Goal: Task Accomplishment & Management: Use online tool/utility

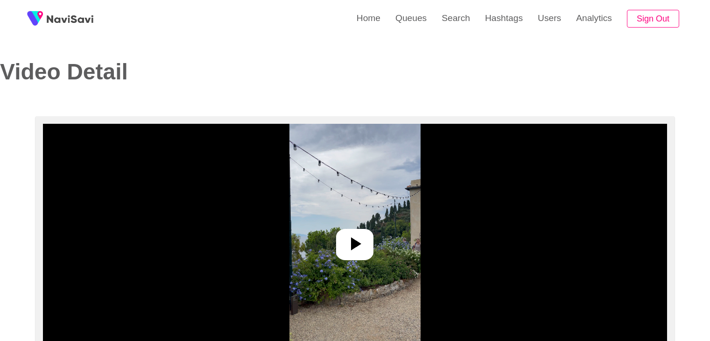
select select "**"
select select "**********"
click at [453, 20] on link "Search" at bounding box center [455, 18] width 43 height 36
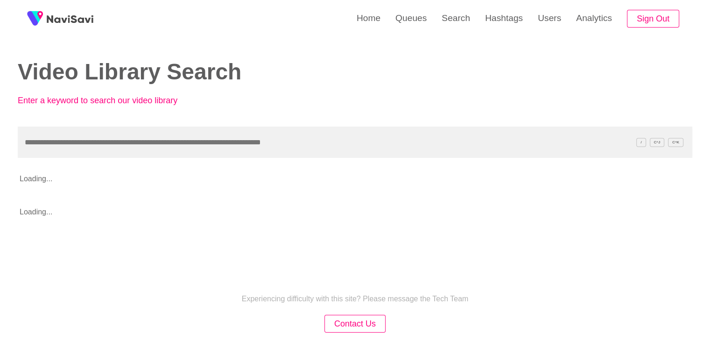
click at [81, 142] on input "text" at bounding box center [355, 141] width 674 height 31
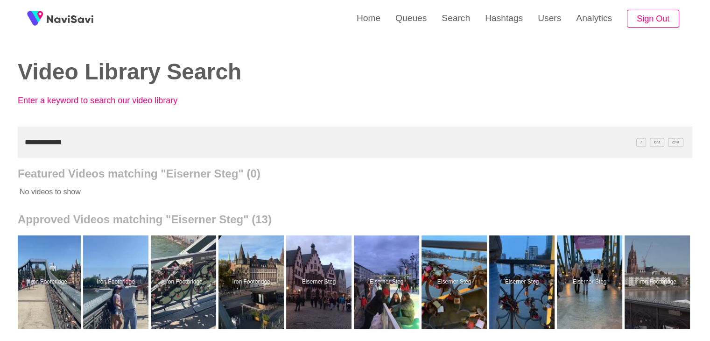
drag, startPoint x: 0, startPoint y: 143, endPoint x: 16, endPoint y: 135, distance: 18.2
click at [0, 142] on div "**********" at bounding box center [355, 258] width 710 height 516
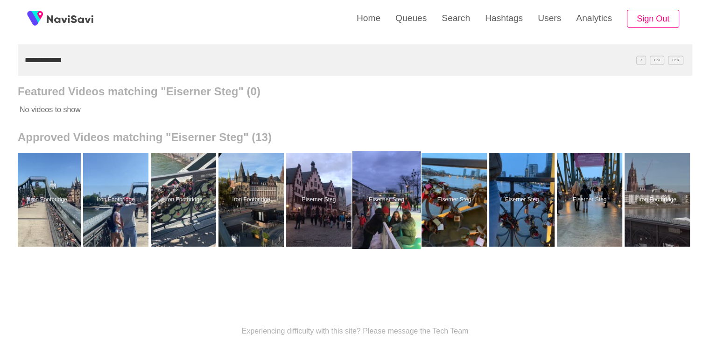
scroll to position [93, 0]
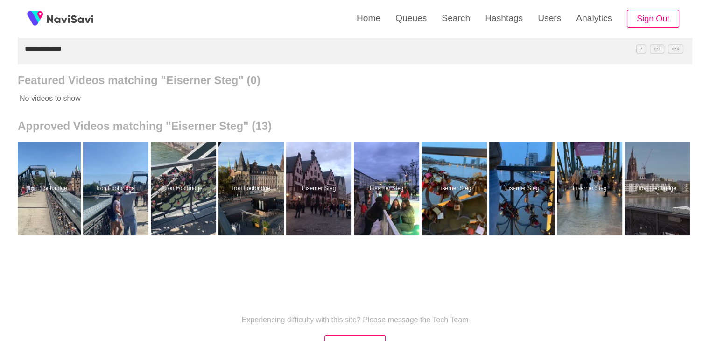
paste input "text"
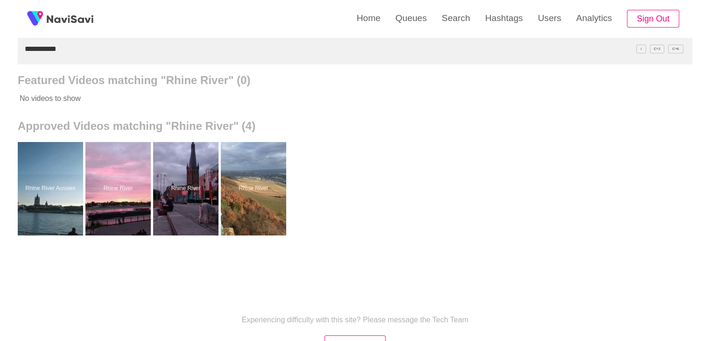
drag, startPoint x: 72, startPoint y: 51, endPoint x: 0, endPoint y: 64, distance: 72.9
click at [0, 64] on div "**********" at bounding box center [355, 165] width 710 height 516
paste input "**********"
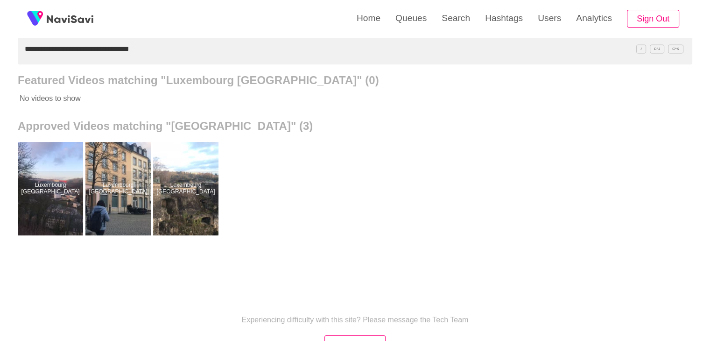
drag, startPoint x: 195, startPoint y: 182, endPoint x: 208, endPoint y: 136, distance: 47.7
drag, startPoint x: 0, startPoint y: 66, endPoint x: 0, endPoint y: 73, distance: 7.0
click at [0, 73] on div "**********" at bounding box center [355, 165] width 710 height 516
paste input "******"
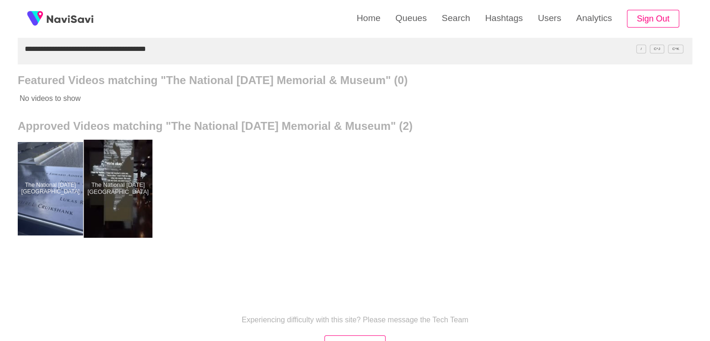
drag, startPoint x: 133, startPoint y: 174, endPoint x: 134, endPoint y: 167, distance: 7.6
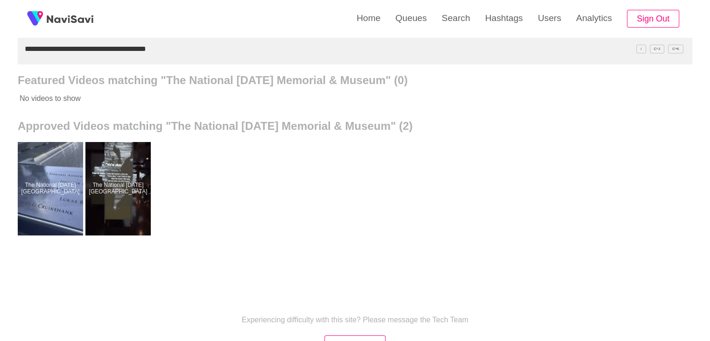
drag, startPoint x: 190, startPoint y: 49, endPoint x: 0, endPoint y: 85, distance: 193.6
click at [0, 85] on div "**********" at bounding box center [355, 165] width 710 height 516
paste input "text"
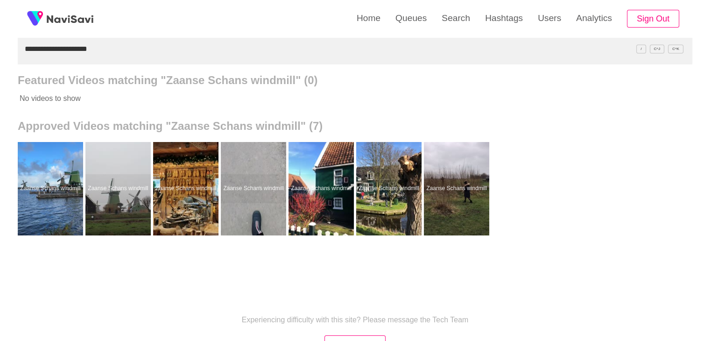
drag, startPoint x: 115, startPoint y: 52, endPoint x: 0, endPoint y: 62, distance: 115.2
click at [0, 62] on div "**********" at bounding box center [355, 165] width 710 height 516
paste input "text"
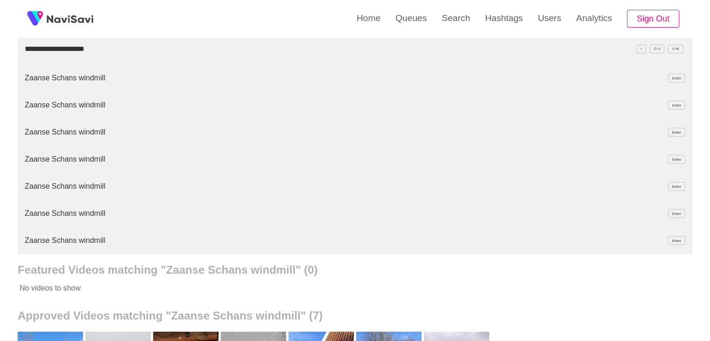
type input "**********"
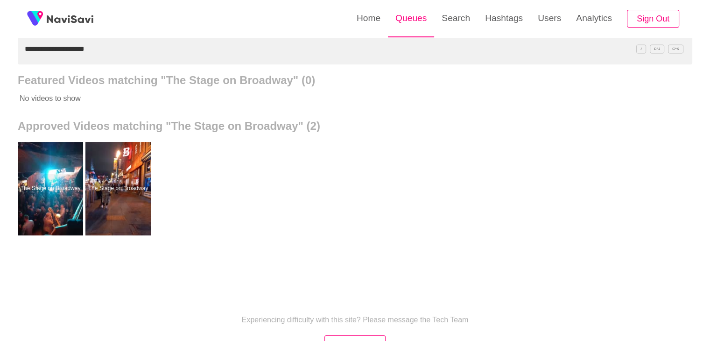
drag, startPoint x: 417, startPoint y: 18, endPoint x: 411, endPoint y: 22, distance: 7.5
click at [416, 18] on link "Queues" at bounding box center [411, 18] width 46 height 36
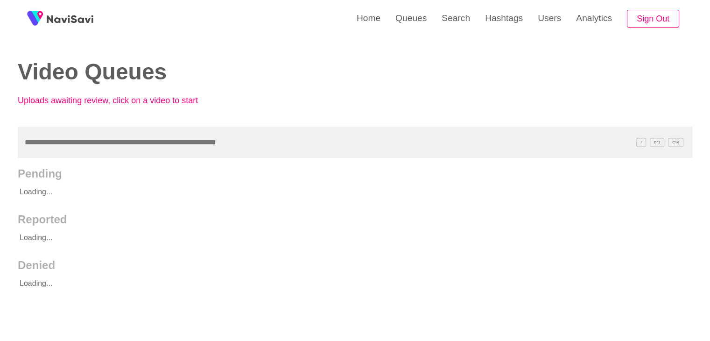
click at [93, 150] on input "text" at bounding box center [355, 141] width 674 height 31
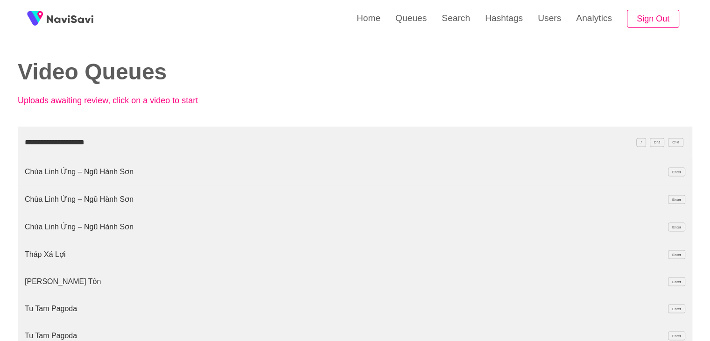
type input "**********"
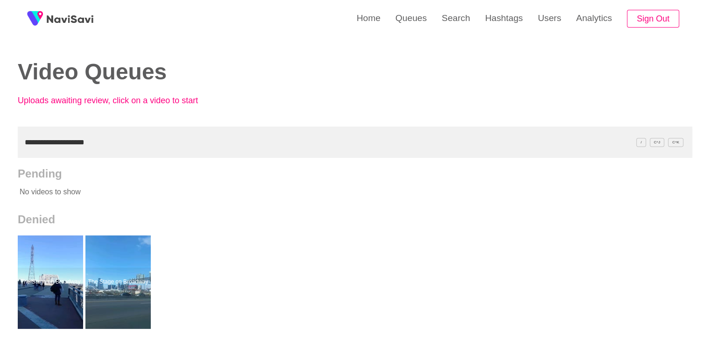
drag, startPoint x: 53, startPoint y: 147, endPoint x: 66, endPoint y: 130, distance: 21.3
click at [23, 143] on input "**********" at bounding box center [355, 141] width 674 height 31
click at [459, 20] on link "Search" at bounding box center [455, 18] width 43 height 36
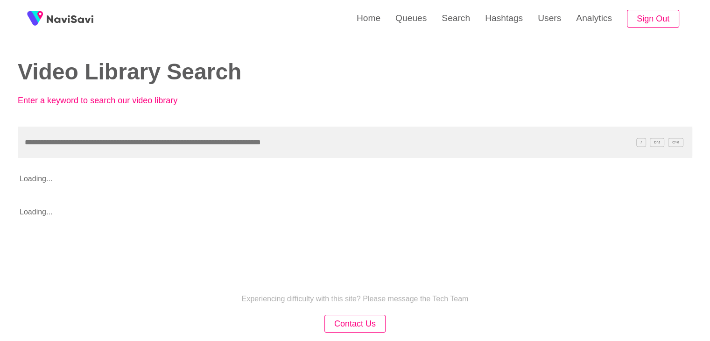
click at [55, 142] on input "text" at bounding box center [355, 141] width 674 height 31
type input "**********"
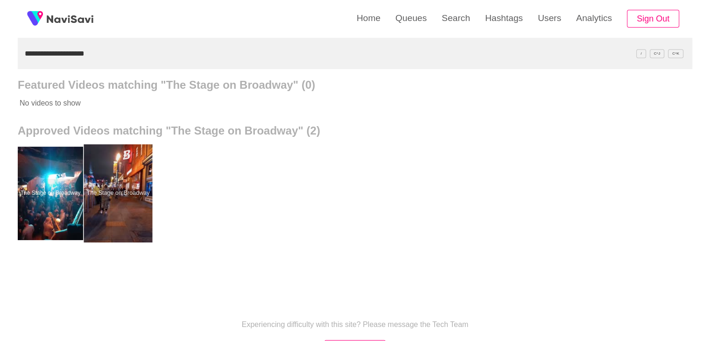
scroll to position [93, 0]
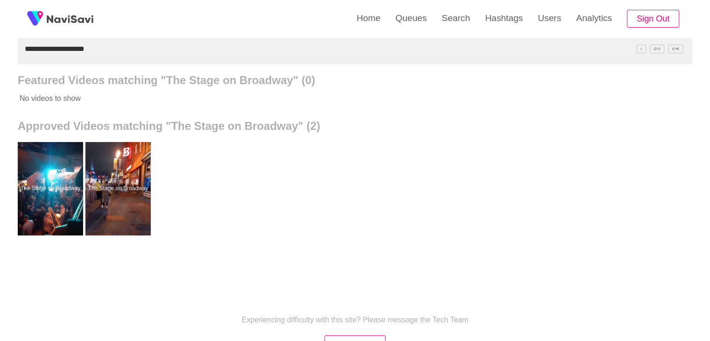
drag, startPoint x: 97, startPoint y: 55, endPoint x: 16, endPoint y: 52, distance: 80.3
click at [19, 55] on input "**********" at bounding box center [355, 48] width 674 height 31
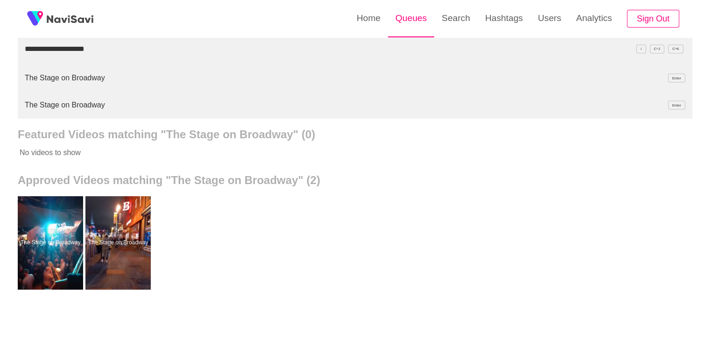
click at [415, 16] on link "Queues" at bounding box center [411, 18] width 46 height 36
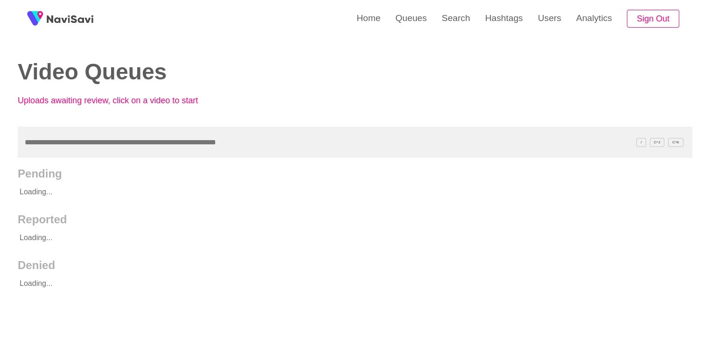
click at [72, 148] on input "text" at bounding box center [355, 141] width 674 height 31
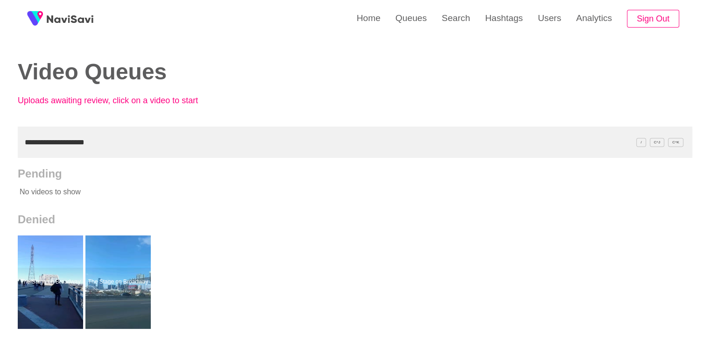
drag, startPoint x: 106, startPoint y: 144, endPoint x: 0, endPoint y: 144, distance: 105.9
click at [0, 144] on div "**********" at bounding box center [355, 258] width 710 height 516
paste input "text"
type input "**********"
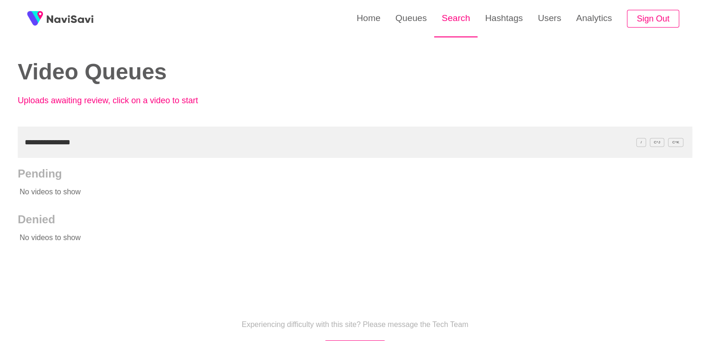
click at [463, 24] on link "Search" at bounding box center [455, 18] width 43 height 36
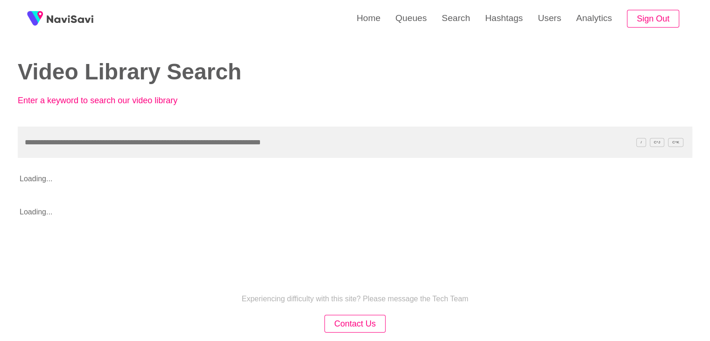
click at [70, 144] on input "text" at bounding box center [355, 141] width 674 height 31
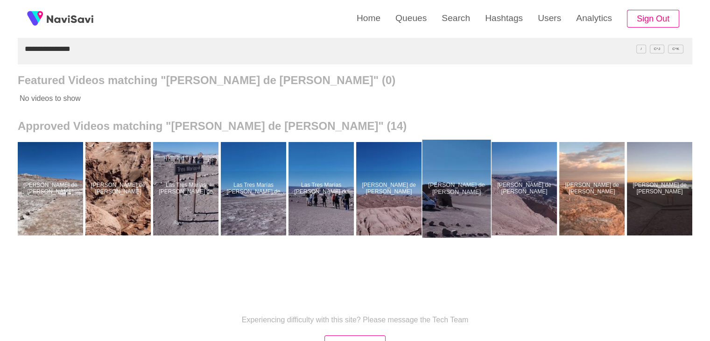
scroll to position [0, 273]
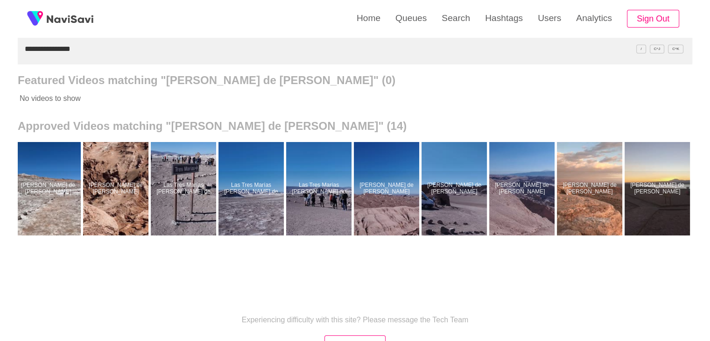
drag, startPoint x: 33, startPoint y: 50, endPoint x: 0, endPoint y: 41, distance: 34.5
click at [0, 42] on div "**********" at bounding box center [355, 165] width 710 height 516
paste input "text"
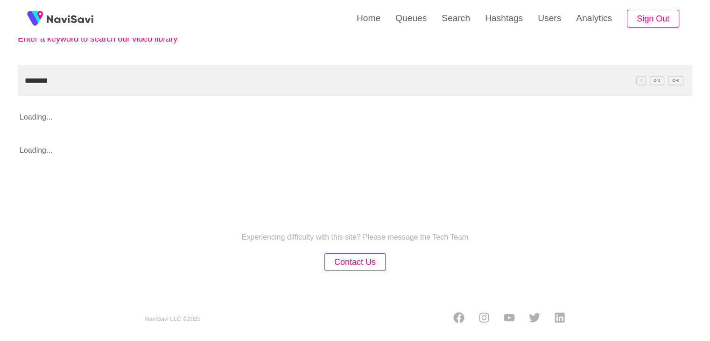
scroll to position [93, 0]
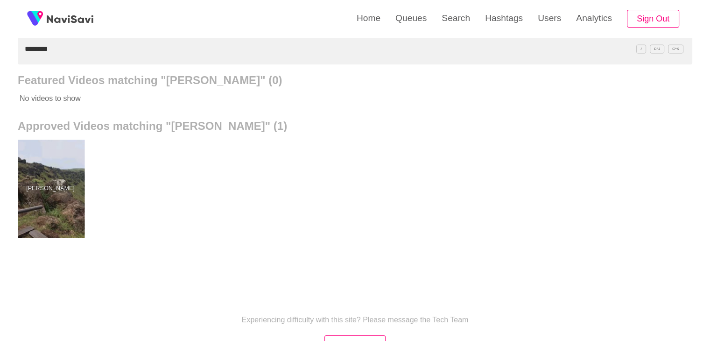
drag, startPoint x: 66, startPoint y: 172, endPoint x: 65, endPoint y: 167, distance: 4.8
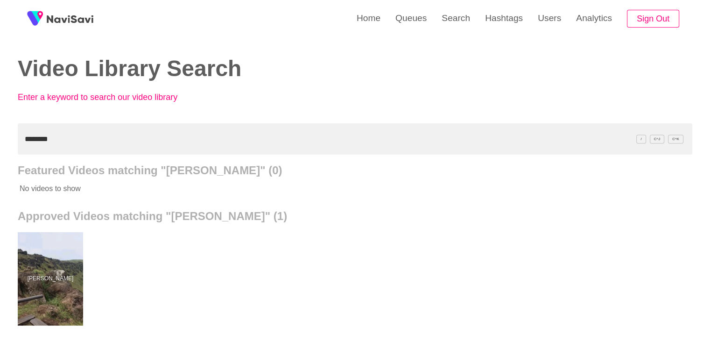
scroll to position [0, 0]
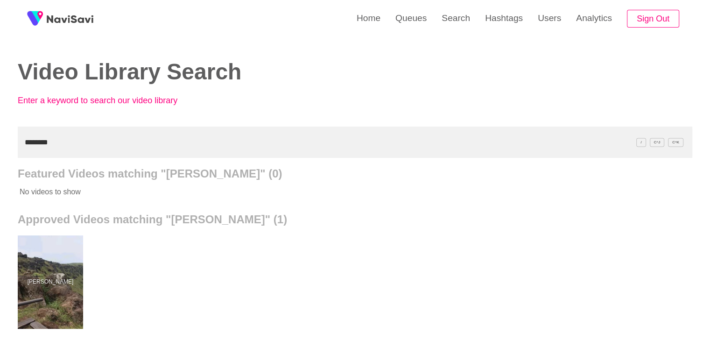
drag, startPoint x: 56, startPoint y: 141, endPoint x: 0, endPoint y: 150, distance: 56.2
click at [0, 150] on div "Home Queues Search Hashtags Users Analytics Sign Out Video Library Search Enter…" at bounding box center [355, 258] width 710 height 516
drag, startPoint x: 59, startPoint y: 145, endPoint x: 0, endPoint y: 150, distance: 59.0
click at [0, 150] on div "Home Queues Search Hashtags Users Analytics Sign Out Video Library Search Enter…" at bounding box center [355, 258] width 710 height 516
paste input "**********"
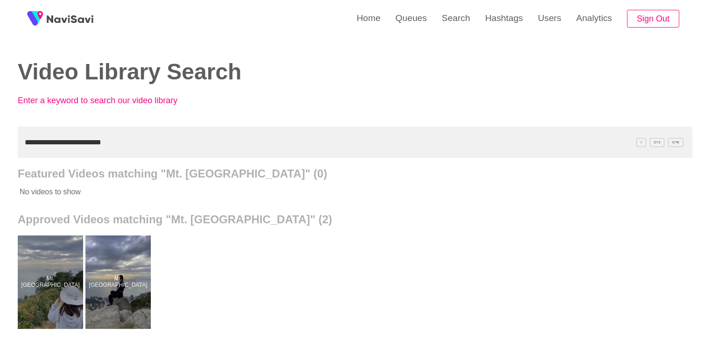
drag, startPoint x: 118, startPoint y: 140, endPoint x: 0, endPoint y: 157, distance: 119.2
click at [0, 157] on div "**********" at bounding box center [355, 258] width 710 height 516
paste input "text"
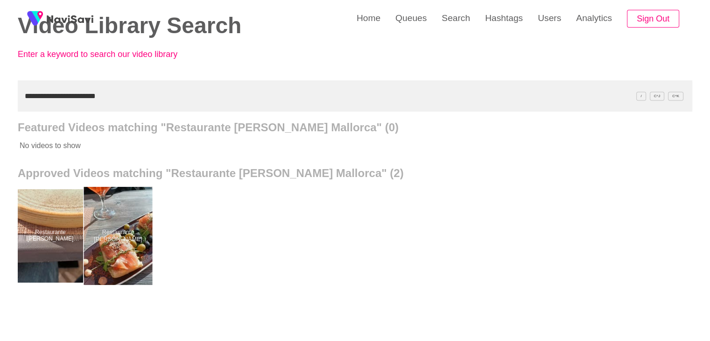
scroll to position [47, 0]
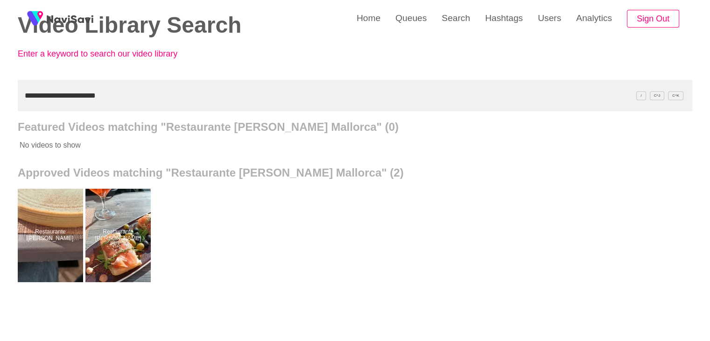
drag, startPoint x: 106, startPoint y: 94, endPoint x: 0, endPoint y: 111, distance: 107.2
click at [0, 111] on div "**********" at bounding box center [355, 211] width 710 height 516
paste input "text"
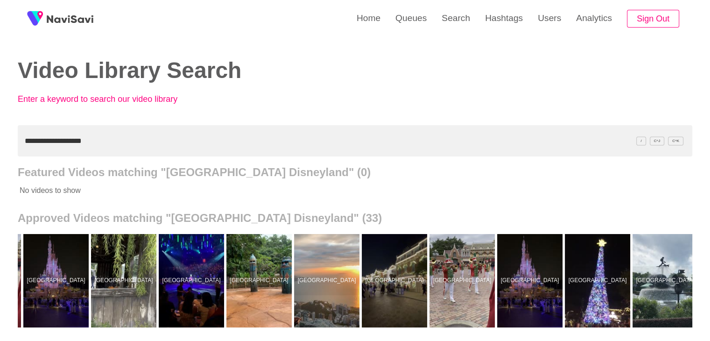
scroll to position [0, 0]
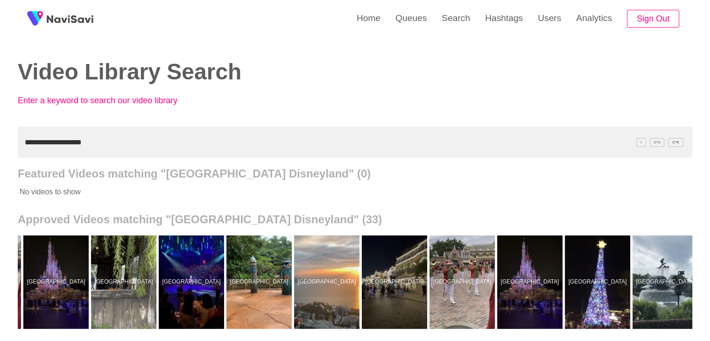
drag, startPoint x: 97, startPoint y: 154, endPoint x: 0, endPoint y: 153, distance: 96.6
click at [0, 154] on div "**********" at bounding box center [355, 258] width 710 height 516
paste input "text"
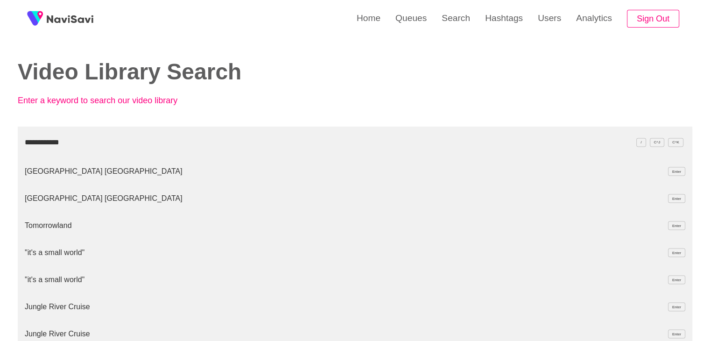
type input "**********"
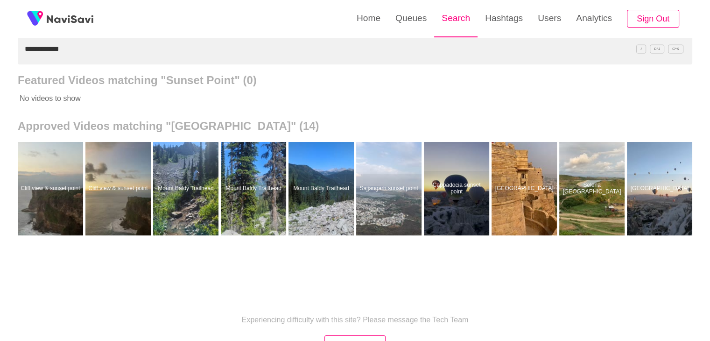
click at [454, 17] on link "Search" at bounding box center [455, 18] width 43 height 36
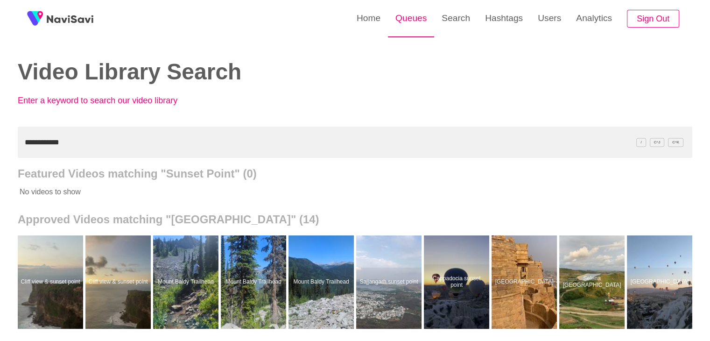
click at [412, 25] on link "Queues" at bounding box center [411, 18] width 46 height 36
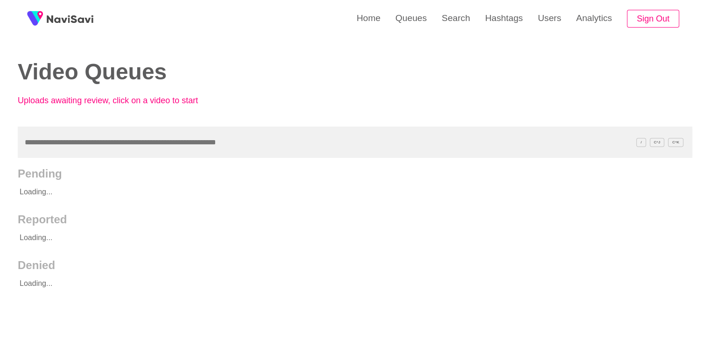
click at [78, 147] on input "text" at bounding box center [355, 141] width 674 height 31
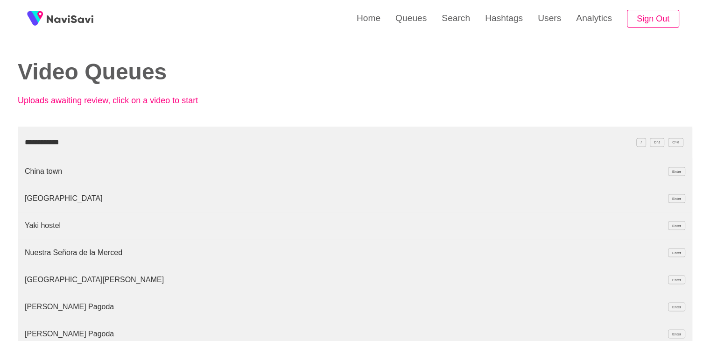
type input "**********"
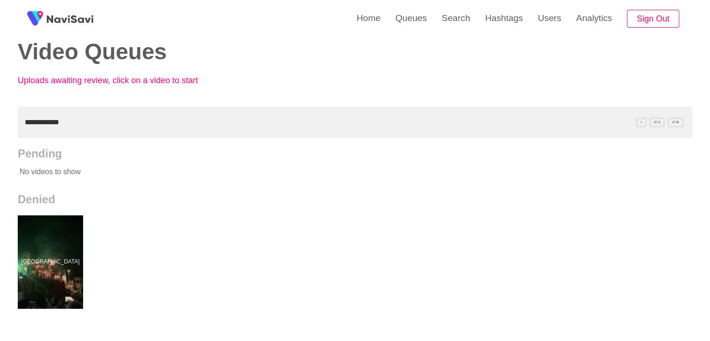
scroll to position [47, 0]
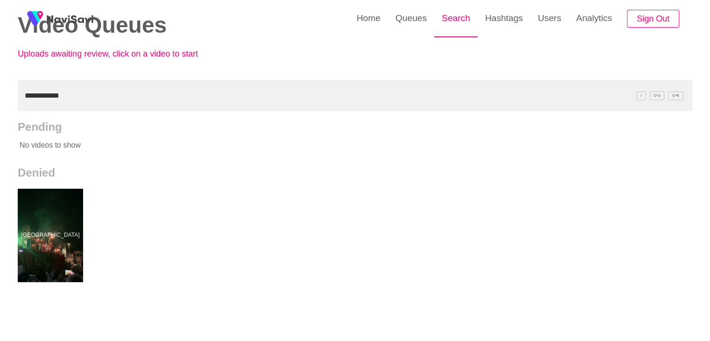
click at [465, 19] on link "Search" at bounding box center [455, 18] width 43 height 36
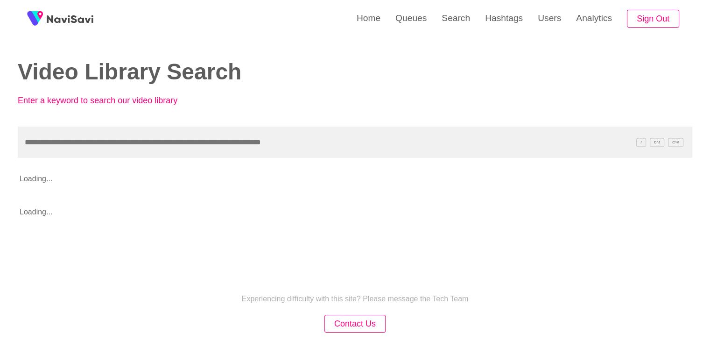
click at [70, 146] on input "text" at bounding box center [355, 141] width 674 height 31
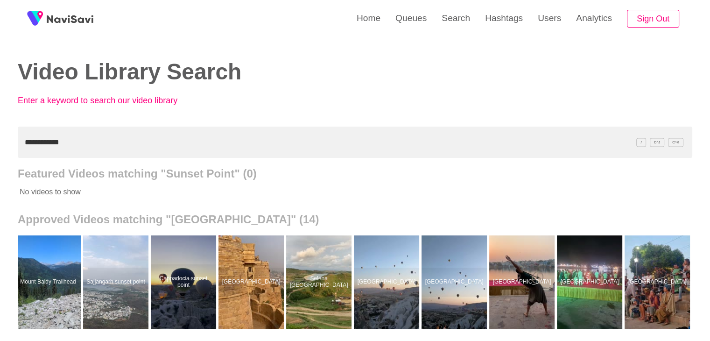
drag, startPoint x: 67, startPoint y: 135, endPoint x: 0, endPoint y: 132, distance: 67.2
click at [0, 132] on div "**********" at bounding box center [355, 258] width 710 height 516
paste input "**********"
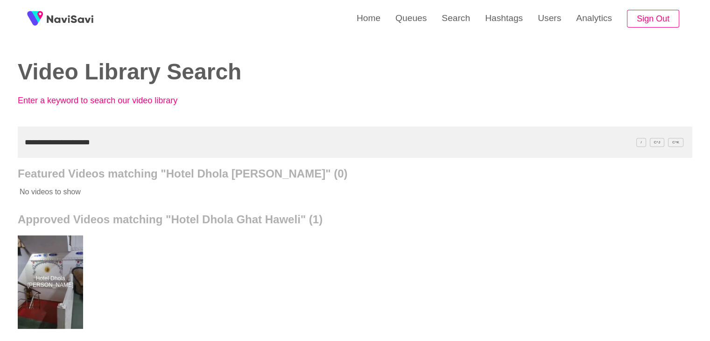
drag, startPoint x: 117, startPoint y: 139, endPoint x: 8, endPoint y: 132, distance: 109.4
click at [0, 139] on div "**********" at bounding box center [355, 258] width 710 height 516
paste input "text"
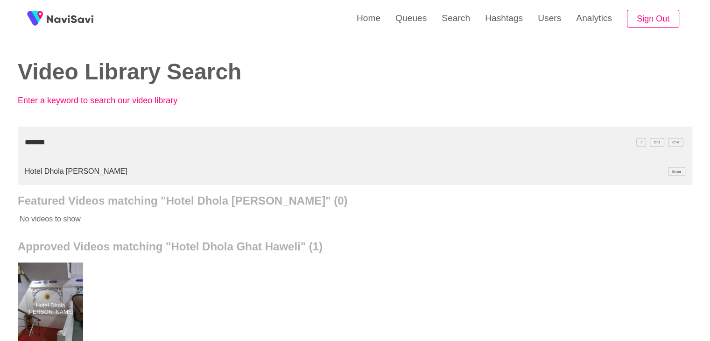
type input "*******"
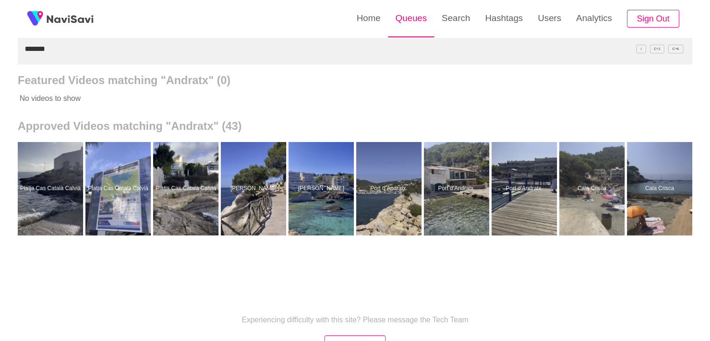
click at [412, 16] on link "Queues" at bounding box center [411, 18] width 46 height 36
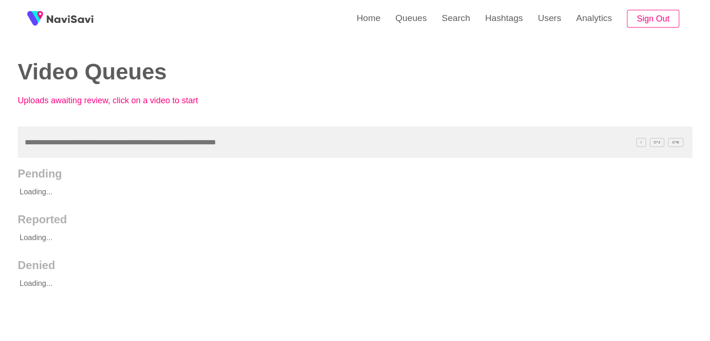
click at [116, 149] on input "text" at bounding box center [355, 141] width 674 height 31
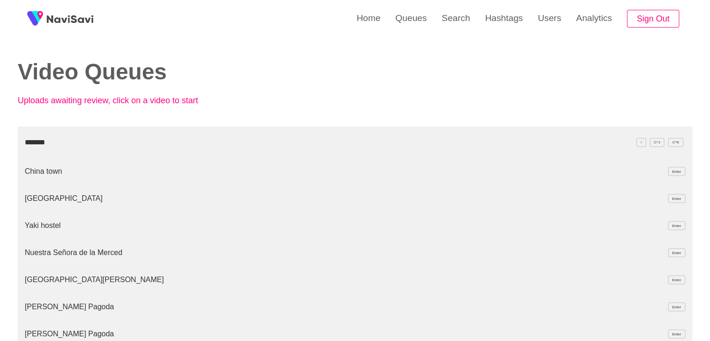
type input "*******"
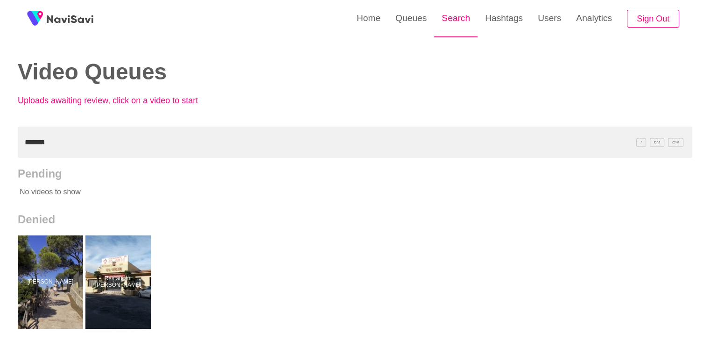
click at [457, 25] on link "Search" at bounding box center [455, 18] width 43 height 36
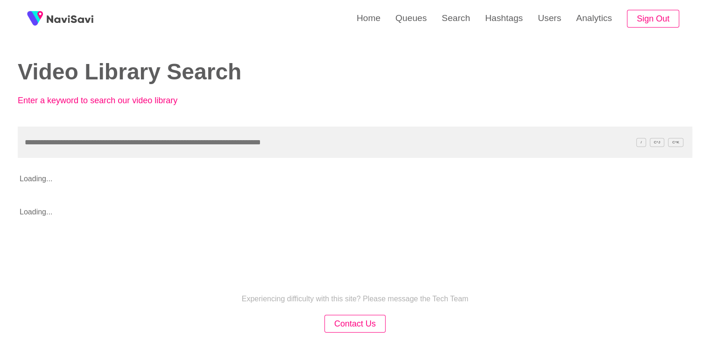
click at [100, 141] on input "text" at bounding box center [355, 141] width 674 height 31
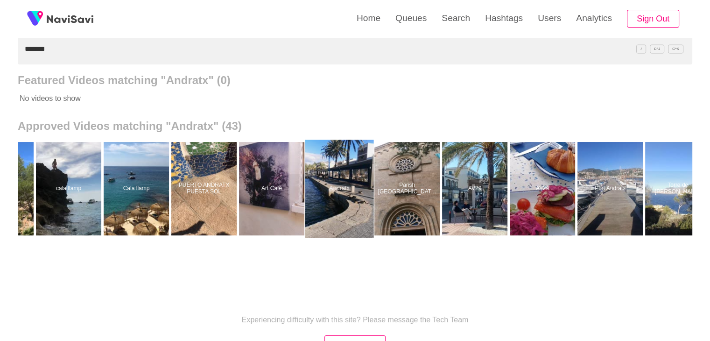
scroll to position [0, 1808]
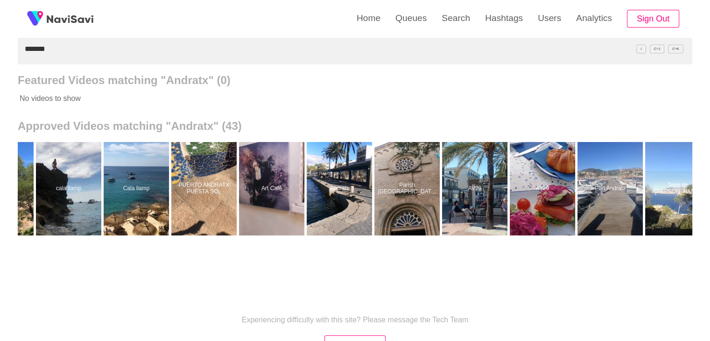
drag, startPoint x: 43, startPoint y: 53, endPoint x: 0, endPoint y: 51, distance: 43.4
click at [0, 52] on div "Home Queues Search Hashtags Users Analytics Sign Out Video Library Search Enter…" at bounding box center [355, 165] width 710 height 516
paste input "*"
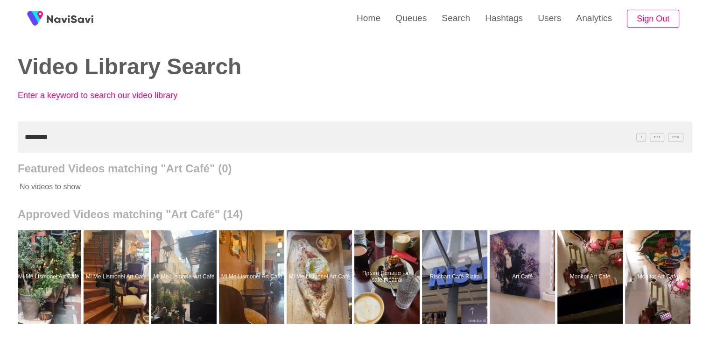
scroll to position [0, 0]
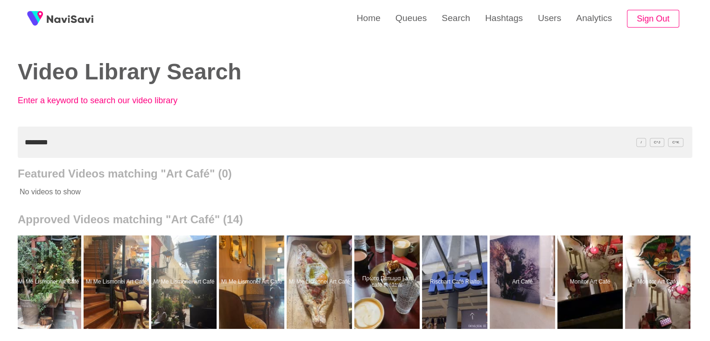
click at [0, 144] on div "Home Queues Search Hashtags Users Analytics Sign Out Video Library Search Enter…" at bounding box center [355, 258] width 710 height 516
paste input "**********"
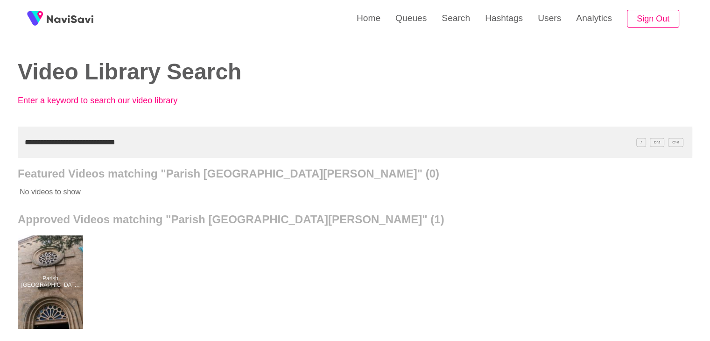
drag, startPoint x: 152, startPoint y: 140, endPoint x: 0, endPoint y: 142, distance: 152.1
click at [0, 145] on div "**********" at bounding box center [355, 258] width 710 height 516
paste input "text"
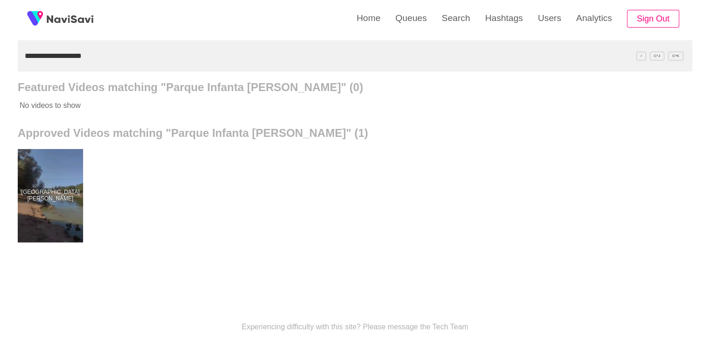
scroll to position [93, 0]
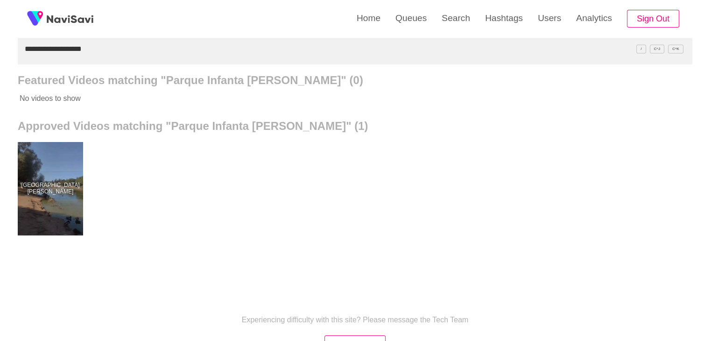
click at [0, 50] on div "**********" at bounding box center [355, 165] width 710 height 516
paste input "**********"
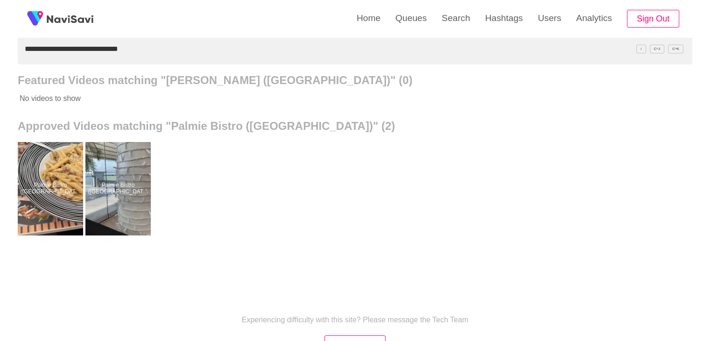
drag, startPoint x: 147, startPoint y: 48, endPoint x: 0, endPoint y: 54, distance: 147.6
click at [0, 55] on div "**********" at bounding box center [355, 165] width 710 height 516
paste input "text"
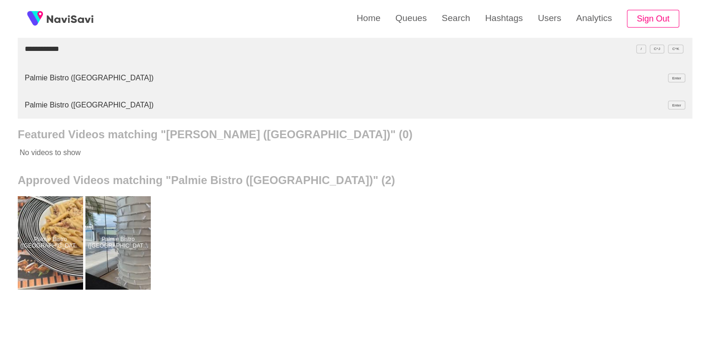
type input "**********"
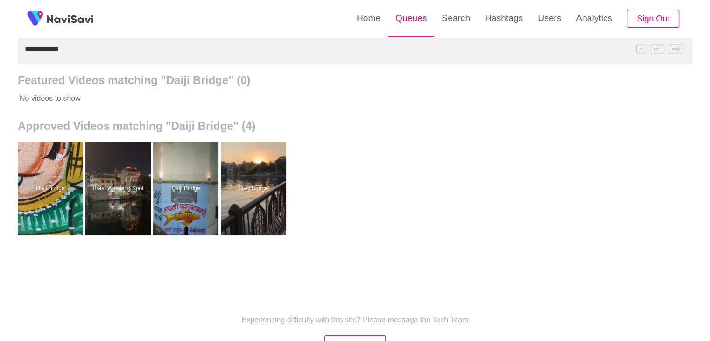
click at [407, 18] on link "Queues" at bounding box center [411, 18] width 46 height 36
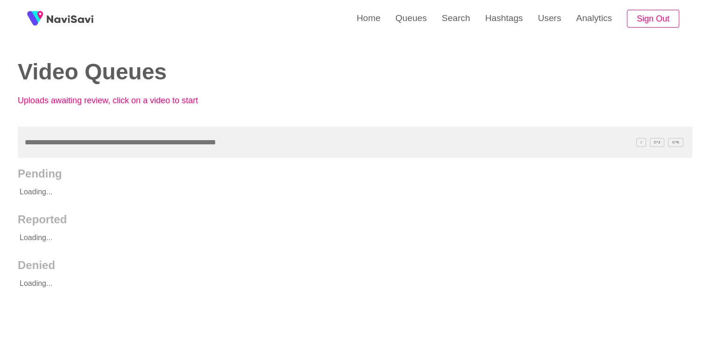
click at [90, 143] on input "text" at bounding box center [355, 141] width 674 height 31
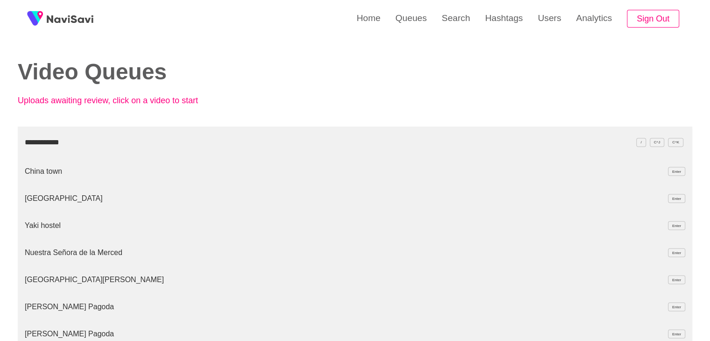
type input "**********"
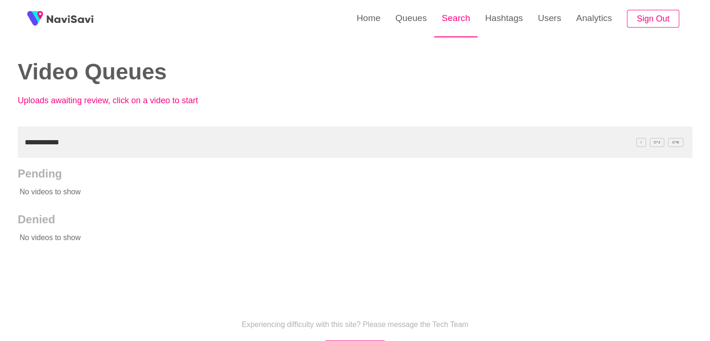
click at [444, 21] on link "Search" at bounding box center [455, 18] width 43 height 36
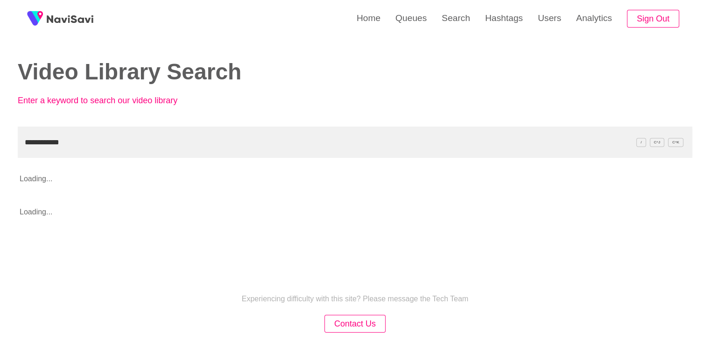
click at [159, 146] on input "**********" at bounding box center [355, 141] width 674 height 31
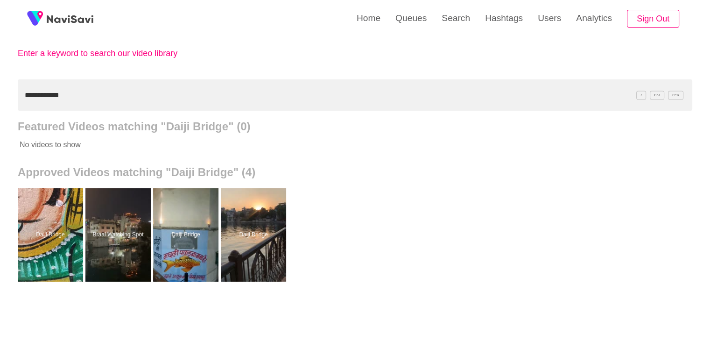
scroll to position [47, 0]
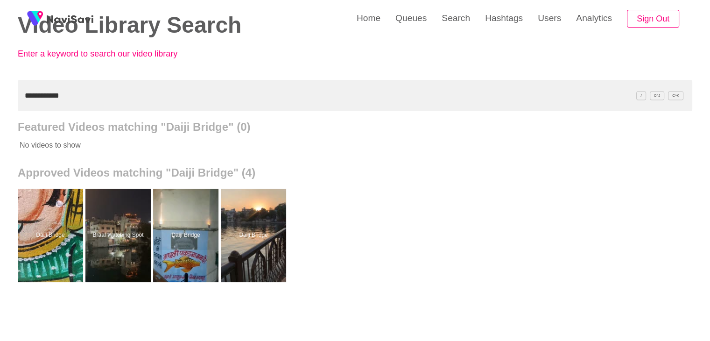
drag, startPoint x: 44, startPoint y: 101, endPoint x: 0, endPoint y: 99, distance: 43.9
click at [0, 105] on div "**********" at bounding box center [355, 211] width 710 height 516
paste input "**********"
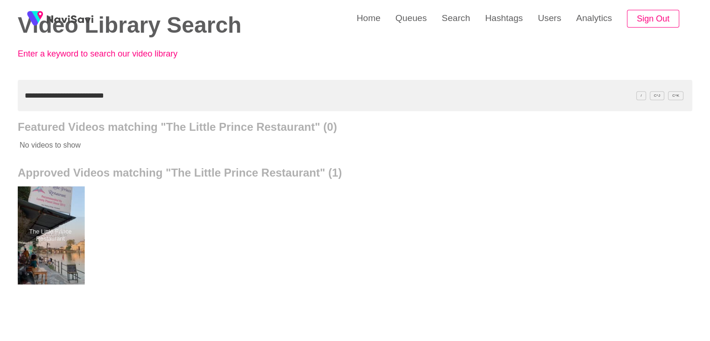
drag, startPoint x: 67, startPoint y: 237, endPoint x: 98, endPoint y: 167, distance: 76.4
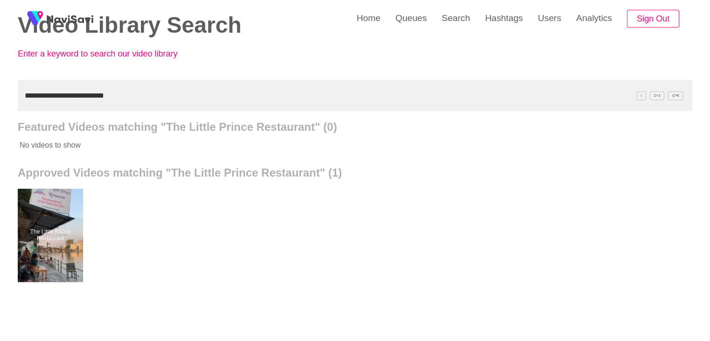
drag, startPoint x: 119, startPoint y: 97, endPoint x: 0, endPoint y: 92, distance: 119.5
click at [0, 93] on div "**********" at bounding box center [355, 211] width 710 height 516
paste input "text"
type input "**********"
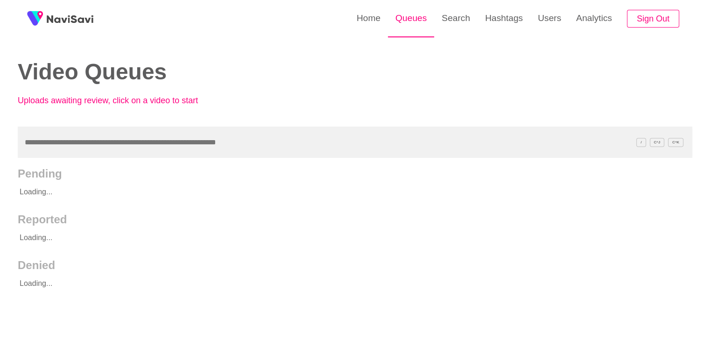
drag, startPoint x: 421, startPoint y: 15, endPoint x: 411, endPoint y: 25, distance: 14.2
click at [421, 15] on link "Queues" at bounding box center [411, 18] width 46 height 36
click at [410, 23] on link "Queues" at bounding box center [411, 18] width 46 height 36
click at [454, 12] on link "Search" at bounding box center [455, 18] width 43 height 36
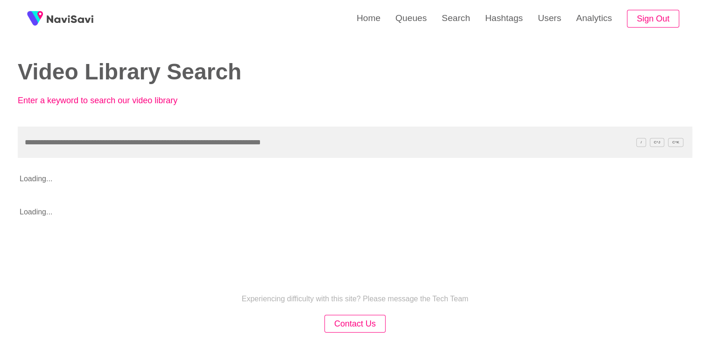
click at [96, 151] on input "text" at bounding box center [355, 141] width 674 height 31
type input "**********"
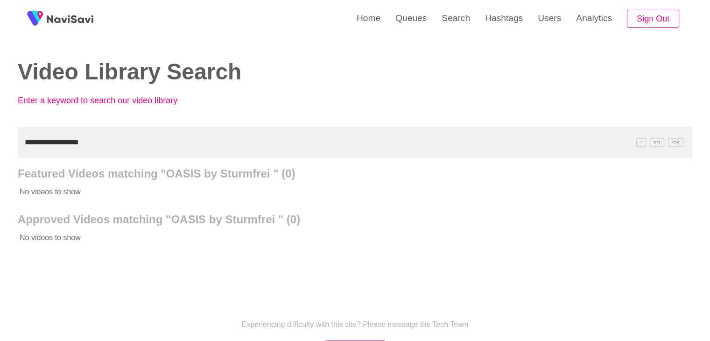
click at [87, 138] on input "**********" at bounding box center [355, 141] width 674 height 31
click at [447, 27] on link "Search" at bounding box center [455, 18] width 43 height 36
drag, startPoint x: 95, startPoint y: 141, endPoint x: 0, endPoint y: 152, distance: 95.3
click at [0, 152] on div "**********" at bounding box center [355, 214] width 710 height 428
click at [95, 143] on input "**********" at bounding box center [355, 141] width 674 height 31
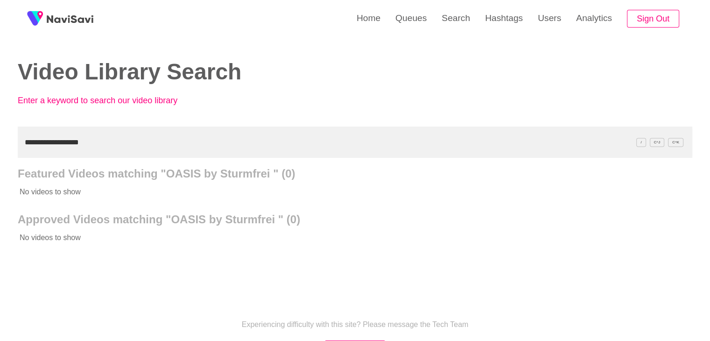
drag, startPoint x: 90, startPoint y: 141, endPoint x: 0, endPoint y: 147, distance: 89.8
click at [0, 147] on div "**********" at bounding box center [355, 214] width 710 height 428
click at [412, 25] on link "Queues" at bounding box center [411, 18] width 46 height 36
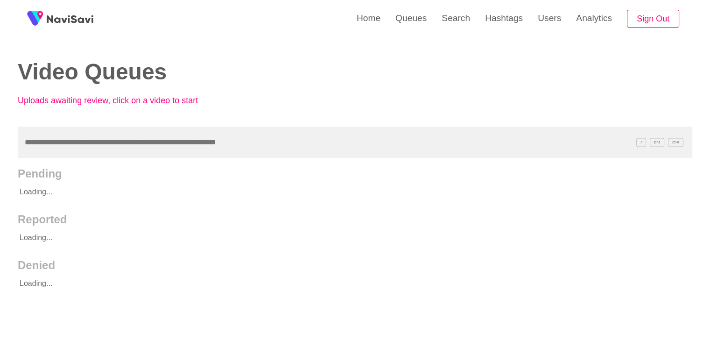
click at [120, 148] on input "text" at bounding box center [355, 141] width 674 height 31
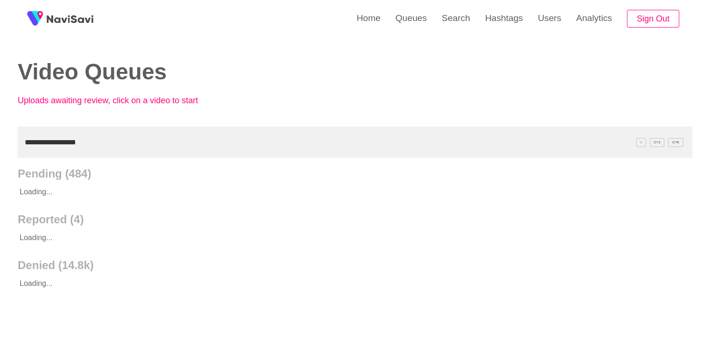
type input "**********"
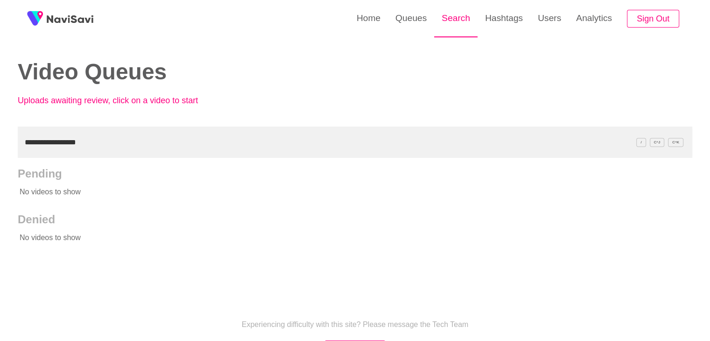
click at [453, 21] on link "Search" at bounding box center [455, 18] width 43 height 36
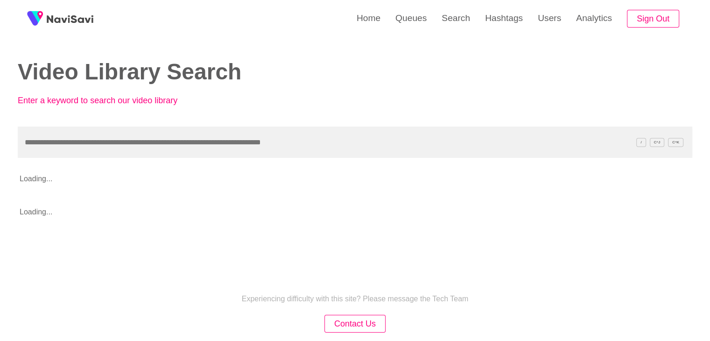
click at [62, 133] on input "text" at bounding box center [355, 141] width 674 height 31
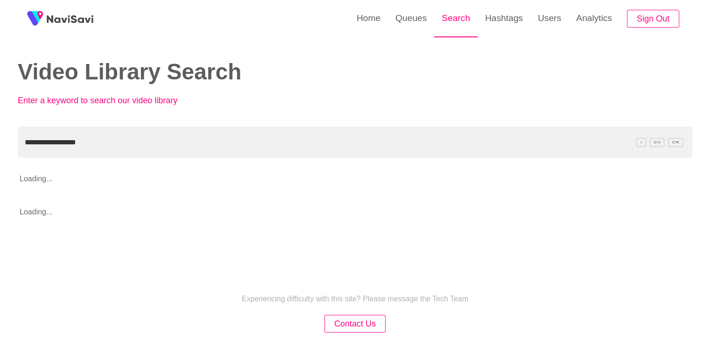
click at [467, 19] on link "Search" at bounding box center [455, 18] width 43 height 36
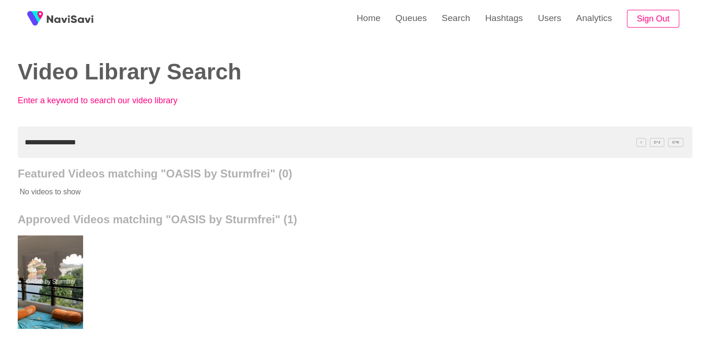
click at [123, 146] on input "**********" at bounding box center [355, 141] width 674 height 31
drag, startPoint x: 100, startPoint y: 139, endPoint x: 0, endPoint y: 154, distance: 101.0
click at [0, 154] on div "**********" at bounding box center [355, 258] width 710 height 516
paste input "text"
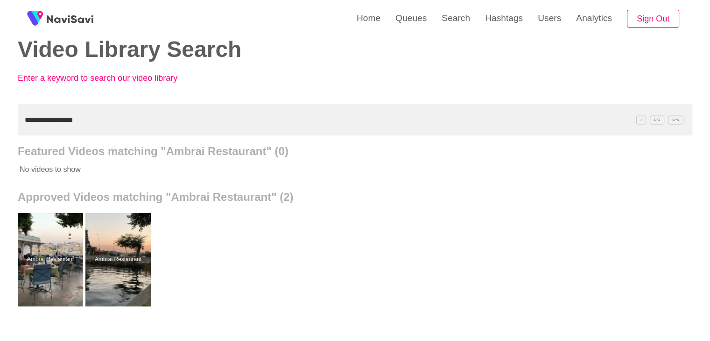
scroll to position [93, 0]
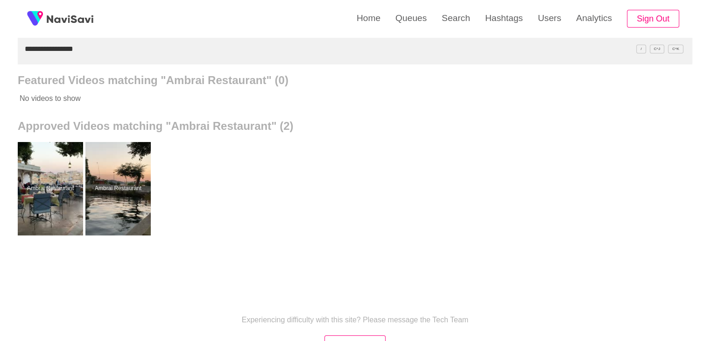
drag, startPoint x: 88, startPoint y: 49, endPoint x: 0, endPoint y: 61, distance: 88.6
click at [0, 61] on div "**********" at bounding box center [355, 165] width 710 height 516
paste input "*"
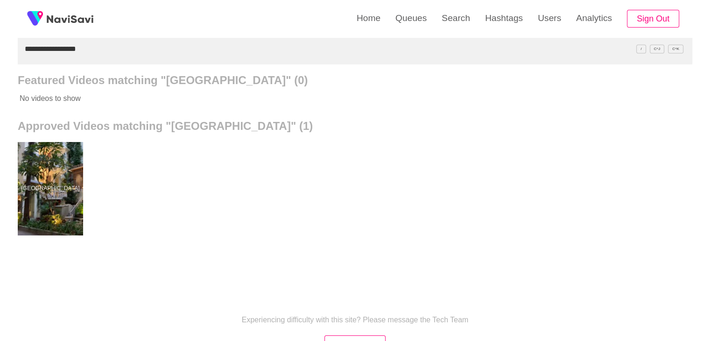
drag, startPoint x: 103, startPoint y: 51, endPoint x: 0, endPoint y: 51, distance: 103.1
click at [0, 51] on div "**********" at bounding box center [355, 165] width 710 height 516
paste input "*"
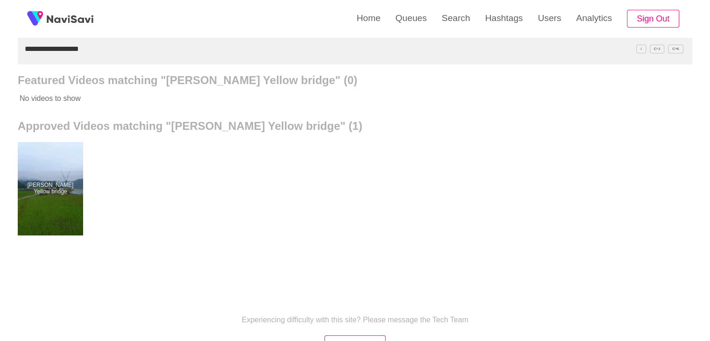
drag, startPoint x: 91, startPoint y: 48, endPoint x: 0, endPoint y: 70, distance: 93.1
click at [0, 70] on div "**********" at bounding box center [355, 165] width 710 height 516
paste input "**********"
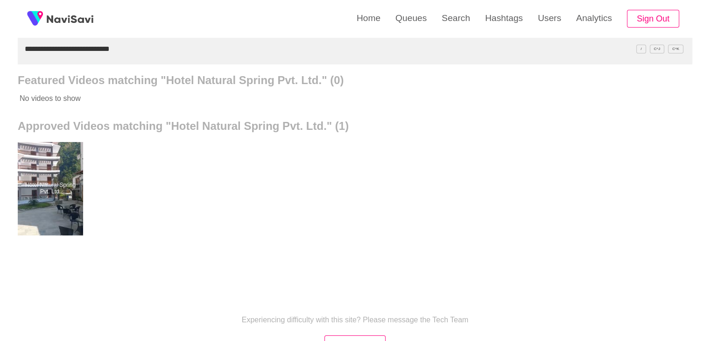
drag, startPoint x: 119, startPoint y: 47, endPoint x: 134, endPoint y: 33, distance: 20.1
click at [0, 58] on div "**********" at bounding box center [355, 165] width 710 height 516
click at [126, 47] on input "**********" at bounding box center [355, 48] width 674 height 31
drag, startPoint x: 126, startPoint y: 47, endPoint x: 0, endPoint y: 58, distance: 126.5
click at [0, 58] on div "**********" at bounding box center [355, 165] width 710 height 516
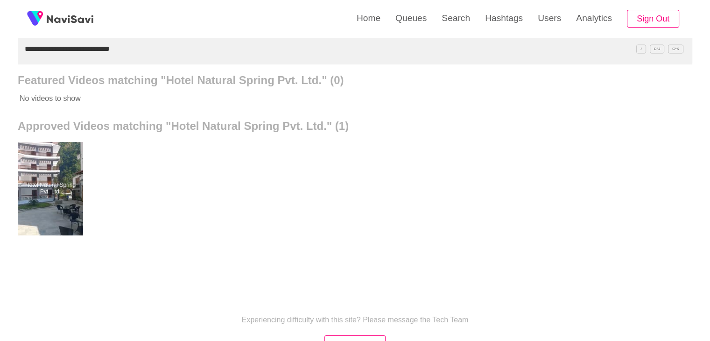
paste input "text"
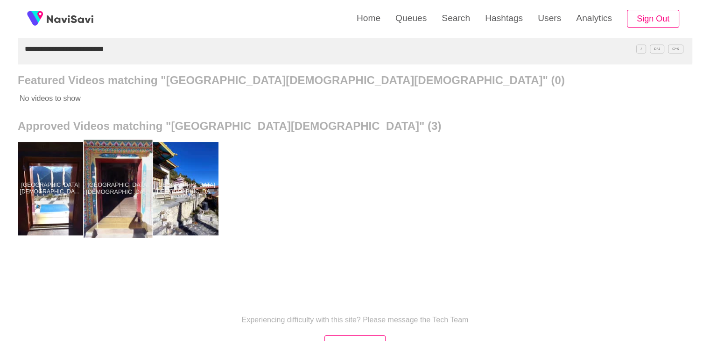
drag, startPoint x: 119, startPoint y: 192, endPoint x: 120, endPoint y: 183, distance: 8.9
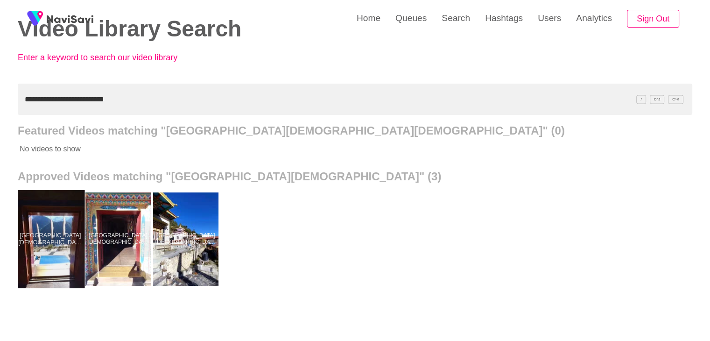
scroll to position [47, 0]
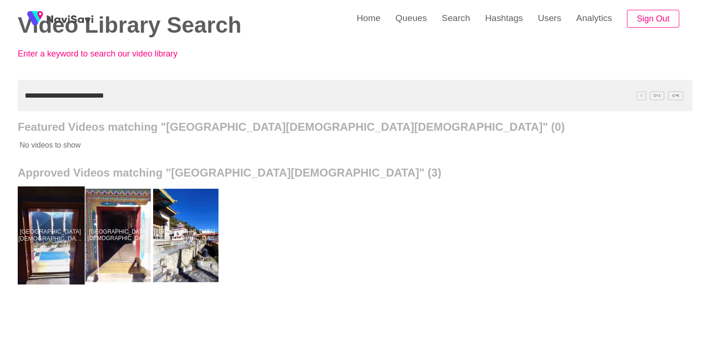
drag, startPoint x: 32, startPoint y: 224, endPoint x: 34, endPoint y: 216, distance: 8.1
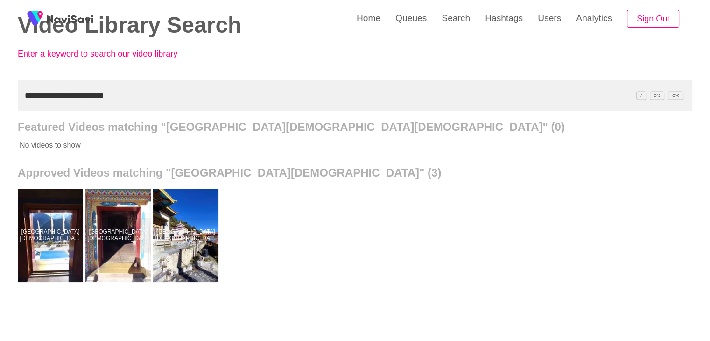
drag, startPoint x: 132, startPoint y: 96, endPoint x: 0, endPoint y: 113, distance: 132.6
click at [0, 113] on div "**********" at bounding box center [355, 211] width 710 height 516
paste input "text"
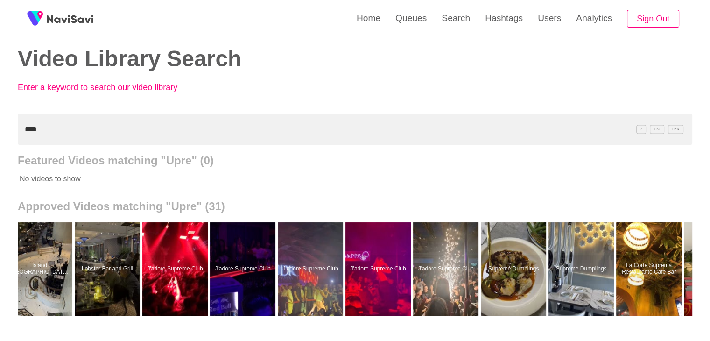
scroll to position [0, 1423]
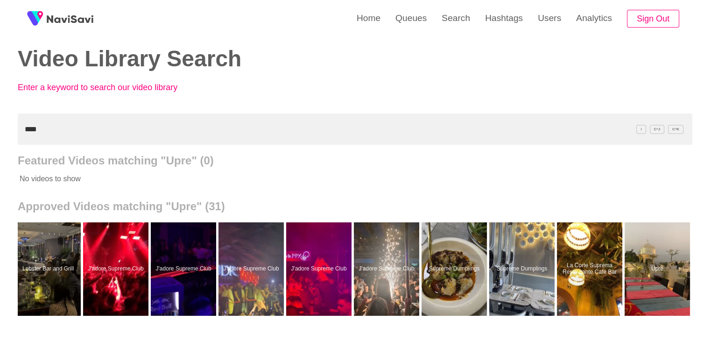
drag, startPoint x: 45, startPoint y: 133, endPoint x: 0, endPoint y: 129, distance: 45.0
click at [0, 131] on div "Home Queues Search Hashtags Users Analytics Sign Out Video Library Search Enter…" at bounding box center [355, 245] width 710 height 516
paste input "**********"
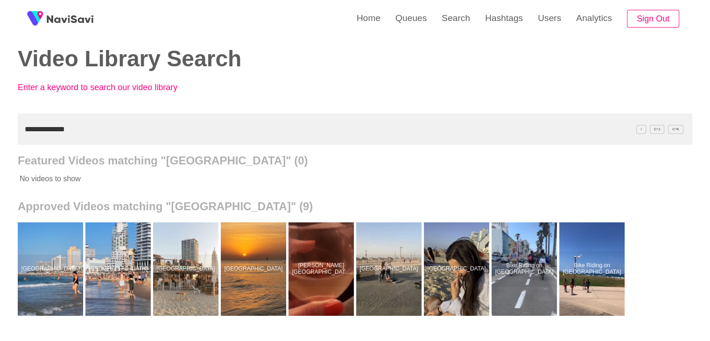
click at [0, 133] on div "**********" at bounding box center [355, 245] width 710 height 516
paste input "**"
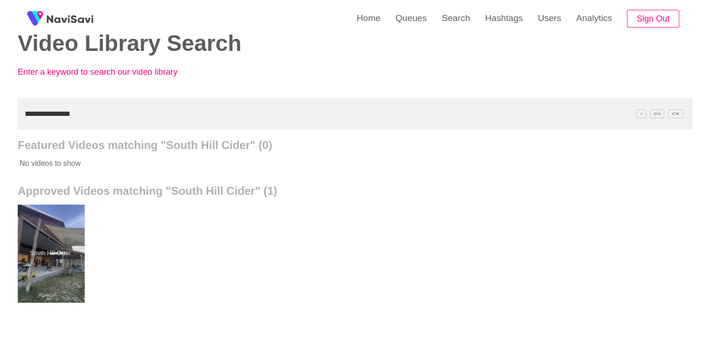
scroll to position [60, 0]
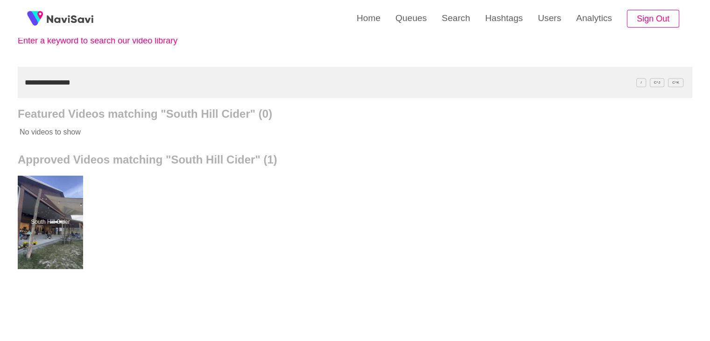
drag, startPoint x: 78, startPoint y: 77, endPoint x: 0, endPoint y: 72, distance: 78.1
click at [0, 77] on div "**********" at bounding box center [355, 198] width 710 height 516
click at [77, 81] on input "**********" at bounding box center [355, 82] width 674 height 31
click at [83, 82] on input "**********" at bounding box center [355, 82] width 674 height 31
drag, startPoint x: 0, startPoint y: 86, endPoint x: 0, endPoint y: 80, distance: 6.1
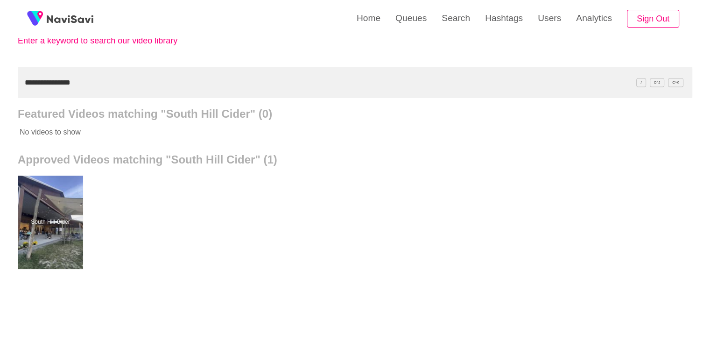
click at [0, 83] on div "**********" at bounding box center [355, 198] width 710 height 516
paste input "*******"
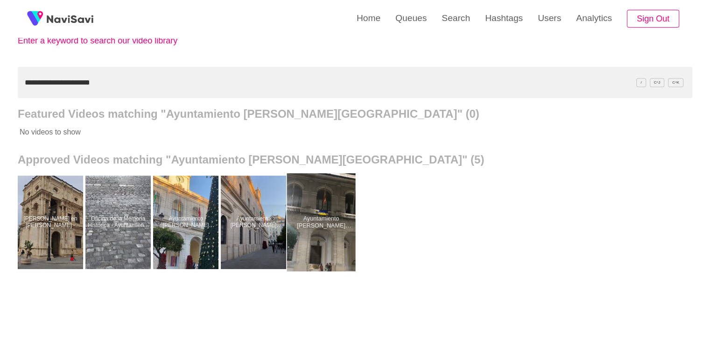
drag, startPoint x: 332, startPoint y: 229, endPoint x: 332, endPoint y: 224, distance: 5.1
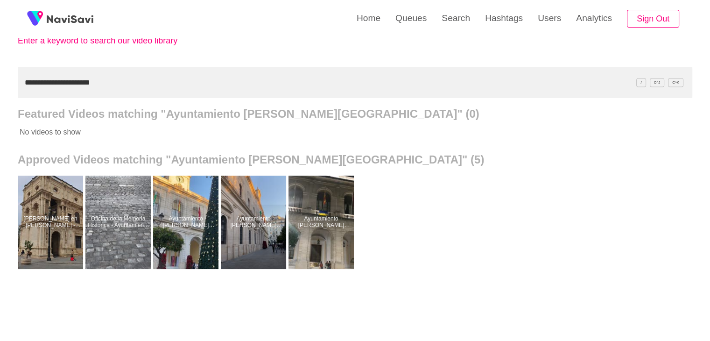
drag, startPoint x: 113, startPoint y: 79, endPoint x: 0, endPoint y: 83, distance: 113.4
click at [0, 83] on div "**********" at bounding box center [355, 198] width 710 height 516
paste input "text"
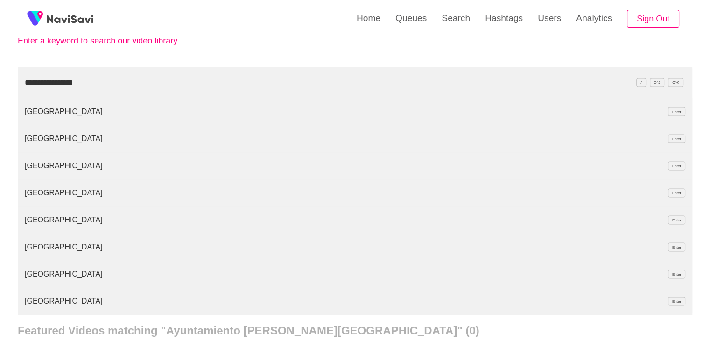
type input "**********"
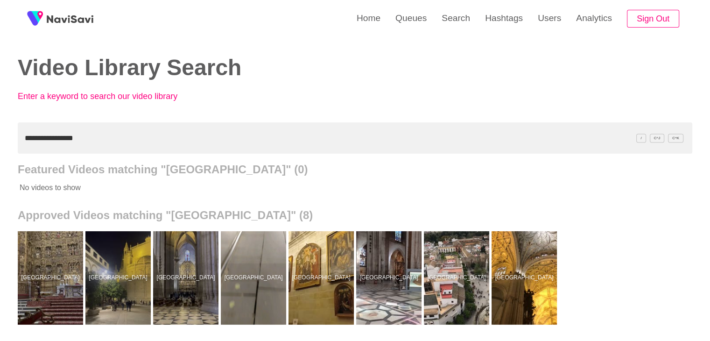
scroll to position [0, 0]
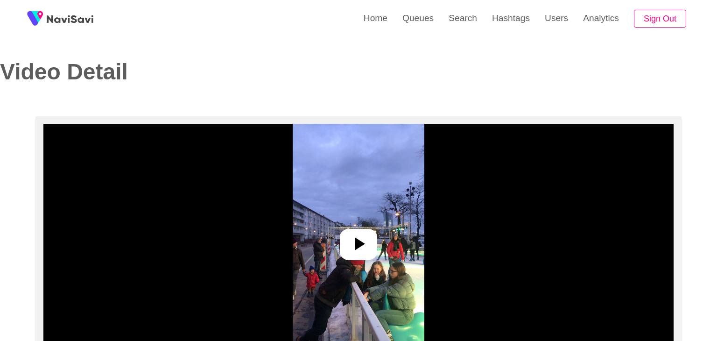
select select "**********"
select select "**"
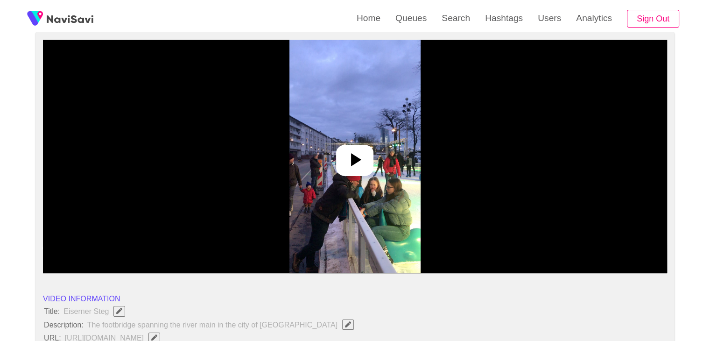
scroll to position [93, 0]
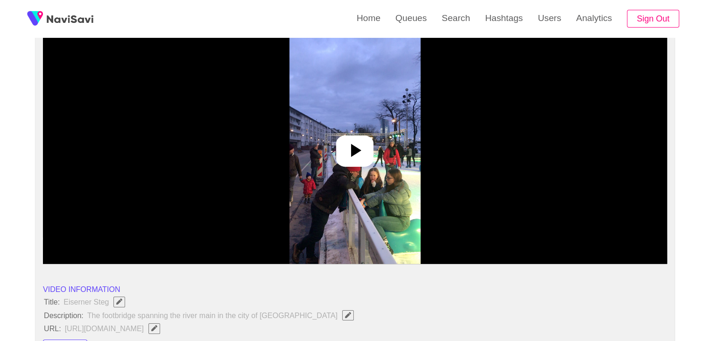
click at [355, 137] on div at bounding box center [354, 150] width 37 height 31
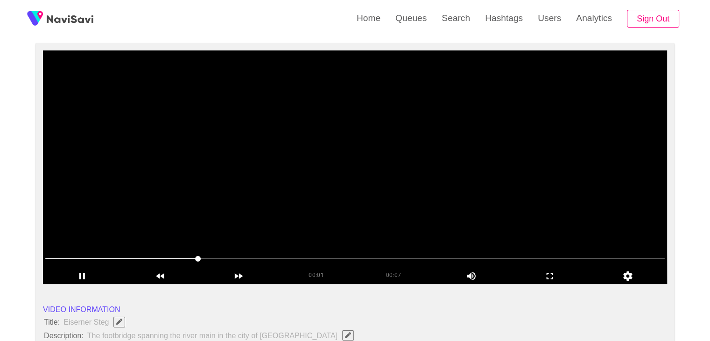
scroll to position [47, 0]
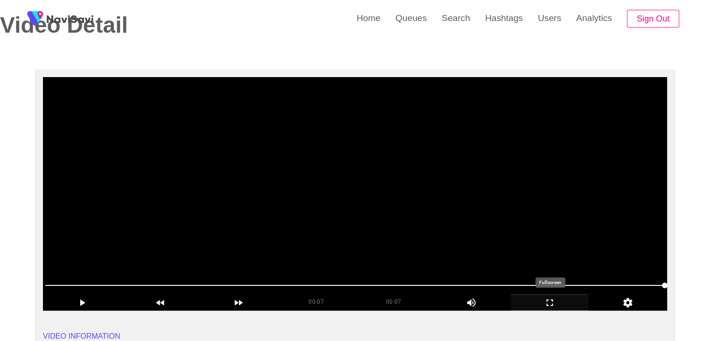
click at [552, 304] on icon "add" at bounding box center [549, 302] width 7 height 7
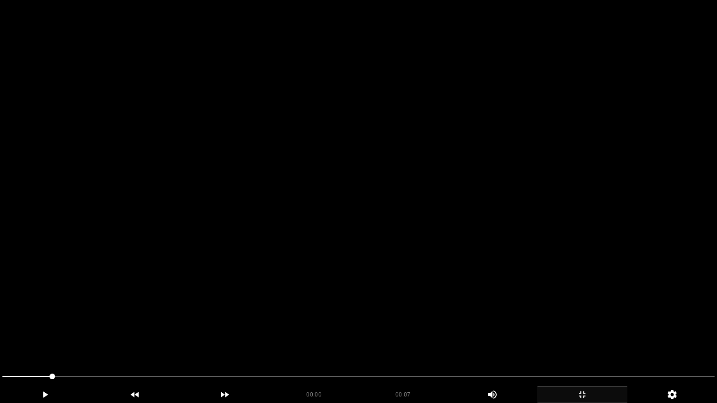
drag, startPoint x: 53, startPoint y: 377, endPoint x: 4, endPoint y: 377, distance: 49.5
drag, startPoint x: 13, startPoint y: 377, endPoint x: 0, endPoint y: 377, distance: 12.6
click at [0, 340] on div at bounding box center [358, 377] width 719 height 25
drag, startPoint x: 51, startPoint y: 375, endPoint x: 0, endPoint y: 368, distance: 51.8
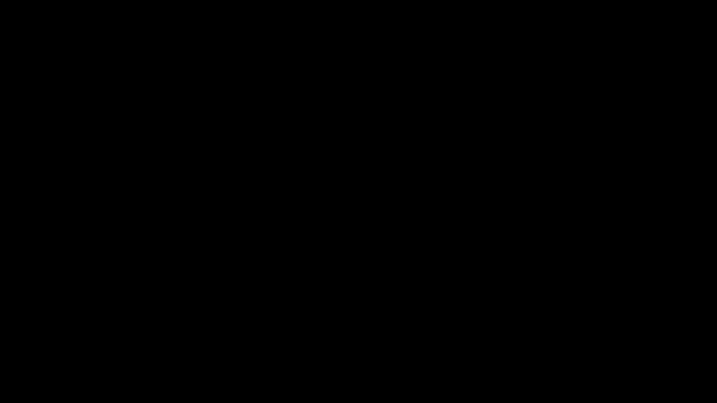
click at [52, 340] on div "add" at bounding box center [45, 394] width 90 height 17
click at [34, 340] on icon "add" at bounding box center [44, 394] width 89 height 11
click at [595, 340] on icon "add" at bounding box center [581, 394] width 89 height 11
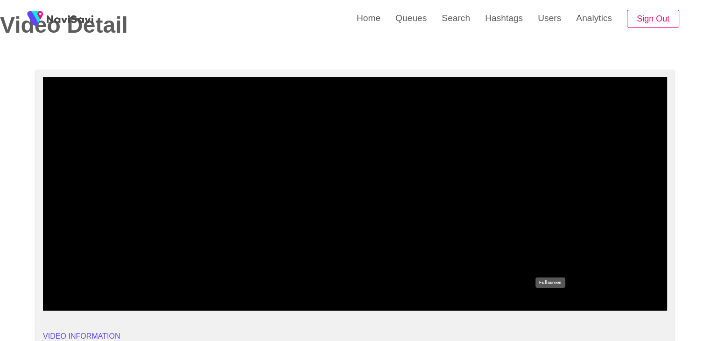
click at [547, 303] on icon "add" at bounding box center [549, 302] width 77 height 11
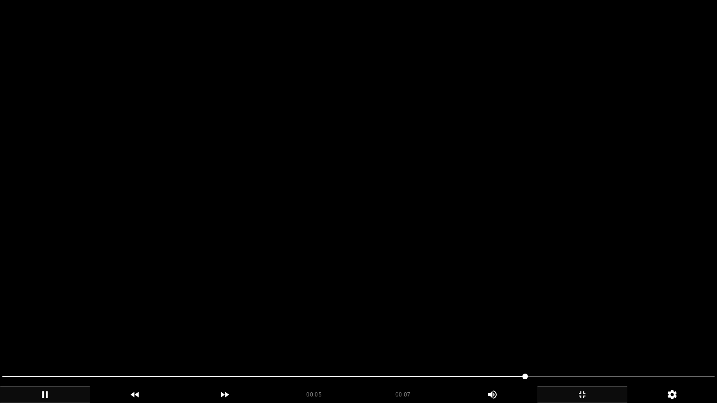
click at [492, 306] on video at bounding box center [358, 201] width 717 height 403
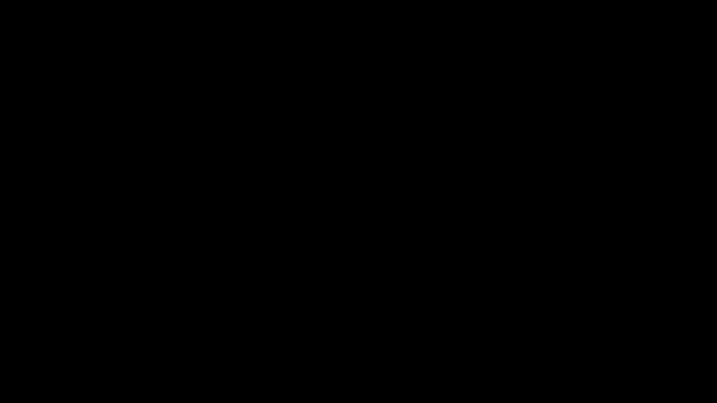
click at [587, 340] on icon "add" at bounding box center [581, 394] width 89 height 11
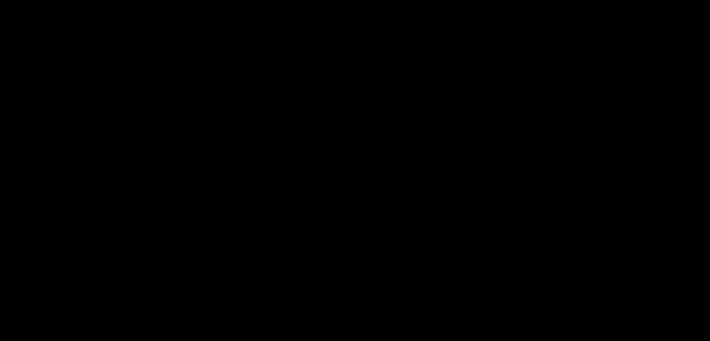
scroll to position [140, 0]
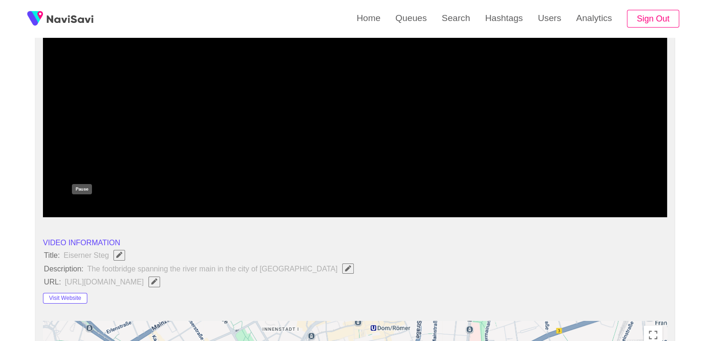
click at [79, 210] on icon "add" at bounding box center [82, 209] width 6 height 7
click at [81, 297] on button "Visit Website" at bounding box center [65, 298] width 44 height 11
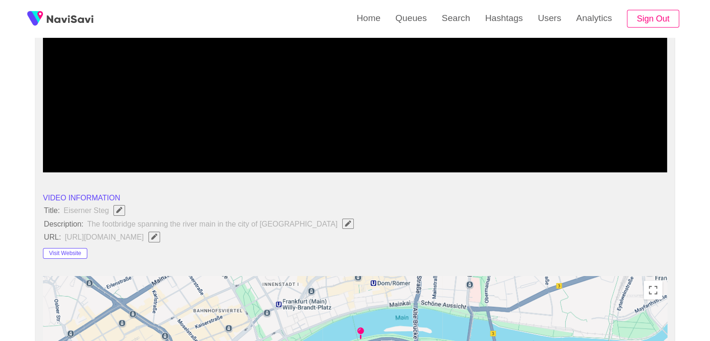
scroll to position [187, 0]
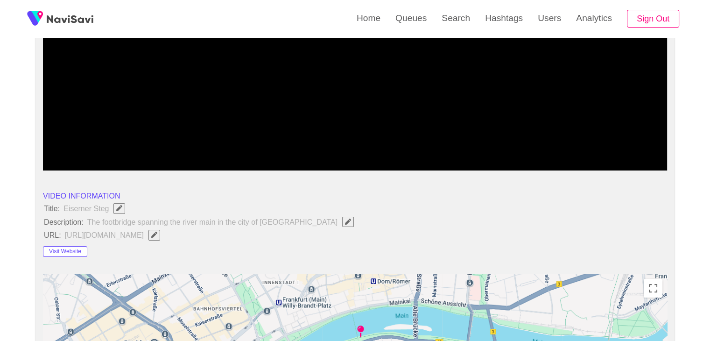
click at [345, 221] on icon "Edit Field" at bounding box center [348, 221] width 6 height 6
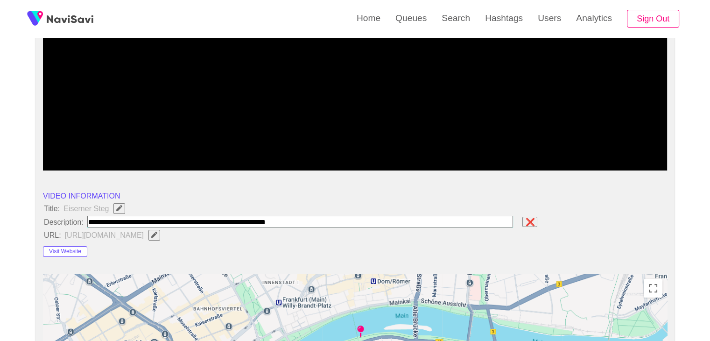
drag, startPoint x: 41, startPoint y: 205, endPoint x: 246, endPoint y: 217, distance: 205.6
drag, startPoint x: 534, startPoint y: 222, endPoint x: 373, endPoint y: 224, distance: 161.0
click at [534, 222] on span "❌" at bounding box center [529, 221] width 11 height 8
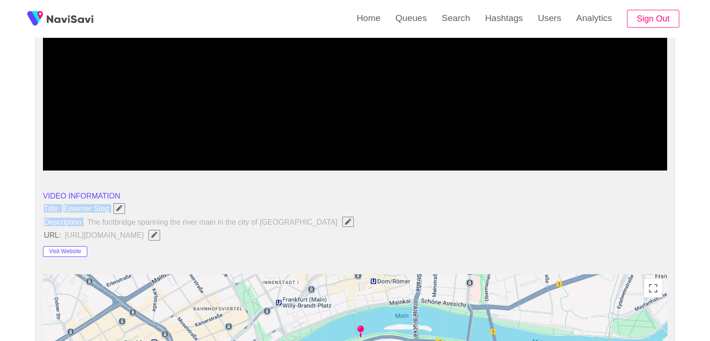
click at [84, 213] on span "Eiserner Steg" at bounding box center [97, 208] width 68 height 12
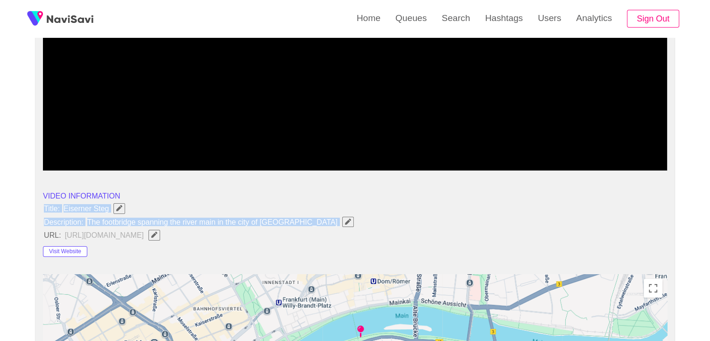
drag, startPoint x: 44, startPoint y: 205, endPoint x: 295, endPoint y: 219, distance: 251.9
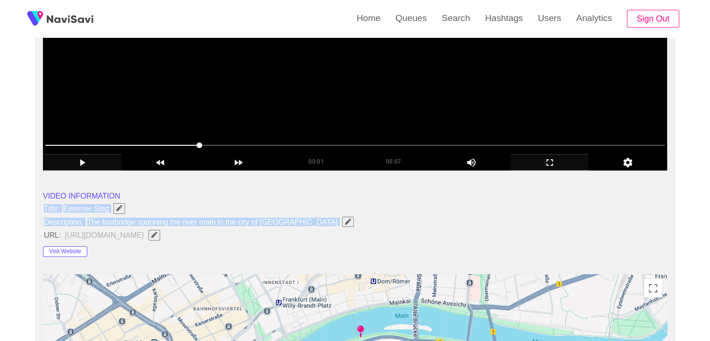
copy ul "Title: Eiserner Steg Description: The footbridge spanning the river main in the…"
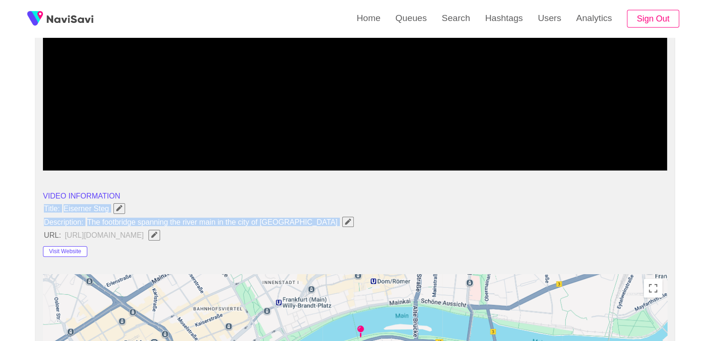
copy ul "Title: Eiserner Steg Description: The footbridge spanning the river main in the…"
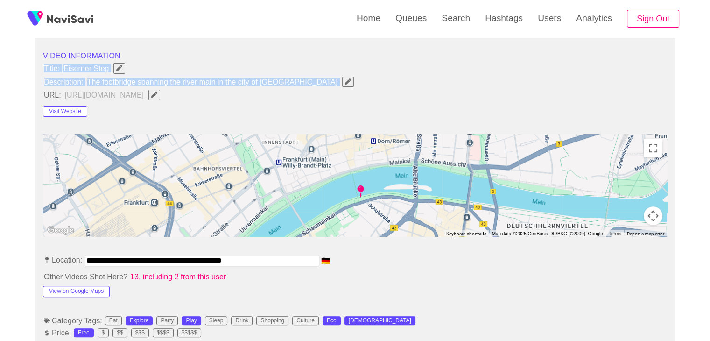
click at [434, 74] on li "Title: Eiserner Steg" at bounding box center [355, 68] width 624 height 12
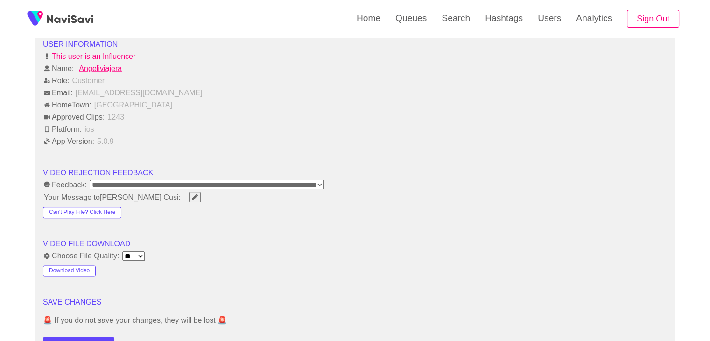
scroll to position [1073, 0]
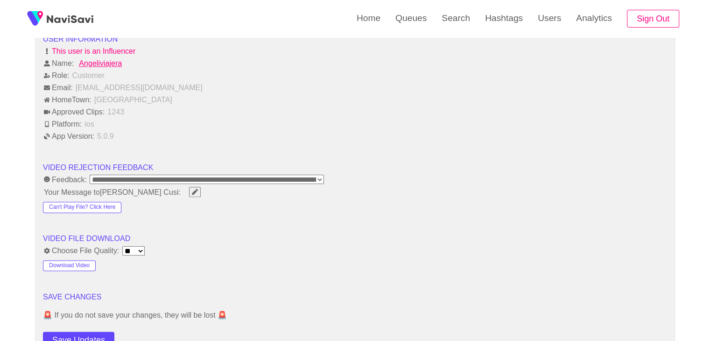
click at [94, 338] on button "Save Updates" at bounding box center [78, 339] width 71 height 17
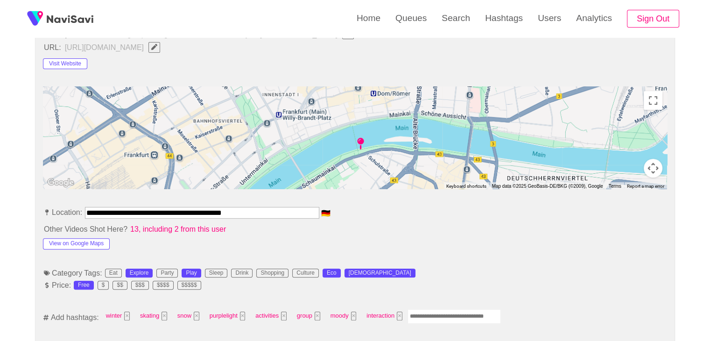
scroll to position [373, 0]
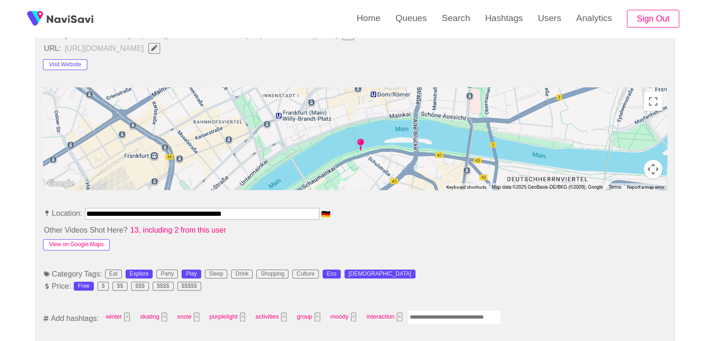
click at [95, 241] on button "View on Google Maps" at bounding box center [76, 244] width 67 height 11
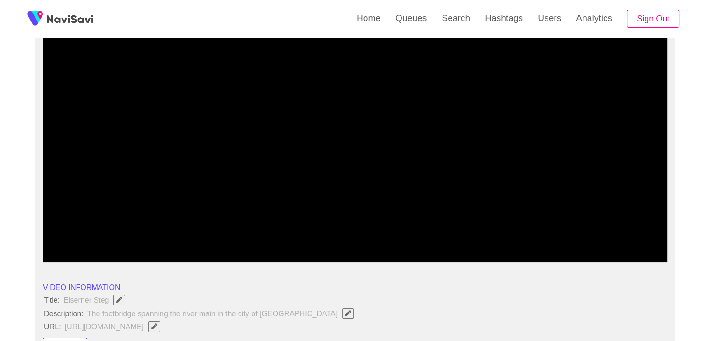
scroll to position [93, 0]
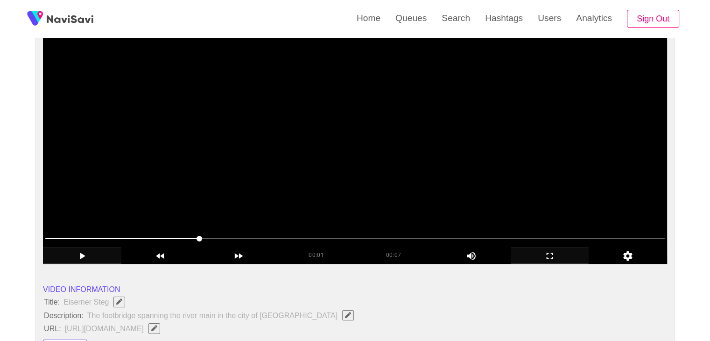
click at [338, 191] on video at bounding box center [355, 146] width 624 height 233
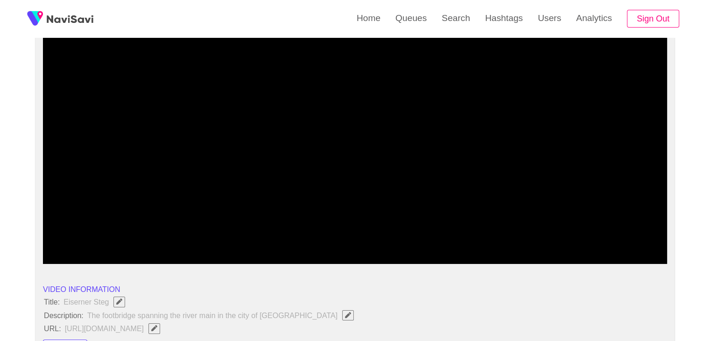
drag, startPoint x: 134, startPoint y: 234, endPoint x: 39, endPoint y: 228, distance: 94.9
click at [42, 228] on div at bounding box center [355, 239] width 627 height 24
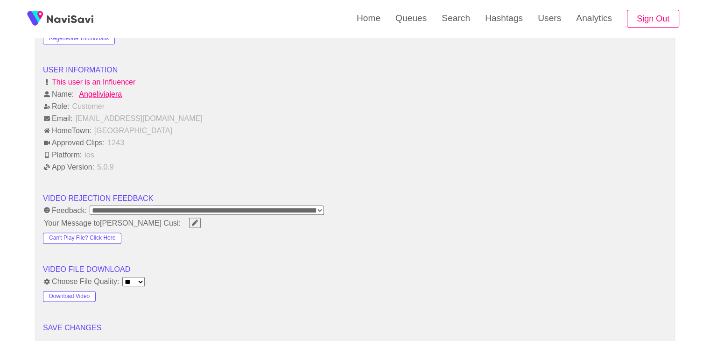
scroll to position [1166, 0]
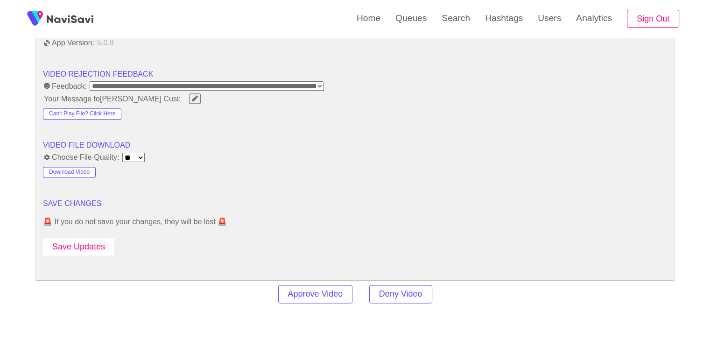
click at [105, 241] on button "Save Updates" at bounding box center [78, 246] width 71 height 17
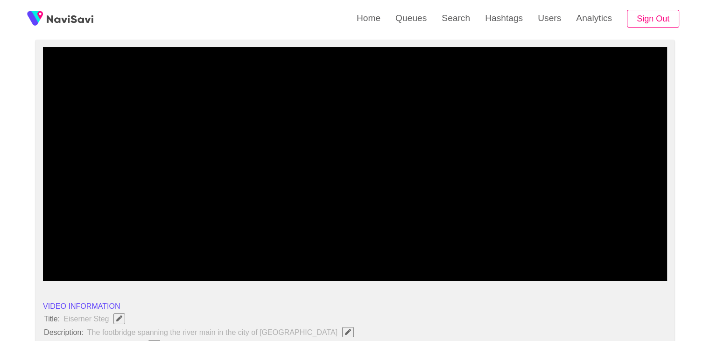
scroll to position [0, 0]
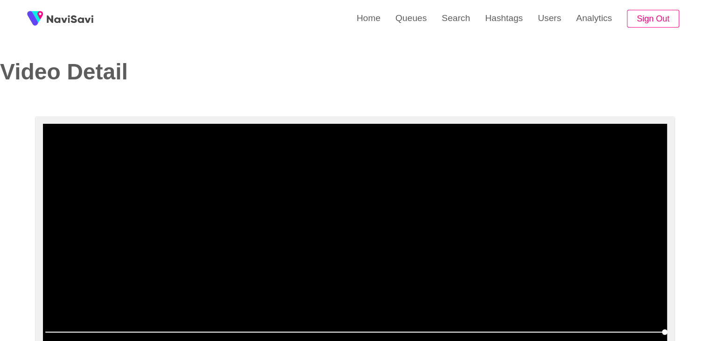
click at [334, 198] on video at bounding box center [355, 240] width 624 height 233
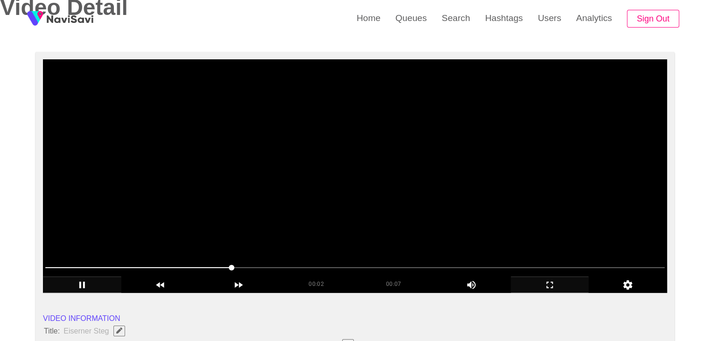
scroll to position [187, 0]
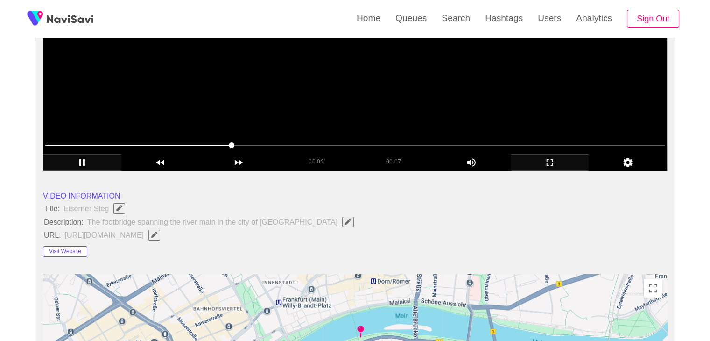
click at [257, 99] on video at bounding box center [355, 53] width 624 height 233
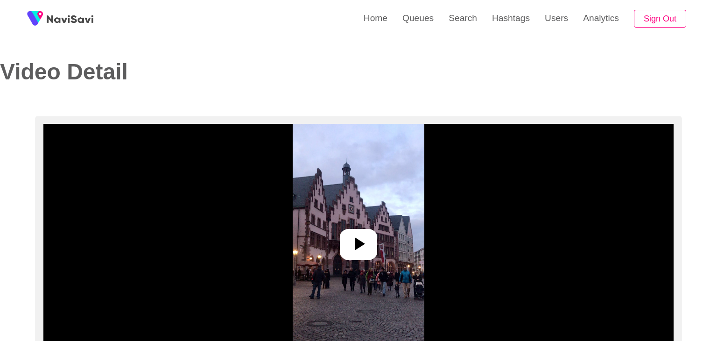
select select "**"
select select "**********"
click at [350, 228] on img at bounding box center [354, 240] width 131 height 233
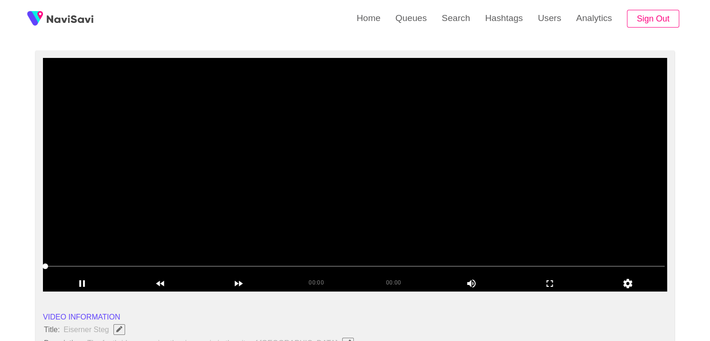
scroll to position [47, 0]
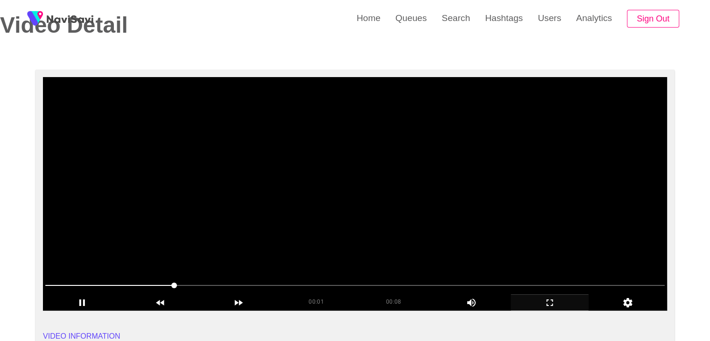
click at [547, 301] on icon "add" at bounding box center [549, 302] width 77 height 11
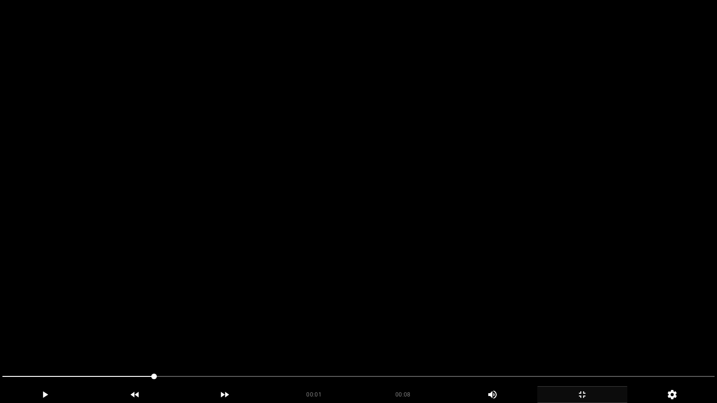
click at [415, 319] on video at bounding box center [358, 201] width 717 height 403
drag, startPoint x: 265, startPoint y: 349, endPoint x: 198, endPoint y: 347, distance: 66.3
click at [258, 340] on video at bounding box center [358, 201] width 717 height 403
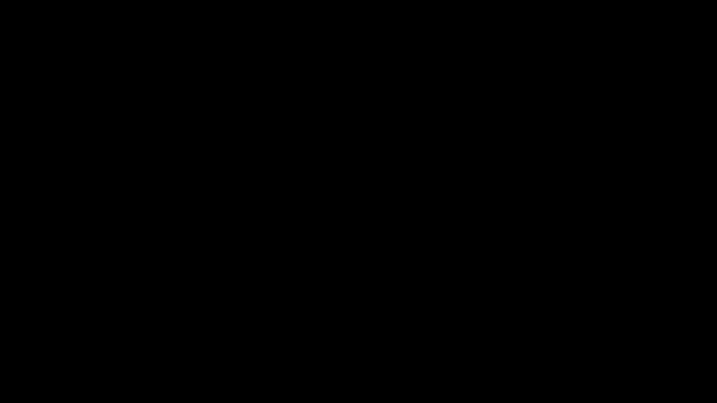
drag, startPoint x: 17, startPoint y: 368, endPoint x: 11, endPoint y: 356, distance: 13.4
click at [330, 336] on video at bounding box center [358, 201] width 717 height 403
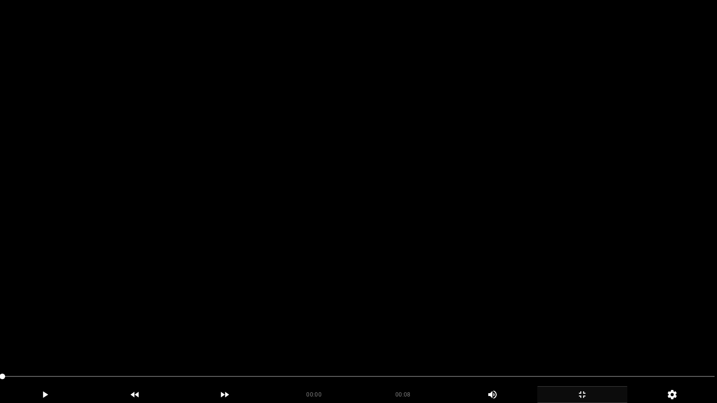
click at [263, 327] on video at bounding box center [358, 201] width 717 height 403
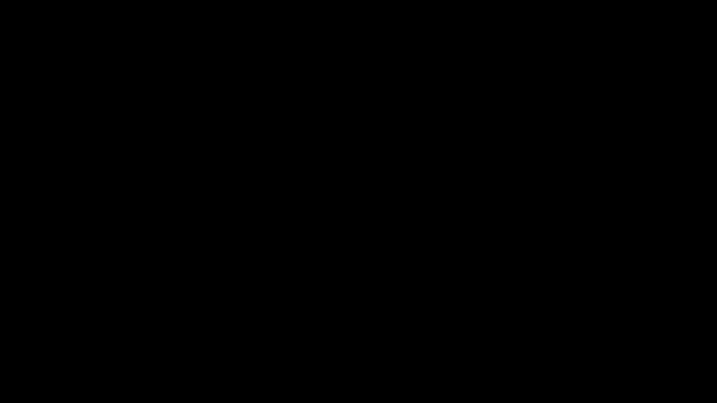
click at [78, 340] on span at bounding box center [358, 376] width 712 height 15
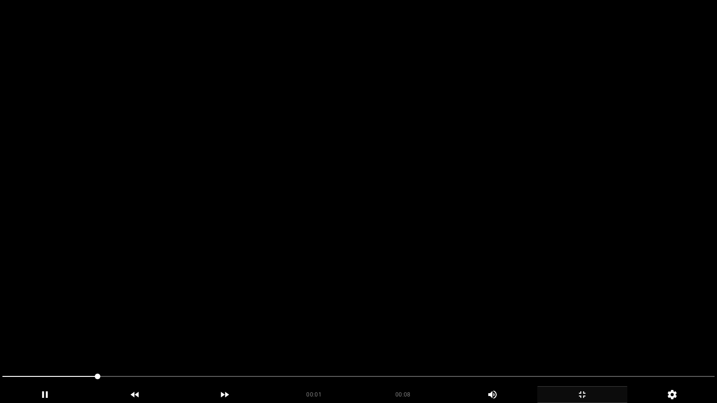
click at [325, 330] on video at bounding box center [358, 201] width 717 height 403
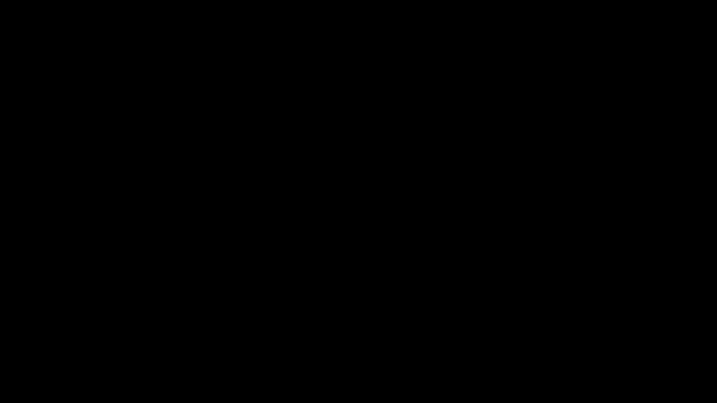
drag, startPoint x: 33, startPoint y: 377, endPoint x: 25, endPoint y: 377, distance: 8.4
click at [25, 340] on span at bounding box center [91, 376] width 178 height 1
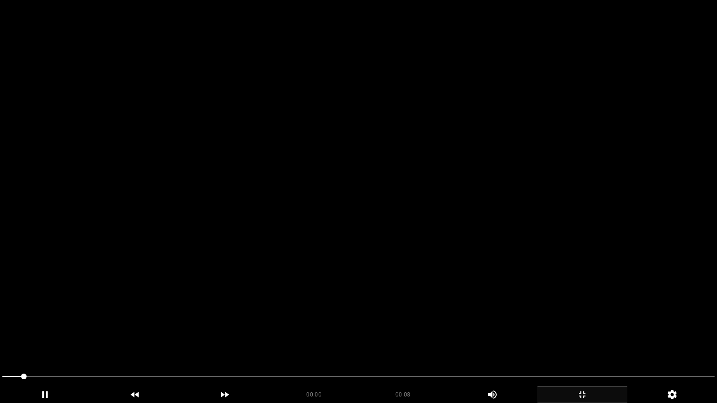
click at [223, 335] on video at bounding box center [358, 201] width 717 height 403
click at [222, 335] on video at bounding box center [358, 201] width 717 height 403
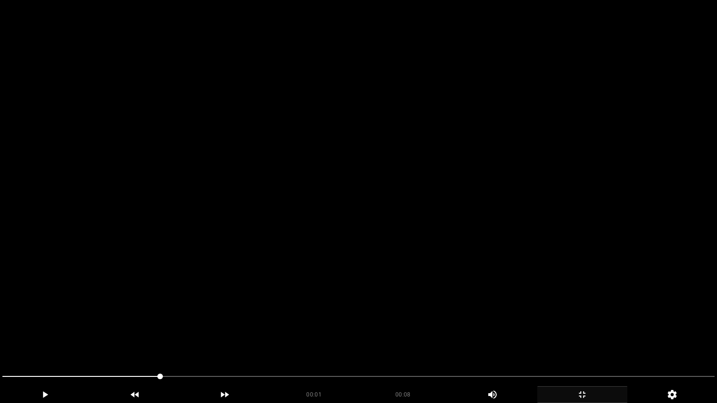
click at [222, 335] on video at bounding box center [358, 201] width 717 height 403
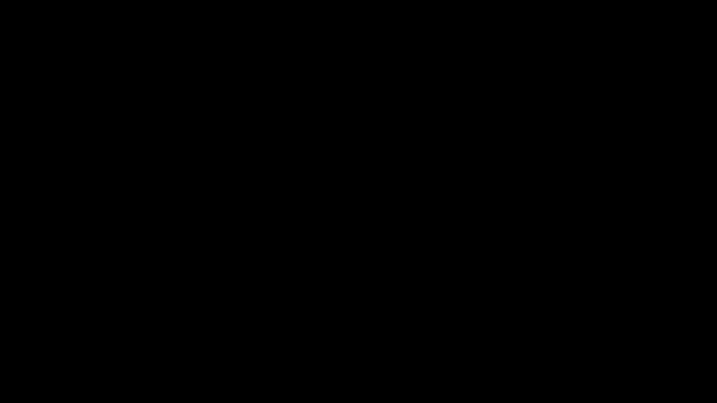
click at [582, 340] on icon "add" at bounding box center [581, 394] width 89 height 11
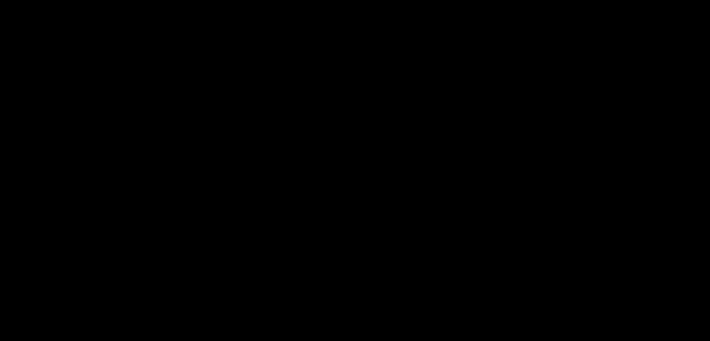
scroll to position [280, 0]
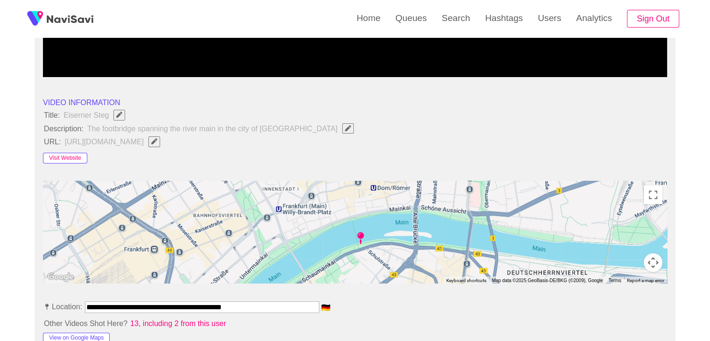
click at [70, 153] on button "Visit Website" at bounding box center [65, 158] width 44 height 11
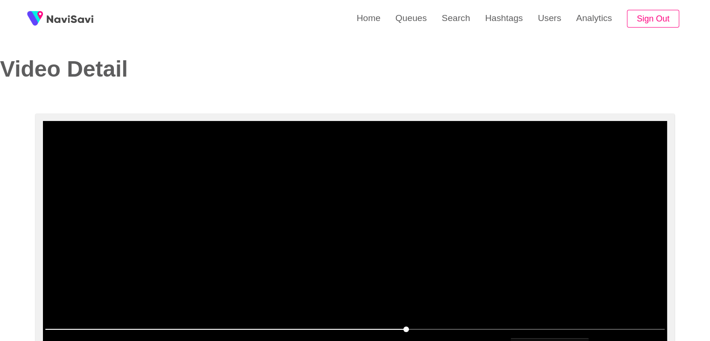
scroll to position [0, 0]
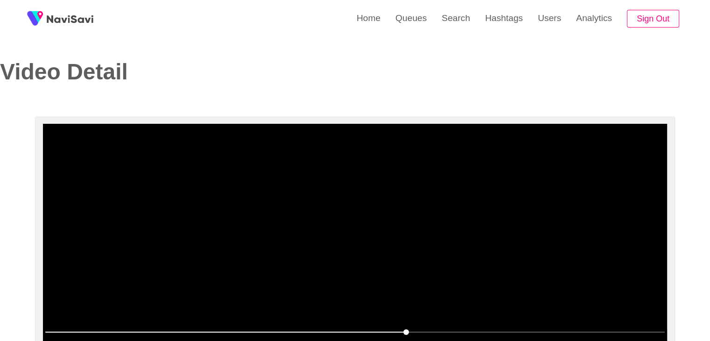
click at [483, 275] on video at bounding box center [355, 240] width 624 height 233
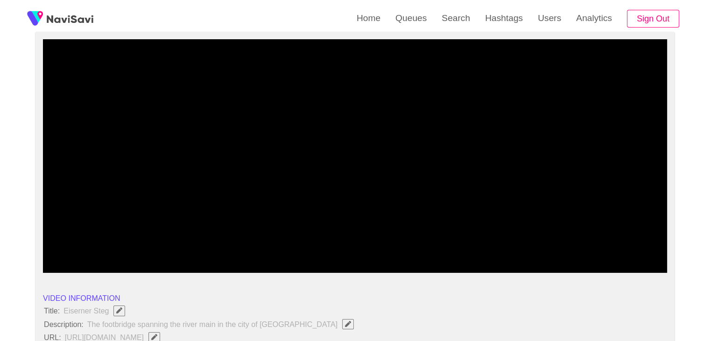
scroll to position [93, 0]
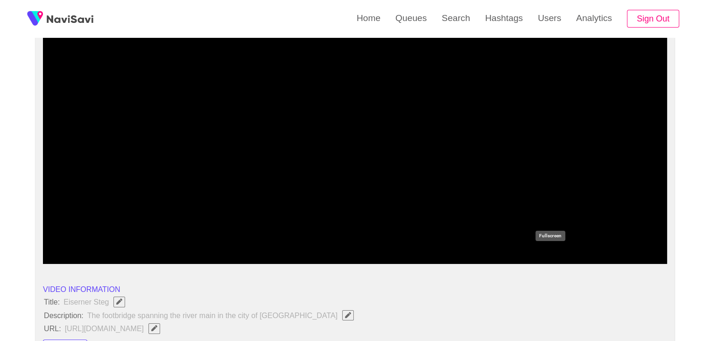
click at [551, 254] on icon "add" at bounding box center [549, 255] width 77 height 11
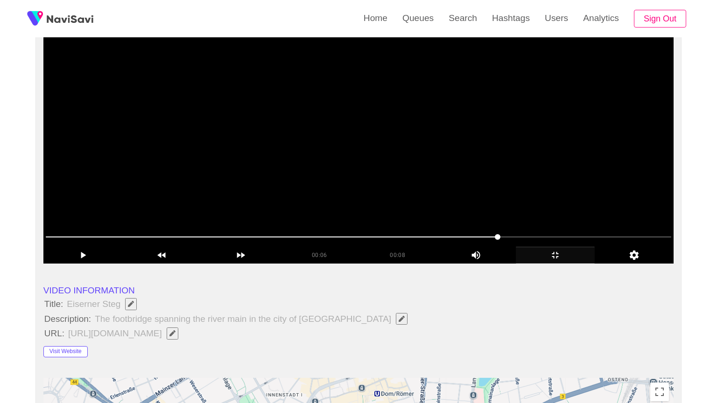
click at [457, 264] on video at bounding box center [358, 146] width 630 height 233
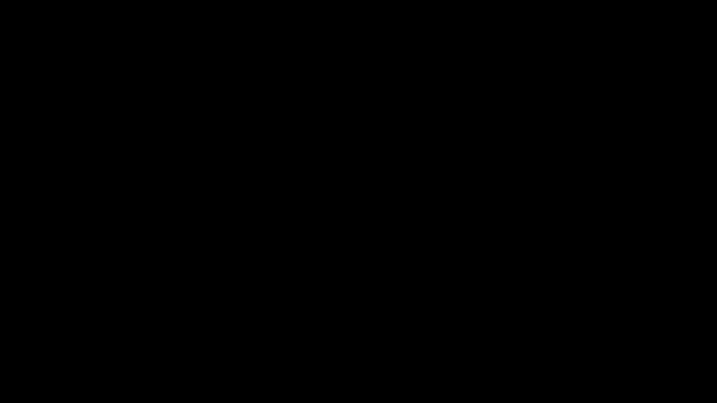
drag, startPoint x: 303, startPoint y: 380, endPoint x: 222, endPoint y: 378, distance: 80.7
click at [222, 340] on span at bounding box center [358, 376] width 712 height 15
drag, startPoint x: 91, startPoint y: 374, endPoint x: 58, endPoint y: 373, distance: 32.2
click at [58, 340] on span at bounding box center [358, 376] width 712 height 15
click at [580, 340] on icon "add" at bounding box center [581, 394] width 89 height 11
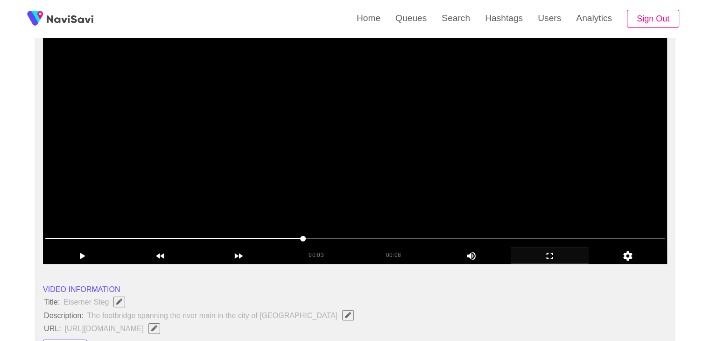
click at [329, 170] on video at bounding box center [355, 146] width 624 height 233
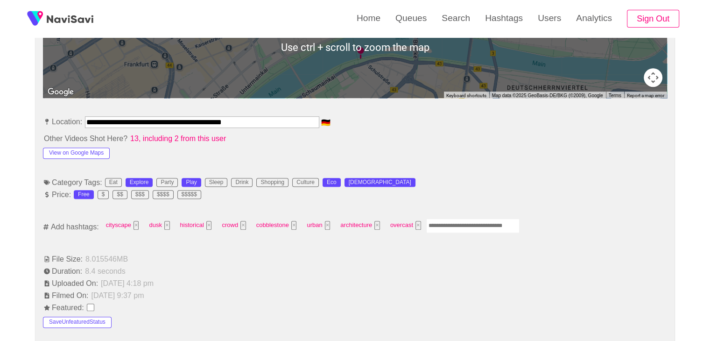
scroll to position [467, 0]
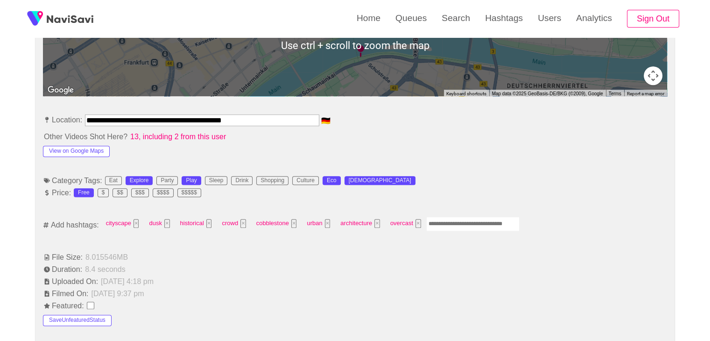
click at [450, 221] on input "Enter tag here and press return" at bounding box center [472, 223] width 93 height 14
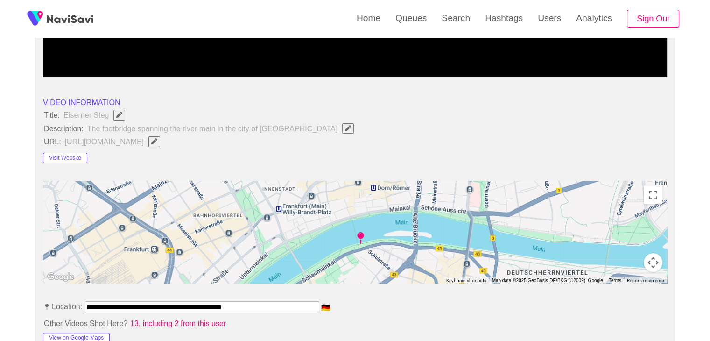
scroll to position [351, 0]
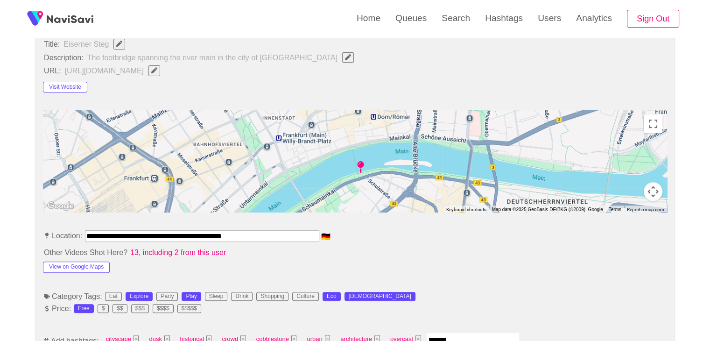
type input "*********"
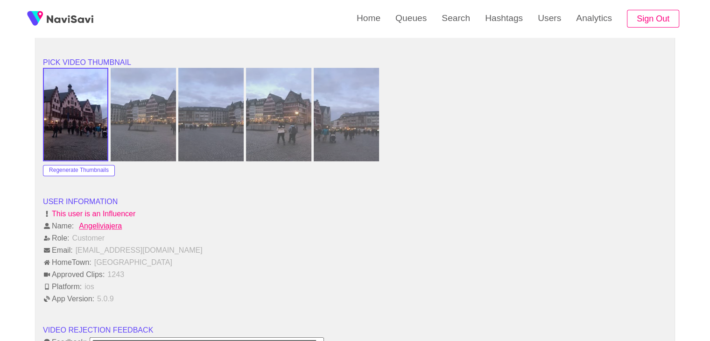
scroll to position [1191, 0]
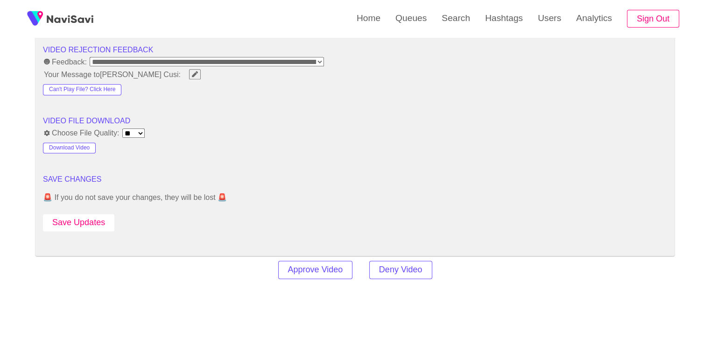
click at [94, 214] on button "Save Updates" at bounding box center [78, 222] width 71 height 17
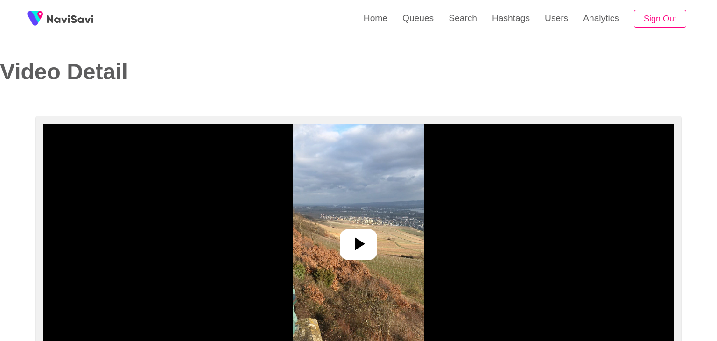
select select "**********"
select select "**"
click at [364, 247] on icon at bounding box center [354, 243] width 22 height 22
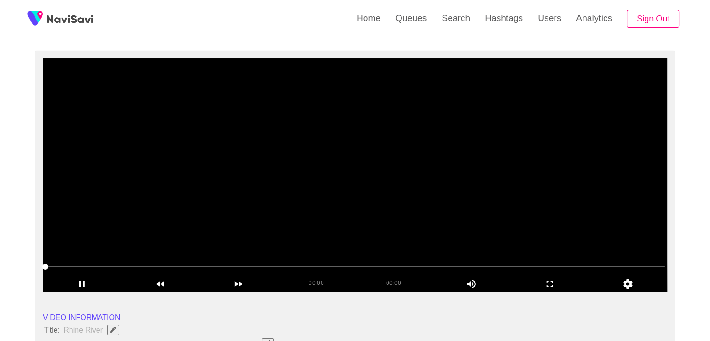
scroll to position [93, 0]
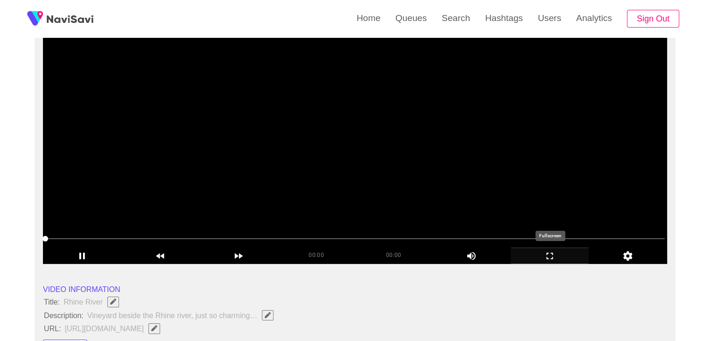
click at [556, 251] on icon "add" at bounding box center [549, 255] width 77 height 11
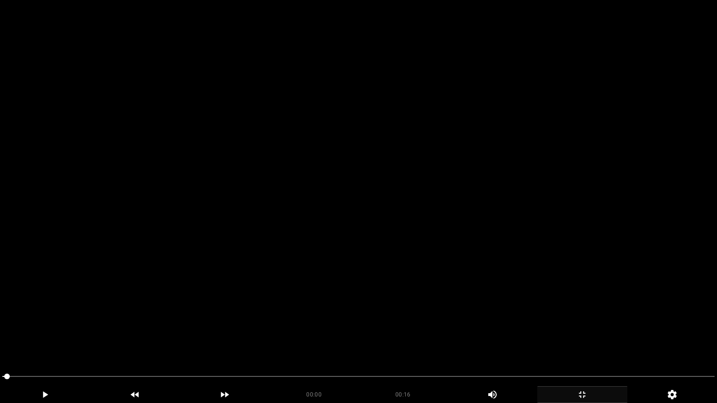
click at [424, 255] on video at bounding box center [358, 201] width 717 height 403
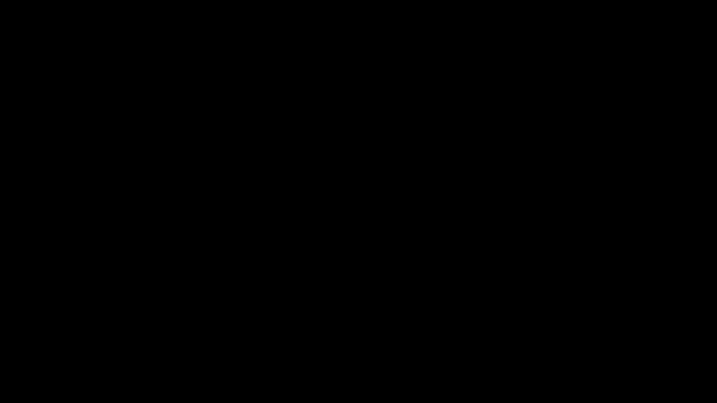
click at [588, 340] on icon "add" at bounding box center [581, 394] width 89 height 11
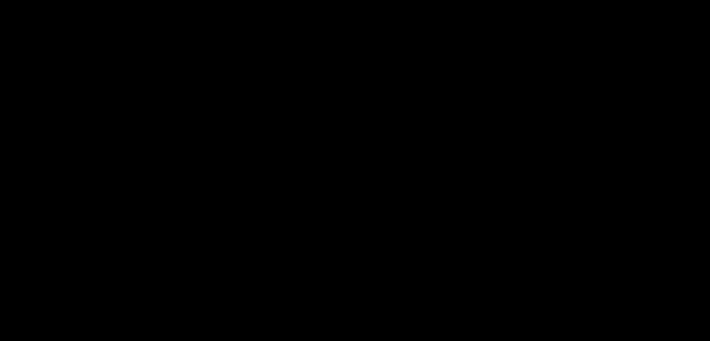
scroll to position [233, 0]
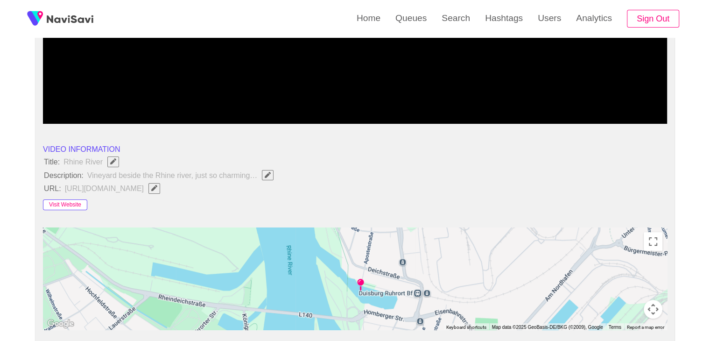
click at [67, 203] on button "Visit Website" at bounding box center [65, 204] width 44 height 11
drag, startPoint x: 40, startPoint y: 157, endPoint x: 266, endPoint y: 174, distance: 227.3
copy ul "Title: Rhine River Description: Vineyard beside the Rhine river, just so charmi…"
click at [268, 174] on icon "Edit Field" at bounding box center [268, 175] width 6 height 6
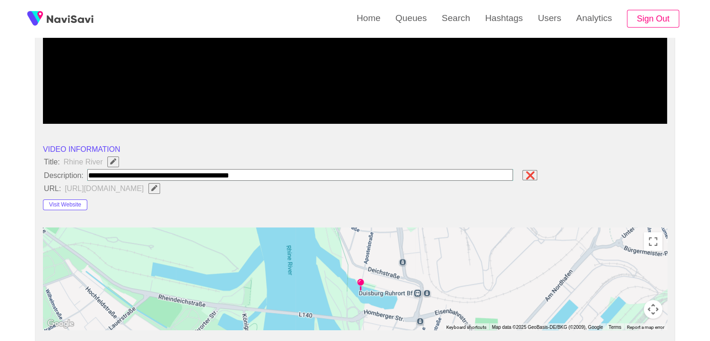
type input "**********"
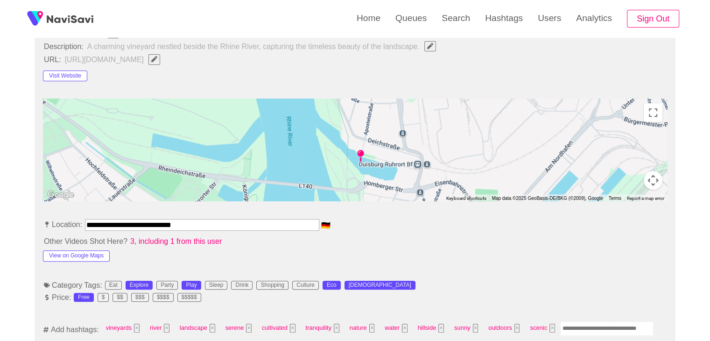
scroll to position [373, 0]
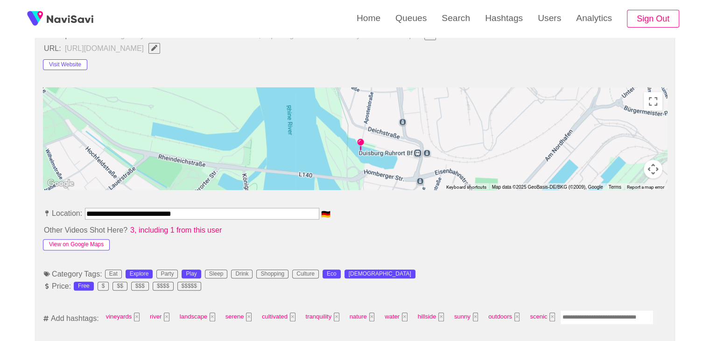
click at [86, 245] on button "View on Google Maps" at bounding box center [76, 244] width 67 height 11
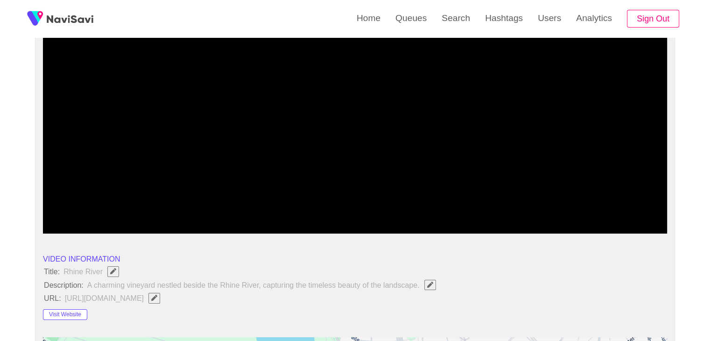
scroll to position [140, 0]
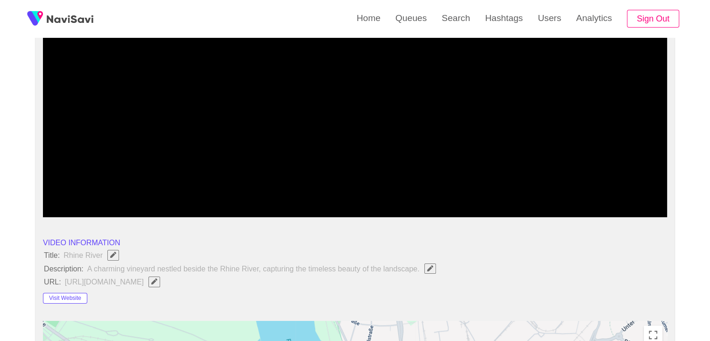
drag, startPoint x: 167, startPoint y: 185, endPoint x: 131, endPoint y: 185, distance: 35.9
click at [131, 185] on span at bounding box center [354, 191] width 619 height 15
drag, startPoint x: 102, startPoint y: 190, endPoint x: 77, endPoint y: 189, distance: 25.7
click at [77, 189] on span at bounding box center [354, 191] width 619 height 15
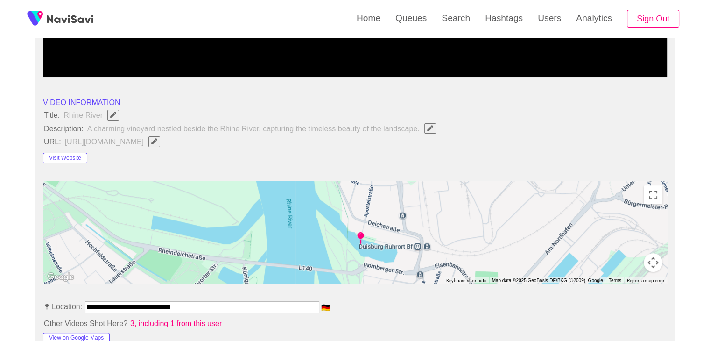
scroll to position [420, 0]
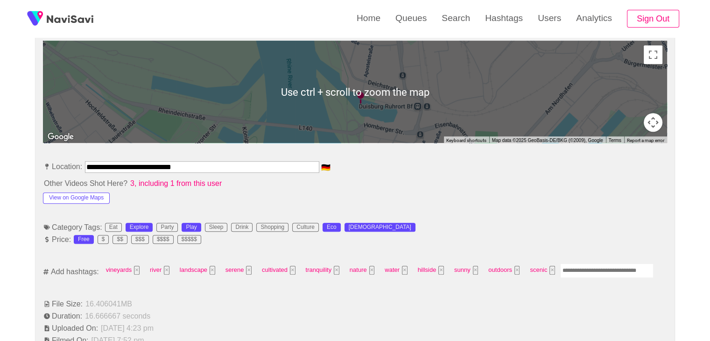
click at [593, 265] on input "Enter tag here and press return" at bounding box center [606, 270] width 93 height 14
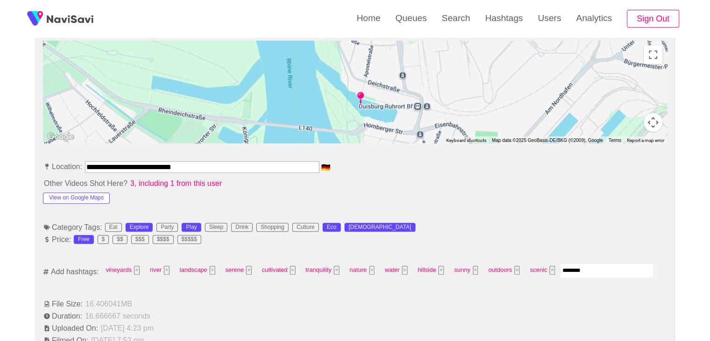
type input "*********"
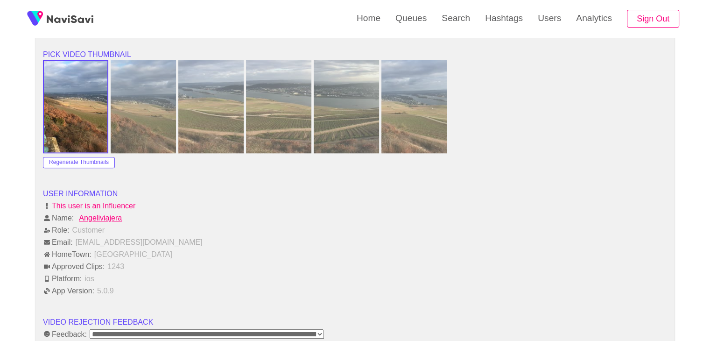
scroll to position [1120, 0]
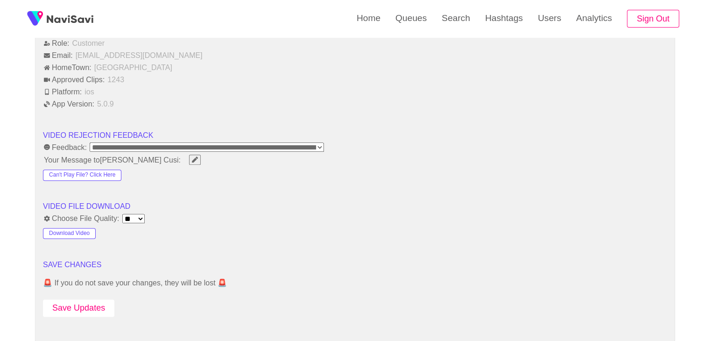
click at [100, 308] on button "Save Updates" at bounding box center [78, 307] width 71 height 17
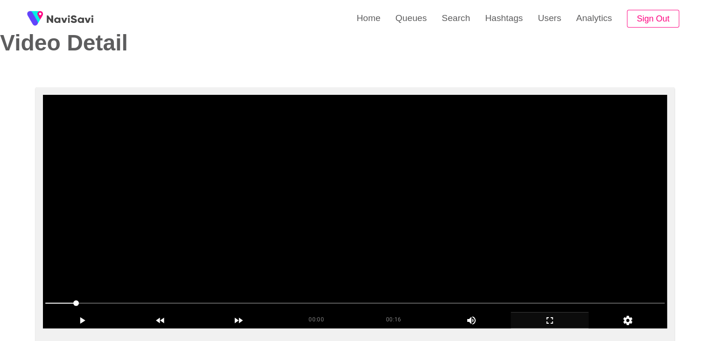
scroll to position [0, 0]
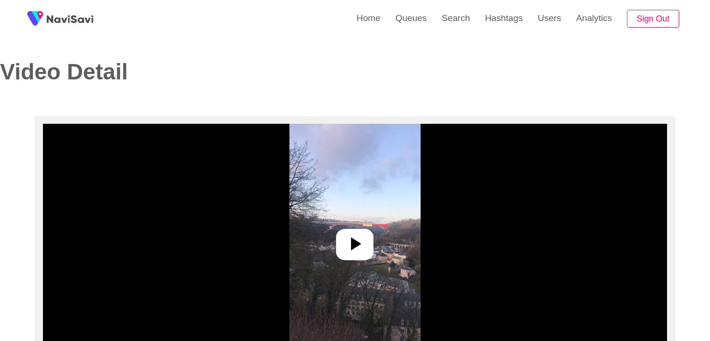
select select "**********"
select select "**"
click at [371, 241] on div at bounding box center [354, 244] width 37 height 31
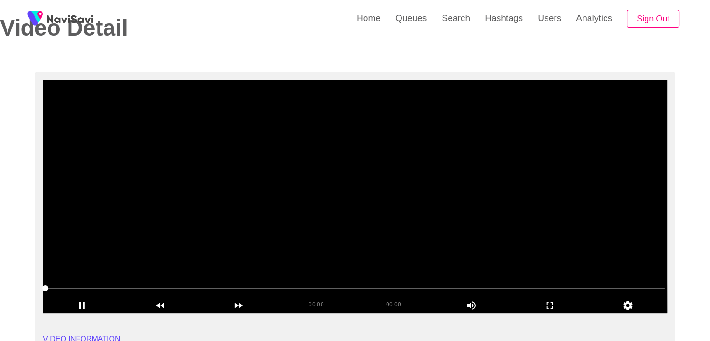
scroll to position [47, 0]
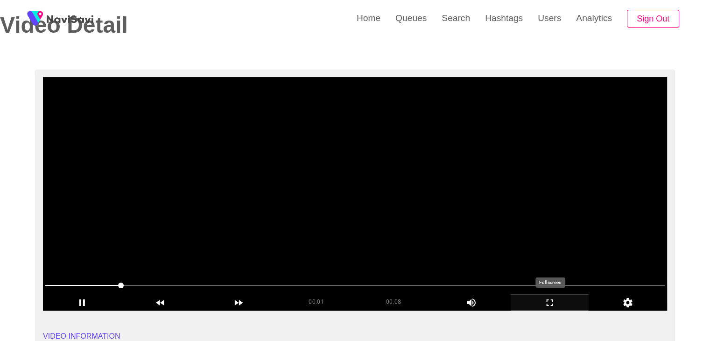
click at [554, 302] on icon "add" at bounding box center [549, 302] width 77 height 11
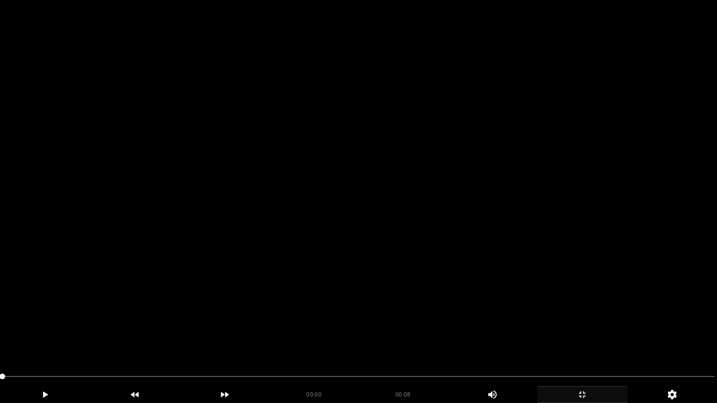
drag, startPoint x: 143, startPoint y: 375, endPoint x: 6, endPoint y: 356, distance: 138.9
click at [323, 310] on video at bounding box center [358, 201] width 717 height 403
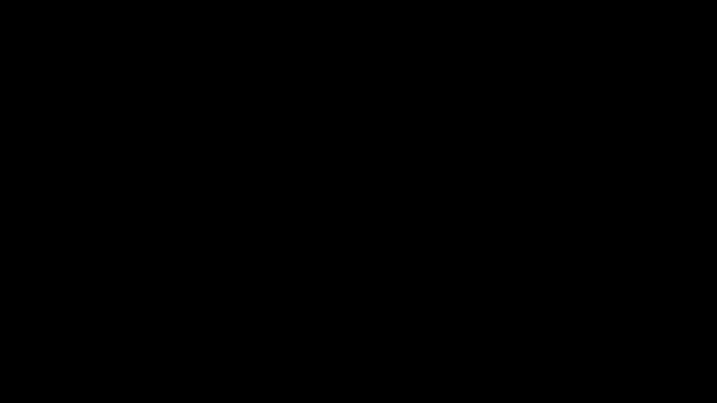
click at [72, 340] on icon "add" at bounding box center [44, 394] width 89 height 11
click at [589, 340] on icon "add" at bounding box center [581, 394] width 89 height 11
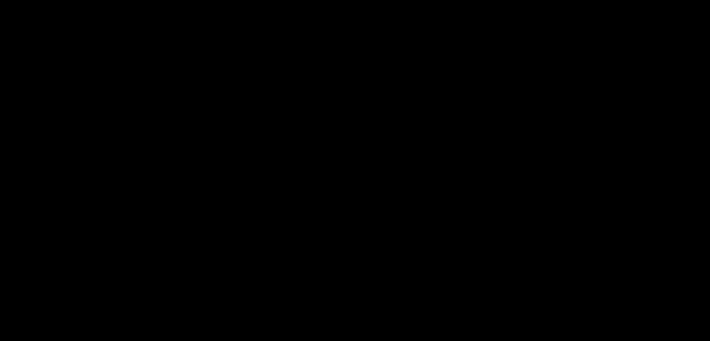
scroll to position [140, 0]
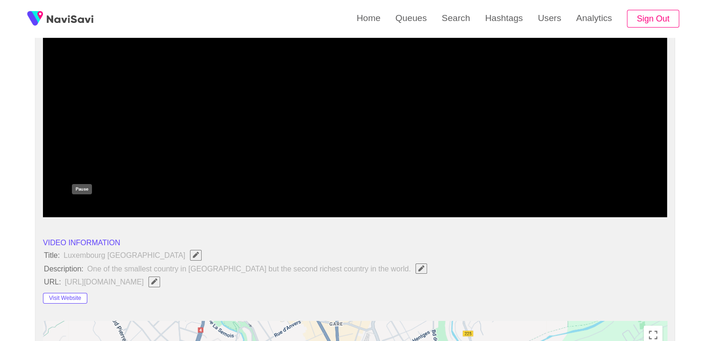
click at [75, 204] on icon "add" at bounding box center [81, 208] width 77 height 11
click at [70, 294] on button "Visit Website" at bounding box center [65, 298] width 44 height 11
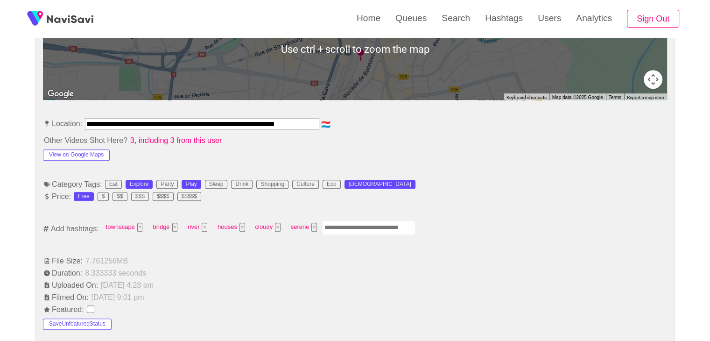
scroll to position [467, 0]
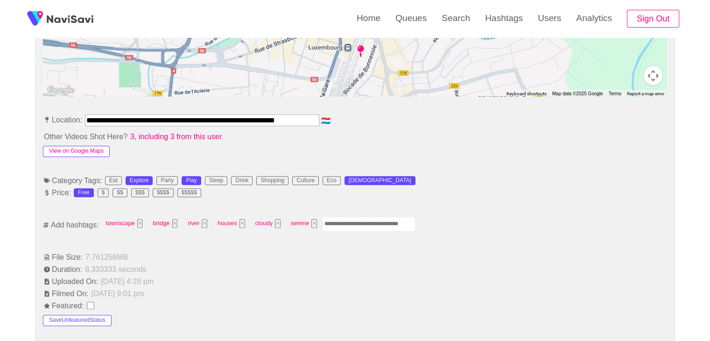
click at [88, 148] on button "View on Google Maps" at bounding box center [76, 151] width 67 height 11
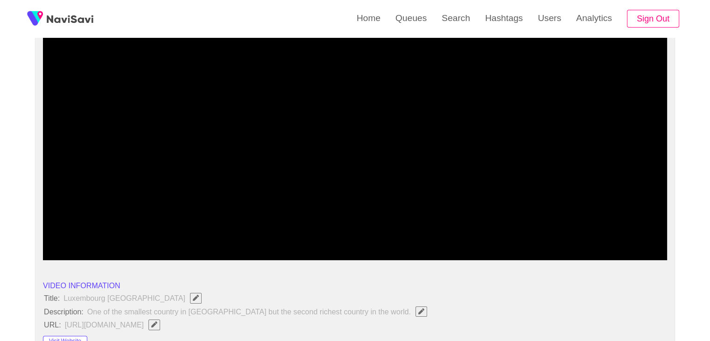
scroll to position [93, 0]
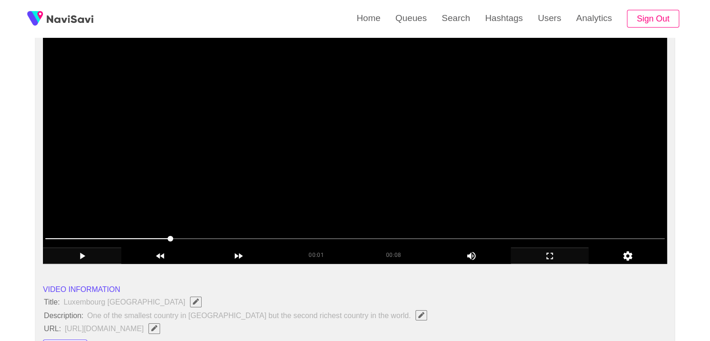
click at [349, 195] on video at bounding box center [355, 146] width 624 height 233
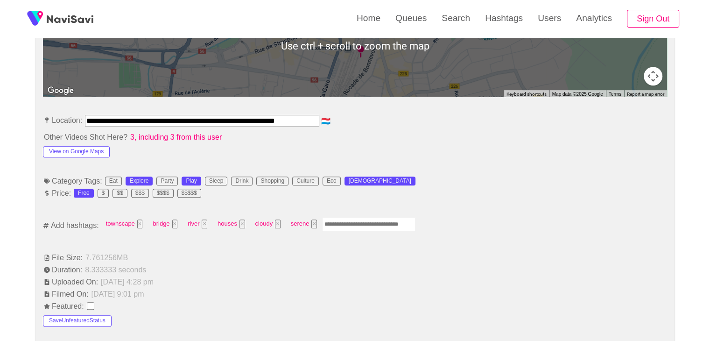
scroll to position [467, 0]
click at [355, 228] on input "Enter tag here and press return" at bounding box center [368, 223] width 93 height 14
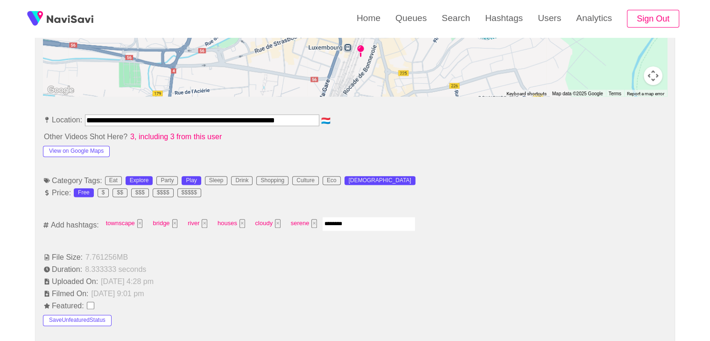
type input "*********"
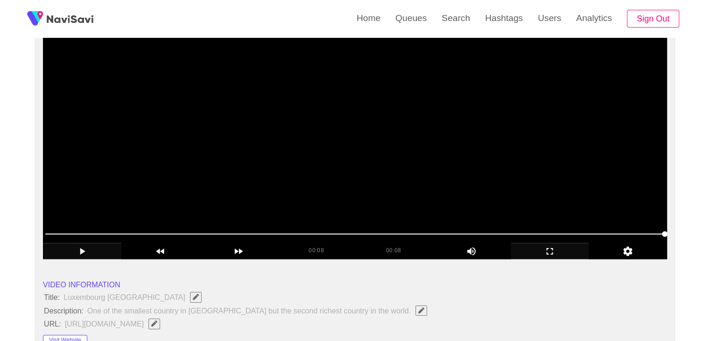
scroll to position [93, 0]
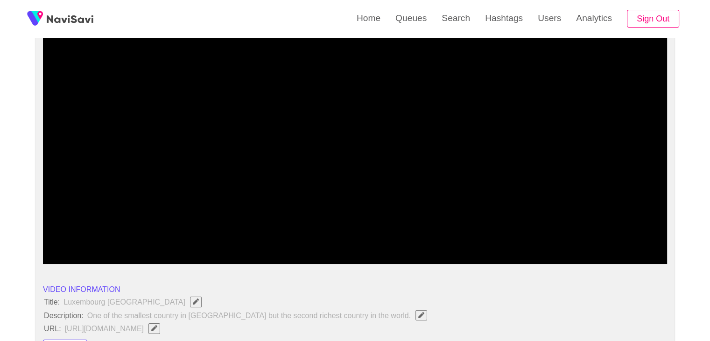
drag, startPoint x: 77, startPoint y: 230, endPoint x: 0, endPoint y: 207, distance: 79.7
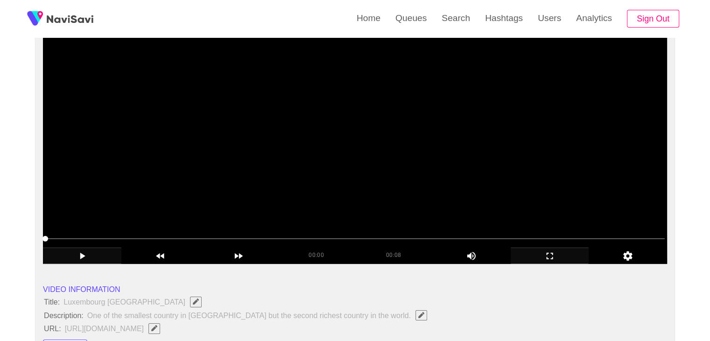
click at [322, 187] on video at bounding box center [355, 146] width 624 height 233
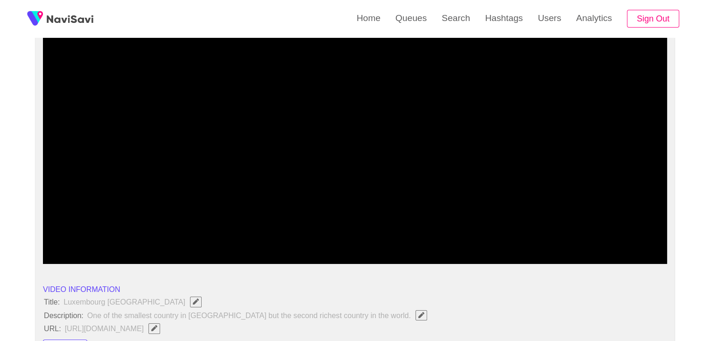
click at [549, 258] on icon "add" at bounding box center [549, 255] width 77 height 11
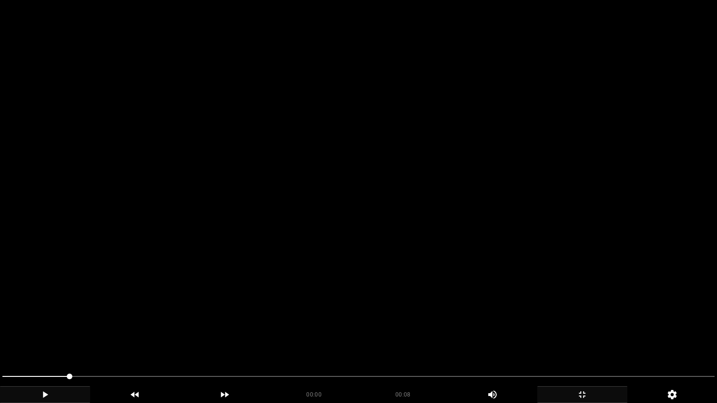
click at [459, 262] on video at bounding box center [358, 201] width 717 height 403
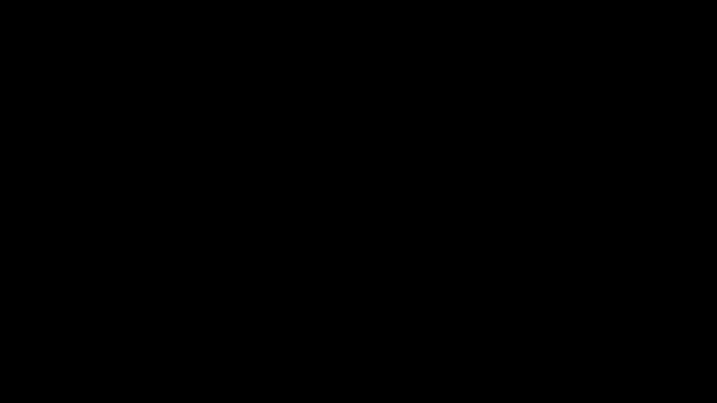
click at [594, 340] on icon "add" at bounding box center [581, 394] width 89 height 11
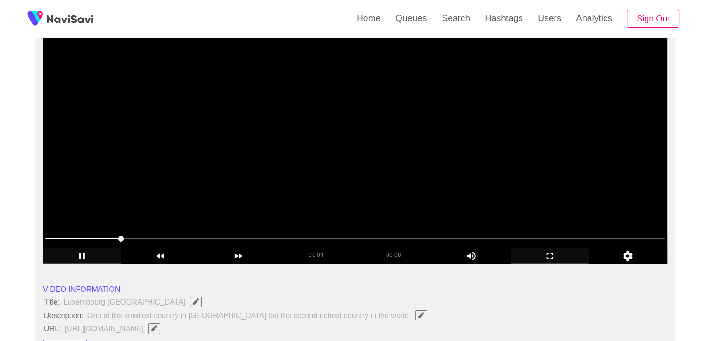
click at [331, 185] on video at bounding box center [355, 146] width 624 height 233
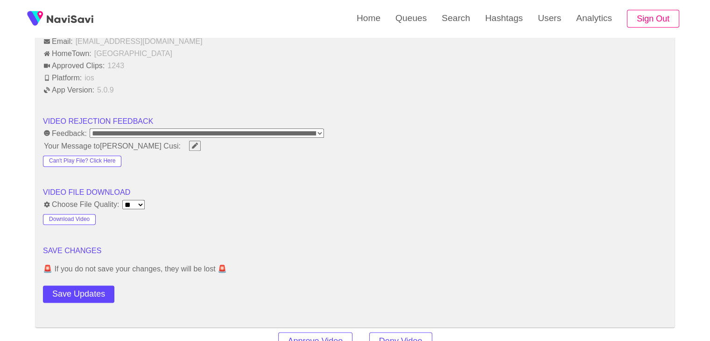
scroll to position [1120, 0]
click at [80, 288] on button "Save Updates" at bounding box center [78, 293] width 71 height 17
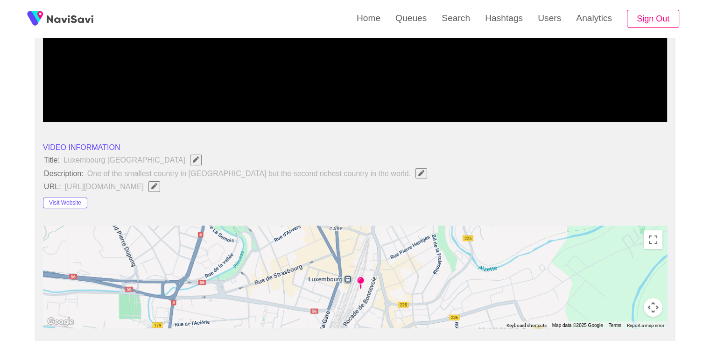
scroll to position [93, 0]
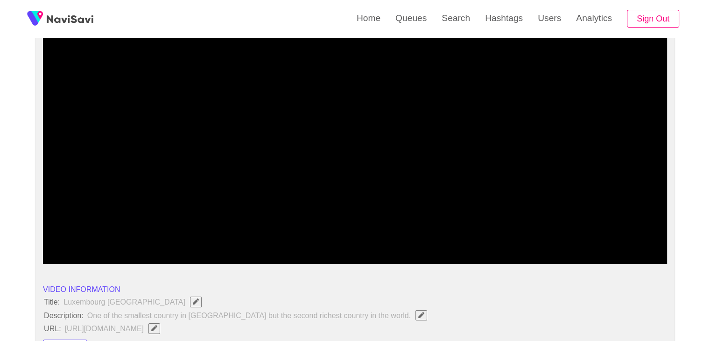
drag, startPoint x: 141, startPoint y: 236, endPoint x: 15, endPoint y: 213, distance: 127.5
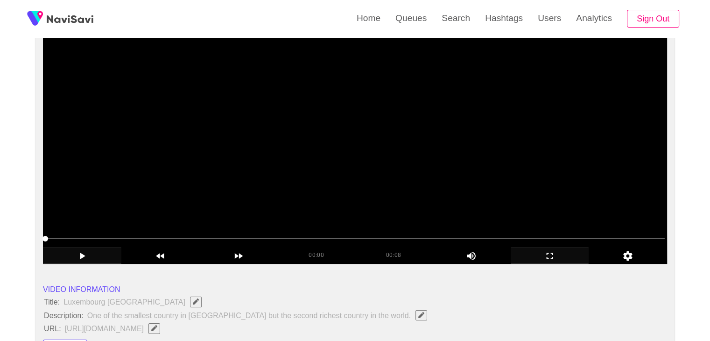
click at [418, 168] on video at bounding box center [355, 146] width 624 height 233
click at [422, 167] on video at bounding box center [355, 146] width 624 height 233
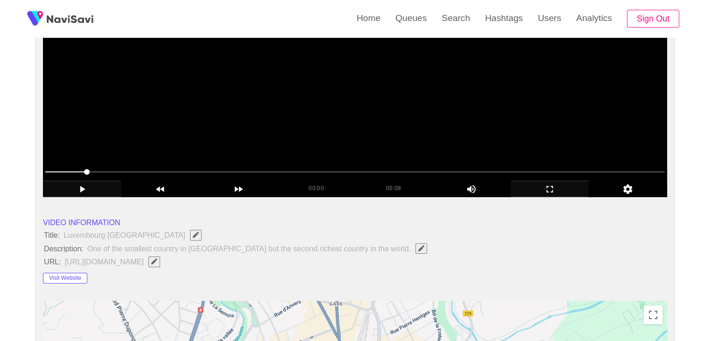
scroll to position [187, 0]
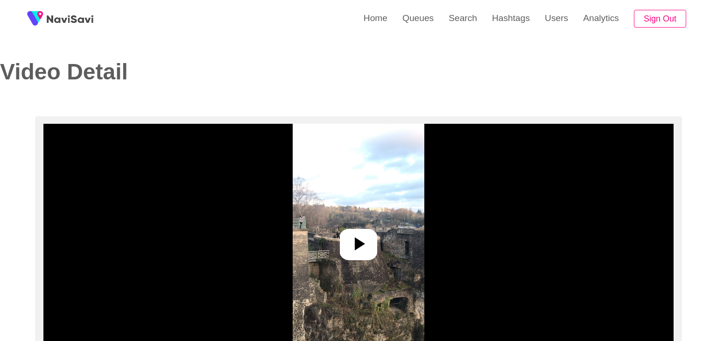
select select "**********"
select select "**"
click at [370, 259] on img at bounding box center [354, 240] width 131 height 233
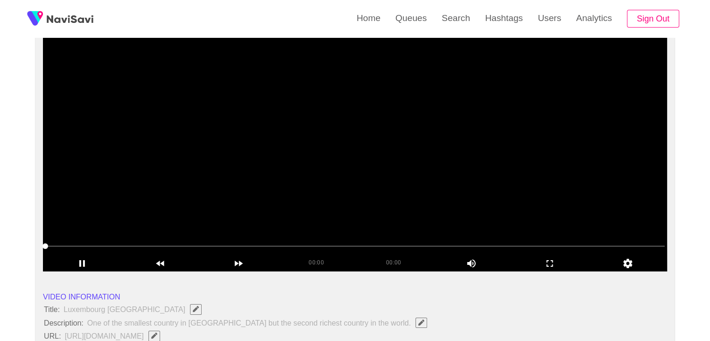
scroll to position [93, 0]
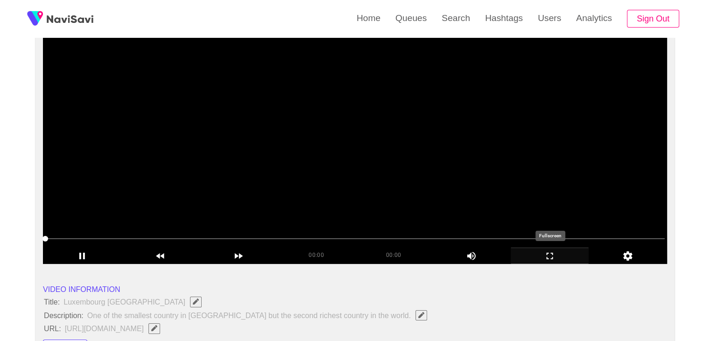
click at [562, 252] on icon "add" at bounding box center [549, 255] width 77 height 11
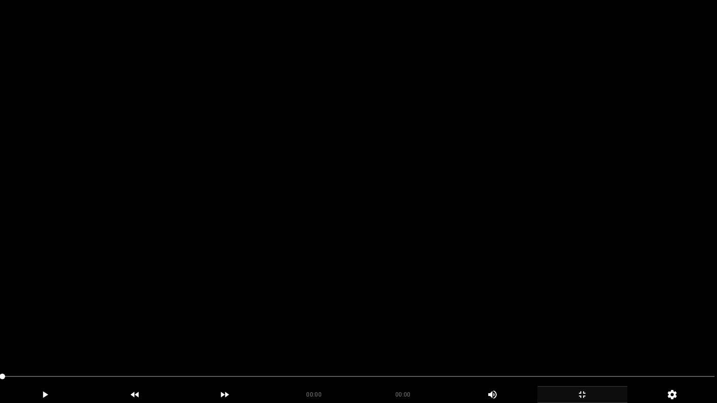
click at [244, 276] on video at bounding box center [358, 201] width 717 height 403
click at [325, 292] on video at bounding box center [358, 201] width 717 height 403
click at [326, 292] on video at bounding box center [358, 201] width 717 height 403
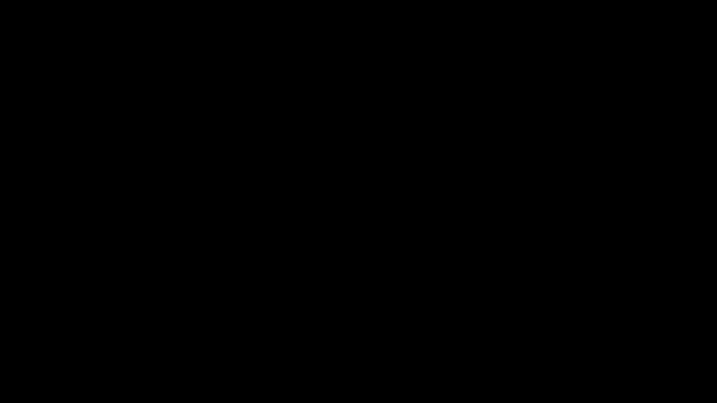
click at [600, 340] on icon "add" at bounding box center [581, 394] width 89 height 11
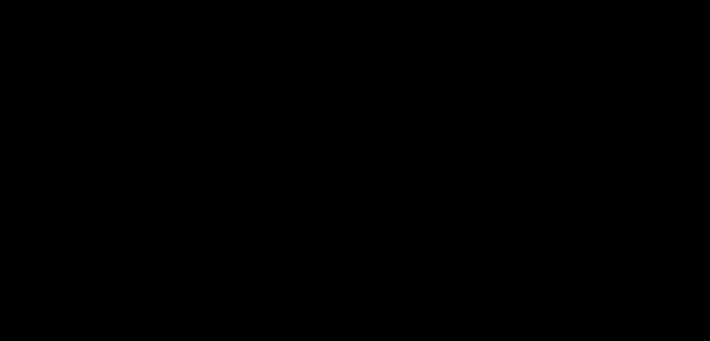
scroll to position [233, 0]
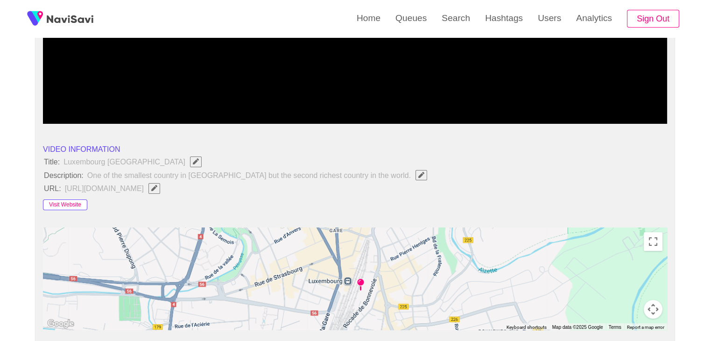
click at [71, 201] on button "Visit Website" at bounding box center [65, 204] width 44 height 11
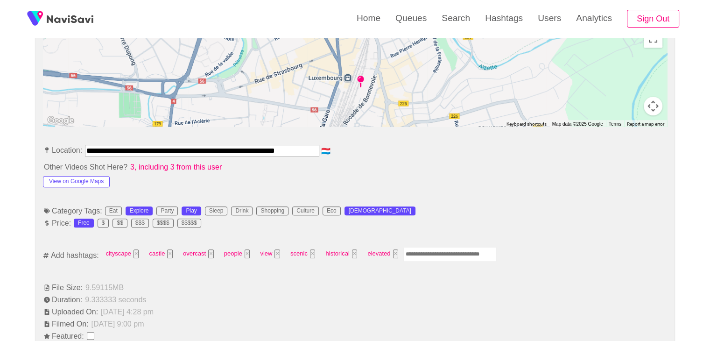
scroll to position [467, 0]
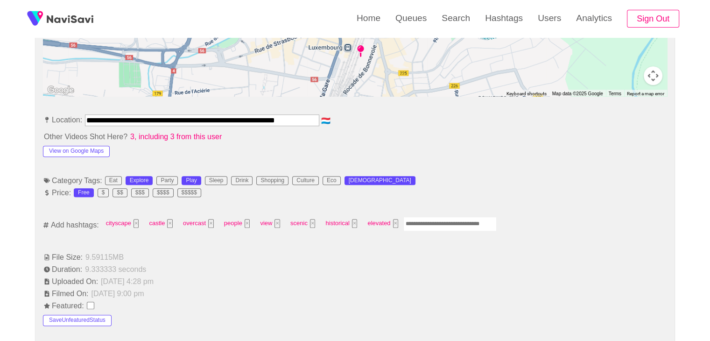
click at [429, 226] on input "Enter tag here and press return" at bounding box center [449, 223] width 93 height 14
type input "*********"
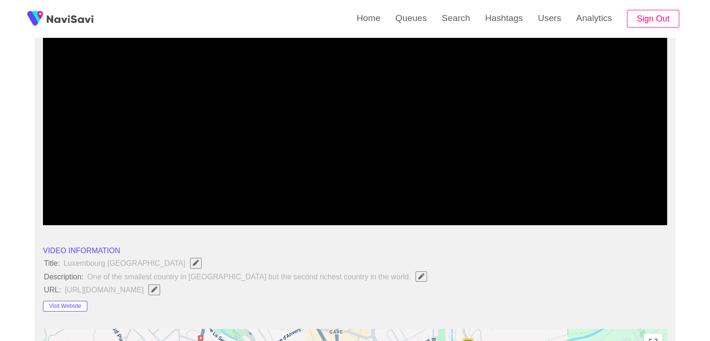
scroll to position [93, 0]
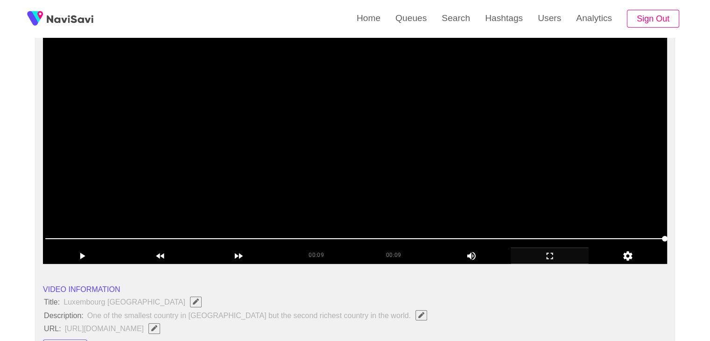
click at [372, 193] on video at bounding box center [355, 146] width 624 height 233
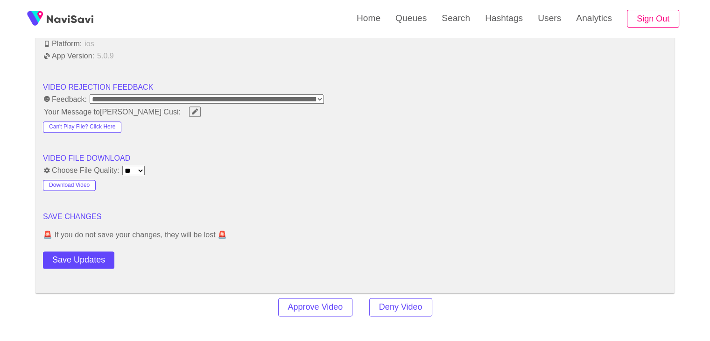
scroll to position [1166, 0]
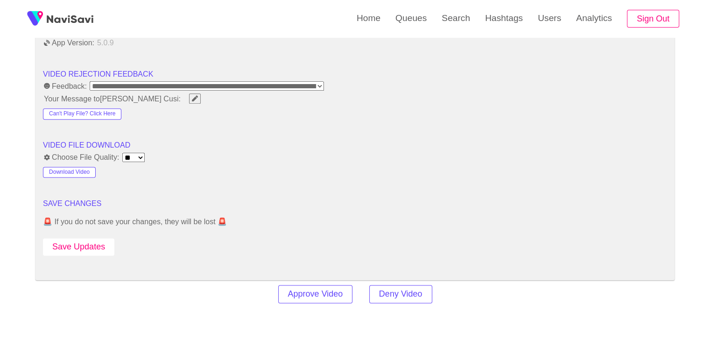
click at [95, 245] on button "Save Updates" at bounding box center [78, 246] width 71 height 17
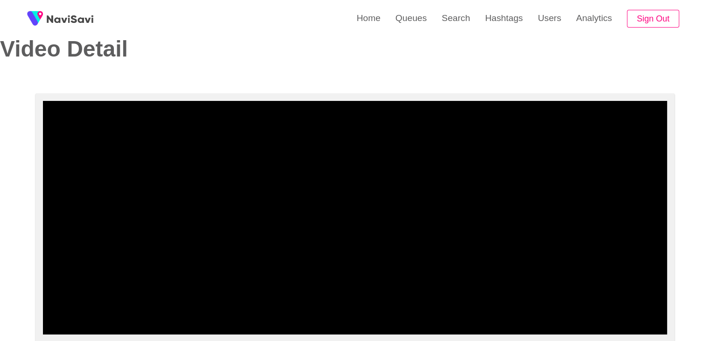
scroll to position [0, 0]
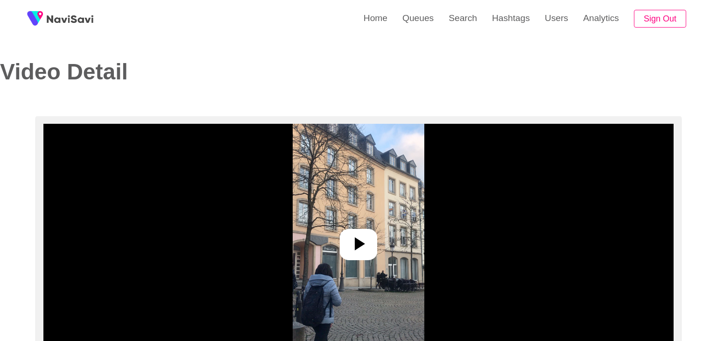
select select "**********"
select select "**"
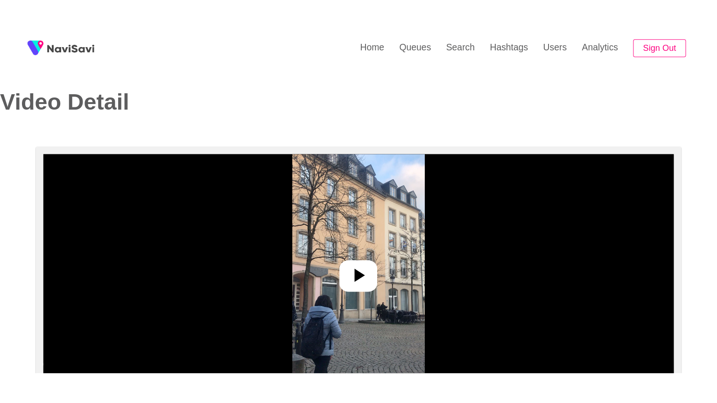
scroll to position [140, 0]
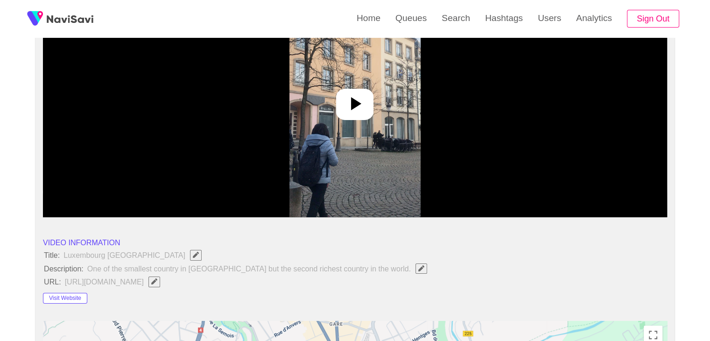
click at [351, 109] on icon at bounding box center [356, 103] width 10 height 13
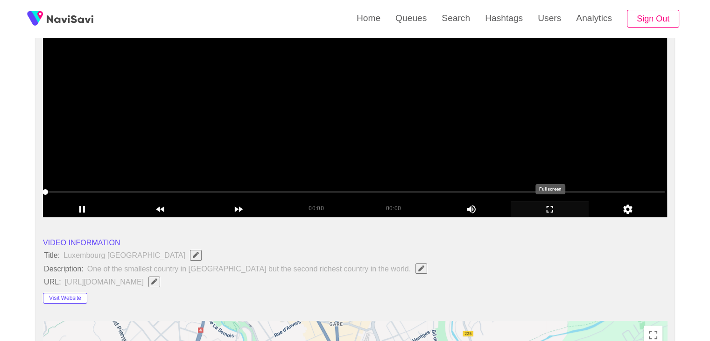
click at [557, 205] on icon "add" at bounding box center [549, 208] width 77 height 11
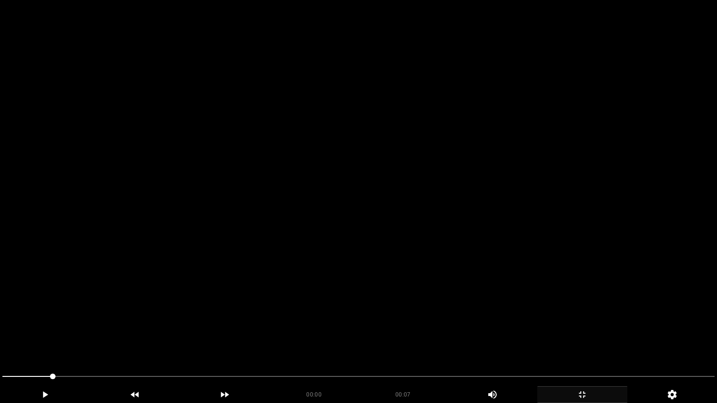
click at [439, 239] on video at bounding box center [358, 201] width 717 height 403
click at [439, 240] on video at bounding box center [358, 201] width 717 height 403
click at [439, 239] on video at bounding box center [358, 201] width 717 height 403
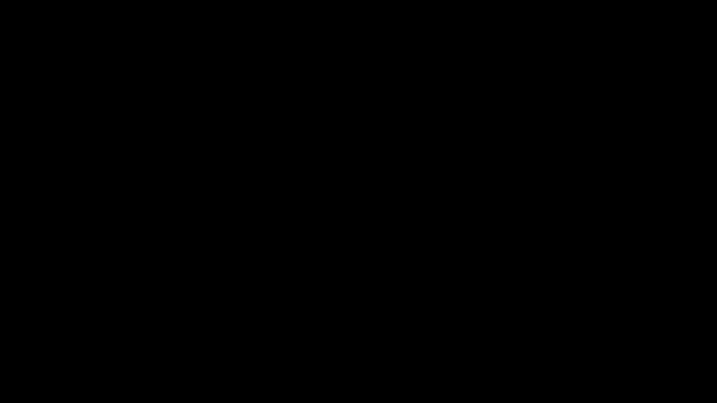
click at [307, 320] on video at bounding box center [358, 201] width 717 height 403
click at [307, 321] on video at bounding box center [358, 201] width 717 height 403
click at [524, 340] on video at bounding box center [358, 201] width 717 height 403
click at [419, 276] on video at bounding box center [358, 201] width 717 height 403
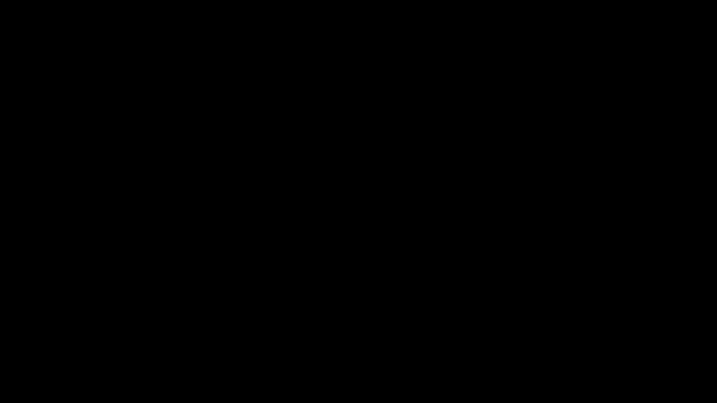
click at [28, 340] on icon "add" at bounding box center [44, 394] width 89 height 11
click at [579, 340] on icon "add" at bounding box center [581, 394] width 89 height 11
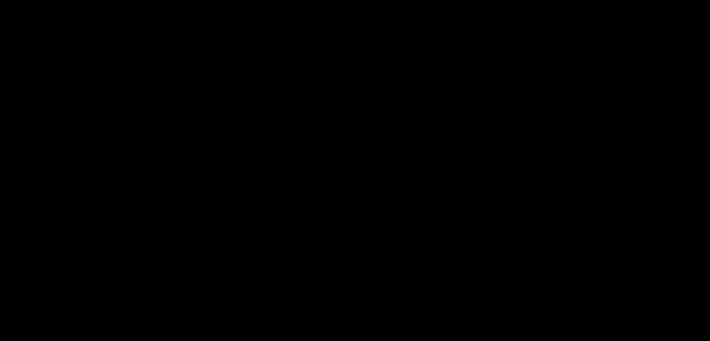
scroll to position [418, 0]
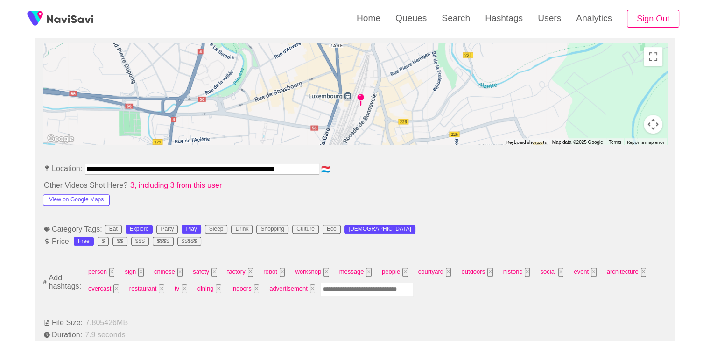
click at [363, 288] on input "Enter tag here and press return" at bounding box center [366, 289] width 93 height 14
type input "*********"
type input "****"
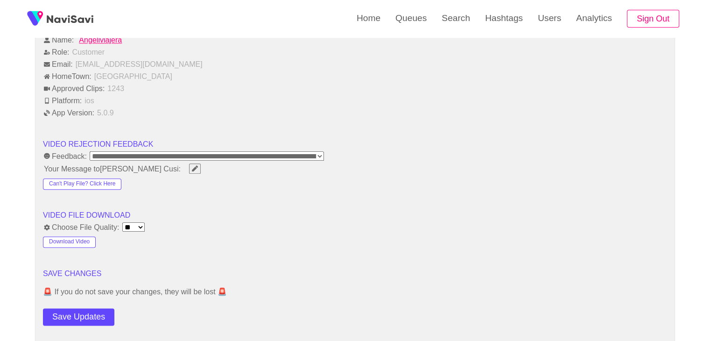
scroll to position [1211, 0]
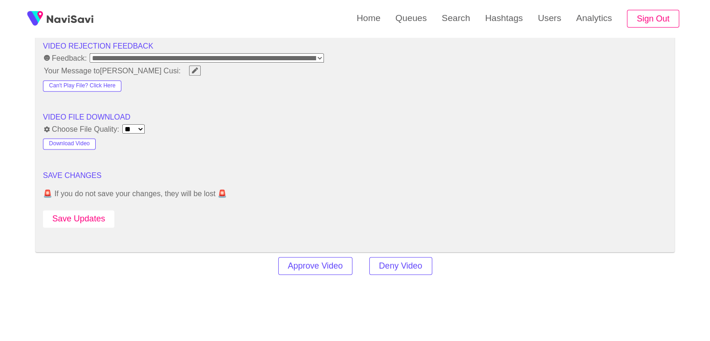
click at [88, 213] on button "Save Updates" at bounding box center [78, 218] width 71 height 17
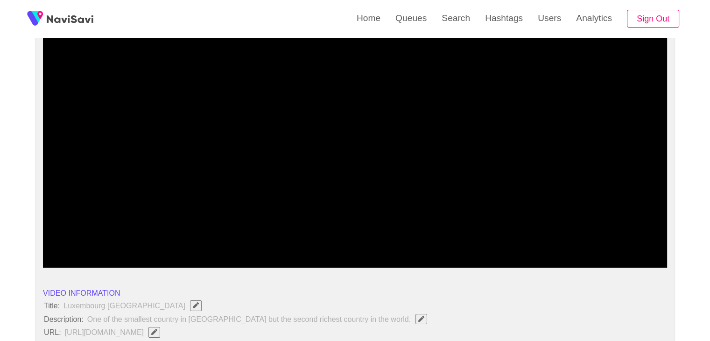
scroll to position [93, 0]
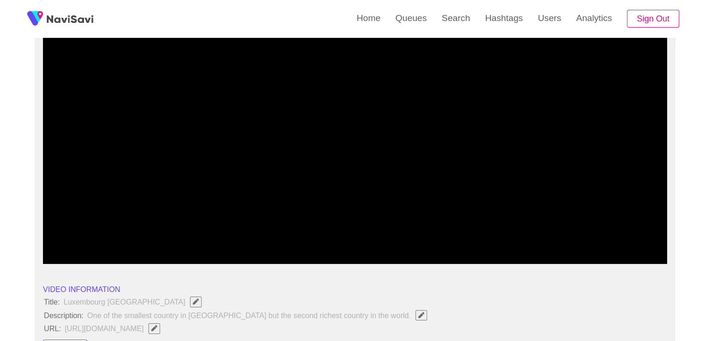
drag, startPoint x: 428, startPoint y: 237, endPoint x: 348, endPoint y: 239, distance: 79.8
click at [348, 239] on span at bounding box center [354, 238] width 619 height 15
drag, startPoint x: 207, startPoint y: 239, endPoint x: 179, endPoint y: 235, distance: 28.3
click at [179, 235] on span at bounding box center [354, 238] width 619 height 15
drag, startPoint x: 147, startPoint y: 236, endPoint x: 75, endPoint y: 234, distance: 71.9
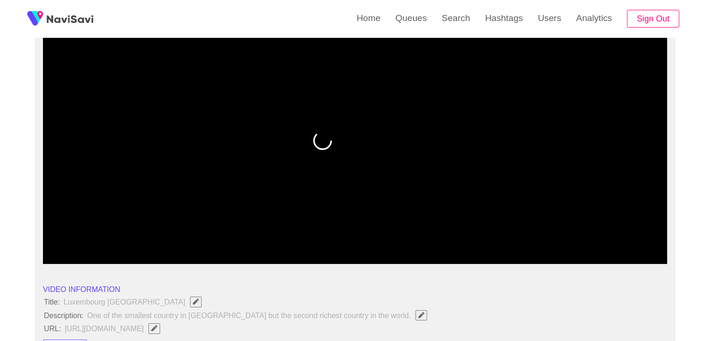
click at [75, 234] on span at bounding box center [354, 238] width 619 height 15
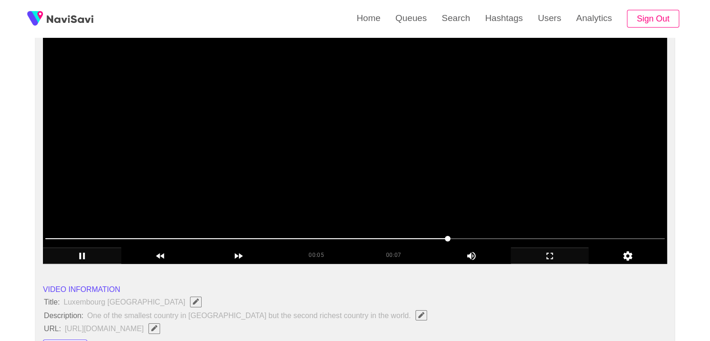
click at [400, 180] on video at bounding box center [355, 146] width 624 height 233
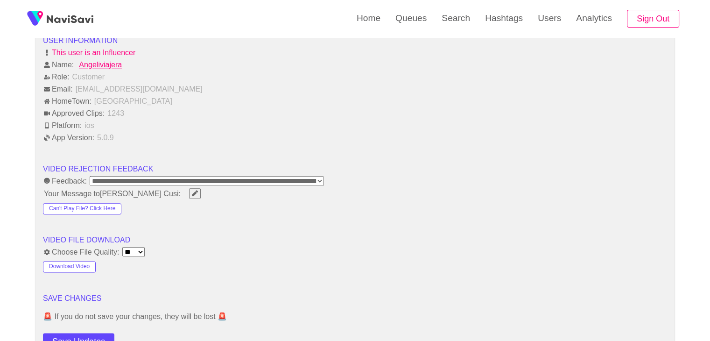
scroll to position [1213, 0]
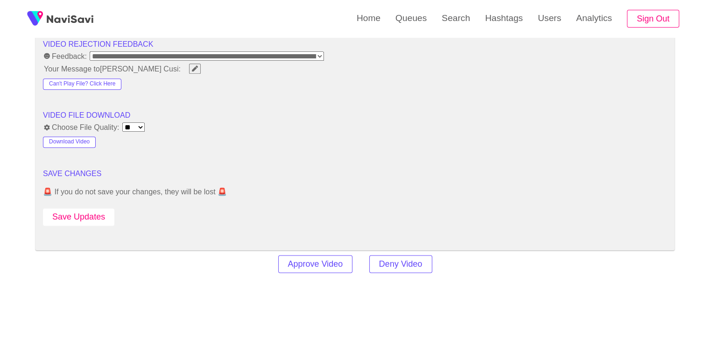
click at [101, 211] on button "Save Updates" at bounding box center [78, 216] width 71 height 17
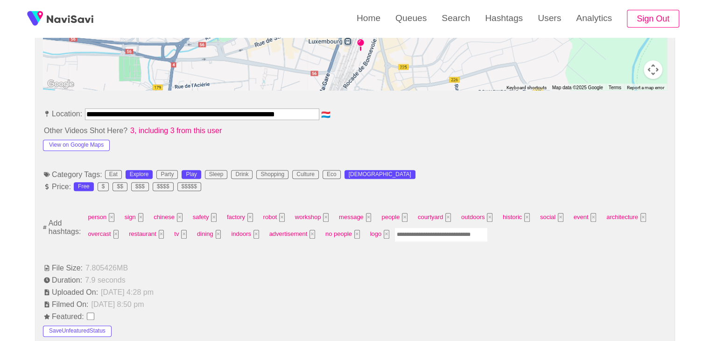
scroll to position [467, 0]
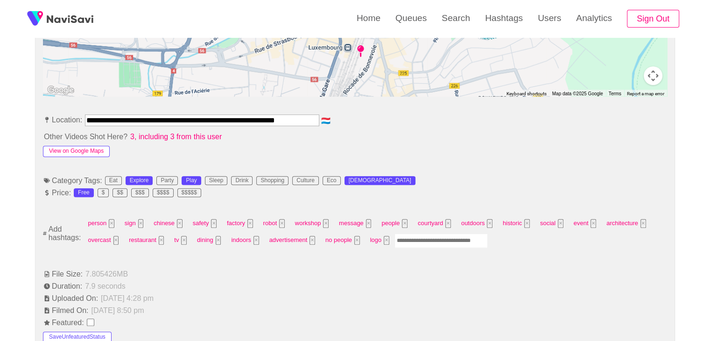
click at [91, 147] on button "View on Google Maps" at bounding box center [76, 151] width 67 height 11
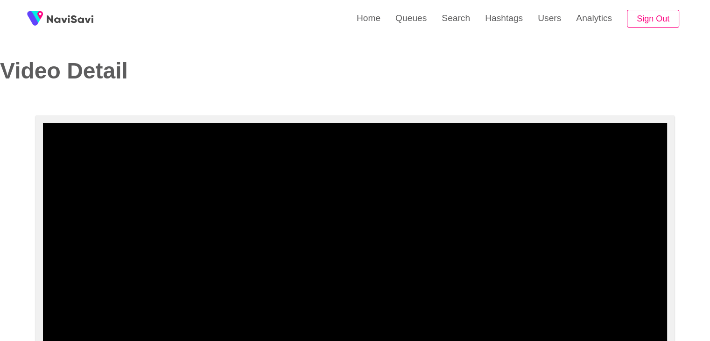
scroll to position [0, 0]
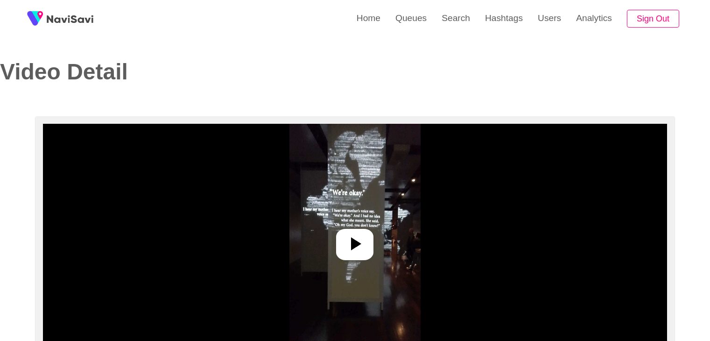
select select "**********"
select select "**"
click at [363, 243] on icon at bounding box center [354, 243] width 22 height 22
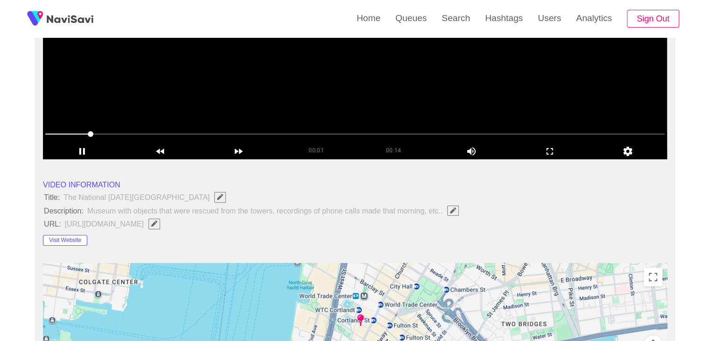
scroll to position [140, 0]
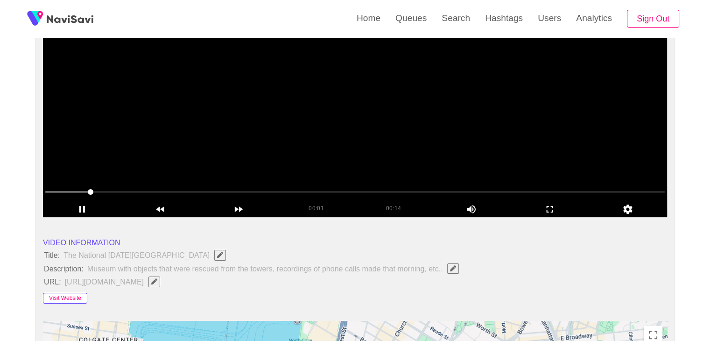
click at [69, 294] on button "Visit Website" at bounding box center [65, 298] width 44 height 11
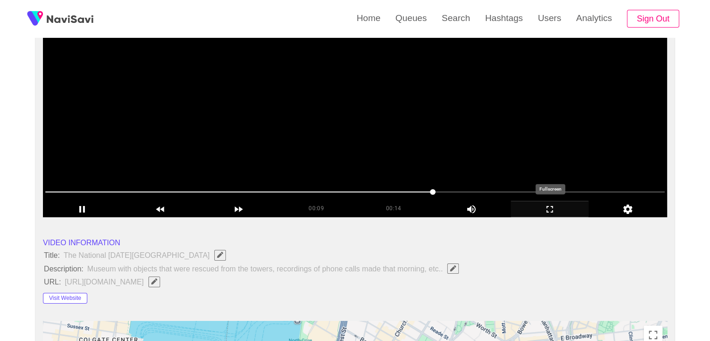
click at [553, 211] on icon "add" at bounding box center [549, 208] width 77 height 11
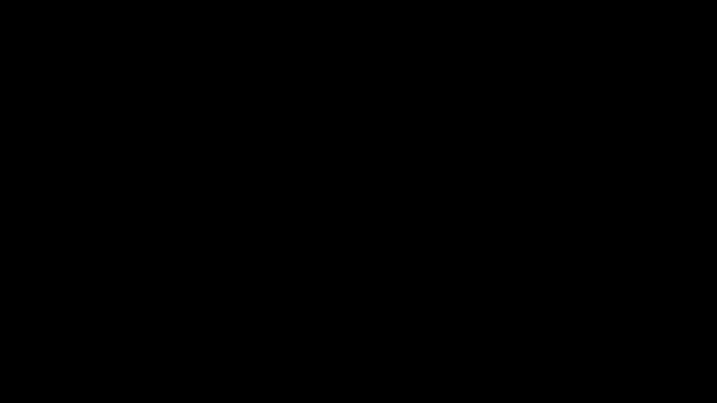
drag, startPoint x: 19, startPoint y: 381, endPoint x: 0, endPoint y: 387, distance: 19.8
click at [43, 340] on div "add" at bounding box center [45, 394] width 90 height 17
click at [47, 340] on icon "add" at bounding box center [44, 394] width 89 height 11
click at [599, 340] on icon "add" at bounding box center [581, 394] width 89 height 11
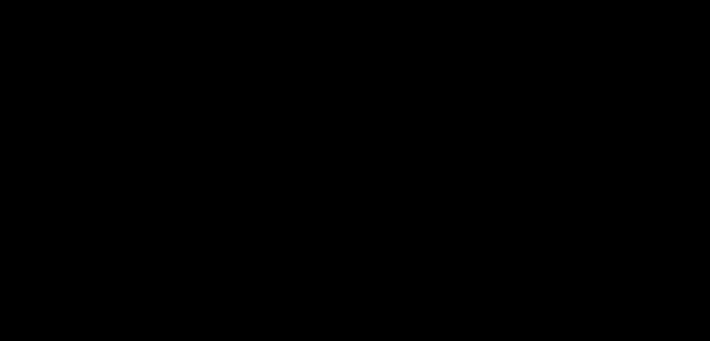
scroll to position [465, 0]
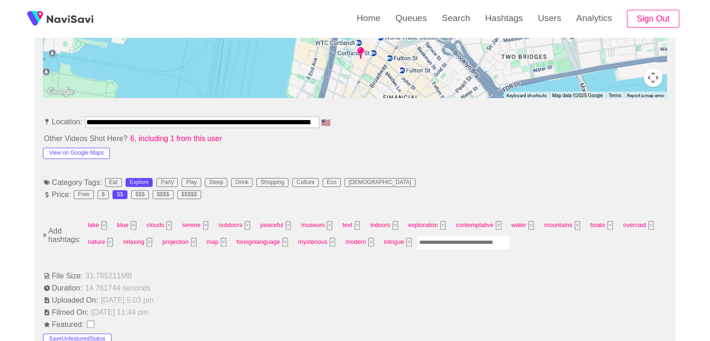
click at [451, 243] on input "Enter tag here and press return" at bounding box center [463, 242] width 93 height 14
type input "*********"
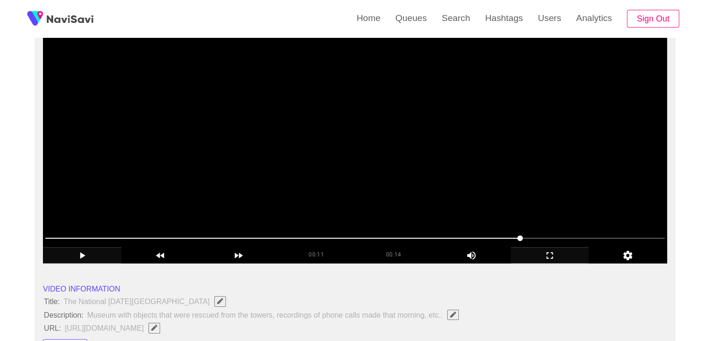
scroll to position [91, 0]
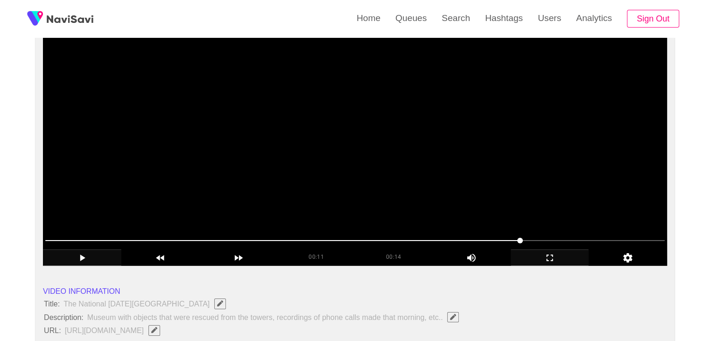
click at [429, 147] on video at bounding box center [355, 148] width 624 height 233
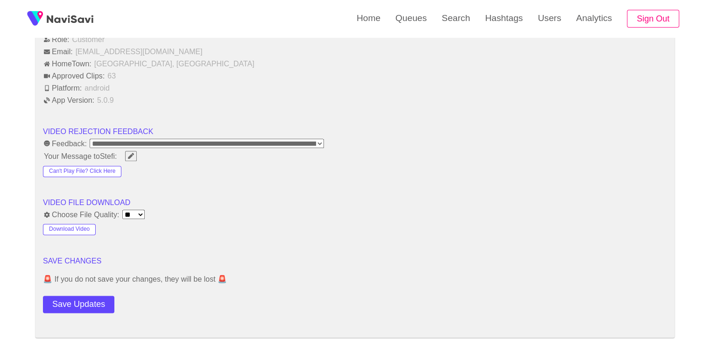
scroll to position [1120, 0]
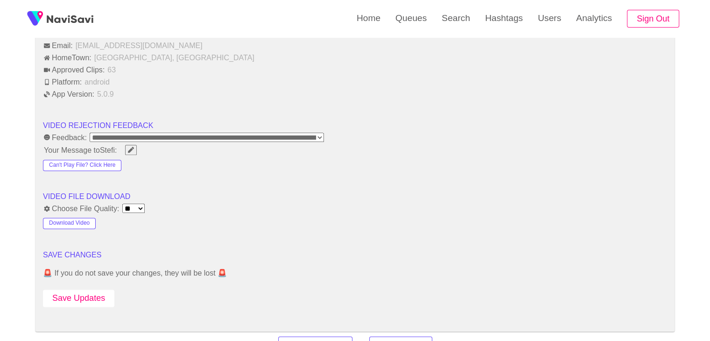
click at [89, 293] on button "Save Updates" at bounding box center [78, 297] width 71 height 17
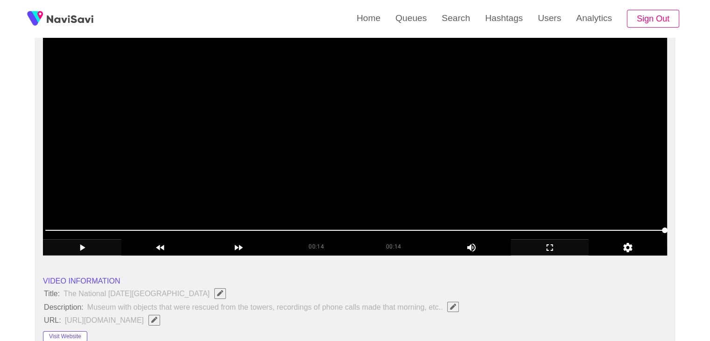
scroll to position [93, 0]
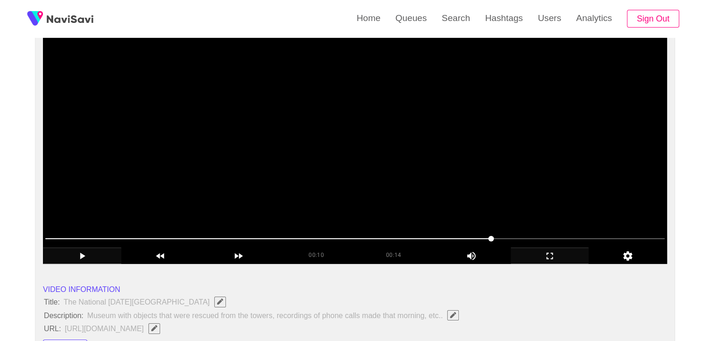
drag, startPoint x: 469, startPoint y: 238, endPoint x: 409, endPoint y: 238, distance: 59.7
click at [409, 238] on span at bounding box center [354, 238] width 619 height 15
drag, startPoint x: 352, startPoint y: 238, endPoint x: 325, endPoint y: 239, distance: 27.1
click at [325, 239] on span at bounding box center [354, 238] width 619 height 15
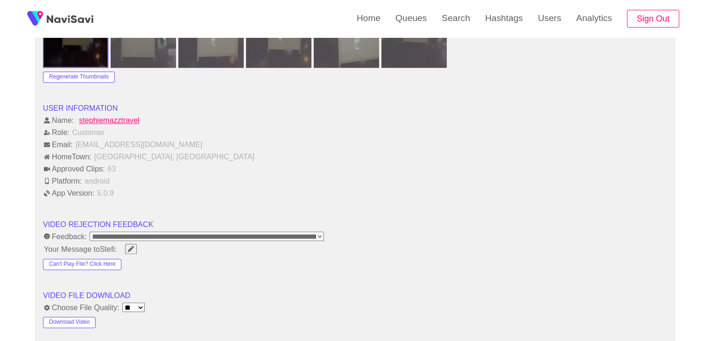
scroll to position [1120, 0]
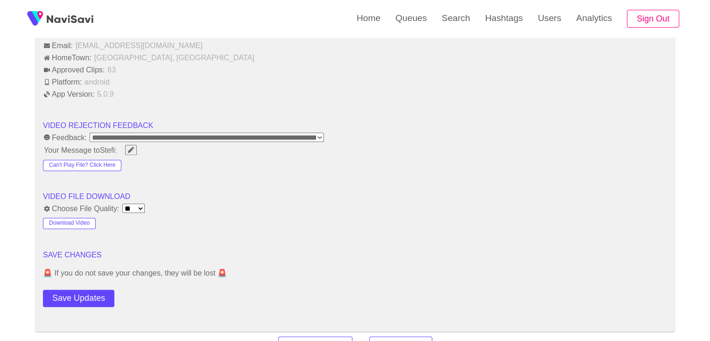
drag, startPoint x: 89, startPoint y: 292, endPoint x: 110, endPoint y: 277, distance: 25.8
click at [90, 290] on button "Save Updates" at bounding box center [78, 297] width 71 height 17
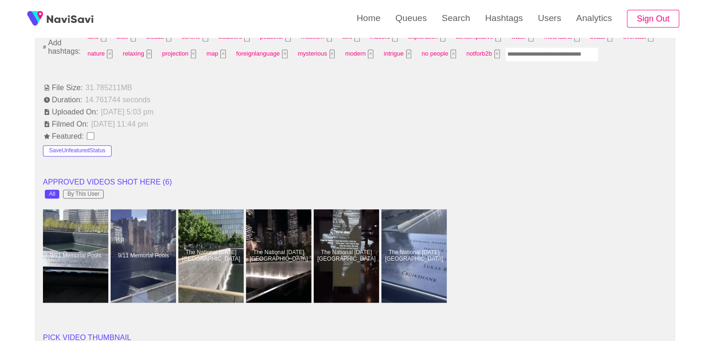
scroll to position [420, 0]
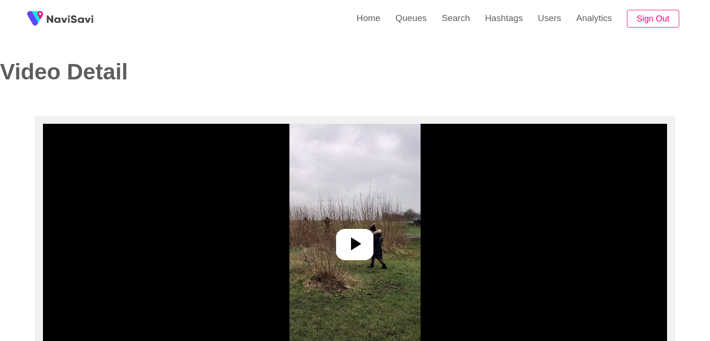
select select "**********"
select select "**"
click at [363, 252] on icon at bounding box center [354, 243] width 22 height 22
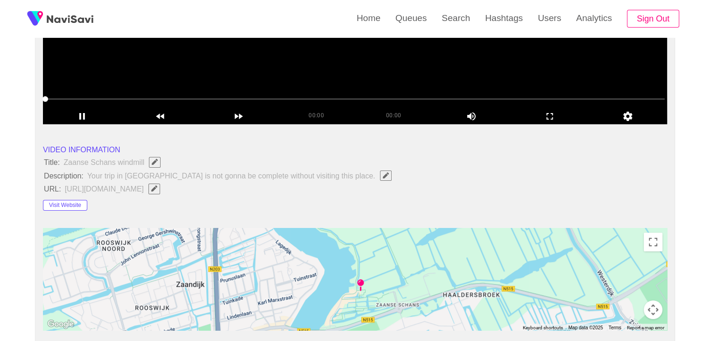
scroll to position [233, 0]
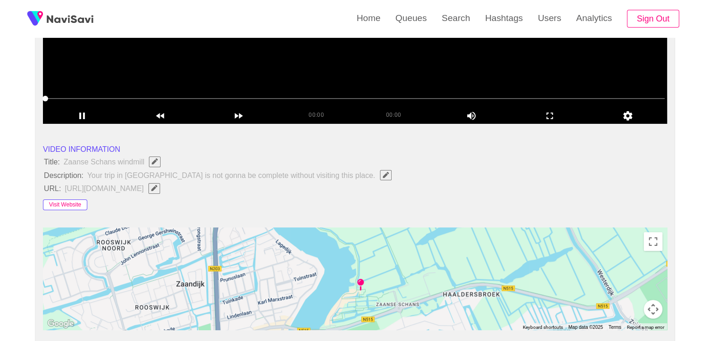
click at [68, 201] on button "Visit Website" at bounding box center [65, 204] width 44 height 11
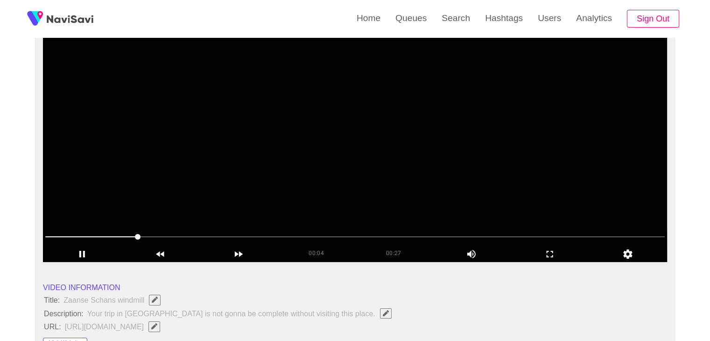
scroll to position [93, 0]
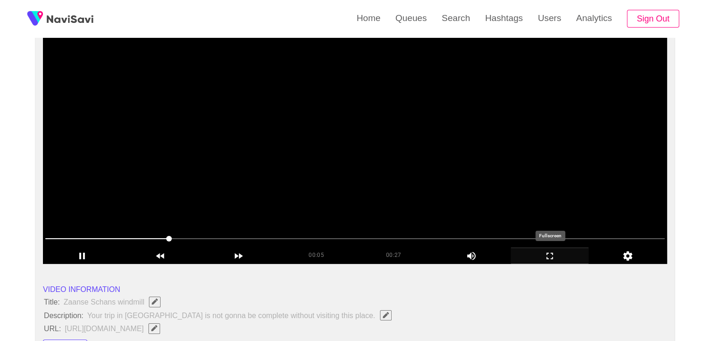
click at [550, 258] on icon "add" at bounding box center [549, 255] width 77 height 11
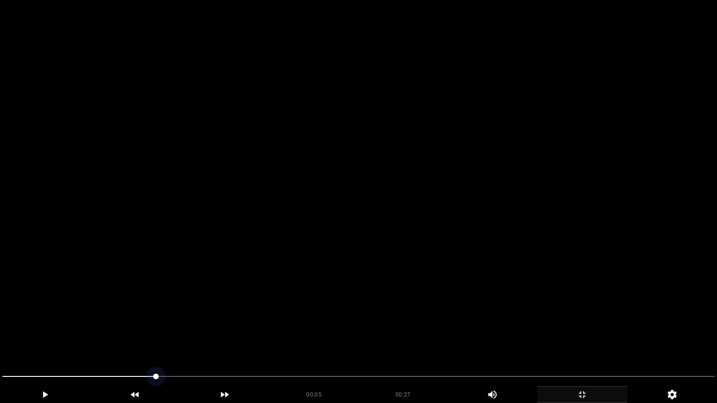
drag, startPoint x: 0, startPoint y: 363, endPoint x: 0, endPoint y: 351, distance: 11.7
click at [0, 340] on section "00:05 00:27 Picture In Picture 1 Error: Failed to load Video" at bounding box center [358, 201] width 717 height 403
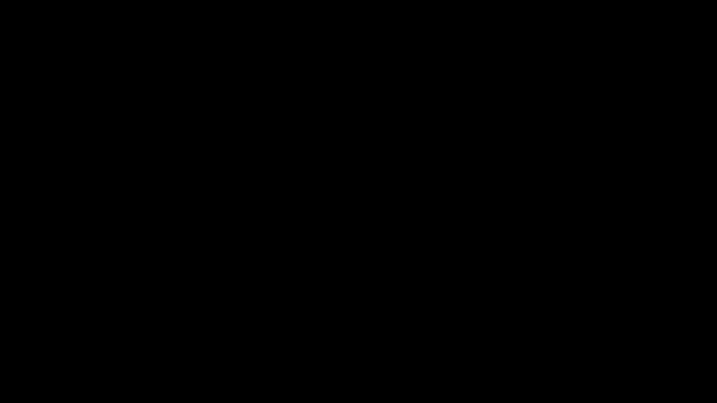
drag, startPoint x: 58, startPoint y: 373, endPoint x: 0, endPoint y: 369, distance: 58.4
click at [0, 340] on div at bounding box center [358, 377] width 719 height 25
click at [49, 340] on icon "add" at bounding box center [44, 394] width 89 height 11
click at [30, 340] on icon "add" at bounding box center [44, 394] width 89 height 11
click at [40, 340] on icon "add" at bounding box center [44, 394] width 89 height 11
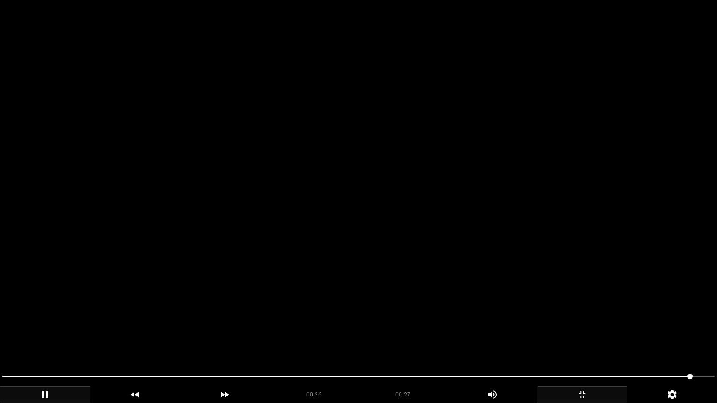
drag, startPoint x: 247, startPoint y: 373, endPoint x: 56, endPoint y: 360, distance: 191.2
click at [63, 340] on section "00:26 00:27 Picture In Picture 1 Error: Failed to load Video" at bounding box center [358, 201] width 717 height 403
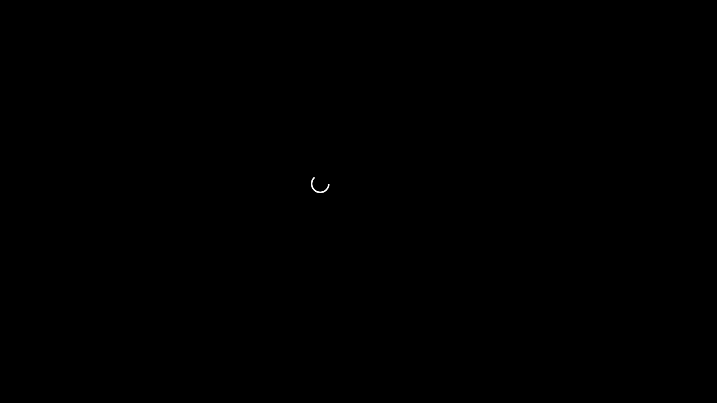
click at [579, 340] on icon "add" at bounding box center [582, 394] width 7 height 7
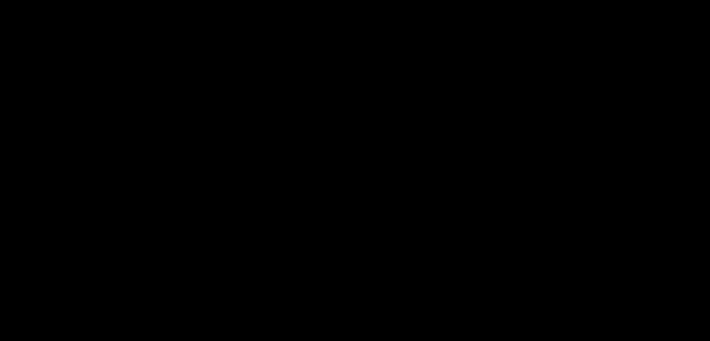
scroll to position [420, 0]
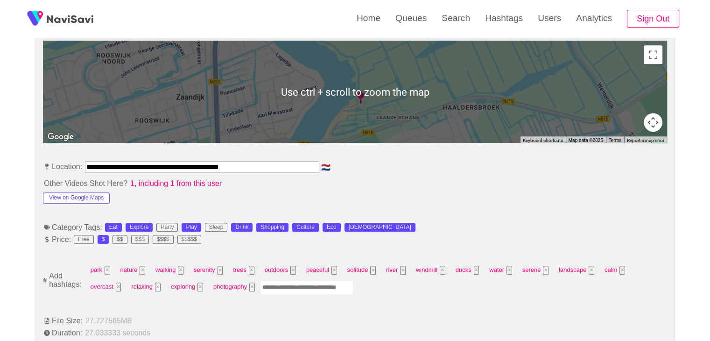
click at [260, 286] on input "Enter tag here and press return" at bounding box center [306, 287] width 93 height 14
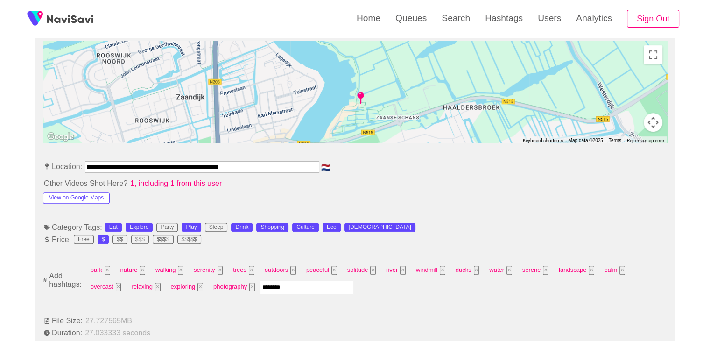
type input "*********"
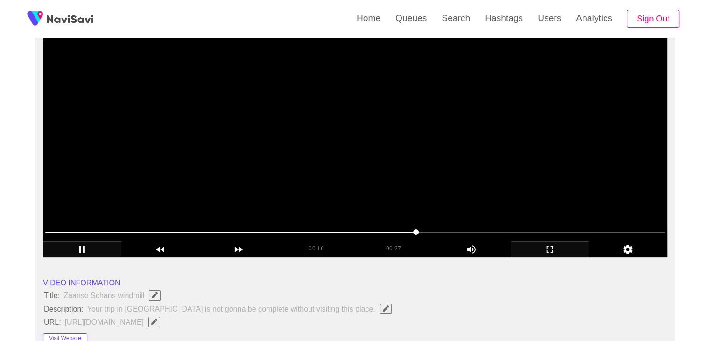
scroll to position [93, 0]
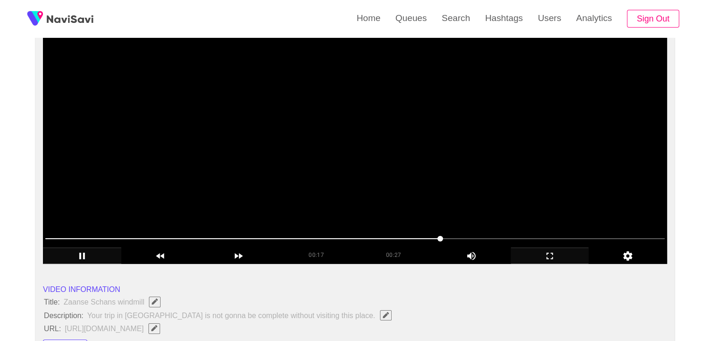
drag, startPoint x: 263, startPoint y: 232, endPoint x: 162, endPoint y: 232, distance: 100.8
click at [162, 232] on span at bounding box center [354, 238] width 619 height 15
drag, startPoint x: 262, startPoint y: 236, endPoint x: 244, endPoint y: 237, distance: 17.3
click at [244, 237] on span at bounding box center [354, 238] width 619 height 15
click at [205, 240] on span at bounding box center [354, 238] width 619 height 15
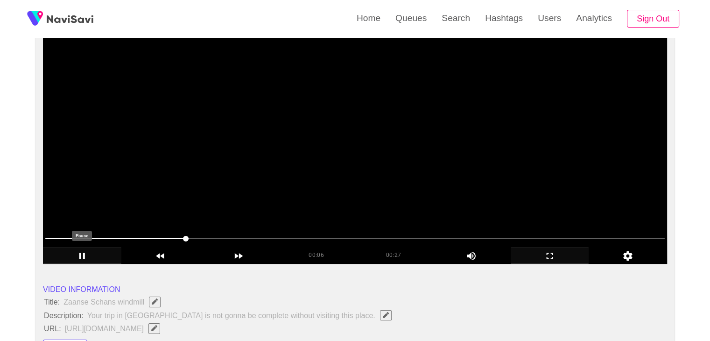
click at [90, 251] on icon "add" at bounding box center [81, 255] width 77 height 11
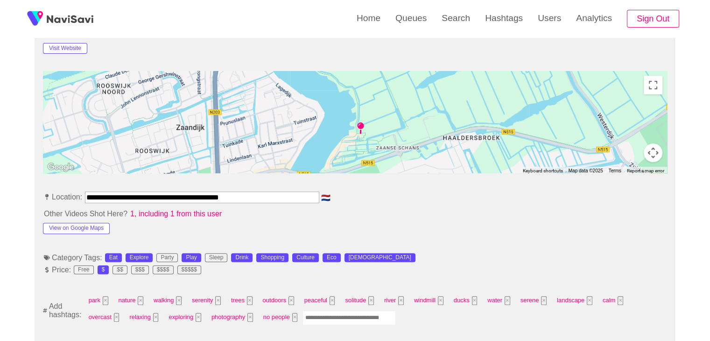
scroll to position [513, 0]
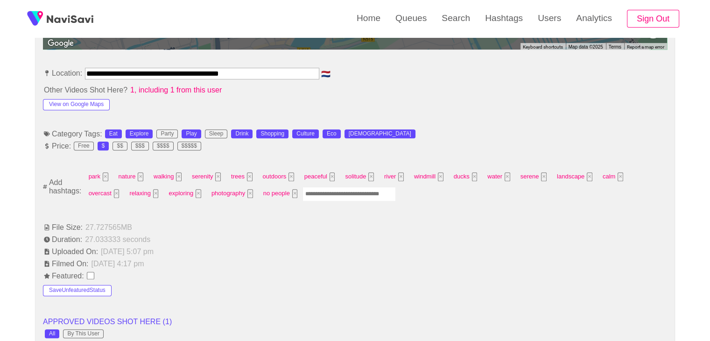
click at [302, 194] on input "Enter tag here and press return" at bounding box center [348, 194] width 93 height 14
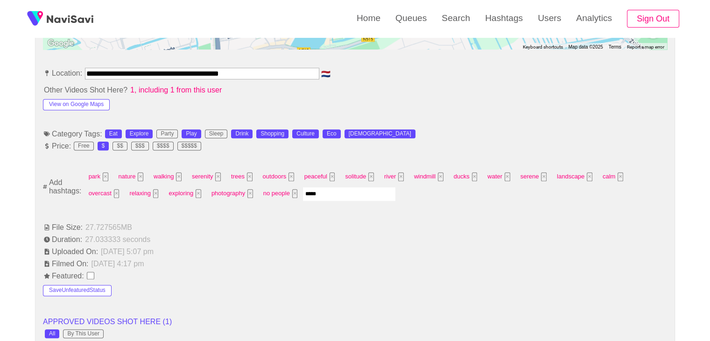
type input "******"
type input "*********"
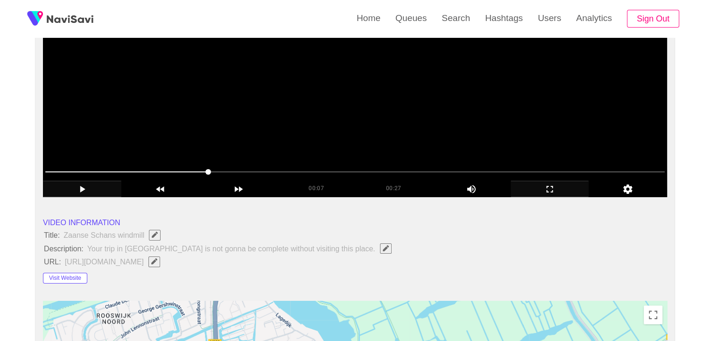
scroll to position [93, 0]
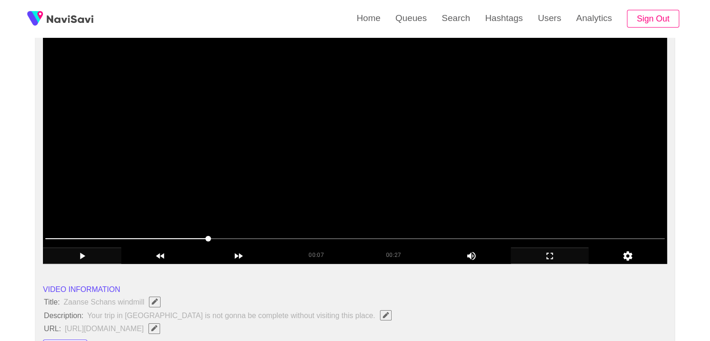
click at [344, 152] on video at bounding box center [355, 146] width 624 height 233
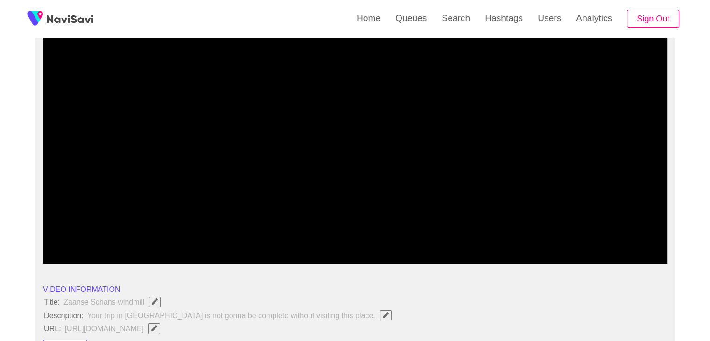
drag, startPoint x: 32, startPoint y: 238, endPoint x: 0, endPoint y: 228, distance: 33.3
click at [544, 253] on icon "add" at bounding box center [549, 255] width 77 height 11
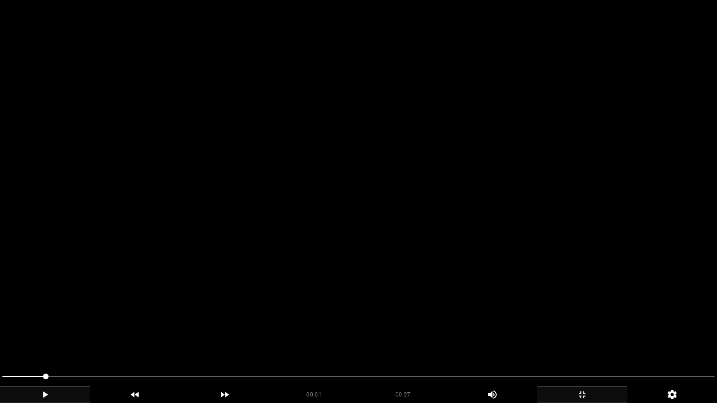
click at [398, 254] on video at bounding box center [358, 201] width 717 height 403
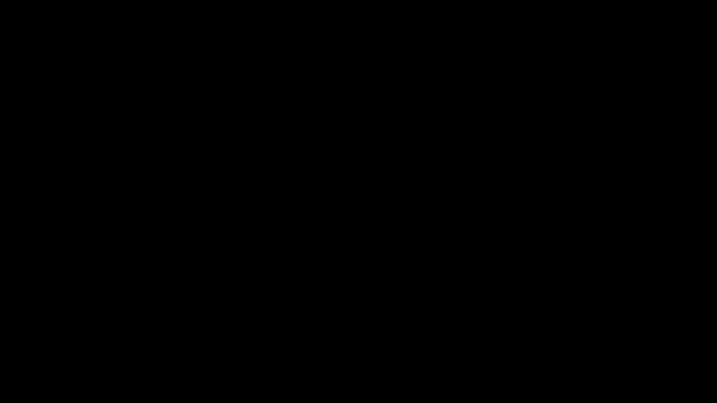
click at [573, 340] on icon "add" at bounding box center [581, 394] width 89 height 11
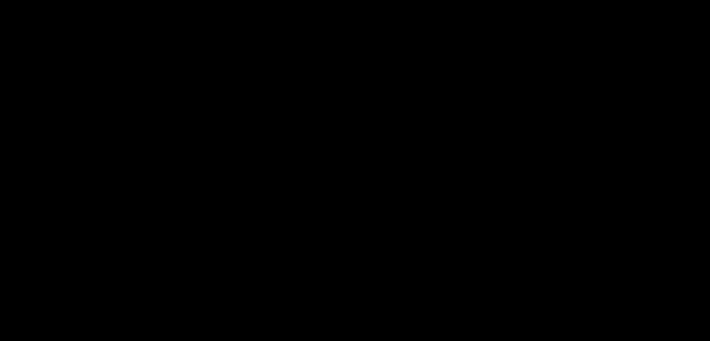
scroll to position [1166, 0]
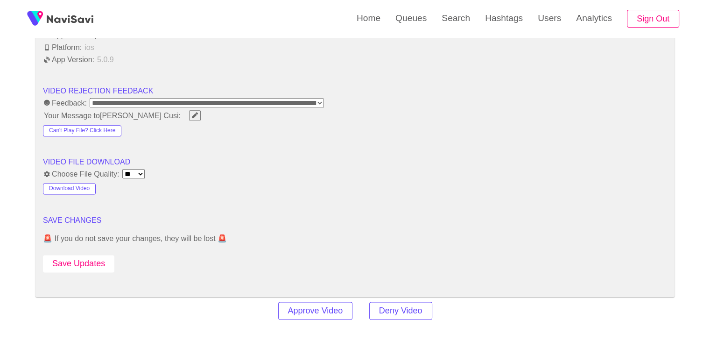
click at [99, 262] on button "Save Updates" at bounding box center [78, 263] width 71 height 17
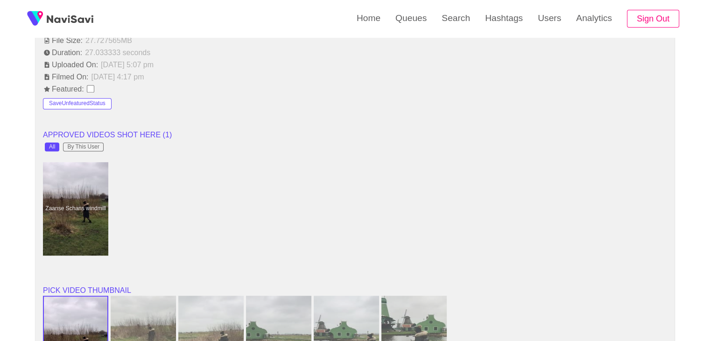
scroll to position [513, 0]
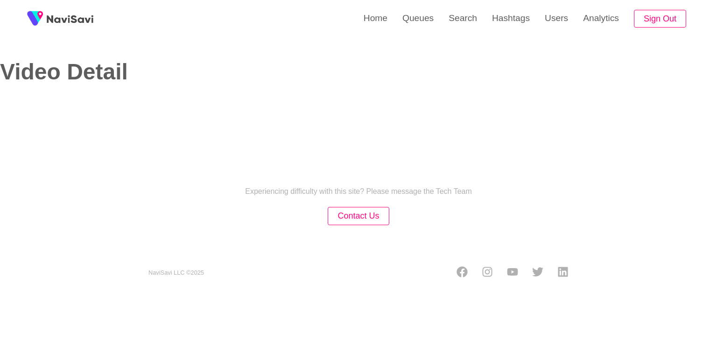
select select "**********"
select select "**"
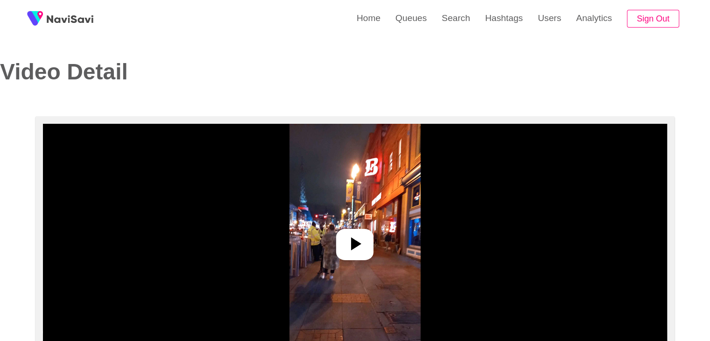
click at [352, 250] on icon at bounding box center [354, 243] width 22 height 22
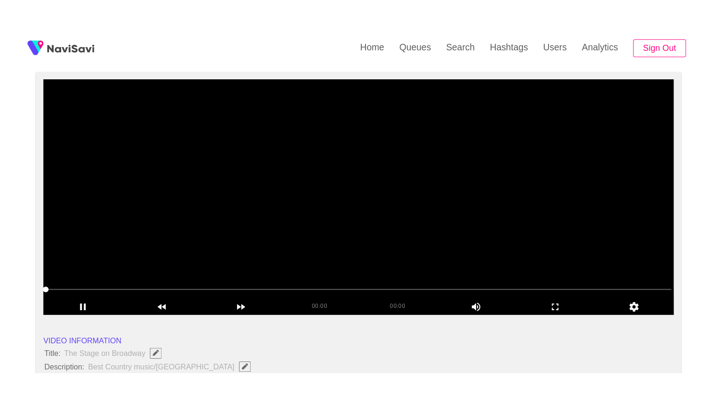
scroll to position [140, 0]
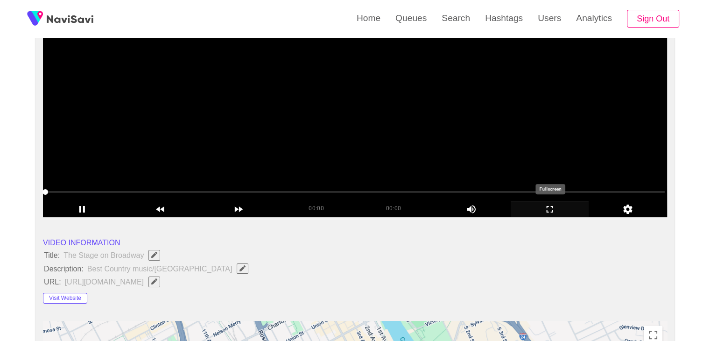
click at [564, 209] on icon "add" at bounding box center [549, 208] width 77 height 11
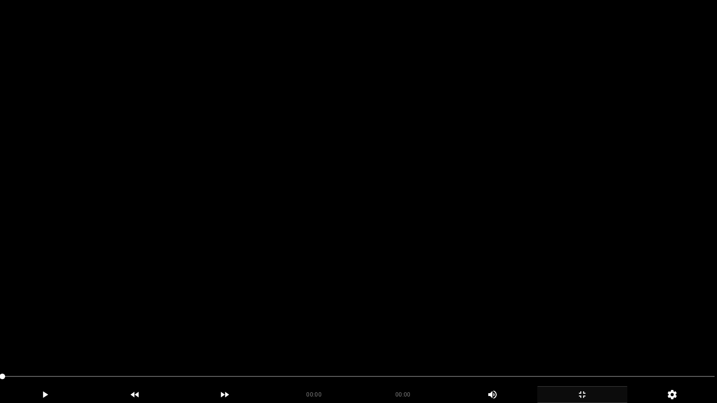
click at [181, 315] on video at bounding box center [358, 201] width 717 height 403
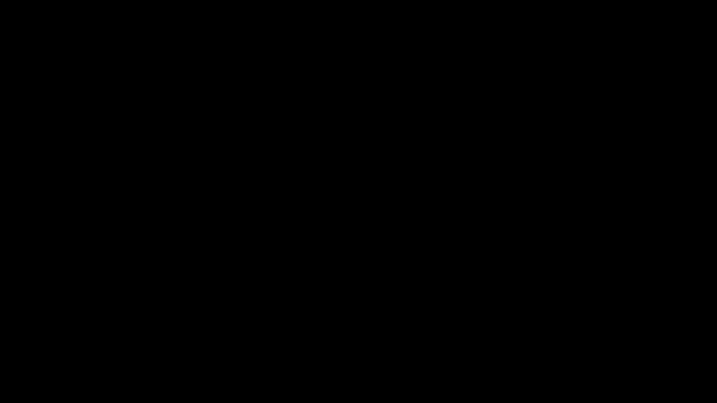
click at [61, 340] on icon "add" at bounding box center [44, 394] width 89 height 11
drag, startPoint x: 0, startPoint y: 372, endPoint x: 28, endPoint y: 366, distance: 29.1
click at [30, 340] on icon "add" at bounding box center [44, 394] width 89 height 11
click at [58, 340] on icon "add" at bounding box center [44, 394] width 89 height 11
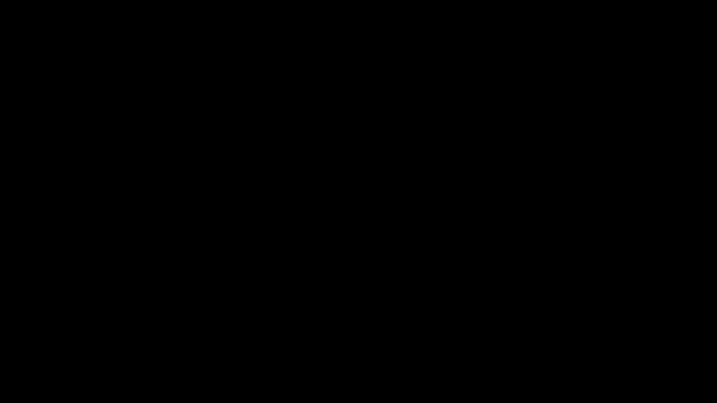
click at [57, 340] on icon "add" at bounding box center [44, 394] width 89 height 11
click at [58, 340] on icon "add" at bounding box center [44, 394] width 89 height 11
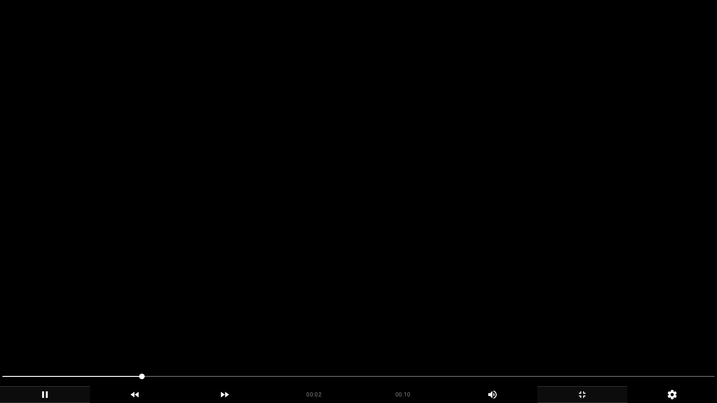
click at [129, 340] on span at bounding box center [358, 376] width 712 height 15
click at [56, 340] on icon "add" at bounding box center [44, 394] width 89 height 11
drag, startPoint x: 114, startPoint y: 378, endPoint x: 0, endPoint y: 367, distance: 114.9
click at [204, 340] on span at bounding box center [358, 376] width 712 height 15
click at [212, 340] on span at bounding box center [358, 376] width 712 height 15
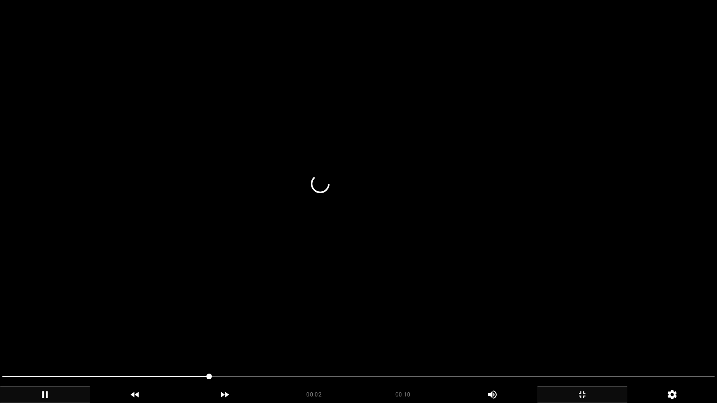
click at [230, 340] on span at bounding box center [358, 376] width 712 height 1
click at [51, 340] on div "add" at bounding box center [45, 394] width 90 height 17
click at [46, 340] on icon "add" at bounding box center [45, 394] width 5 height 7
click at [7, 340] on span at bounding box center [10, 377] width 6 height 6
click at [209, 321] on video at bounding box center [358, 201] width 717 height 403
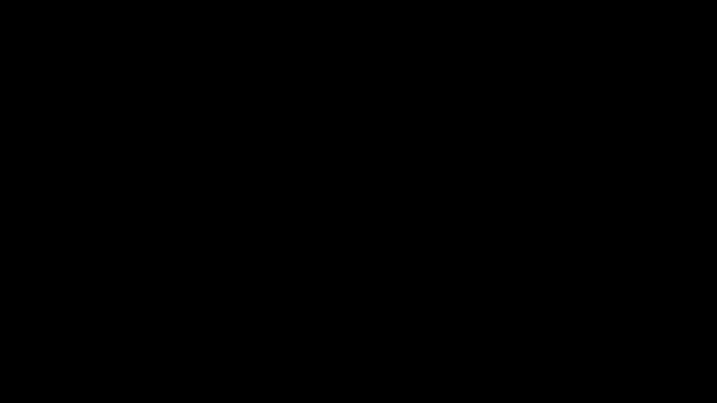
click at [595, 340] on icon "add" at bounding box center [581, 394] width 89 height 11
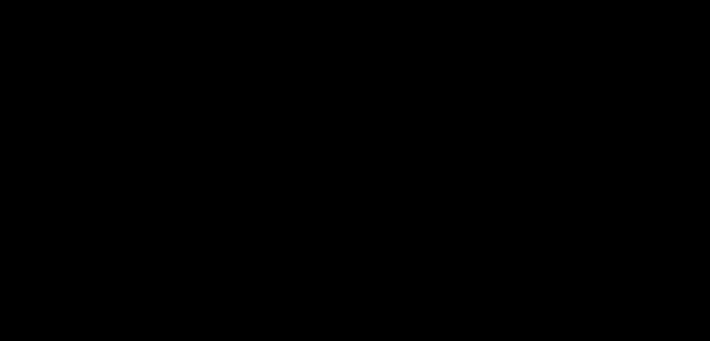
scroll to position [91, 0]
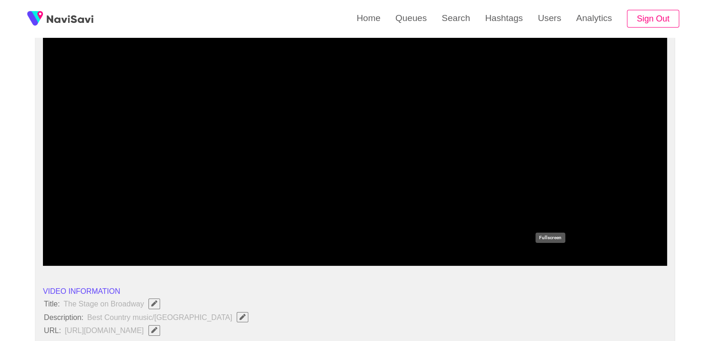
drag, startPoint x: 549, startPoint y: 251, endPoint x: 430, endPoint y: 319, distance: 136.5
click at [549, 252] on icon "add" at bounding box center [549, 257] width 77 height 11
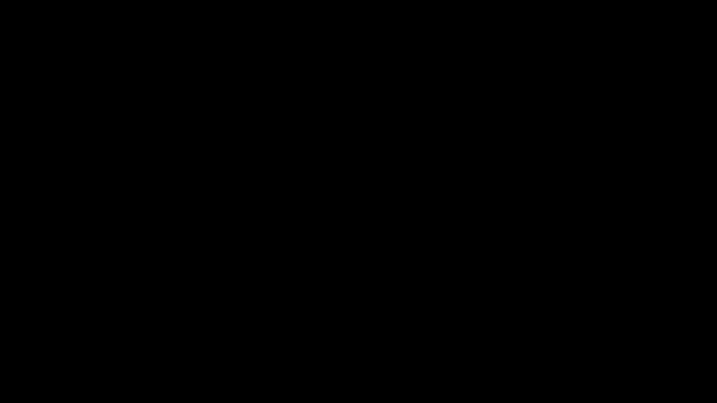
click at [63, 340] on icon "add" at bounding box center [44, 394] width 89 height 11
click at [590, 340] on icon "add" at bounding box center [581, 394] width 89 height 11
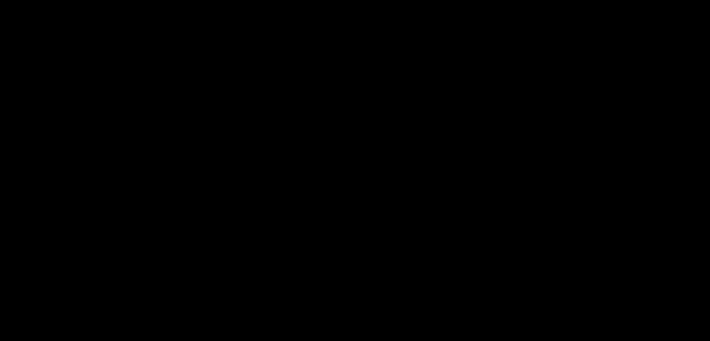
scroll to position [231, 0]
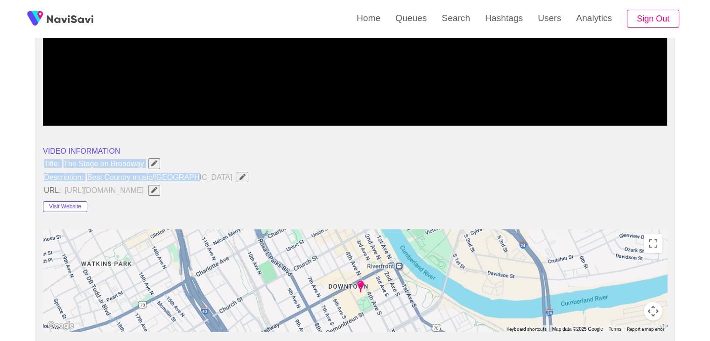
drag, startPoint x: 42, startPoint y: 158, endPoint x: 199, endPoint y: 173, distance: 157.9
copy ul "Title: The Stage on Broadway Description: Best Country music/[GEOGRAPHIC_DATA]"
click at [199, 175] on span "Best Country music/[GEOGRAPHIC_DATA]" at bounding box center [170, 177] width 168 height 12
click at [239, 174] on icon "Edit Field" at bounding box center [242, 177] width 6 height 6
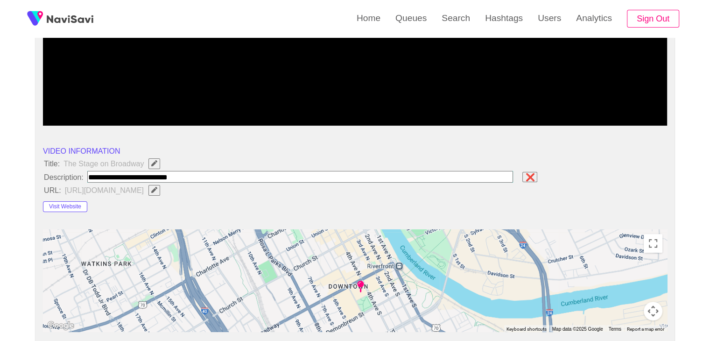
type input "**********"
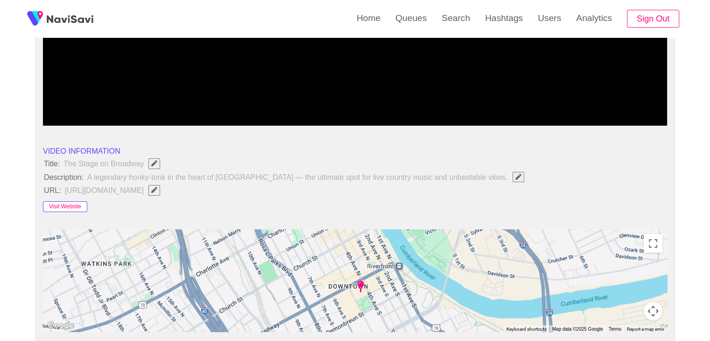
click at [66, 201] on button "Visit Website" at bounding box center [65, 206] width 44 height 11
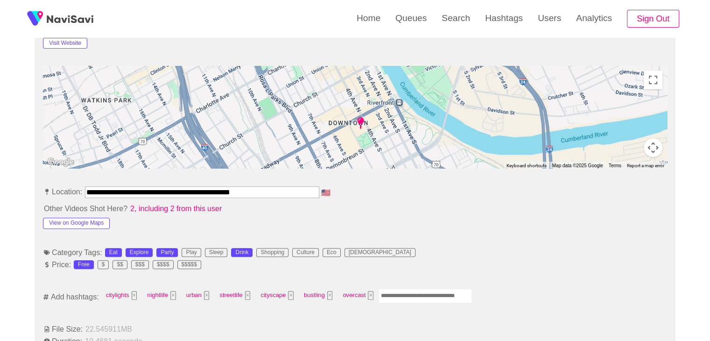
scroll to position [418, 0]
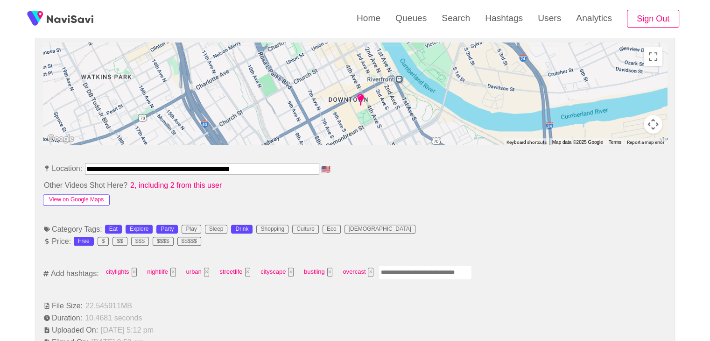
click at [93, 196] on button "View on Google Maps" at bounding box center [76, 199] width 67 height 11
click at [398, 267] on input "Enter tag here and press return" at bounding box center [424, 272] width 93 height 14
type input "*********"
type input "****"
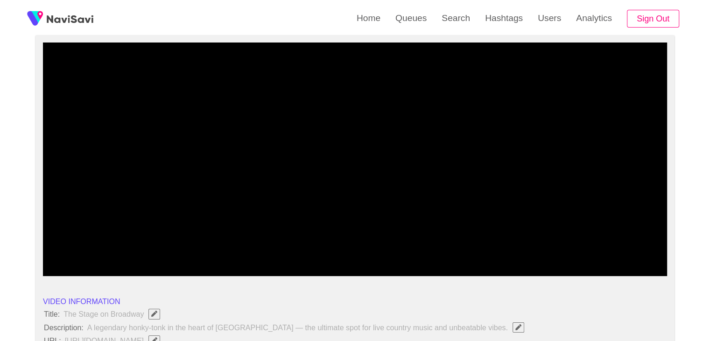
scroll to position [93, 0]
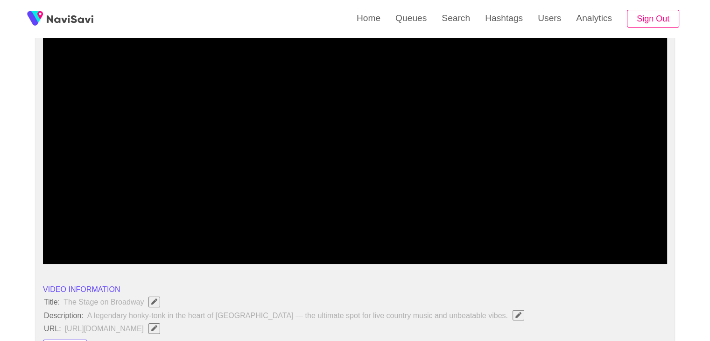
drag, startPoint x: 261, startPoint y: 238, endPoint x: 60, endPoint y: 237, distance: 200.6
click at [60, 237] on span at bounding box center [354, 238] width 619 height 15
click at [75, 254] on icon "add" at bounding box center [81, 255] width 77 height 11
click at [79, 250] on icon "add" at bounding box center [81, 255] width 77 height 11
drag, startPoint x: 547, startPoint y: 254, endPoint x: 545, endPoint y: 296, distance: 41.5
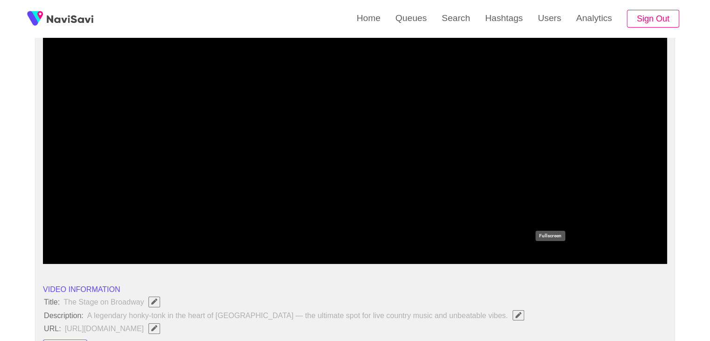
click at [547, 255] on icon "add" at bounding box center [549, 255] width 77 height 11
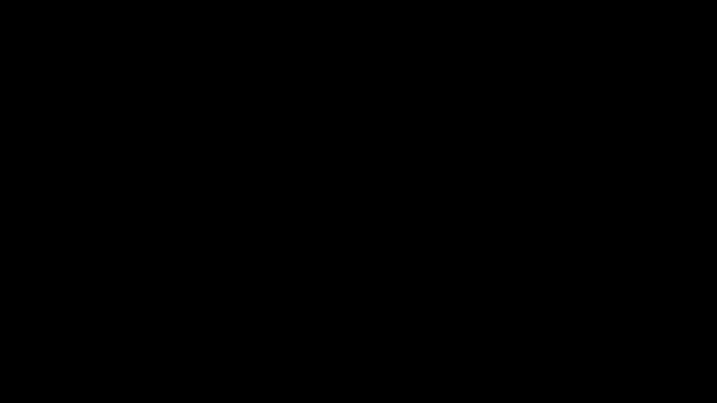
click at [520, 297] on video at bounding box center [358, 201] width 717 height 403
click at [592, 340] on icon "add" at bounding box center [581, 394] width 89 height 11
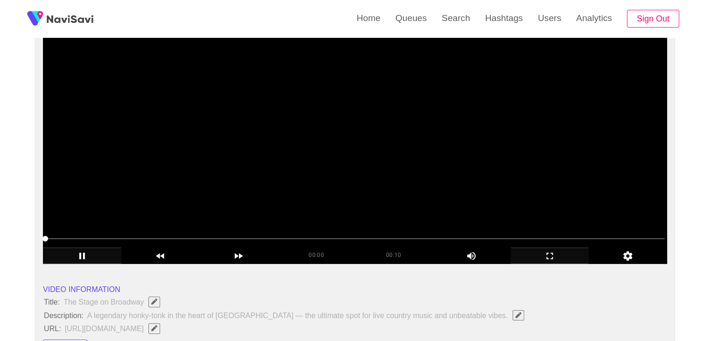
click at [390, 154] on video at bounding box center [355, 146] width 624 height 233
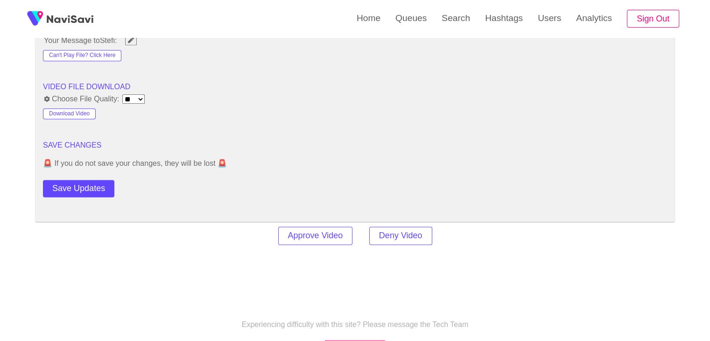
scroll to position [1213, 0]
click at [91, 179] on button "Save Updates" at bounding box center [78, 187] width 71 height 17
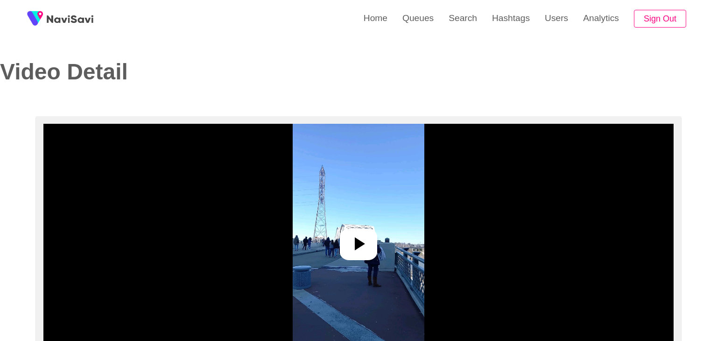
select select "**********"
select select "****"
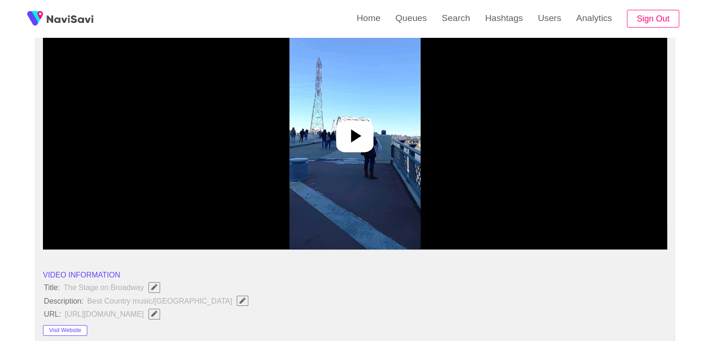
scroll to position [93, 0]
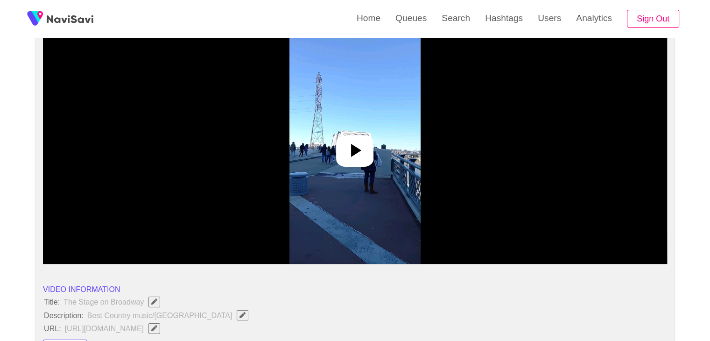
click at [365, 149] on icon at bounding box center [354, 150] width 22 height 22
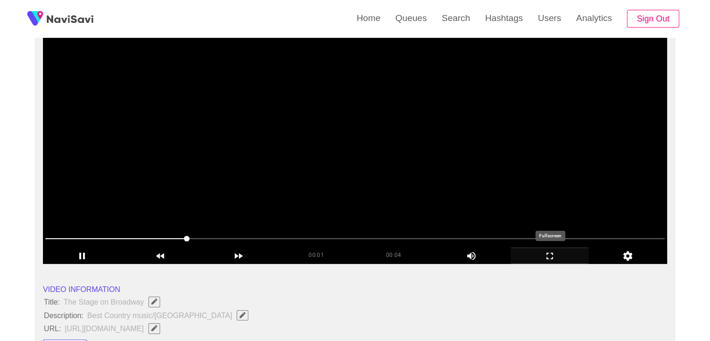
click at [552, 257] on icon "add" at bounding box center [549, 255] width 7 height 7
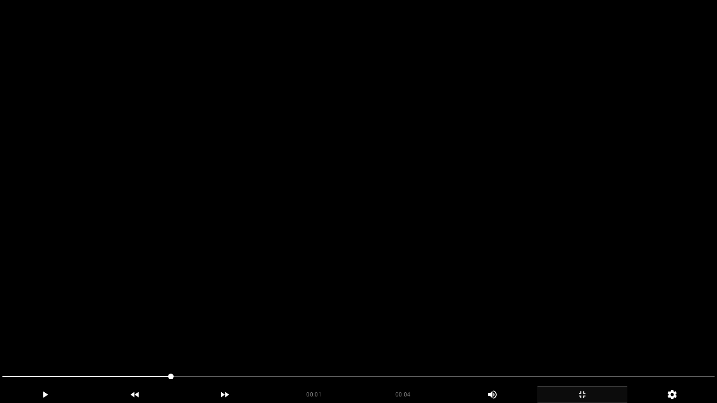
click at [533, 296] on video at bounding box center [358, 201] width 717 height 403
click at [509, 302] on video at bounding box center [358, 201] width 717 height 403
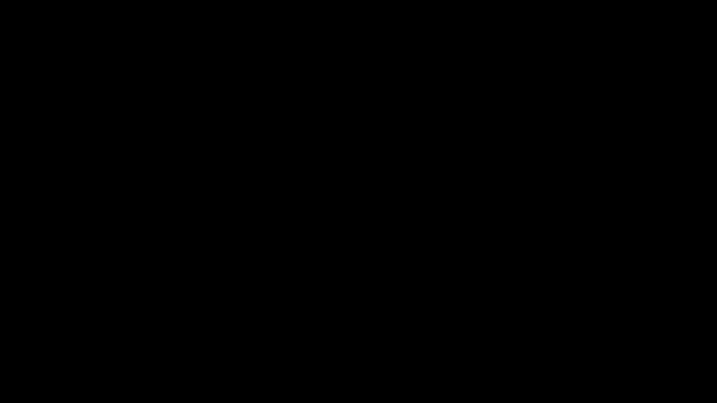
click at [433, 340] on span at bounding box center [358, 376] width 712 height 15
click at [524, 340] on span at bounding box center [358, 376] width 712 height 15
drag, startPoint x: 513, startPoint y: 379, endPoint x: 366, endPoint y: 378, distance: 147.0
click at [366, 340] on span at bounding box center [358, 376] width 712 height 15
click at [582, 340] on icon "add" at bounding box center [581, 394] width 89 height 11
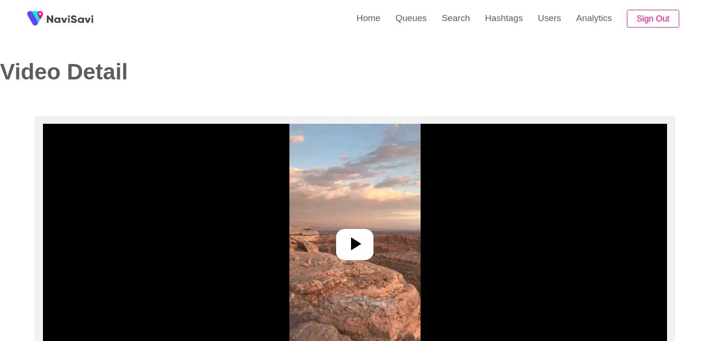
select select "**********"
select select "**"
click at [365, 248] on icon at bounding box center [354, 243] width 22 height 22
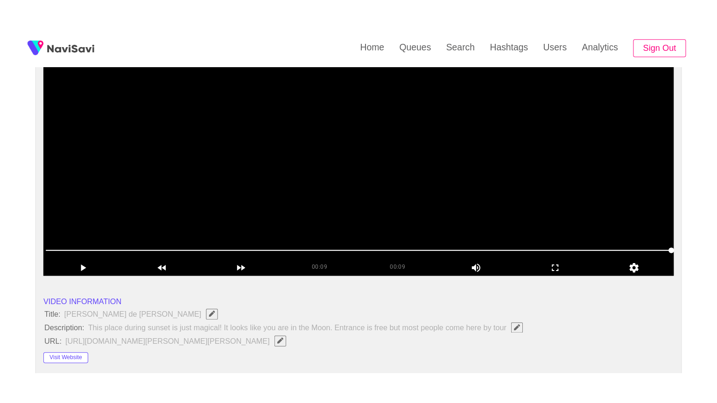
scroll to position [140, 0]
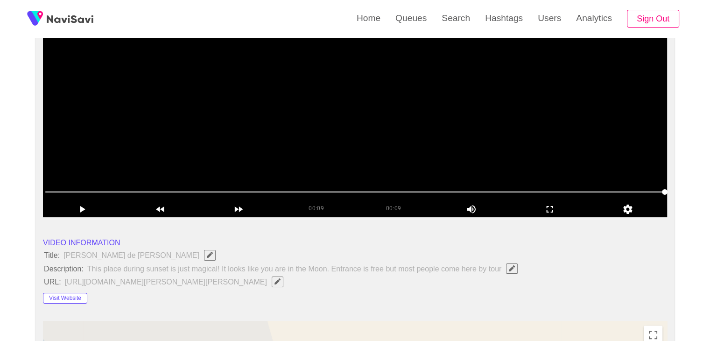
click at [375, 154] on video at bounding box center [355, 100] width 624 height 233
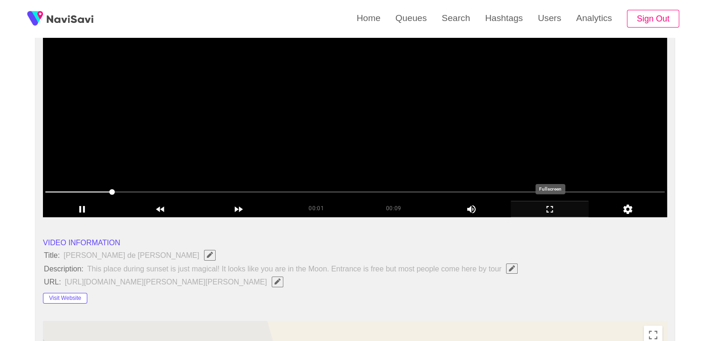
click at [544, 207] on icon "add" at bounding box center [549, 208] width 77 height 11
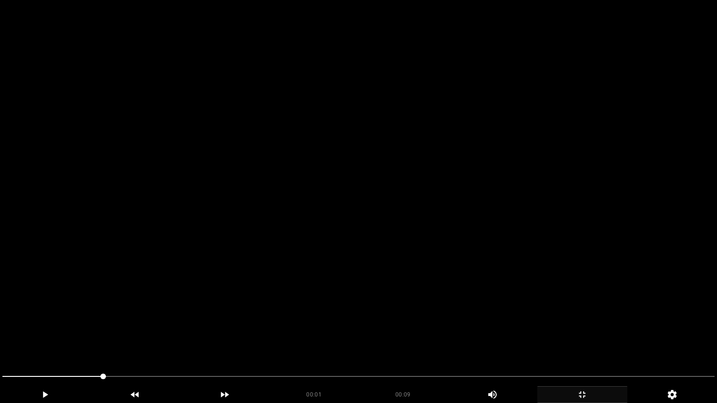
click at [488, 230] on video at bounding box center [358, 201] width 717 height 403
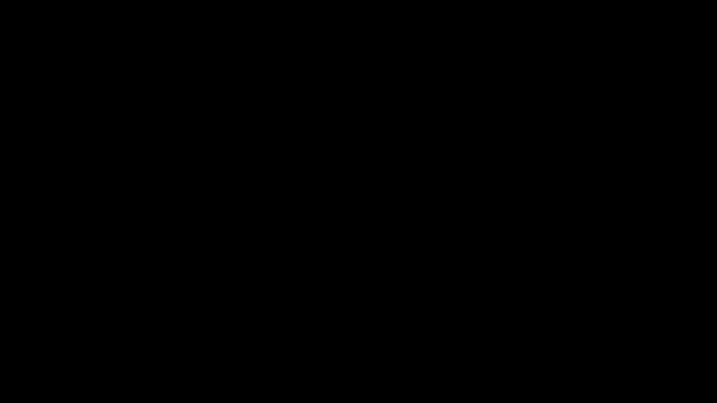
drag, startPoint x: 224, startPoint y: 378, endPoint x: 0, endPoint y: 359, distance: 225.2
click at [0, 340] on section "00:09 00:09 Picture In Picture 1 Error: Failed to load Video" at bounding box center [358, 201] width 717 height 403
click at [358, 332] on video at bounding box center [358, 201] width 717 height 403
click at [366, 286] on video at bounding box center [358, 201] width 717 height 403
click at [465, 272] on video at bounding box center [358, 201] width 717 height 403
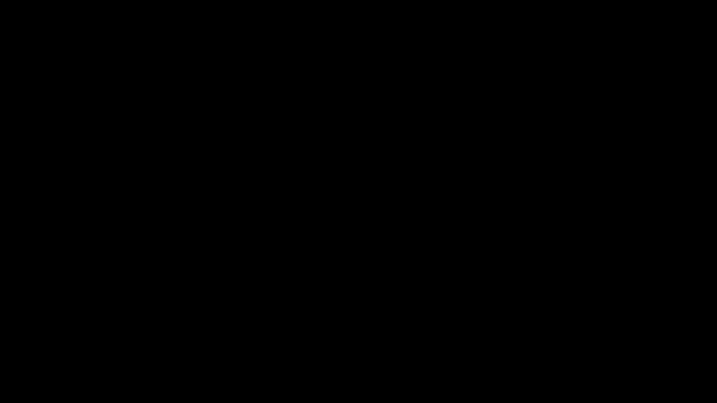
click at [474, 276] on video at bounding box center [358, 201] width 717 height 403
click at [590, 340] on icon "add" at bounding box center [581, 394] width 89 height 11
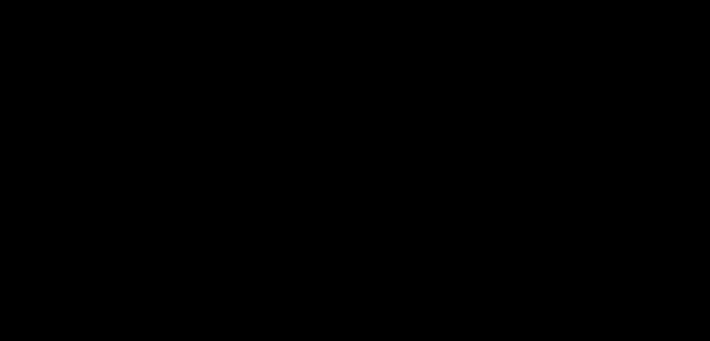
scroll to position [185, 0]
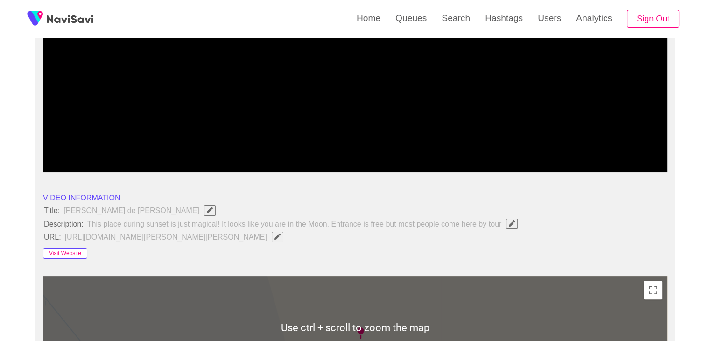
click at [65, 251] on button "Visit Website" at bounding box center [65, 253] width 44 height 11
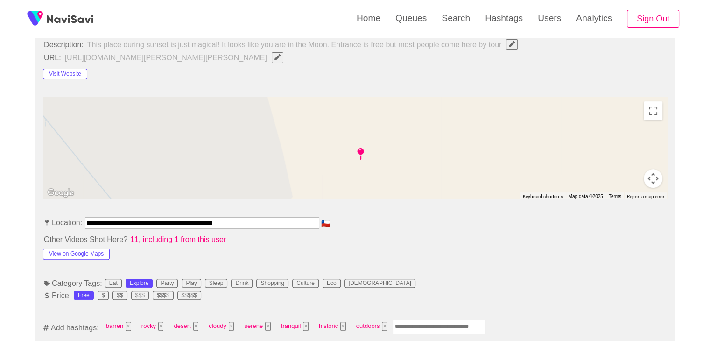
scroll to position [371, 0]
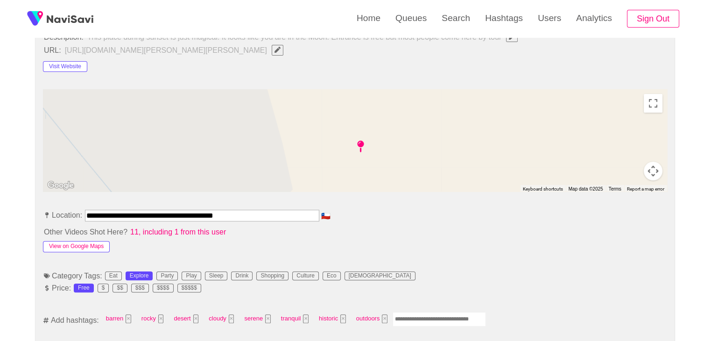
click at [91, 244] on button "View on Google Maps" at bounding box center [76, 246] width 67 height 11
drag, startPoint x: 242, startPoint y: 216, endPoint x: 2, endPoint y: 208, distance: 240.4
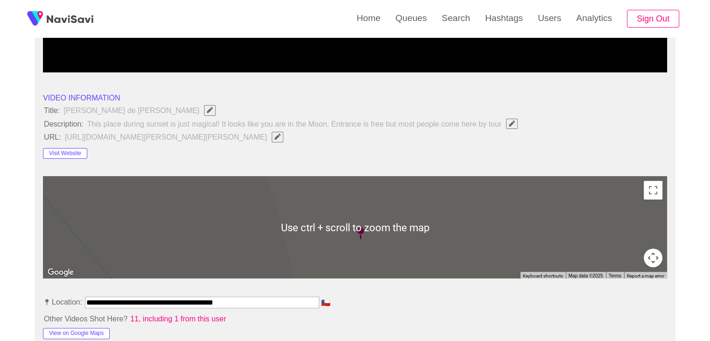
scroll to position [278, 0]
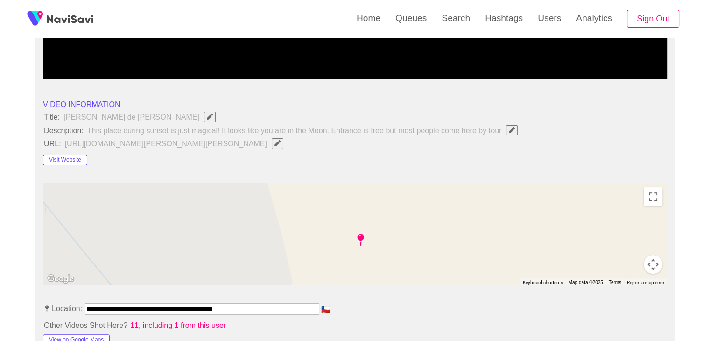
click at [280, 143] on icon "Edit Field" at bounding box center [277, 143] width 6 height 6
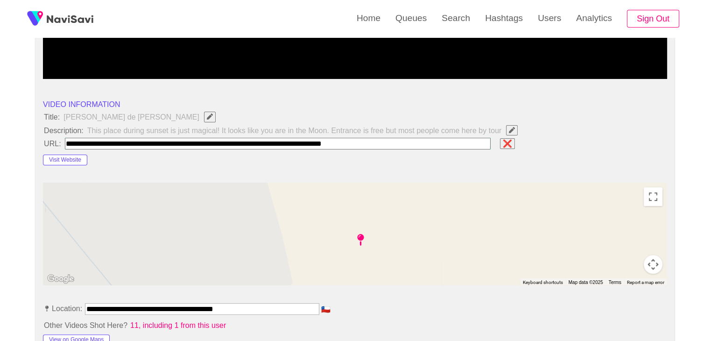
type input "**********"
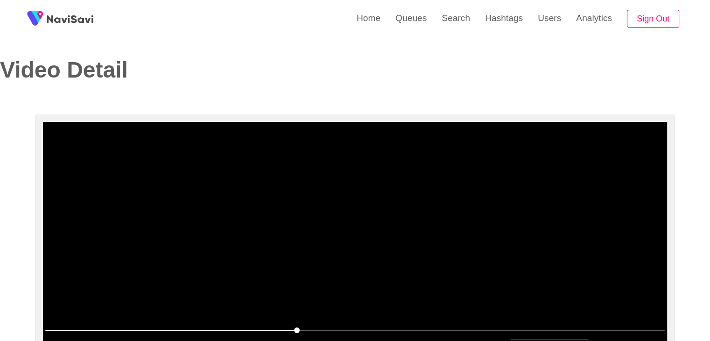
scroll to position [0, 0]
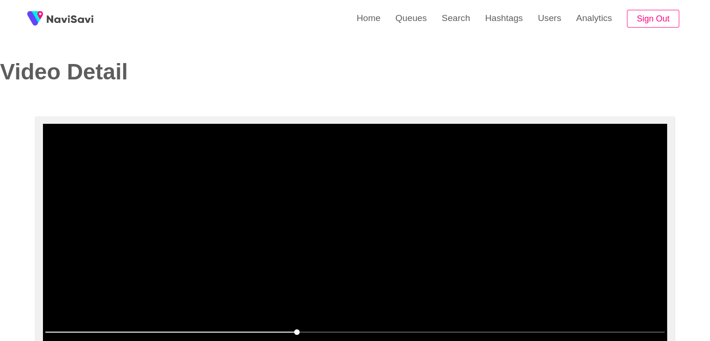
click at [312, 253] on video at bounding box center [355, 240] width 624 height 233
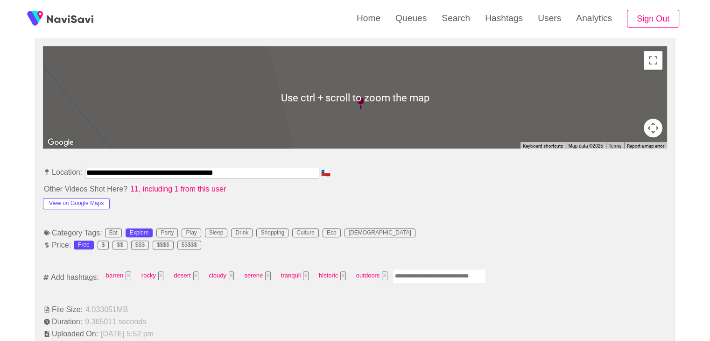
scroll to position [420, 0]
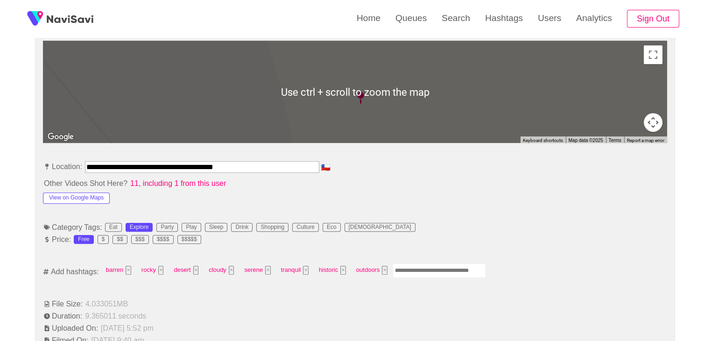
click at [421, 269] on input "Enter tag here and press return" at bounding box center [438, 270] width 93 height 14
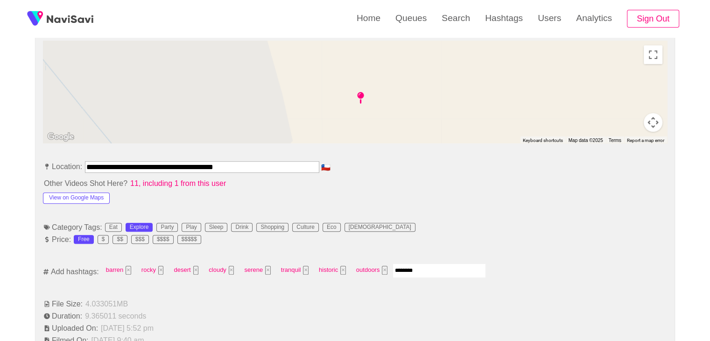
type input "*********"
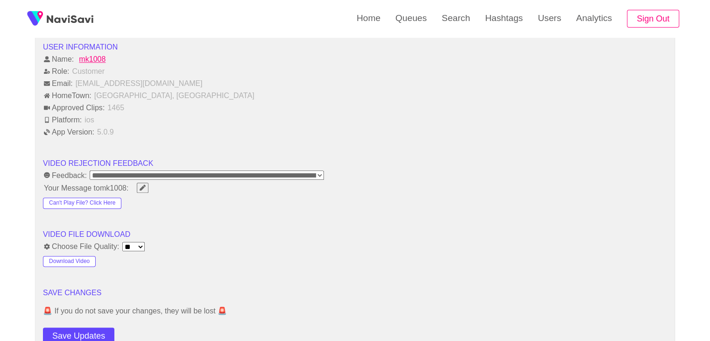
scroll to position [1073, 0]
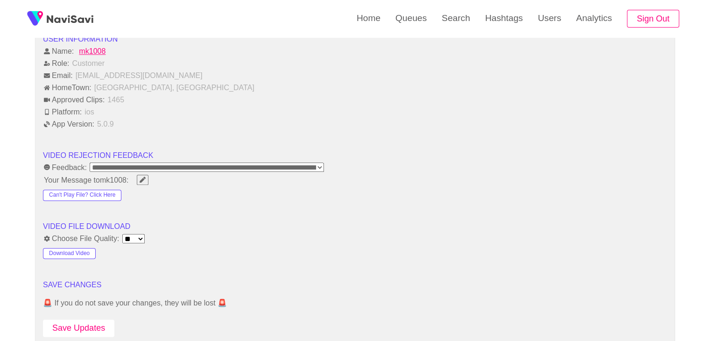
click at [80, 327] on button "Save Updates" at bounding box center [78, 327] width 71 height 17
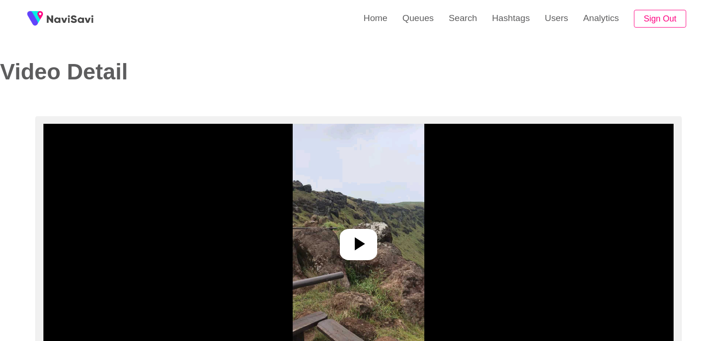
select select "**********"
select select "**"
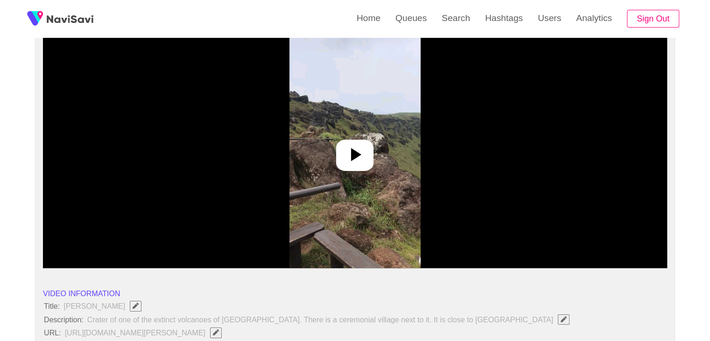
scroll to position [93, 0]
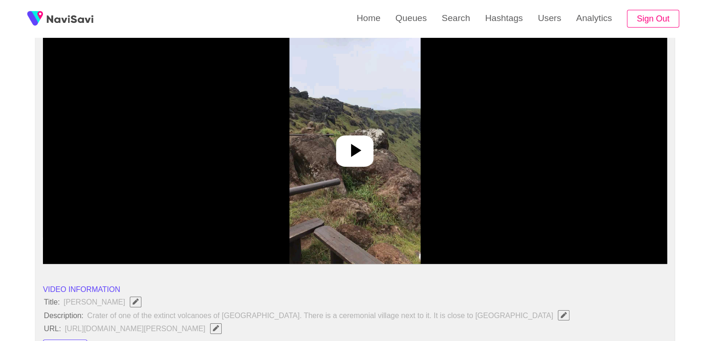
click at [356, 163] on div at bounding box center [354, 150] width 37 height 31
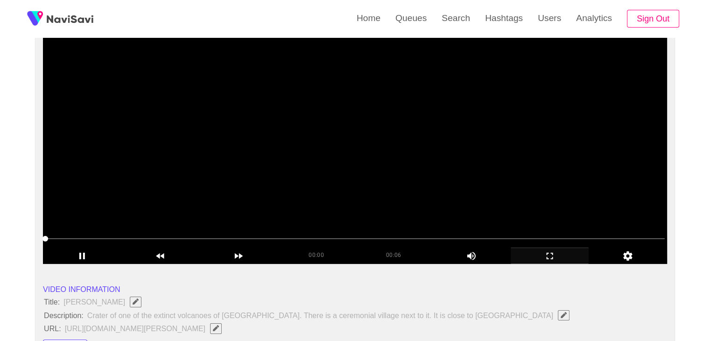
click at [552, 251] on icon "add" at bounding box center [549, 255] width 77 height 11
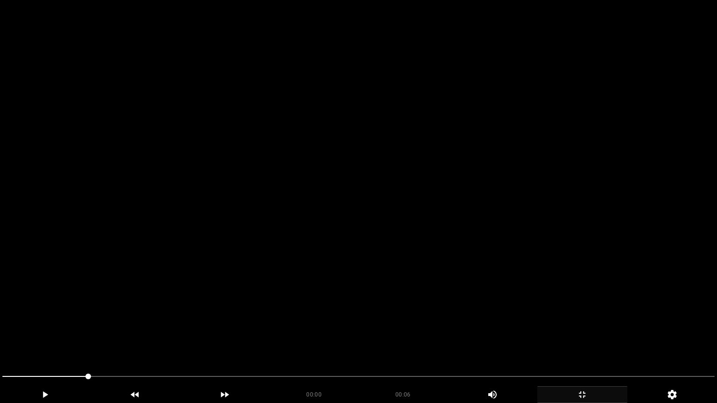
click at [447, 222] on video at bounding box center [358, 201] width 717 height 403
click at [356, 300] on video at bounding box center [358, 201] width 717 height 403
click at [357, 300] on video at bounding box center [358, 201] width 717 height 403
click at [358, 300] on video at bounding box center [358, 201] width 717 height 403
click at [339, 328] on video at bounding box center [358, 201] width 717 height 403
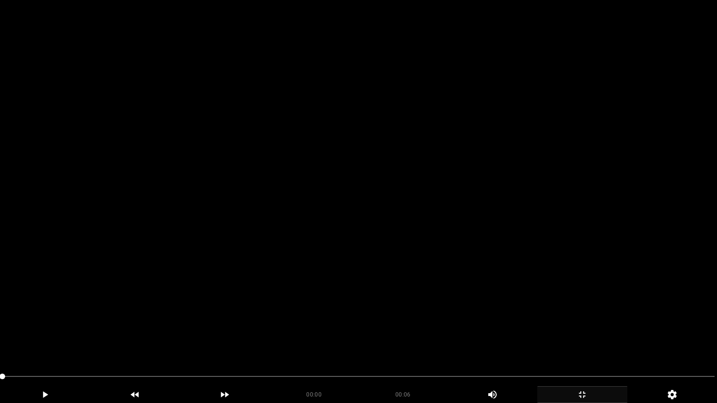
click at [252, 309] on video at bounding box center [358, 201] width 717 height 403
click at [254, 309] on video at bounding box center [358, 201] width 717 height 403
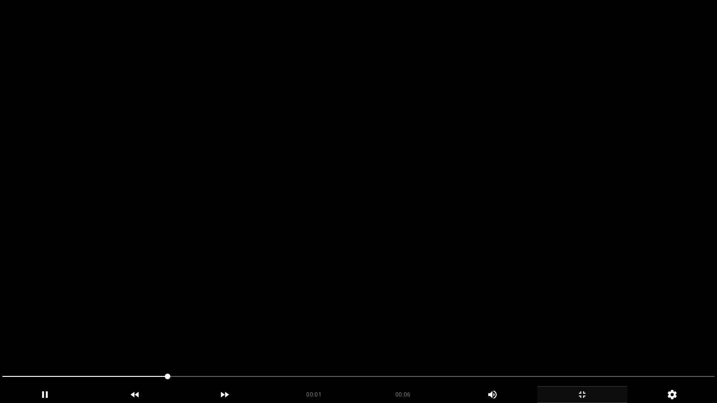
click at [254, 309] on video at bounding box center [358, 201] width 717 height 403
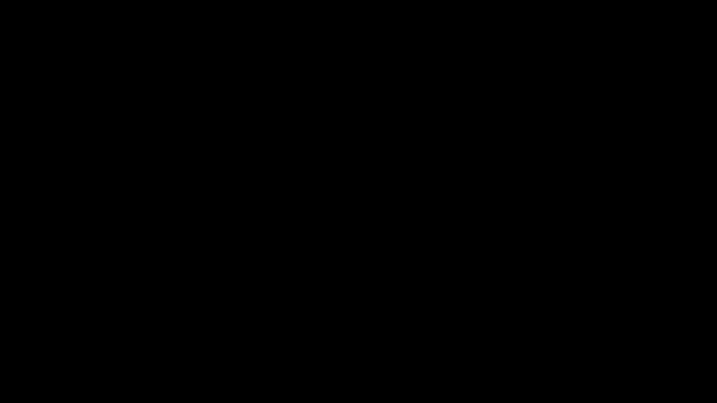
click at [580, 340] on icon "add" at bounding box center [581, 394] width 89 height 11
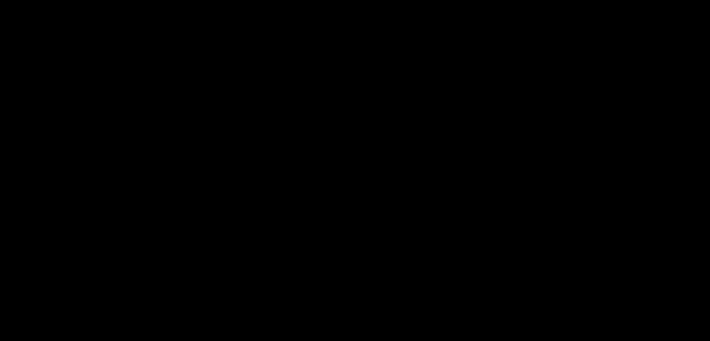
scroll to position [233, 0]
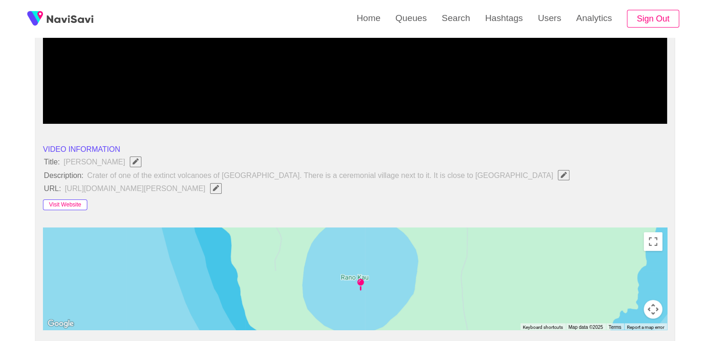
click at [76, 202] on button "Visit Website" at bounding box center [65, 204] width 44 height 11
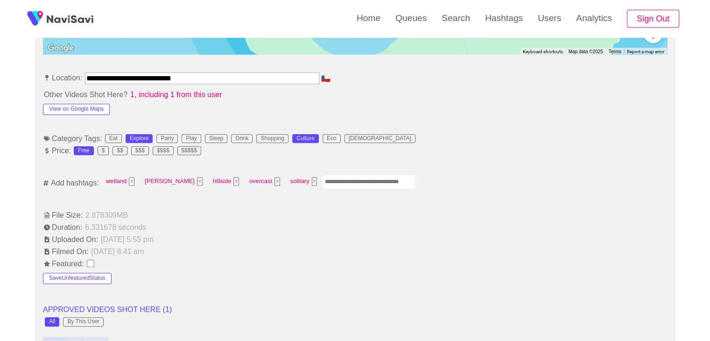
scroll to position [513, 0]
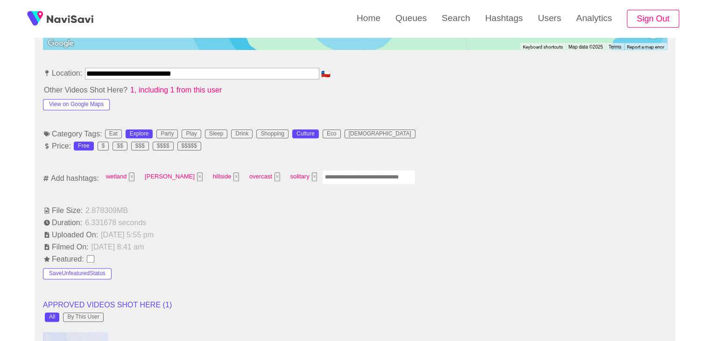
click at [322, 173] on input "Enter tag here and press return" at bounding box center [368, 177] width 93 height 14
type input "*********"
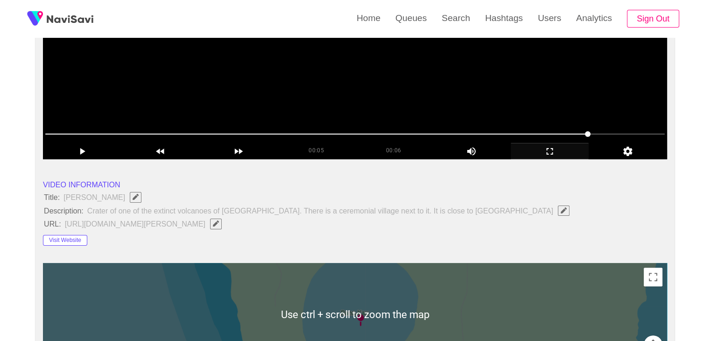
scroll to position [93, 0]
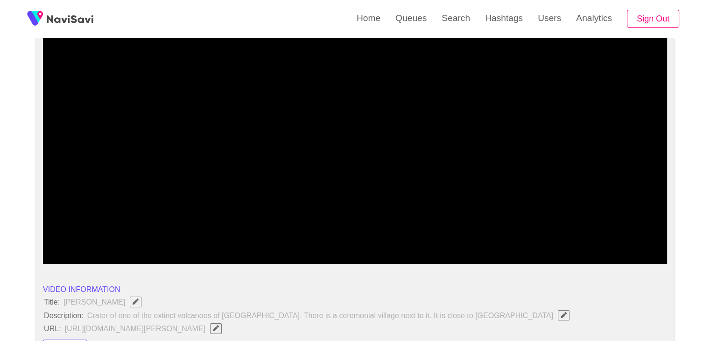
drag, startPoint x: 465, startPoint y: 239, endPoint x: 419, endPoint y: 240, distance: 46.2
click at [419, 240] on span at bounding box center [354, 238] width 619 height 15
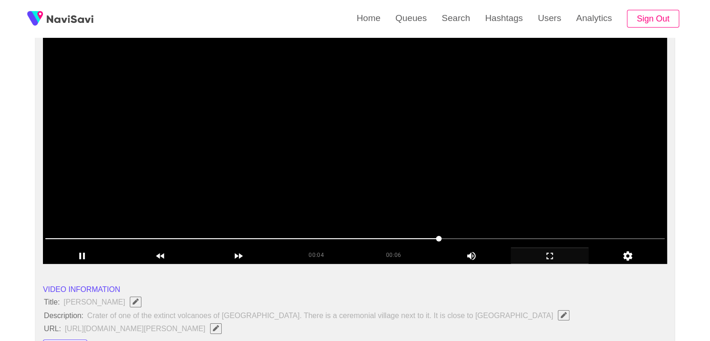
click at [469, 202] on video at bounding box center [355, 146] width 624 height 233
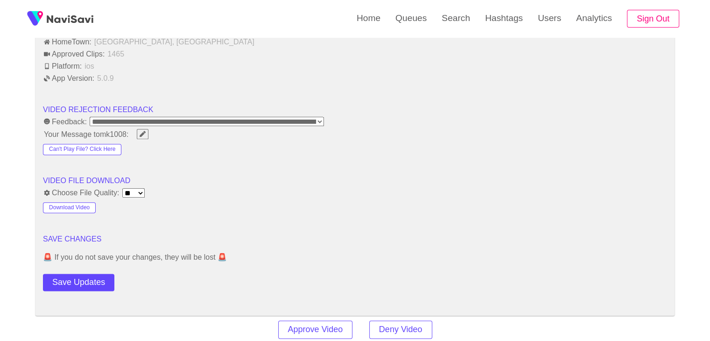
scroll to position [1213, 0]
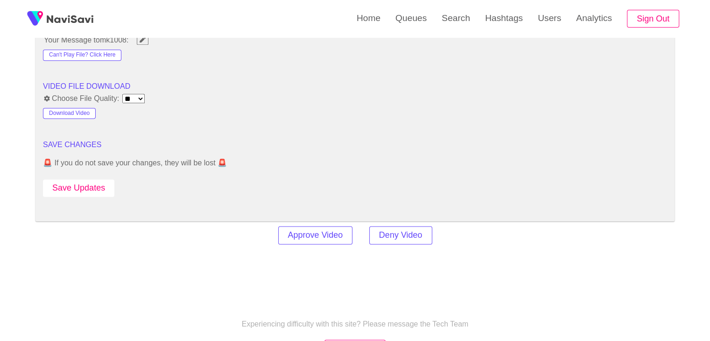
click at [101, 190] on button "Save Updates" at bounding box center [78, 187] width 71 height 17
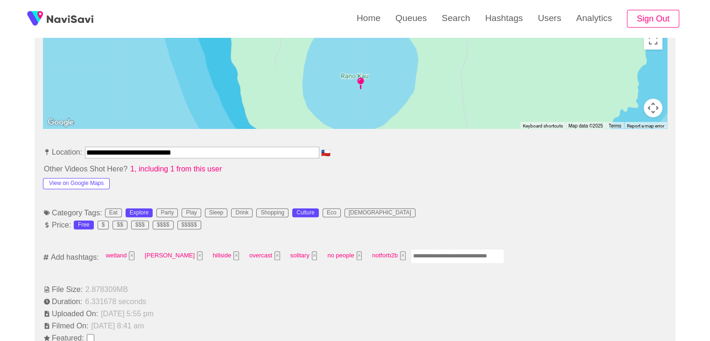
scroll to position [420, 0]
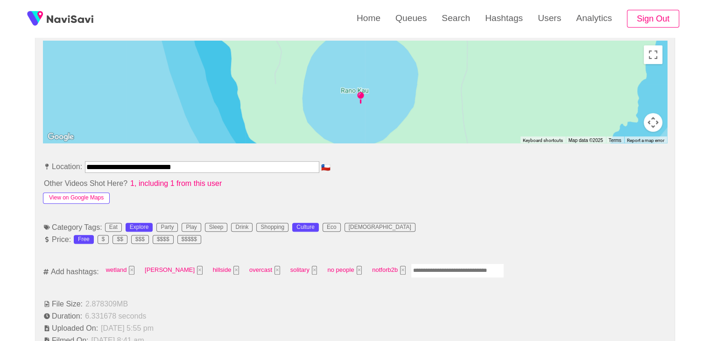
click at [89, 195] on button "View on Google Maps" at bounding box center [76, 197] width 67 height 11
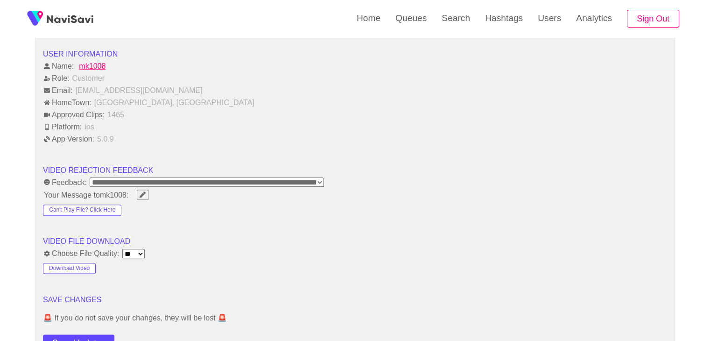
scroll to position [1073, 0]
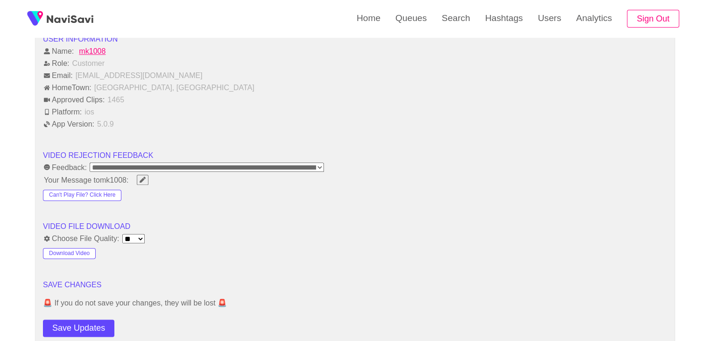
drag, startPoint x: 80, startPoint y: 323, endPoint x: 82, endPoint y: 317, distance: 6.5
click at [79, 323] on button "Save Updates" at bounding box center [78, 327] width 71 height 17
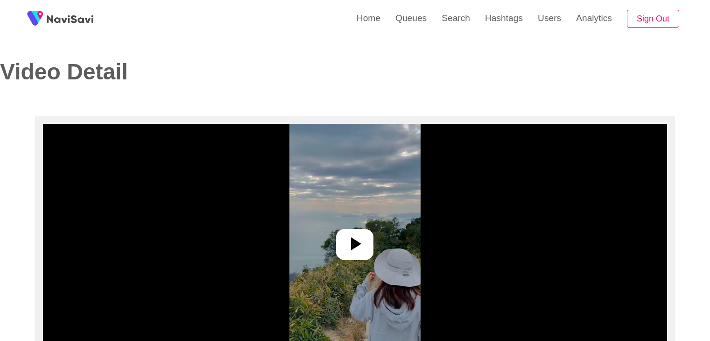
select select "**********"
select select "**"
click at [356, 244] on icon at bounding box center [356, 243] width 10 height 13
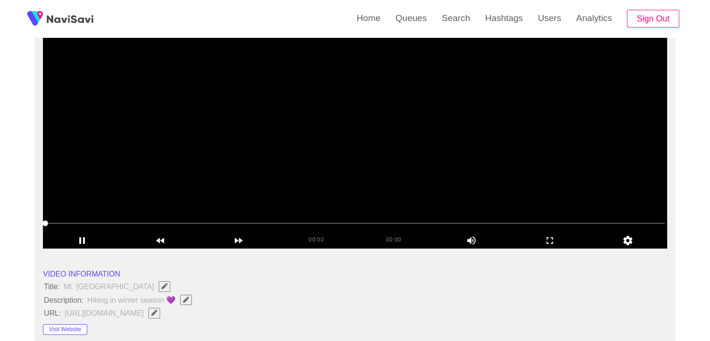
scroll to position [140, 0]
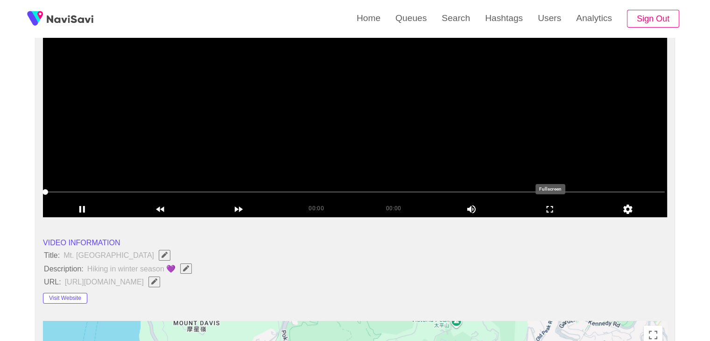
drag, startPoint x: 552, startPoint y: 206, endPoint x: 496, endPoint y: 259, distance: 77.6
click at [552, 206] on icon "add" at bounding box center [549, 209] width 7 height 7
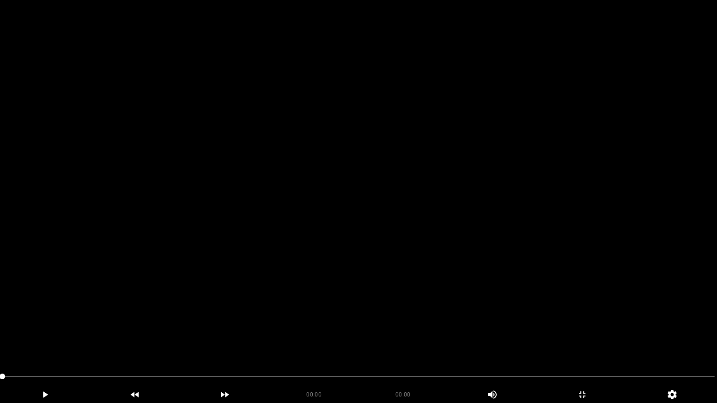
click at [300, 280] on video at bounding box center [358, 201] width 717 height 403
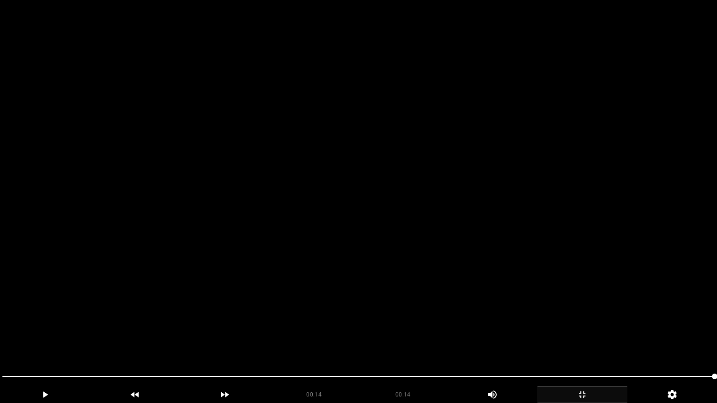
click at [587, 340] on icon "add" at bounding box center [581, 394] width 89 height 11
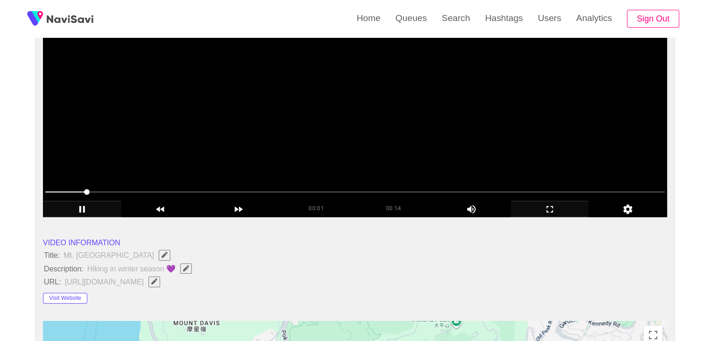
click at [84, 204] on icon "add" at bounding box center [81, 208] width 77 height 11
drag, startPoint x: 41, startPoint y: 252, endPoint x: 179, endPoint y: 271, distance: 138.9
copy ul "Title: Mt. High West Viewing Point Description: Hiking in winter season 💜"
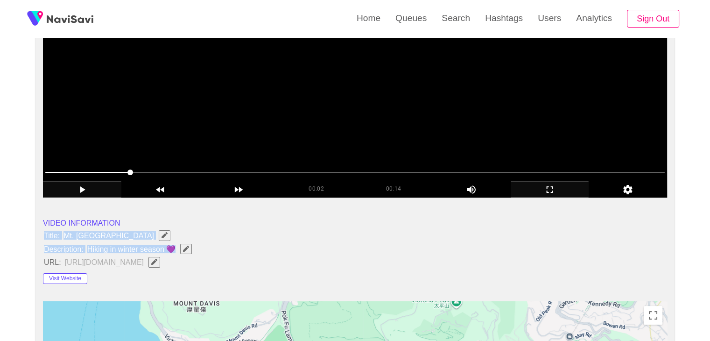
scroll to position [187, 0]
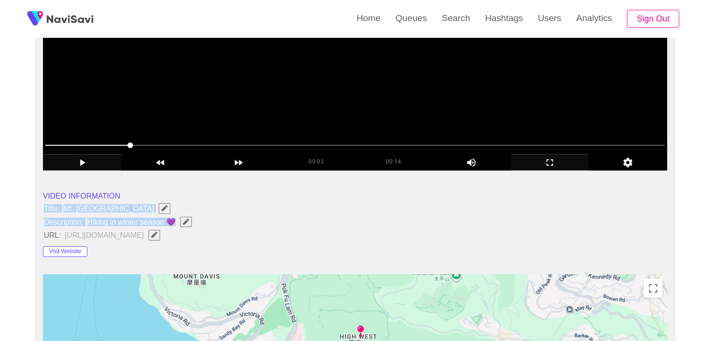
click at [184, 216] on button "button" at bounding box center [186, 221] width 12 height 10
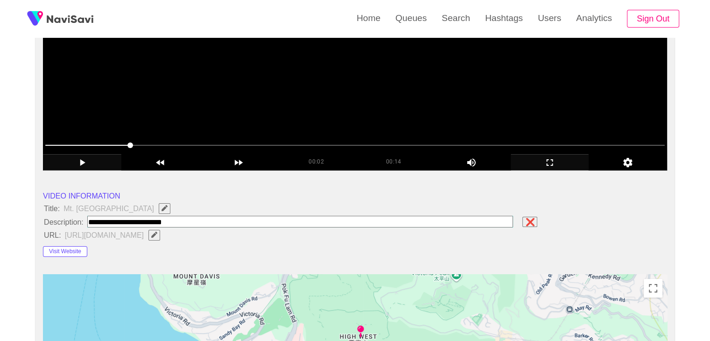
type input "**********"
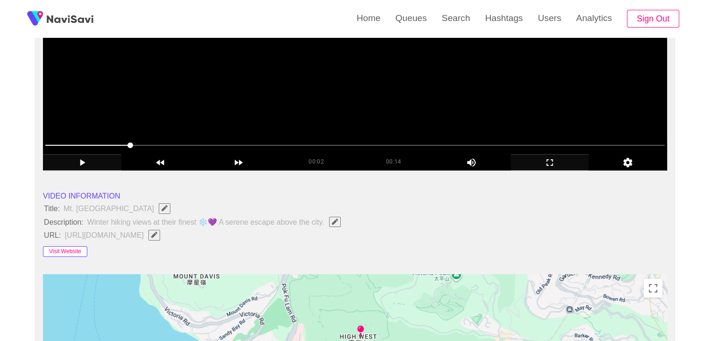
click at [75, 252] on button "Visit Website" at bounding box center [65, 251] width 44 height 11
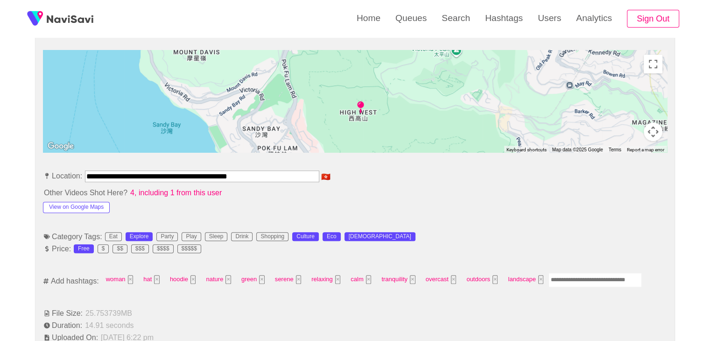
scroll to position [420, 0]
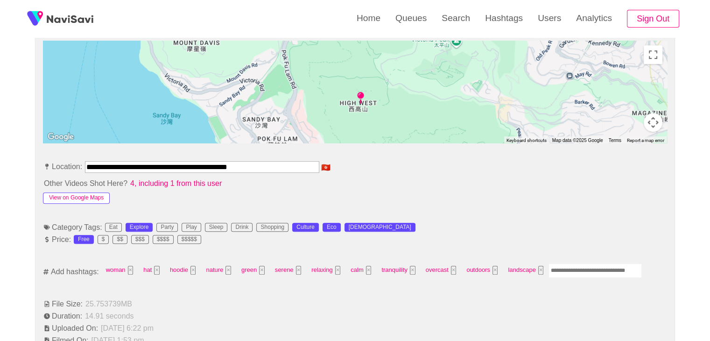
click at [72, 195] on button "View on Google Maps" at bounding box center [76, 197] width 67 height 11
click at [575, 270] on input "Enter tag here and press return" at bounding box center [594, 270] width 93 height 14
type input "*******"
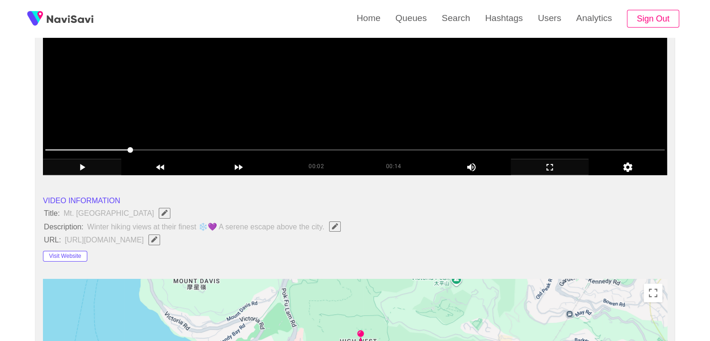
scroll to position [47, 0]
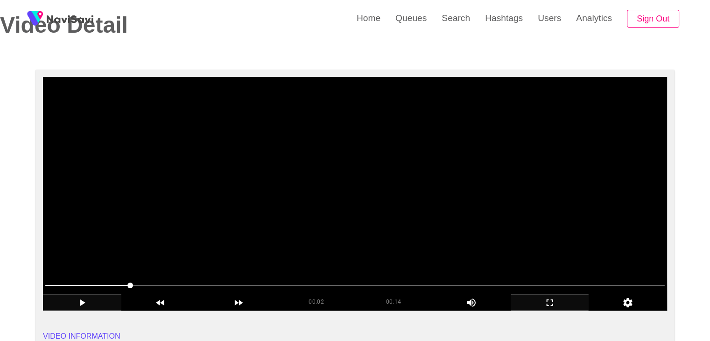
click at [459, 209] on video at bounding box center [355, 193] width 624 height 233
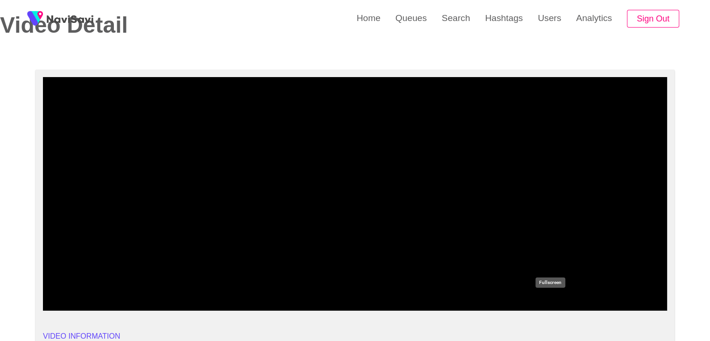
click at [550, 303] on icon "add" at bounding box center [549, 302] width 77 height 11
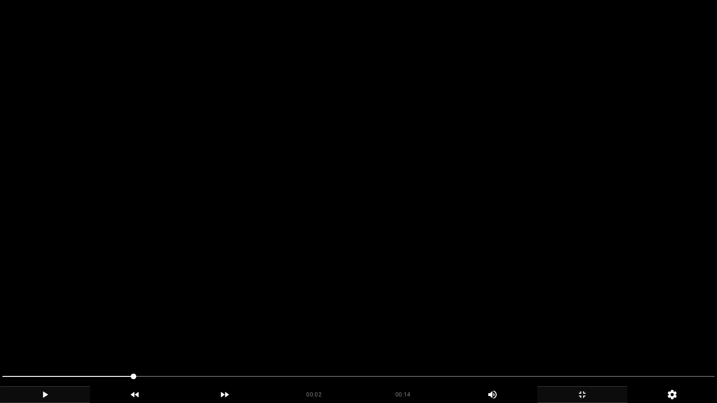
click at [486, 272] on video at bounding box center [358, 201] width 717 height 403
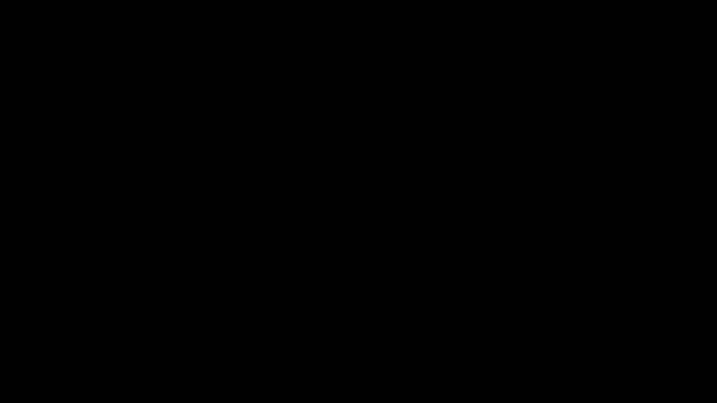
click at [586, 340] on icon "add" at bounding box center [581, 394] width 89 height 11
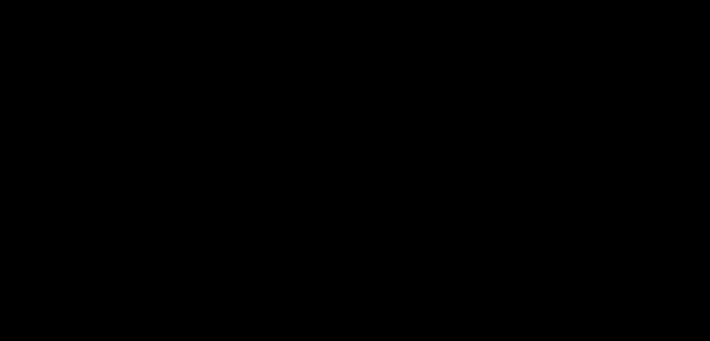
scroll to position [1120, 0]
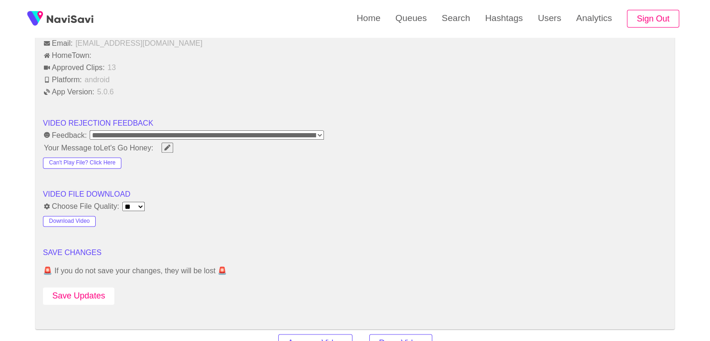
click at [89, 289] on button "Save Updates" at bounding box center [78, 295] width 71 height 17
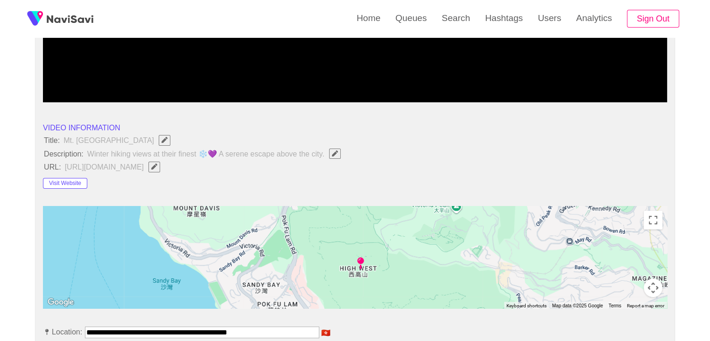
scroll to position [187, 0]
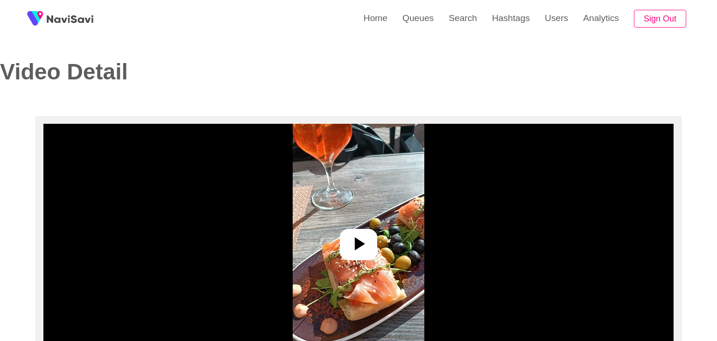
select select "**"
select select "**********"
click at [351, 237] on icon at bounding box center [356, 243] width 10 height 13
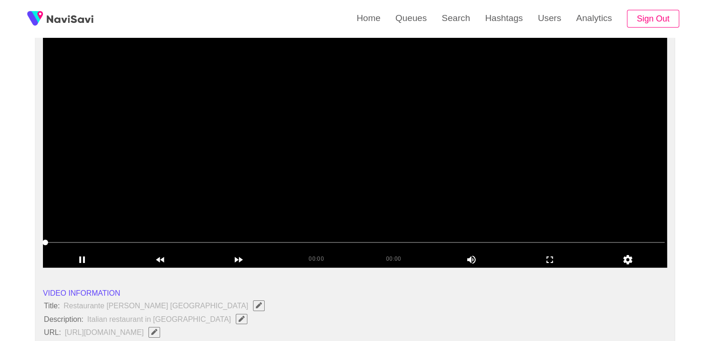
scroll to position [93, 0]
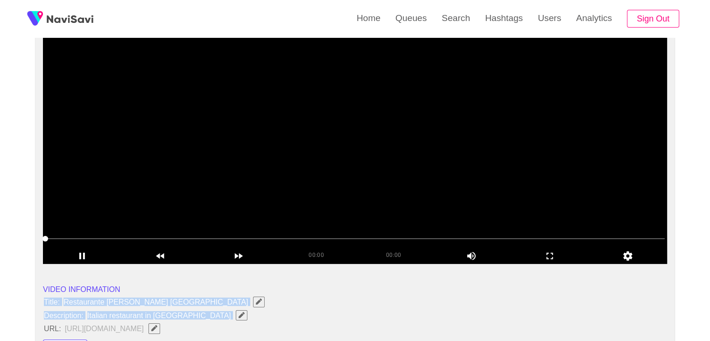
drag, startPoint x: 44, startPoint y: 297, endPoint x: 201, endPoint y: 320, distance: 158.4
copy ul "Title: Restaurante [PERSON_NAME][GEOGRAPHIC_DATA] Description: Italian restaura…"
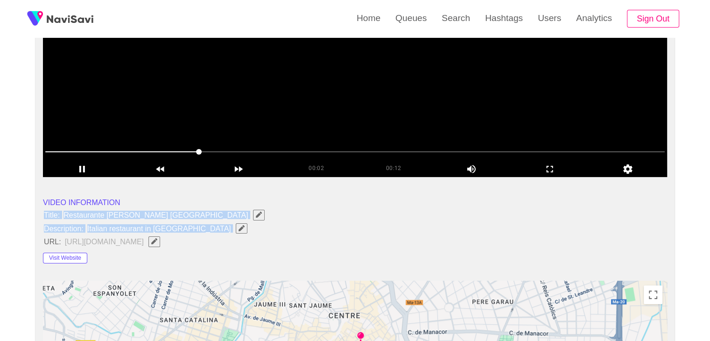
scroll to position [187, 0]
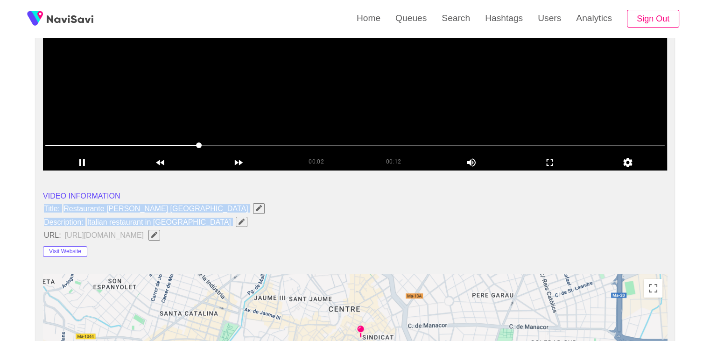
click at [238, 218] on icon "Edit Field" at bounding box center [241, 221] width 6 height 6
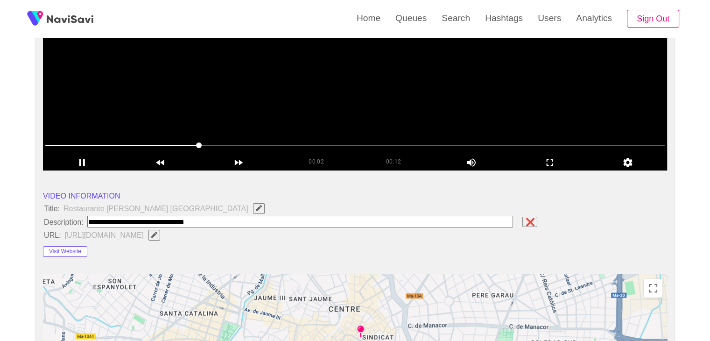
type input "**********"
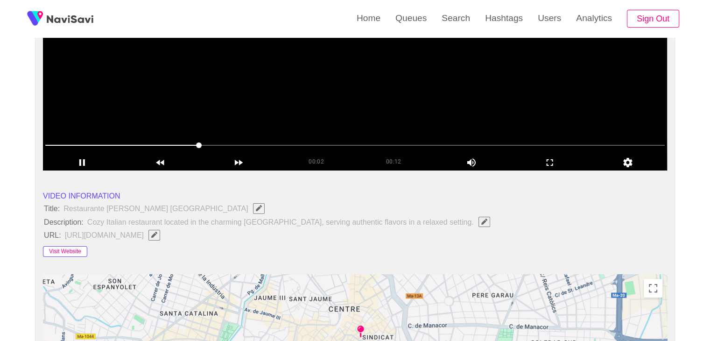
click at [78, 251] on button "Visit Website" at bounding box center [65, 251] width 44 height 11
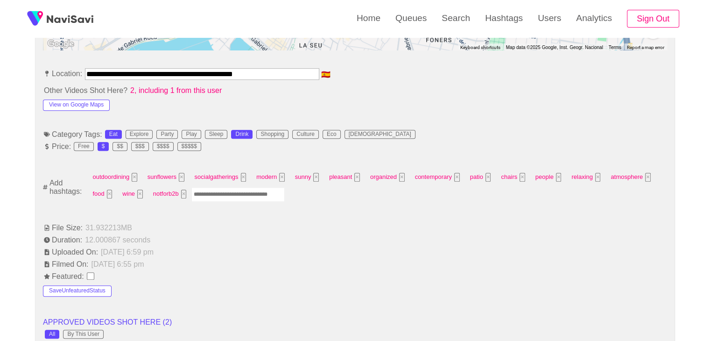
scroll to position [513, 0]
click at [84, 104] on button "View on Google Maps" at bounding box center [76, 104] width 67 height 11
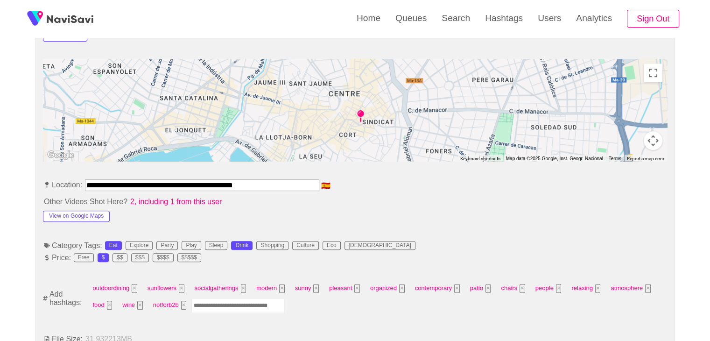
scroll to position [373, 0]
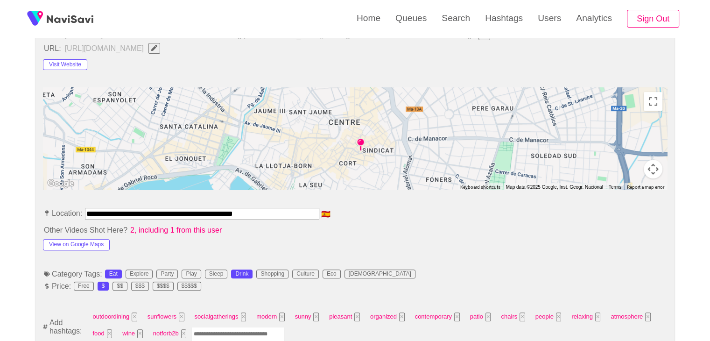
drag, startPoint x: 272, startPoint y: 210, endPoint x: 14, endPoint y: 191, distance: 258.8
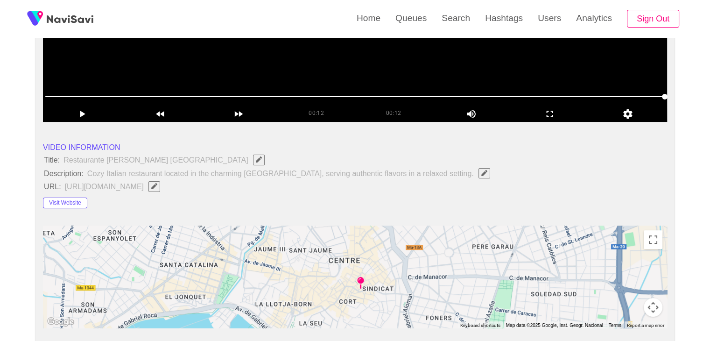
scroll to position [233, 0]
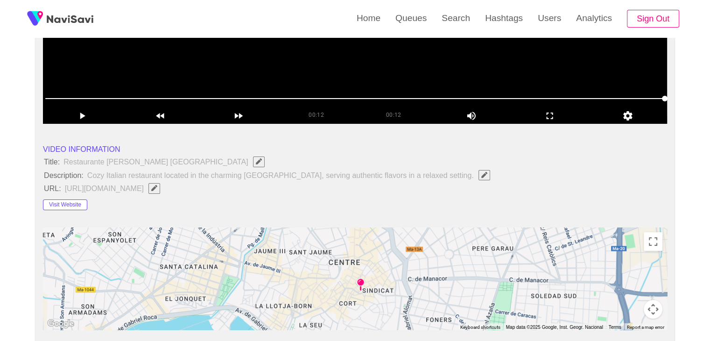
click at [157, 187] on icon "Edit Field" at bounding box center [154, 188] width 6 height 6
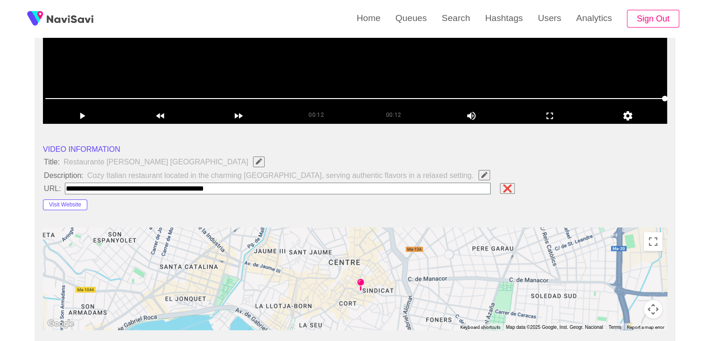
type input "**********"
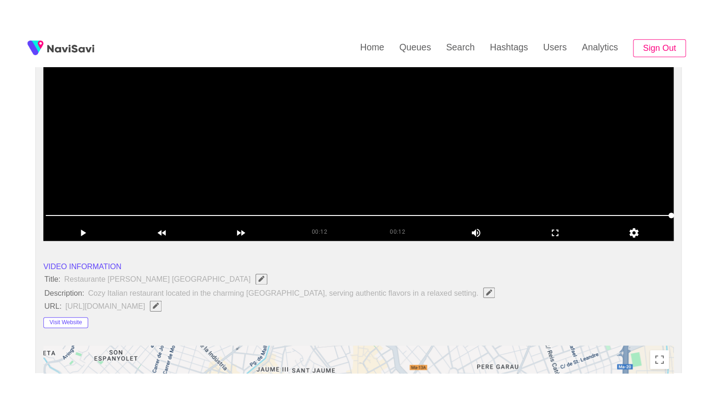
scroll to position [140, 0]
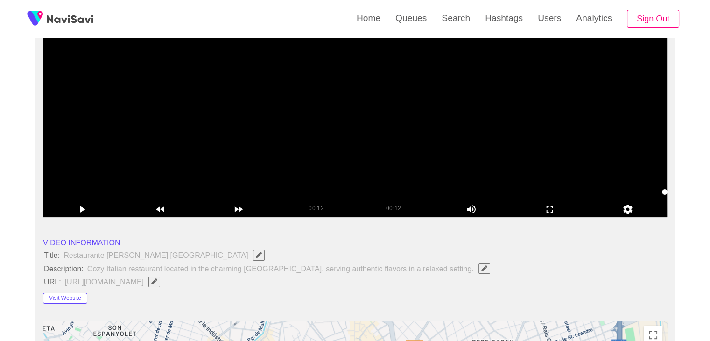
click at [391, 125] on video at bounding box center [355, 100] width 624 height 233
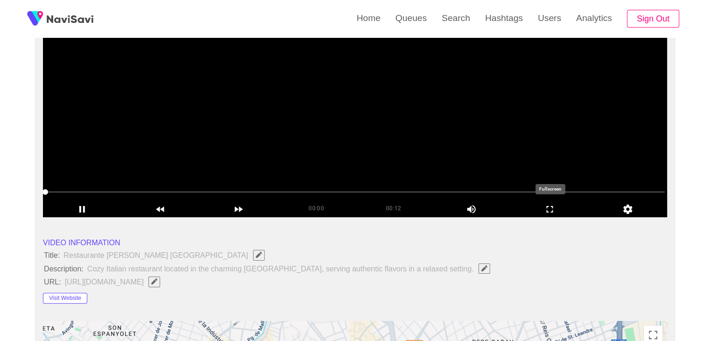
click at [554, 207] on icon "add" at bounding box center [549, 208] width 77 height 11
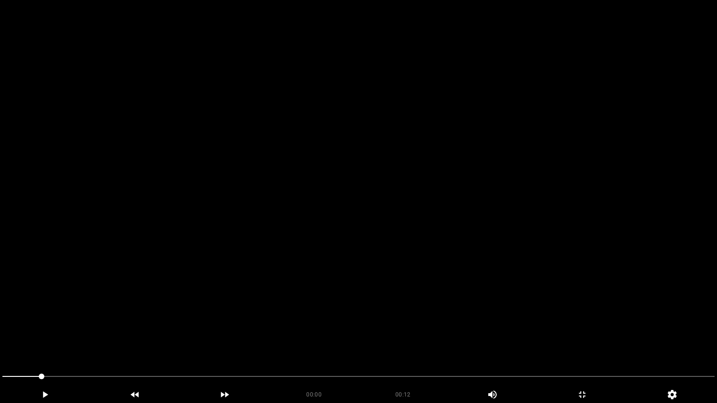
click at [284, 306] on video at bounding box center [358, 201] width 717 height 403
click at [0, 340] on div at bounding box center [358, 377] width 719 height 25
click at [50, 340] on icon "add" at bounding box center [44, 394] width 89 height 11
click at [49, 340] on icon "add" at bounding box center [44, 394] width 89 height 11
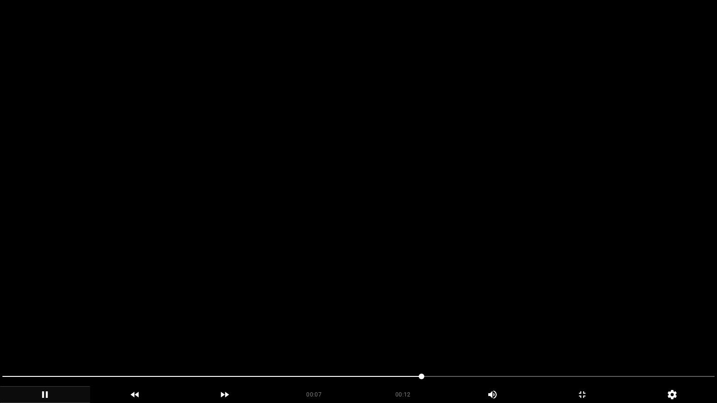
click at [0, 340] on div "00:07 00:12 Picture In Picture 1" at bounding box center [358, 386] width 717 height 34
click at [59, 340] on icon "add" at bounding box center [44, 394] width 89 height 11
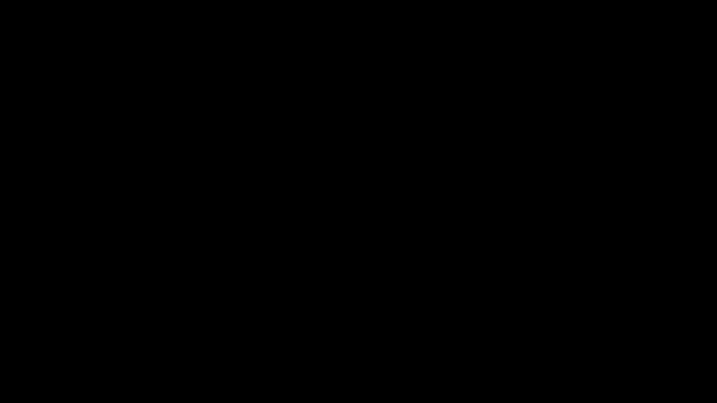
click at [43, 340] on icon "add" at bounding box center [45, 394] width 5 height 7
click at [582, 340] on icon "add" at bounding box center [581, 394] width 89 height 11
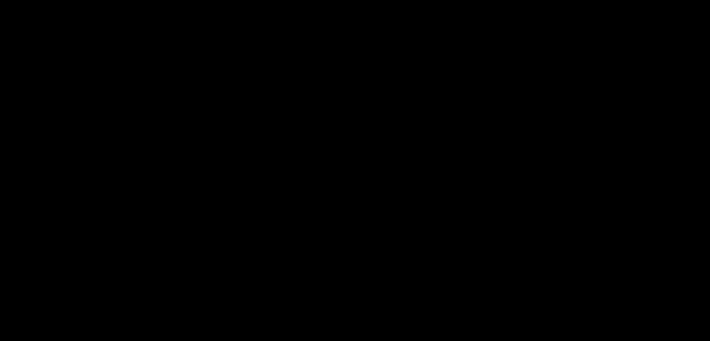
scroll to position [511, 0]
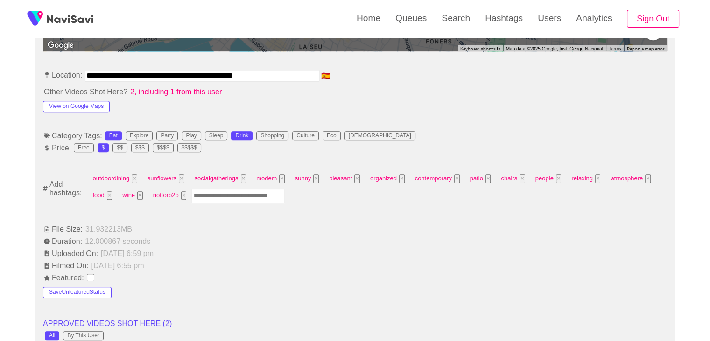
click at [218, 195] on input "Enter tag here and press return" at bounding box center [237, 195] width 93 height 14
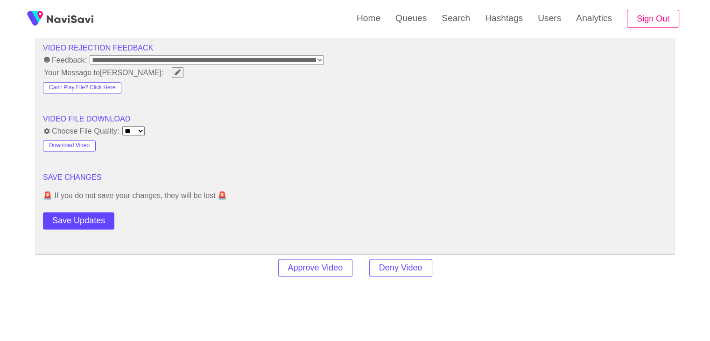
scroll to position [1211, 0]
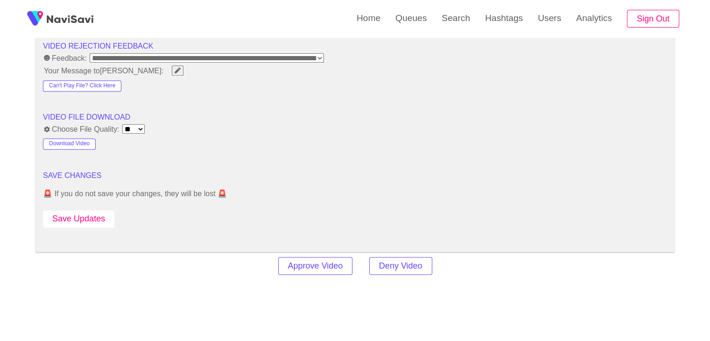
click at [90, 218] on button "Save Updates" at bounding box center [78, 218] width 71 height 17
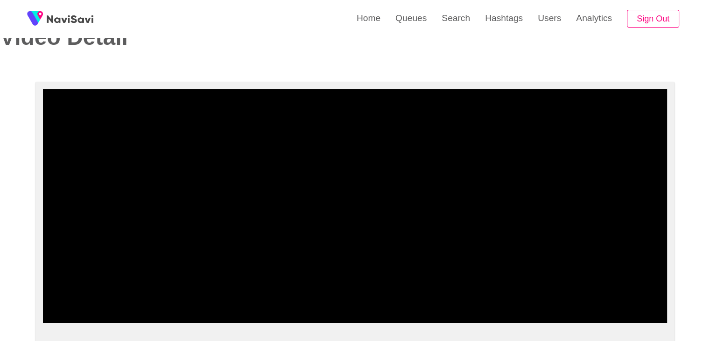
scroll to position [0, 0]
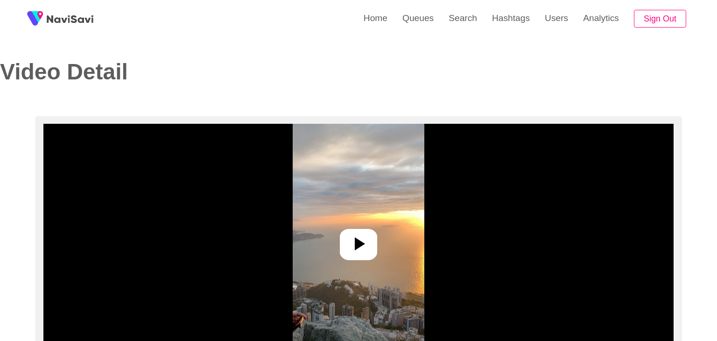
select select "**********"
select select "**"
click at [364, 252] on icon at bounding box center [354, 243] width 22 height 22
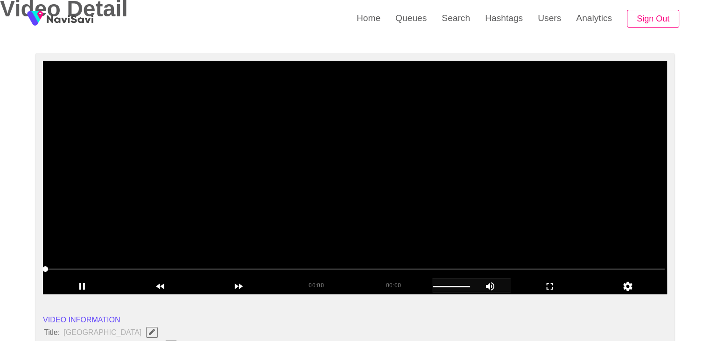
scroll to position [93, 0]
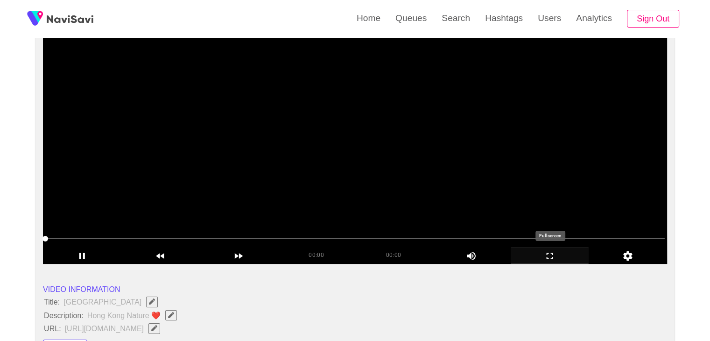
click at [551, 260] on icon "add" at bounding box center [549, 255] width 77 height 11
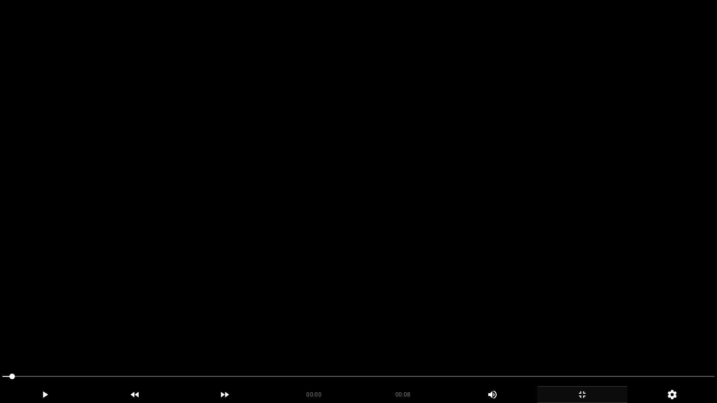
click at [401, 254] on video at bounding box center [358, 201] width 717 height 403
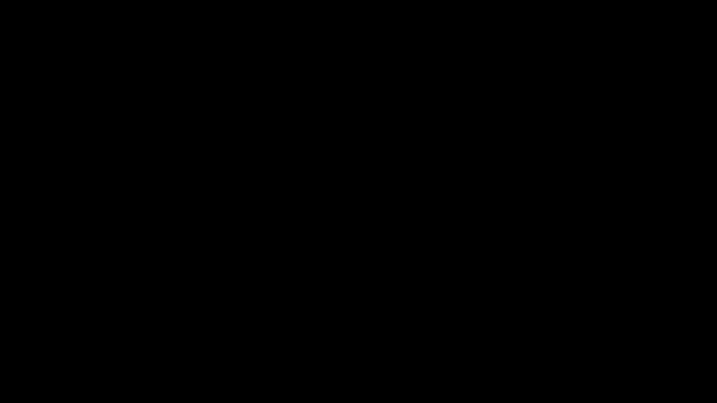
click at [582, 340] on icon "add" at bounding box center [581, 394] width 89 height 11
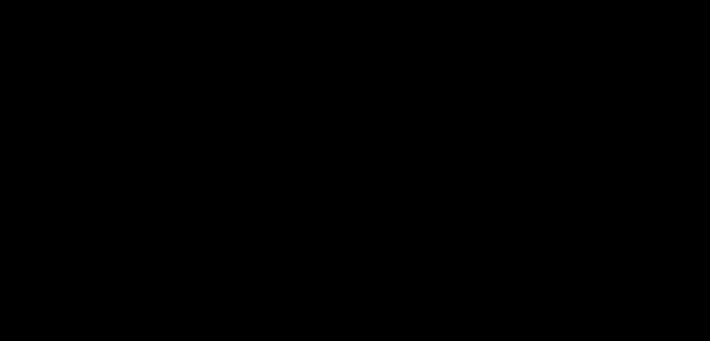
scroll to position [187, 0]
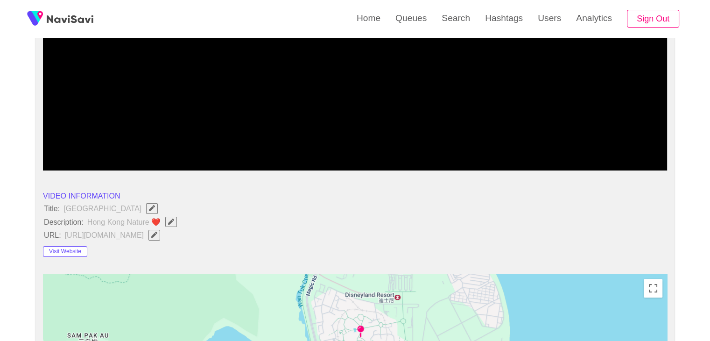
click at [79, 165] on icon "add" at bounding box center [81, 162] width 77 height 11
drag, startPoint x: 41, startPoint y: 204, endPoint x: 166, endPoint y: 219, distance: 125.9
copy ul "Title: Hong Kong Disneyland Description: Hong Kong Nature ❤️"
click at [172, 222] on icon "Edit Field" at bounding box center [171, 221] width 6 height 6
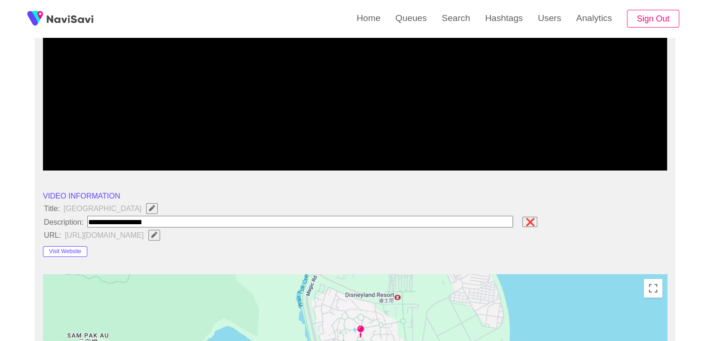
click at [184, 221] on input "field" at bounding box center [300, 222] width 426 height 12
type input "**********"
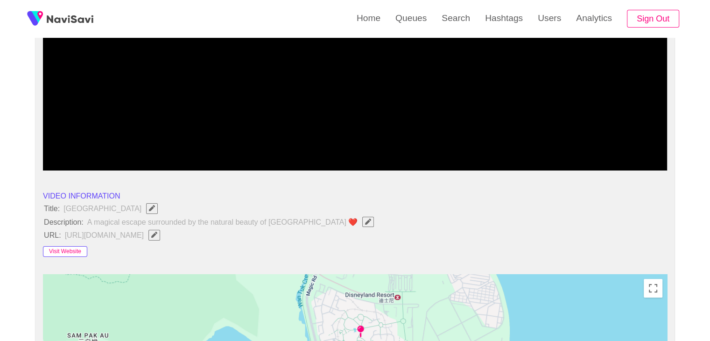
click at [77, 251] on button "Visit Website" at bounding box center [65, 251] width 44 height 11
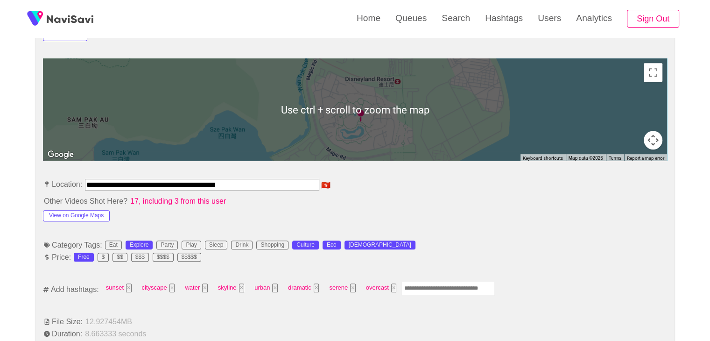
scroll to position [467, 0]
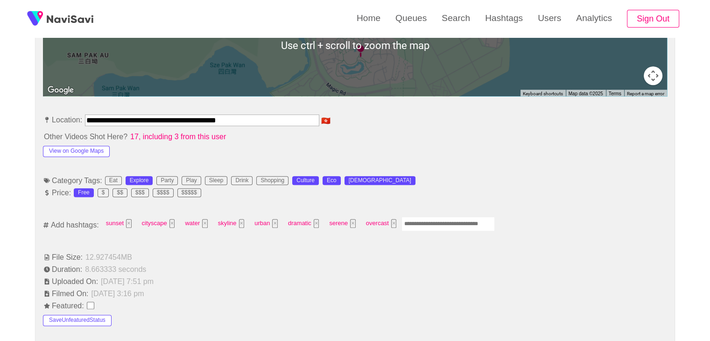
click at [418, 224] on input "Enter tag here and press return" at bounding box center [447, 223] width 93 height 14
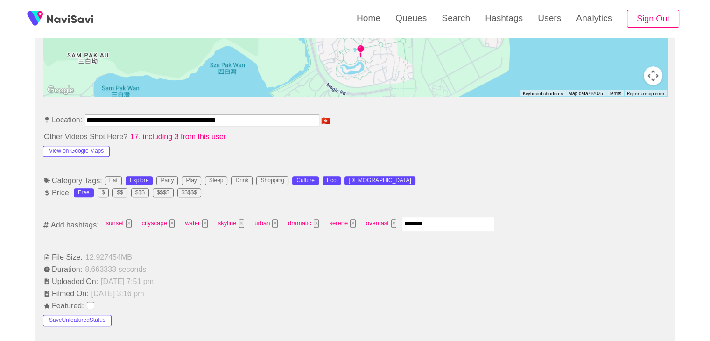
type input "*********"
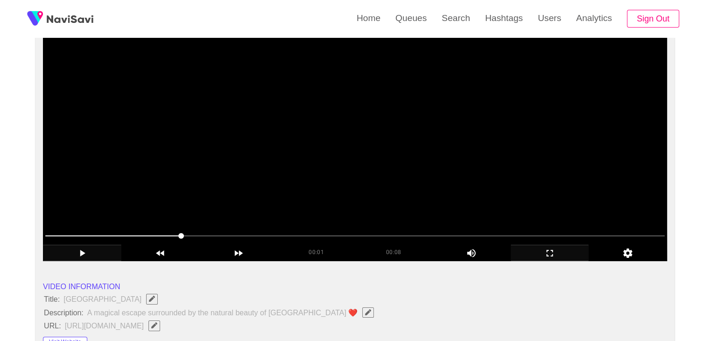
scroll to position [93, 0]
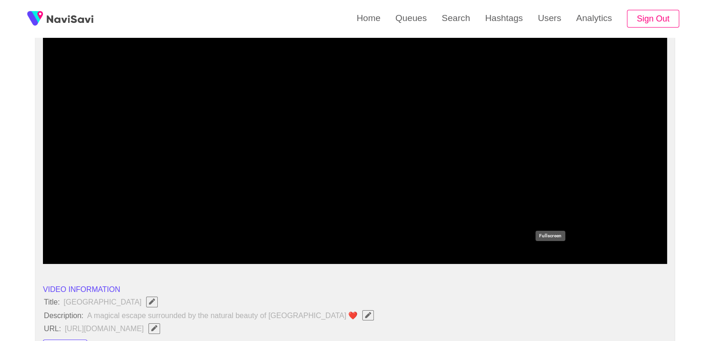
click at [522, 250] on div "add" at bounding box center [549, 255] width 78 height 16
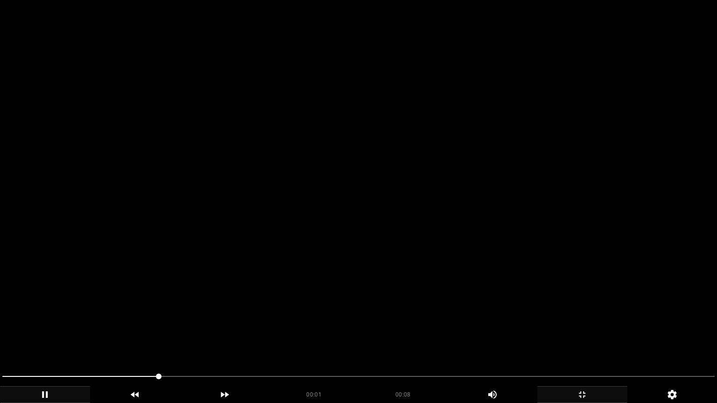
click at [324, 241] on video at bounding box center [358, 201] width 717 height 403
click at [405, 339] on video at bounding box center [358, 201] width 717 height 403
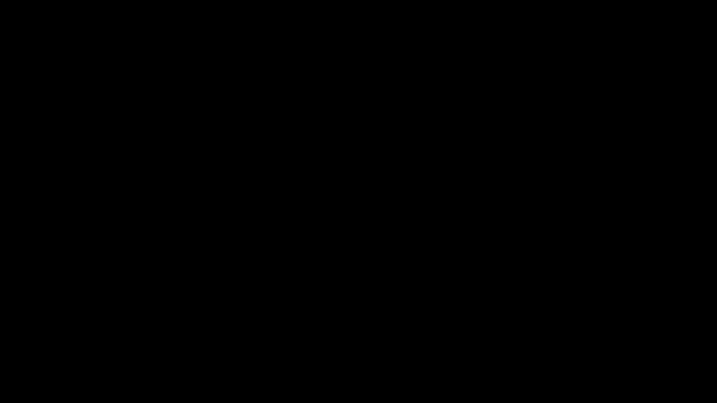
click at [585, 340] on span at bounding box center [358, 376] width 712 height 15
click at [647, 340] on span at bounding box center [358, 376] width 712 height 15
click at [586, 340] on icon "add" at bounding box center [581, 394] width 89 height 11
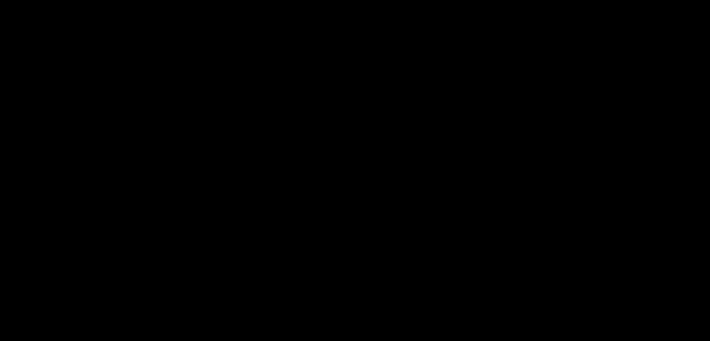
scroll to position [1213, 0]
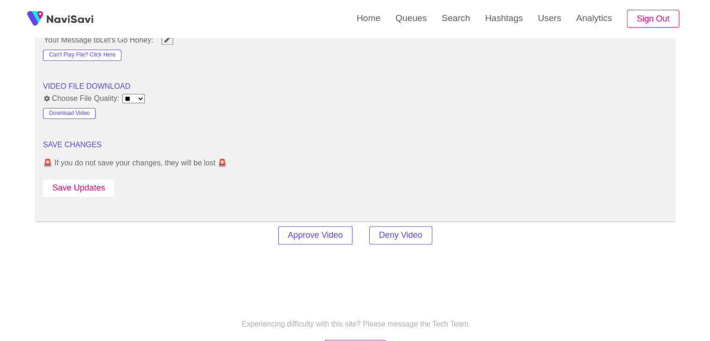
click at [79, 181] on button "Save Updates" at bounding box center [78, 187] width 71 height 17
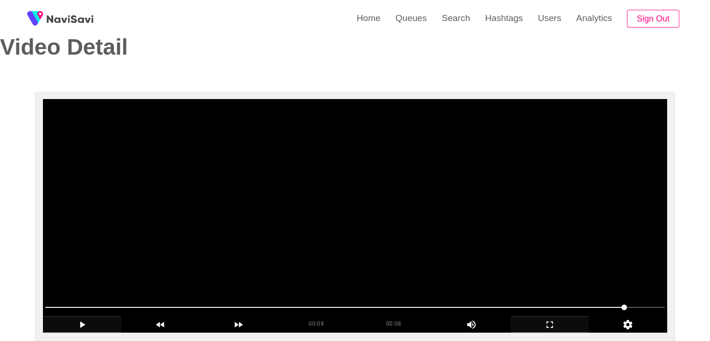
scroll to position [233, 0]
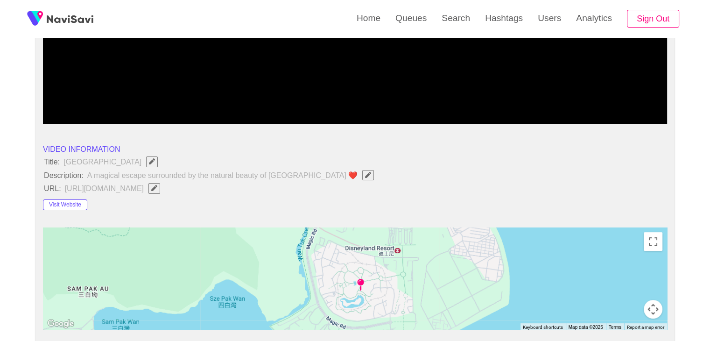
click at [365, 173] on icon "Edit Field" at bounding box center [368, 175] width 6 height 6
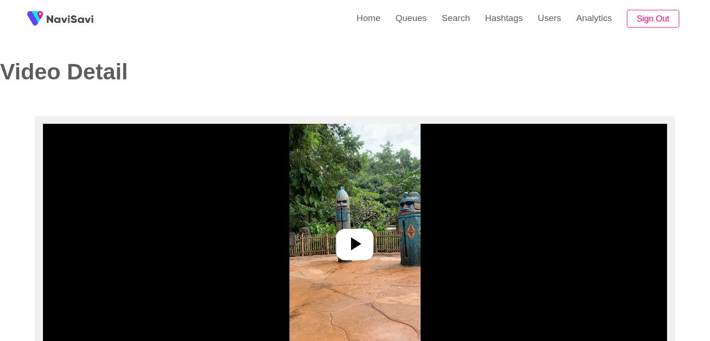
select select "**********"
select select "**"
click at [364, 241] on icon at bounding box center [354, 243] width 22 height 22
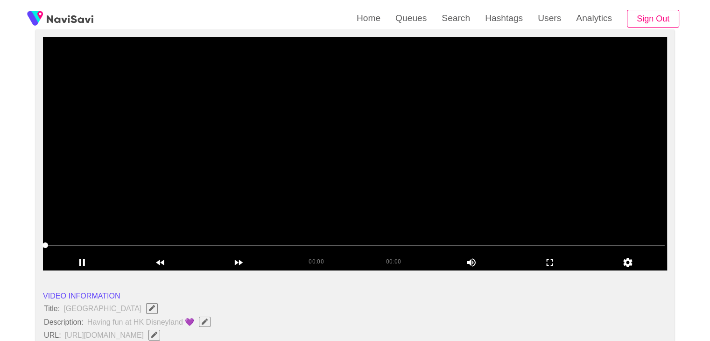
scroll to position [93, 0]
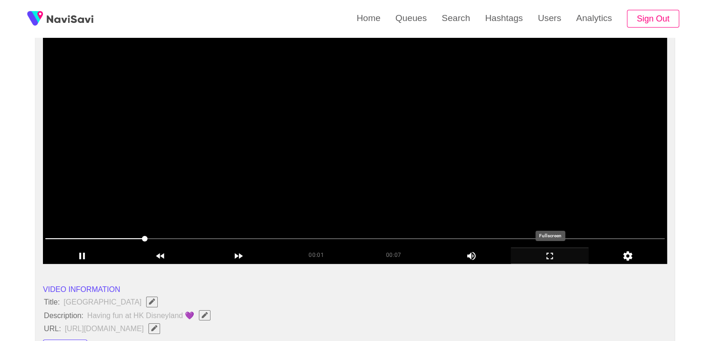
click at [549, 252] on icon "add" at bounding box center [549, 255] width 77 height 11
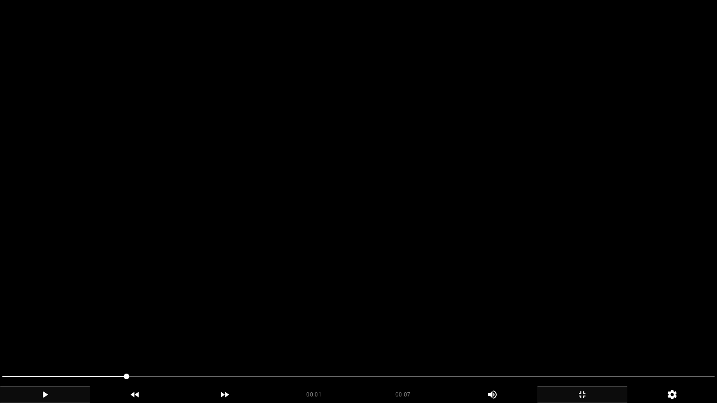
click at [53, 340] on icon "add" at bounding box center [44, 394] width 89 height 11
drag, startPoint x: 100, startPoint y: 380, endPoint x: 0, endPoint y: 366, distance: 100.9
click at [0, 340] on div at bounding box center [358, 377] width 719 height 25
click at [272, 281] on video at bounding box center [358, 201] width 717 height 403
click at [62, 340] on icon "add" at bounding box center [44, 394] width 89 height 11
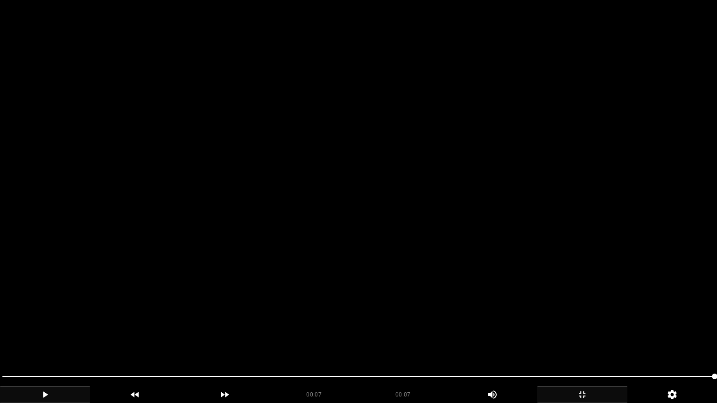
click at [590, 340] on icon "add" at bounding box center [581, 394] width 89 height 11
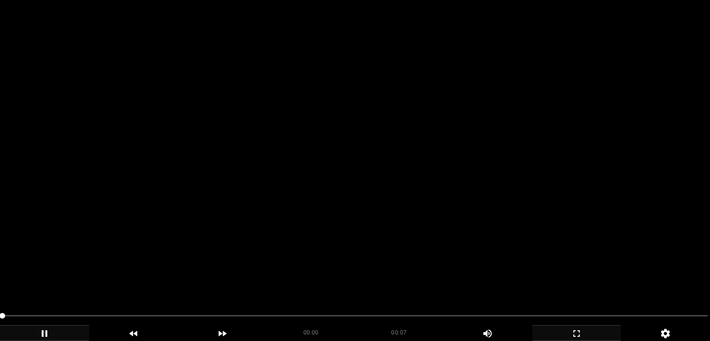
scroll to position [233, 0]
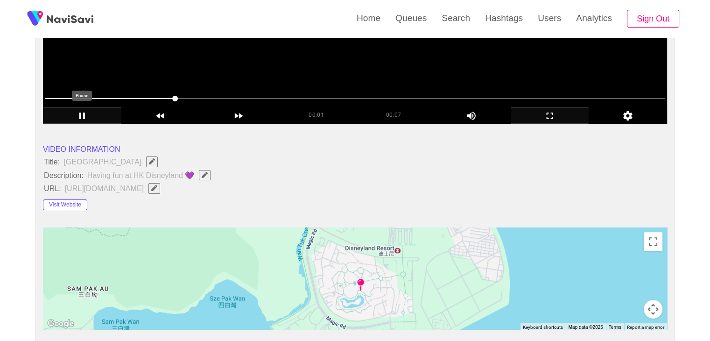
click at [86, 112] on icon "add" at bounding box center [81, 115] width 77 height 11
click at [207, 173] on icon "Edit Field" at bounding box center [205, 175] width 6 height 6
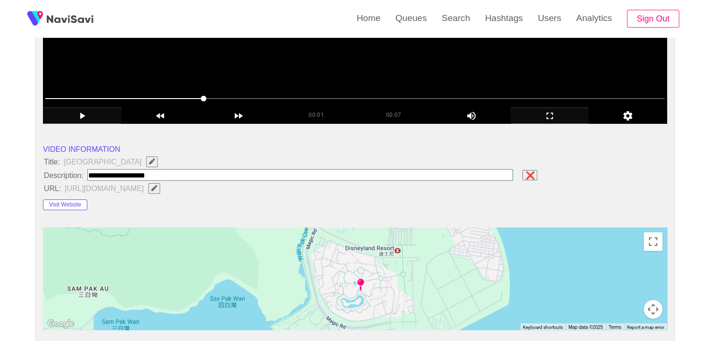
click at [187, 171] on input "field" at bounding box center [300, 175] width 426 height 12
paste input "**********"
type input "**********"
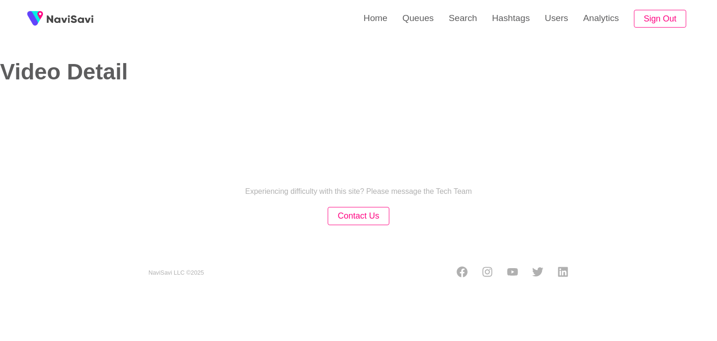
select select "**"
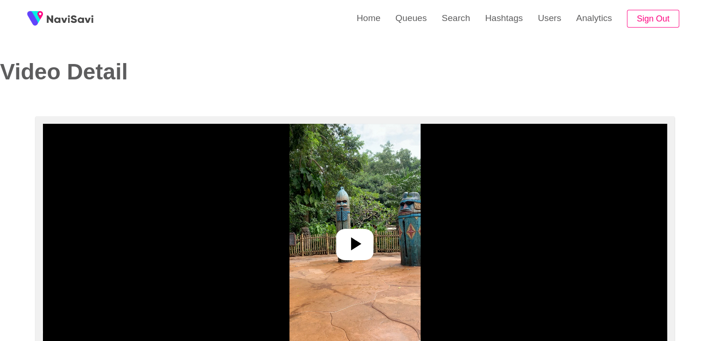
select select "**********"
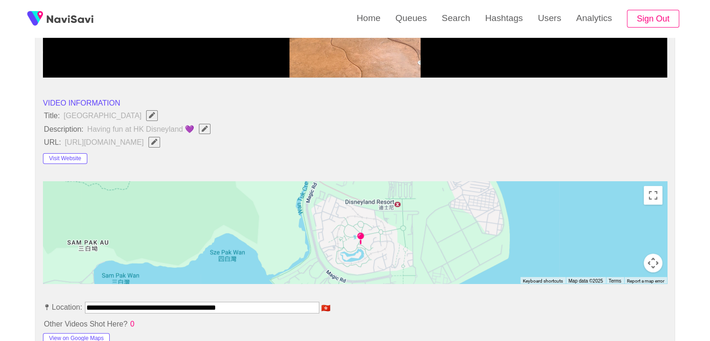
scroll to position [280, 0]
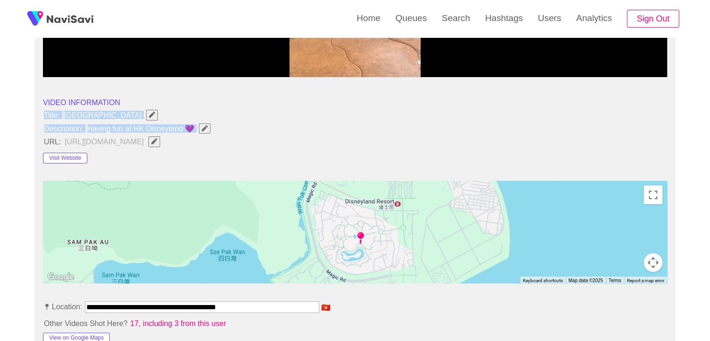
drag, startPoint x: 44, startPoint y: 114, endPoint x: 192, endPoint y: 133, distance: 148.6
copy ul "Title: [GEOGRAPHIC_DATA] Description: Having fun at HK Disneyland 💜"
click at [207, 129] on icon "Edit Field" at bounding box center [205, 128] width 6 height 6
type input "**********"
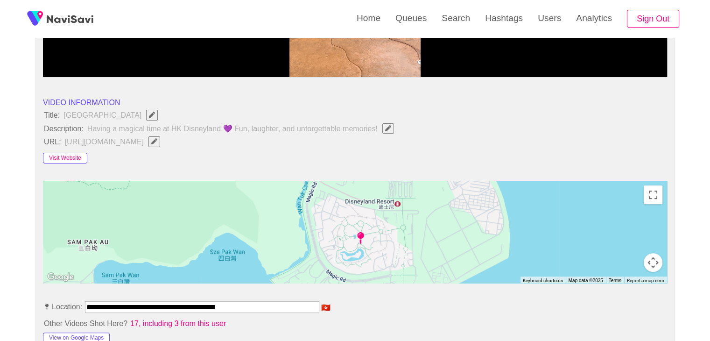
click at [65, 154] on button "Visit Website" at bounding box center [65, 158] width 44 height 11
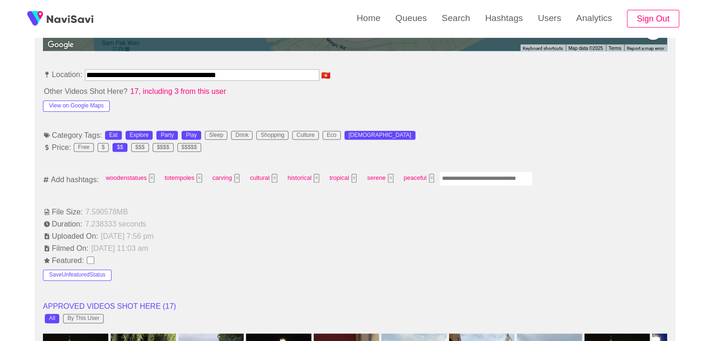
scroll to position [513, 0]
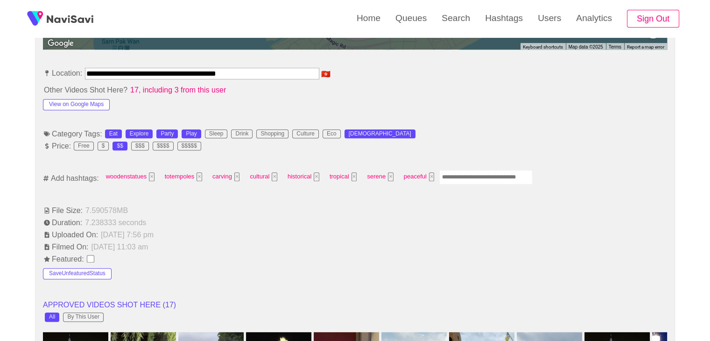
click at [466, 170] on input "Enter tag here and press return" at bounding box center [485, 177] width 93 height 14
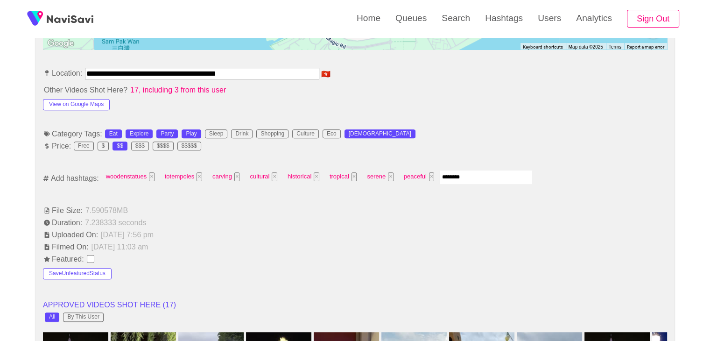
type input "*********"
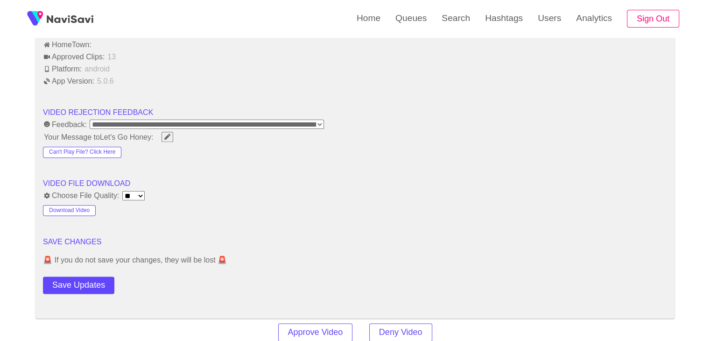
scroll to position [1120, 0]
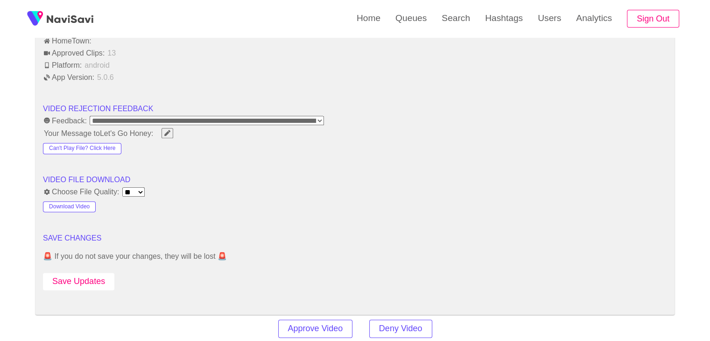
click at [73, 280] on button "Save Updates" at bounding box center [78, 280] width 71 height 17
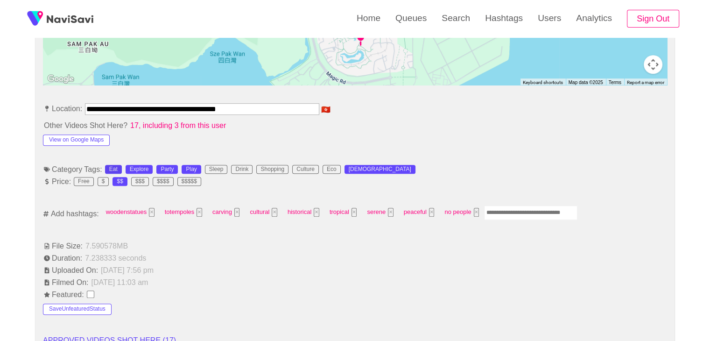
scroll to position [467, 0]
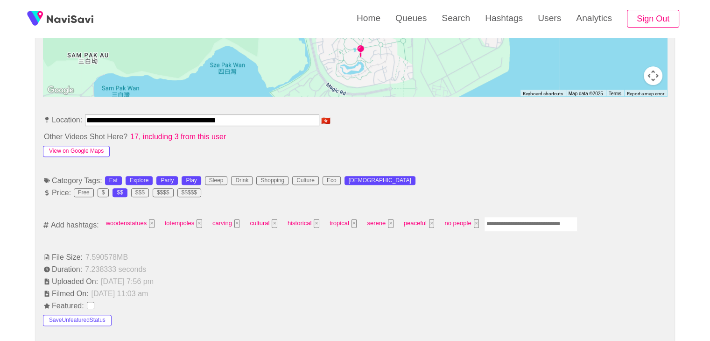
click at [86, 146] on button "View on Google Maps" at bounding box center [76, 151] width 67 height 11
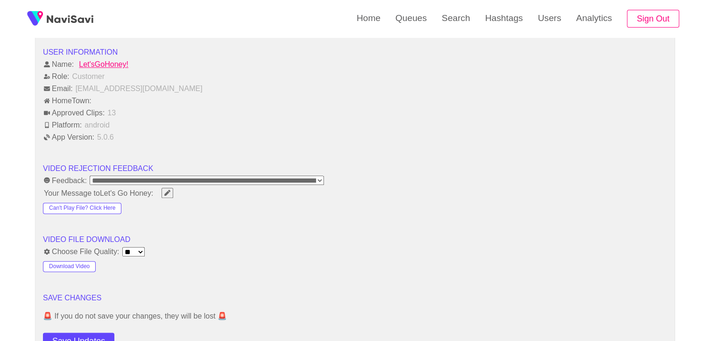
scroll to position [1166, 0]
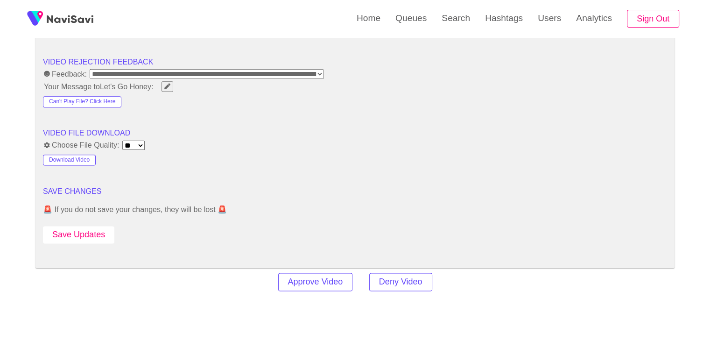
click at [91, 233] on button "Save Updates" at bounding box center [78, 234] width 71 height 17
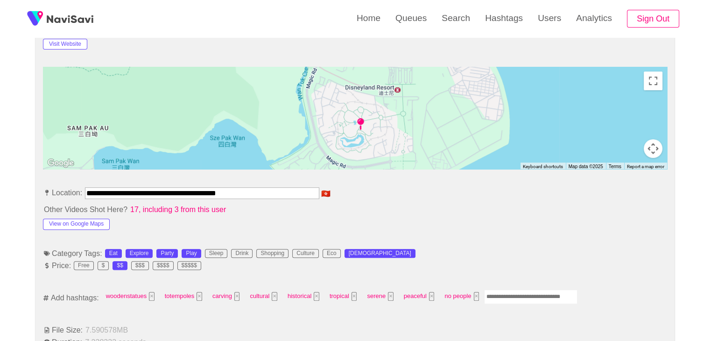
scroll to position [233, 0]
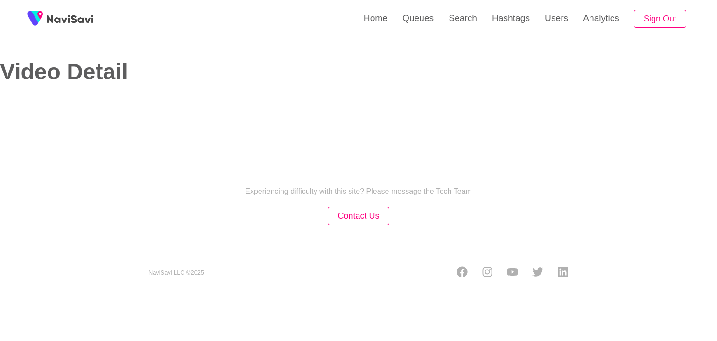
select select "**"
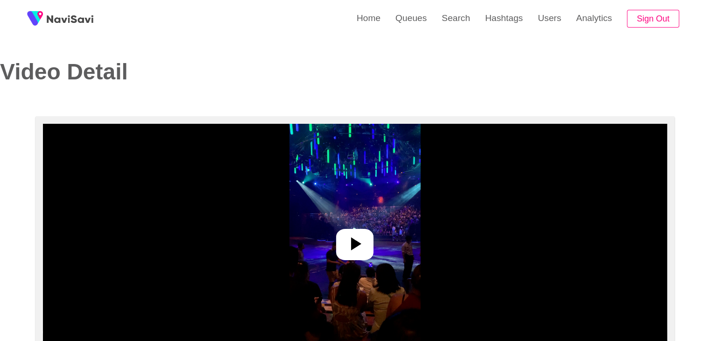
select select "**********"
click at [349, 245] on icon at bounding box center [354, 243] width 22 height 22
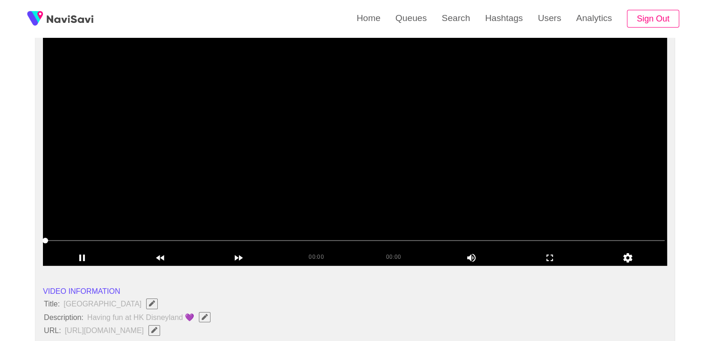
scroll to position [93, 0]
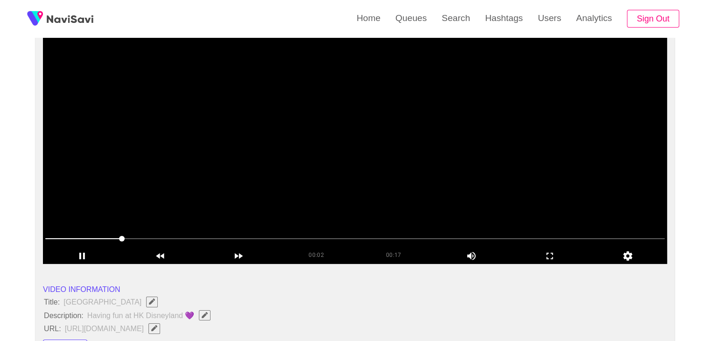
click at [343, 149] on video at bounding box center [355, 146] width 624 height 233
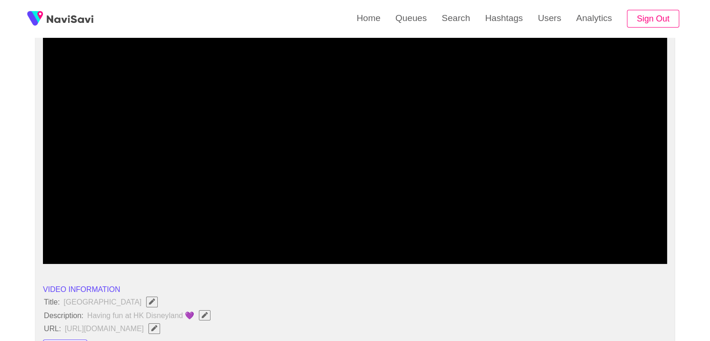
click at [205, 316] on icon "Edit Field" at bounding box center [205, 315] width 6 height 6
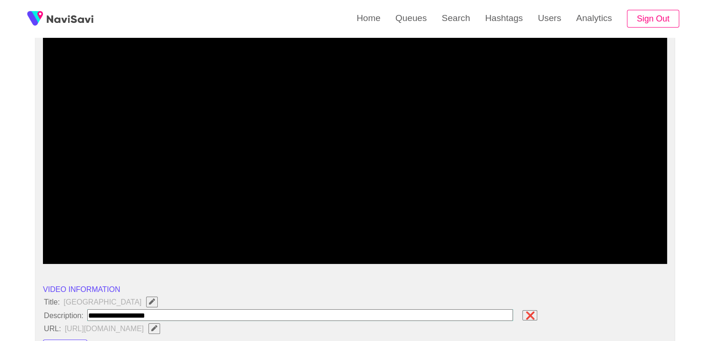
paste input "**********"
type input "**********"
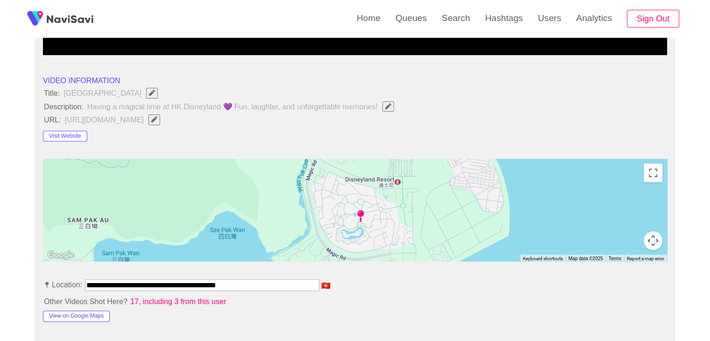
scroll to position [420, 0]
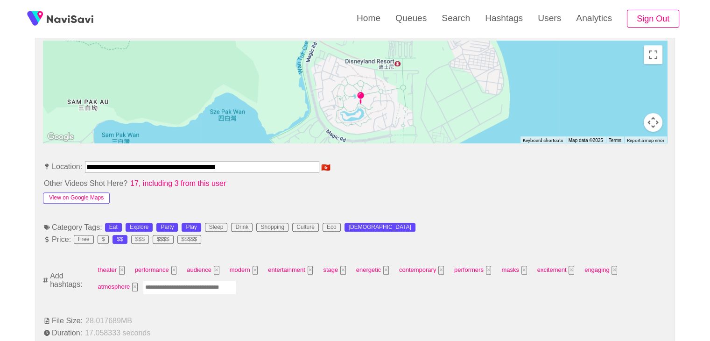
click at [79, 199] on button "View on Google Maps" at bounding box center [76, 197] width 67 height 11
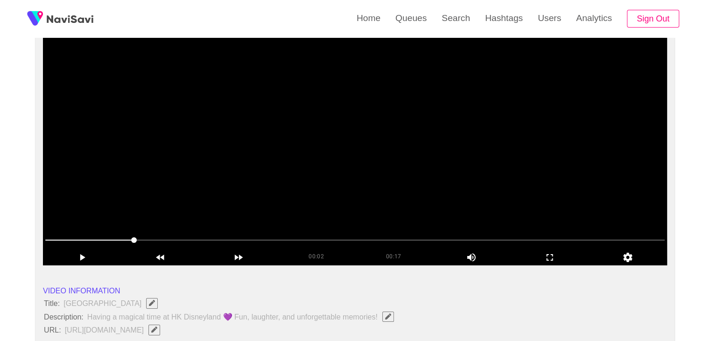
scroll to position [0, 0]
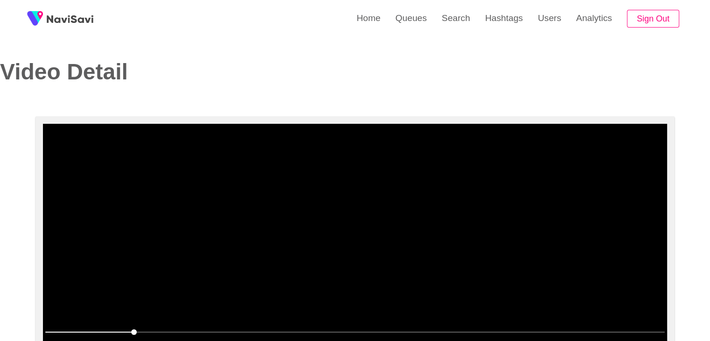
drag, startPoint x: 267, startPoint y: 243, endPoint x: 329, endPoint y: 253, distance: 63.0
click at [267, 243] on video at bounding box center [355, 240] width 624 height 233
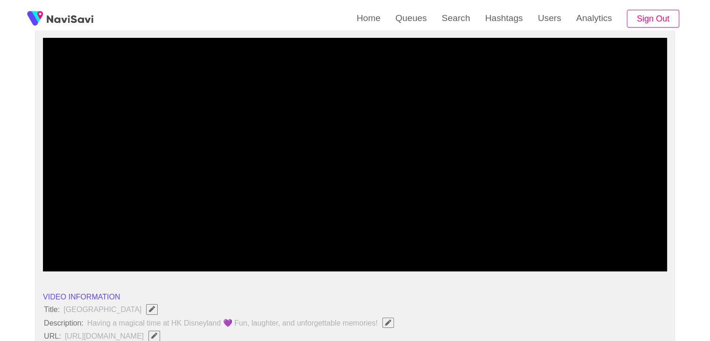
scroll to position [93, 0]
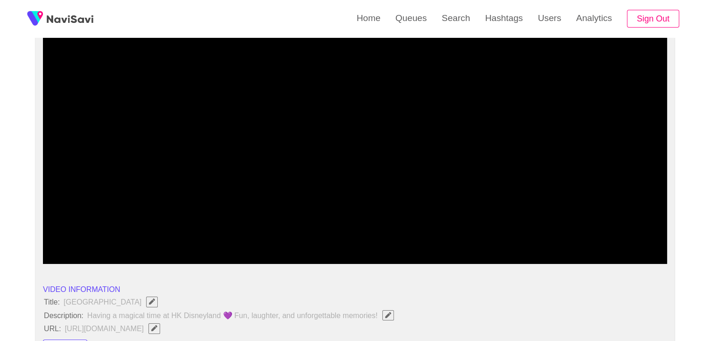
click at [551, 254] on icon "add" at bounding box center [549, 255] width 77 height 11
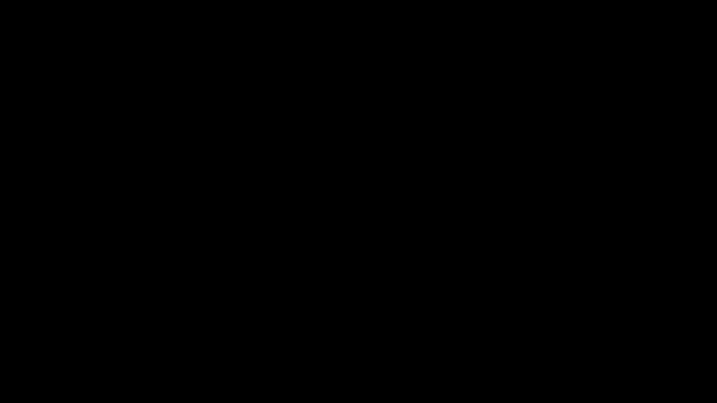
drag, startPoint x: 124, startPoint y: 372, endPoint x: 0, endPoint y: 370, distance: 123.7
click at [0, 340] on div at bounding box center [358, 377] width 719 height 25
drag, startPoint x: 368, startPoint y: 368, endPoint x: 110, endPoint y: 330, distance: 261.2
drag, startPoint x: 42, startPoint y: 365, endPoint x: 4, endPoint y: 367, distance: 38.8
click at [0, 340] on section "00:03 00:17 Picture In Picture 1 Error: Failed to load Video" at bounding box center [358, 201] width 717 height 403
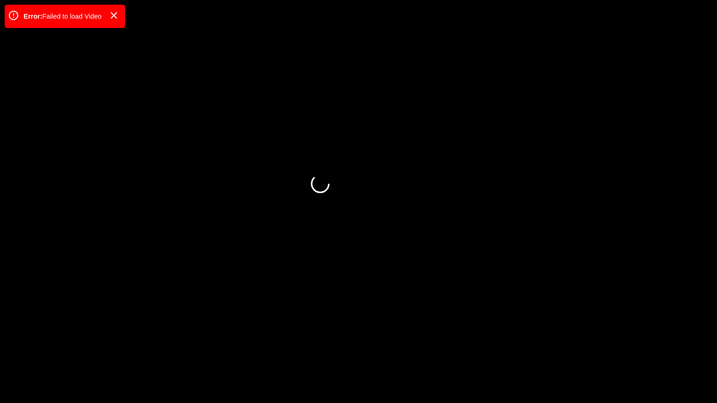
click at [37, 340] on icon "add" at bounding box center [44, 394] width 89 height 11
click at [580, 340] on icon "add" at bounding box center [581, 394] width 89 height 11
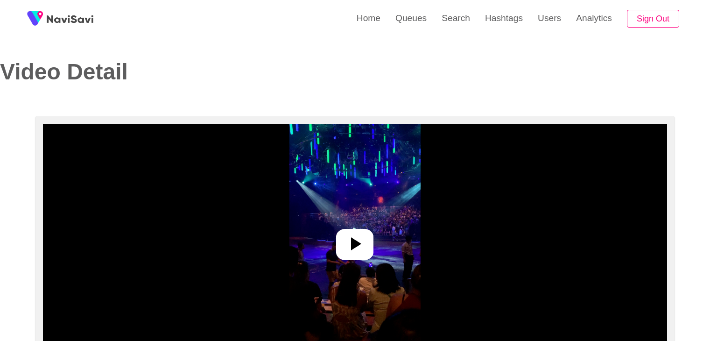
select select "**********"
select select "**"
click at [363, 247] on icon at bounding box center [354, 243] width 22 height 22
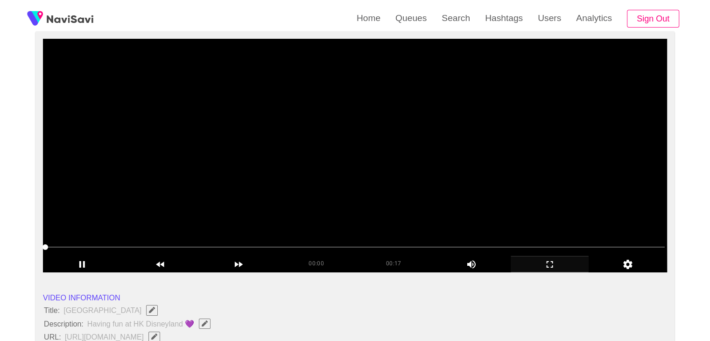
scroll to position [93, 0]
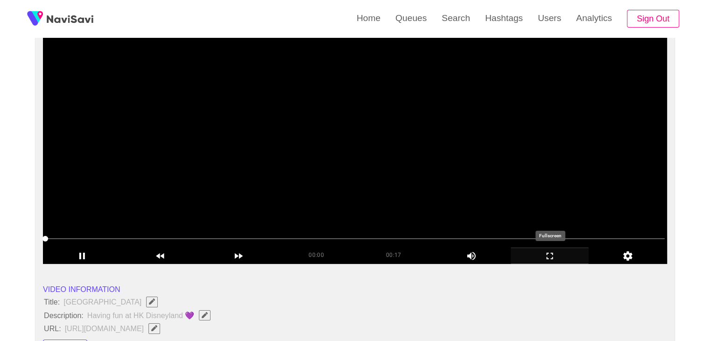
click at [565, 256] on icon "add" at bounding box center [549, 255] width 77 height 11
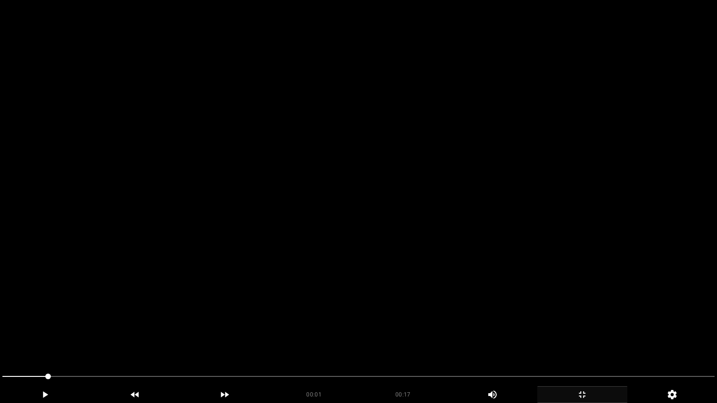
click at [467, 312] on video at bounding box center [358, 201] width 717 height 403
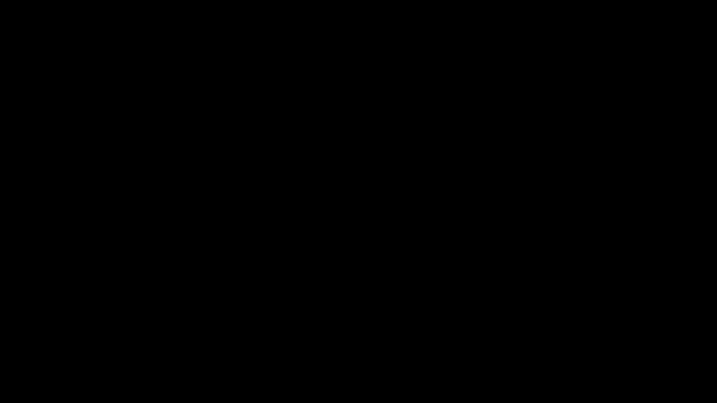
click at [395, 340] on span at bounding box center [358, 376] width 712 height 15
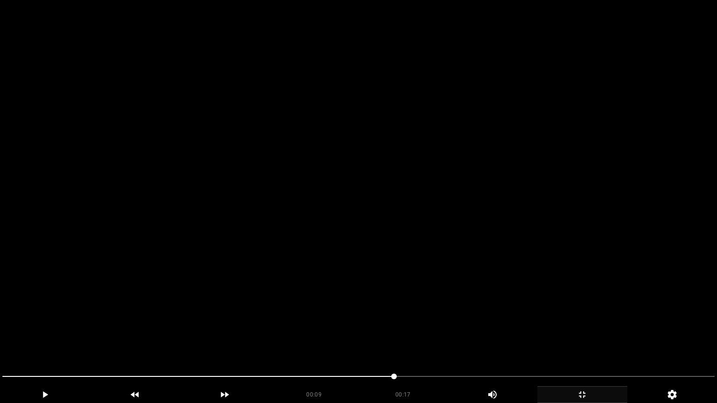
click at [557, 326] on video at bounding box center [358, 201] width 717 height 403
click at [573, 333] on video at bounding box center [358, 201] width 717 height 403
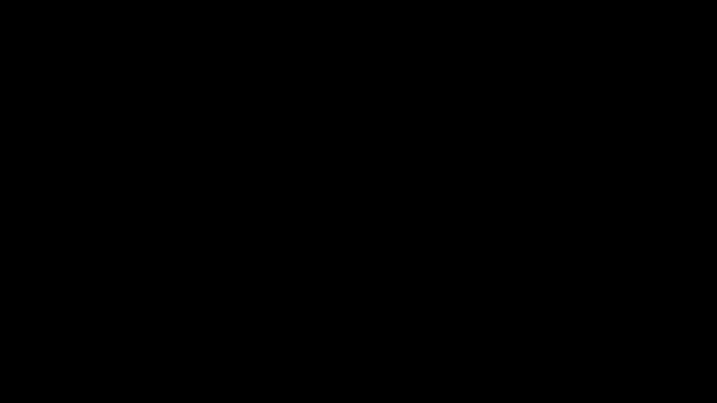
click at [590, 340] on icon "add" at bounding box center [581, 394] width 89 height 11
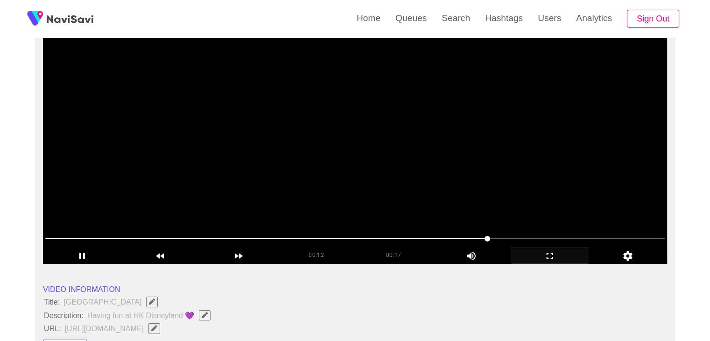
drag, startPoint x: 218, startPoint y: 118, endPoint x: 212, endPoint y: 113, distance: 7.9
click at [218, 118] on video at bounding box center [355, 146] width 624 height 233
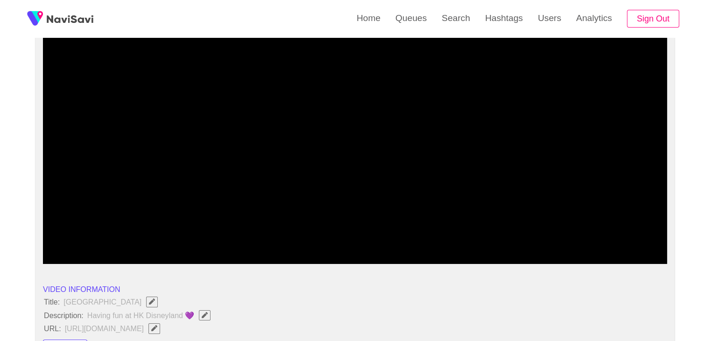
drag, startPoint x: 255, startPoint y: 239, endPoint x: 144, endPoint y: 234, distance: 111.6
click at [144, 234] on span at bounding box center [354, 238] width 619 height 15
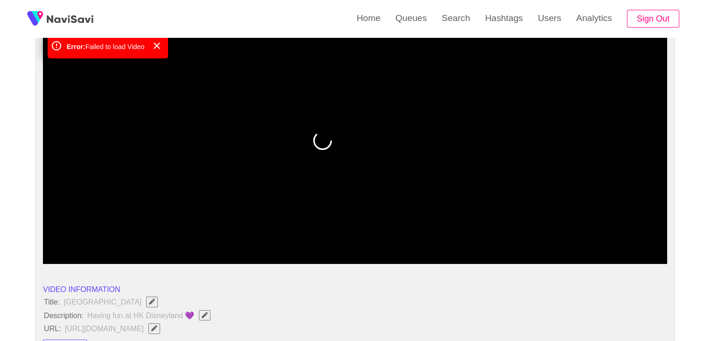
drag, startPoint x: 114, startPoint y: 237, endPoint x: 49, endPoint y: 225, distance: 66.4
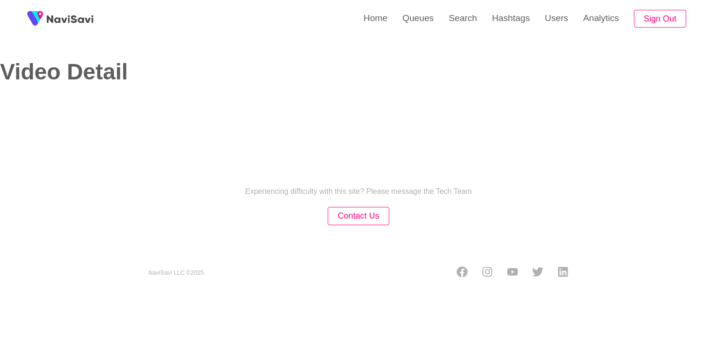
select select "**"
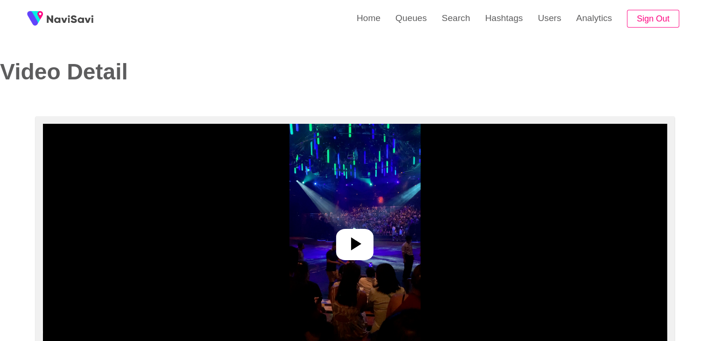
select select "**********"
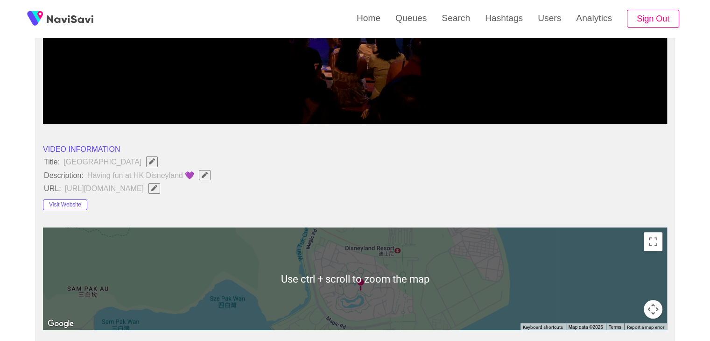
scroll to position [420, 0]
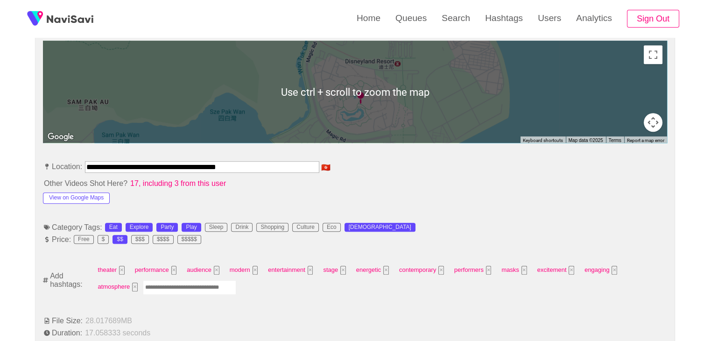
click at [176, 288] on input "Enter tag here and press return" at bounding box center [189, 287] width 93 height 14
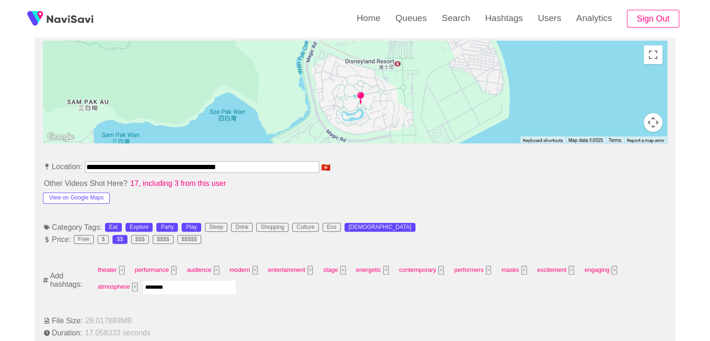
type input "*********"
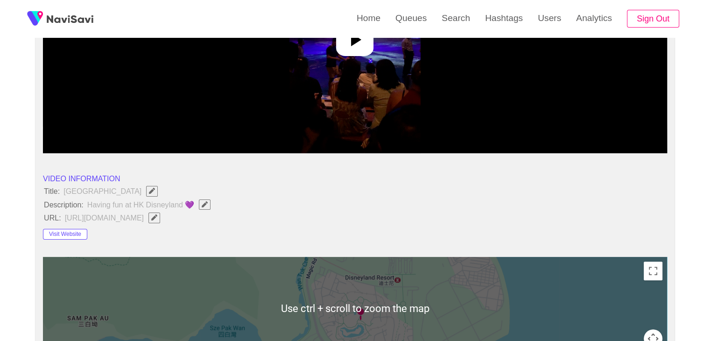
scroll to position [93, 0]
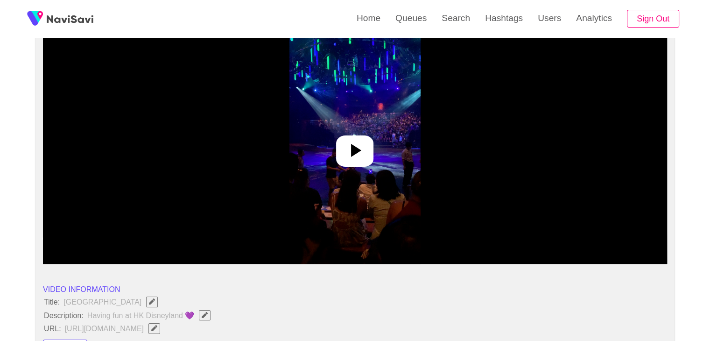
click at [364, 153] on icon at bounding box center [354, 150] width 22 height 22
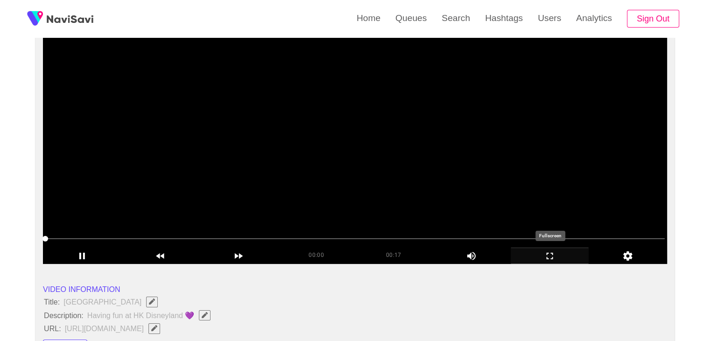
click at [556, 256] on icon "add" at bounding box center [549, 255] width 77 height 11
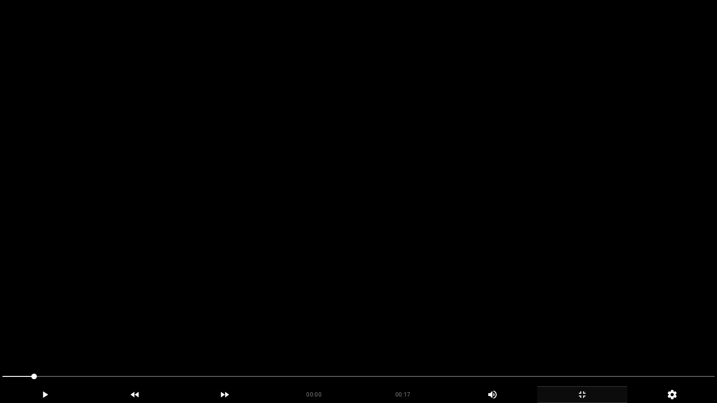
click at [410, 295] on video at bounding box center [358, 201] width 717 height 403
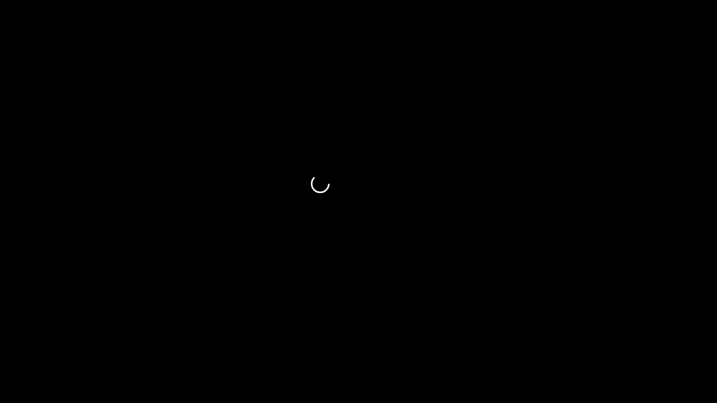
click at [555, 340] on span at bounding box center [358, 376] width 712 height 1
click at [650, 340] on span at bounding box center [358, 376] width 712 height 15
click at [579, 340] on icon "add" at bounding box center [581, 394] width 89 height 11
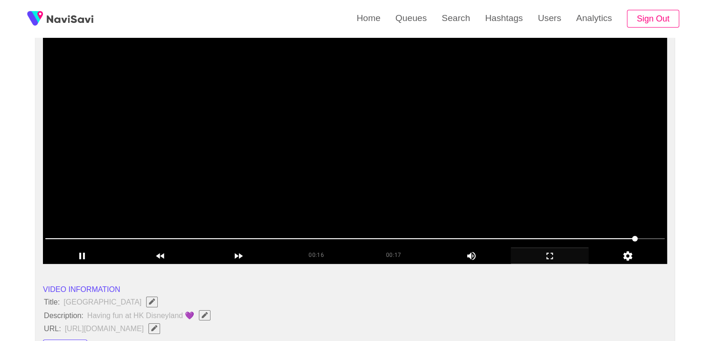
click at [188, 199] on video at bounding box center [355, 146] width 624 height 233
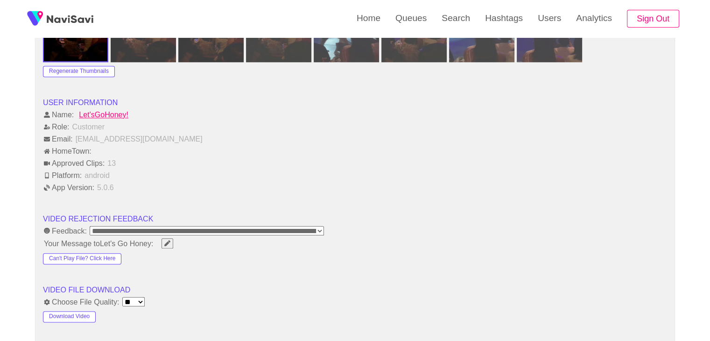
scroll to position [1166, 0]
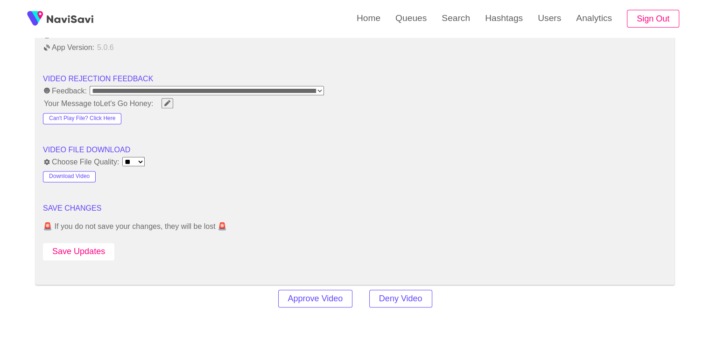
click at [77, 250] on button "Save Updates" at bounding box center [78, 251] width 71 height 17
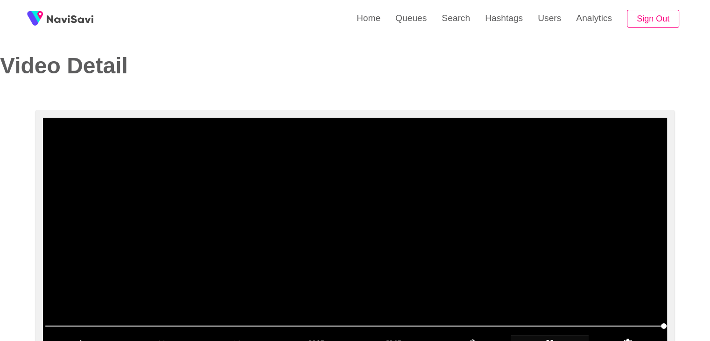
scroll to position [0, 0]
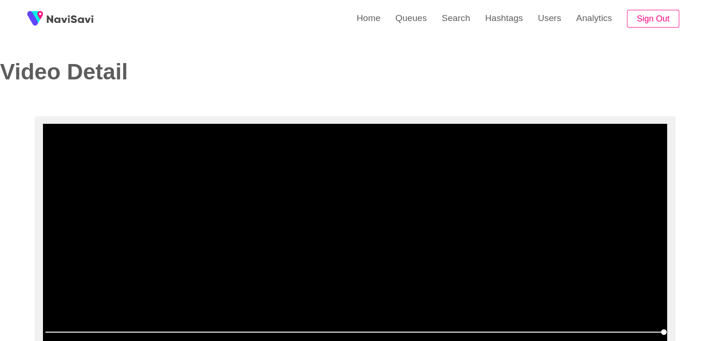
click at [360, 224] on video at bounding box center [355, 240] width 624 height 233
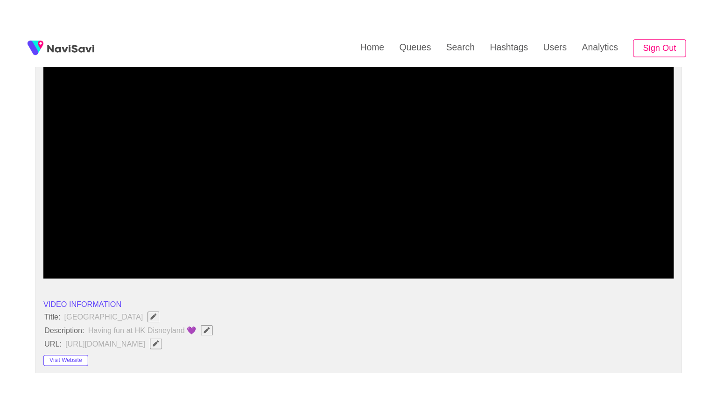
scroll to position [140, 0]
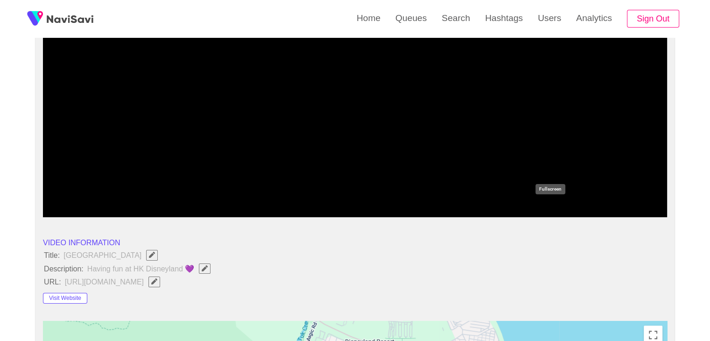
click at [546, 204] on icon "add" at bounding box center [549, 208] width 77 height 11
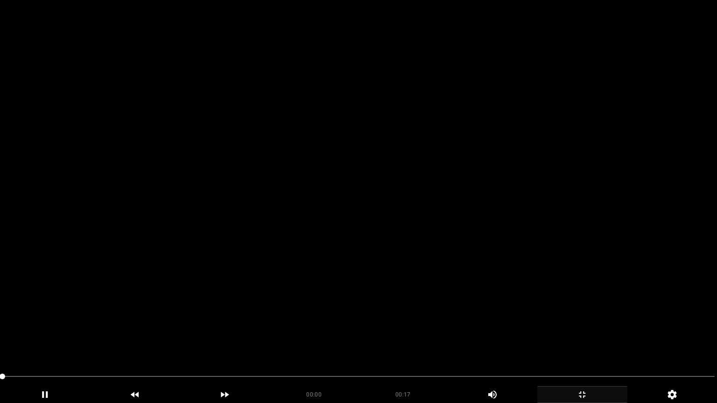
click at [429, 263] on video at bounding box center [358, 201] width 717 height 403
click at [428, 263] on video at bounding box center [358, 201] width 717 height 403
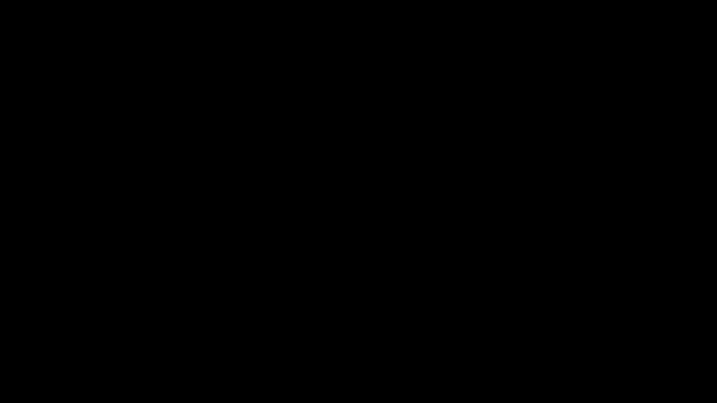
click at [269, 340] on span at bounding box center [358, 376] width 712 height 15
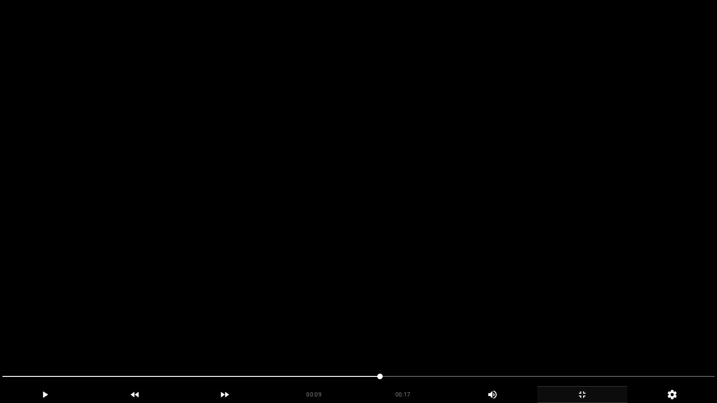
click at [481, 310] on video at bounding box center [358, 201] width 717 height 403
click at [537, 308] on video at bounding box center [358, 201] width 717 height 403
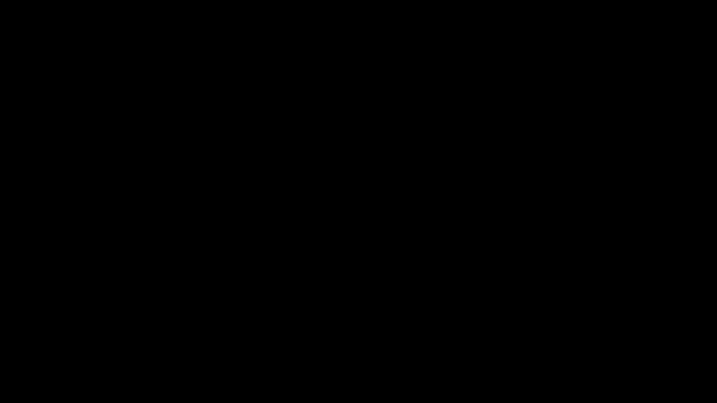
click at [576, 340] on div "add" at bounding box center [582, 394] width 90 height 17
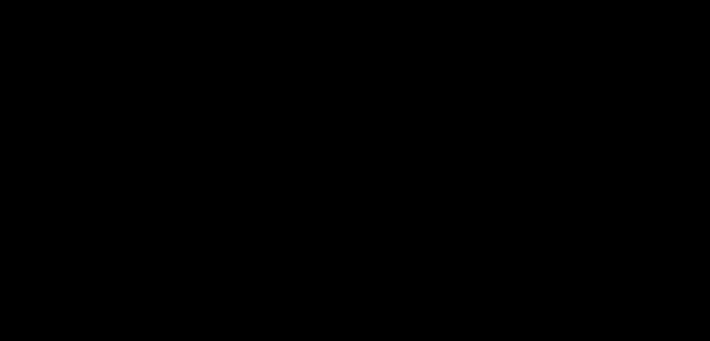
scroll to position [0, 0]
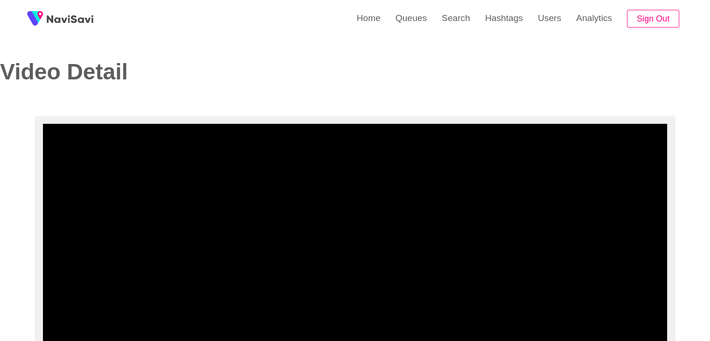
click at [263, 196] on video at bounding box center [355, 240] width 624 height 233
click at [258, 206] on video at bounding box center [355, 240] width 624 height 233
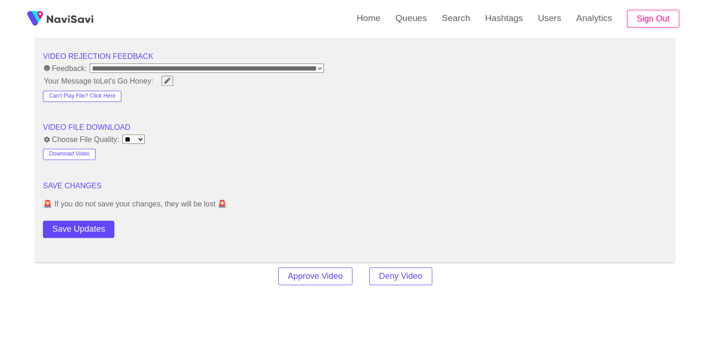
scroll to position [1213, 0]
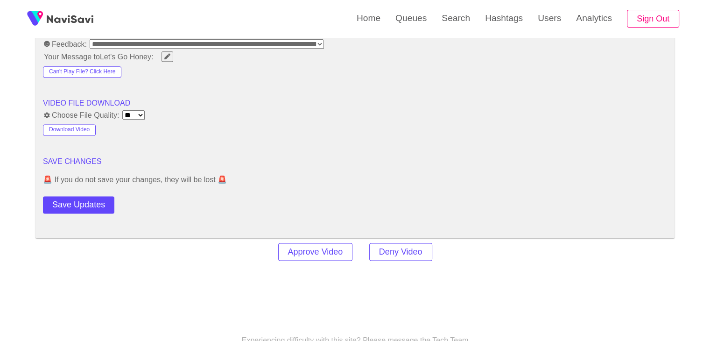
click at [98, 201] on button "Save Updates" at bounding box center [78, 204] width 71 height 17
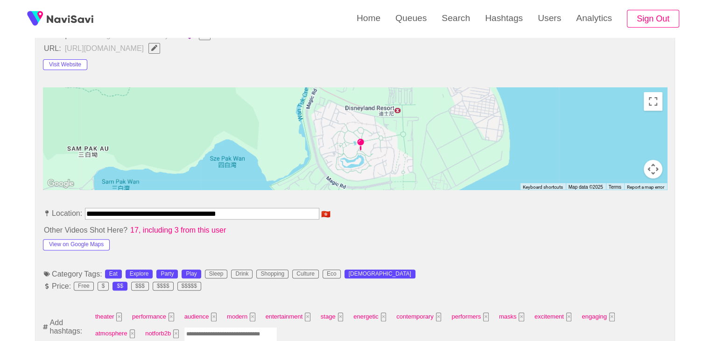
scroll to position [187, 0]
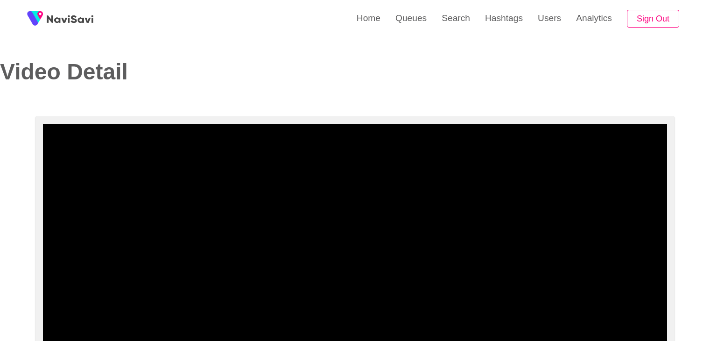
select select "**********"
select select "**"
select select "**********"
select select "**"
select select "**********"
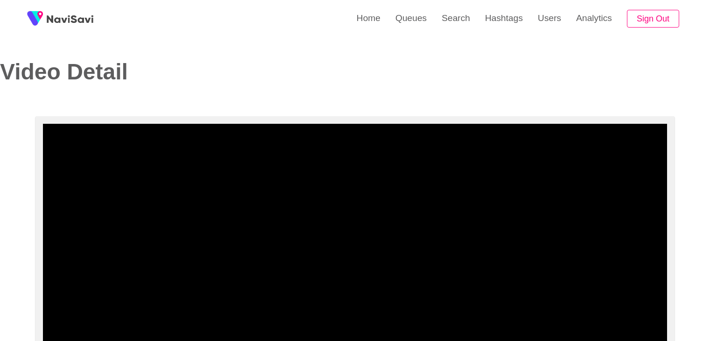
select select "**"
select select "**********"
select select "**"
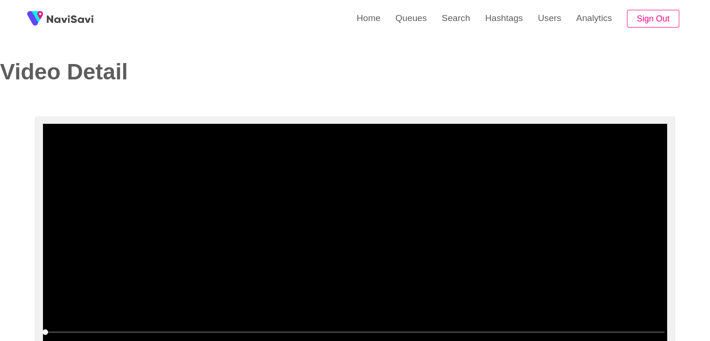
select select "**********"
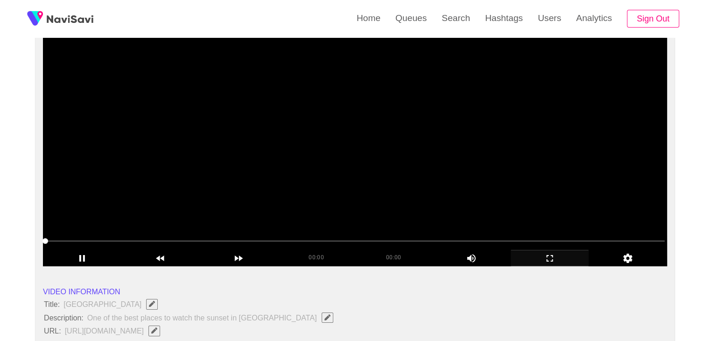
scroll to position [93, 0]
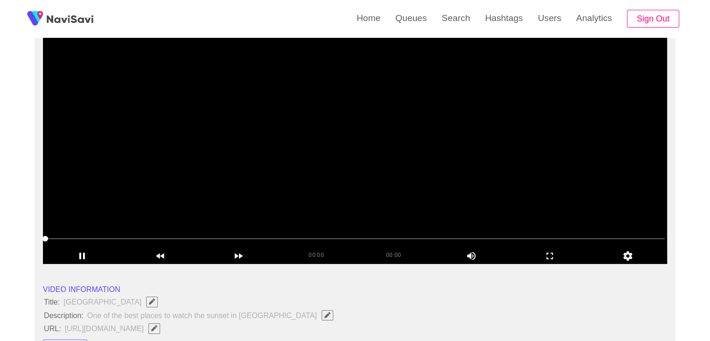
drag, startPoint x: 63, startPoint y: 242, endPoint x: 78, endPoint y: 242, distance: 14.9
click at [78, 242] on span at bounding box center [354, 238] width 619 height 15
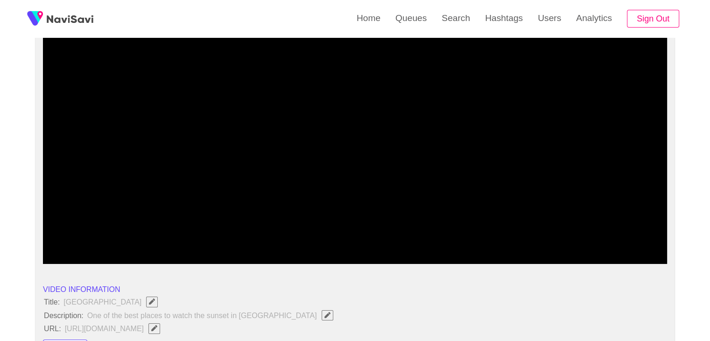
drag, startPoint x: 59, startPoint y: 247, endPoint x: 32, endPoint y: 251, distance: 27.4
click at [48, 237] on span at bounding box center [47, 239] width 6 height 6
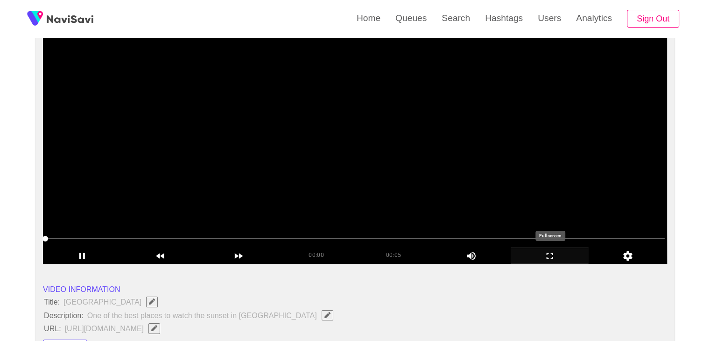
click at [556, 253] on icon "add" at bounding box center [549, 255] width 77 height 11
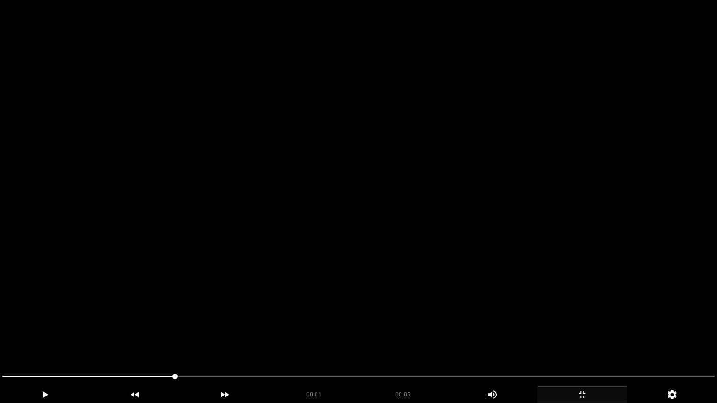
click at [455, 299] on video at bounding box center [358, 201] width 717 height 403
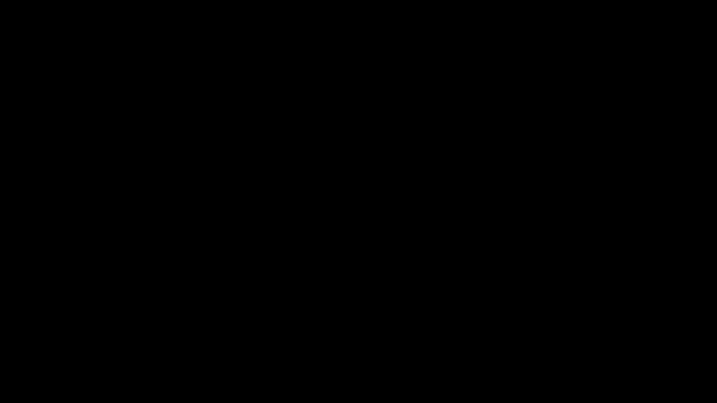
click at [588, 340] on div "add" at bounding box center [582, 394] width 90 height 17
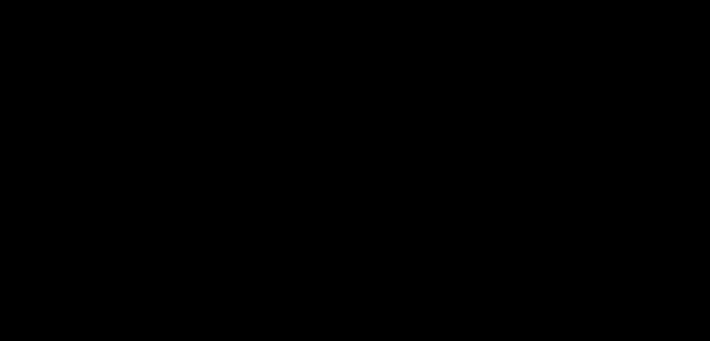
scroll to position [47, 0]
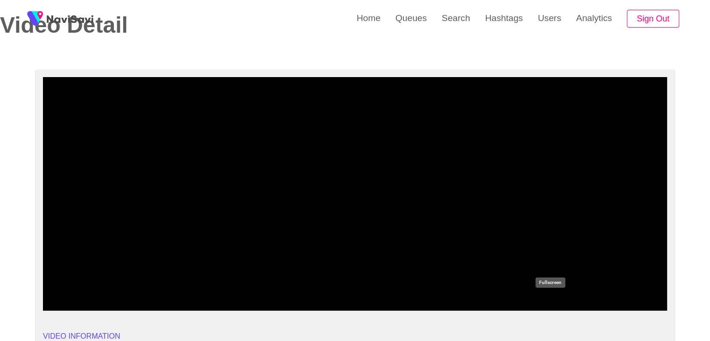
click at [555, 298] on icon "add" at bounding box center [549, 302] width 77 height 11
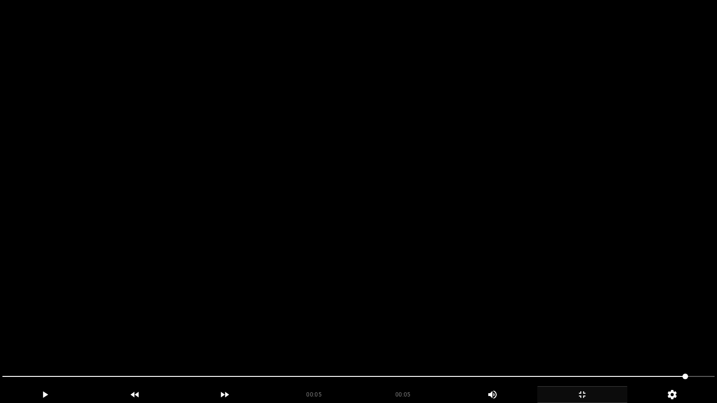
click at [437, 304] on video at bounding box center [358, 201] width 717 height 403
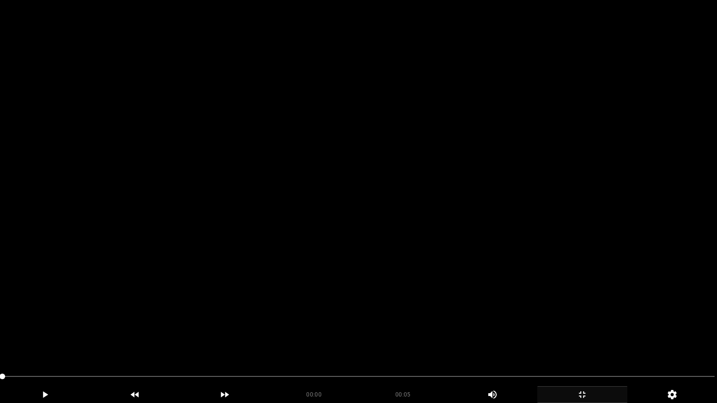
click at [316, 333] on video at bounding box center [358, 201] width 717 height 403
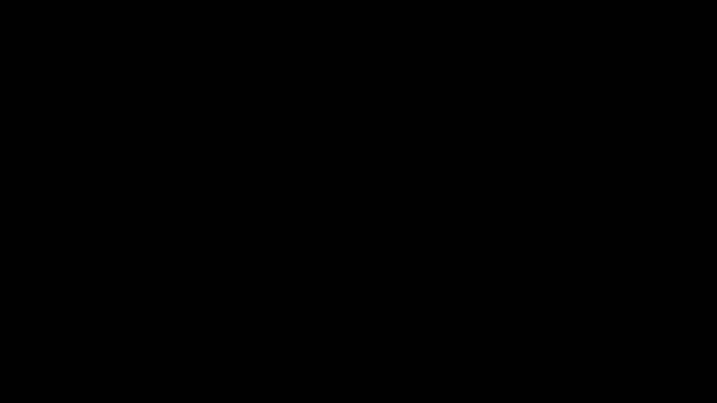
click at [580, 340] on icon "add" at bounding box center [581, 394] width 89 height 11
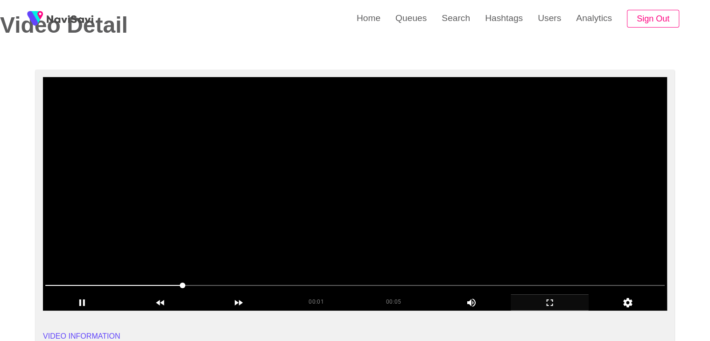
click at [368, 218] on video at bounding box center [355, 193] width 624 height 233
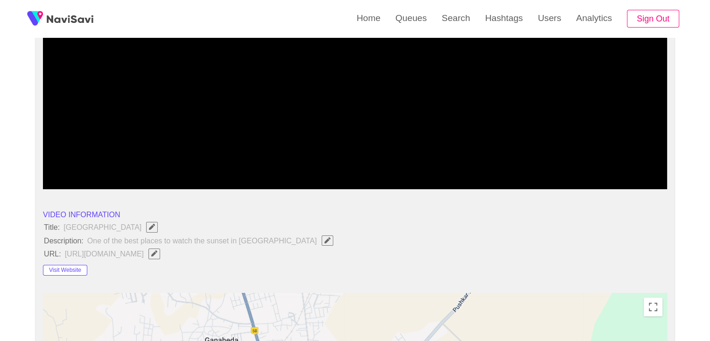
scroll to position [187, 0]
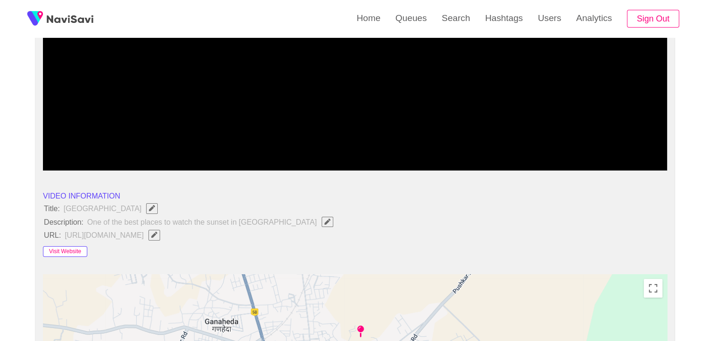
click at [73, 252] on button "Visit Website" at bounding box center [65, 251] width 44 height 11
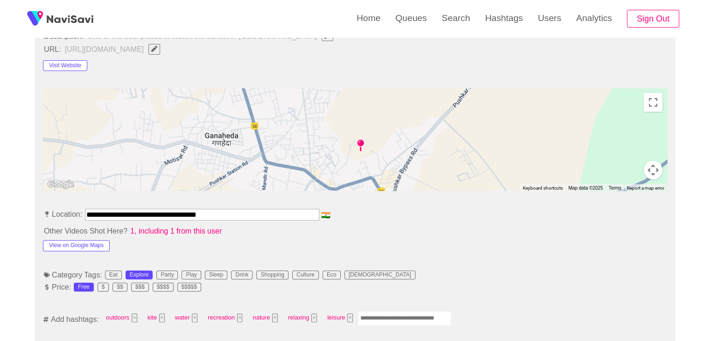
scroll to position [373, 0]
click at [83, 243] on button "View on Google Maps" at bounding box center [76, 244] width 67 height 11
drag, startPoint x: 232, startPoint y: 208, endPoint x: 0, endPoint y: 207, distance: 232.4
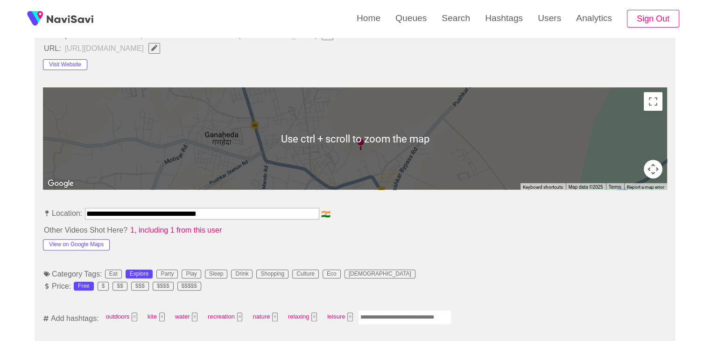
scroll to position [233, 0]
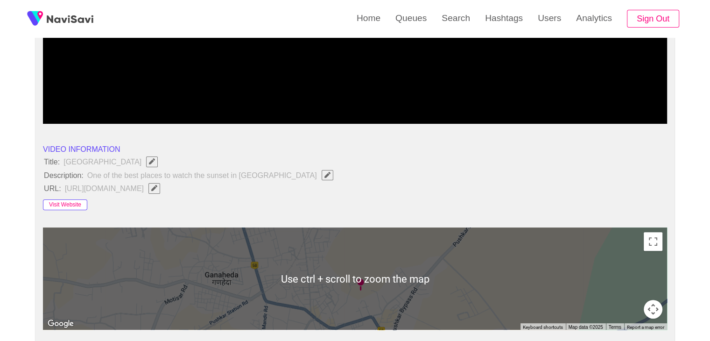
click at [80, 199] on button "Visit Website" at bounding box center [65, 204] width 44 height 11
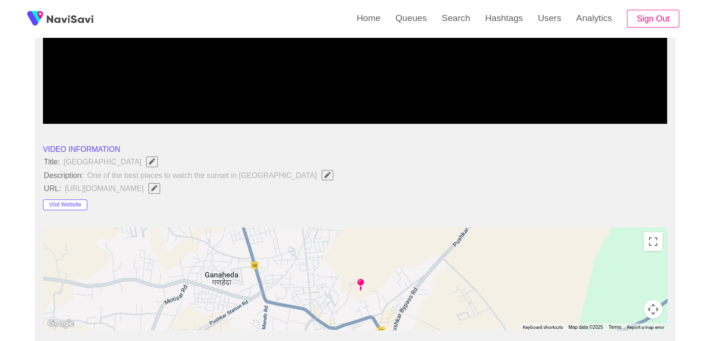
click at [157, 188] on icon "Edit Field" at bounding box center [154, 188] width 6 height 6
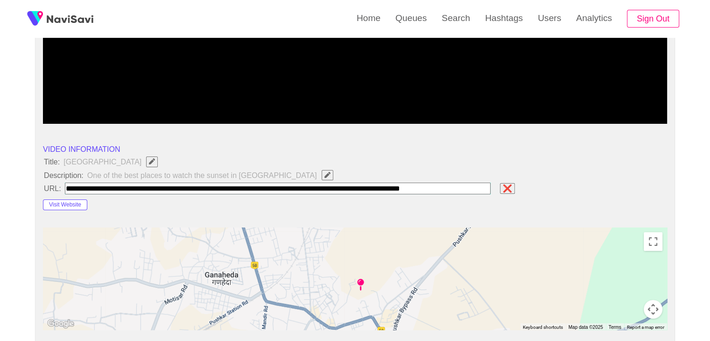
scroll to position [0, 6]
type input "**********"
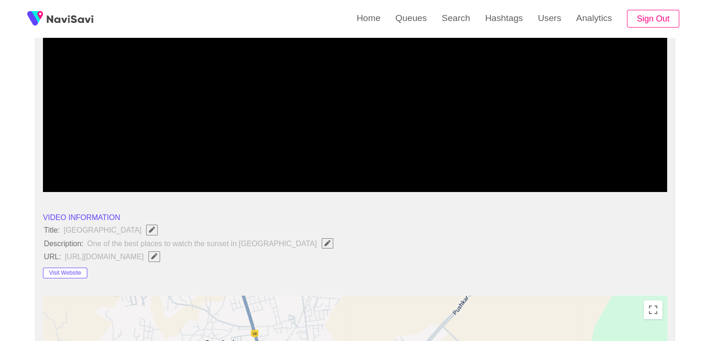
scroll to position [47, 0]
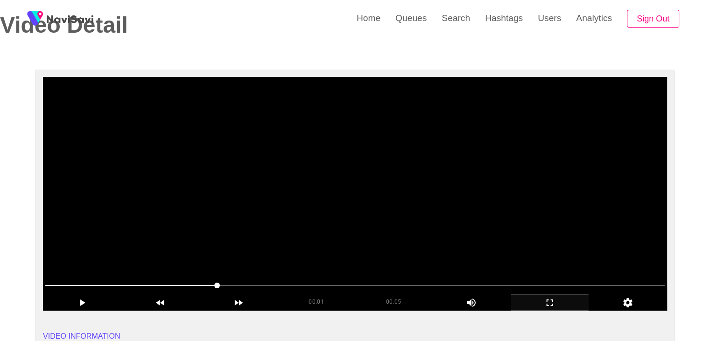
click at [401, 241] on video at bounding box center [355, 193] width 624 height 233
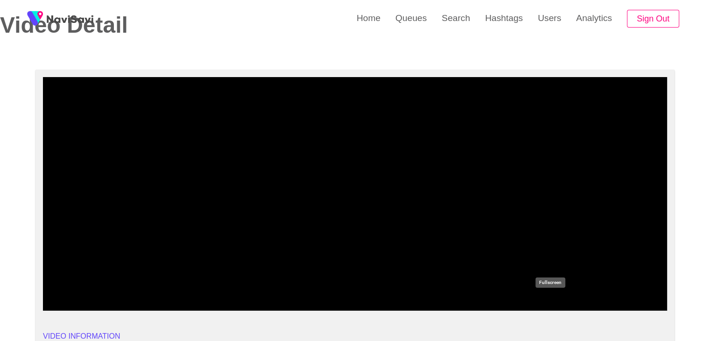
click at [544, 297] on icon "add" at bounding box center [549, 302] width 77 height 11
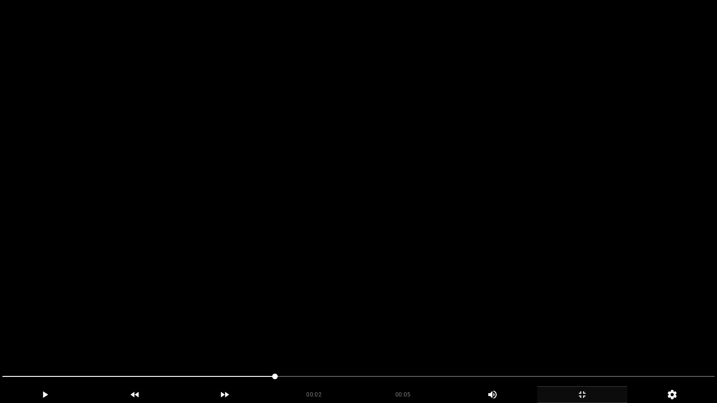
click at [529, 288] on video at bounding box center [358, 201] width 717 height 403
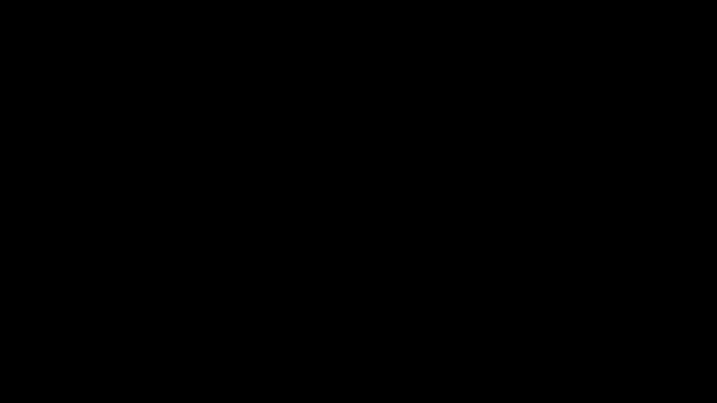
click at [585, 340] on icon "add" at bounding box center [581, 394] width 89 height 11
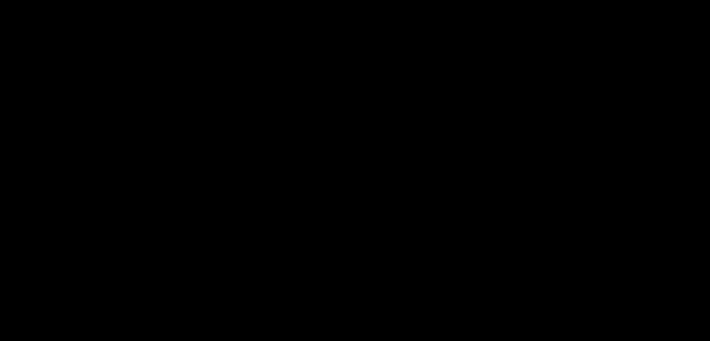
scroll to position [513, 0]
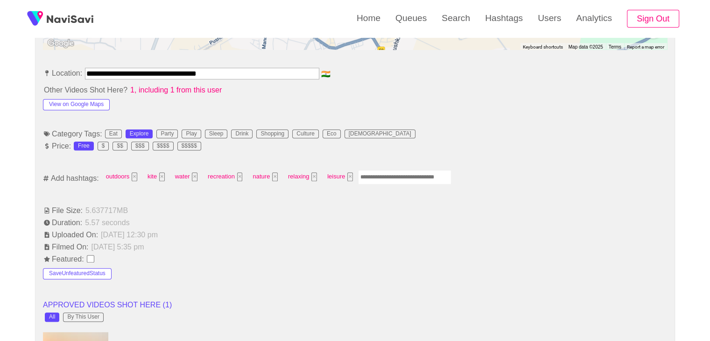
click at [390, 176] on input "Enter tag here and press return" at bounding box center [404, 177] width 93 height 14
type input "*********"
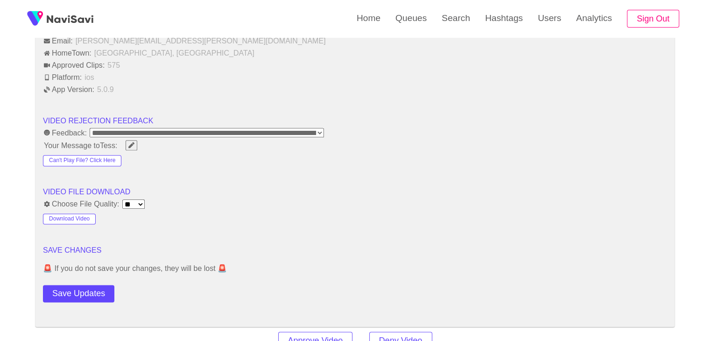
scroll to position [1306, 0]
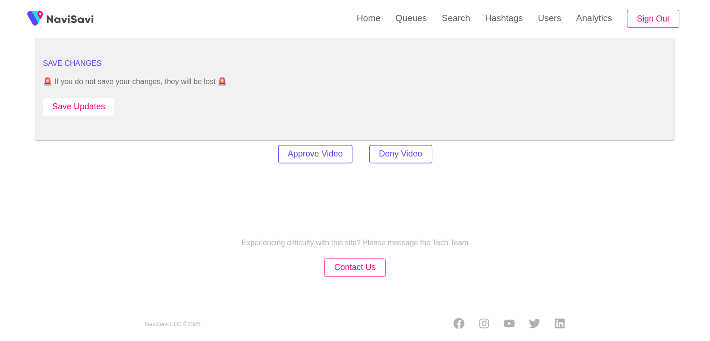
click at [99, 101] on button "Save Updates" at bounding box center [78, 106] width 71 height 17
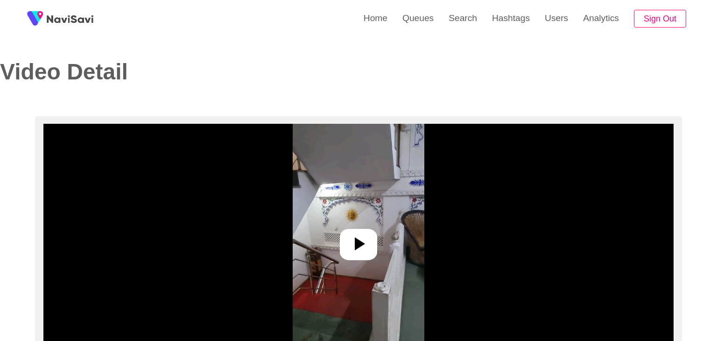
select select "**********"
select select "**"
click at [360, 230] on div at bounding box center [354, 244] width 37 height 31
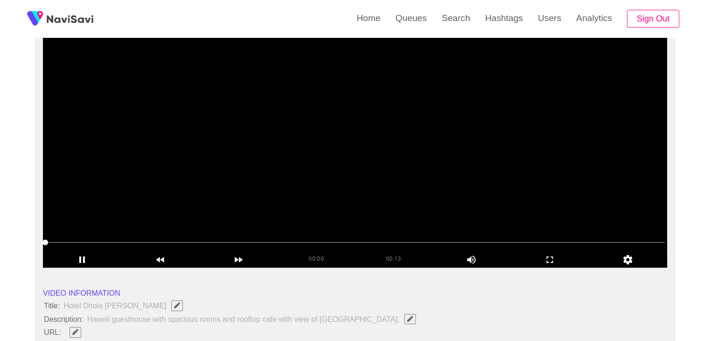
scroll to position [93, 0]
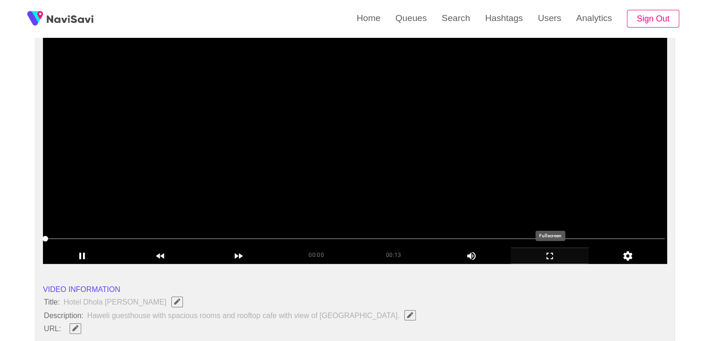
click at [545, 254] on icon "add" at bounding box center [549, 255] width 77 height 11
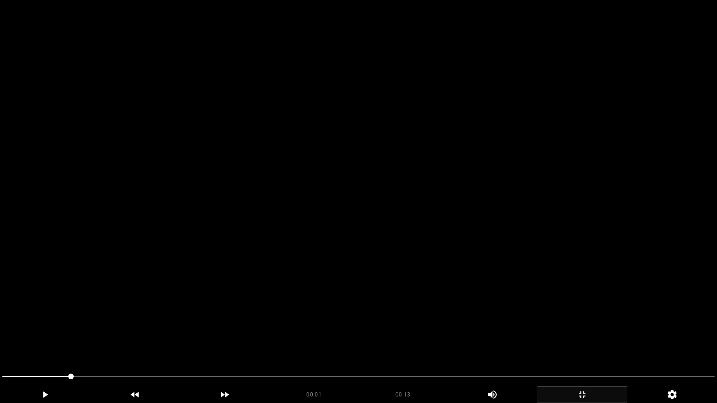
click at [370, 271] on video at bounding box center [358, 201] width 717 height 403
click at [494, 318] on video at bounding box center [358, 201] width 717 height 403
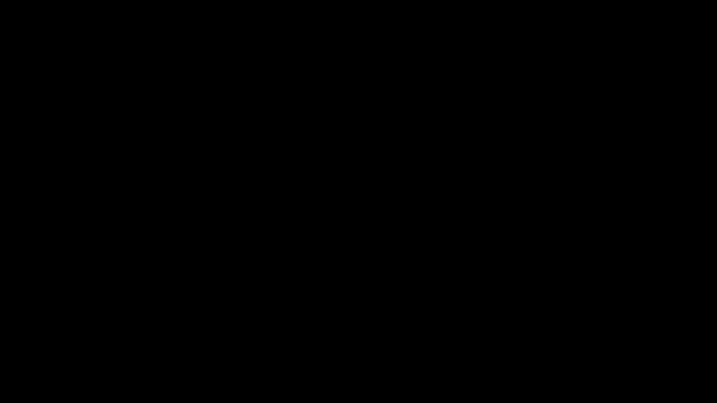
click at [243, 340] on span at bounding box center [358, 376] width 712 height 1
click at [578, 340] on icon "add" at bounding box center [581, 394] width 89 height 11
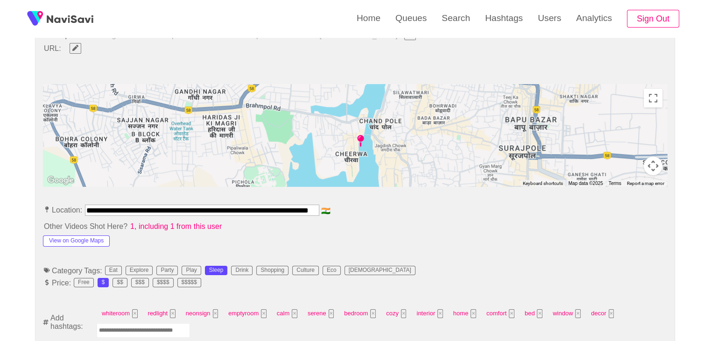
scroll to position [0, 44]
drag, startPoint x: 102, startPoint y: 207, endPoint x: 392, endPoint y: 215, distance: 290.3
click at [392, 215] on li "**********" at bounding box center [355, 211] width 624 height 15
click at [77, 235] on button "View on Google Maps" at bounding box center [76, 240] width 67 height 11
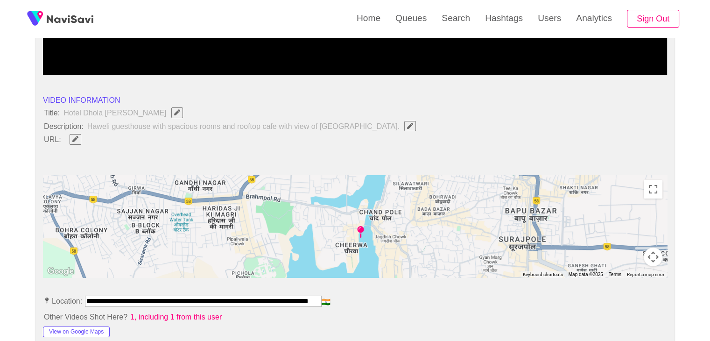
scroll to position [280, 0]
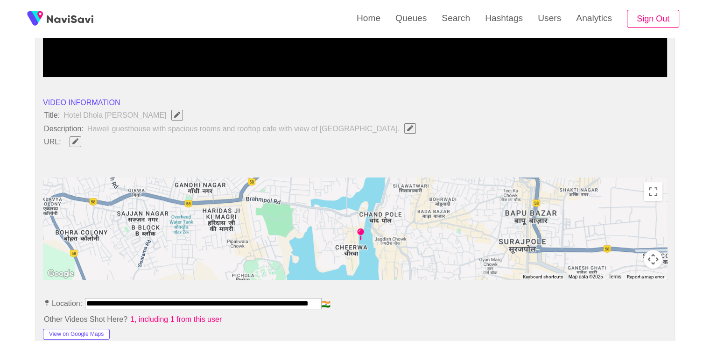
click at [77, 139] on icon "Edit Field" at bounding box center [75, 141] width 6 height 6
click at [126, 137] on input "field" at bounding box center [278, 142] width 426 height 12
type input "**********"
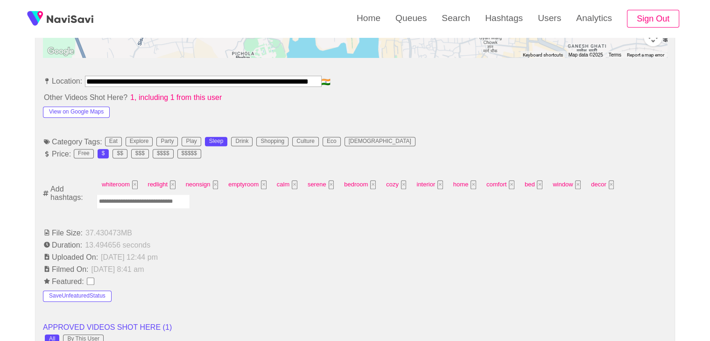
scroll to position [513, 0]
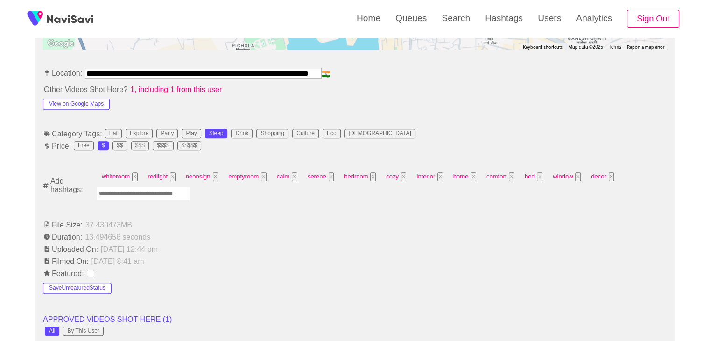
click at [159, 194] on input "Enter tag here and press return" at bounding box center [143, 193] width 93 height 14
type input "*********"
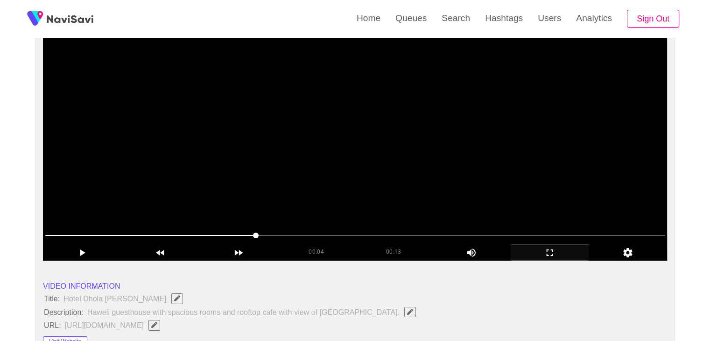
scroll to position [93, 0]
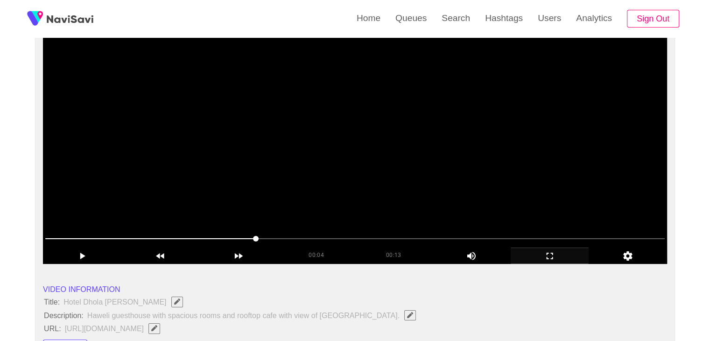
drag, startPoint x: 424, startPoint y: 188, endPoint x: 431, endPoint y: 194, distance: 9.0
click at [424, 188] on video at bounding box center [355, 146] width 624 height 233
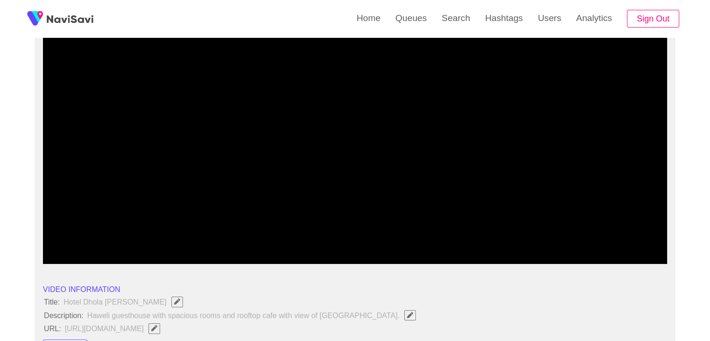
drag, startPoint x: 557, startPoint y: 254, endPoint x: 474, endPoint y: 299, distance: 94.4
click at [554, 254] on icon "add" at bounding box center [549, 255] width 77 height 11
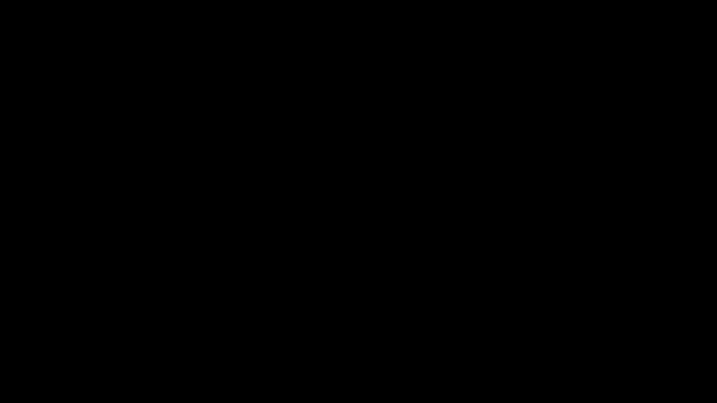
drag, startPoint x: 208, startPoint y: 373, endPoint x: 220, endPoint y: 365, distance: 14.5
click at [209, 340] on span at bounding box center [358, 376] width 712 height 15
click at [419, 307] on video at bounding box center [358, 201] width 717 height 403
click at [450, 312] on video at bounding box center [358, 201] width 717 height 403
drag, startPoint x: 322, startPoint y: 376, endPoint x: 250, endPoint y: 363, distance: 74.0
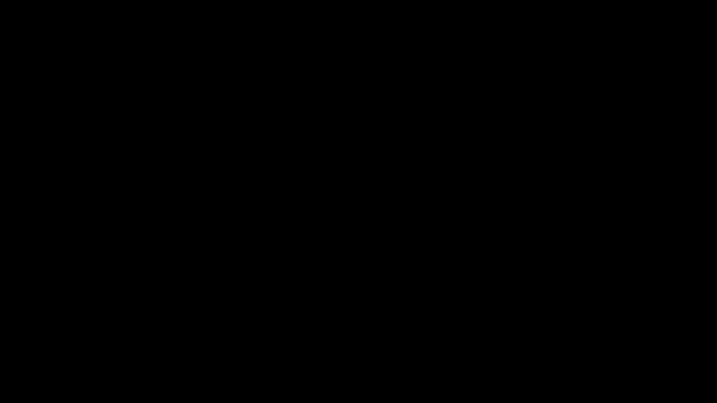
click at [253, 340] on section "00:13 00:13 Picture In Picture 1 Error: Failed to load Video" at bounding box center [358, 201] width 717 height 403
click at [0, 340] on section "00:05 00:13 Picture In Picture 1 Error: Failed to load Video" at bounding box center [358, 201] width 717 height 403
click at [26, 340] on span at bounding box center [358, 376] width 712 height 15
click at [38, 340] on icon "add" at bounding box center [44, 394] width 89 height 11
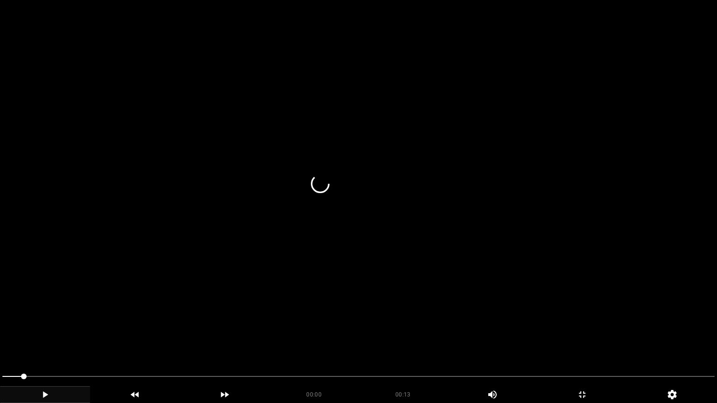
drag, startPoint x: 193, startPoint y: 308, endPoint x: 196, endPoint y: 315, distance: 7.1
click at [194, 310] on video at bounding box center [358, 201] width 717 height 403
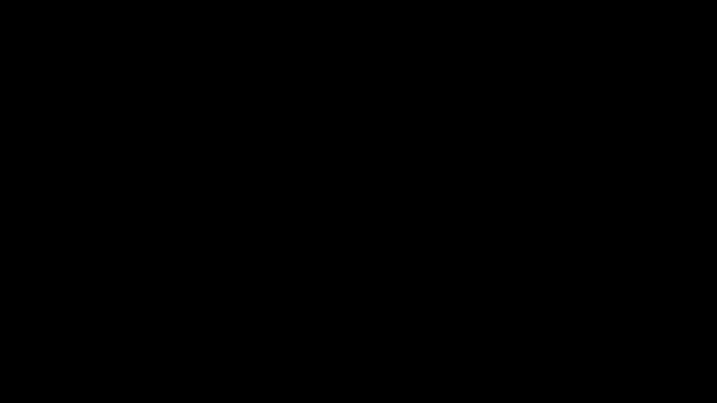
click at [579, 340] on span at bounding box center [358, 376] width 712 height 15
click at [598, 340] on icon "add" at bounding box center [581, 394] width 89 height 11
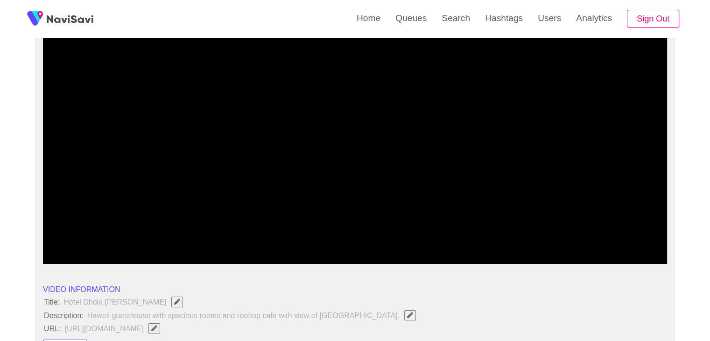
drag, startPoint x: 62, startPoint y: 236, endPoint x: 0, endPoint y: 231, distance: 61.7
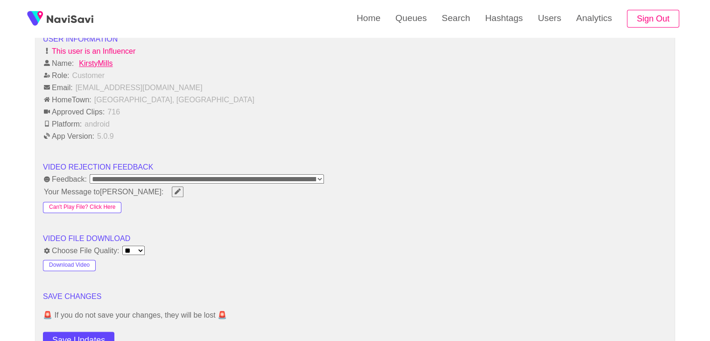
scroll to position [1213, 0]
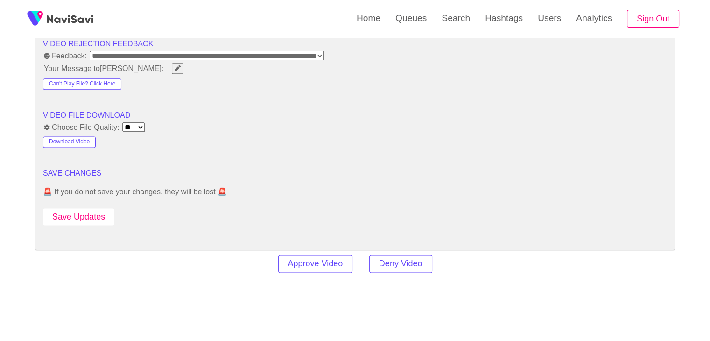
click at [97, 214] on button "Save Updates" at bounding box center [78, 216] width 71 height 17
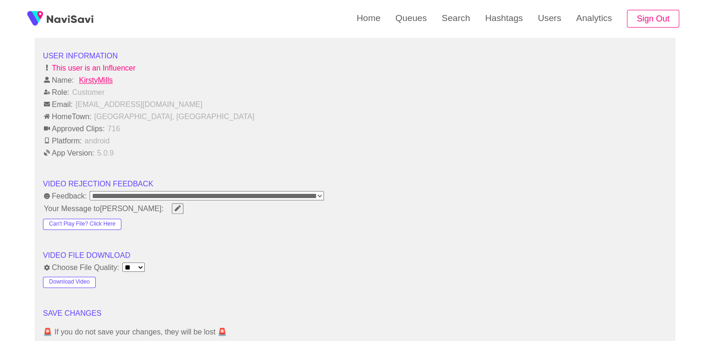
scroll to position [1306, 0]
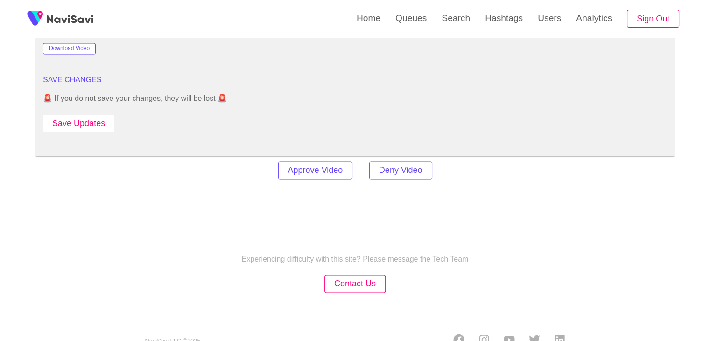
click at [98, 120] on button "Save Updates" at bounding box center [78, 123] width 71 height 17
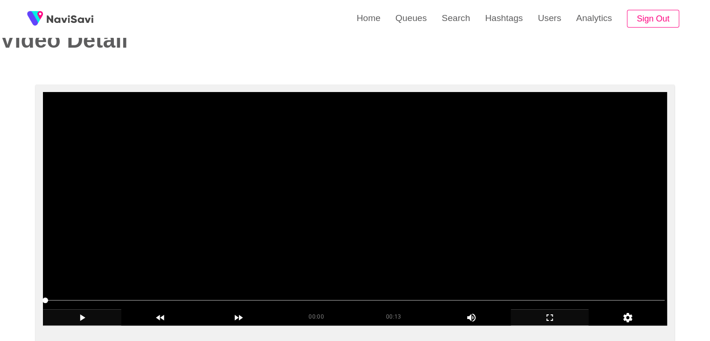
scroll to position [0, 0]
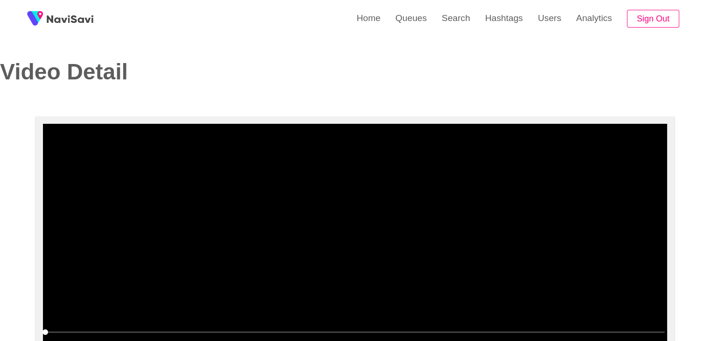
click at [383, 207] on video at bounding box center [355, 240] width 624 height 233
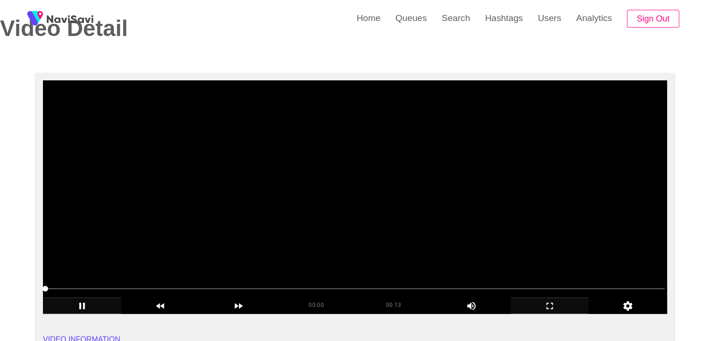
scroll to position [47, 0]
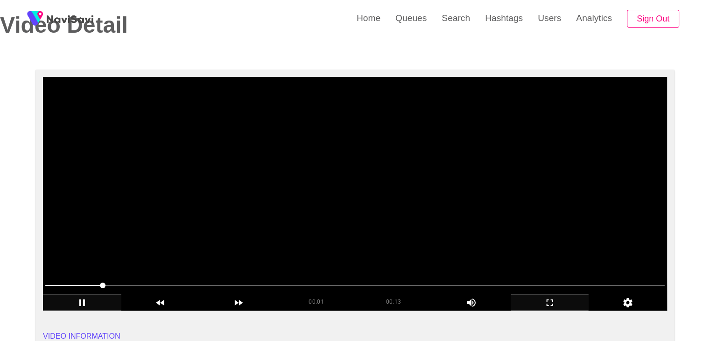
click at [304, 215] on video at bounding box center [355, 193] width 624 height 233
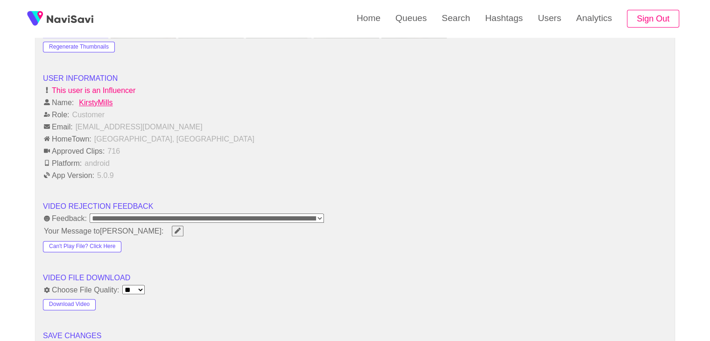
scroll to position [1120, 0]
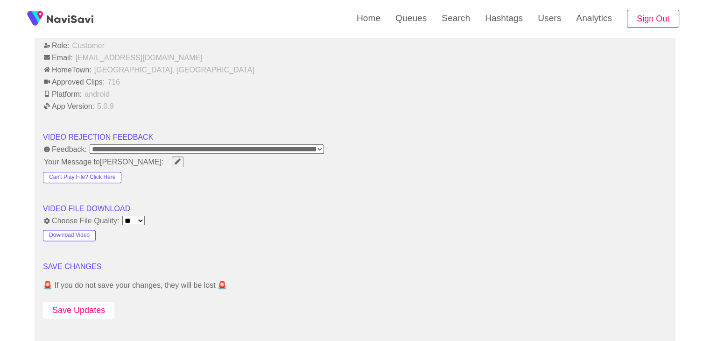
click at [78, 312] on button "Save Updates" at bounding box center [78, 309] width 71 height 17
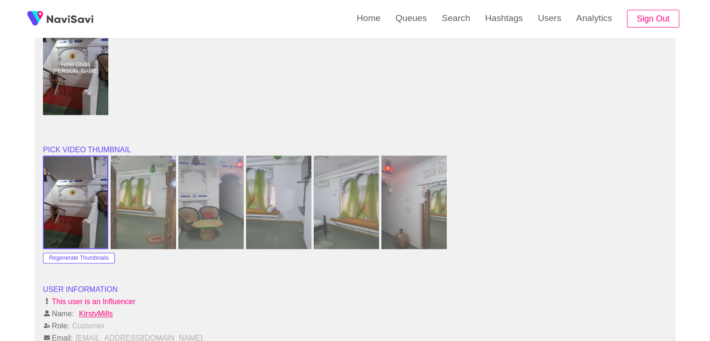
scroll to position [1166, 0]
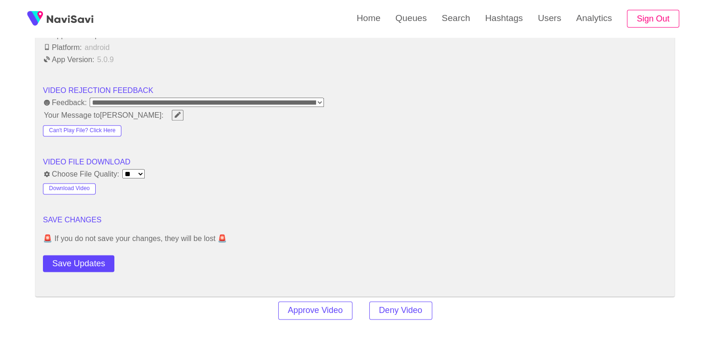
click at [88, 255] on button "Save Updates" at bounding box center [78, 263] width 71 height 17
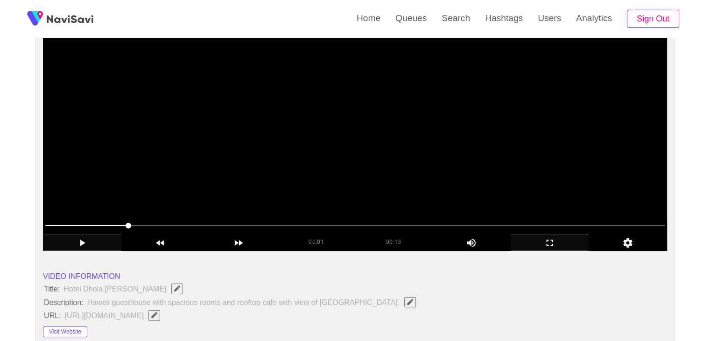
scroll to position [0, 0]
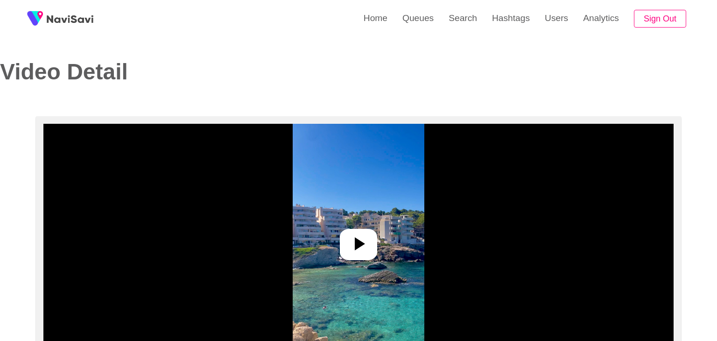
select select "**********"
select select "**"
click at [342, 241] on div at bounding box center [354, 244] width 37 height 31
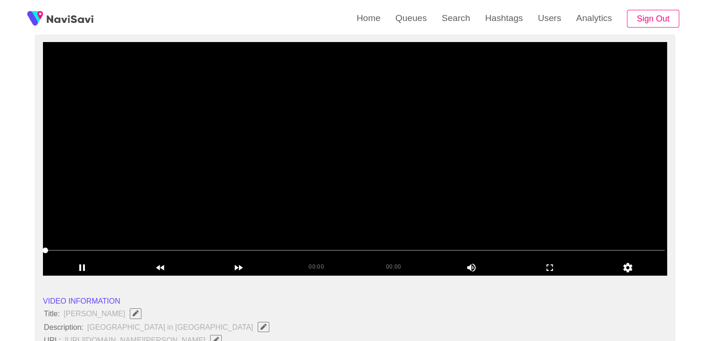
scroll to position [93, 0]
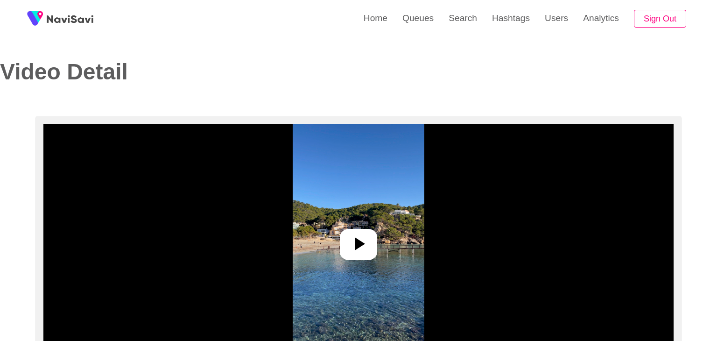
select select "**********"
select select "**"
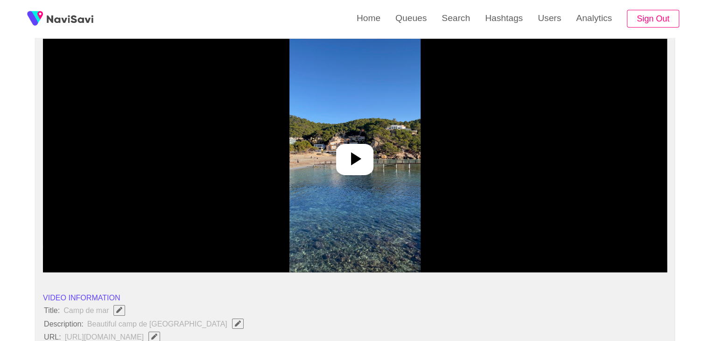
scroll to position [93, 0]
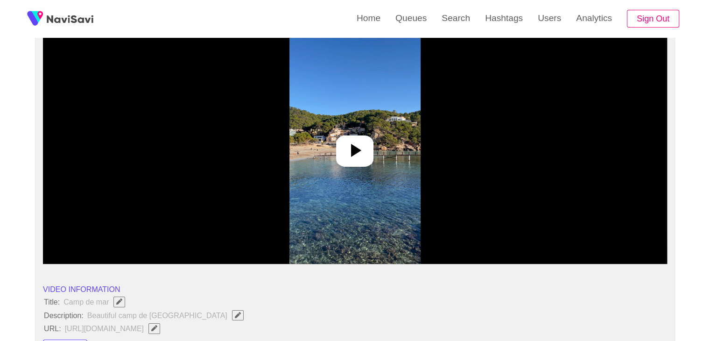
click at [366, 152] on icon at bounding box center [354, 150] width 22 height 22
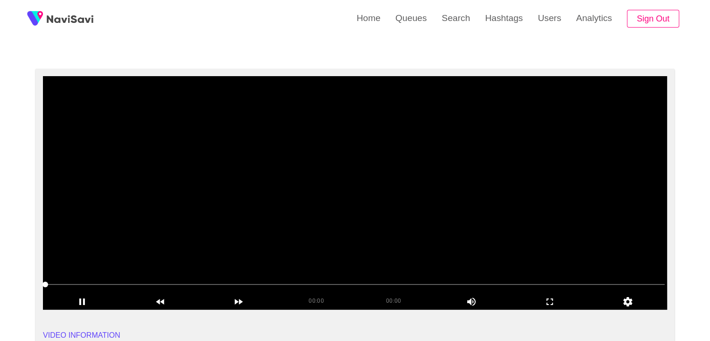
scroll to position [47, 0]
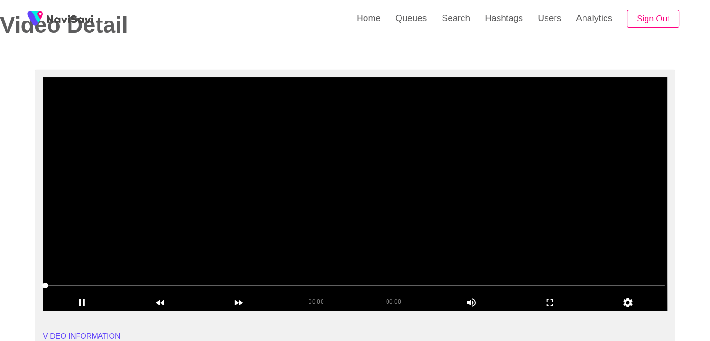
click at [180, 278] on span at bounding box center [354, 285] width 619 height 15
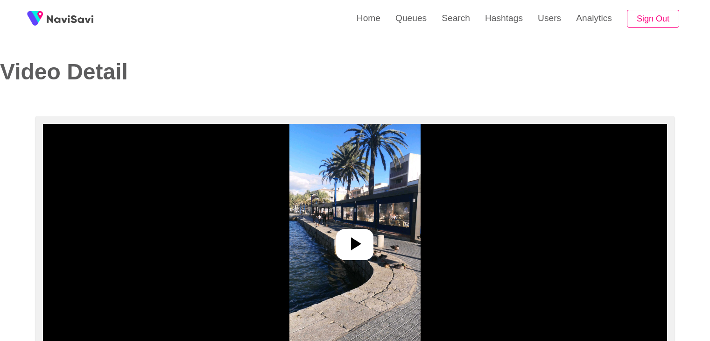
select select "**********"
select select "**"
click at [358, 250] on icon at bounding box center [354, 243] width 22 height 22
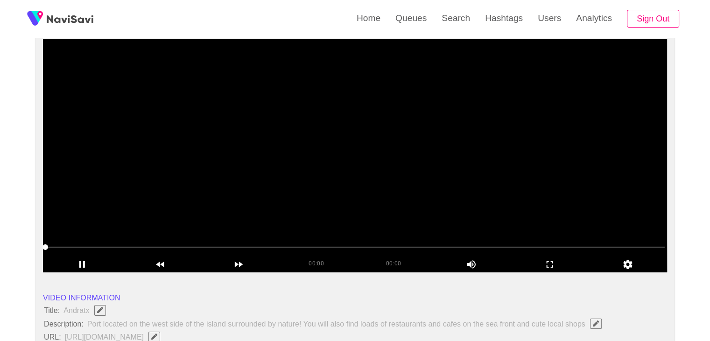
scroll to position [93, 0]
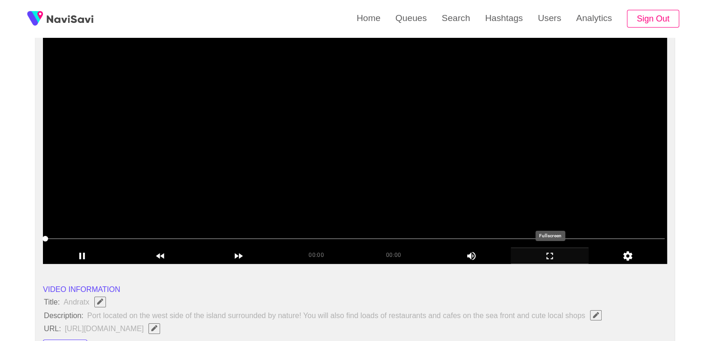
click at [554, 255] on icon "add" at bounding box center [549, 255] width 77 height 11
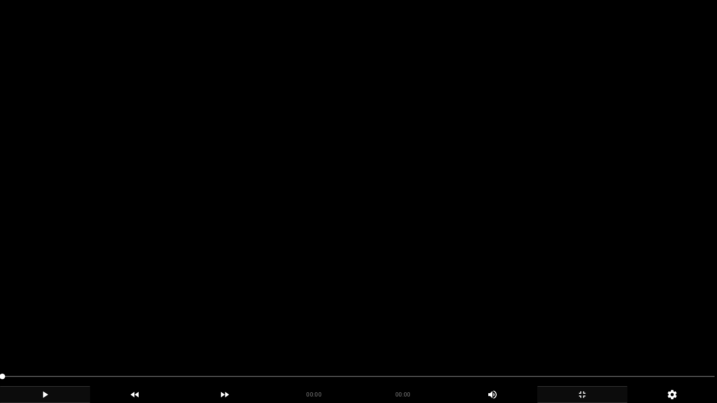
drag, startPoint x: 49, startPoint y: 402, endPoint x: 54, endPoint y: 387, distance: 15.9
click at [49, 340] on div "add" at bounding box center [45, 394] width 90 height 17
click at [47, 340] on icon "add" at bounding box center [44, 394] width 89 height 11
click at [272, 294] on video at bounding box center [358, 201] width 717 height 403
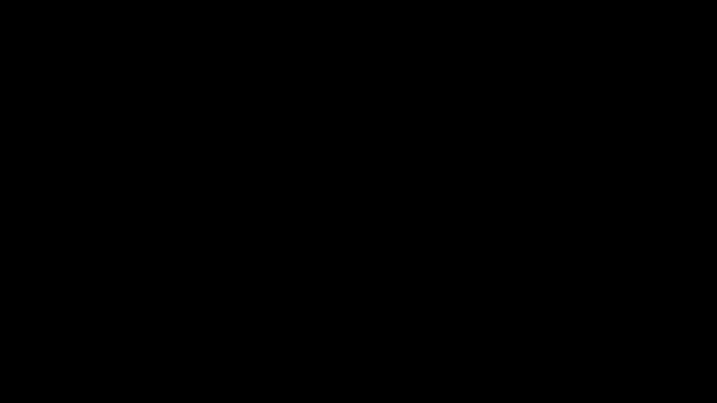
click at [47, 340] on icon "add" at bounding box center [44, 394] width 89 height 11
click at [56, 340] on icon "add" at bounding box center [44, 394] width 89 height 11
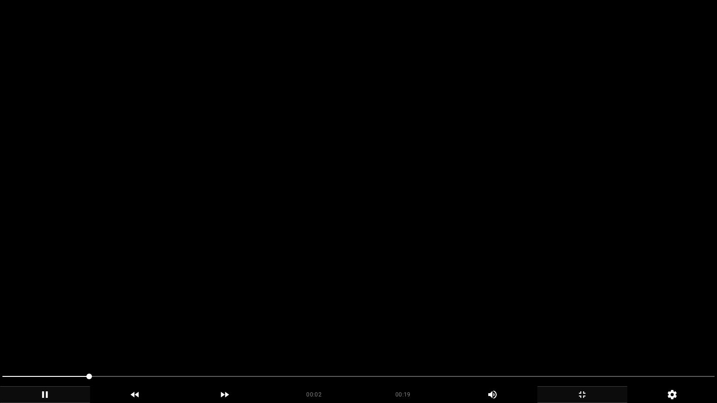
click at [243, 257] on video at bounding box center [358, 201] width 717 height 403
click at [243, 261] on video at bounding box center [358, 201] width 717 height 403
click at [244, 261] on video at bounding box center [358, 201] width 717 height 403
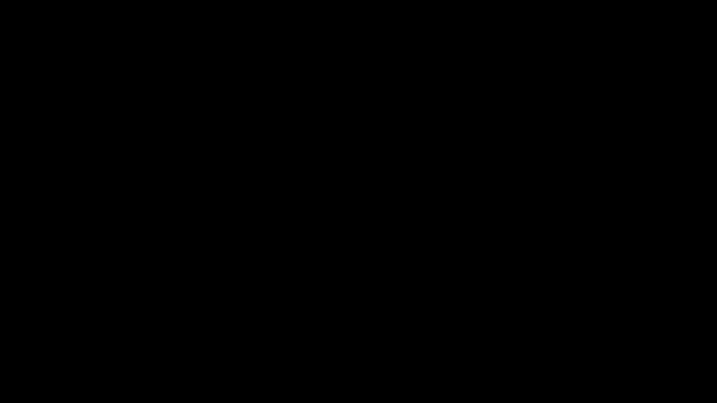
drag, startPoint x: 105, startPoint y: 380, endPoint x: 42, endPoint y: 383, distance: 62.1
click at [42, 340] on span at bounding box center [358, 376] width 712 height 15
drag, startPoint x: 35, startPoint y: 377, endPoint x: 2, endPoint y: 362, distance: 35.9
click at [0, 340] on div at bounding box center [358, 377] width 719 height 25
click at [265, 325] on video at bounding box center [358, 201] width 717 height 403
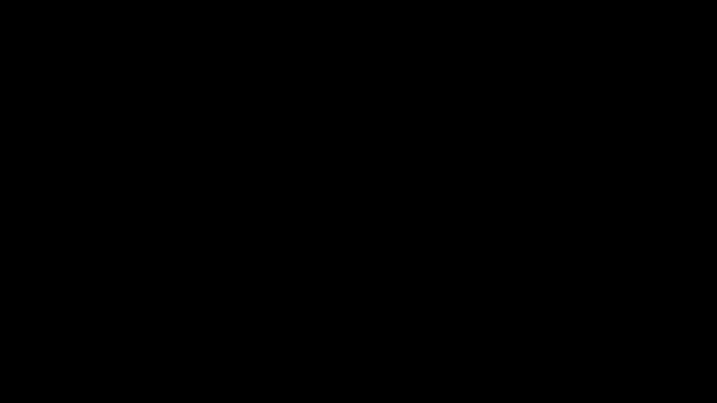
click at [284, 324] on video at bounding box center [358, 201] width 717 height 403
click at [276, 340] on span at bounding box center [358, 376] width 712 height 15
click at [346, 340] on div at bounding box center [358, 377] width 719 height 25
click at [399, 340] on span at bounding box center [358, 376] width 712 height 15
drag, startPoint x: 263, startPoint y: 386, endPoint x: 199, endPoint y: 387, distance: 64.4
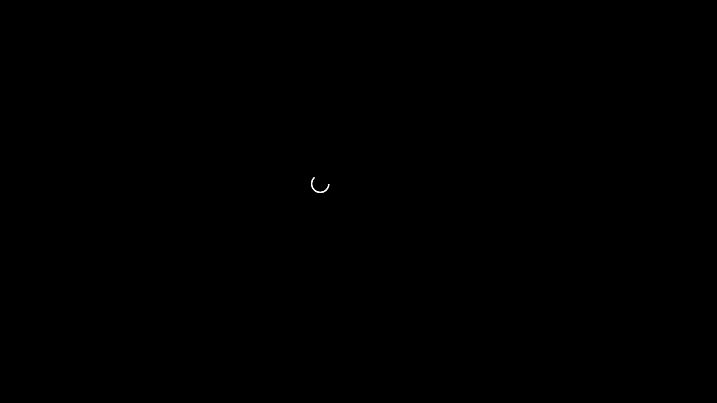
click at [202, 340] on div "00:10 00:19 Picture In Picture 1" at bounding box center [358, 386] width 717 height 34
click at [401, 340] on span at bounding box center [358, 376] width 712 height 15
click at [438, 340] on span at bounding box center [358, 376] width 712 height 15
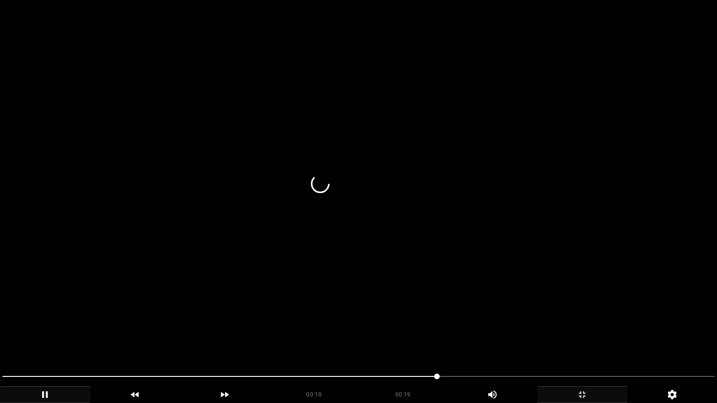
click at [482, 340] on video at bounding box center [358, 201] width 717 height 403
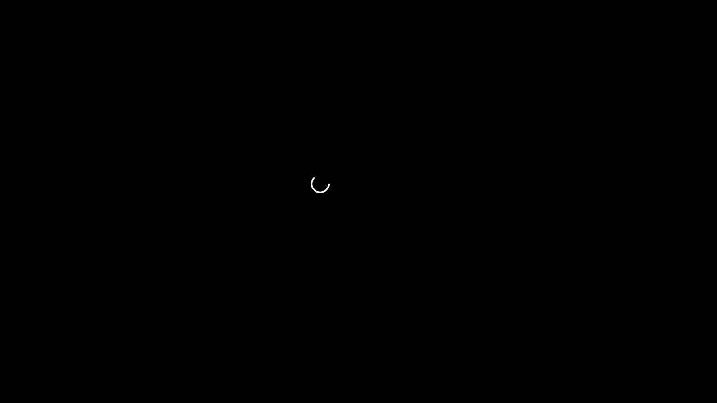
click at [499, 340] on span at bounding box center [358, 376] width 712 height 15
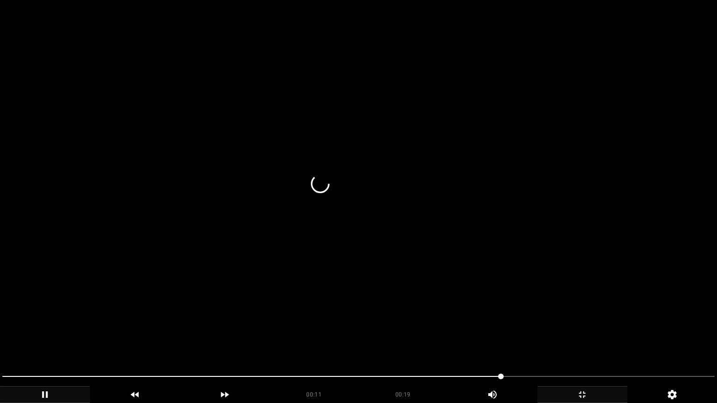
click at [530, 295] on video at bounding box center [358, 201] width 717 height 403
click at [530, 293] on video at bounding box center [358, 201] width 717 height 403
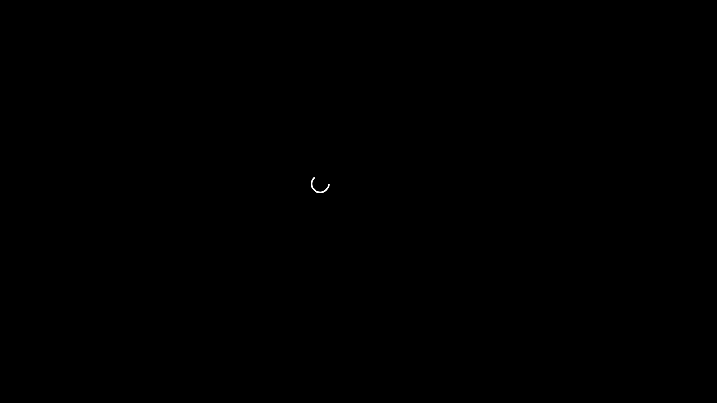
click at [591, 340] on icon "add" at bounding box center [581, 394] width 89 height 11
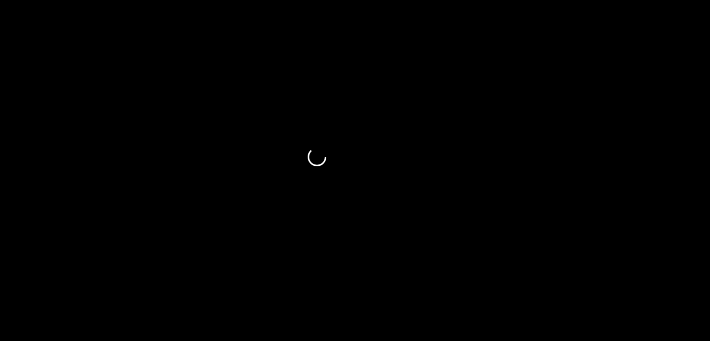
scroll to position [233, 0]
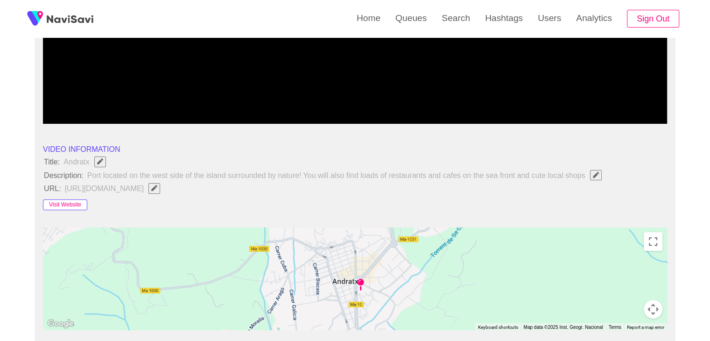
click at [65, 201] on button "Visit Website" at bounding box center [65, 204] width 44 height 11
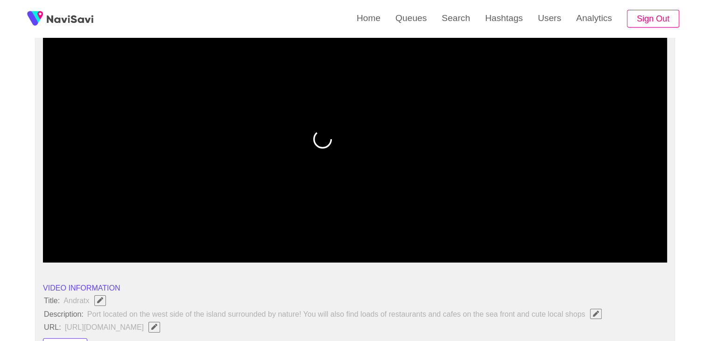
scroll to position [93, 0]
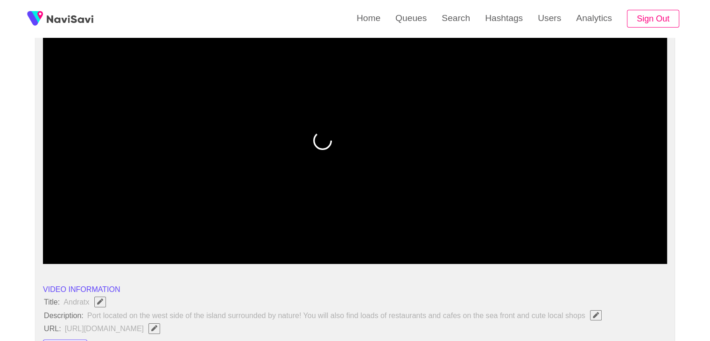
drag, startPoint x: 418, startPoint y: 240, endPoint x: 405, endPoint y: 240, distance: 12.6
click at [405, 240] on span at bounding box center [354, 238] width 619 height 15
drag, startPoint x: 555, startPoint y: 254, endPoint x: 543, endPoint y: 297, distance: 44.6
click at [555, 255] on icon "add" at bounding box center [549, 255] width 77 height 11
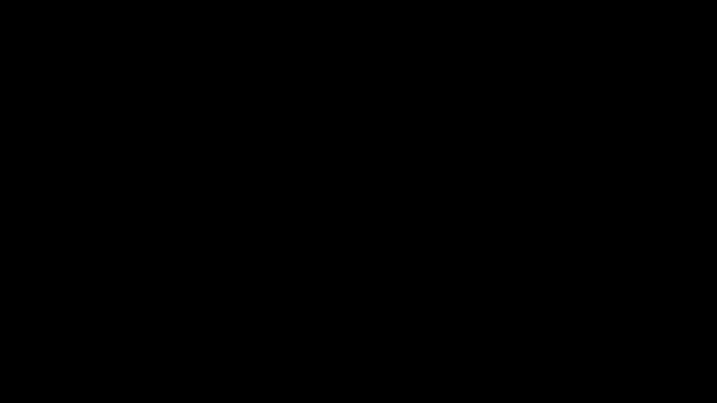
click at [528, 340] on video at bounding box center [358, 201] width 717 height 403
click at [592, 340] on span at bounding box center [358, 376] width 712 height 15
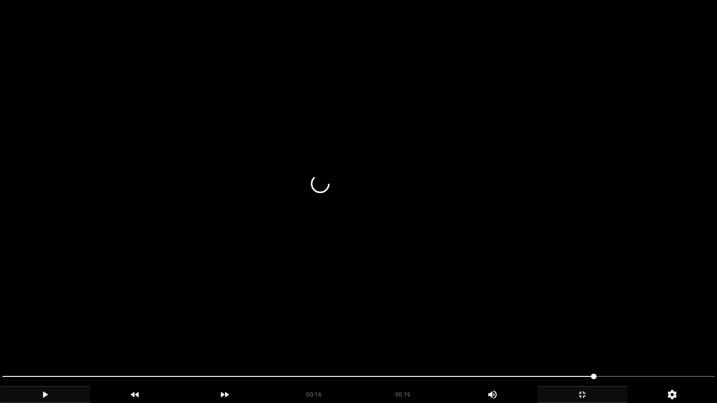
click at [592, 340] on icon "add" at bounding box center [581, 394] width 89 height 11
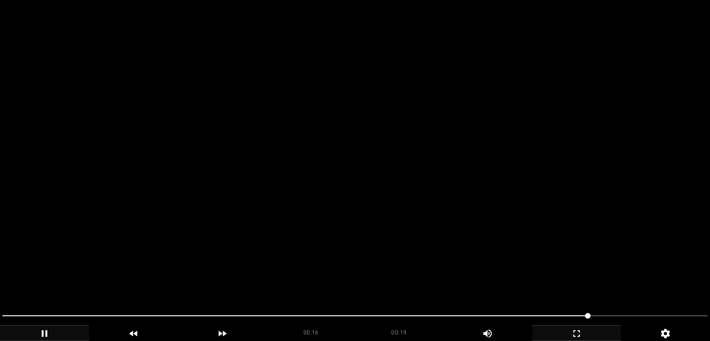
scroll to position [420, 0]
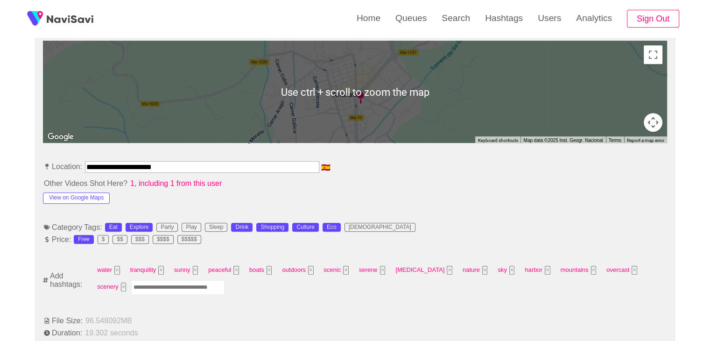
click at [137, 284] on input "Enter tag here and press return" at bounding box center [177, 287] width 93 height 14
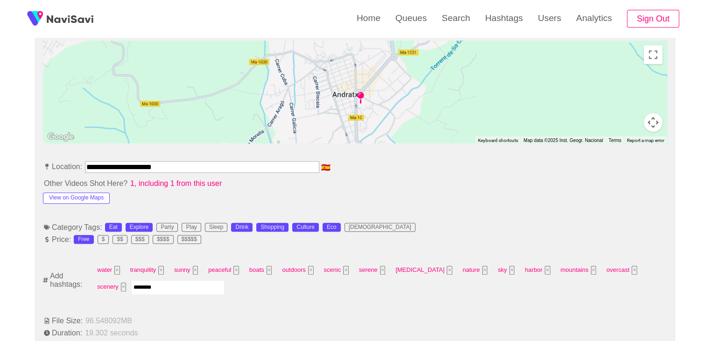
type input "*********"
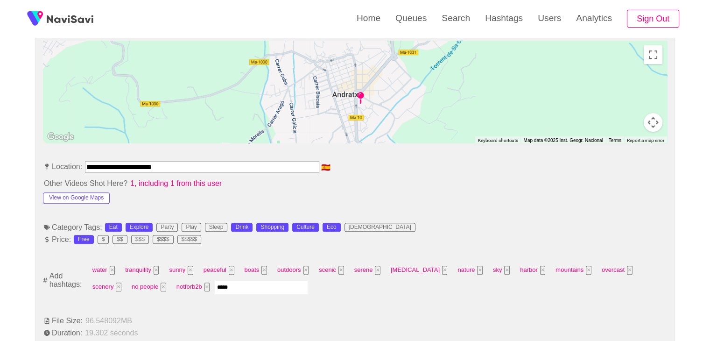
type input "******"
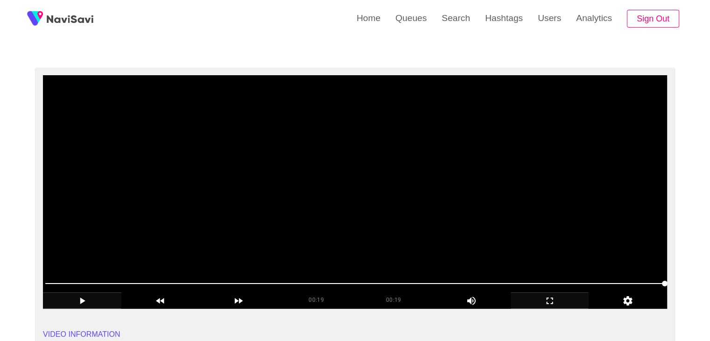
scroll to position [47, 0]
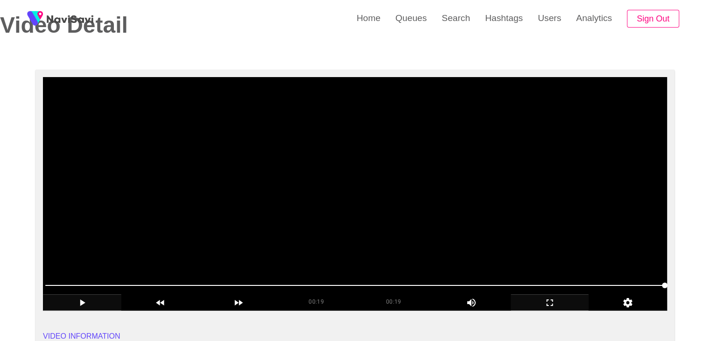
drag, startPoint x: 488, startPoint y: 215, endPoint x: 529, endPoint y: 255, distance: 57.1
click at [488, 215] on video at bounding box center [355, 193] width 624 height 233
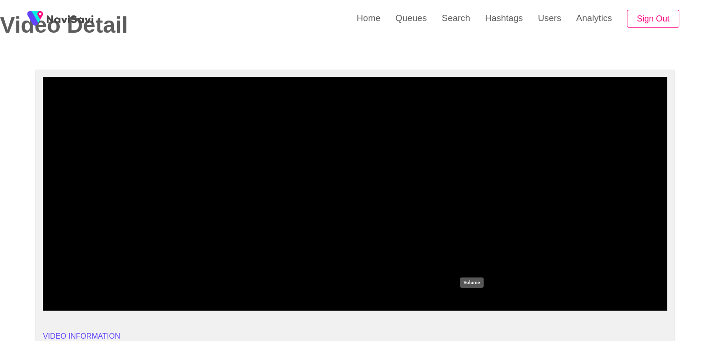
drag, startPoint x: 442, startPoint y: 299, endPoint x: 502, endPoint y: 293, distance: 60.0
click at [445, 299] on div "add" at bounding box center [471, 301] width 78 height 14
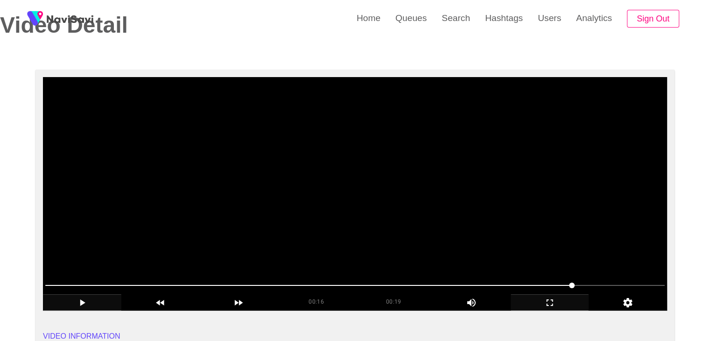
click at [483, 219] on video at bounding box center [355, 193] width 624 height 233
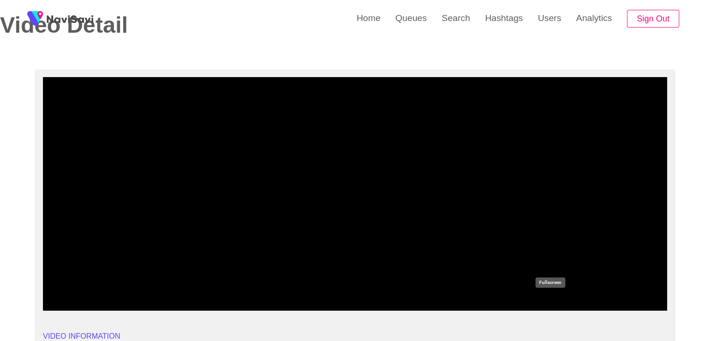
click at [551, 300] on icon "add" at bounding box center [549, 302] width 7 height 7
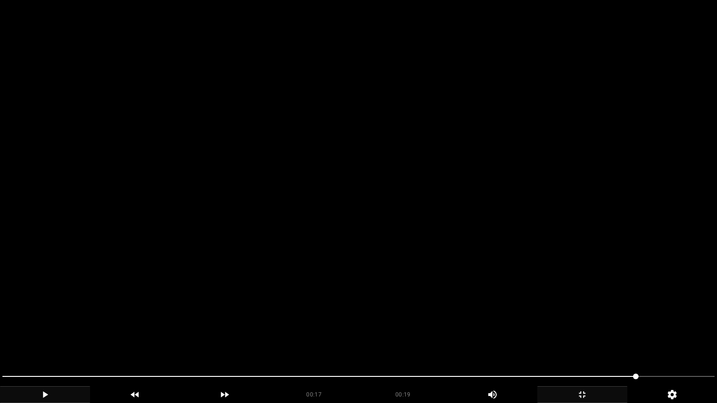
click at [503, 340] on video at bounding box center [358, 201] width 717 height 403
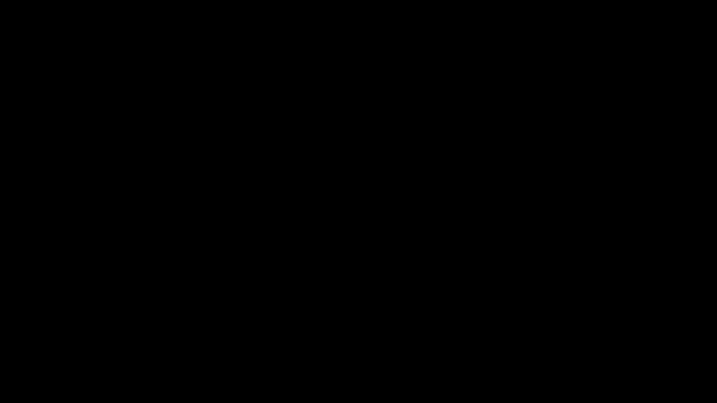
click at [597, 340] on icon "add" at bounding box center [581, 394] width 89 height 11
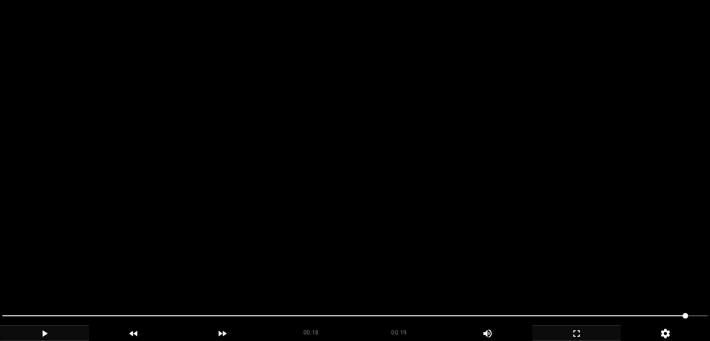
click at [474, 217] on video at bounding box center [355, 170] width 710 height 341
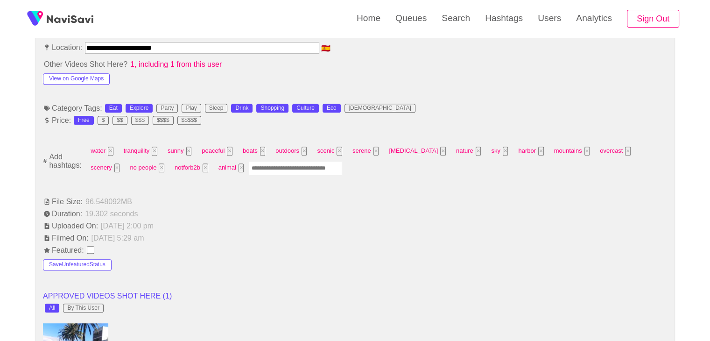
scroll to position [420, 0]
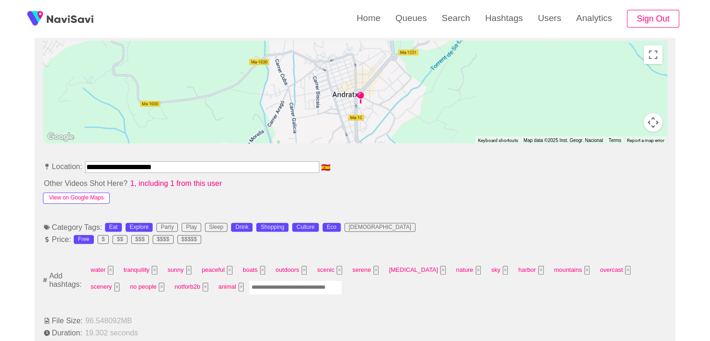
click at [88, 200] on button "View on Google Maps" at bounding box center [76, 197] width 67 height 11
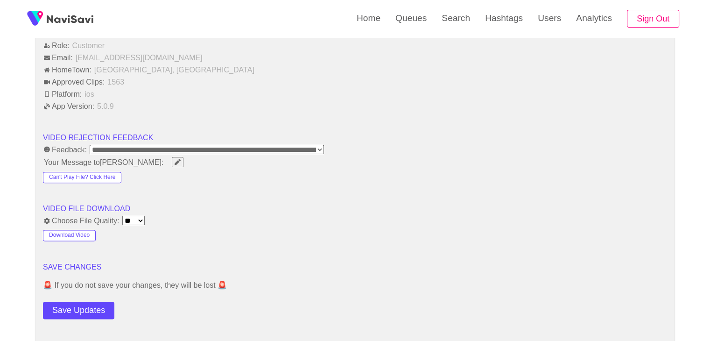
scroll to position [1306, 0]
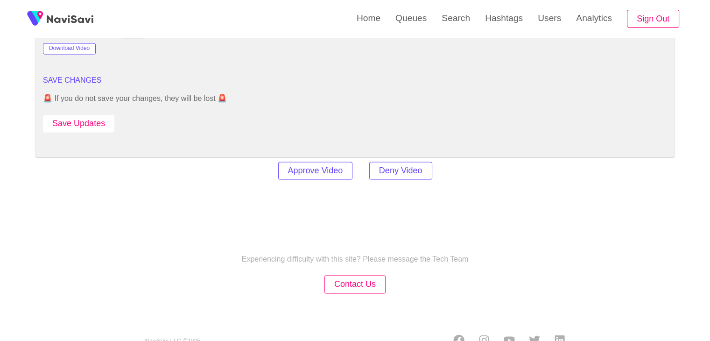
click at [103, 124] on button "Save Updates" at bounding box center [78, 123] width 71 height 17
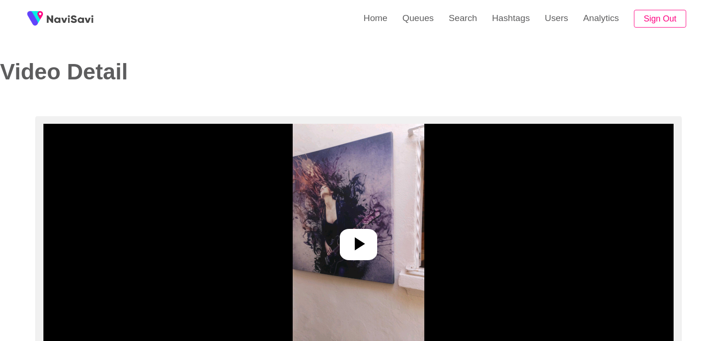
select select "**********"
select select "**"
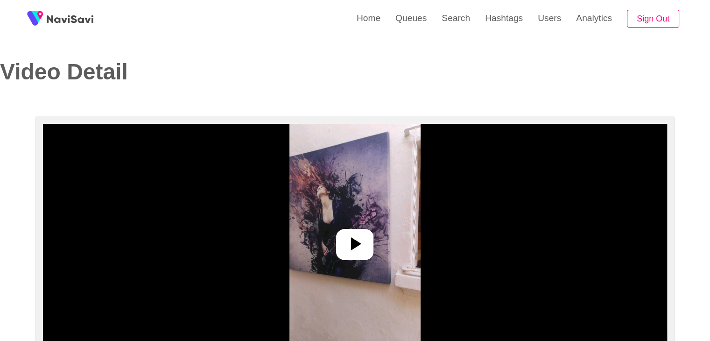
click at [348, 237] on icon at bounding box center [354, 243] width 22 height 22
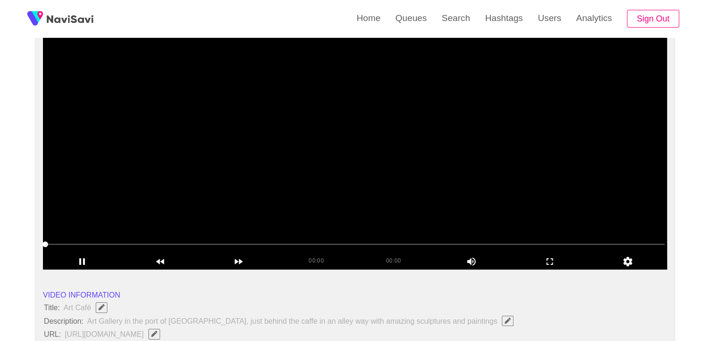
scroll to position [93, 0]
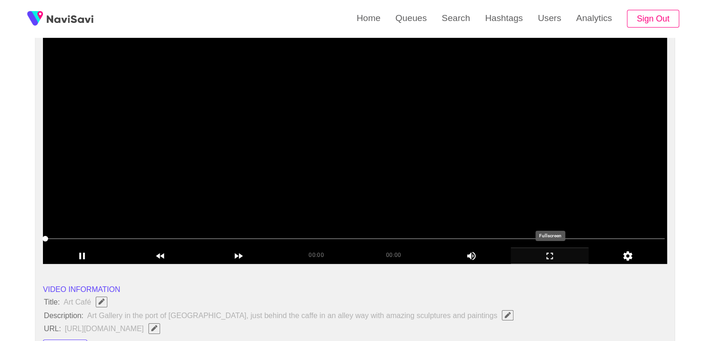
click at [549, 253] on icon "add" at bounding box center [549, 255] width 77 height 11
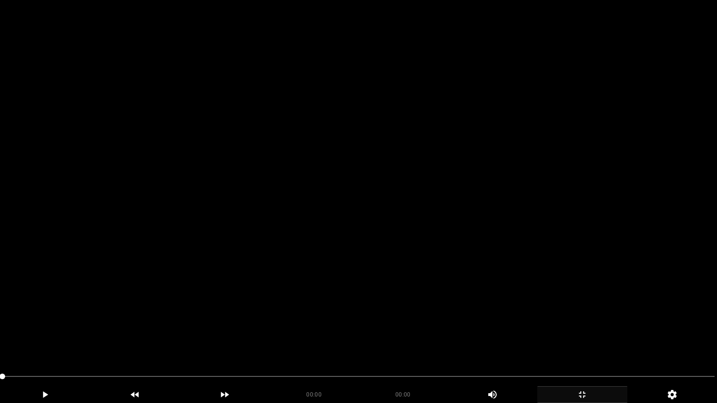
click at [333, 284] on video at bounding box center [358, 201] width 717 height 403
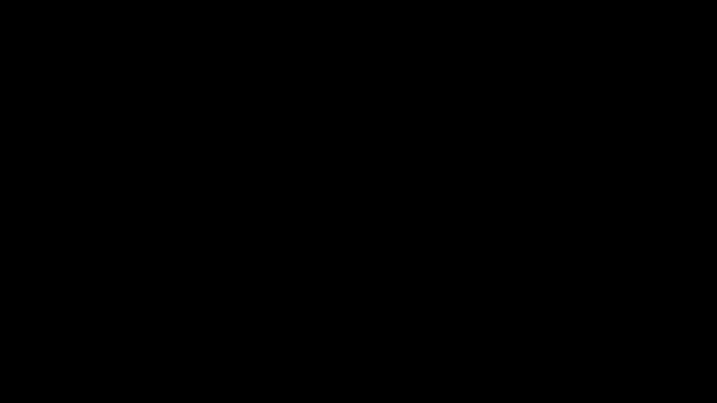
click at [586, 340] on icon "add" at bounding box center [581, 394] width 89 height 11
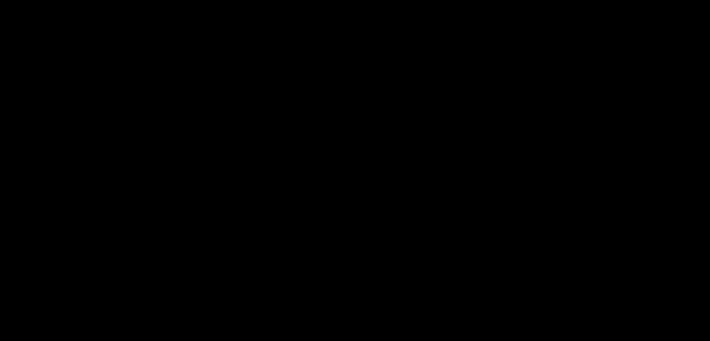
scroll to position [280, 0]
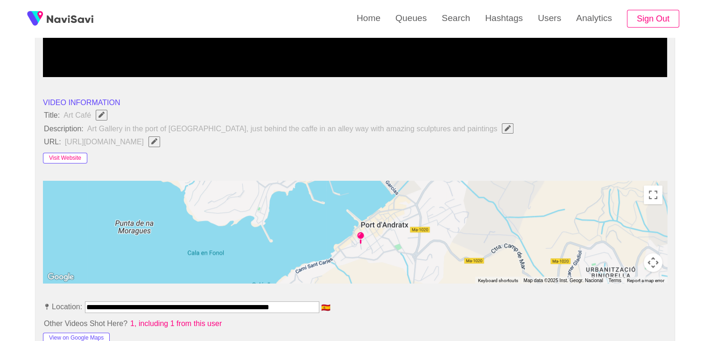
click at [64, 153] on button "Visit Website" at bounding box center [65, 158] width 44 height 11
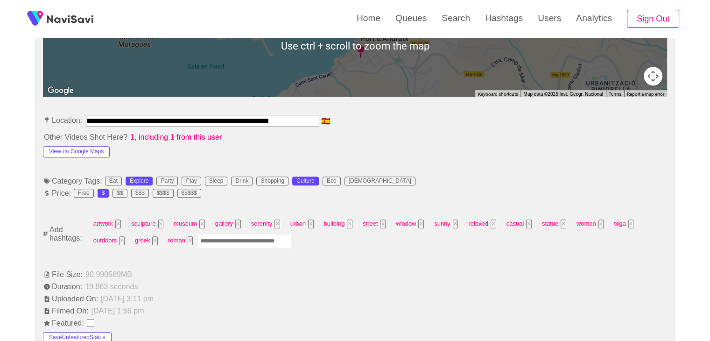
scroll to position [467, 0]
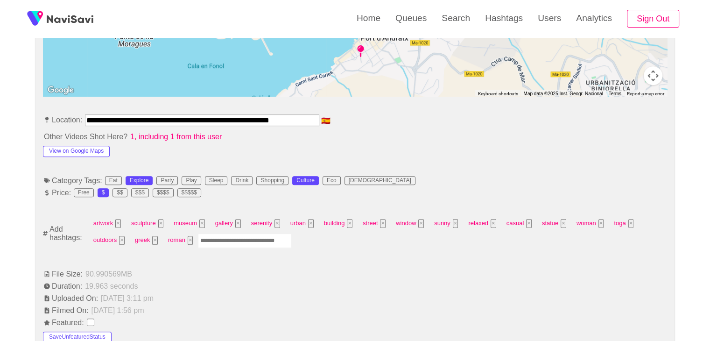
drag, startPoint x: 86, startPoint y: 118, endPoint x: 383, endPoint y: 130, distance: 297.0
click at [92, 152] on button "View on Google Maps" at bounding box center [76, 151] width 67 height 11
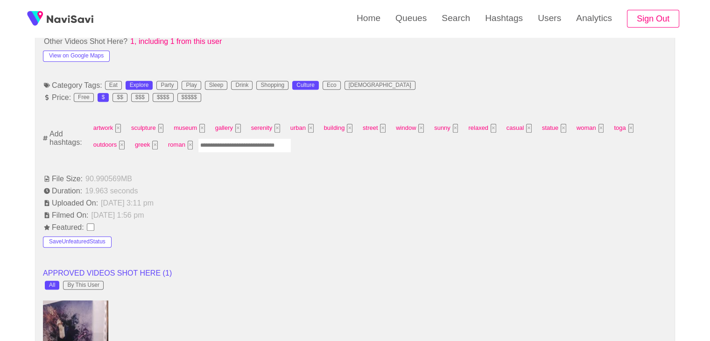
scroll to position [560, 0]
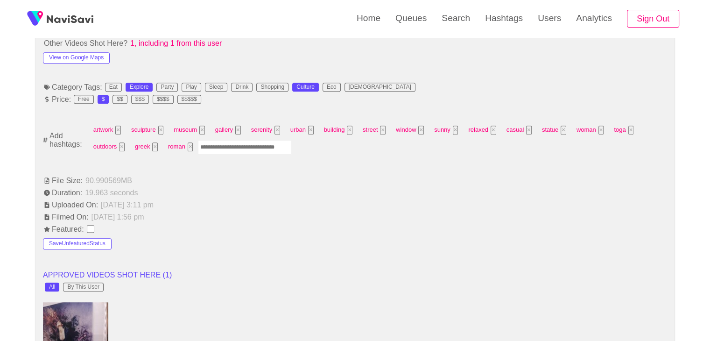
click at [237, 147] on input "Enter tag here and press return" at bounding box center [244, 147] width 93 height 14
type input "*********"
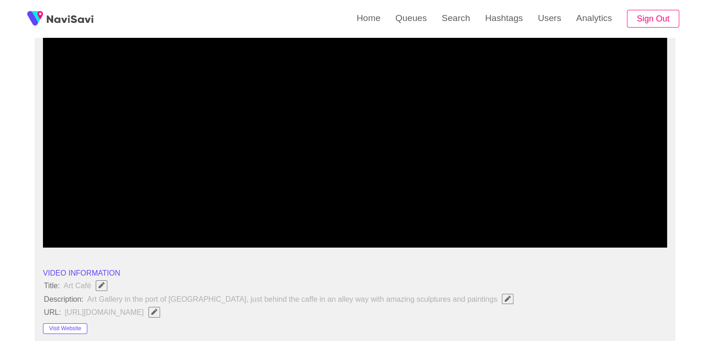
scroll to position [93, 0]
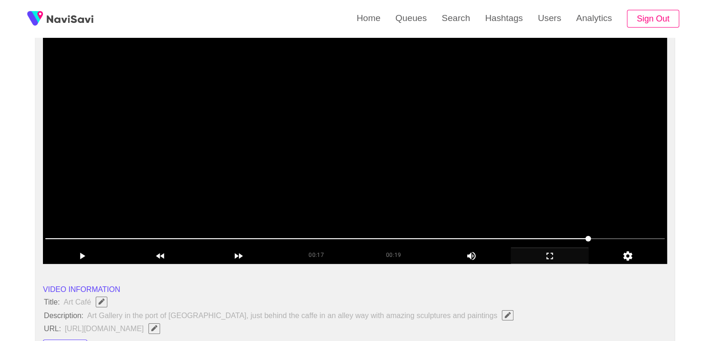
click at [355, 148] on video at bounding box center [355, 146] width 624 height 233
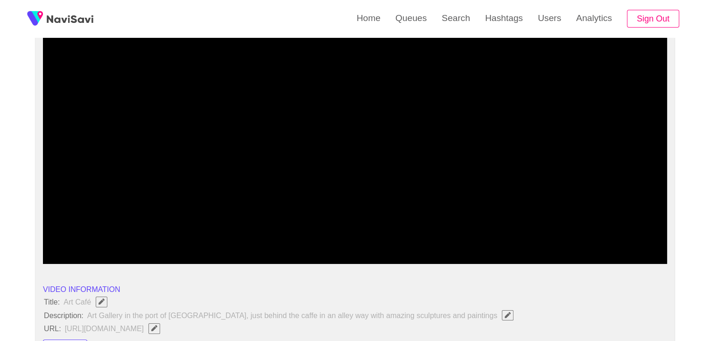
drag, startPoint x: 261, startPoint y: 238, endPoint x: 5, endPoint y: 219, distance: 256.9
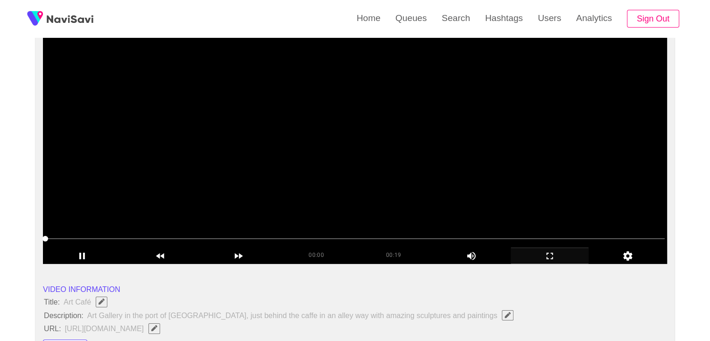
click at [337, 180] on video at bounding box center [355, 146] width 624 height 233
click at [339, 180] on video at bounding box center [355, 146] width 624 height 233
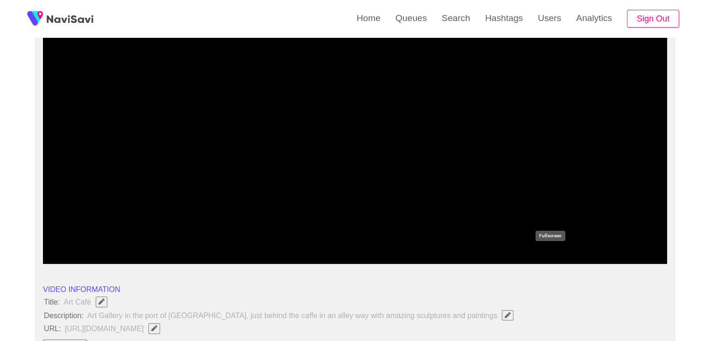
click at [556, 251] on icon "add" at bounding box center [549, 255] width 77 height 11
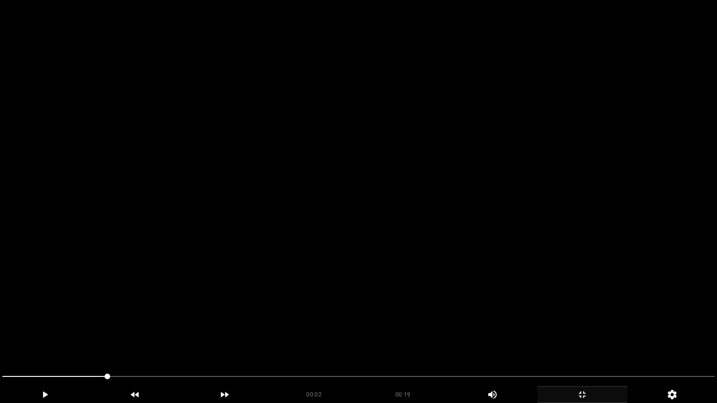
click at [556, 291] on video at bounding box center [358, 201] width 717 height 403
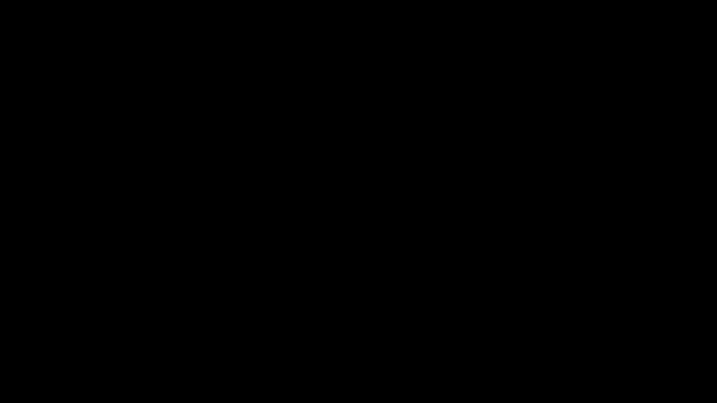
click at [580, 340] on icon "add" at bounding box center [581, 394] width 89 height 11
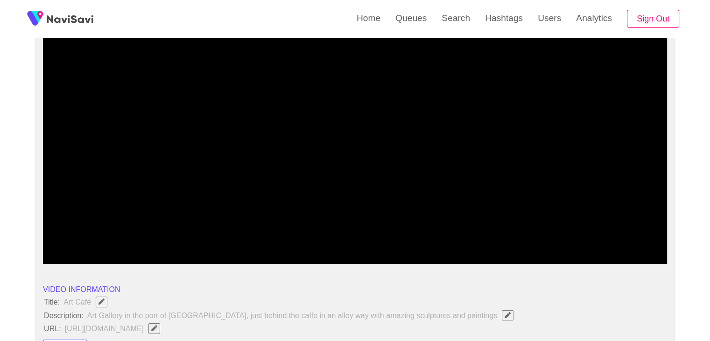
drag, startPoint x: 0, startPoint y: 230, endPoint x: 13, endPoint y: 229, distance: 12.7
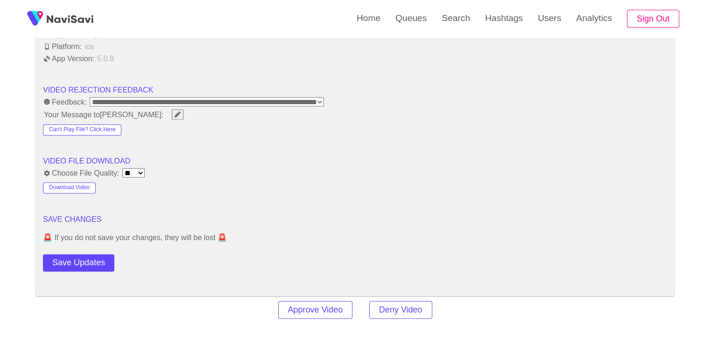
scroll to position [1166, 0]
click at [89, 256] on button "Save Updates" at bounding box center [78, 263] width 71 height 17
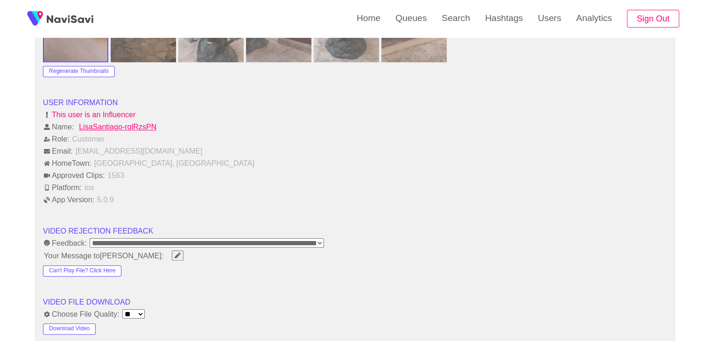
scroll to position [1213, 0]
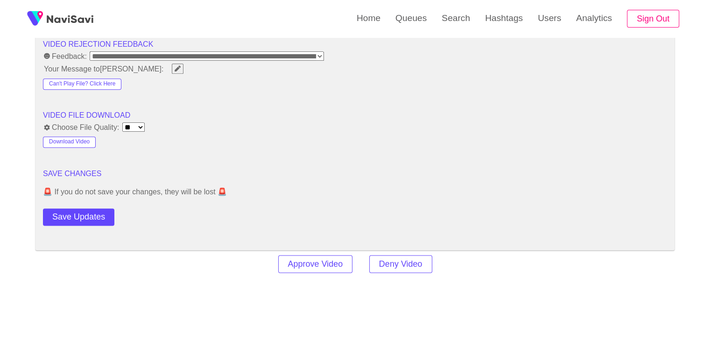
click at [86, 208] on button "Save Updates" at bounding box center [78, 216] width 71 height 17
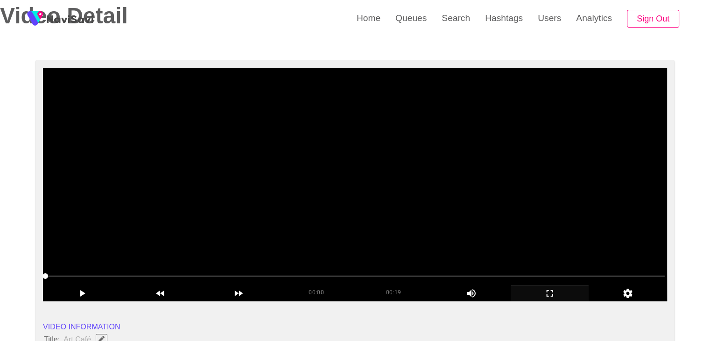
scroll to position [47, 0]
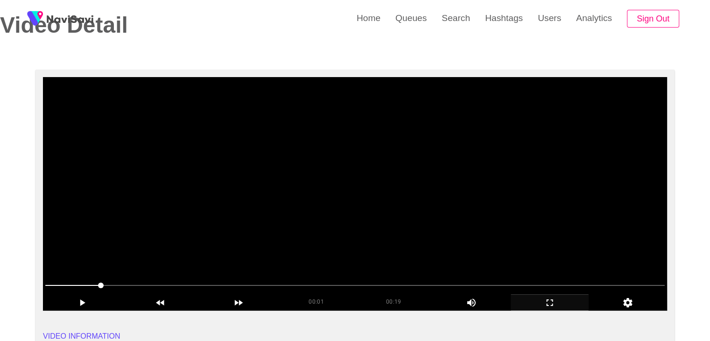
click at [271, 231] on video at bounding box center [355, 193] width 624 height 233
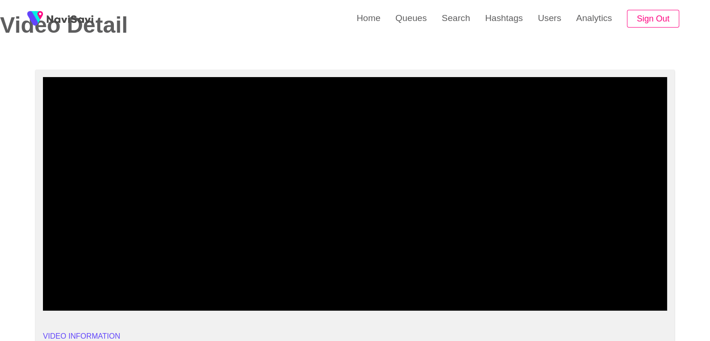
click at [491, 284] on span at bounding box center [354, 285] width 619 height 15
drag, startPoint x: 98, startPoint y: 282, endPoint x: 0, endPoint y: 278, distance: 98.1
click at [81, 299] on icon "add" at bounding box center [81, 302] width 77 height 11
click at [82, 304] on icon "add" at bounding box center [81, 302] width 77 height 11
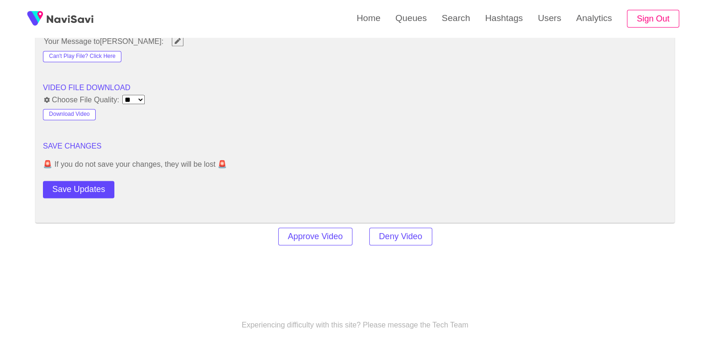
scroll to position [1306, 0]
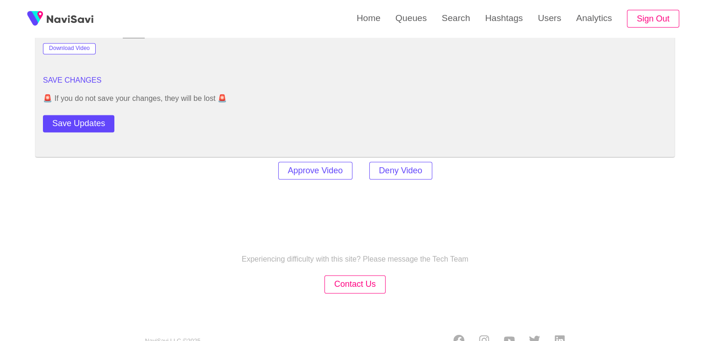
click at [93, 118] on button "Save Updates" at bounding box center [78, 123] width 71 height 17
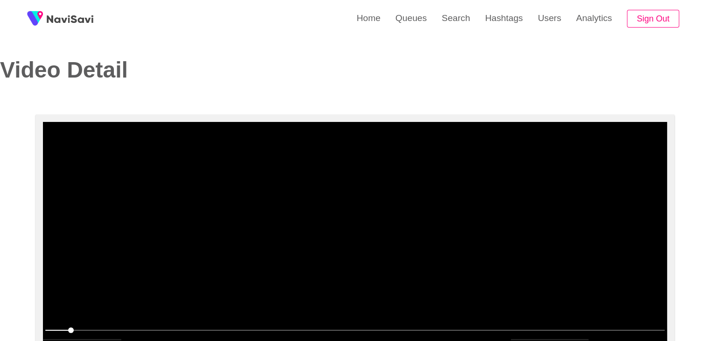
scroll to position [0, 0]
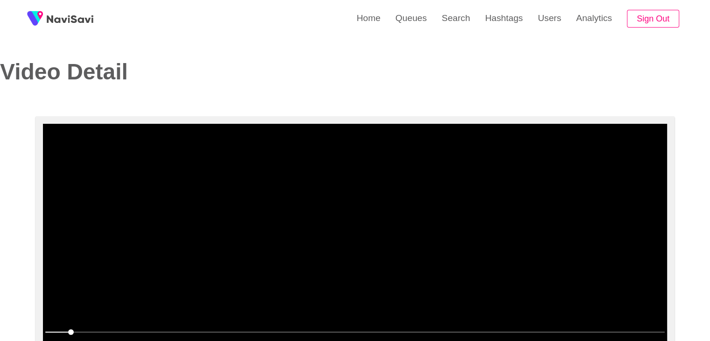
click at [307, 202] on video at bounding box center [355, 240] width 624 height 233
click at [316, 213] on video at bounding box center [355, 240] width 624 height 233
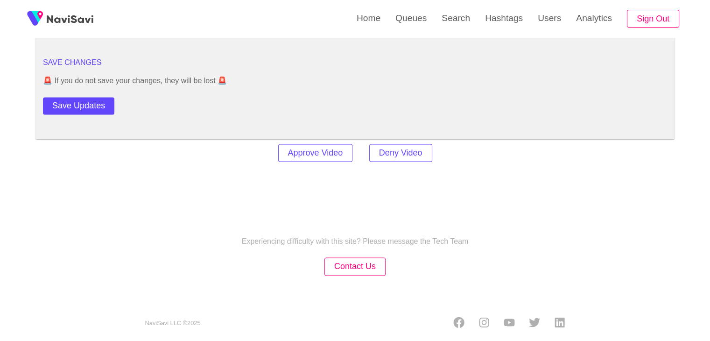
scroll to position [1325, 0]
click at [56, 105] on button "Save Updates" at bounding box center [78, 105] width 71 height 17
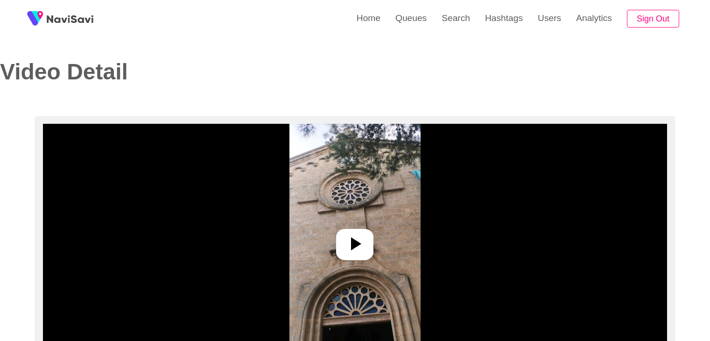
select select "**********"
select select "**"
click at [354, 253] on icon at bounding box center [354, 243] width 22 height 22
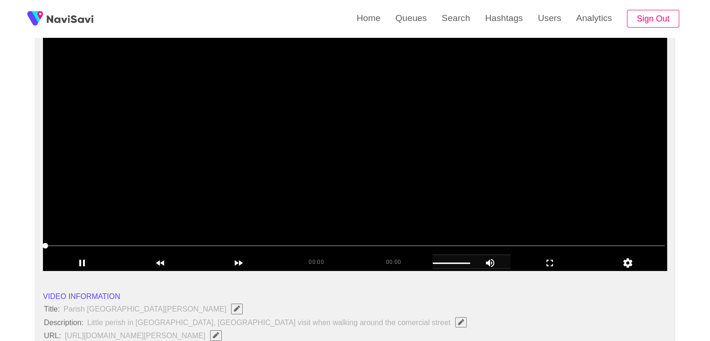
scroll to position [93, 0]
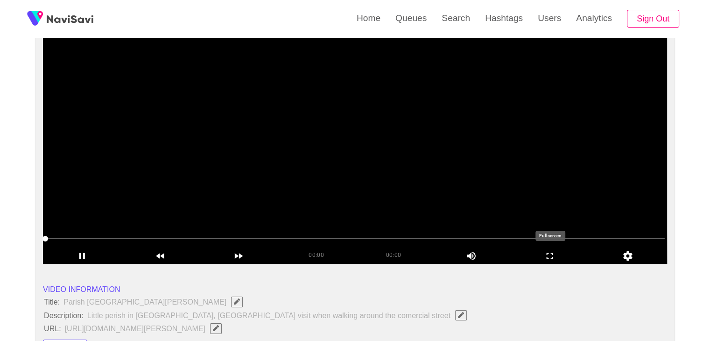
click at [547, 256] on icon "add" at bounding box center [549, 255] width 77 height 11
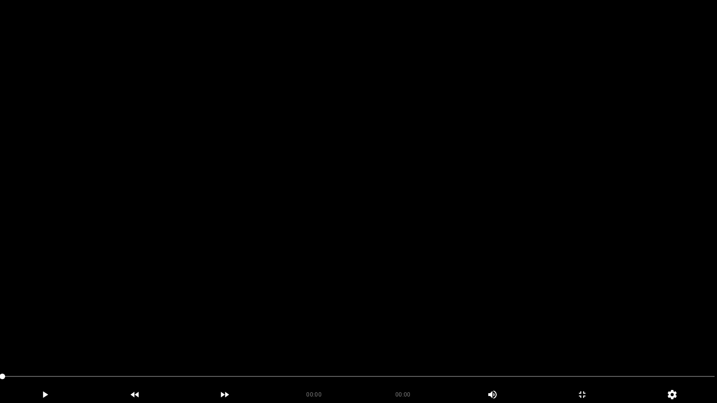
click at [279, 293] on video at bounding box center [358, 201] width 717 height 403
click at [200, 323] on video at bounding box center [358, 201] width 717 height 403
click at [244, 308] on video at bounding box center [358, 201] width 717 height 403
click at [0, 340] on div at bounding box center [358, 377] width 719 height 25
click at [49, 340] on icon "add" at bounding box center [44, 394] width 89 height 11
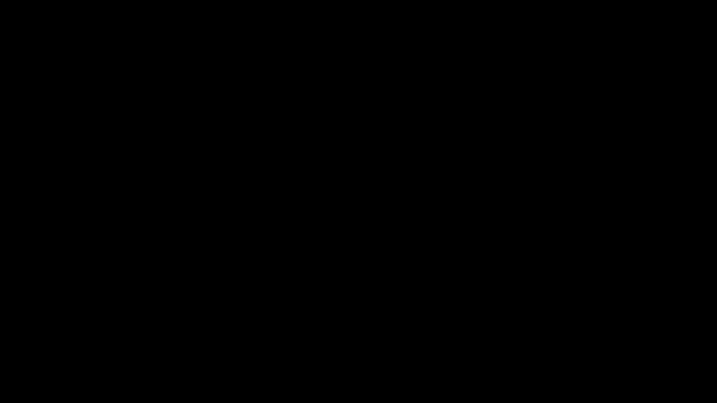
click at [0, 340] on div "00:01 00:19 Picture In Picture 1" at bounding box center [358, 386] width 717 height 34
click at [55, 340] on icon "add" at bounding box center [44, 394] width 89 height 11
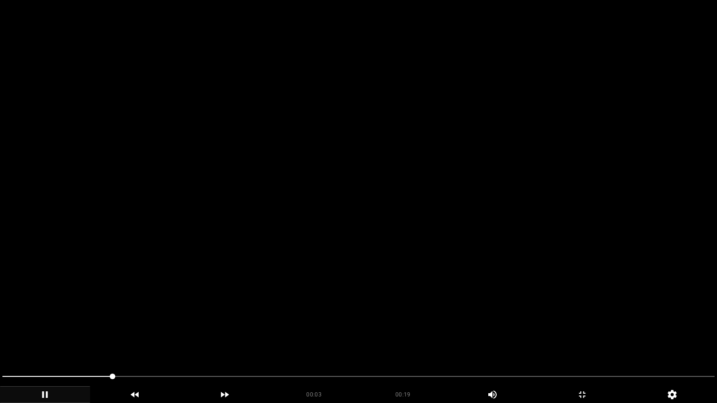
click at [0, 340] on div at bounding box center [358, 377] width 719 height 25
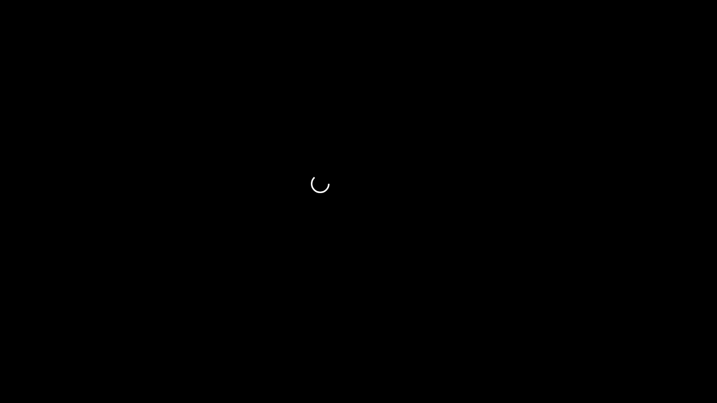
click at [58, 340] on icon "add" at bounding box center [44, 394] width 89 height 11
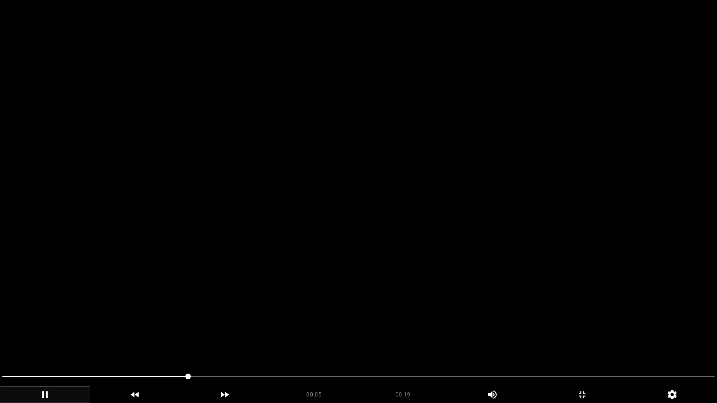
click at [209, 340] on span at bounding box center [358, 376] width 712 height 15
click at [265, 340] on span at bounding box center [358, 376] width 712 height 15
click at [327, 340] on span at bounding box center [358, 376] width 712 height 15
click at [375, 340] on span at bounding box center [358, 376] width 712 height 15
drag, startPoint x: 251, startPoint y: 370, endPoint x: 220, endPoint y: 370, distance: 31.3
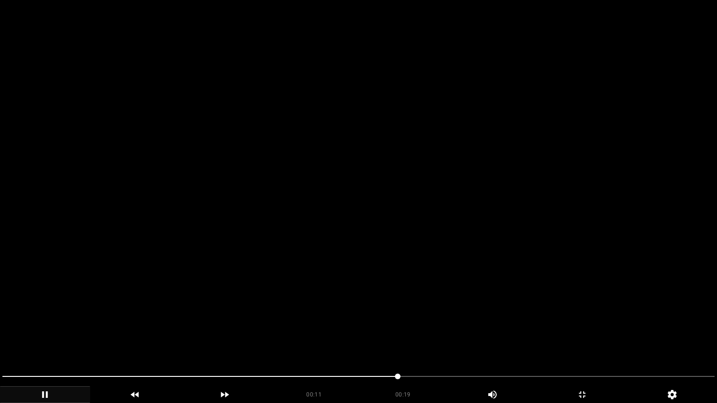
click at [220, 340] on span at bounding box center [358, 376] width 712 height 15
click at [119, 340] on span at bounding box center [358, 376] width 712 height 15
click at [496, 340] on span at bounding box center [358, 376] width 712 height 15
click at [555, 340] on span at bounding box center [358, 376] width 712 height 15
click at [609, 340] on span at bounding box center [358, 376] width 712 height 15
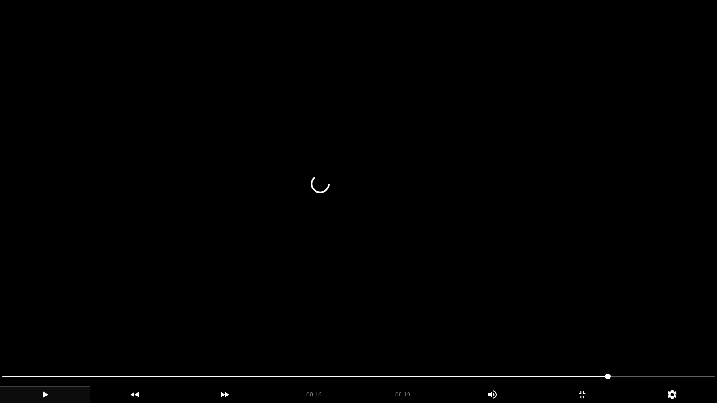
click at [635, 340] on span at bounding box center [358, 376] width 712 height 1
click at [584, 340] on icon "add" at bounding box center [581, 394] width 89 height 11
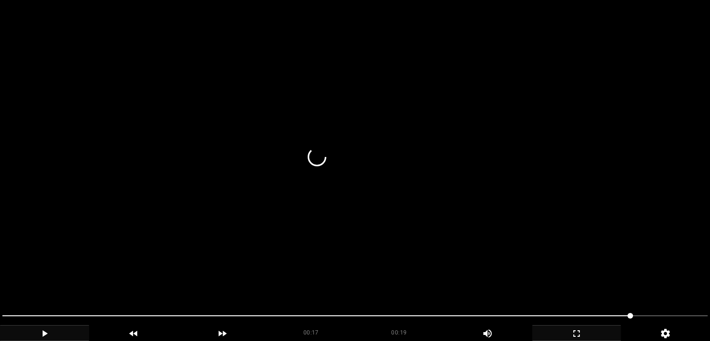
scroll to position [233, 0]
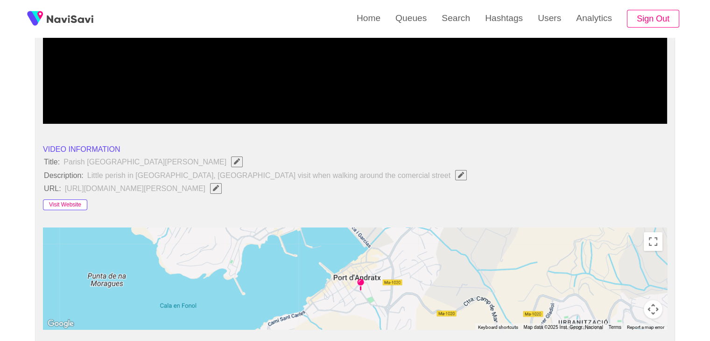
click at [70, 200] on button "Visit Website" at bounding box center [65, 204] width 44 height 11
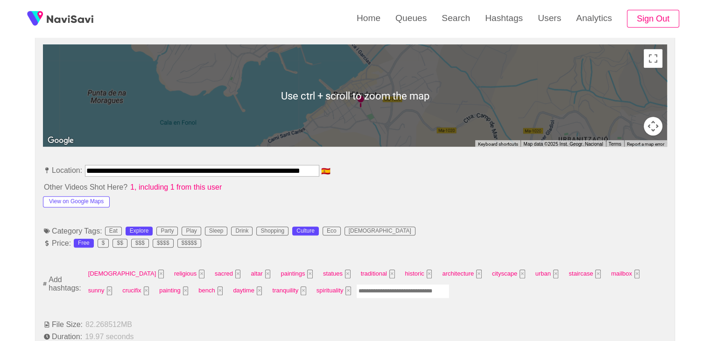
scroll to position [513, 0]
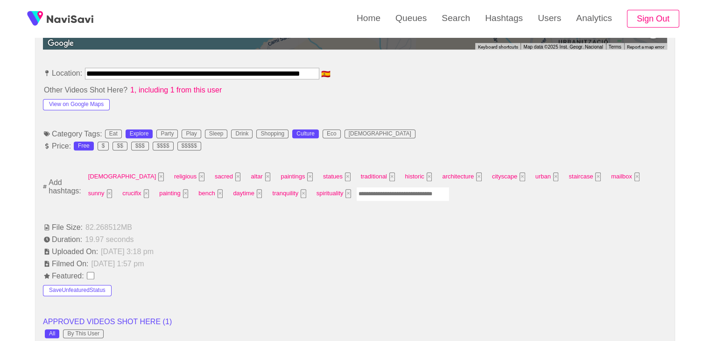
click at [356, 196] on input "Enter tag here and press return" at bounding box center [402, 194] width 93 height 14
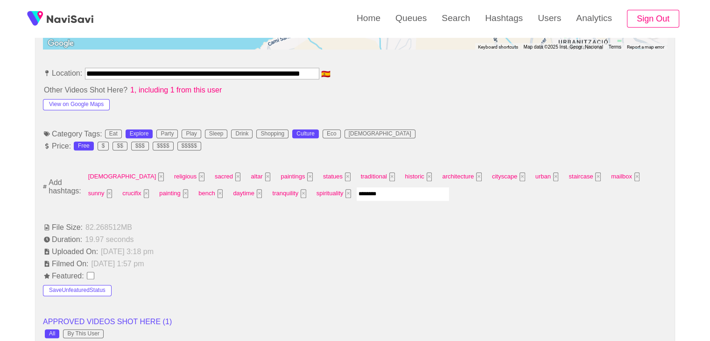
type input "*********"
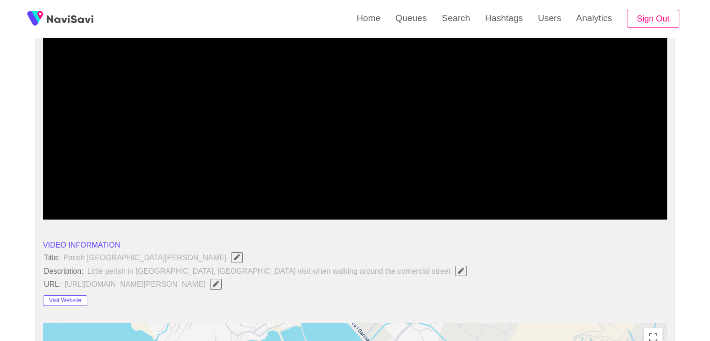
scroll to position [93, 0]
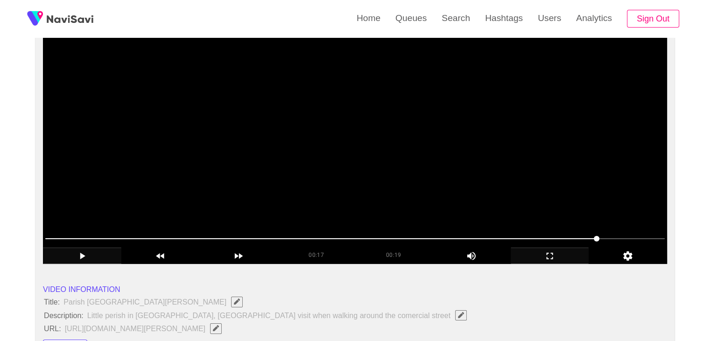
click at [370, 172] on video at bounding box center [355, 146] width 624 height 233
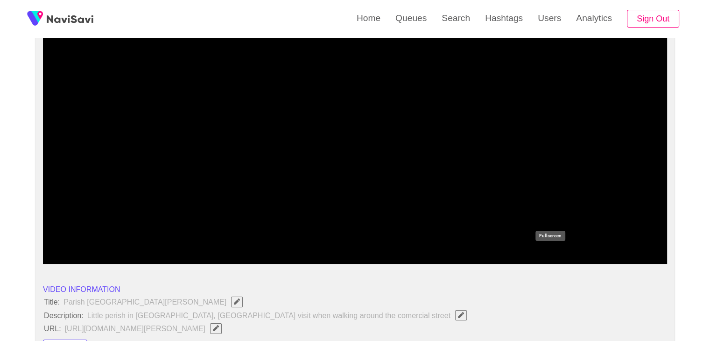
click at [545, 254] on icon "add" at bounding box center [549, 255] width 77 height 11
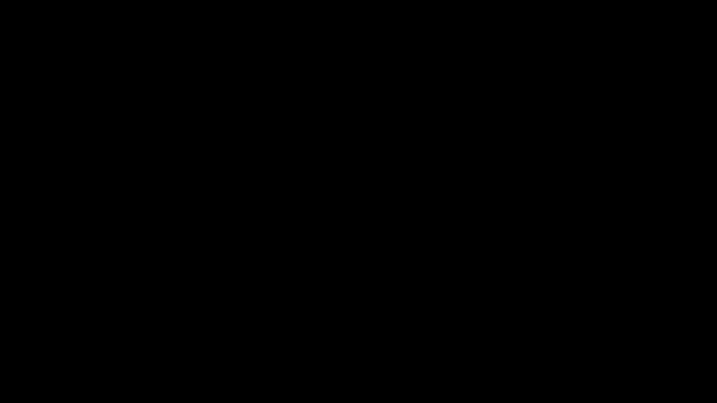
drag, startPoint x: 573, startPoint y: 378, endPoint x: 539, endPoint y: 378, distance: 34.1
click at [539, 340] on span at bounding box center [358, 376] width 712 height 15
click at [599, 340] on icon "add" at bounding box center [581, 394] width 89 height 11
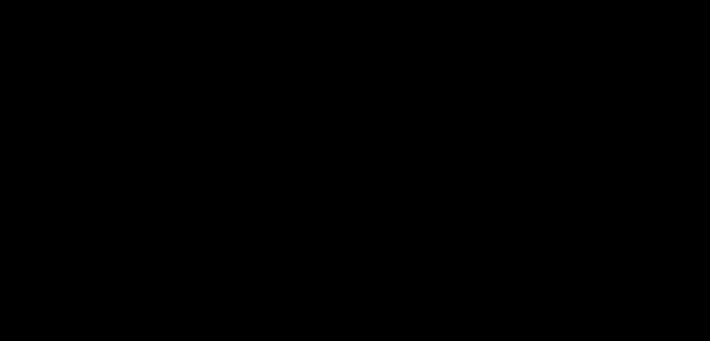
scroll to position [187, 0]
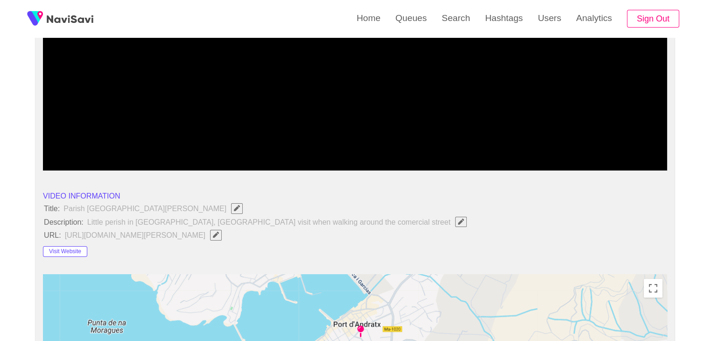
drag, startPoint x: 59, startPoint y: 141, endPoint x: 0, endPoint y: 156, distance: 61.2
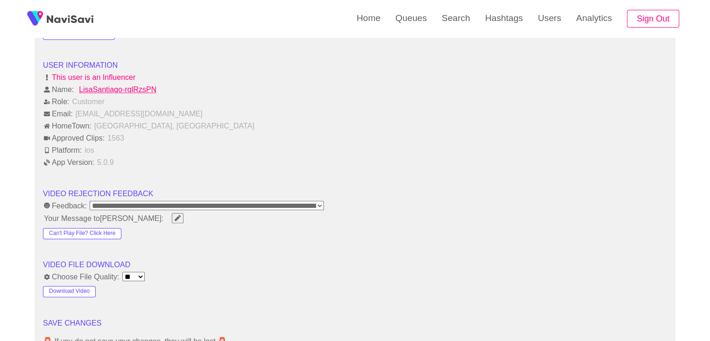
scroll to position [1213, 0]
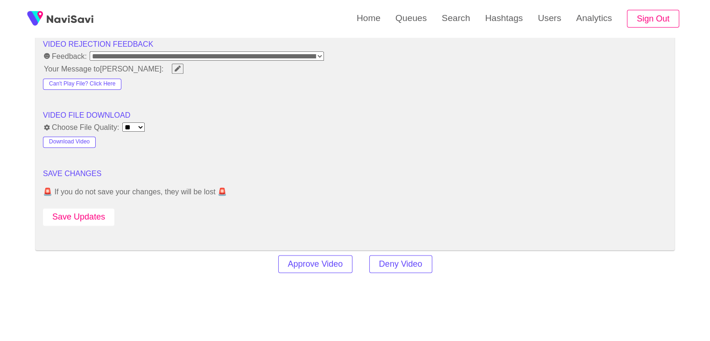
click at [91, 208] on button "Save Updates" at bounding box center [78, 216] width 71 height 17
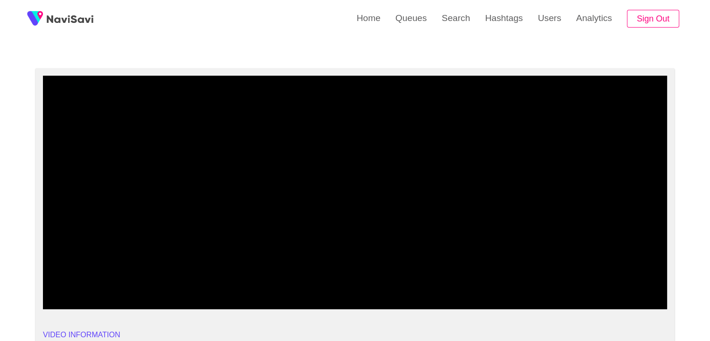
scroll to position [47, 0]
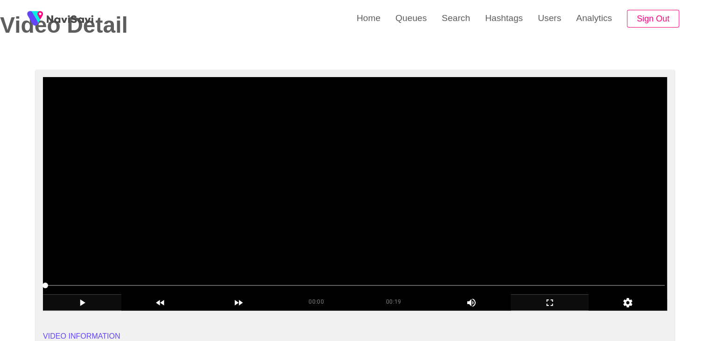
click at [390, 208] on video at bounding box center [355, 193] width 624 height 233
click at [379, 214] on video at bounding box center [355, 193] width 624 height 233
click at [380, 214] on video at bounding box center [355, 193] width 624 height 233
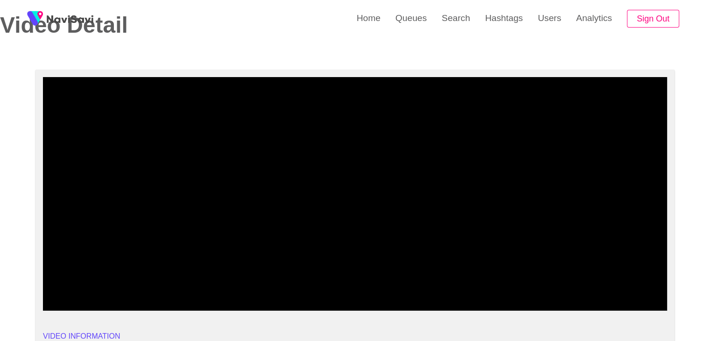
drag, startPoint x: 89, startPoint y: 280, endPoint x: 32, endPoint y: 284, distance: 57.1
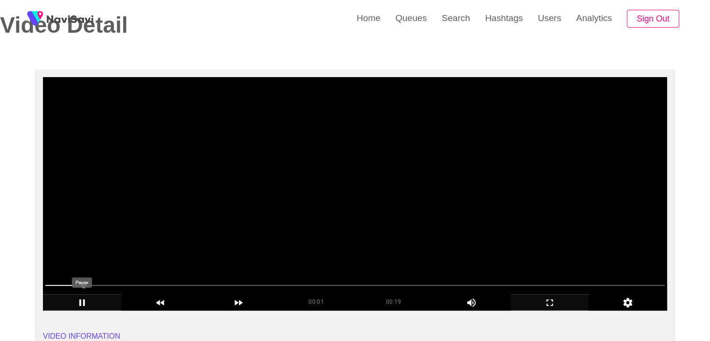
drag, startPoint x: 96, startPoint y: 304, endPoint x: 104, endPoint y: 293, distance: 13.3
click at [95, 304] on icon "add" at bounding box center [81, 302] width 77 height 11
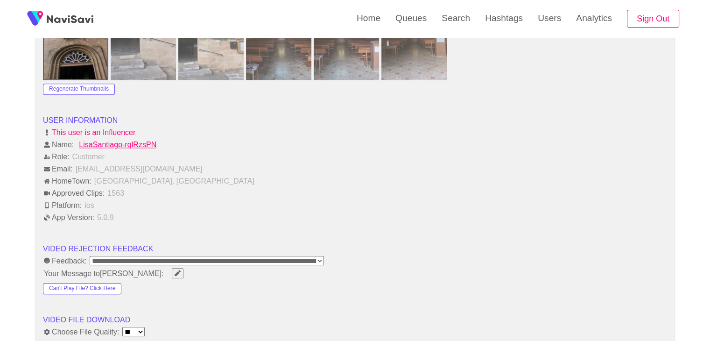
scroll to position [1120, 0]
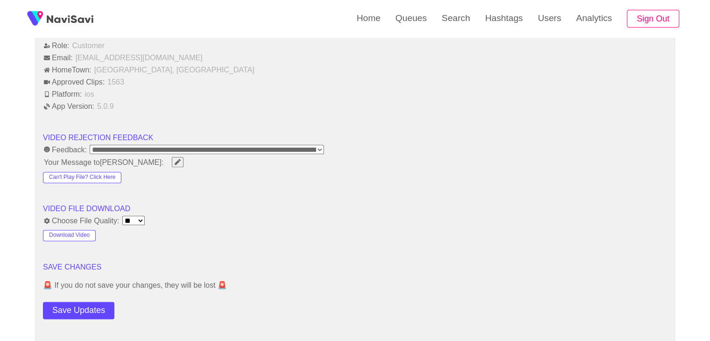
click at [89, 302] on button "Save Updates" at bounding box center [78, 309] width 71 height 17
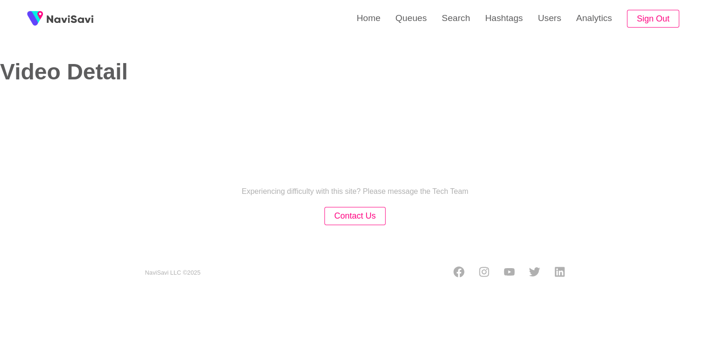
select select "**********"
select select "**"
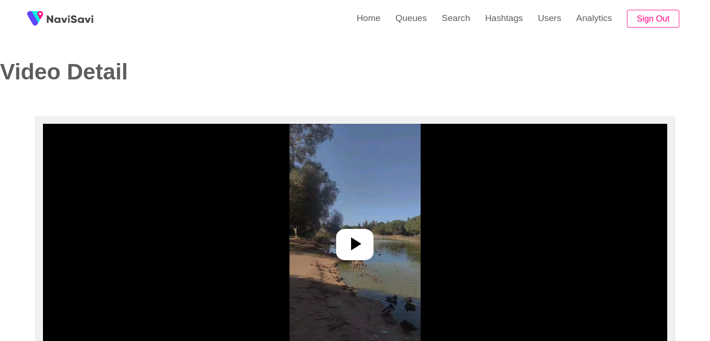
click at [353, 245] on icon at bounding box center [356, 243] width 10 height 13
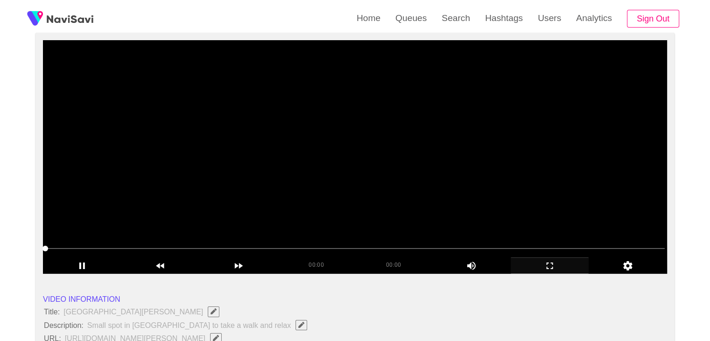
scroll to position [93, 0]
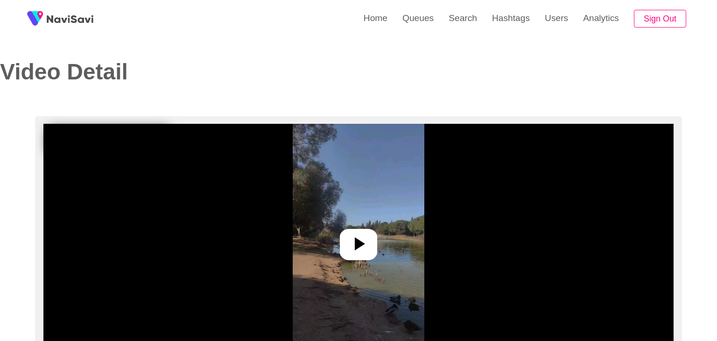
select select "**********"
select select "**"
click at [361, 248] on icon at bounding box center [354, 243] width 22 height 22
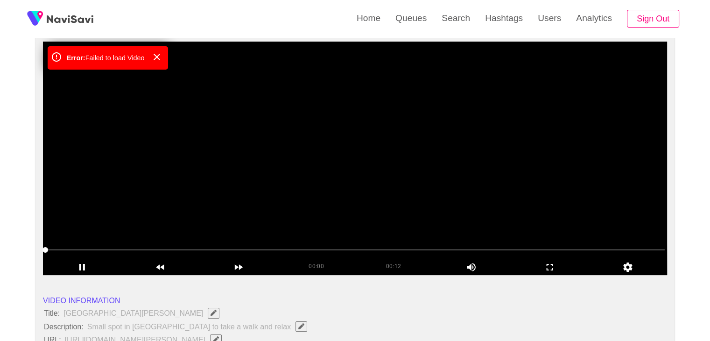
scroll to position [93, 0]
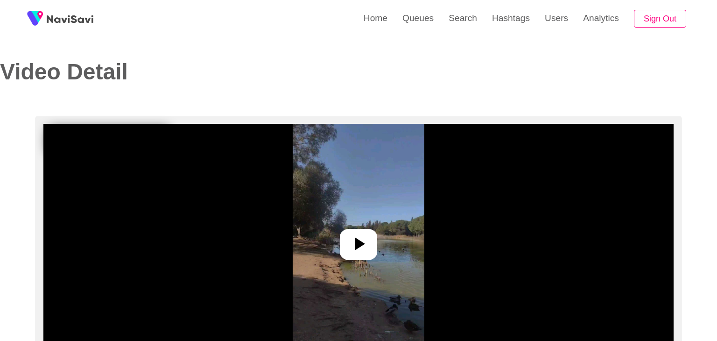
select select "**********"
select select "**"
click at [353, 229] on div at bounding box center [354, 244] width 37 height 31
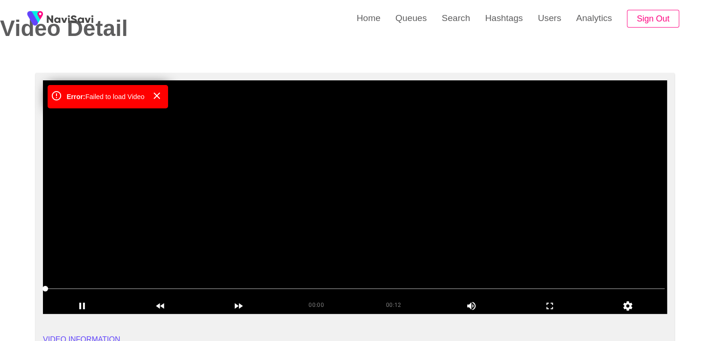
scroll to position [47, 0]
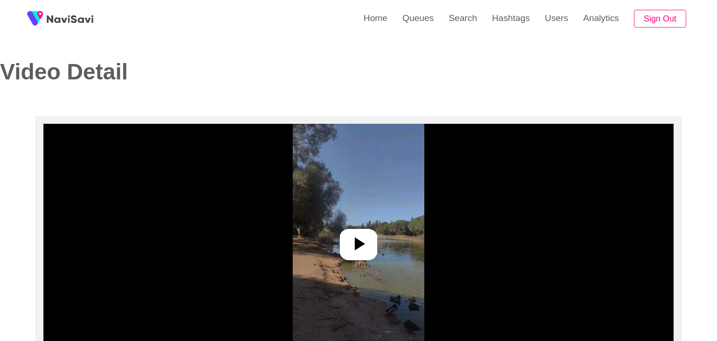
select select "**********"
select select "**"
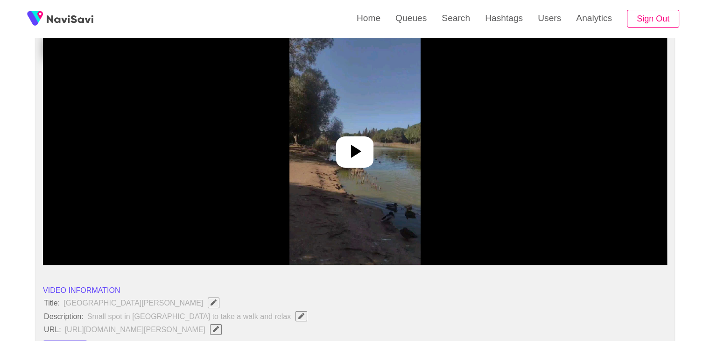
scroll to position [93, 0]
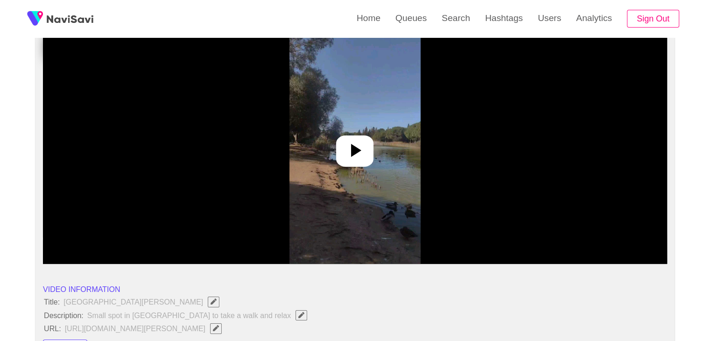
click at [345, 152] on icon at bounding box center [354, 150] width 22 height 22
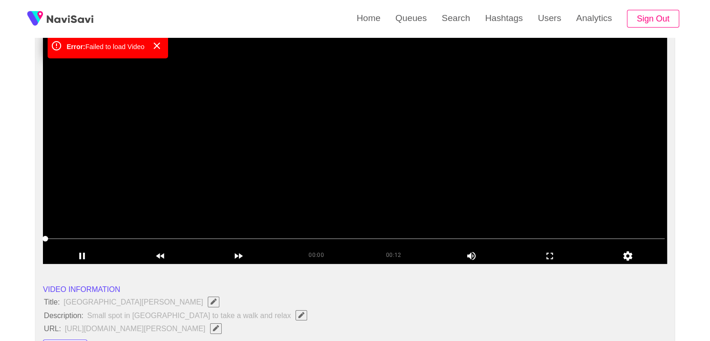
click at [265, 232] on div at bounding box center [355, 239] width 627 height 24
click at [267, 241] on span at bounding box center [354, 238] width 619 height 15
click at [271, 239] on span at bounding box center [268, 239] width 6 height 6
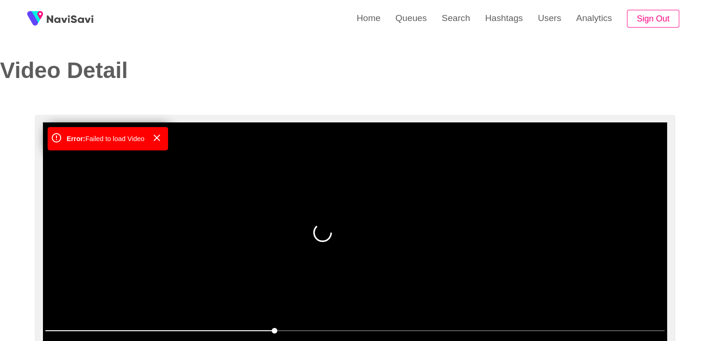
scroll to position [0, 0]
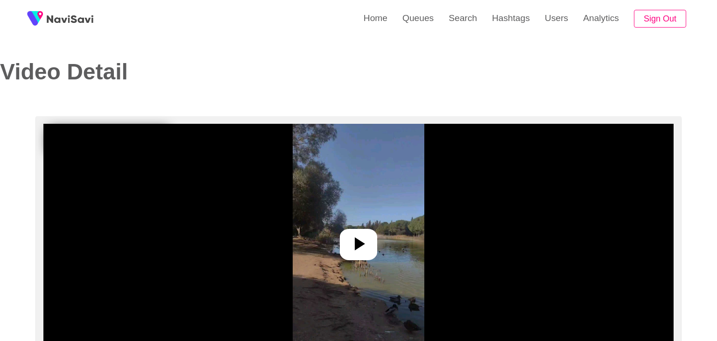
select select "**********"
select select "**"
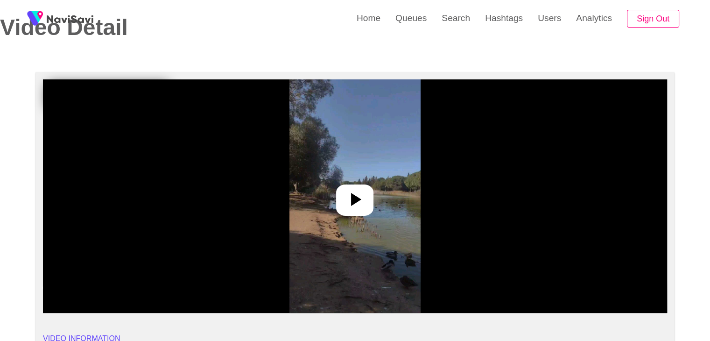
scroll to position [47, 0]
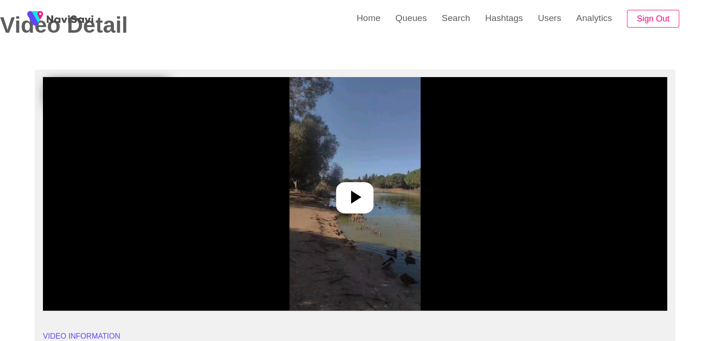
click at [367, 192] on div at bounding box center [354, 197] width 37 height 31
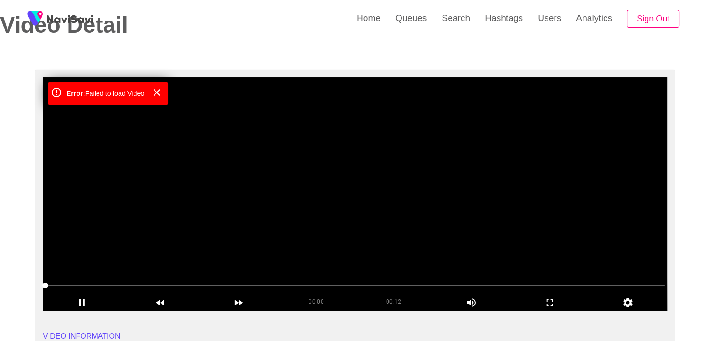
click at [413, 282] on span at bounding box center [354, 285] width 619 height 15
drag, startPoint x: 352, startPoint y: 288, endPoint x: 88, endPoint y: 256, distance: 266.0
click at [126, 264] on section "00:07 00:12 Picture In Picture 1 Error: Failed to load Video" at bounding box center [355, 193] width 624 height 233
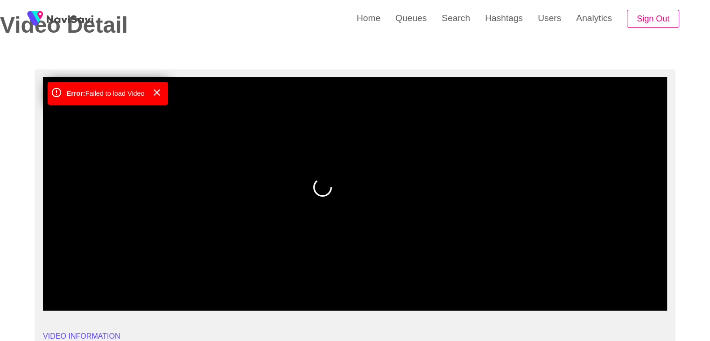
drag, startPoint x: 42, startPoint y: 271, endPoint x: 16, endPoint y: 267, distance: 25.4
drag, startPoint x: 64, startPoint y: 282, endPoint x: 0, endPoint y: 277, distance: 64.2
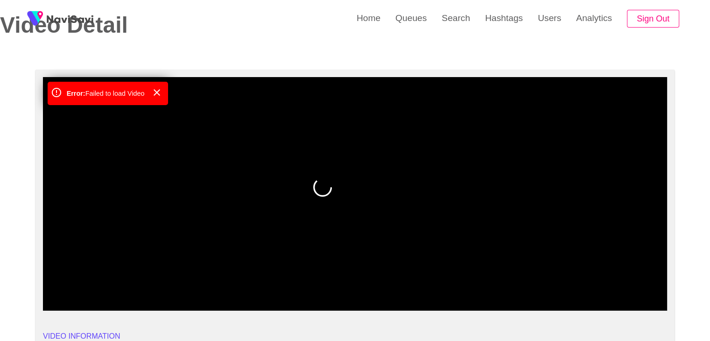
drag, startPoint x: 119, startPoint y: 286, endPoint x: 15, endPoint y: 287, distance: 104.5
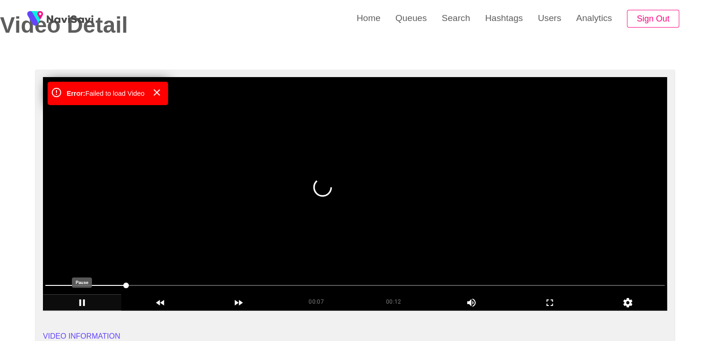
click at [80, 303] on icon "add" at bounding box center [82, 302] width 6 height 7
click at [83, 303] on icon "add" at bounding box center [82, 302] width 5 height 7
click at [84, 300] on icon "add" at bounding box center [82, 302] width 6 height 7
drag, startPoint x: 344, startPoint y: 193, endPoint x: 344, endPoint y: 198, distance: 5.2
click at [345, 193] on video at bounding box center [355, 193] width 624 height 233
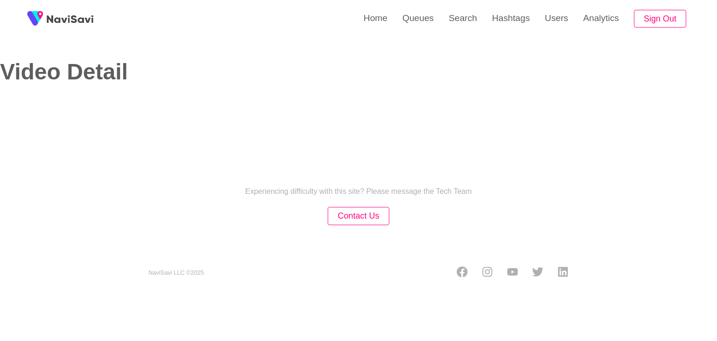
select select "**********"
select select "**"
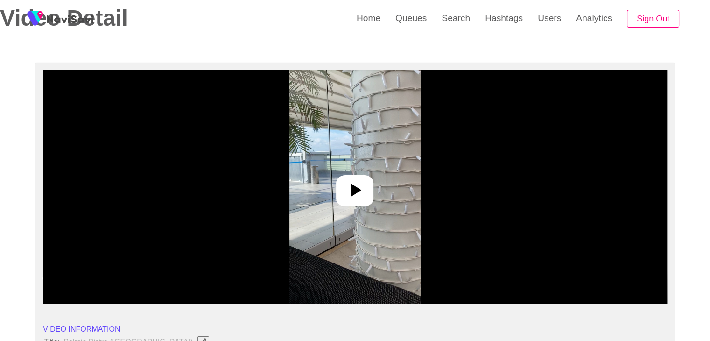
scroll to position [93, 0]
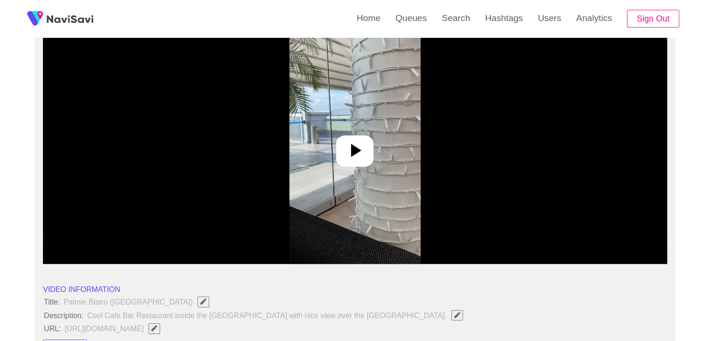
click at [360, 148] on icon at bounding box center [354, 150] width 22 height 22
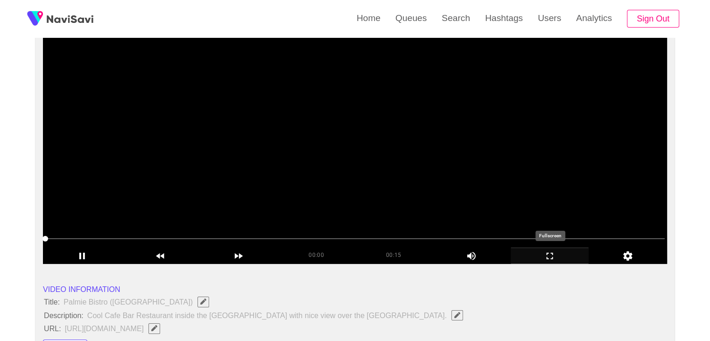
click at [556, 255] on icon "add" at bounding box center [549, 255] width 77 height 11
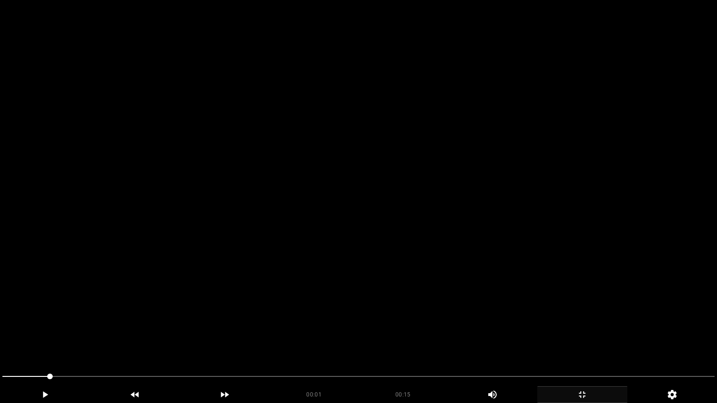
click at [459, 252] on video at bounding box center [358, 201] width 717 height 403
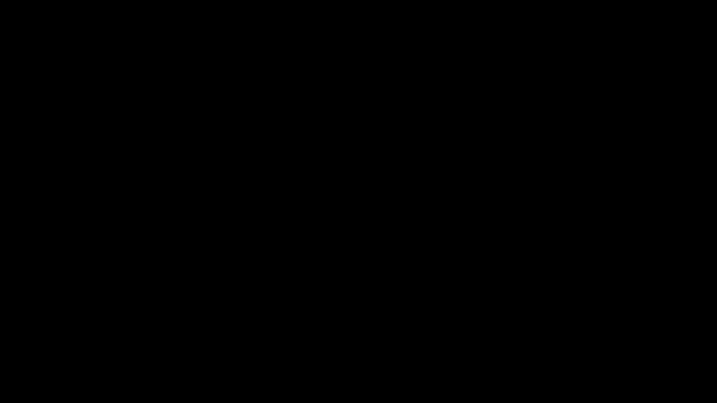
drag, startPoint x: 0, startPoint y: 375, endPoint x: 3, endPoint y: 367, distance: 8.6
click at [0, 340] on div at bounding box center [358, 377] width 719 height 25
click at [582, 340] on icon "add" at bounding box center [581, 394] width 89 height 11
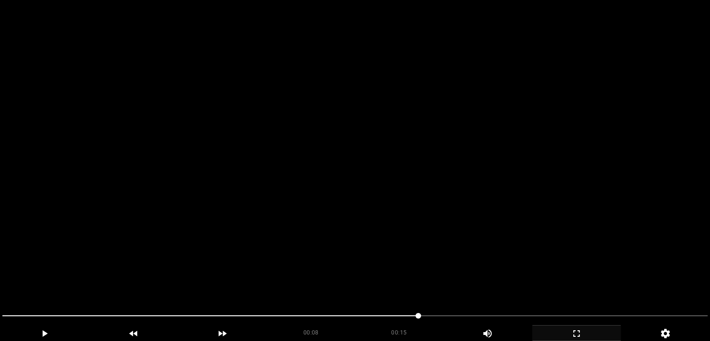
scroll to position [187, 0]
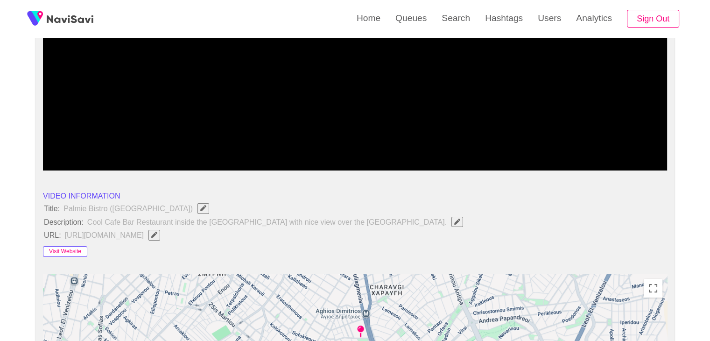
click at [54, 249] on button "Visit Website" at bounding box center [65, 251] width 44 height 11
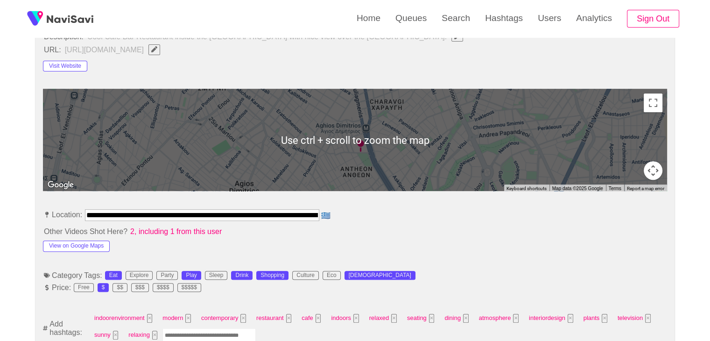
scroll to position [373, 0]
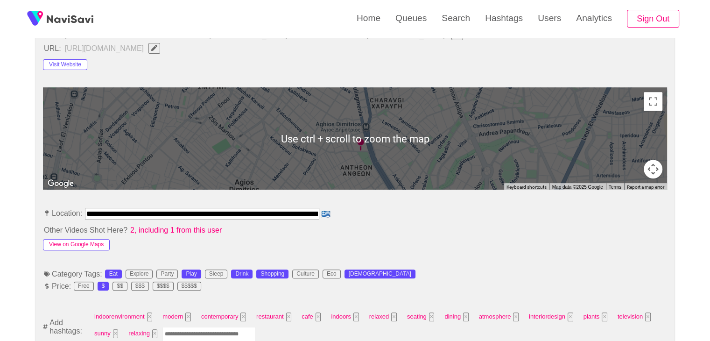
click at [91, 242] on button "View on Google Maps" at bounding box center [76, 244] width 67 height 11
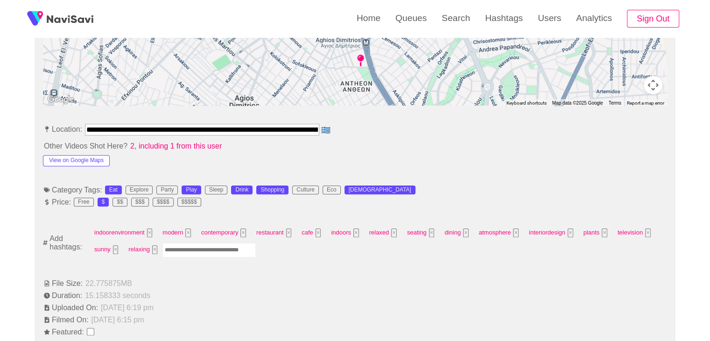
scroll to position [467, 0]
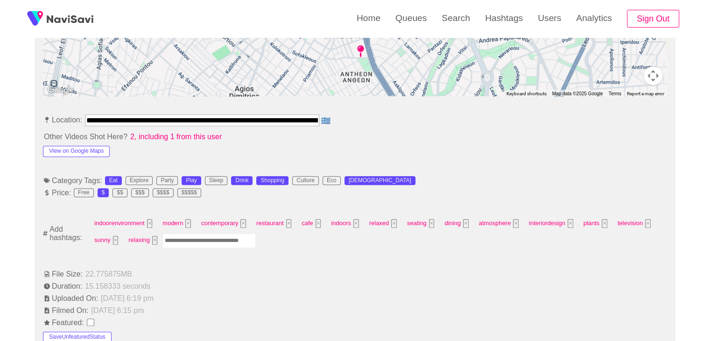
click at [180, 238] on input "Enter tag here and press return" at bounding box center [208, 240] width 93 height 14
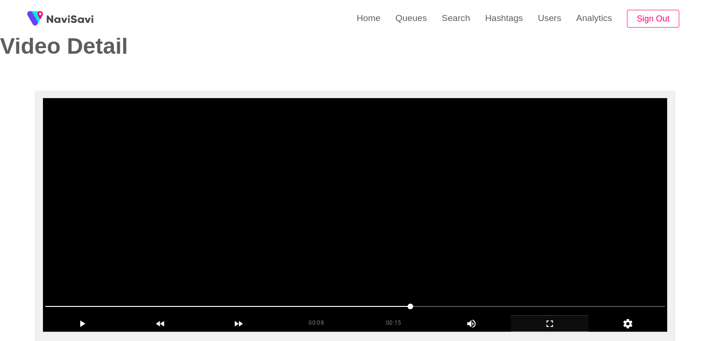
scroll to position [0, 0]
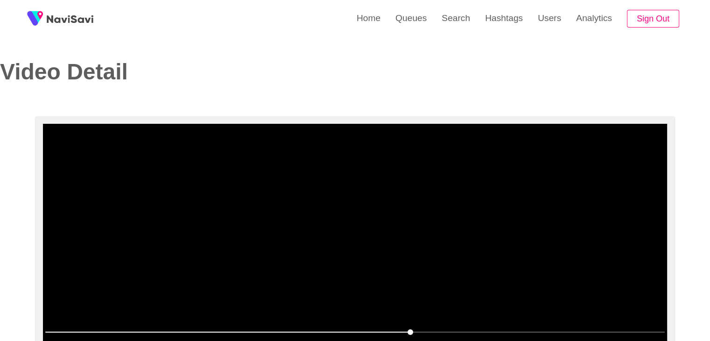
click at [390, 234] on video at bounding box center [355, 240] width 624 height 233
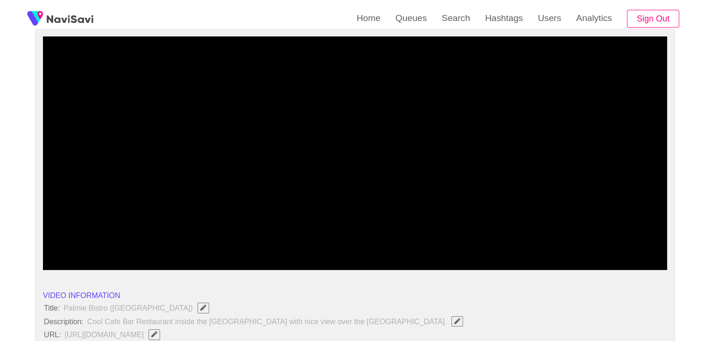
scroll to position [93, 0]
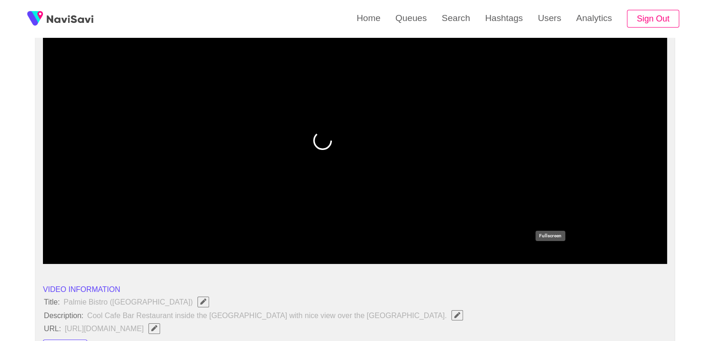
click at [564, 255] on icon "add" at bounding box center [549, 255] width 77 height 11
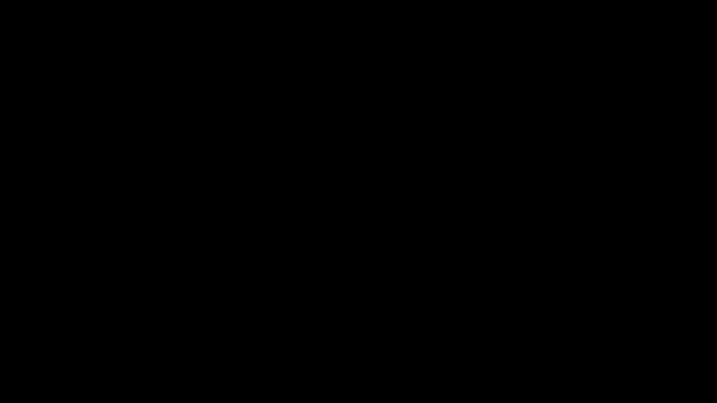
click at [588, 340] on icon "add" at bounding box center [581, 394] width 89 height 11
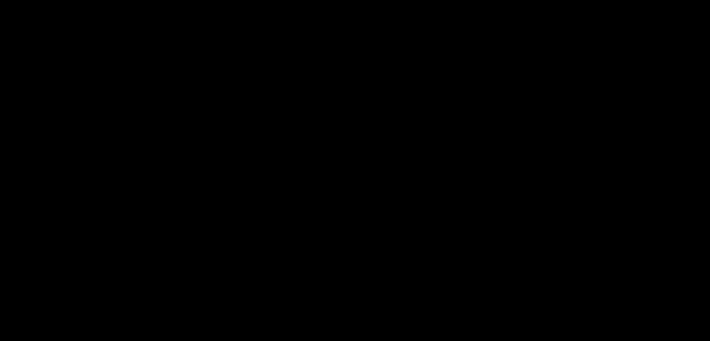
scroll to position [560, 0]
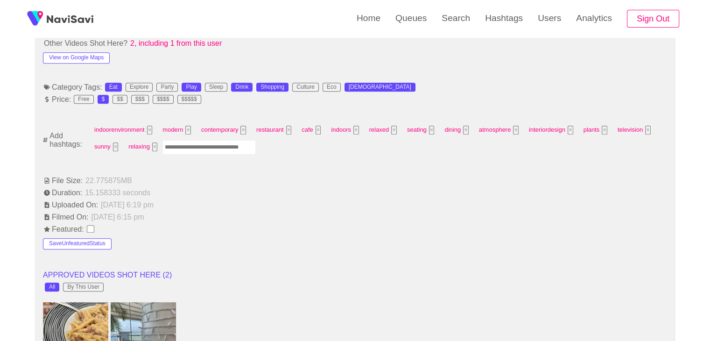
click at [194, 148] on input "Enter tag here and press return" at bounding box center [208, 147] width 93 height 14
type input "*"
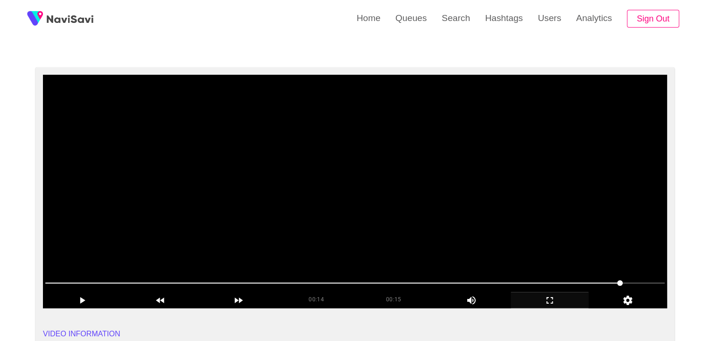
scroll to position [47, 0]
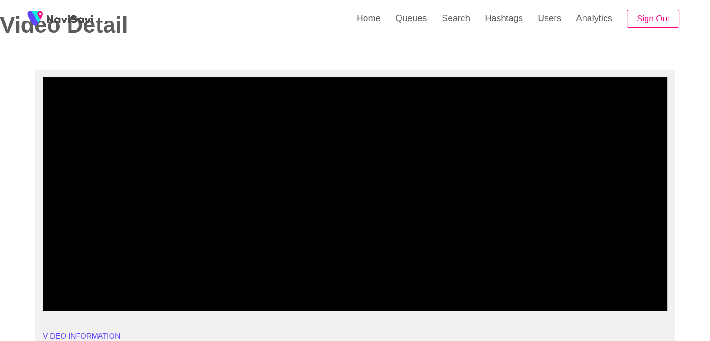
click at [556, 303] on icon "add" at bounding box center [549, 302] width 77 height 11
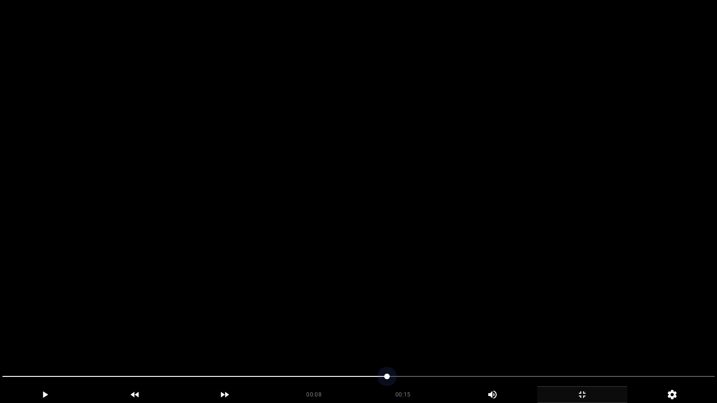
click at [355, 340] on span at bounding box center [358, 376] width 712 height 15
click at [439, 312] on video at bounding box center [358, 201] width 717 height 403
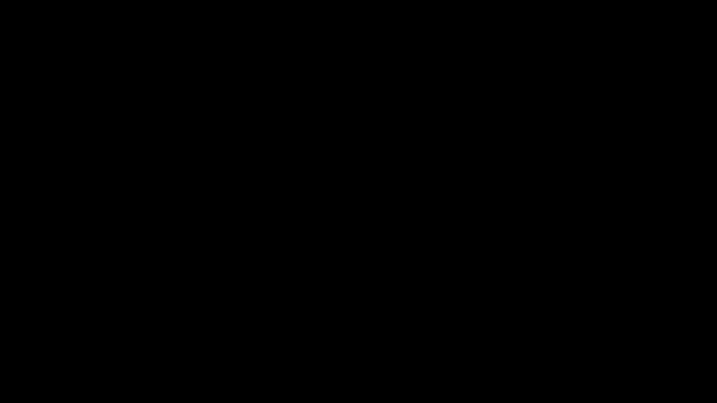
click at [582, 340] on icon "add" at bounding box center [581, 394] width 89 height 11
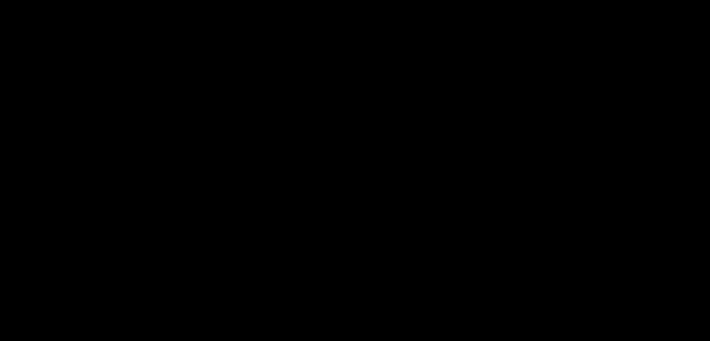
scroll to position [420, 0]
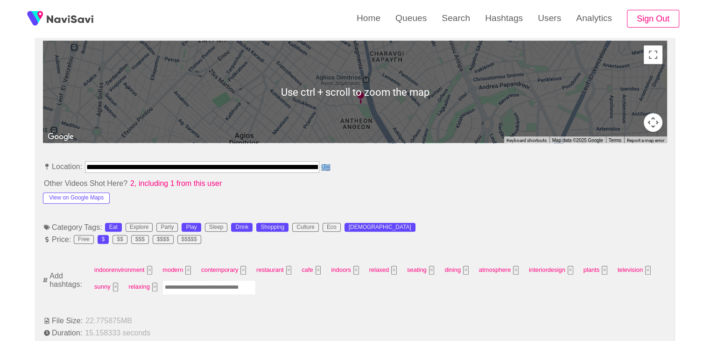
click at [204, 287] on input "Enter tag here and press return" at bounding box center [208, 287] width 93 height 14
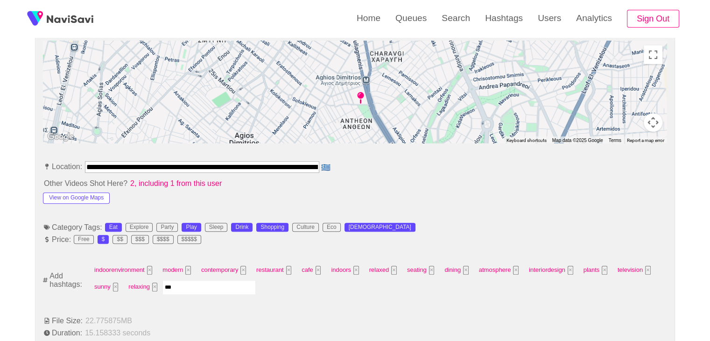
type input "****"
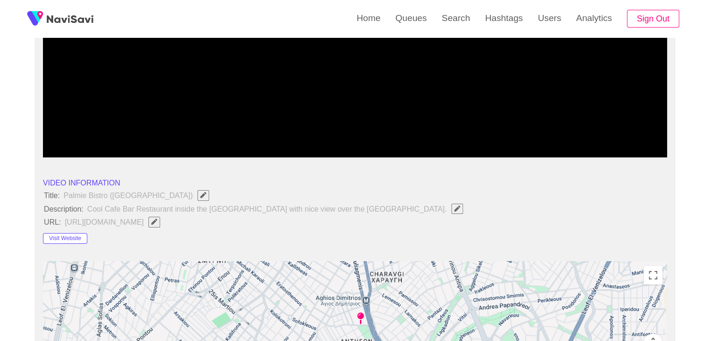
scroll to position [93, 0]
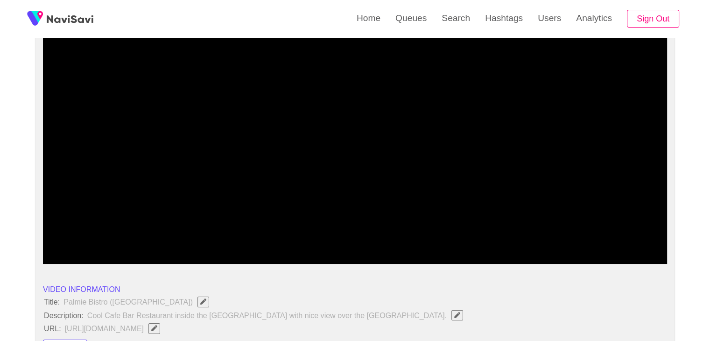
drag, startPoint x: 380, startPoint y: 233, endPoint x: 250, endPoint y: 223, distance: 130.6
click at [280, 228] on div at bounding box center [355, 239] width 627 height 24
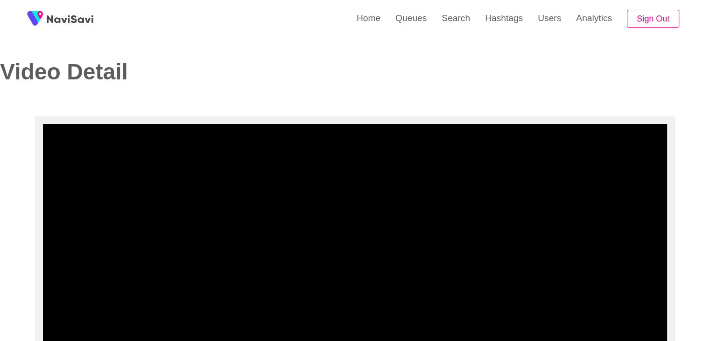
scroll to position [0, 0]
click at [360, 260] on video at bounding box center [355, 240] width 624 height 233
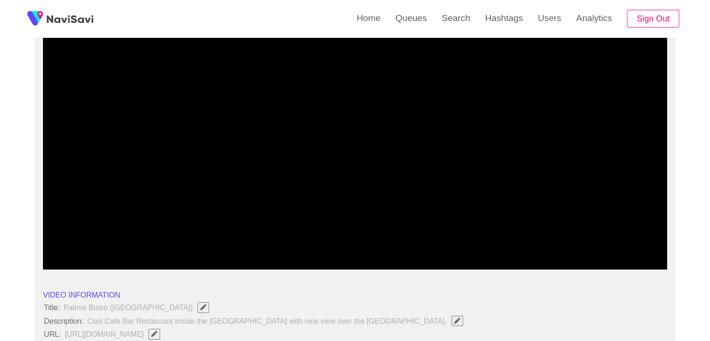
scroll to position [93, 0]
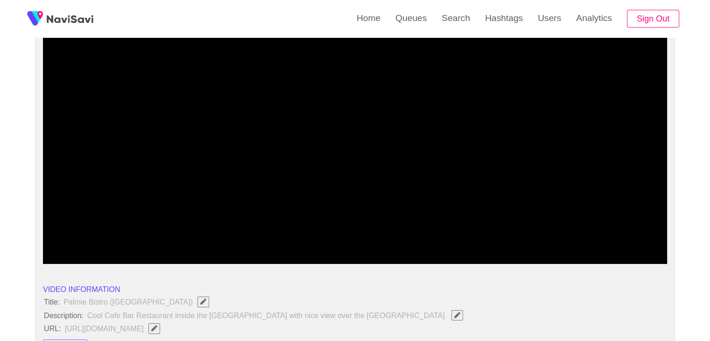
click at [550, 257] on icon "add" at bounding box center [549, 255] width 77 height 11
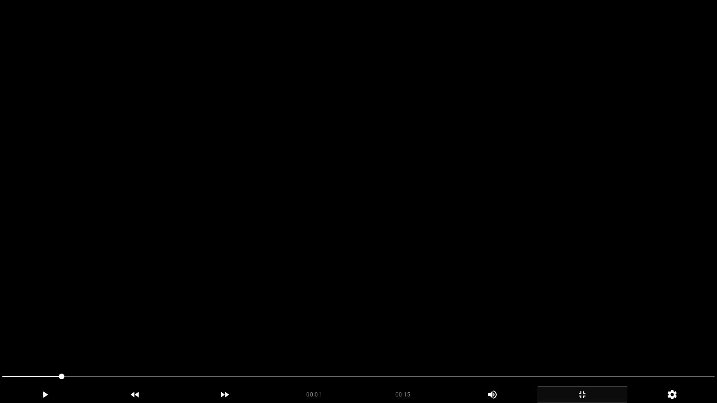
click at [314, 308] on video at bounding box center [358, 201] width 717 height 403
click at [545, 328] on video at bounding box center [358, 201] width 717 height 403
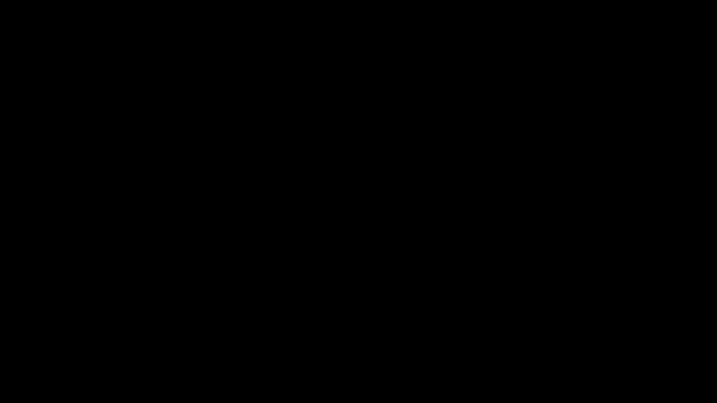
click at [585, 340] on icon "add" at bounding box center [581, 394] width 89 height 11
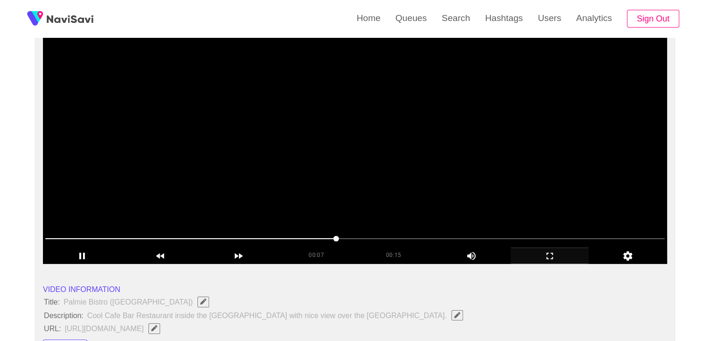
click at [338, 206] on video at bounding box center [355, 146] width 624 height 233
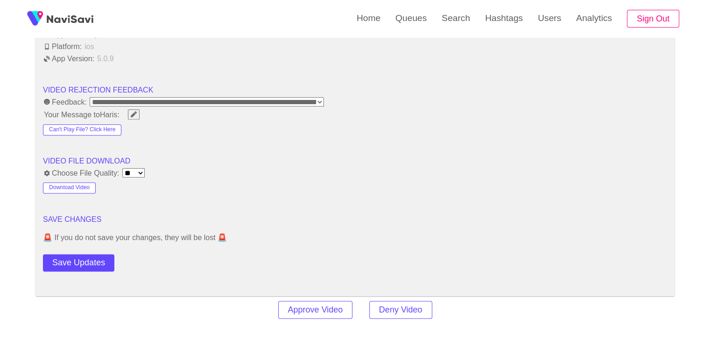
scroll to position [1166, 0]
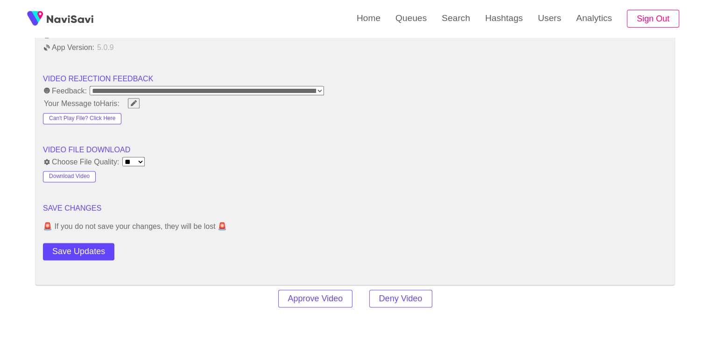
drag, startPoint x: 91, startPoint y: 250, endPoint x: 97, endPoint y: 249, distance: 5.8
click at [92, 250] on button "Save Updates" at bounding box center [78, 251] width 71 height 17
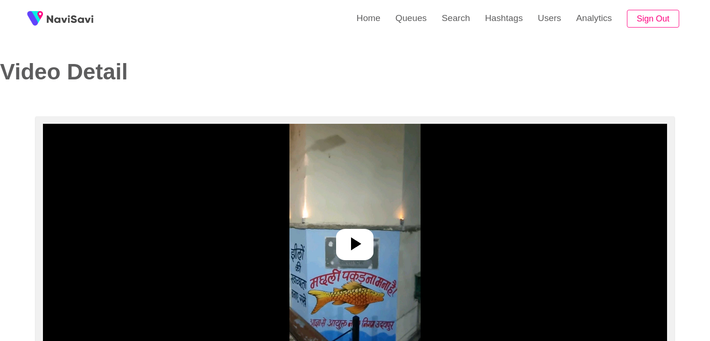
select select "**********"
select select "**"
click at [353, 260] on div at bounding box center [354, 244] width 37 height 31
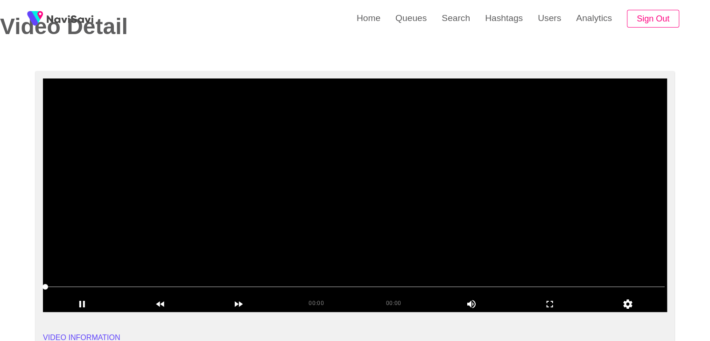
scroll to position [47, 0]
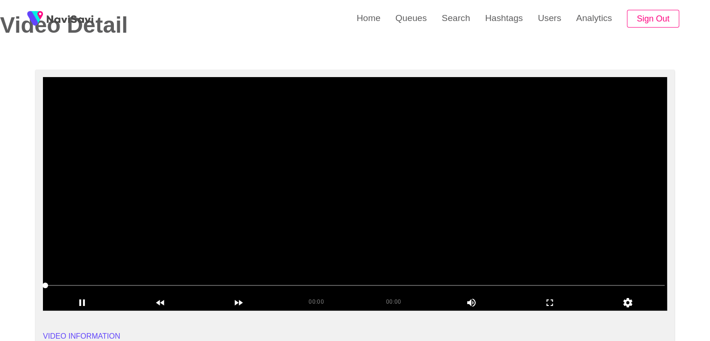
click at [272, 284] on span at bounding box center [354, 285] width 619 height 15
click at [296, 283] on span at bounding box center [354, 285] width 619 height 15
click at [356, 283] on span at bounding box center [354, 285] width 619 height 15
click at [458, 285] on span at bounding box center [354, 285] width 619 height 1
click at [488, 283] on span at bounding box center [354, 285] width 619 height 15
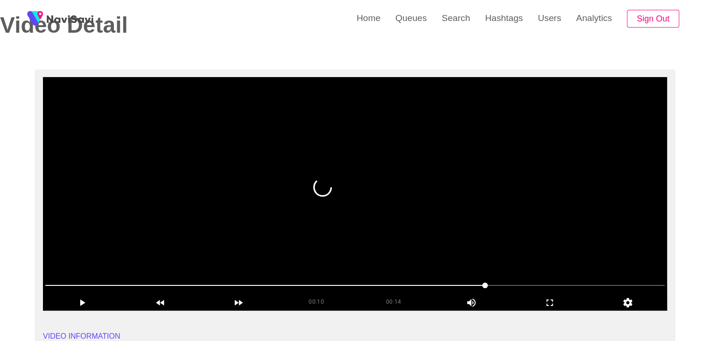
click at [549, 289] on span at bounding box center [354, 285] width 619 height 15
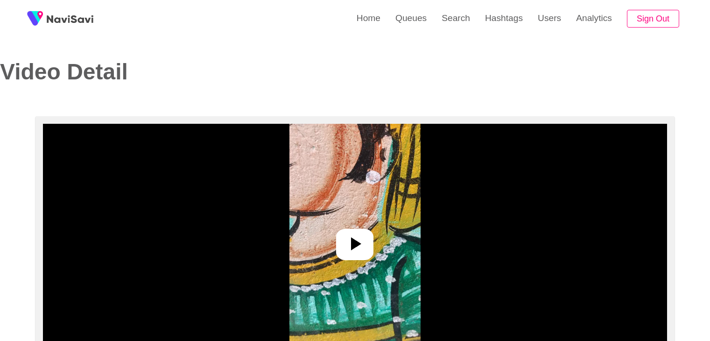
select select "**********"
select select "**"
click at [358, 244] on icon at bounding box center [356, 243] width 10 height 13
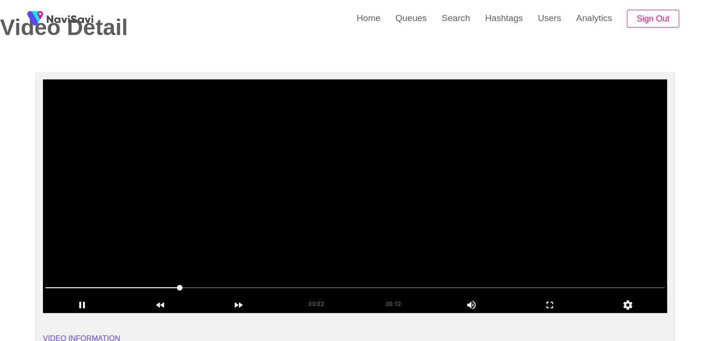
scroll to position [47, 0]
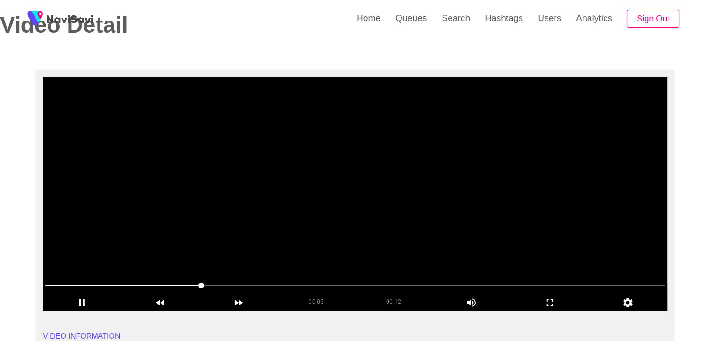
click at [321, 215] on video at bounding box center [355, 193] width 624 height 233
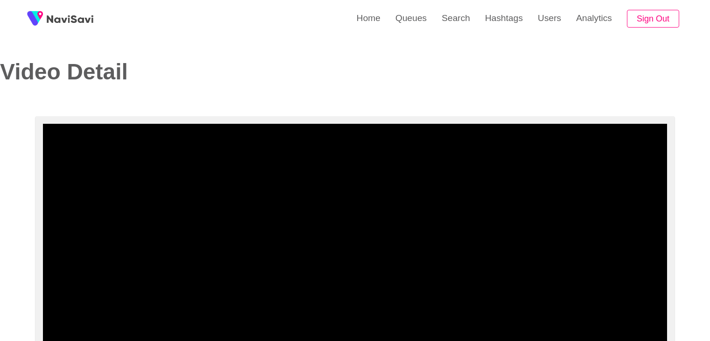
select select "**********"
select select "**"
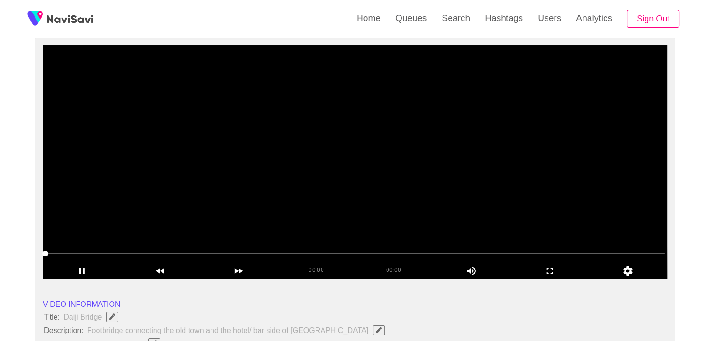
scroll to position [93, 0]
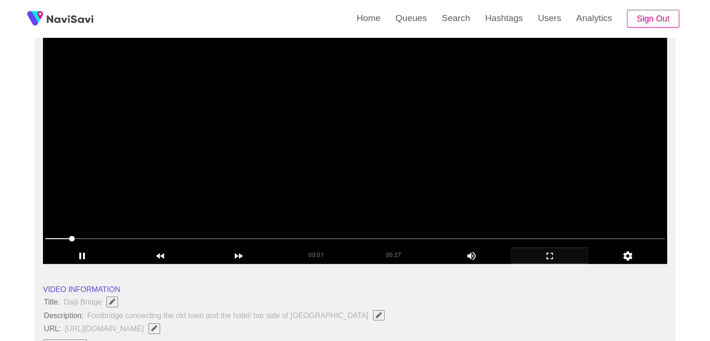
click at [544, 251] on icon "add" at bounding box center [549, 255] width 77 height 11
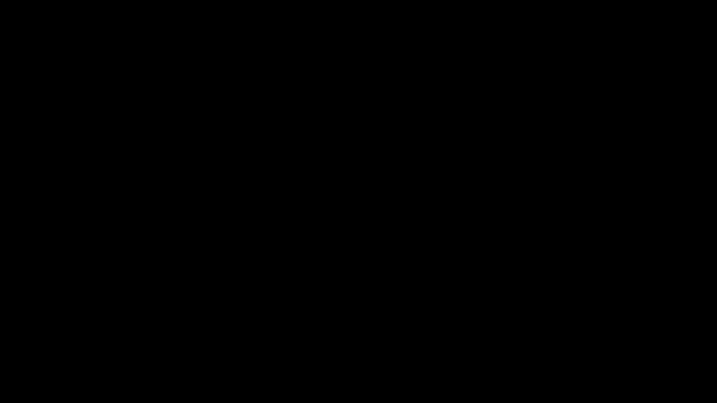
click at [58, 340] on icon "add" at bounding box center [44, 394] width 89 height 11
click at [591, 340] on icon "add" at bounding box center [581, 394] width 89 height 11
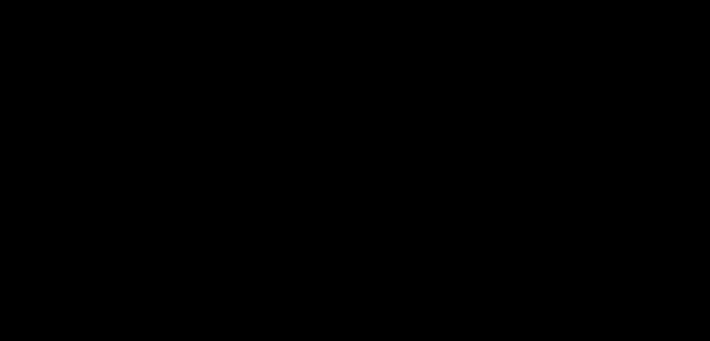
scroll to position [280, 0]
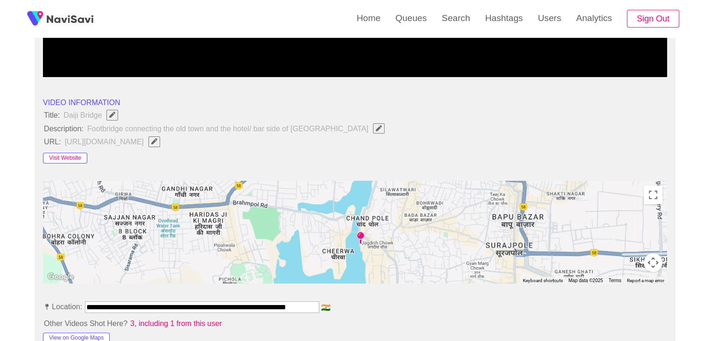
click at [78, 154] on button "Visit Website" at bounding box center [65, 158] width 44 height 11
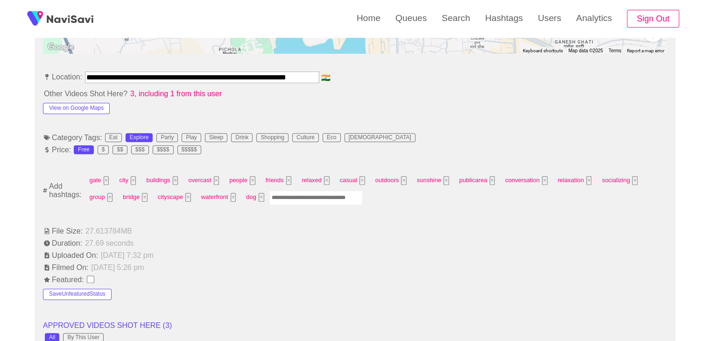
scroll to position [513, 0]
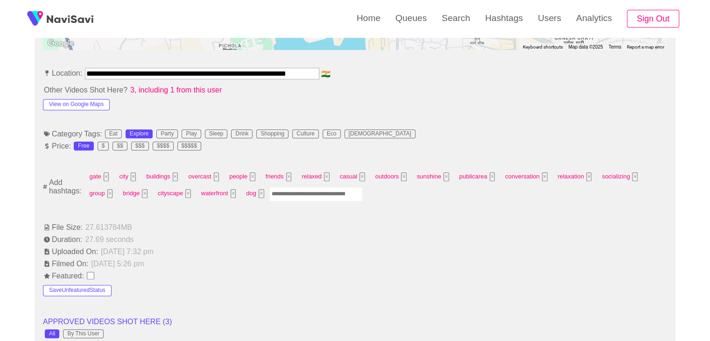
click at [302, 193] on input "Enter tag here and press return" at bounding box center [315, 194] width 93 height 14
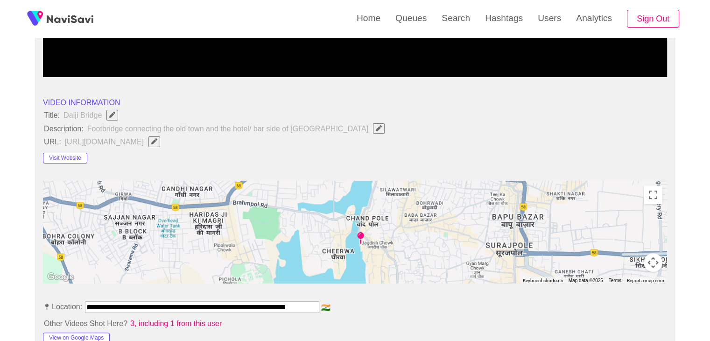
scroll to position [467, 0]
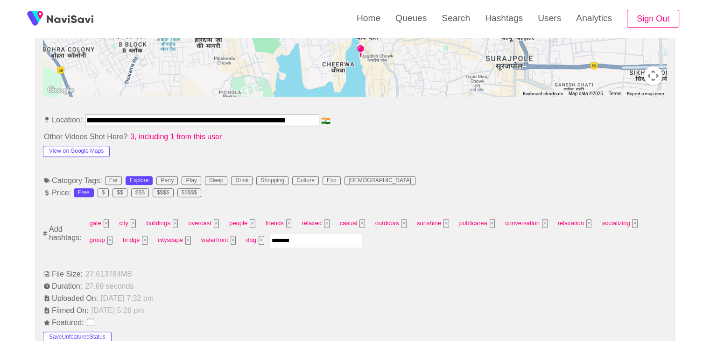
type input "*********"
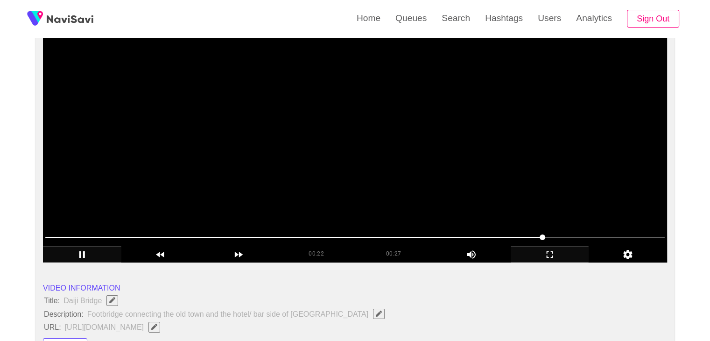
scroll to position [93, 0]
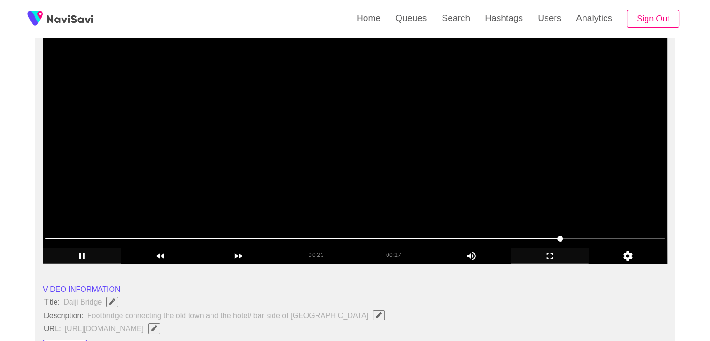
click at [378, 242] on span at bounding box center [354, 238] width 619 height 15
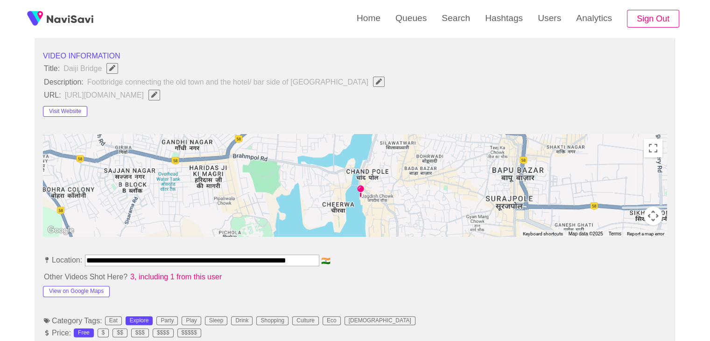
scroll to position [560, 0]
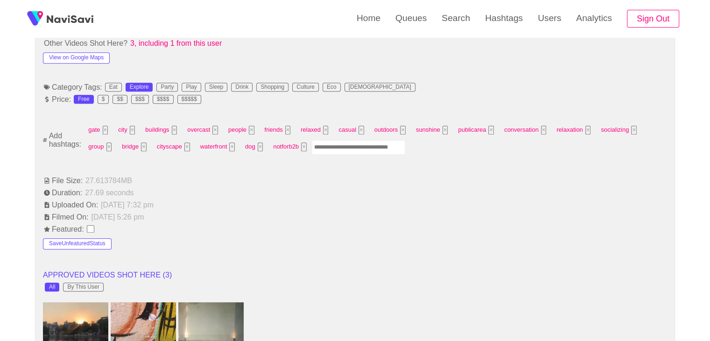
click at [332, 148] on input "Enter tag here and press return" at bounding box center [358, 147] width 93 height 14
type input "******"
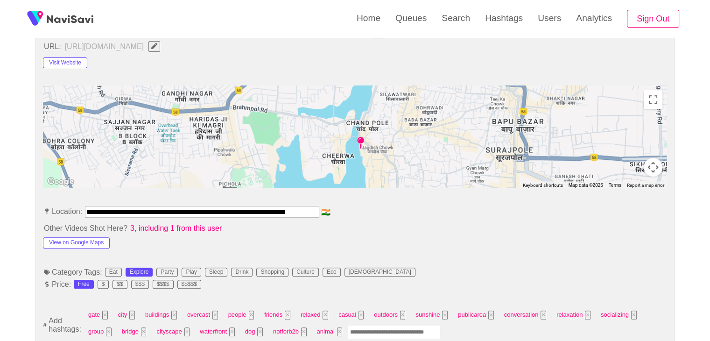
scroll to position [373, 0]
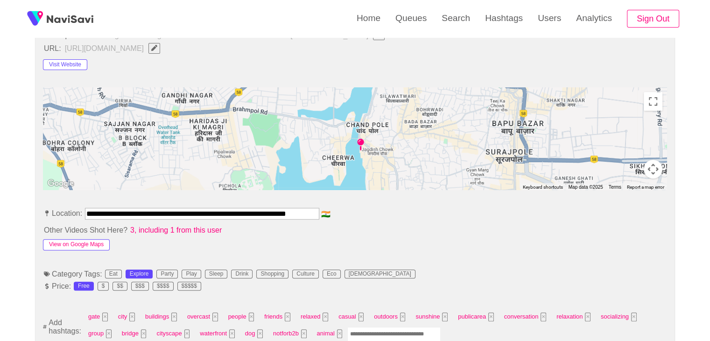
click at [85, 244] on button "View on Google Maps" at bounding box center [76, 244] width 67 height 11
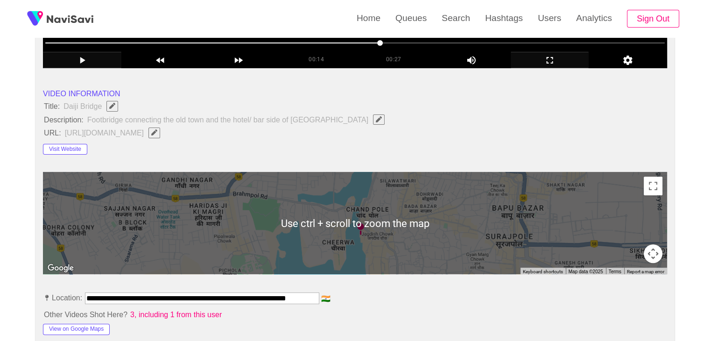
scroll to position [280, 0]
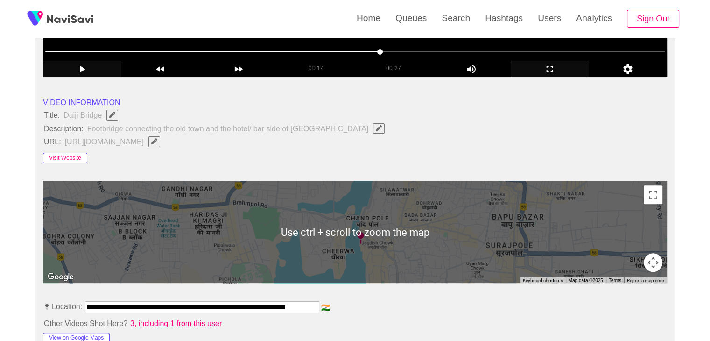
click at [69, 156] on button "Visit Website" at bounding box center [65, 158] width 44 height 11
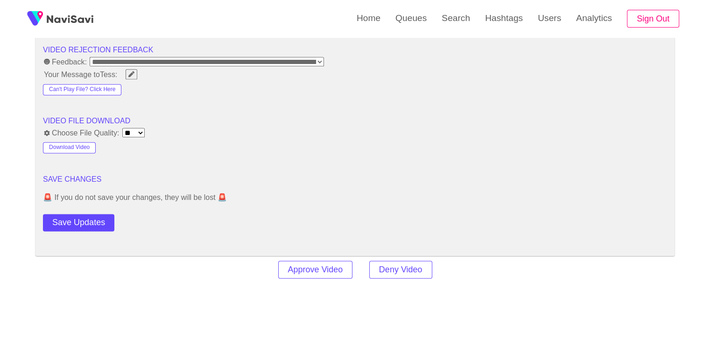
scroll to position [1213, 0]
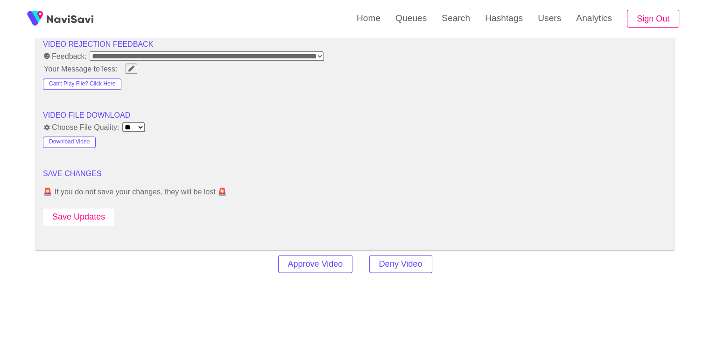
click at [88, 217] on button "Save Updates" at bounding box center [78, 216] width 71 height 17
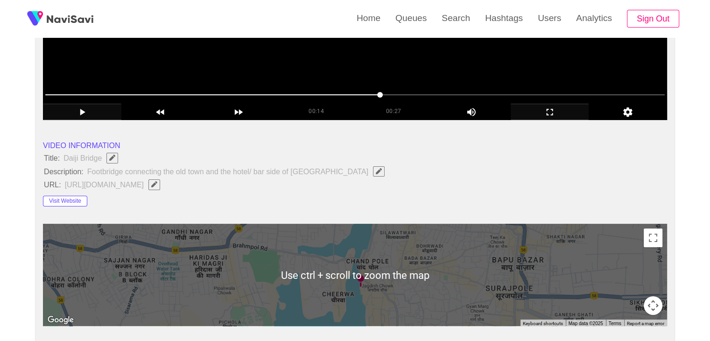
scroll to position [233, 0]
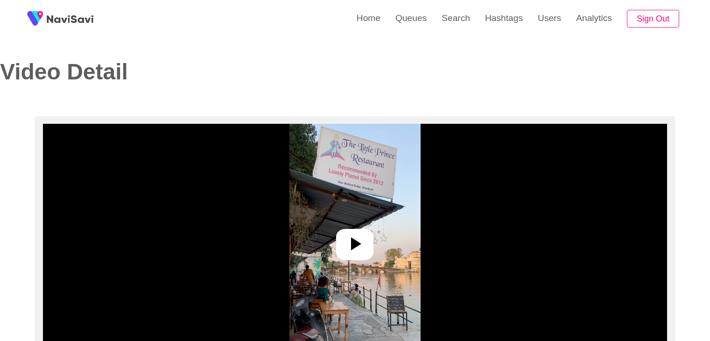
select select "**********"
select select "**"
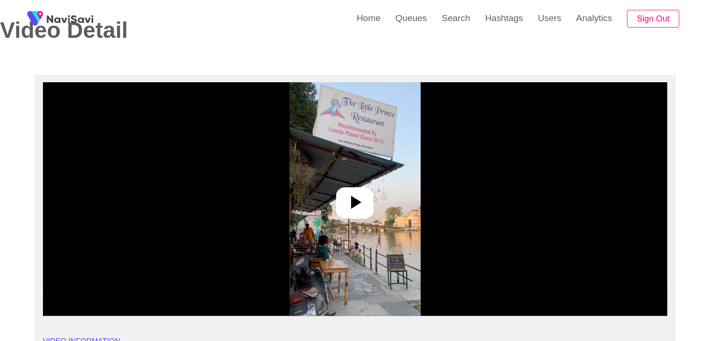
scroll to position [47, 0]
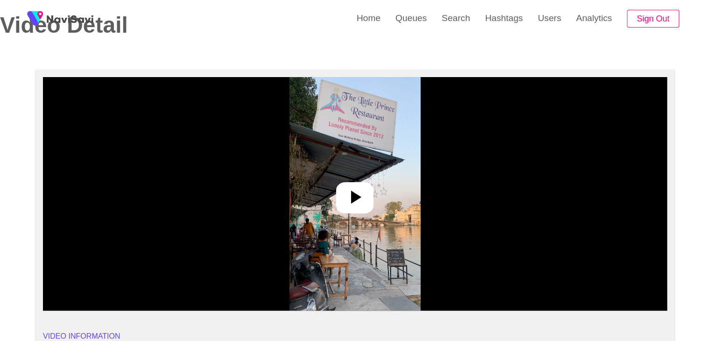
click at [359, 201] on icon at bounding box center [354, 197] width 22 height 22
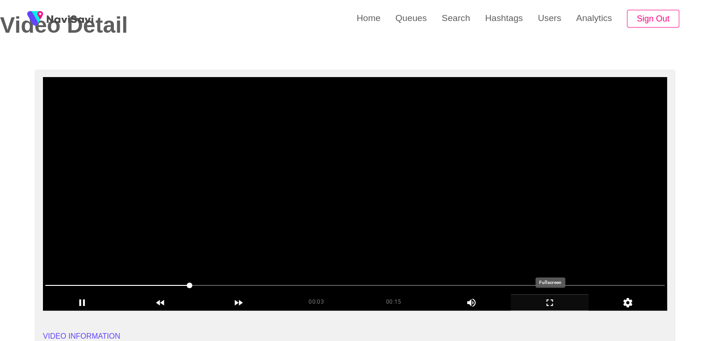
click at [554, 301] on icon "add" at bounding box center [549, 302] width 77 height 11
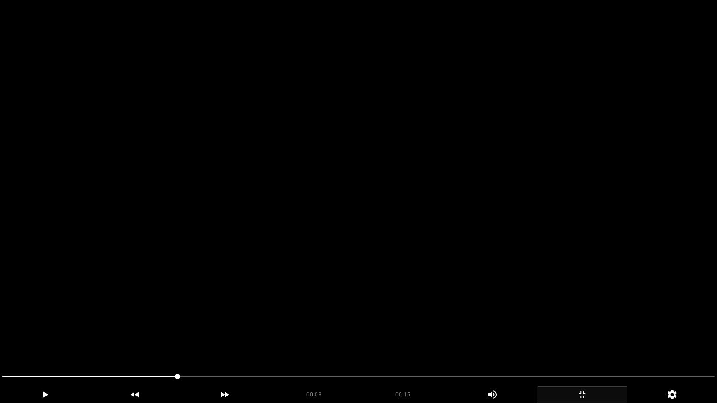
click at [222, 314] on video at bounding box center [358, 201] width 717 height 403
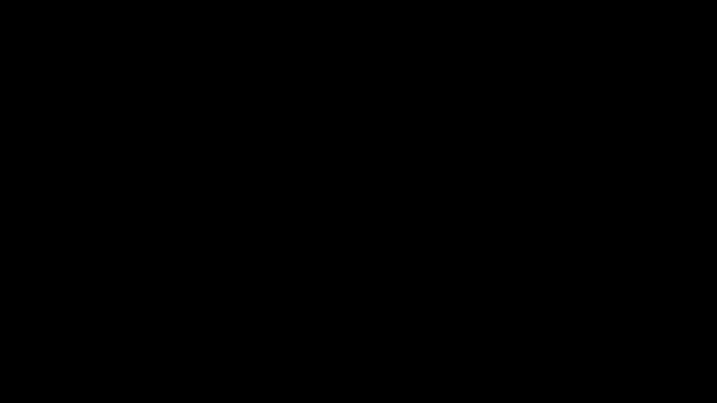
click at [688, 340] on span at bounding box center [358, 376] width 712 height 15
drag, startPoint x: 596, startPoint y: 375, endPoint x: 588, endPoint y: 377, distance: 8.3
click at [588, 340] on span at bounding box center [358, 376] width 712 height 15
click at [470, 340] on span at bounding box center [358, 376] width 712 height 15
click at [424, 340] on span at bounding box center [358, 376] width 712 height 15
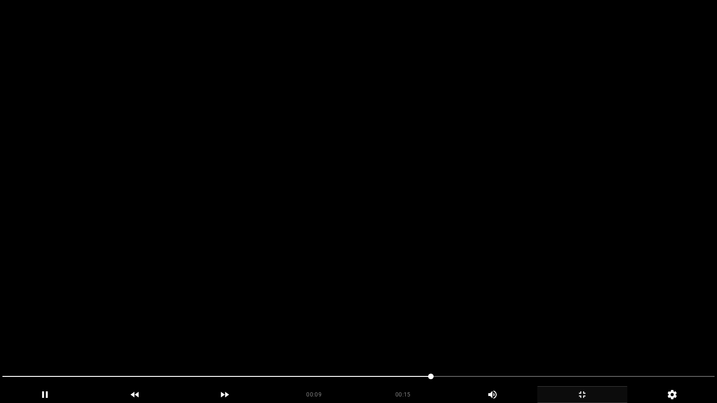
click at [463, 301] on video at bounding box center [358, 201] width 717 height 403
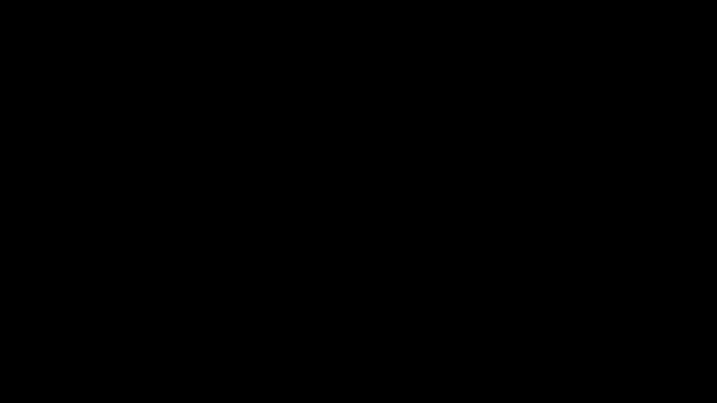
click at [334, 340] on span at bounding box center [358, 376] width 712 height 15
drag, startPoint x: 286, startPoint y: 368, endPoint x: 247, endPoint y: 371, distance: 38.9
click at [247, 340] on div at bounding box center [358, 377] width 719 height 25
click at [241, 340] on span at bounding box center [358, 376] width 712 height 15
drag, startPoint x: 204, startPoint y: 376, endPoint x: 194, endPoint y: 380, distance: 10.9
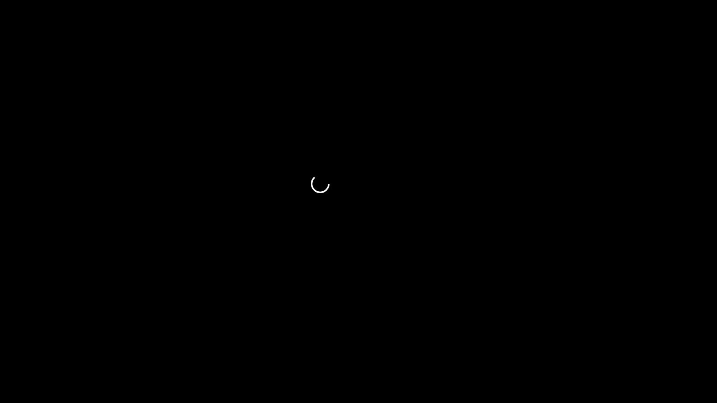
click at [194, 340] on span at bounding box center [358, 376] width 712 height 15
click at [567, 340] on icon "add" at bounding box center [581, 394] width 89 height 11
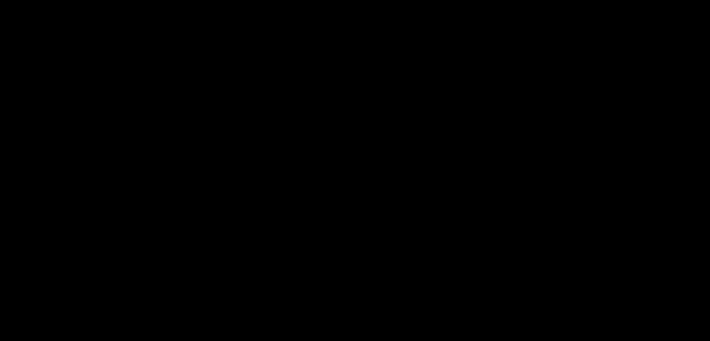
scroll to position [233, 0]
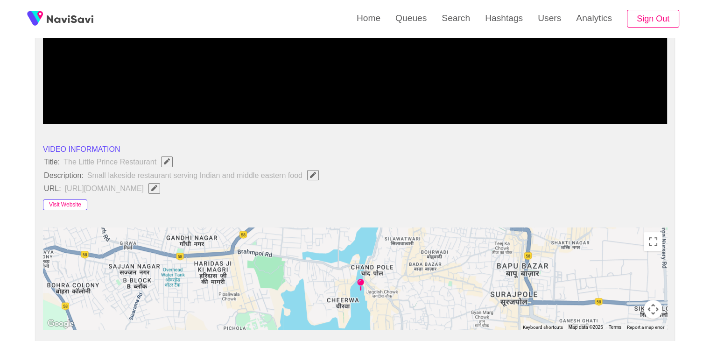
click at [69, 202] on button "Visit Website" at bounding box center [65, 204] width 44 height 11
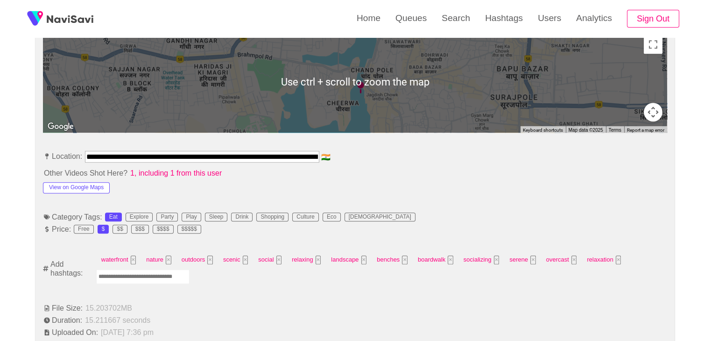
scroll to position [467, 0]
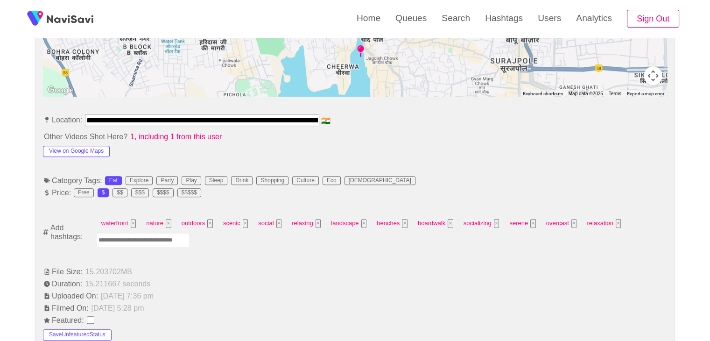
click at [156, 237] on input "Enter tag here and press return" at bounding box center [142, 240] width 93 height 14
type input "*********"
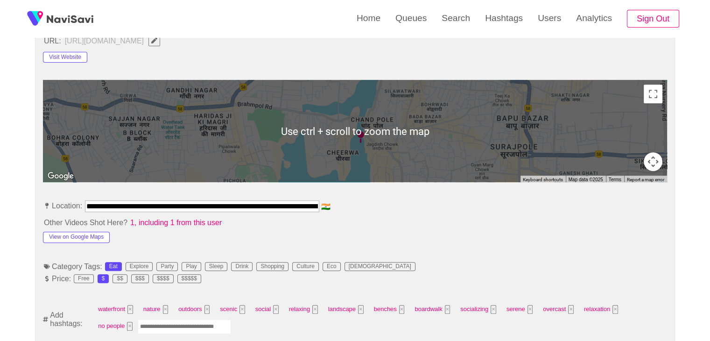
scroll to position [513, 0]
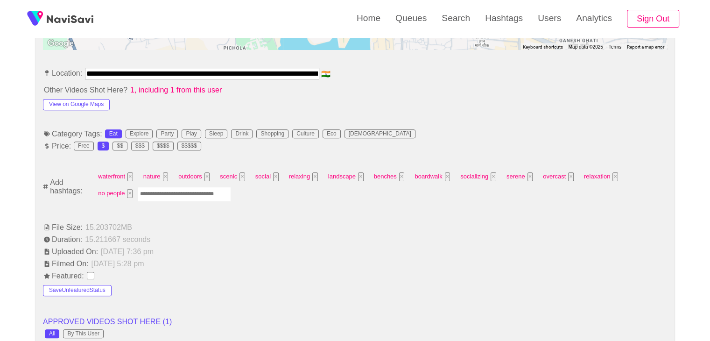
click at [144, 191] on input "Enter tag here and press return" at bounding box center [184, 194] width 93 height 14
type input "*********"
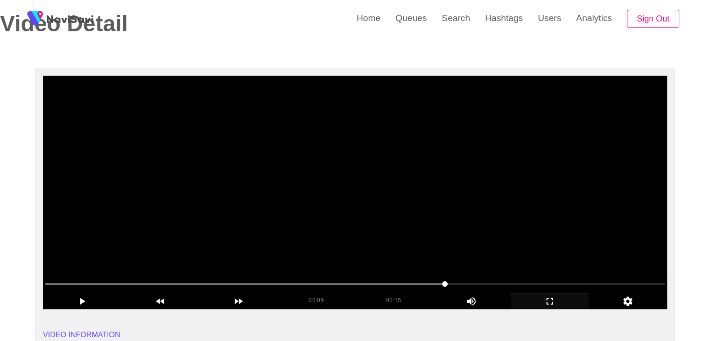
scroll to position [47, 0]
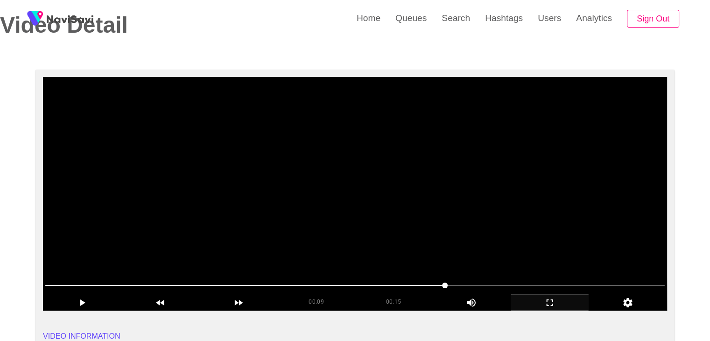
click at [392, 210] on video at bounding box center [355, 193] width 624 height 233
click at [248, 271] on section "00:10 00:15 Picture In Picture 1 Error: Failed to load Video" at bounding box center [355, 193] width 624 height 233
click at [459, 285] on span at bounding box center [354, 285] width 619 height 1
click at [489, 284] on span at bounding box center [354, 285] width 619 height 15
click at [551, 290] on span at bounding box center [354, 285] width 619 height 15
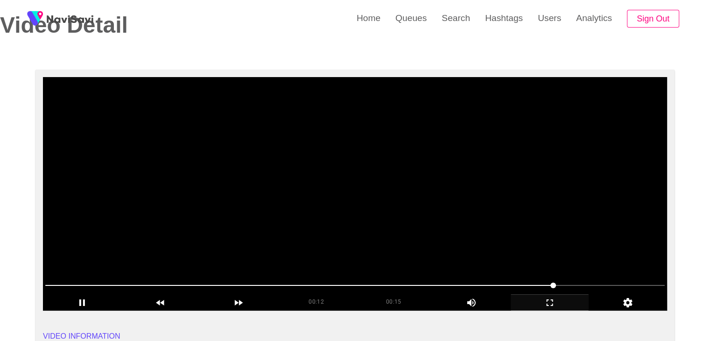
click at [590, 283] on span at bounding box center [354, 285] width 619 height 15
drag, startPoint x: 351, startPoint y: 282, endPoint x: 340, endPoint y: 284, distance: 11.3
click at [340, 284] on span at bounding box center [354, 285] width 619 height 15
drag, startPoint x: 340, startPoint y: 284, endPoint x: 287, endPoint y: 280, distance: 53.3
click at [287, 280] on span at bounding box center [354, 285] width 619 height 15
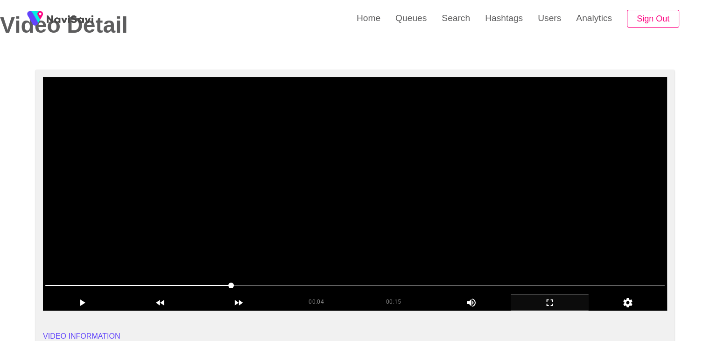
click at [186, 274] on div at bounding box center [355, 286] width 627 height 24
click at [146, 275] on div at bounding box center [355, 286] width 627 height 24
click at [112, 282] on span at bounding box center [354, 285] width 619 height 15
click at [86, 279] on span at bounding box center [354, 285] width 619 height 15
click at [314, 225] on video at bounding box center [355, 193] width 624 height 233
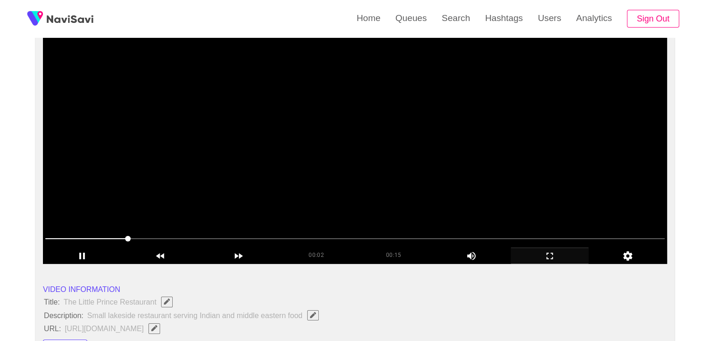
click at [297, 212] on video at bounding box center [355, 146] width 624 height 233
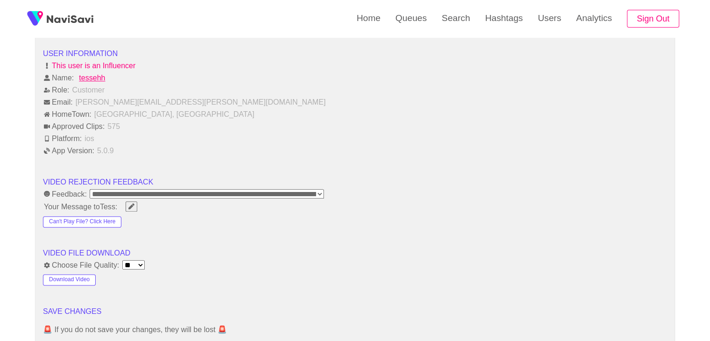
scroll to position [1166, 0]
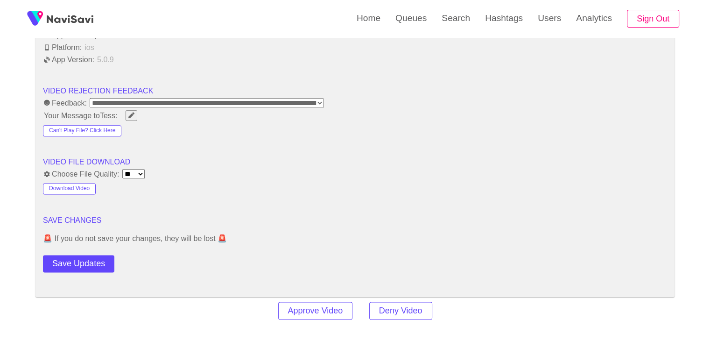
click at [94, 255] on button "Save Updates" at bounding box center [78, 263] width 71 height 17
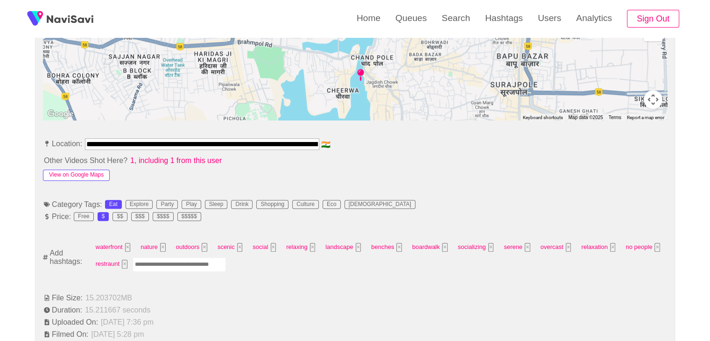
scroll to position [420, 0]
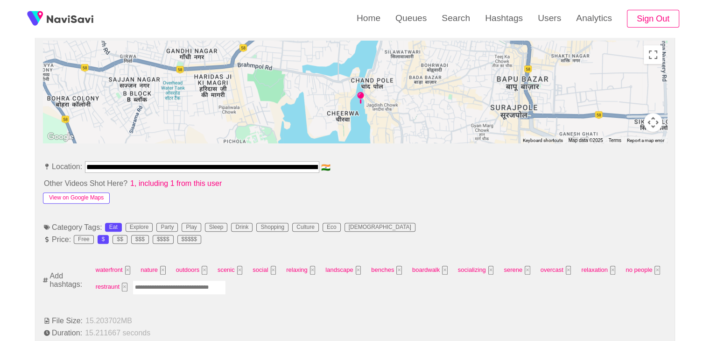
click at [82, 195] on button "View on Google Maps" at bounding box center [76, 197] width 67 height 11
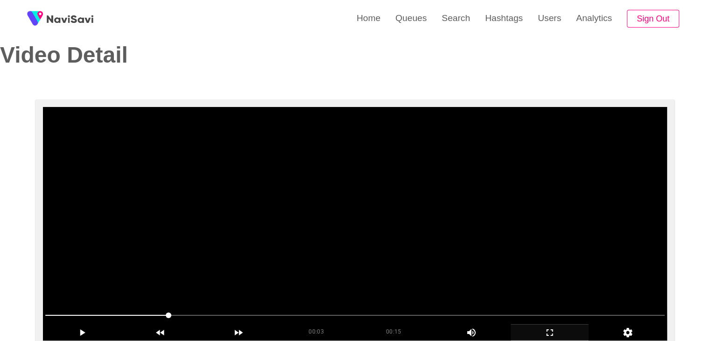
scroll to position [47, 0]
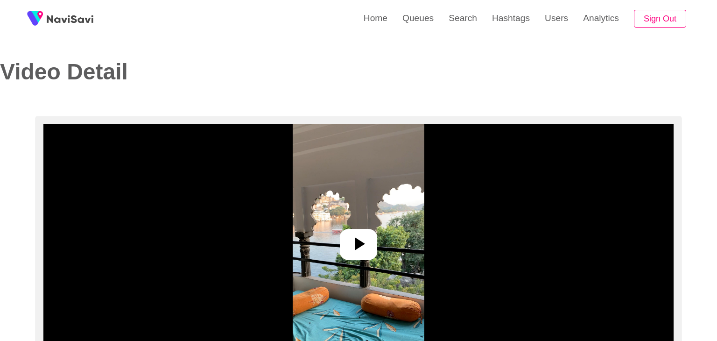
select select "**********"
select select "**"
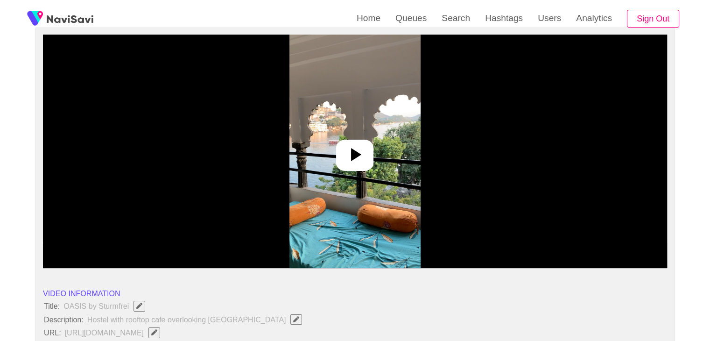
scroll to position [93, 0]
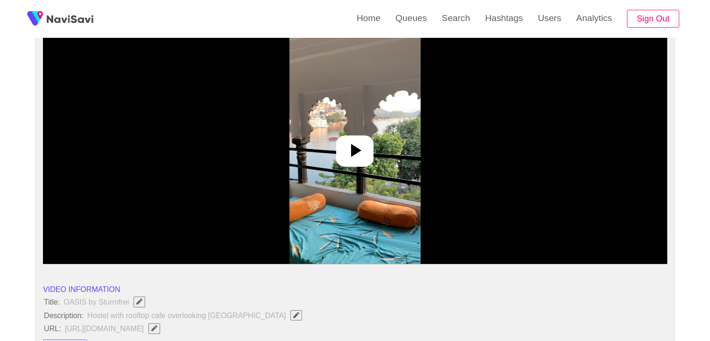
click at [345, 145] on icon at bounding box center [354, 150] width 22 height 22
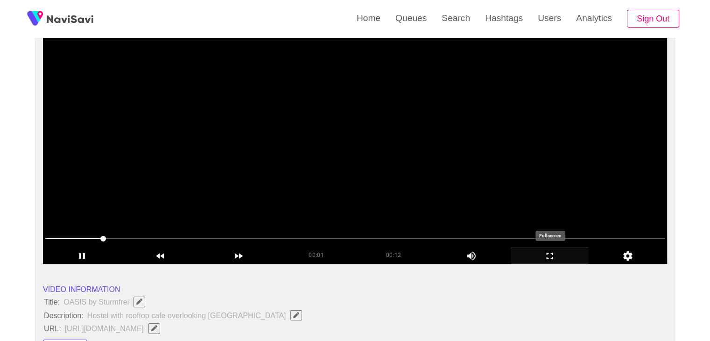
click at [539, 248] on div "add" at bounding box center [549, 255] width 78 height 16
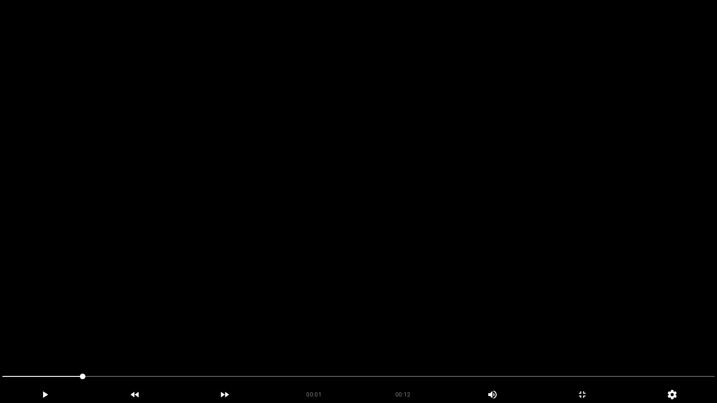
click at [304, 264] on video at bounding box center [358, 201] width 717 height 403
click at [477, 261] on video at bounding box center [358, 201] width 717 height 403
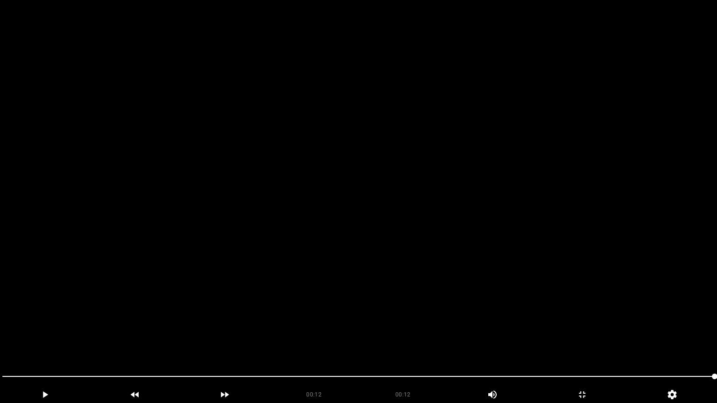
drag, startPoint x: 160, startPoint y: 377, endPoint x: 0, endPoint y: 372, distance: 160.1
click at [0, 340] on div at bounding box center [358, 377] width 719 height 25
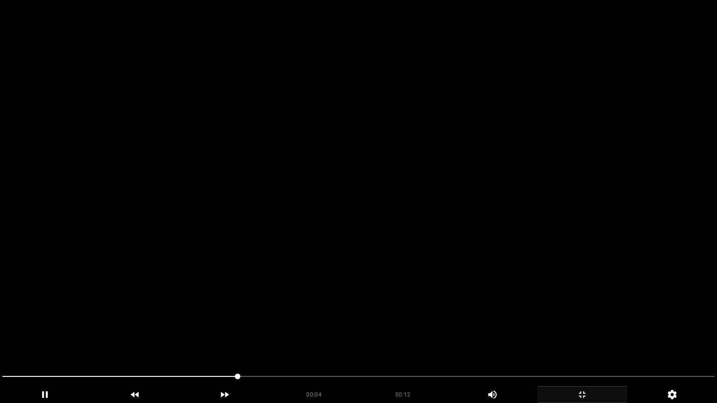
click at [579, 340] on icon "add" at bounding box center [581, 394] width 89 height 11
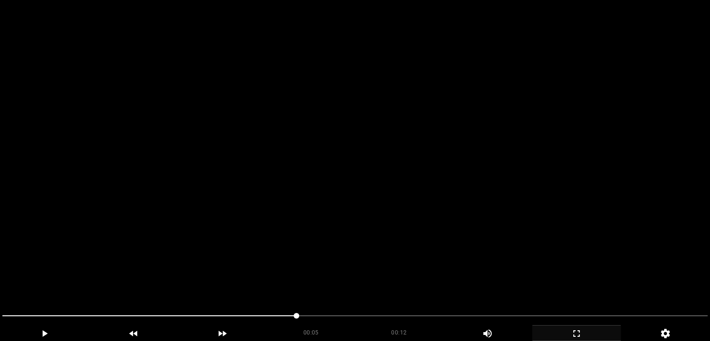
scroll to position [47, 0]
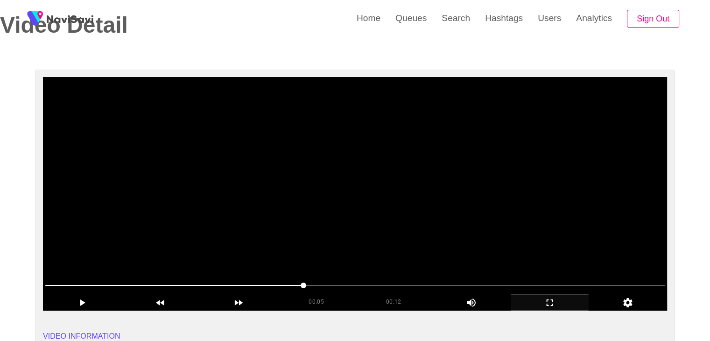
click at [405, 208] on video at bounding box center [355, 193] width 624 height 233
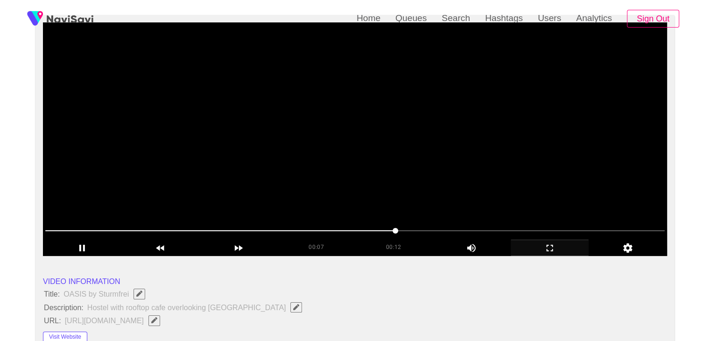
scroll to position [233, 0]
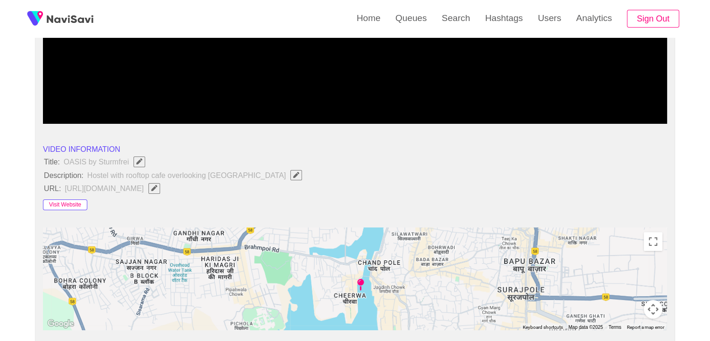
click at [52, 205] on button "Visit Website" at bounding box center [65, 204] width 44 height 11
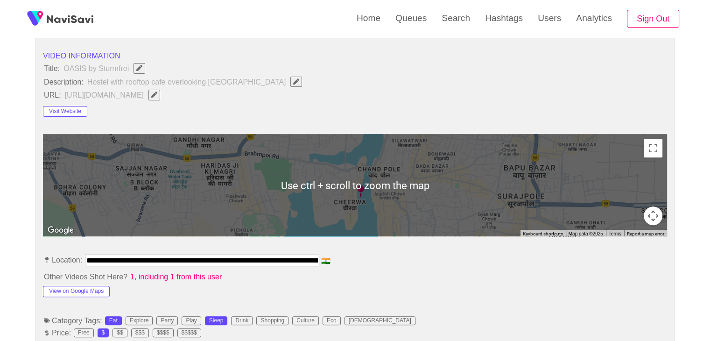
scroll to position [467, 0]
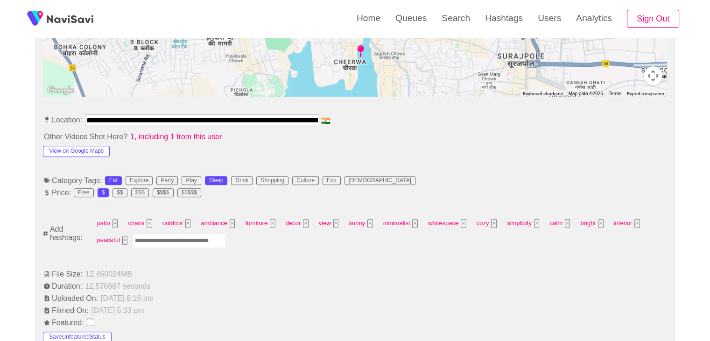
click at [170, 242] on input "Enter tag here and press return" at bounding box center [179, 240] width 93 height 14
type input "*********"
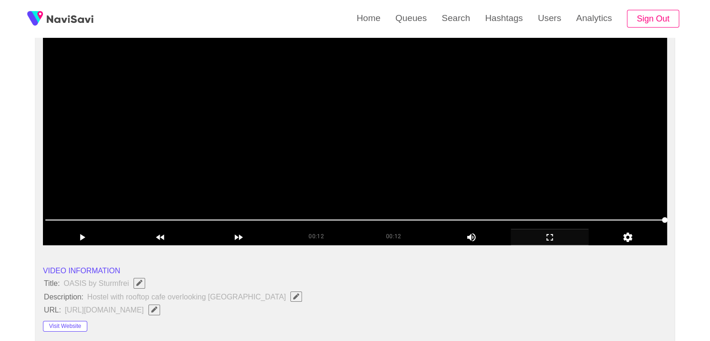
scroll to position [93, 0]
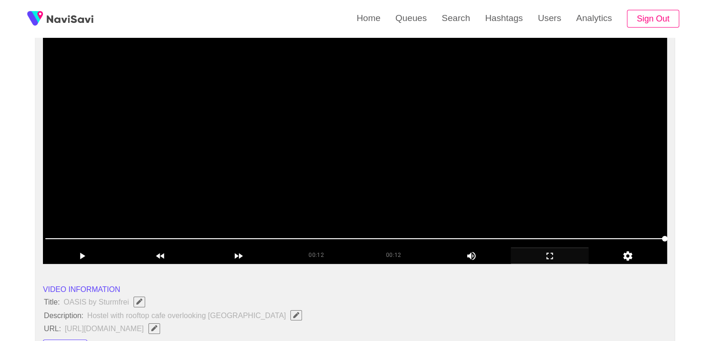
click at [412, 202] on video at bounding box center [355, 146] width 624 height 233
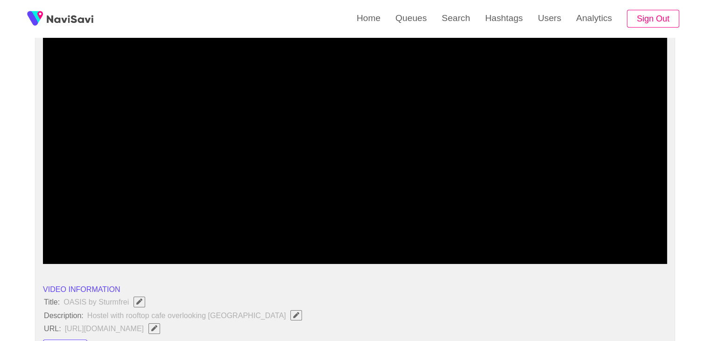
click at [456, 235] on span at bounding box center [354, 238] width 619 height 15
click at [522, 236] on span at bounding box center [354, 238] width 619 height 15
click at [612, 234] on span at bounding box center [354, 238] width 619 height 15
click at [635, 234] on span at bounding box center [354, 238] width 619 height 15
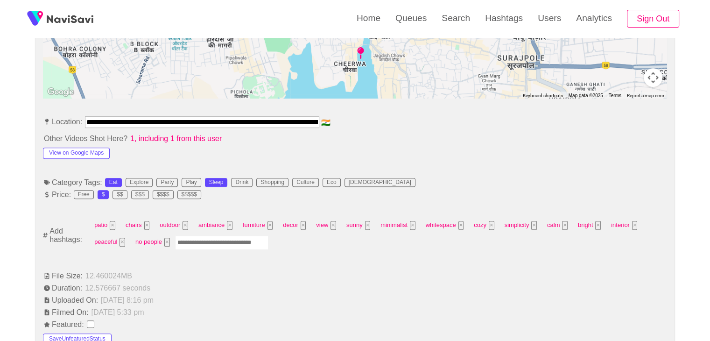
scroll to position [467, 0]
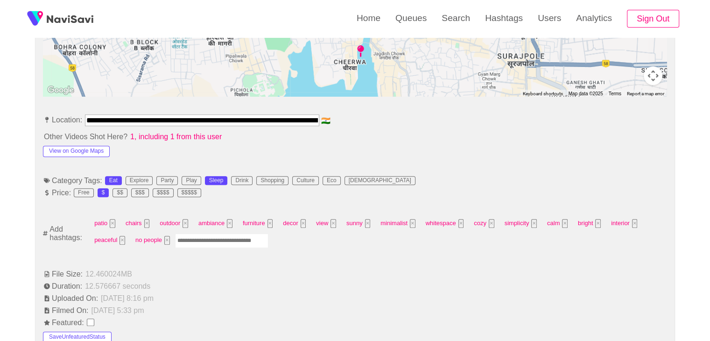
click at [215, 240] on input "Enter tag here and press return" at bounding box center [221, 240] width 93 height 14
type input "******"
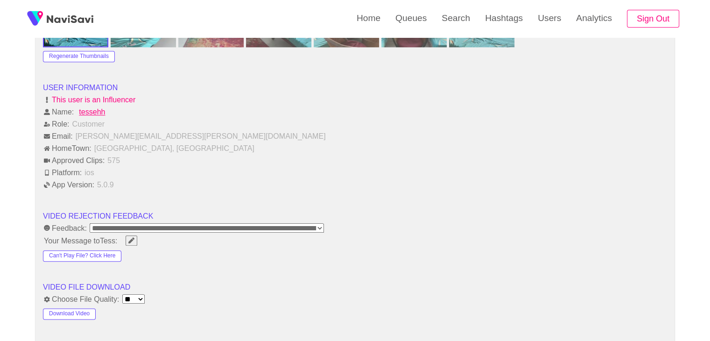
scroll to position [1120, 0]
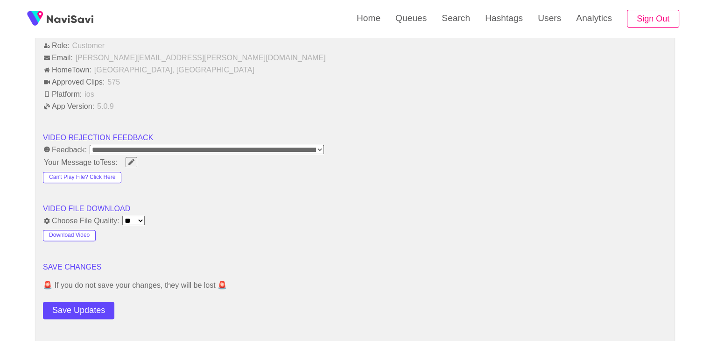
drag, startPoint x: 95, startPoint y: 308, endPoint x: 100, endPoint y: 305, distance: 6.1
click at [95, 308] on button "Save Updates" at bounding box center [78, 309] width 71 height 17
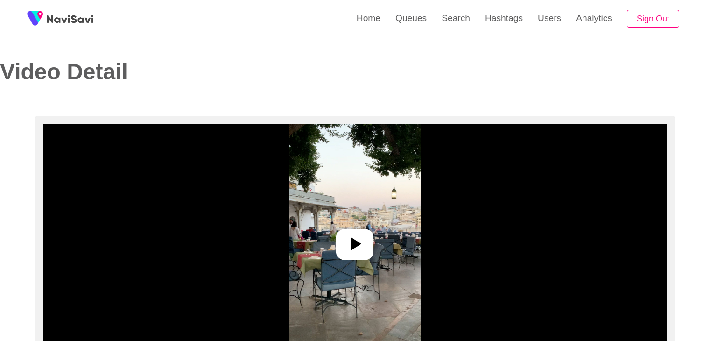
select select "**********"
select select "**"
click at [364, 238] on icon at bounding box center [354, 243] width 22 height 22
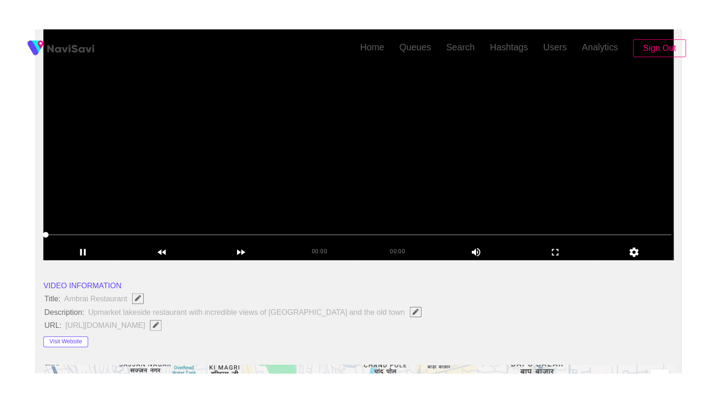
scroll to position [140, 0]
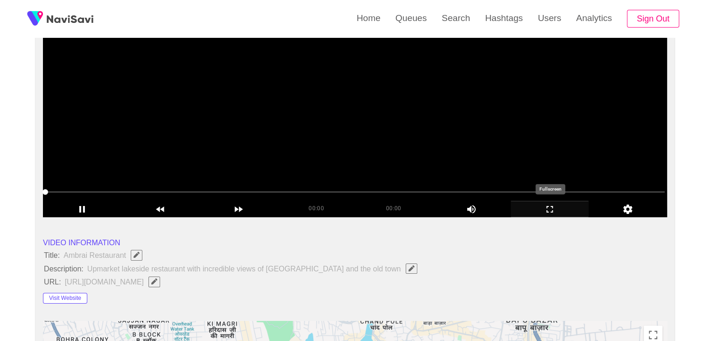
click at [556, 210] on icon "add" at bounding box center [549, 208] width 77 height 11
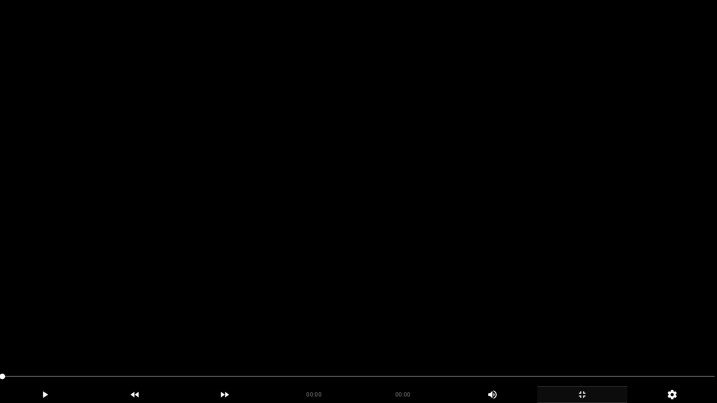
click at [275, 256] on video at bounding box center [358, 201] width 717 height 403
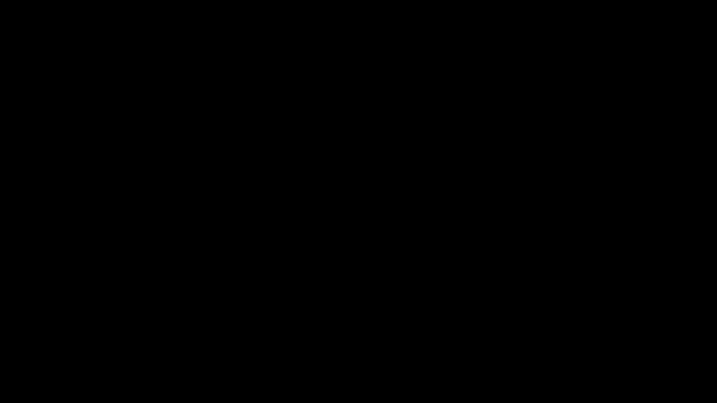
click at [5, 340] on span at bounding box center [3, 377] width 6 height 6
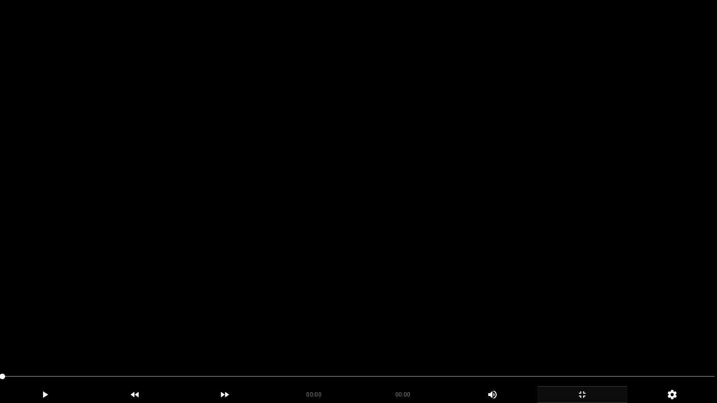
click at [177, 314] on video at bounding box center [358, 201] width 717 height 403
click at [375, 293] on video at bounding box center [358, 201] width 717 height 403
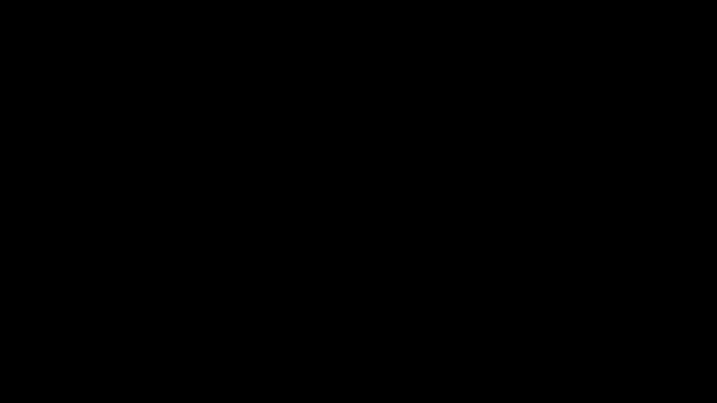
click at [62, 340] on icon "add" at bounding box center [44, 394] width 89 height 11
click at [50, 340] on icon "add" at bounding box center [44, 394] width 89 height 11
drag, startPoint x: 134, startPoint y: 373, endPoint x: 5, endPoint y: 375, distance: 128.8
click at [5, 340] on span at bounding box center [358, 376] width 712 height 15
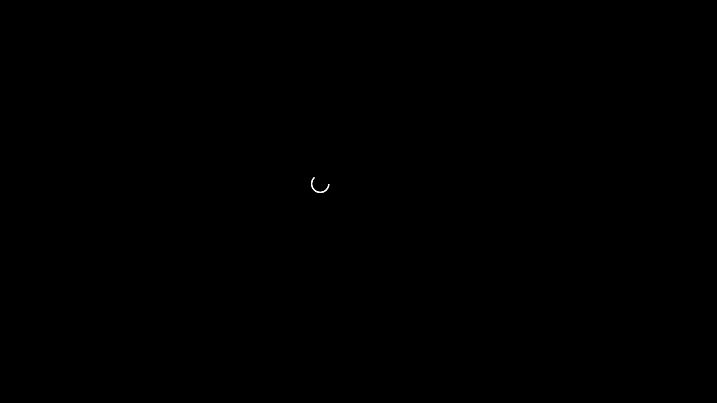
click at [61, 340] on div "add" at bounding box center [45, 394] width 90 height 17
click at [52, 340] on icon "add" at bounding box center [44, 394] width 89 height 11
click at [393, 340] on span at bounding box center [358, 376] width 712 height 15
click at [513, 340] on span at bounding box center [358, 376] width 712 height 15
click at [625, 340] on span at bounding box center [358, 376] width 712 height 15
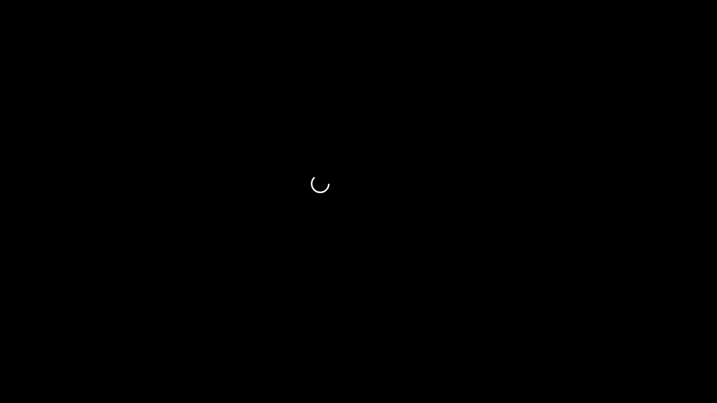
click at [668, 340] on span at bounding box center [358, 376] width 712 height 15
click at [577, 340] on icon "add" at bounding box center [581, 394] width 89 height 11
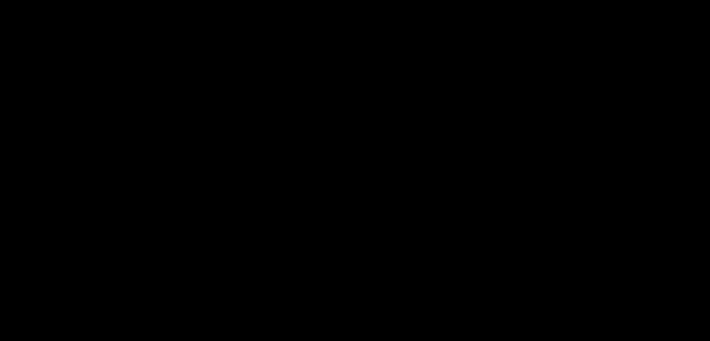
scroll to position [231, 0]
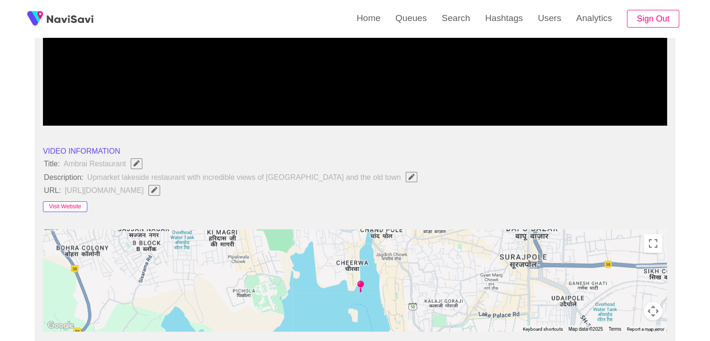
click at [70, 202] on button "Visit Website" at bounding box center [65, 206] width 44 height 11
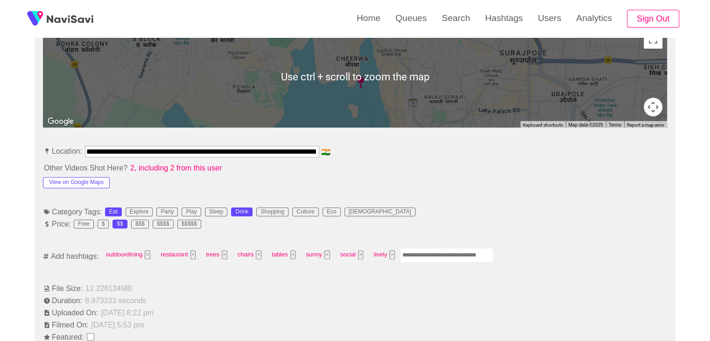
scroll to position [465, 0]
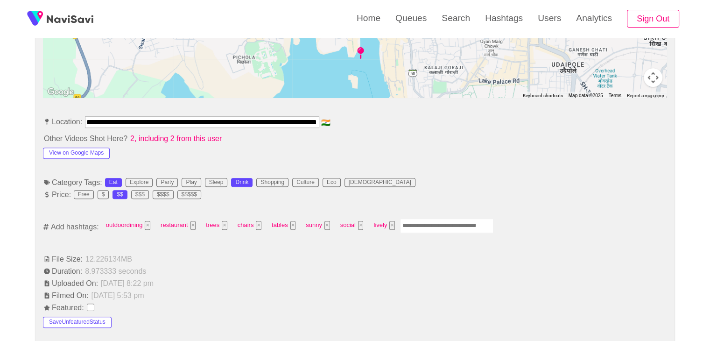
click at [425, 226] on input "Enter tag here and press return" at bounding box center [446, 225] width 93 height 14
click at [97, 151] on button "View on Google Maps" at bounding box center [76, 152] width 67 height 11
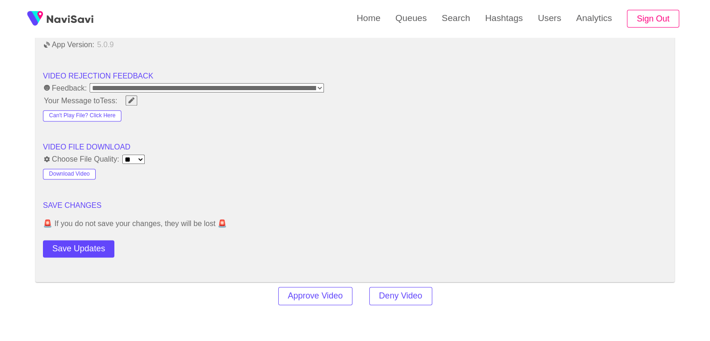
scroll to position [1165, 0]
click at [77, 242] on button "Save Updates" at bounding box center [78, 248] width 71 height 17
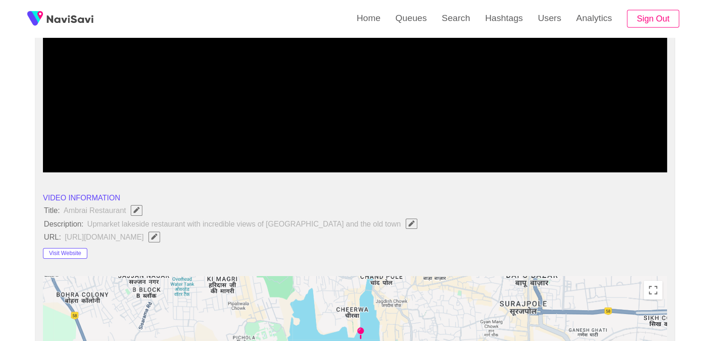
scroll to position [45, 0]
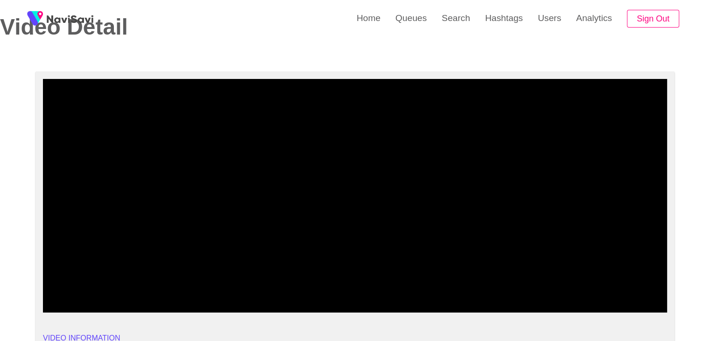
click at [539, 288] on span at bounding box center [354, 286] width 619 height 15
drag, startPoint x: 491, startPoint y: 283, endPoint x: 390, endPoint y: 285, distance: 101.3
click at [390, 285] on span at bounding box center [354, 286] width 619 height 15
drag, startPoint x: 339, startPoint y: 284, endPoint x: 330, endPoint y: 284, distance: 8.9
click at [330, 284] on span at bounding box center [354, 286] width 619 height 15
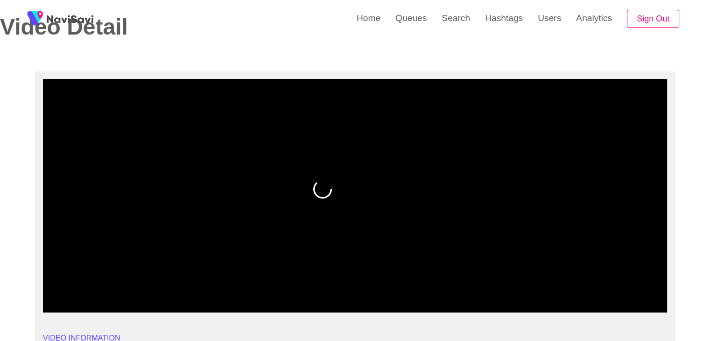
drag, startPoint x: 257, startPoint y: 275, endPoint x: 247, endPoint y: 276, distance: 9.8
click at [247, 276] on div at bounding box center [355, 288] width 627 height 24
click at [216, 278] on div at bounding box center [355, 288] width 627 height 24
click at [176, 279] on div at bounding box center [355, 288] width 627 height 24
click at [115, 291] on span at bounding box center [354, 286] width 619 height 15
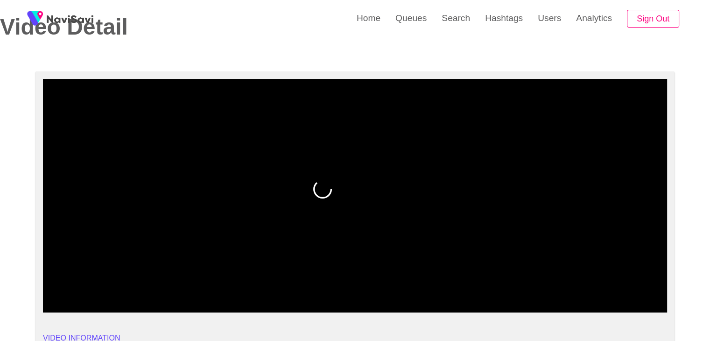
click at [66, 281] on span at bounding box center [354, 286] width 619 height 15
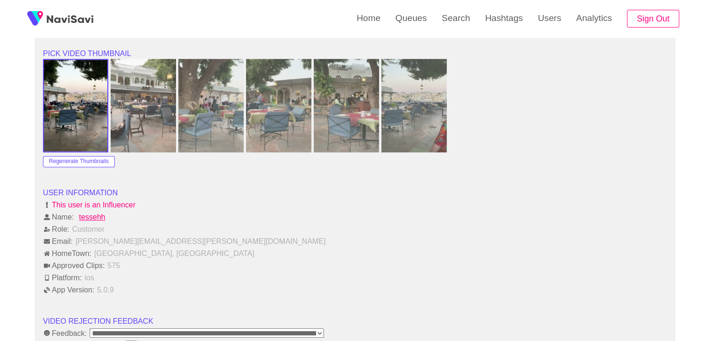
scroll to position [1025, 0]
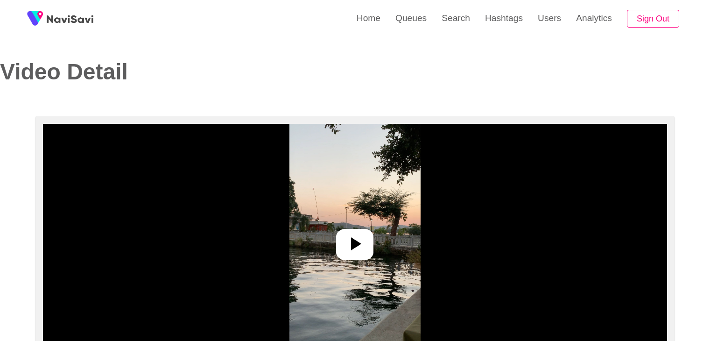
select select "**********"
select select "**"
click at [356, 238] on icon at bounding box center [354, 243] width 22 height 22
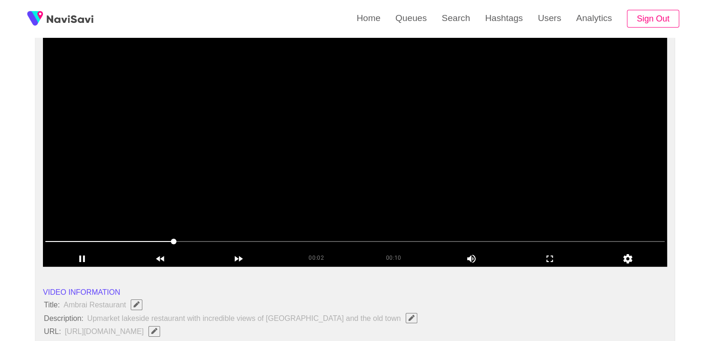
scroll to position [93, 0]
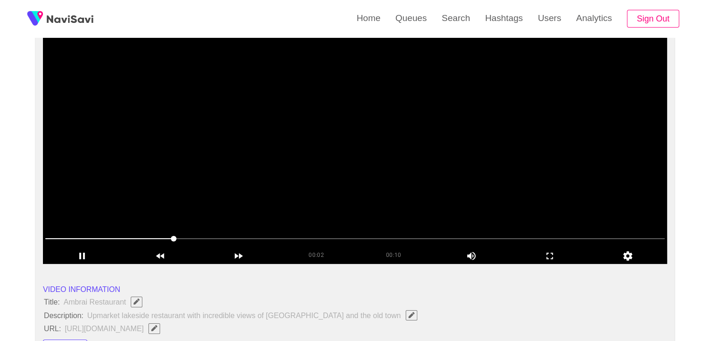
click at [427, 181] on video at bounding box center [355, 146] width 624 height 233
click at [558, 258] on icon "add" at bounding box center [549, 255] width 77 height 11
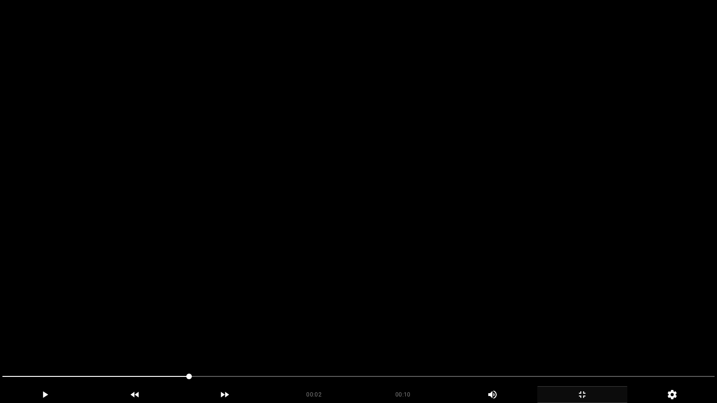
drag, startPoint x: 21, startPoint y: 370, endPoint x: 0, endPoint y: 360, distance: 22.7
click at [0, 340] on section "00:02 00:10 Picture In Picture 1 Error: Failed to load Video" at bounding box center [358, 201] width 717 height 403
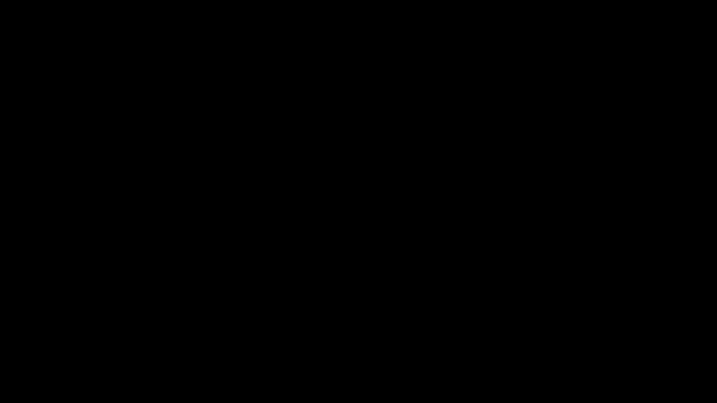
click at [579, 340] on div "add" at bounding box center [582, 394] width 90 height 17
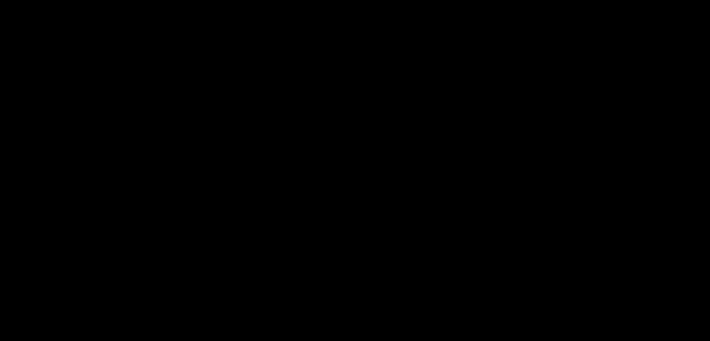
scroll to position [327, 0]
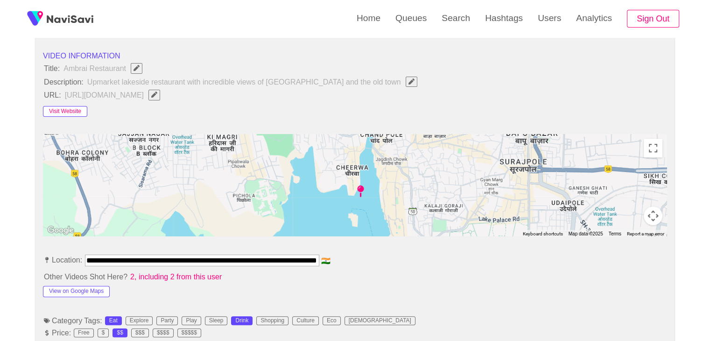
click at [64, 113] on button "Visit Website" at bounding box center [65, 111] width 44 height 11
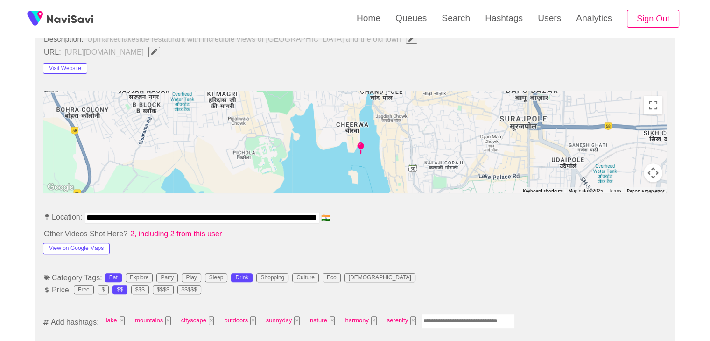
scroll to position [467, 0]
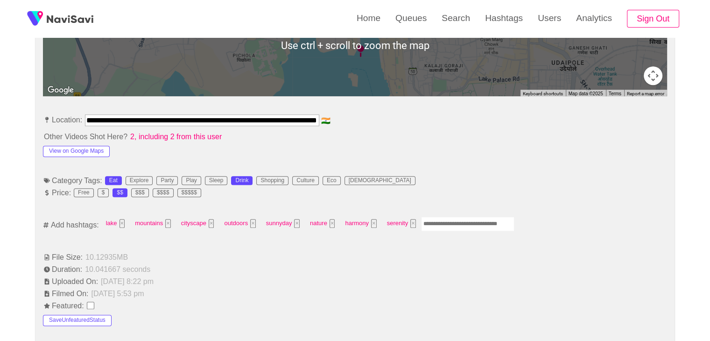
click at [454, 220] on input "Enter tag here and press return" at bounding box center [467, 223] width 93 height 14
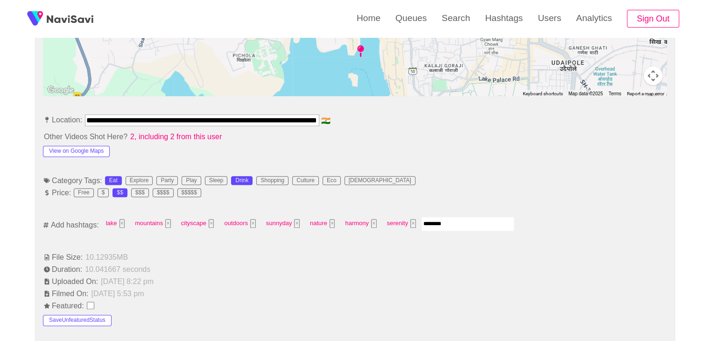
type input "*********"
click at [459, 221] on span "no peopel ×" at bounding box center [443, 223] width 40 height 14
click at [455, 221] on button "×" at bounding box center [458, 223] width 6 height 9
click at [468, 222] on input "Enter tag here and press return" at bounding box center [467, 223] width 93 height 14
type input "*********"
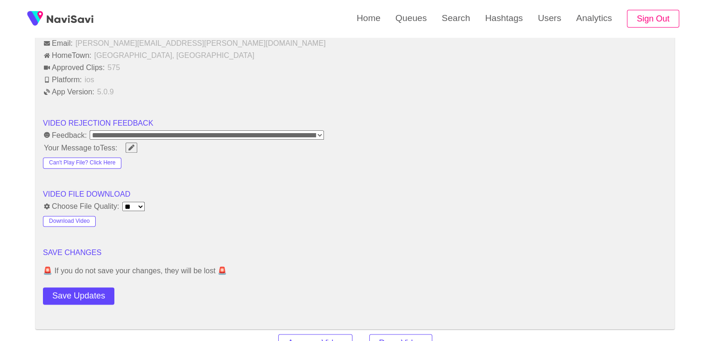
scroll to position [1120, 0]
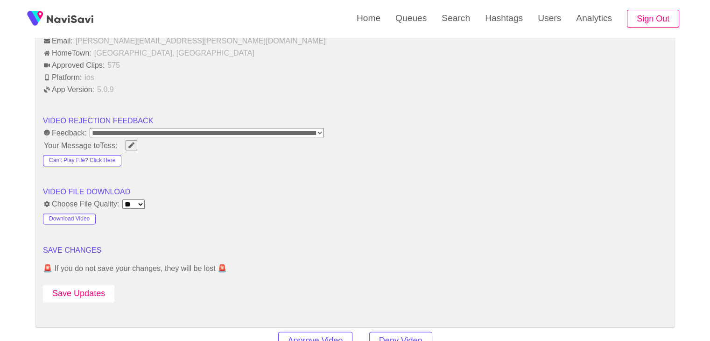
click at [94, 285] on button "Save Updates" at bounding box center [78, 293] width 71 height 17
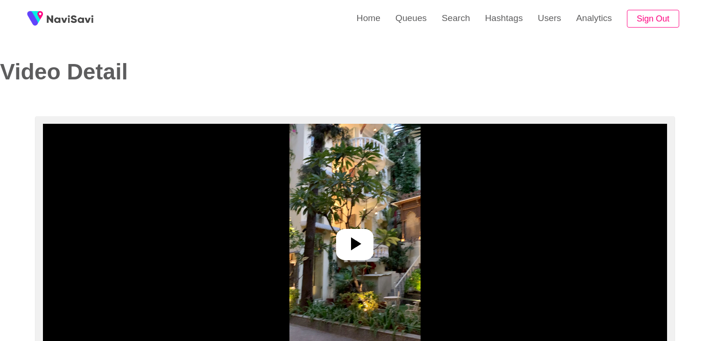
select select "**********"
select select "**"
drag, startPoint x: 353, startPoint y: 267, endPoint x: 362, endPoint y: 247, distance: 22.2
click at [354, 267] on img at bounding box center [354, 240] width 131 height 233
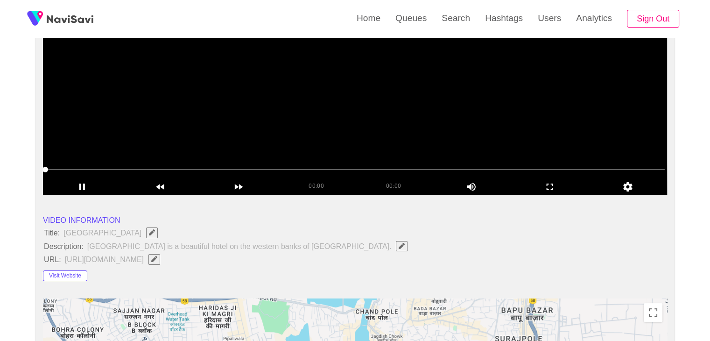
scroll to position [187, 0]
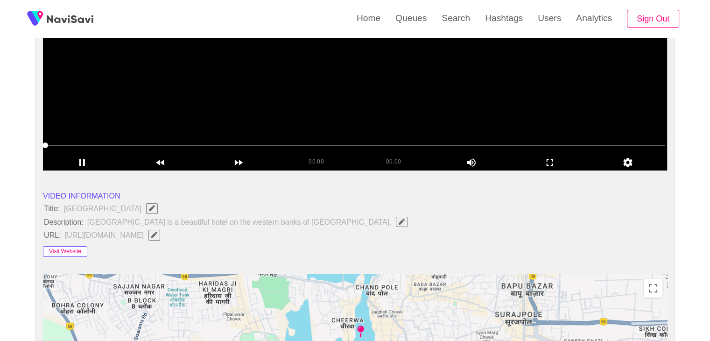
click at [69, 249] on button "Visit Website" at bounding box center [65, 251] width 44 height 11
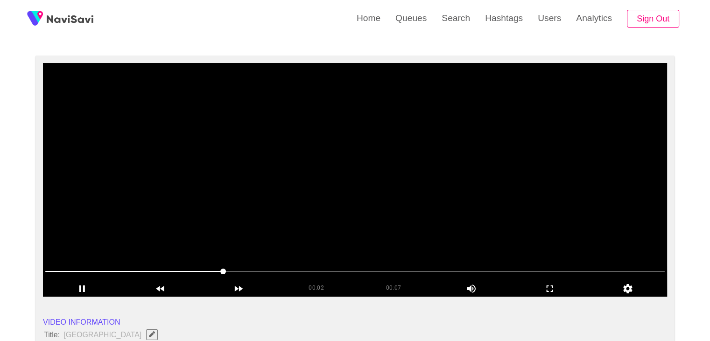
scroll to position [47, 0]
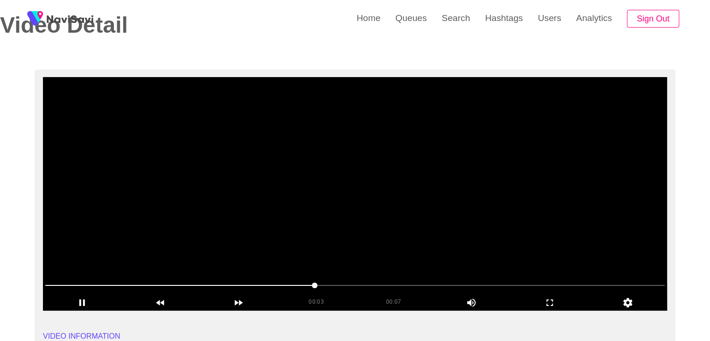
click at [552, 292] on div at bounding box center [355, 286] width 627 height 24
click at [559, 303] on icon "add" at bounding box center [549, 302] width 77 height 11
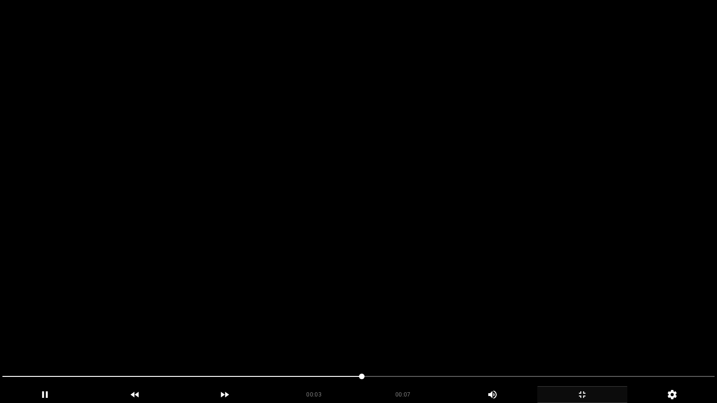
click at [147, 324] on video at bounding box center [358, 201] width 717 height 403
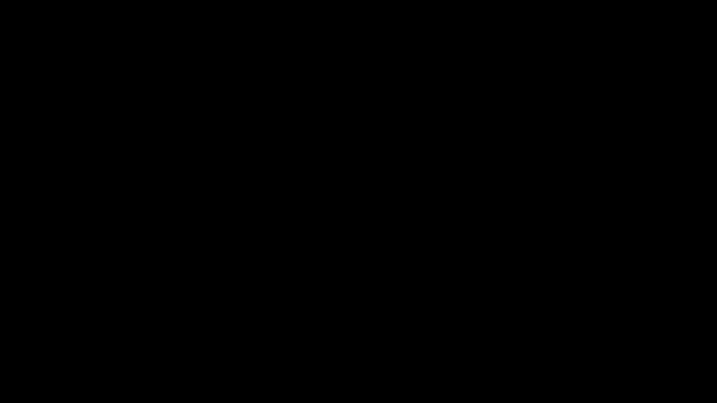
drag, startPoint x: 66, startPoint y: 378, endPoint x: 0, endPoint y: 377, distance: 66.3
click at [0, 340] on div at bounding box center [358, 377] width 719 height 25
click at [501, 340] on span at bounding box center [358, 376] width 712 height 15
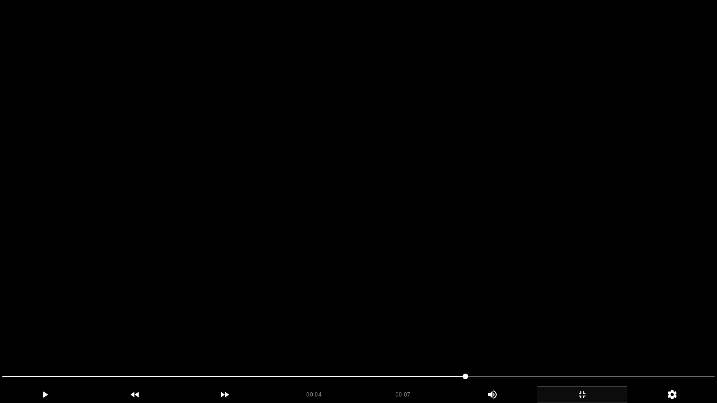
click at [573, 336] on video at bounding box center [358, 201] width 717 height 403
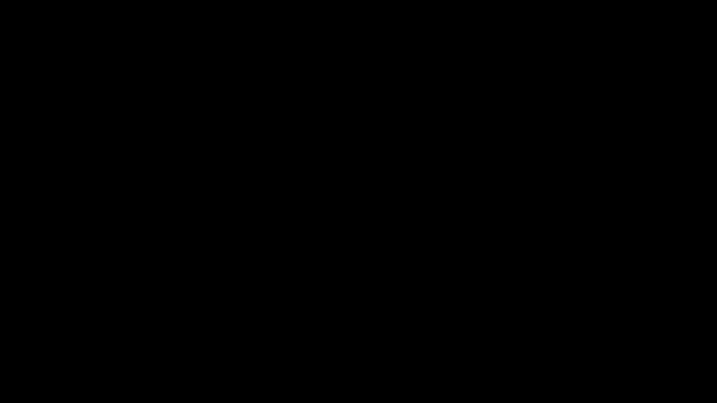
click at [593, 340] on icon "add" at bounding box center [581, 394] width 89 height 11
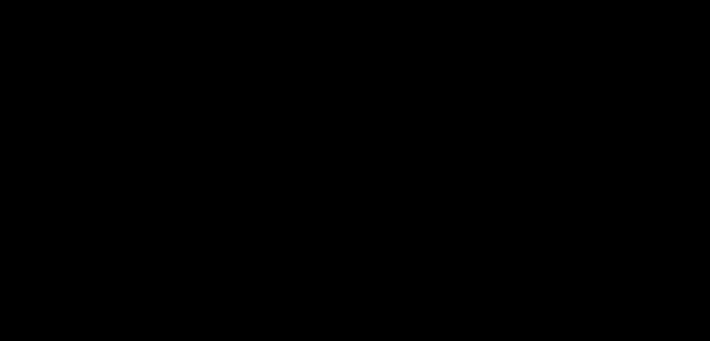
scroll to position [467, 0]
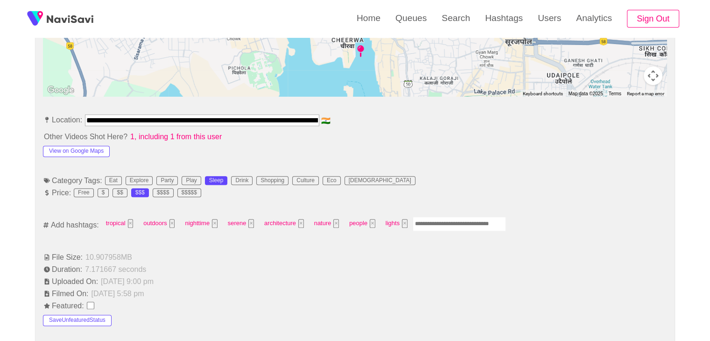
click at [465, 223] on input "Enter tag here and press return" at bounding box center [458, 223] width 93 height 14
type input "*********"
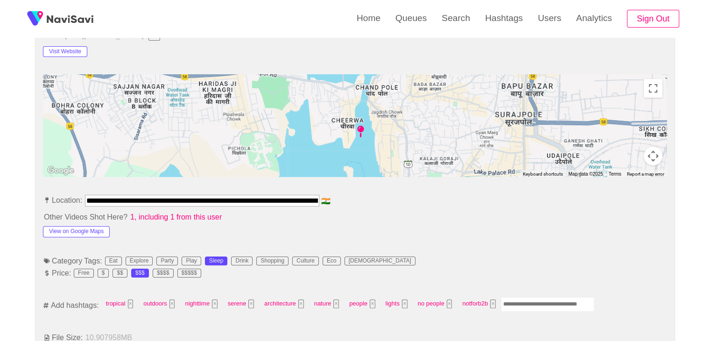
scroll to position [373, 0]
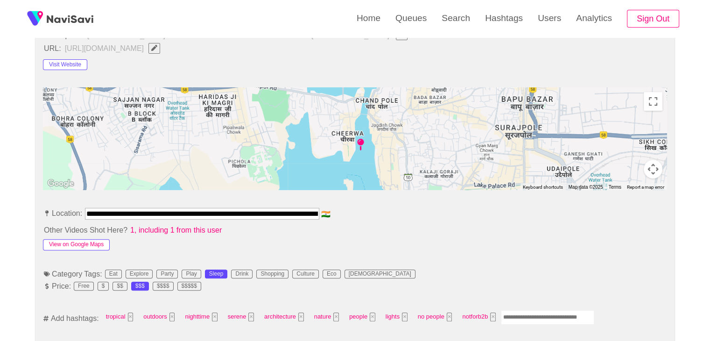
click at [96, 241] on button "View on Google Maps" at bounding box center [76, 244] width 67 height 11
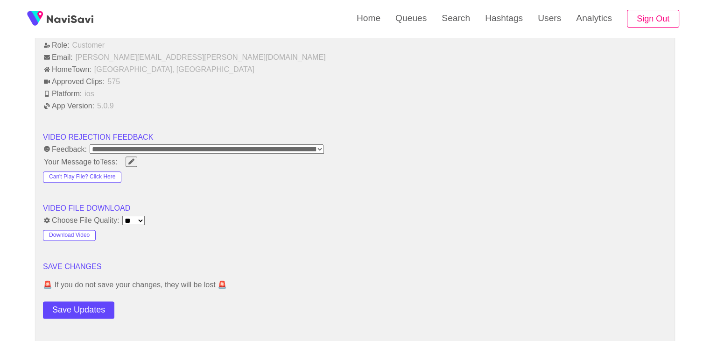
scroll to position [1120, 0]
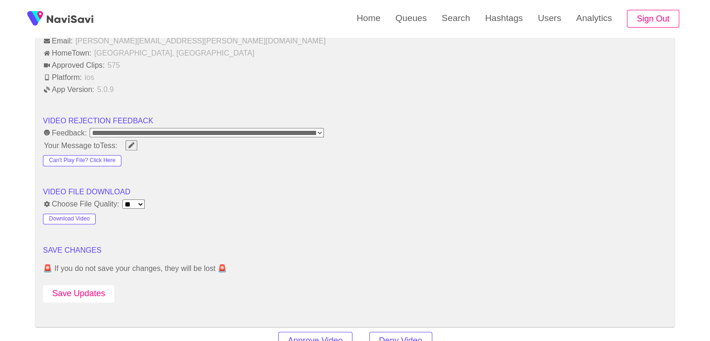
drag, startPoint x: 91, startPoint y: 292, endPoint x: 95, endPoint y: 285, distance: 8.8
click at [90, 292] on button "Save Updates" at bounding box center [78, 293] width 71 height 17
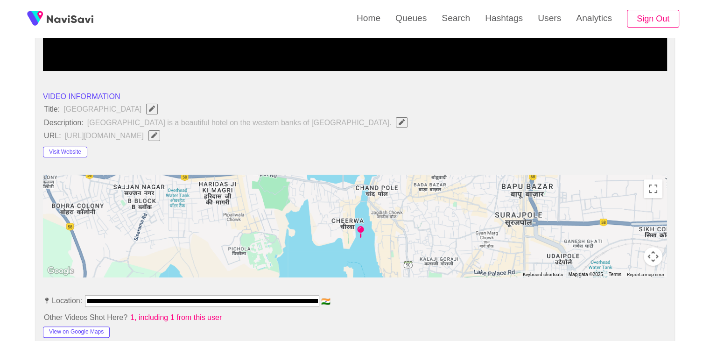
scroll to position [187, 0]
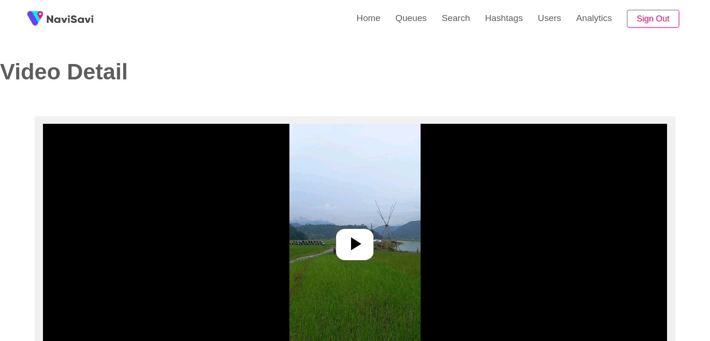
select select "**********"
select select "**"
click at [366, 248] on icon at bounding box center [354, 243] width 22 height 22
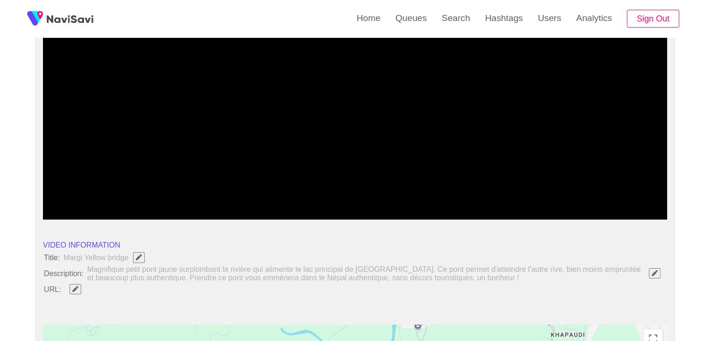
scroll to position [140, 0]
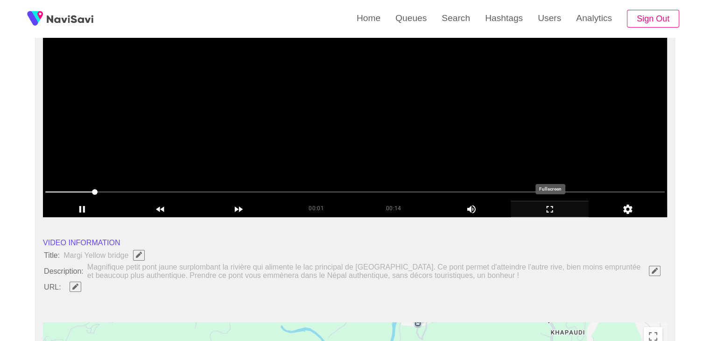
click at [557, 211] on icon "add" at bounding box center [549, 208] width 77 height 11
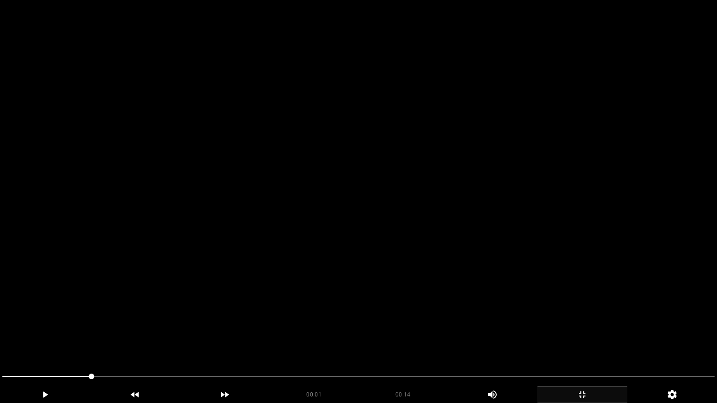
click at [455, 257] on video at bounding box center [358, 201] width 717 height 403
click at [491, 267] on video at bounding box center [358, 201] width 717 height 403
click at [495, 262] on video at bounding box center [358, 201] width 717 height 403
click at [496, 263] on video at bounding box center [358, 201] width 717 height 403
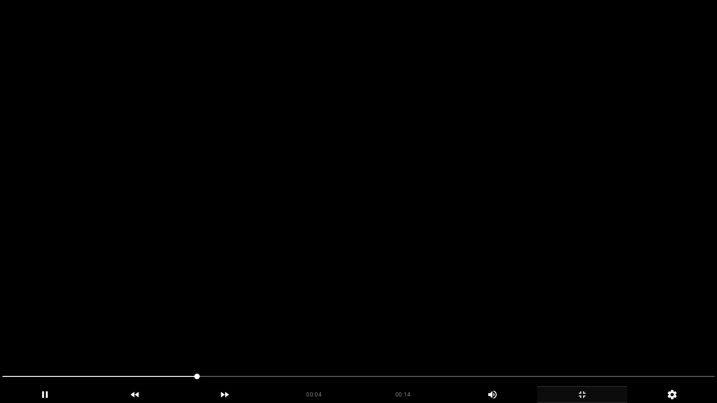
click at [509, 262] on video at bounding box center [358, 201] width 717 height 403
click at [510, 261] on video at bounding box center [358, 201] width 717 height 403
click at [454, 312] on video at bounding box center [358, 201] width 717 height 403
click at [457, 313] on video at bounding box center [358, 201] width 717 height 403
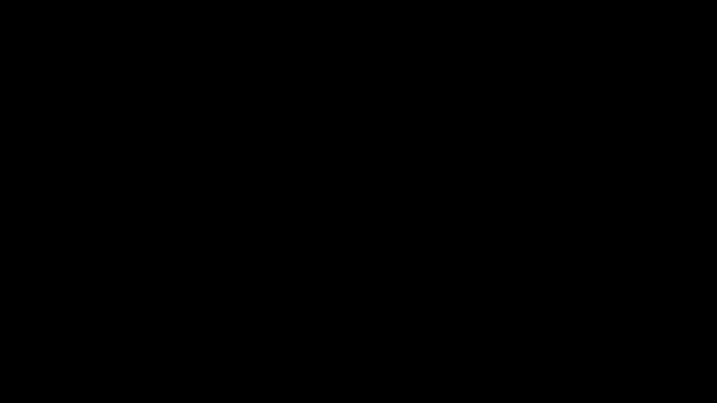
click at [587, 340] on icon "add" at bounding box center [581, 394] width 89 height 11
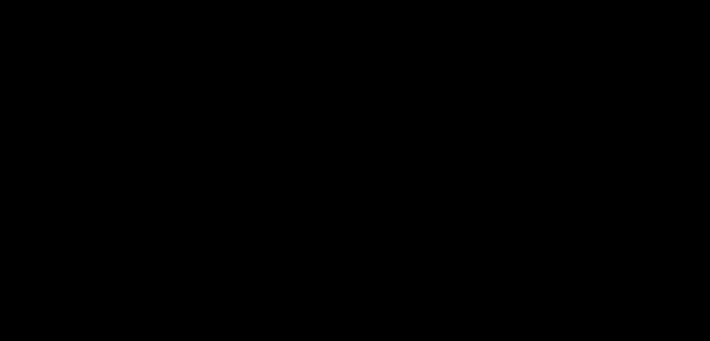
scroll to position [467, 0]
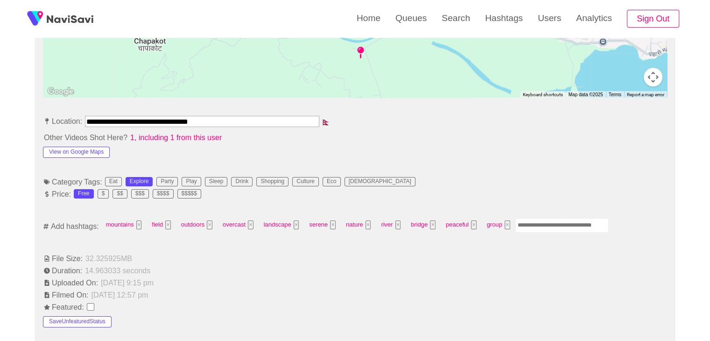
click at [537, 225] on input "Enter tag here and press return" at bounding box center [561, 225] width 93 height 14
type input "*********"
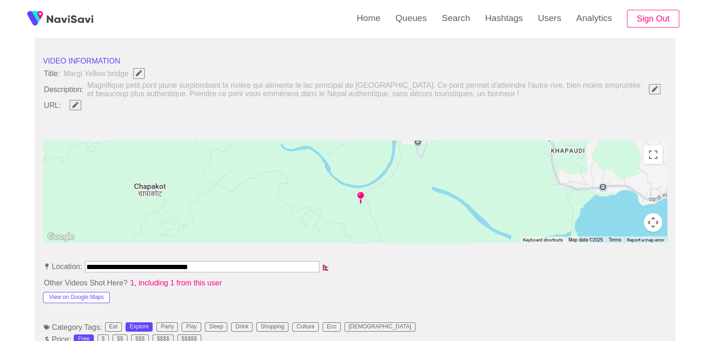
scroll to position [327, 0]
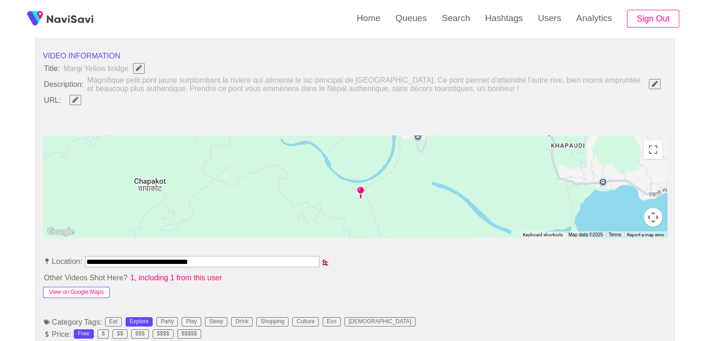
click at [93, 292] on button "View on Google Maps" at bounding box center [76, 291] width 67 height 11
drag, startPoint x: 52, startPoint y: 250, endPoint x: 0, endPoint y: 242, distance: 52.9
click at [133, 111] on li at bounding box center [355, 112] width 624 height 11
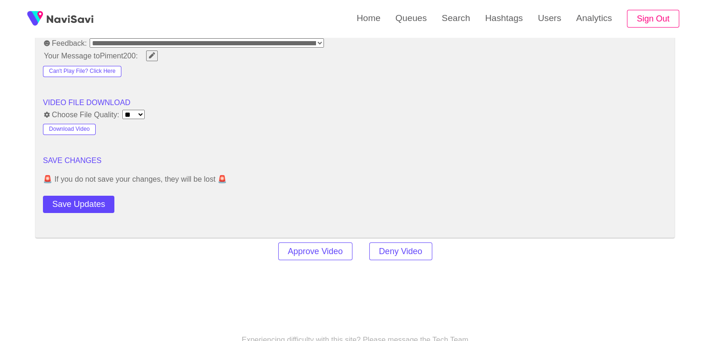
scroll to position [1213, 0]
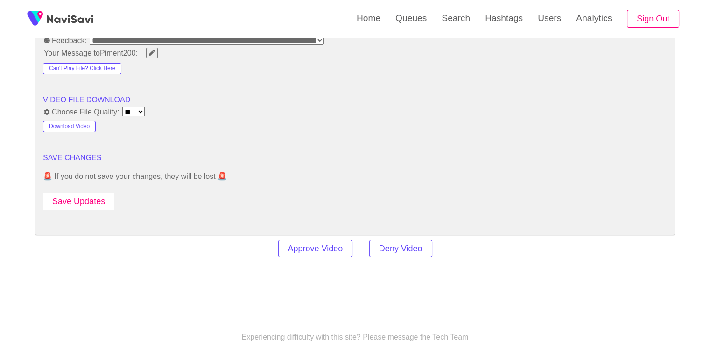
click at [82, 200] on button "Save Updates" at bounding box center [78, 201] width 71 height 17
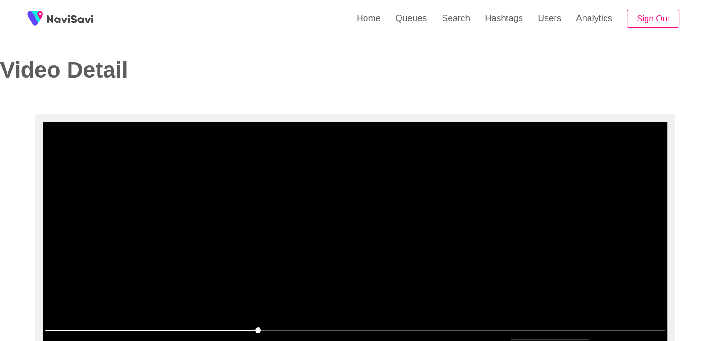
scroll to position [0, 0]
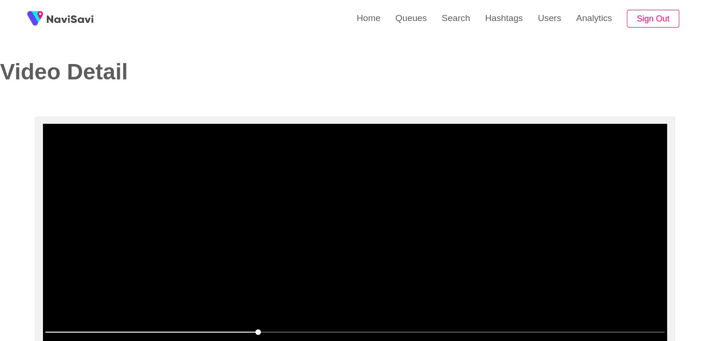
click at [339, 217] on video at bounding box center [355, 240] width 624 height 233
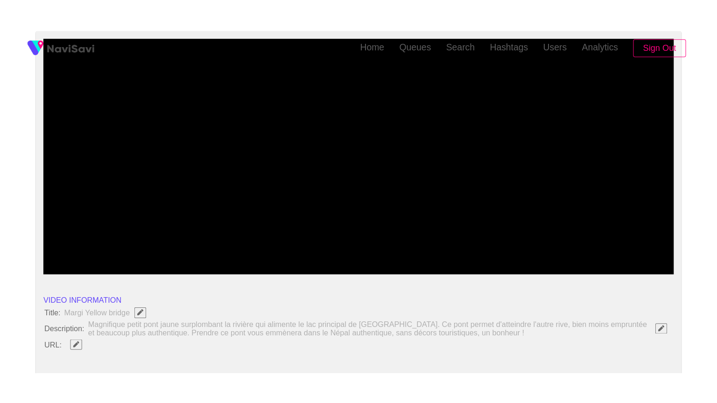
scroll to position [140, 0]
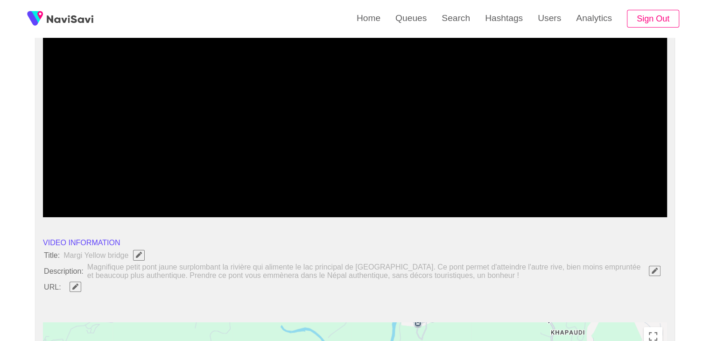
click at [385, 191] on span at bounding box center [354, 191] width 619 height 1
click at [79, 211] on icon "add" at bounding box center [81, 208] width 77 height 11
click at [558, 203] on icon "add" at bounding box center [549, 208] width 77 height 11
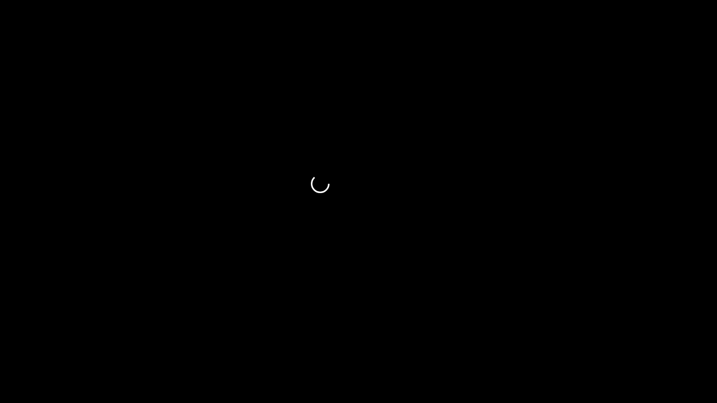
click at [32, 340] on icon "add" at bounding box center [44, 394] width 89 height 11
click at [448, 340] on span at bounding box center [358, 376] width 712 height 15
click at [498, 340] on span at bounding box center [358, 376] width 712 height 15
click at [550, 340] on span at bounding box center [358, 376] width 712 height 15
drag, startPoint x: 560, startPoint y: 376, endPoint x: 566, endPoint y: 376, distance: 6.1
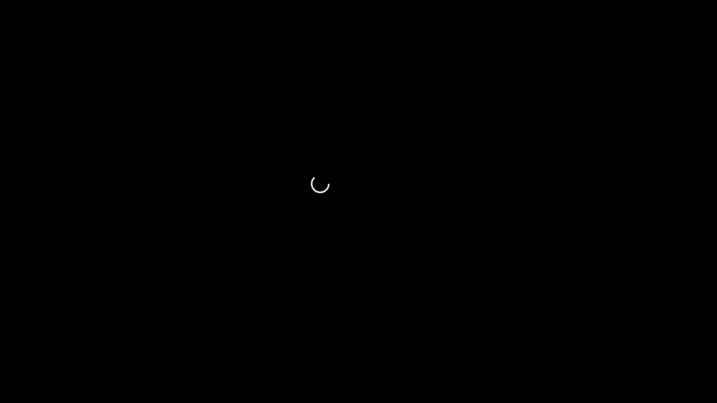
click at [566, 340] on span at bounding box center [358, 376] width 712 height 15
click at [581, 340] on span at bounding box center [358, 376] width 712 height 15
drag, startPoint x: 581, startPoint y: 377, endPoint x: 603, endPoint y: 376, distance: 22.4
click at [603, 340] on span at bounding box center [601, 377] width 6 height 6
click at [621, 340] on span at bounding box center [358, 376] width 712 height 15
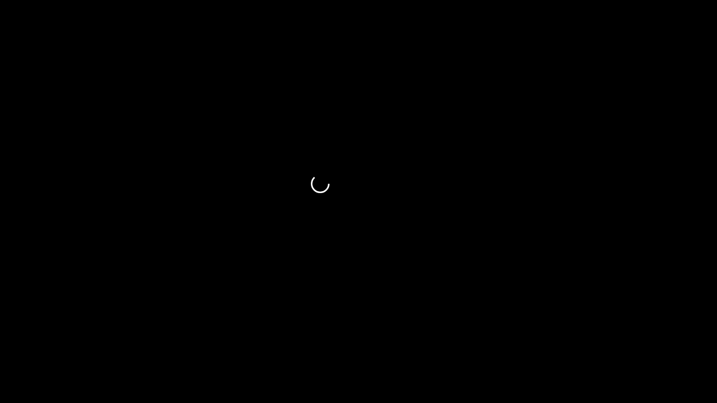
drag, startPoint x: 36, startPoint y: 378, endPoint x: 0, endPoint y: 369, distance: 37.6
click at [0, 340] on div at bounding box center [358, 377] width 719 height 25
click at [41, 340] on icon "add" at bounding box center [44, 394] width 89 height 11
click at [42, 340] on icon "add" at bounding box center [44, 394] width 89 height 11
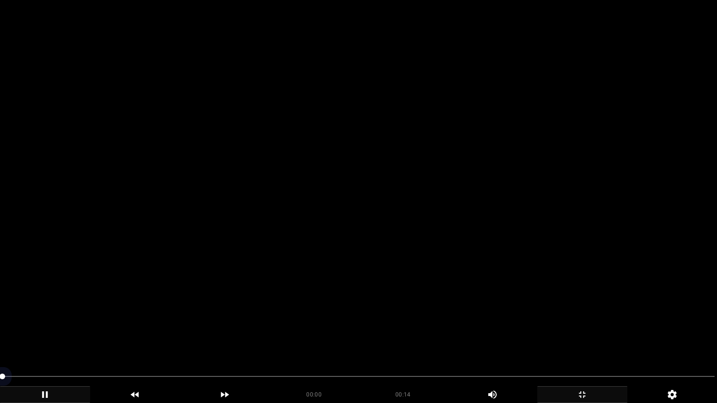
click at [322, 340] on span at bounding box center [358, 376] width 712 height 15
click at [464, 340] on span at bounding box center [358, 376] width 712 height 1
click at [551, 340] on span at bounding box center [358, 376] width 712 height 15
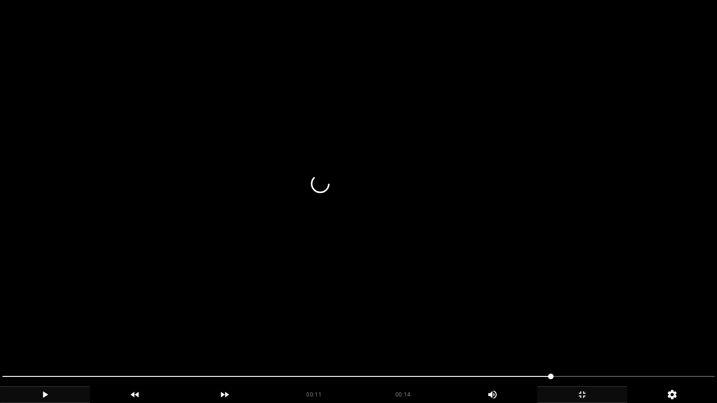
click at [574, 340] on icon "add" at bounding box center [581, 394] width 89 height 11
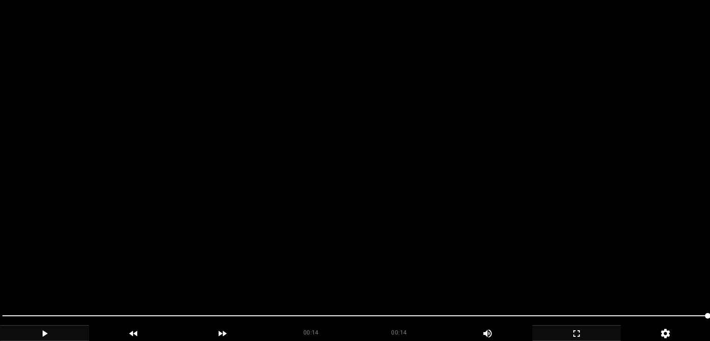
scroll to position [185, 0]
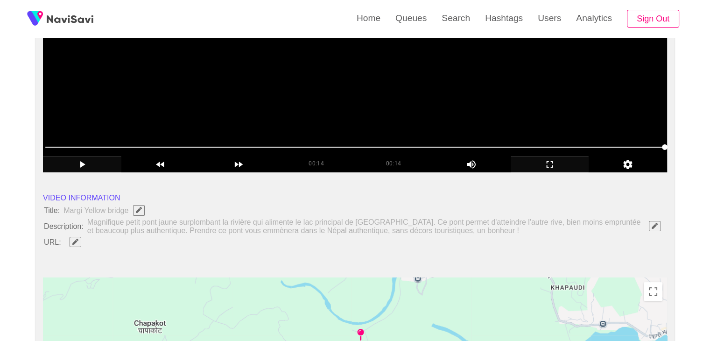
click at [285, 117] on video at bounding box center [355, 55] width 624 height 233
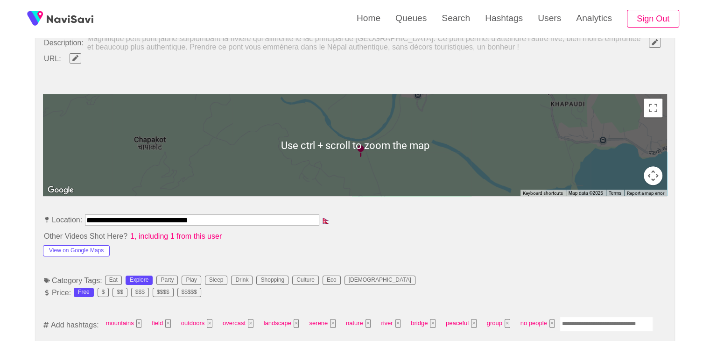
scroll to position [371, 0]
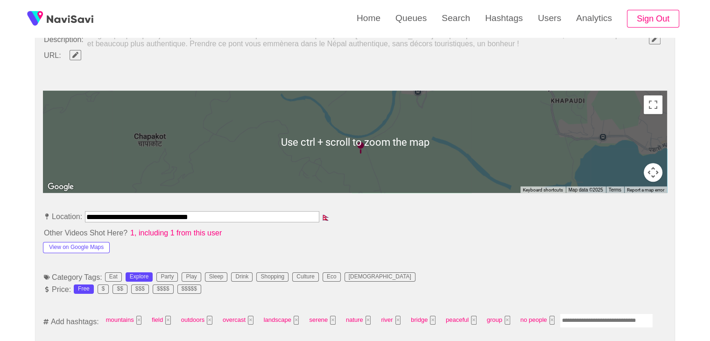
drag, startPoint x: 222, startPoint y: 217, endPoint x: 38, endPoint y: 215, distance: 183.8
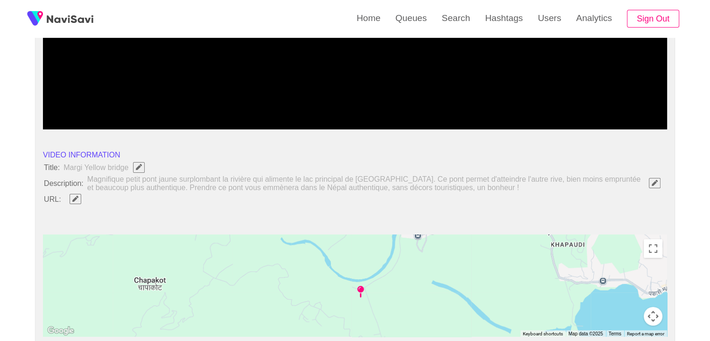
scroll to position [233, 0]
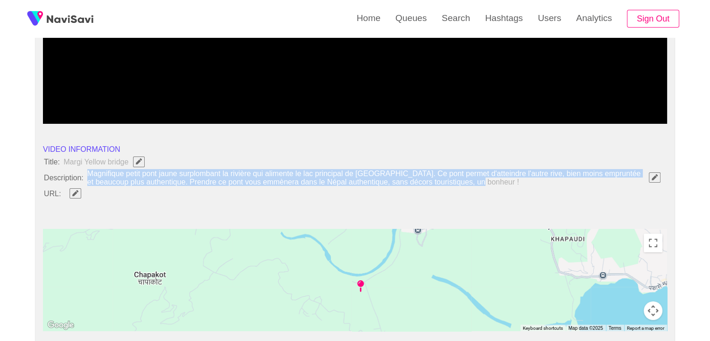
drag, startPoint x: 474, startPoint y: 180, endPoint x: 83, endPoint y: 170, distance: 391.6
click at [83, 170] on li "Description: Magnifique petit pont jaune surplombant la rivière qui alimente le…" at bounding box center [355, 177] width 624 height 17
copy span "Magnifique petit pont jaune surplombant la rivière qui alimente le lac principa…"
click at [652, 173] on button "button" at bounding box center [655, 177] width 12 height 10
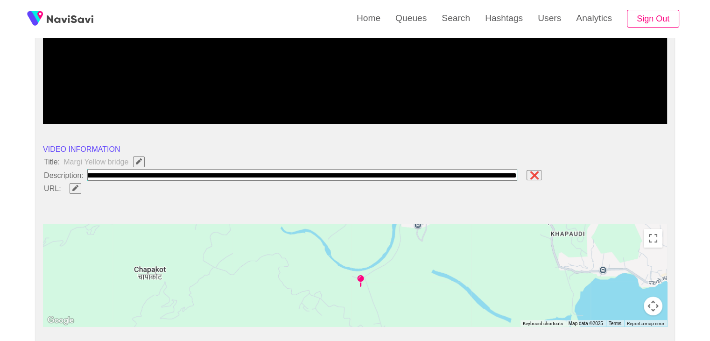
type input "**********"
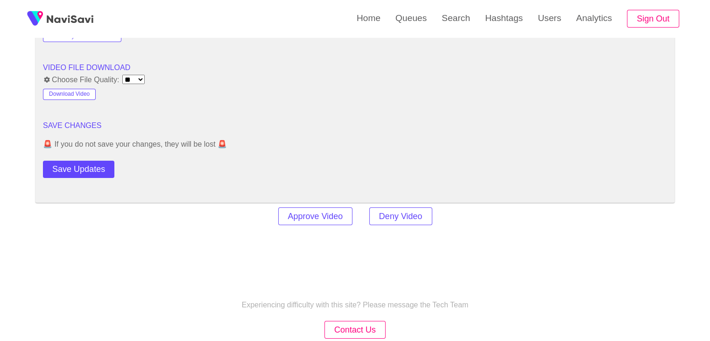
scroll to position [1310, 0]
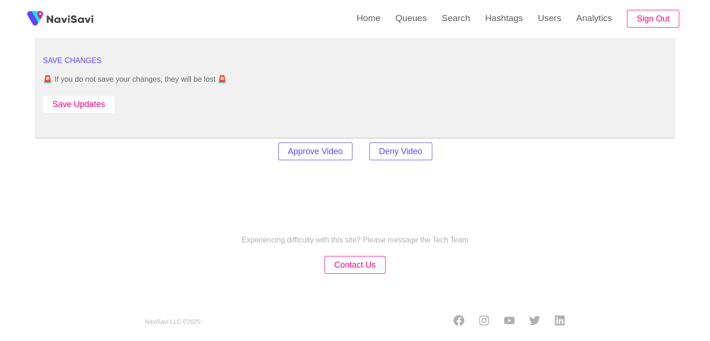
click at [95, 96] on button "Save Updates" at bounding box center [78, 104] width 71 height 17
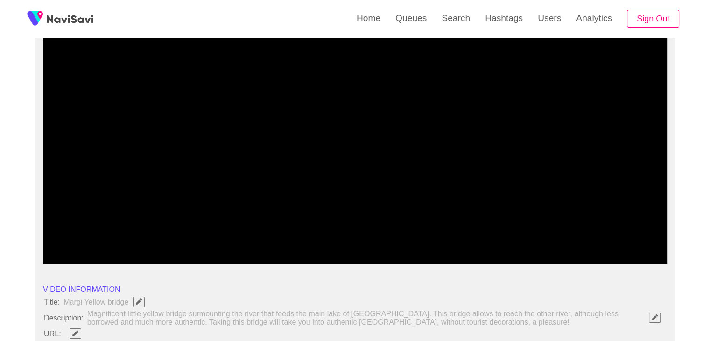
scroll to position [97, 0]
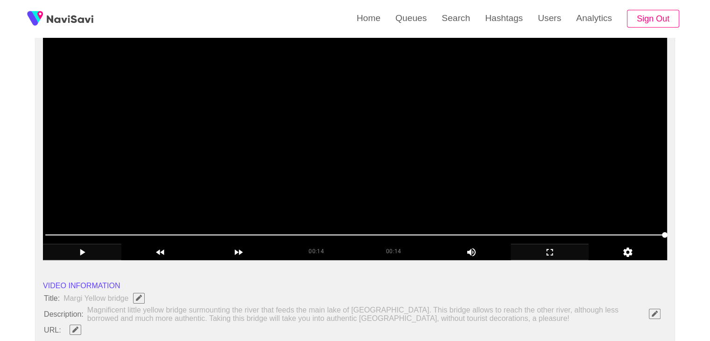
click at [229, 204] on video at bounding box center [355, 143] width 624 height 233
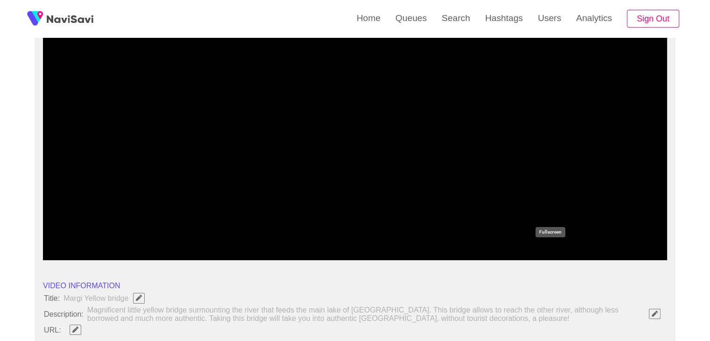
click at [551, 251] on icon "add" at bounding box center [549, 251] width 77 height 11
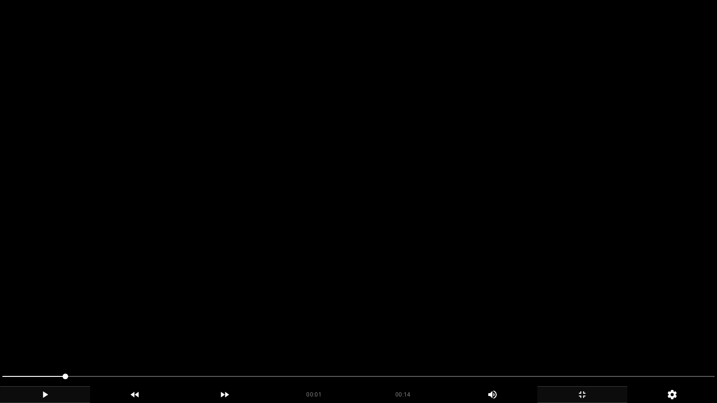
click at [375, 287] on video at bounding box center [358, 201] width 717 height 403
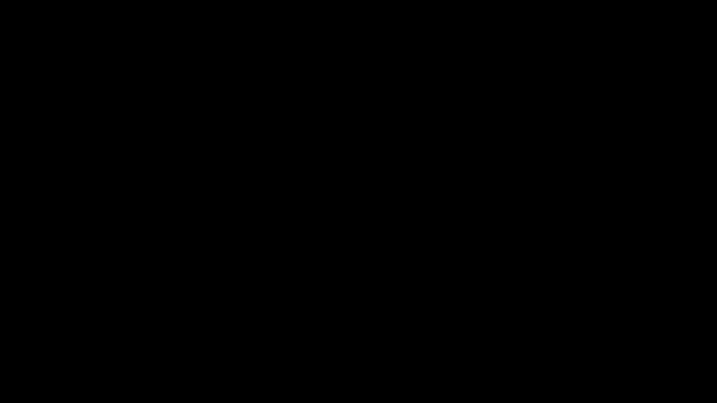
click at [658, 340] on span at bounding box center [358, 376] width 712 height 15
click at [581, 340] on icon "add" at bounding box center [581, 394] width 89 height 11
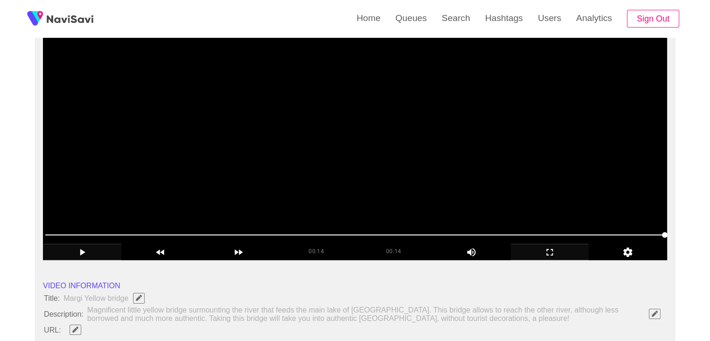
click at [280, 131] on video at bounding box center [355, 143] width 624 height 233
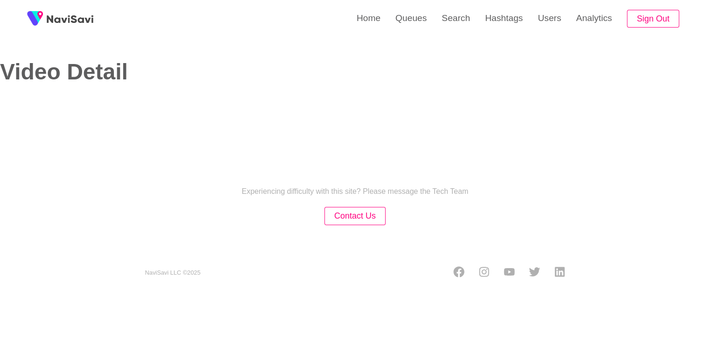
select select "**********"
select select "**"
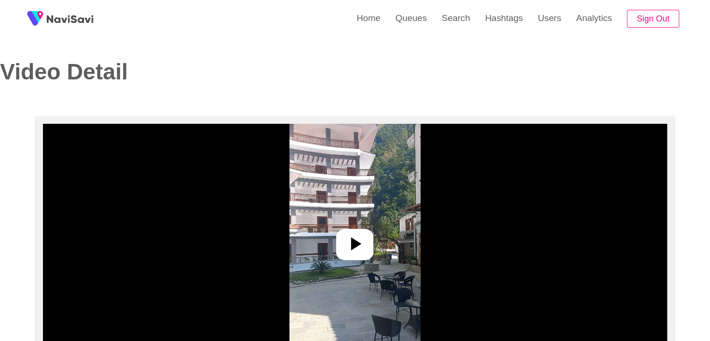
click at [349, 239] on icon at bounding box center [354, 243] width 22 height 22
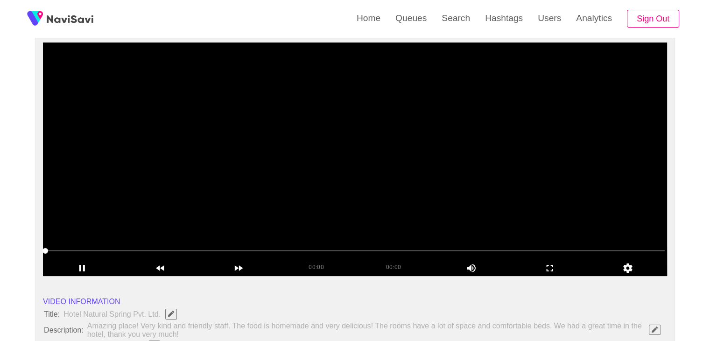
scroll to position [93, 0]
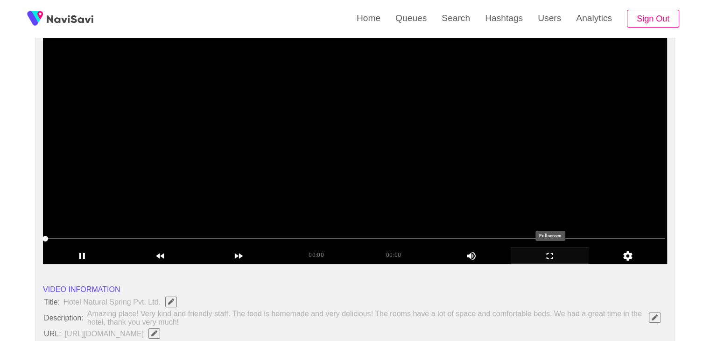
click at [551, 256] on icon "add" at bounding box center [549, 255] width 77 height 11
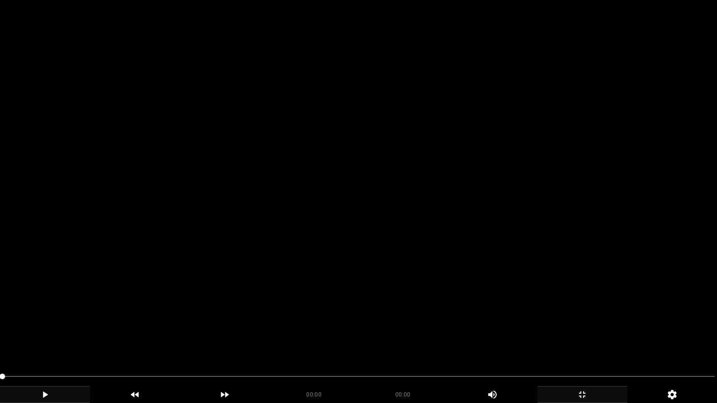
click at [53, 340] on div "add" at bounding box center [45, 394] width 90 height 17
click at [67, 340] on icon "add" at bounding box center [44, 394] width 89 height 11
click at [572, 340] on icon "add" at bounding box center [581, 394] width 89 height 11
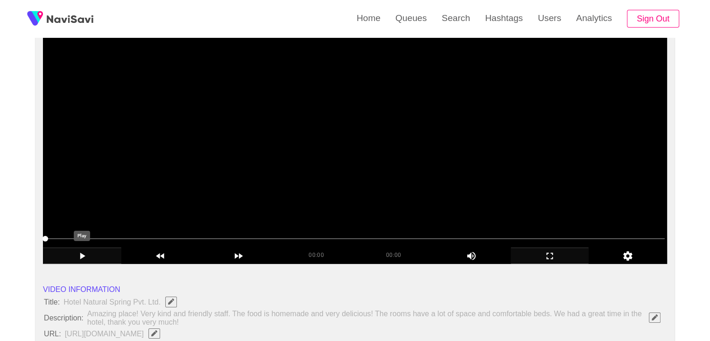
click at [82, 260] on icon "add" at bounding box center [81, 255] width 77 height 11
click at [85, 257] on icon "add" at bounding box center [81, 255] width 77 height 11
click at [89, 246] on div at bounding box center [355, 239] width 627 height 24
click at [103, 224] on video at bounding box center [355, 146] width 624 height 233
click at [252, 223] on video at bounding box center [355, 146] width 624 height 233
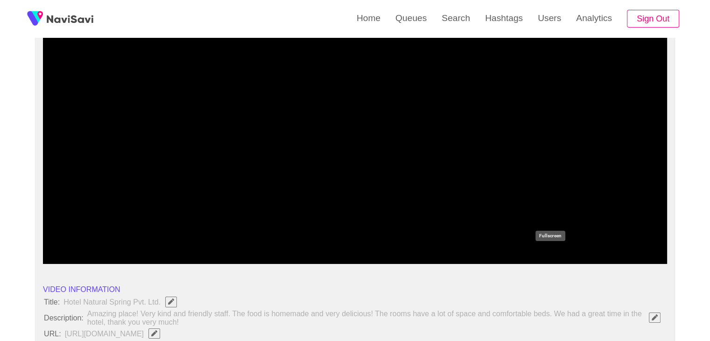
click at [559, 256] on icon "add" at bounding box center [549, 255] width 77 height 11
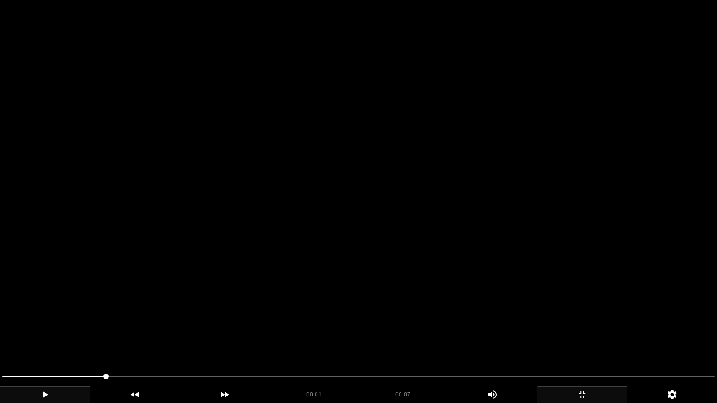
click at [405, 280] on video at bounding box center [358, 201] width 717 height 403
click at [439, 309] on video at bounding box center [358, 201] width 717 height 403
click at [438, 310] on video at bounding box center [358, 201] width 717 height 403
click at [177, 340] on span at bounding box center [358, 376] width 712 height 15
click at [358, 314] on video at bounding box center [358, 201] width 717 height 403
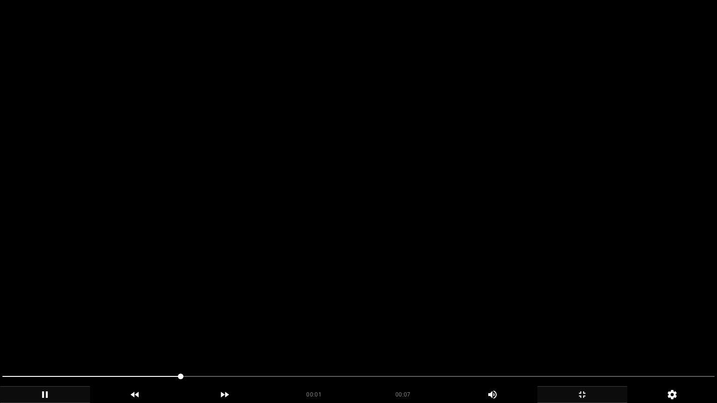
click at [434, 324] on video at bounding box center [358, 201] width 717 height 403
drag, startPoint x: 200, startPoint y: 379, endPoint x: 13, endPoint y: 355, distance: 188.1
click at [262, 308] on video at bounding box center [358, 201] width 717 height 403
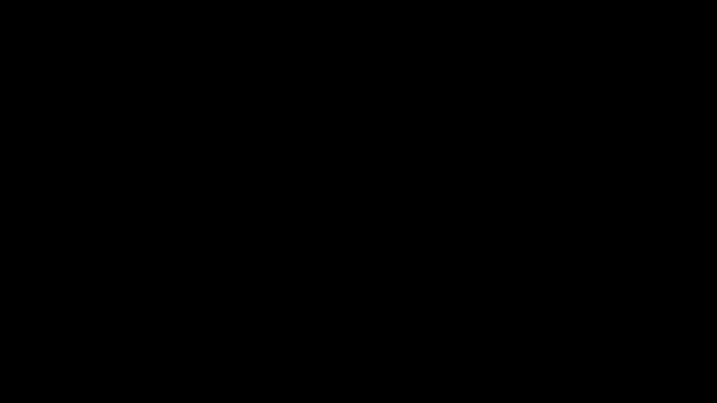
click at [579, 340] on icon "add" at bounding box center [581, 394] width 89 height 11
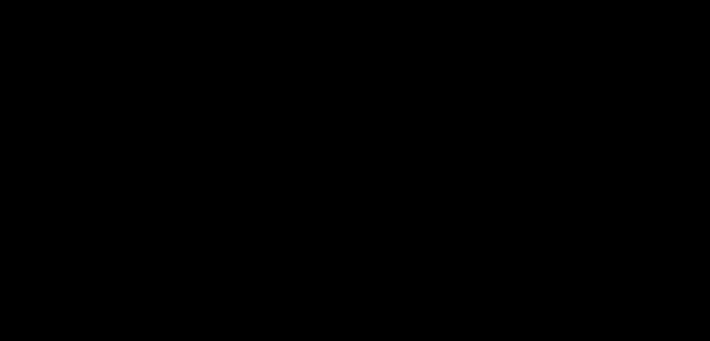
scroll to position [467, 0]
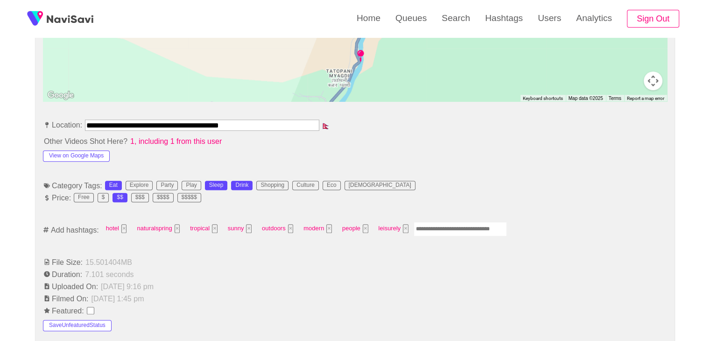
click at [444, 228] on input "Enter tag here and press return" at bounding box center [459, 229] width 93 height 14
type input "*********"
type input "*"
type input "****"
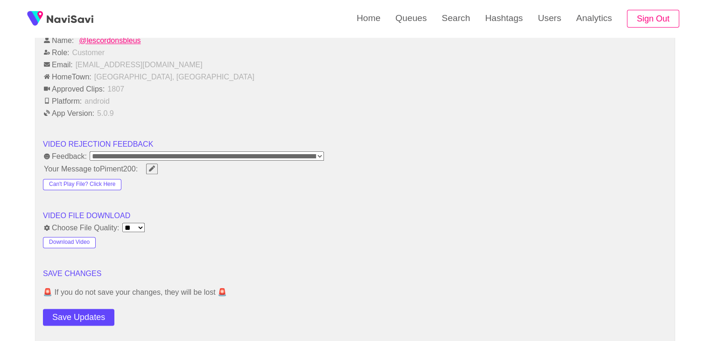
scroll to position [1213, 0]
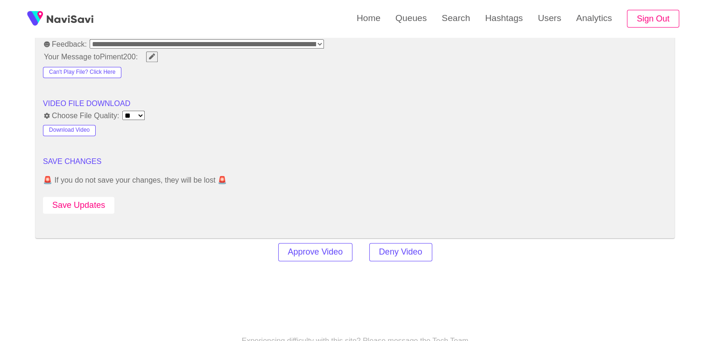
click at [80, 201] on button "Save Updates" at bounding box center [78, 204] width 71 height 17
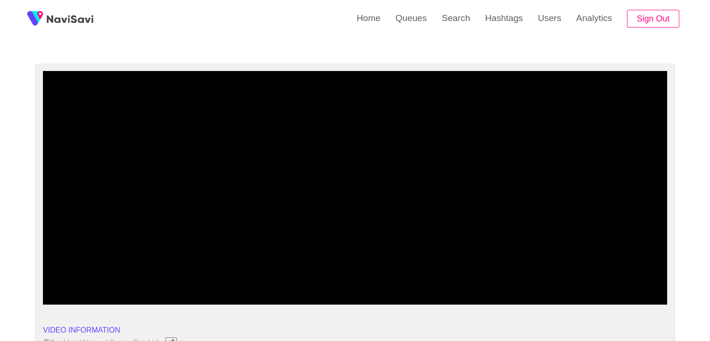
scroll to position [47, 0]
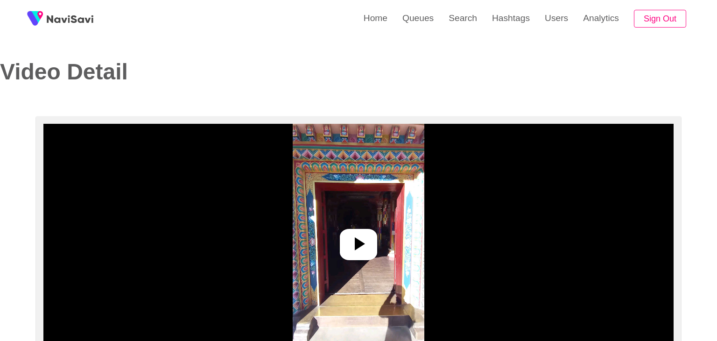
select select "**********"
select select "**"
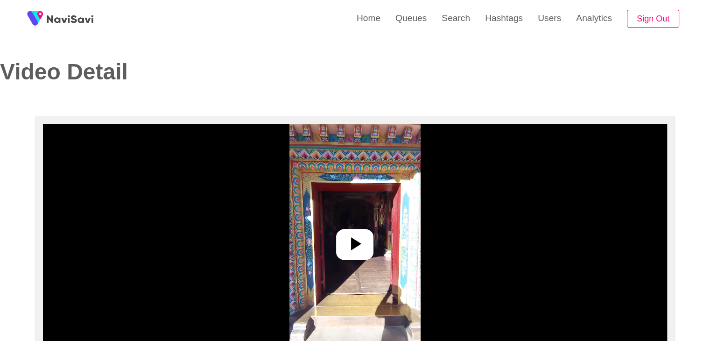
click at [364, 233] on icon at bounding box center [354, 243] width 22 height 22
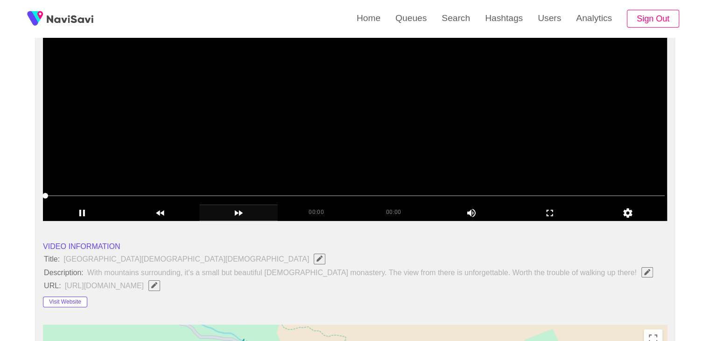
scroll to position [140, 0]
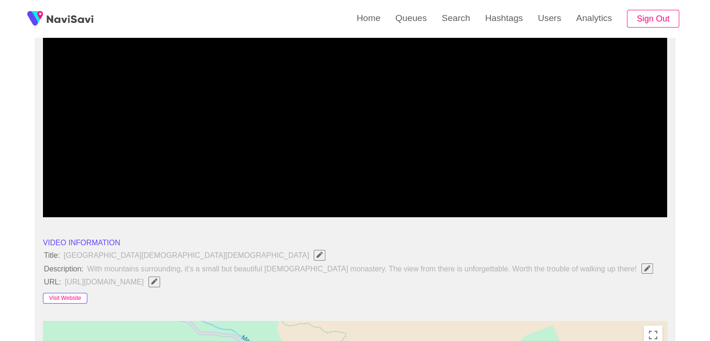
click at [69, 296] on button "Visit Website" at bounding box center [65, 298] width 44 height 11
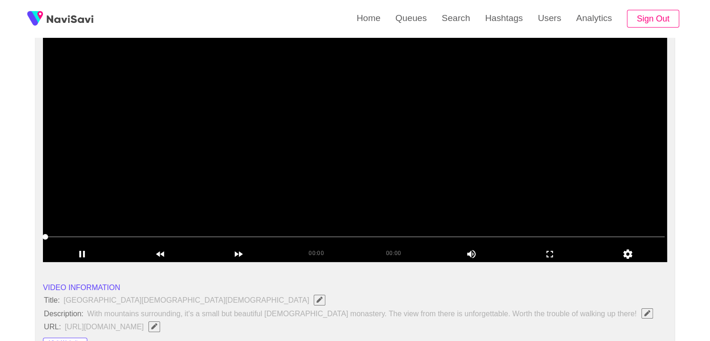
scroll to position [93, 0]
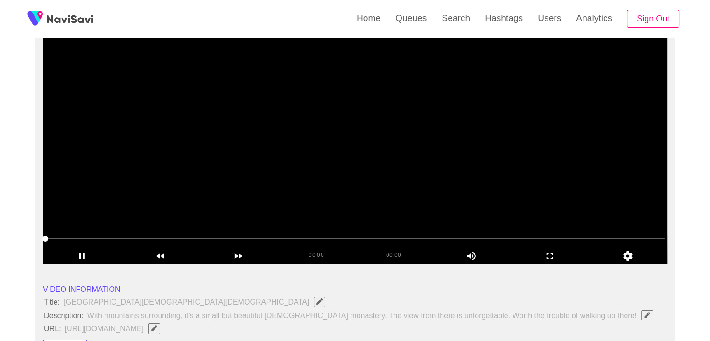
click at [387, 189] on video at bounding box center [355, 146] width 624 height 233
click at [392, 188] on video at bounding box center [355, 146] width 624 height 233
click at [559, 256] on icon "add" at bounding box center [549, 255] width 77 height 11
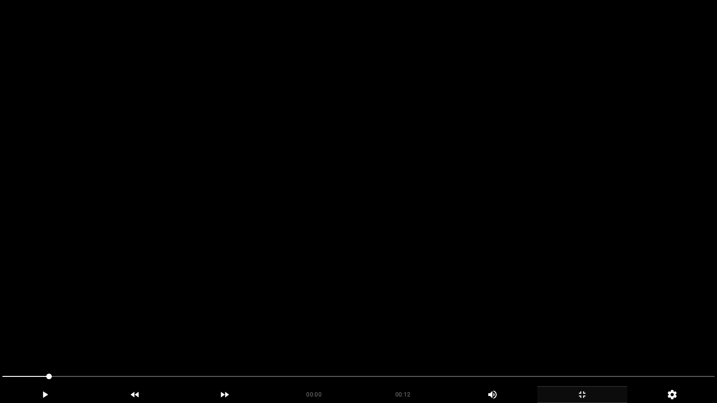
click at [405, 283] on video at bounding box center [358, 201] width 717 height 403
click at [343, 323] on video at bounding box center [358, 201] width 717 height 403
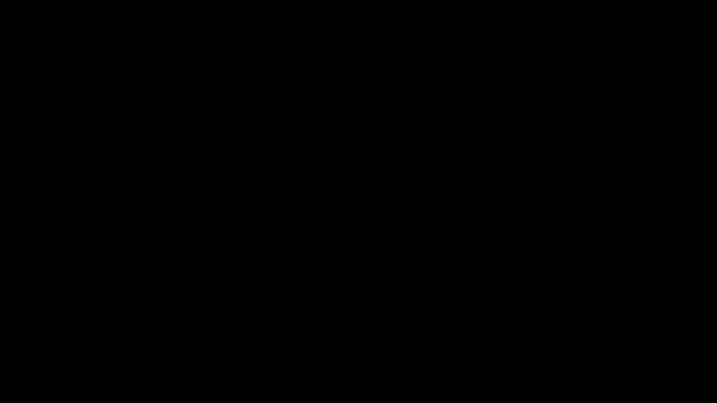
click at [246, 340] on span at bounding box center [358, 376] width 712 height 1
click at [320, 340] on span at bounding box center [358, 376] width 712 height 15
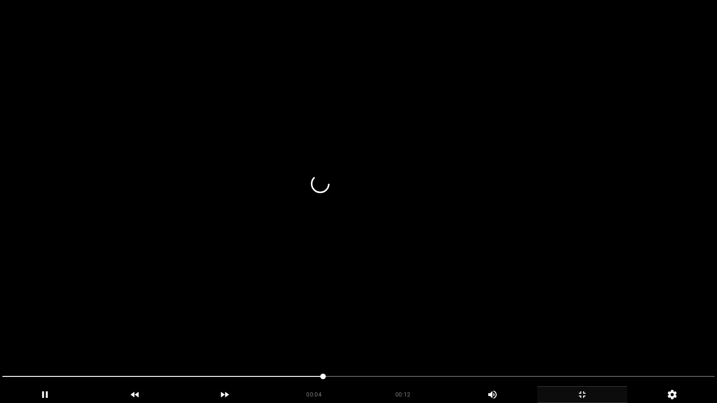
click at [408, 316] on video at bounding box center [358, 201] width 717 height 403
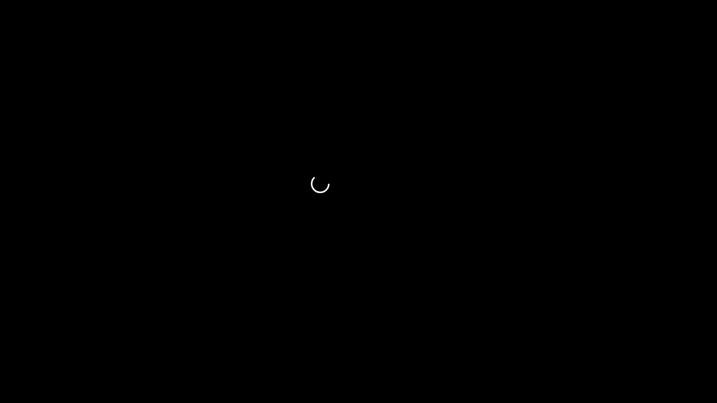
drag, startPoint x: 353, startPoint y: 337, endPoint x: 447, endPoint y: 369, distance: 99.6
click at [354, 338] on video at bounding box center [358, 201] width 717 height 403
click at [437, 340] on span at bounding box center [358, 376] width 712 height 15
drag, startPoint x: 503, startPoint y: 375, endPoint x: 515, endPoint y: 378, distance: 12.6
click at [515, 340] on span at bounding box center [358, 376] width 712 height 15
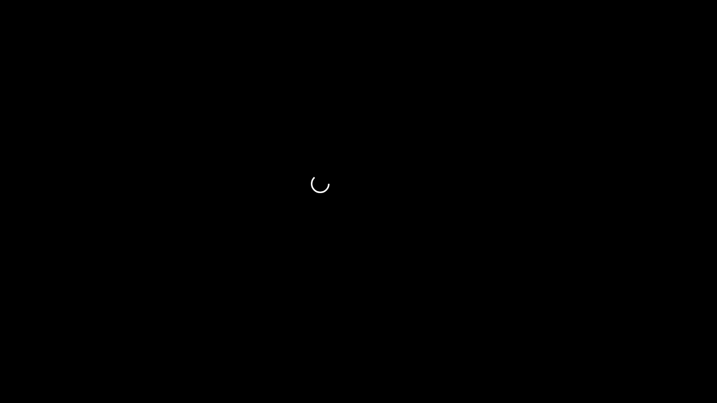
click at [568, 340] on span at bounding box center [358, 376] width 712 height 15
click at [599, 340] on span at bounding box center [358, 376] width 712 height 15
drag, startPoint x: 381, startPoint y: 377, endPoint x: 356, endPoint y: 377, distance: 25.2
click at [356, 340] on span at bounding box center [301, 376] width 598 height 1
click at [457, 340] on div at bounding box center [358, 377] width 719 height 25
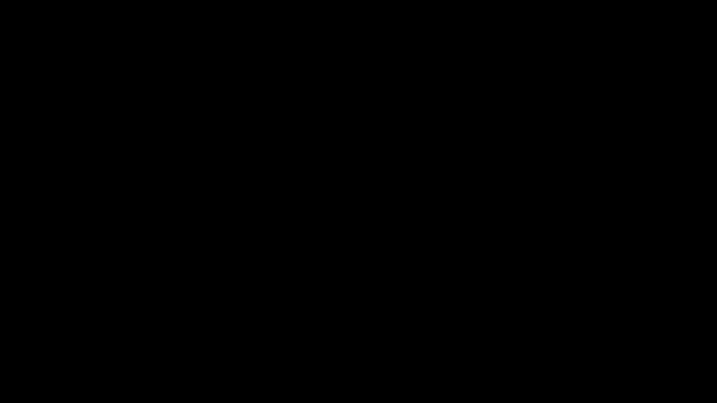
click at [550, 340] on span at bounding box center [358, 376] width 712 height 15
click at [596, 340] on icon "add" at bounding box center [581, 394] width 89 height 11
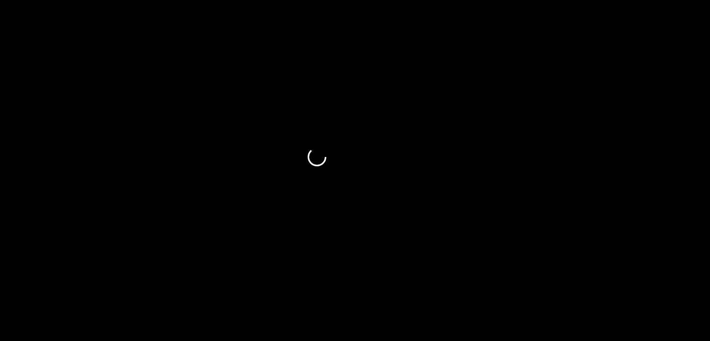
scroll to position [420, 0]
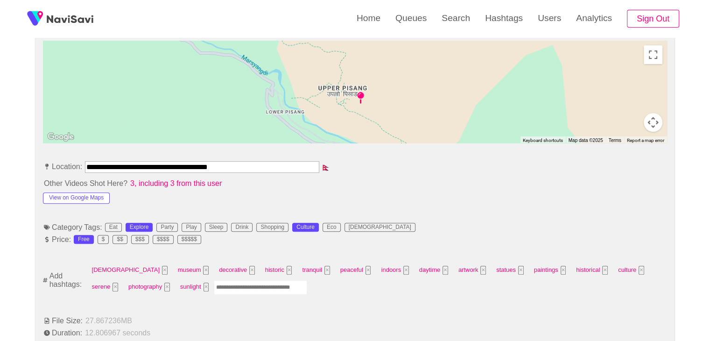
click at [214, 286] on input "Enter tag here and press return" at bounding box center [260, 287] width 93 height 14
type input "*********"
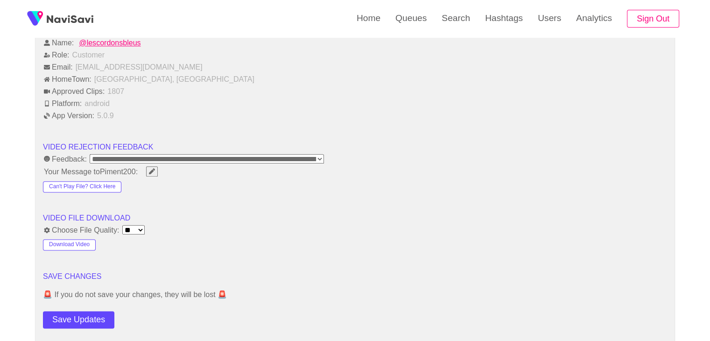
scroll to position [1120, 0]
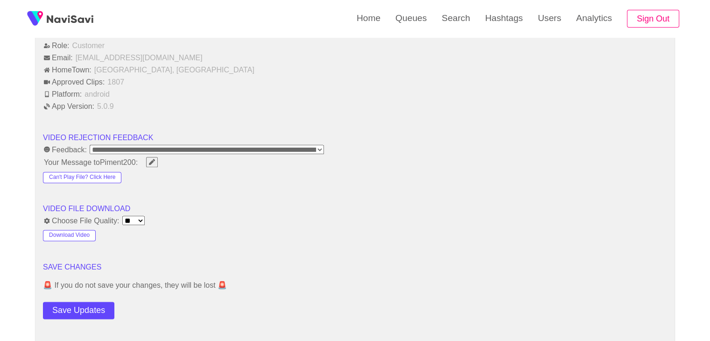
click at [89, 301] on button "Save Updates" at bounding box center [78, 309] width 71 height 17
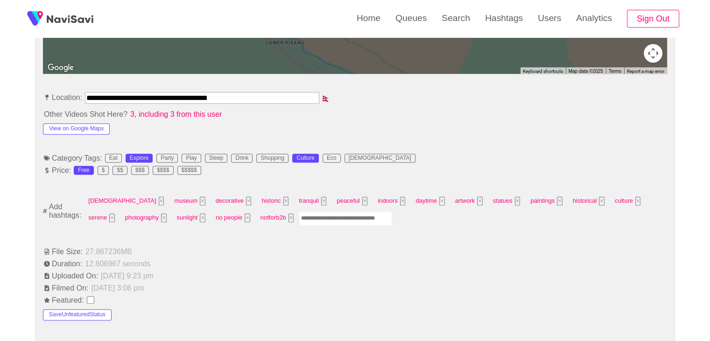
scroll to position [467, 0]
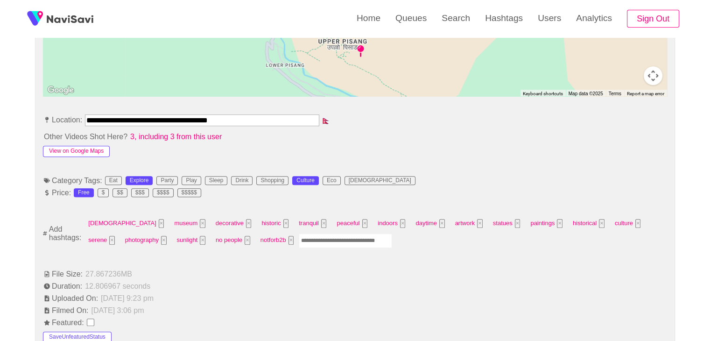
click at [89, 148] on button "View on Google Maps" at bounding box center [76, 151] width 67 height 11
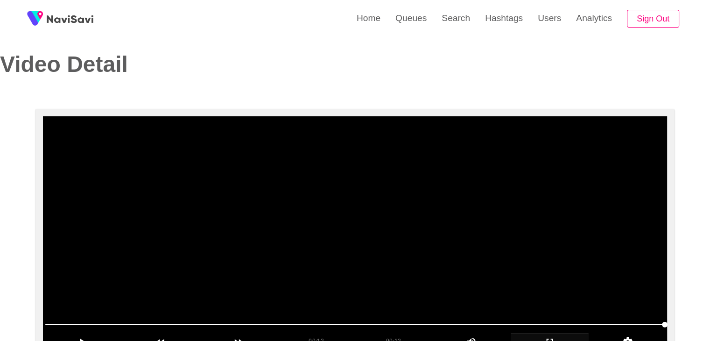
scroll to position [0, 0]
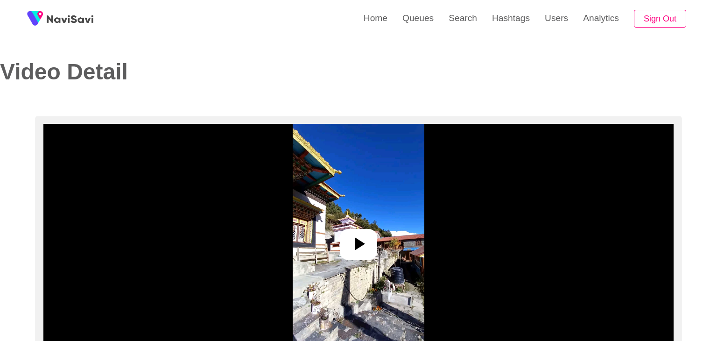
select select "**********"
select select "**"
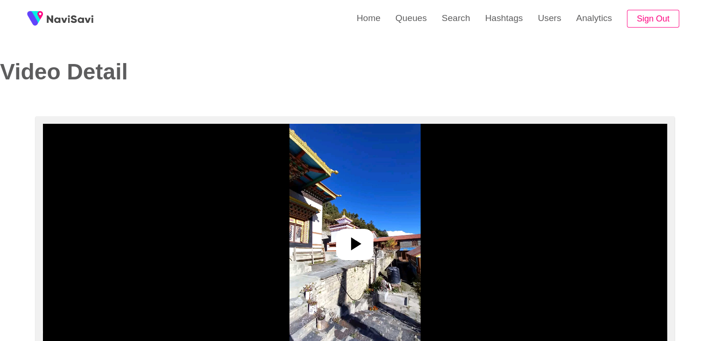
click at [363, 248] on icon at bounding box center [354, 243] width 22 height 22
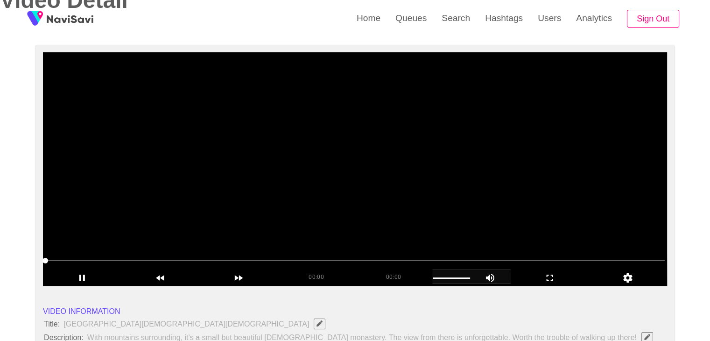
scroll to position [93, 0]
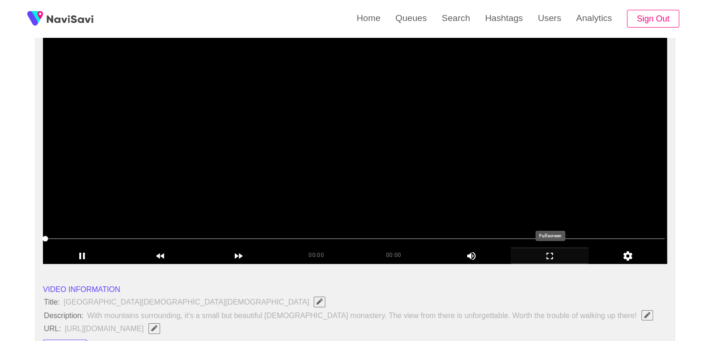
click at [552, 256] on icon "add" at bounding box center [549, 255] width 77 height 11
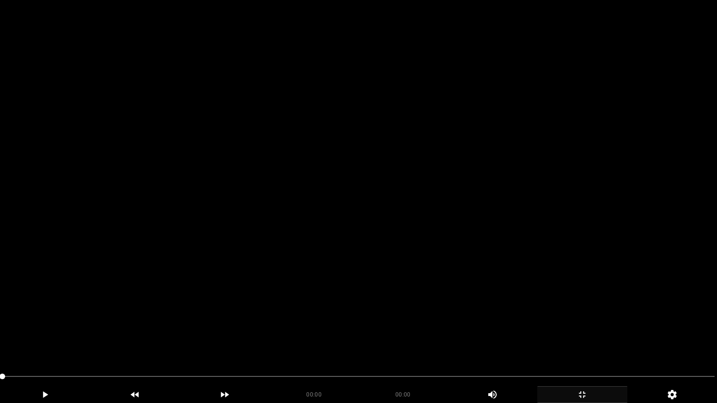
click at [315, 291] on video at bounding box center [358, 201] width 717 height 403
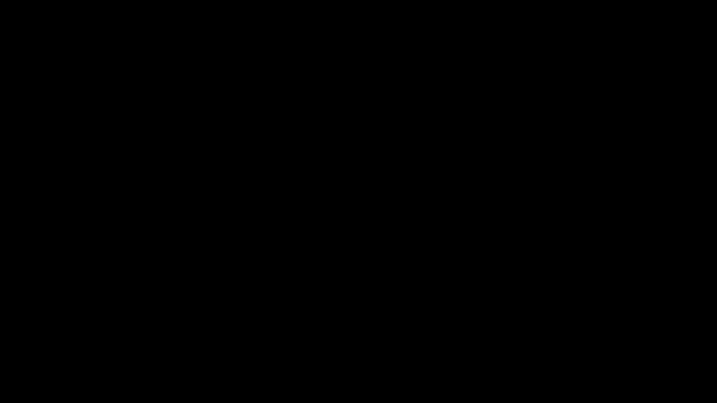
click at [588, 340] on span at bounding box center [358, 376] width 712 height 1
click at [580, 340] on icon "add" at bounding box center [581, 394] width 89 height 11
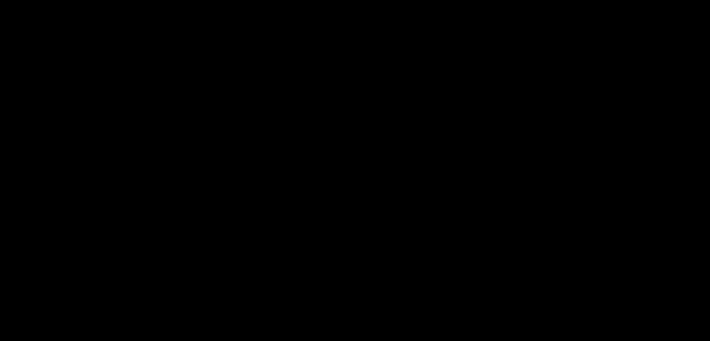
scroll to position [233, 0]
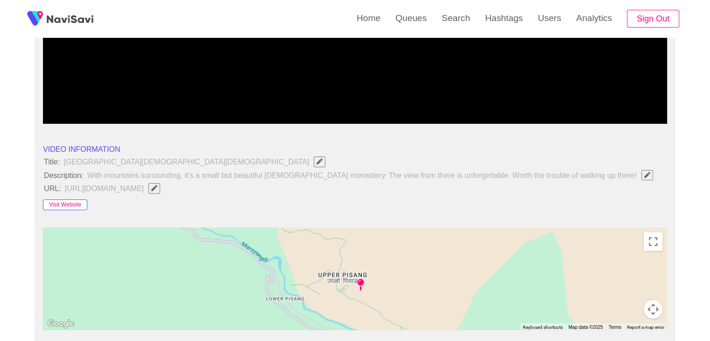
click at [68, 206] on button "Visit Website" at bounding box center [65, 204] width 44 height 11
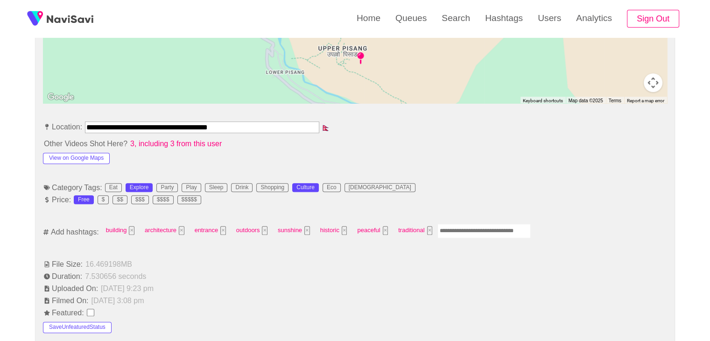
scroll to position [467, 0]
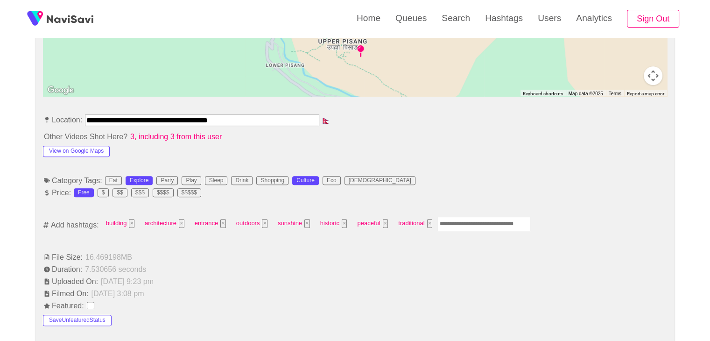
click at [448, 223] on input "Enter tag here and press return" at bounding box center [483, 223] width 93 height 14
type input "*********"
type input "******"
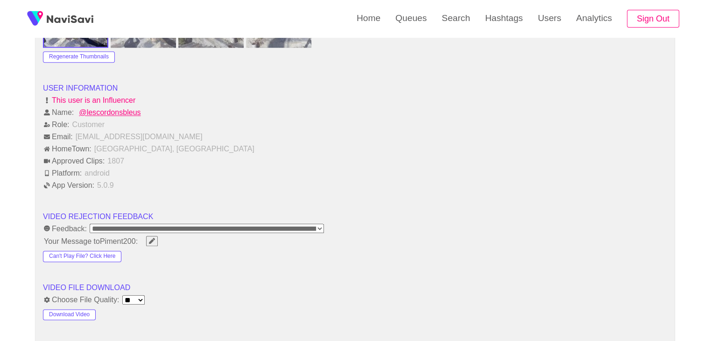
scroll to position [1120, 0]
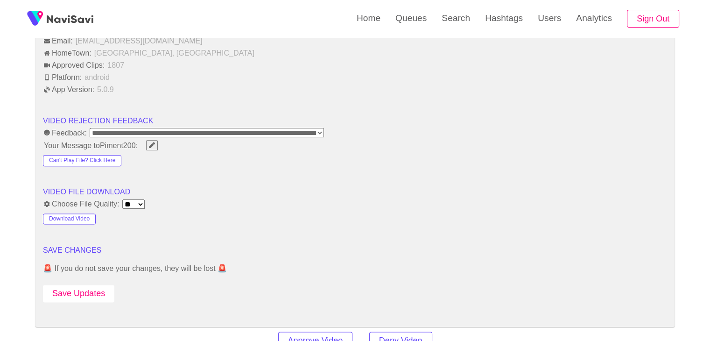
click at [91, 285] on button "Save Updates" at bounding box center [78, 293] width 71 height 17
drag, startPoint x: 78, startPoint y: 286, endPoint x: 119, endPoint y: 265, distance: 45.3
click at [80, 285] on button "Save Updates" at bounding box center [78, 293] width 71 height 17
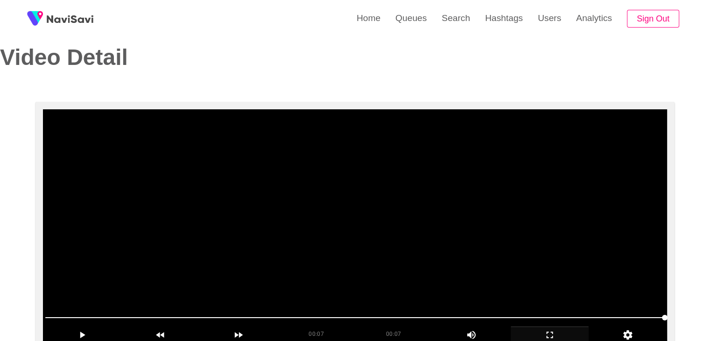
scroll to position [0, 0]
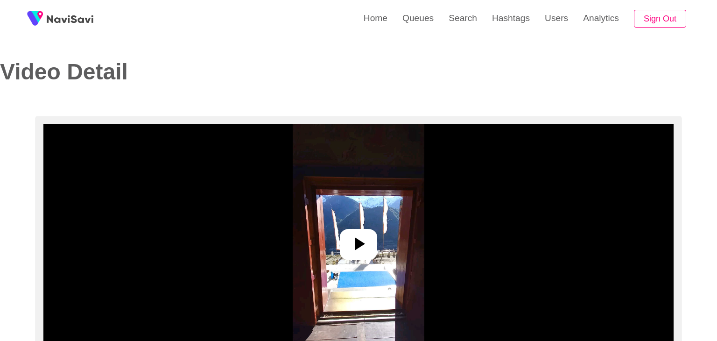
select select "**********"
select select "**"
click at [351, 244] on icon at bounding box center [356, 243] width 10 height 13
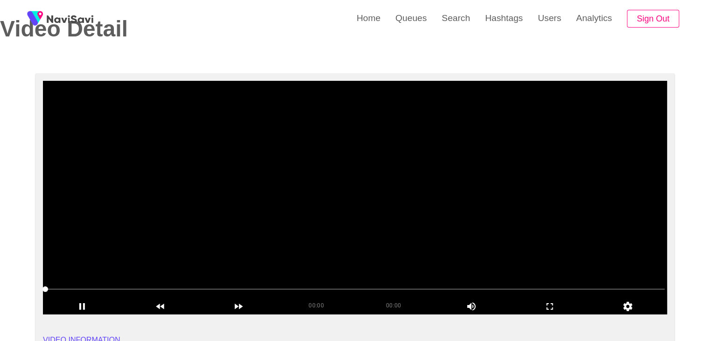
scroll to position [47, 0]
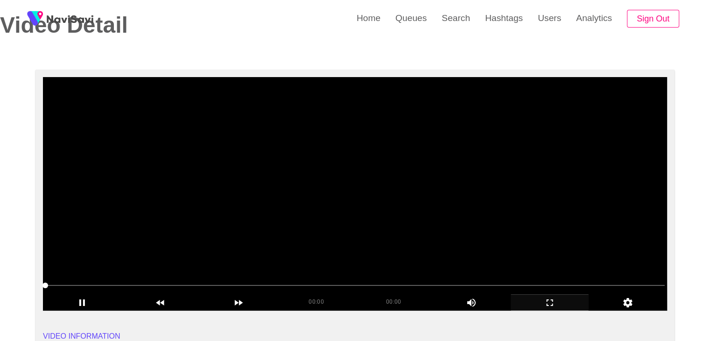
click at [552, 304] on icon "add" at bounding box center [549, 302] width 77 height 11
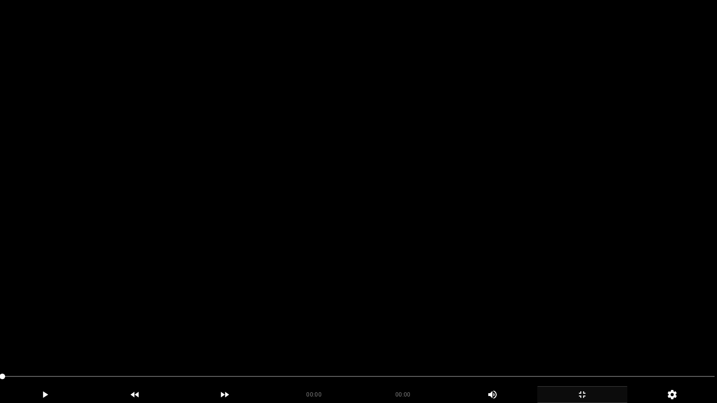
click at [450, 294] on video at bounding box center [358, 201] width 717 height 403
click at [206, 336] on video at bounding box center [358, 201] width 717 height 403
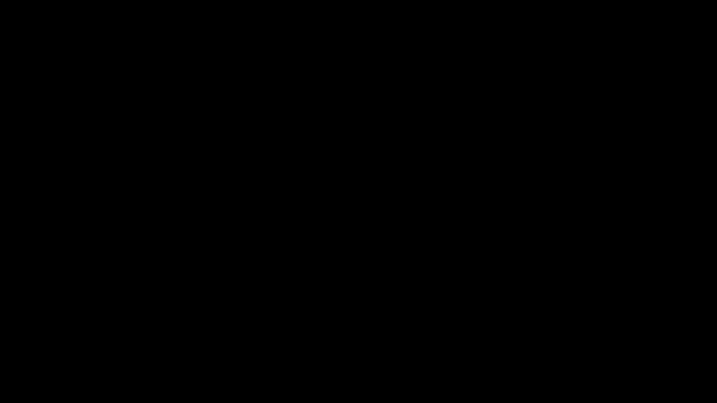
drag, startPoint x: 119, startPoint y: 381, endPoint x: 193, endPoint y: 364, distance: 75.6
click at [119, 340] on span at bounding box center [358, 376] width 712 height 15
click at [373, 300] on video at bounding box center [358, 201] width 717 height 403
click at [577, 340] on icon "add" at bounding box center [581, 394] width 89 height 11
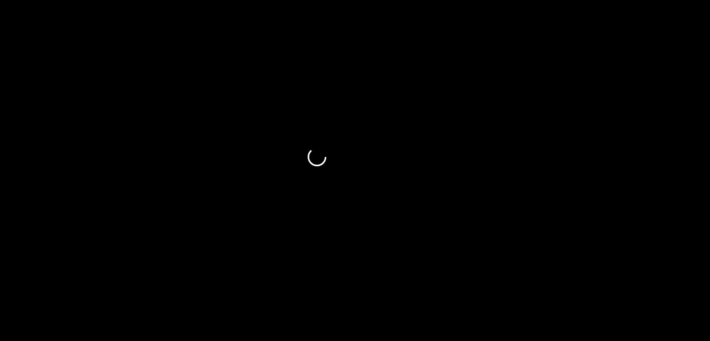
scroll to position [187, 0]
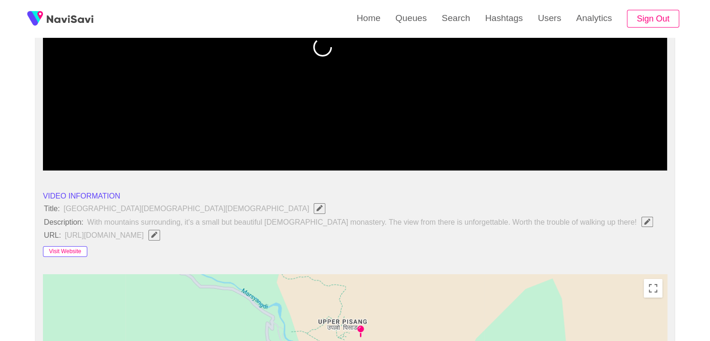
click at [57, 251] on button "Visit Website" at bounding box center [65, 251] width 44 height 11
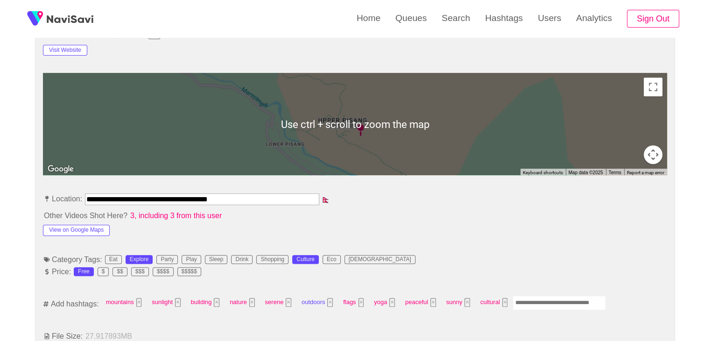
scroll to position [467, 0]
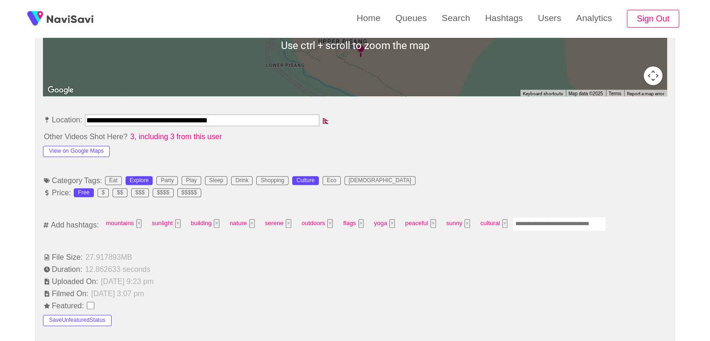
click at [525, 220] on input "Enter tag here and press return" at bounding box center [558, 223] width 93 height 14
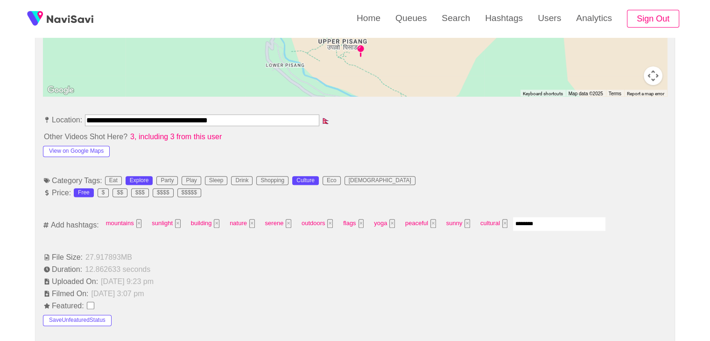
type input "*********"
type input "******"
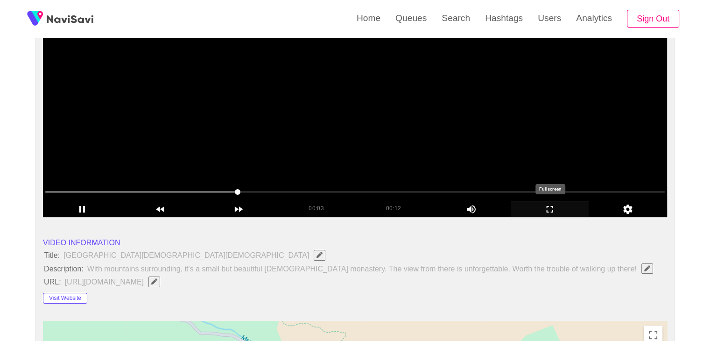
scroll to position [93, 0]
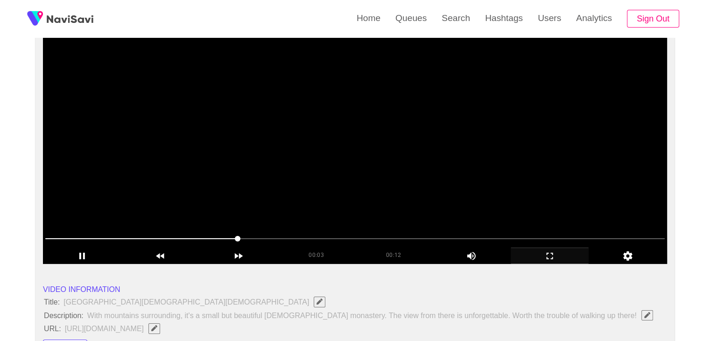
click at [439, 186] on video at bounding box center [355, 146] width 624 height 233
click at [338, 236] on span at bounding box center [354, 238] width 619 height 15
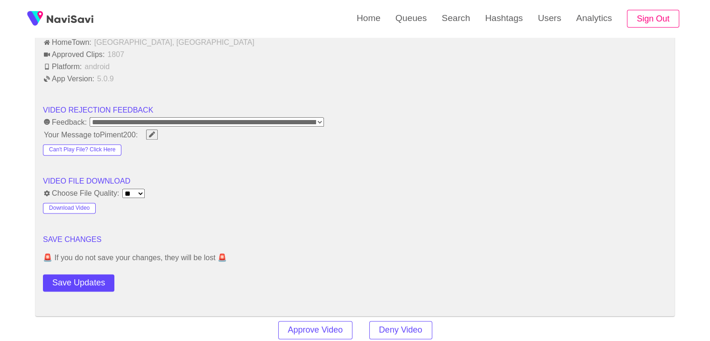
scroll to position [1213, 0]
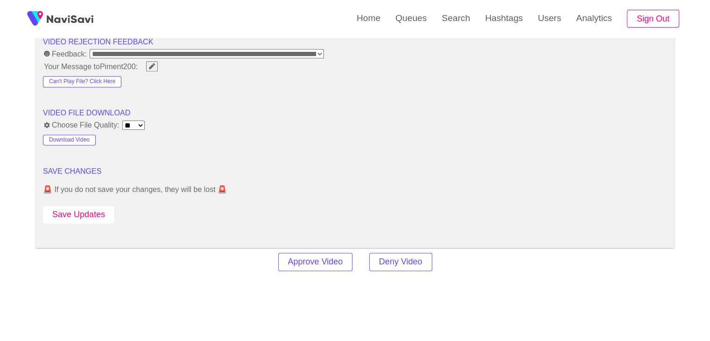
click at [86, 208] on button "Save Updates" at bounding box center [78, 214] width 71 height 17
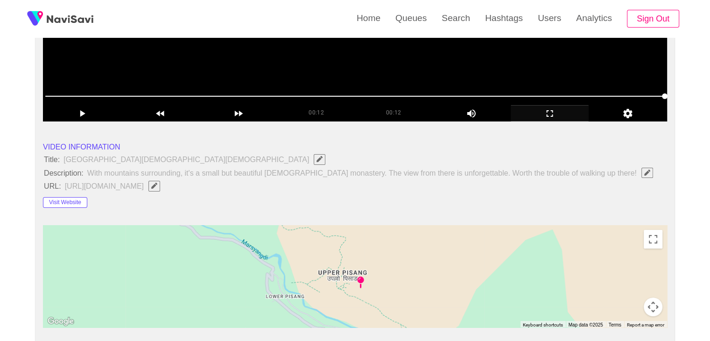
scroll to position [140, 0]
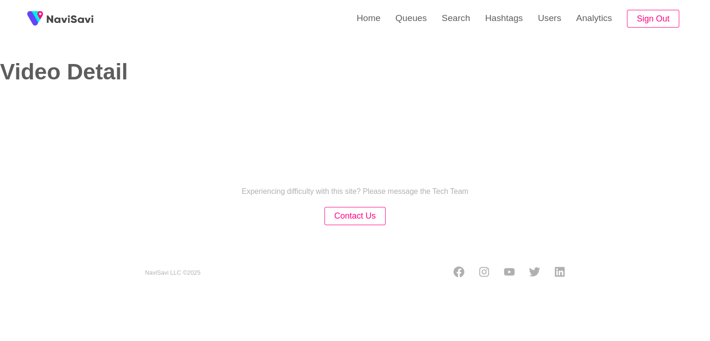
select select "**********"
select select "**"
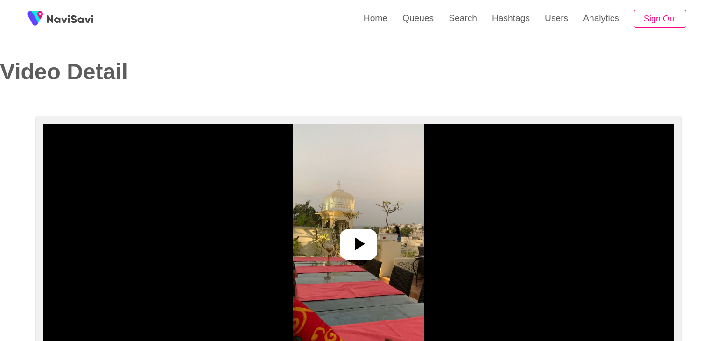
select select "**********"
select select "**"
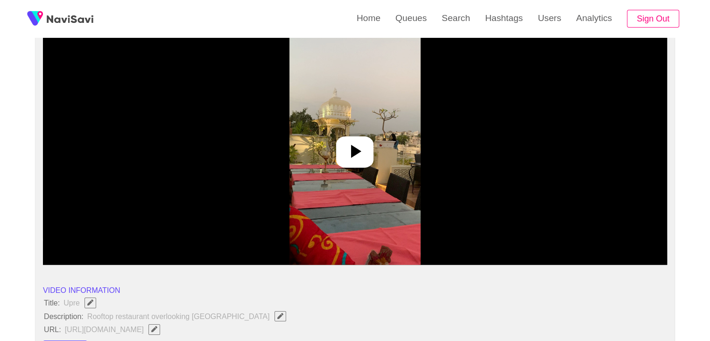
scroll to position [93, 0]
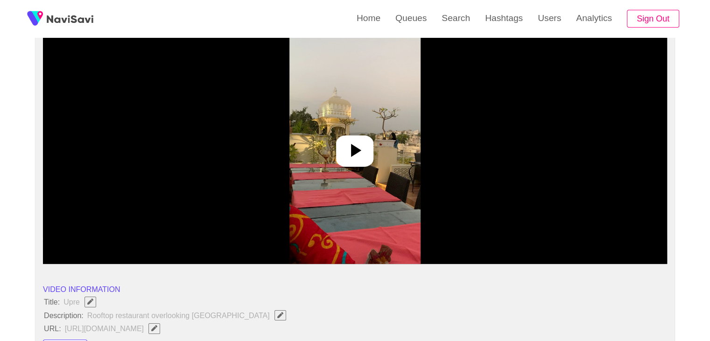
click at [360, 148] on icon at bounding box center [354, 150] width 22 height 22
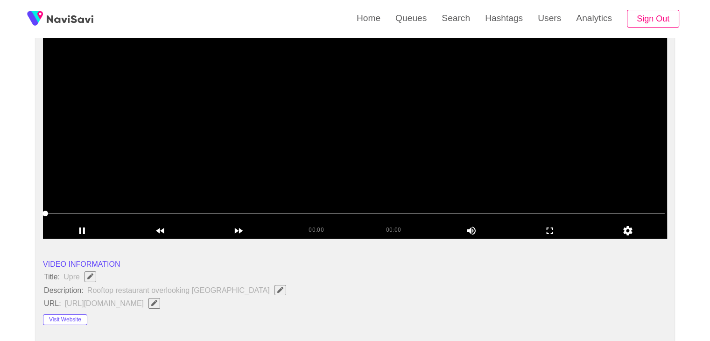
scroll to position [187, 0]
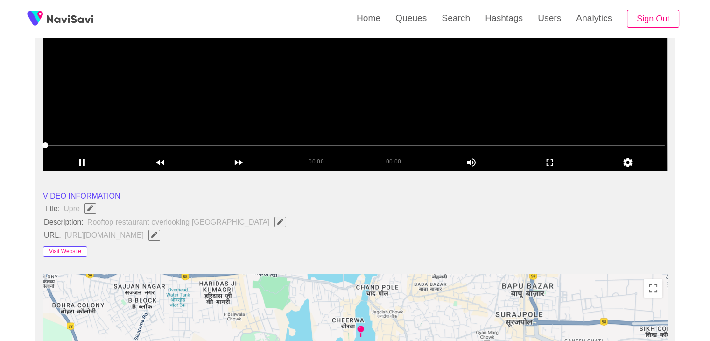
click at [68, 247] on button "Visit Website" at bounding box center [65, 251] width 44 height 11
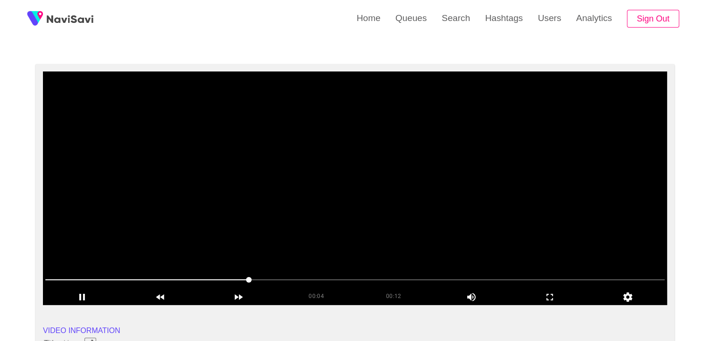
scroll to position [47, 0]
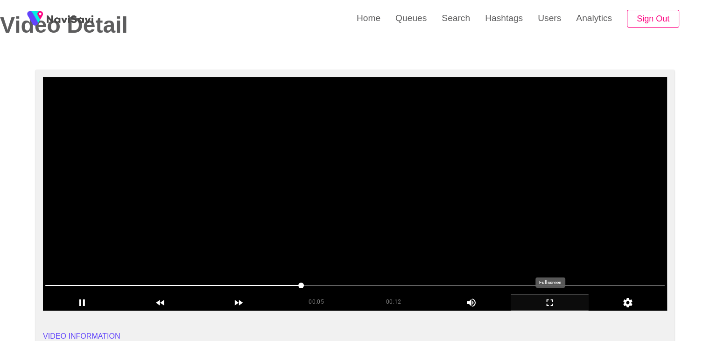
click at [546, 300] on icon "add" at bounding box center [549, 302] width 77 height 11
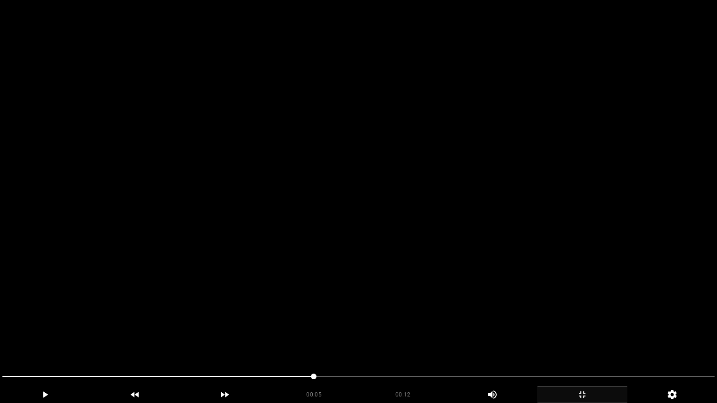
click at [522, 321] on video at bounding box center [358, 201] width 717 height 403
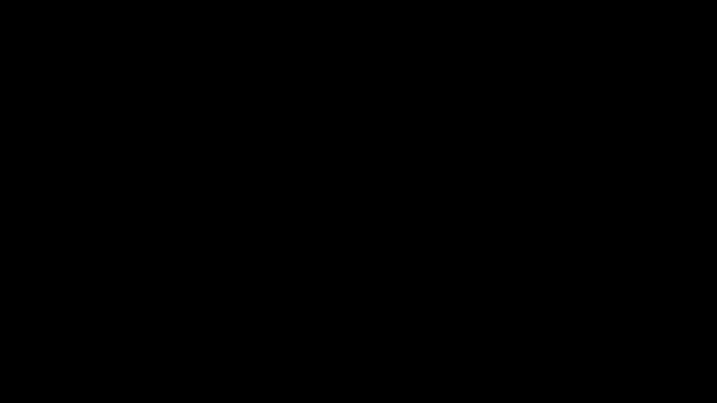
click at [593, 340] on icon "add" at bounding box center [581, 394] width 89 height 11
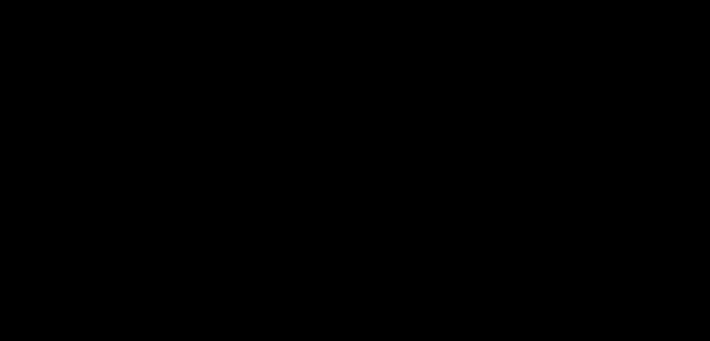
scroll to position [467, 0]
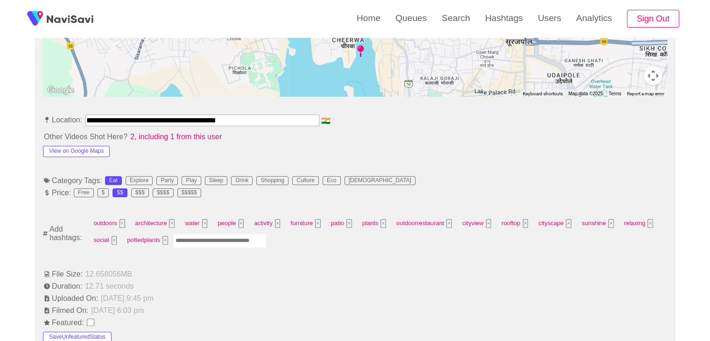
click at [194, 238] on input "Enter tag here and press return" at bounding box center [219, 240] width 93 height 14
type input "*********"
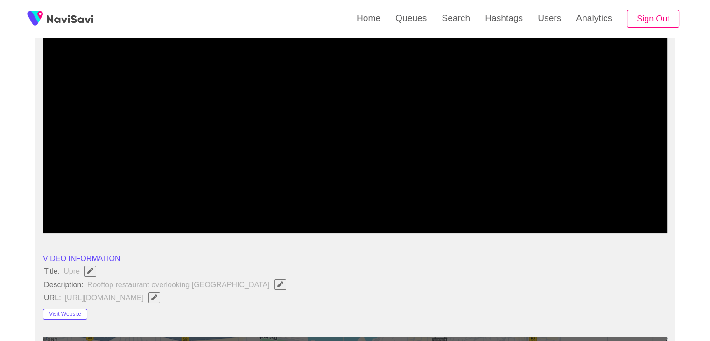
scroll to position [93, 0]
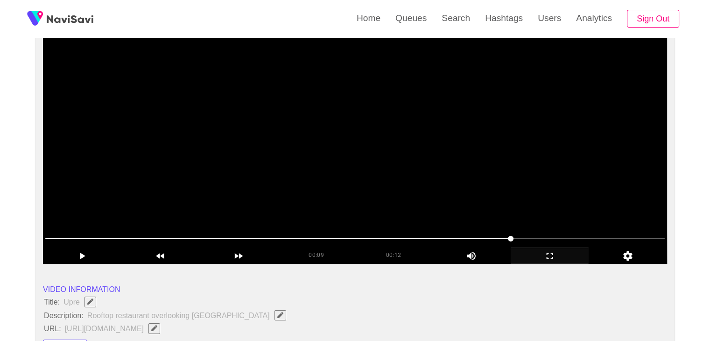
click at [306, 202] on video at bounding box center [355, 146] width 624 height 233
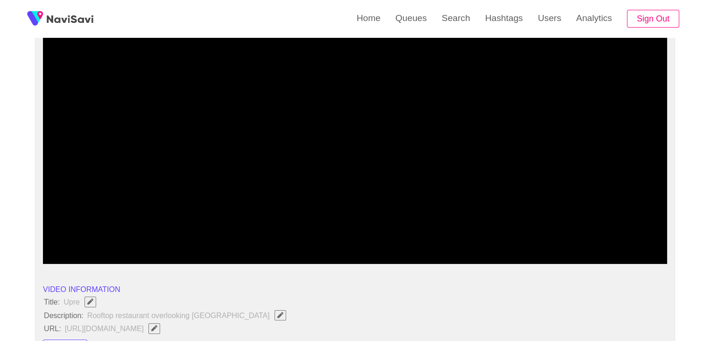
drag, startPoint x: 378, startPoint y: 243, endPoint x: 315, endPoint y: 240, distance: 62.6
click at [315, 240] on span at bounding box center [354, 238] width 619 height 15
drag, startPoint x: 262, startPoint y: 231, endPoint x: 179, endPoint y: 233, distance: 83.5
click at [179, 233] on span at bounding box center [354, 238] width 619 height 15
drag, startPoint x: 106, startPoint y: 229, endPoint x: 83, endPoint y: 228, distance: 23.8
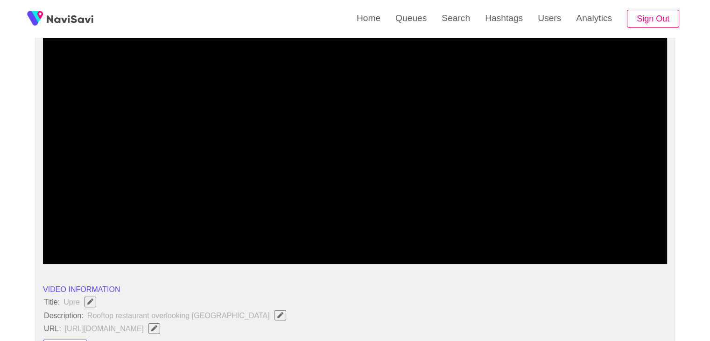
click at [84, 228] on div at bounding box center [355, 239] width 627 height 24
click at [121, 208] on video at bounding box center [355, 146] width 624 height 233
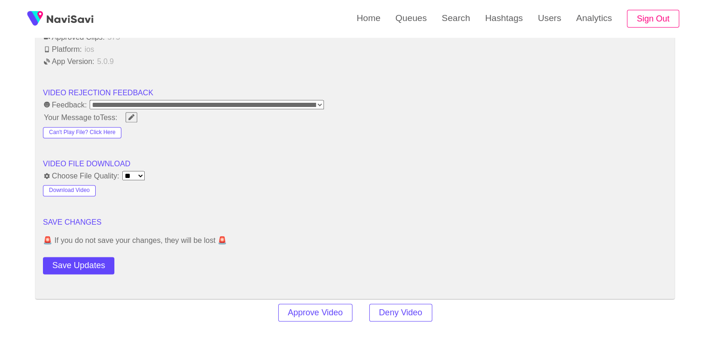
scroll to position [1166, 0]
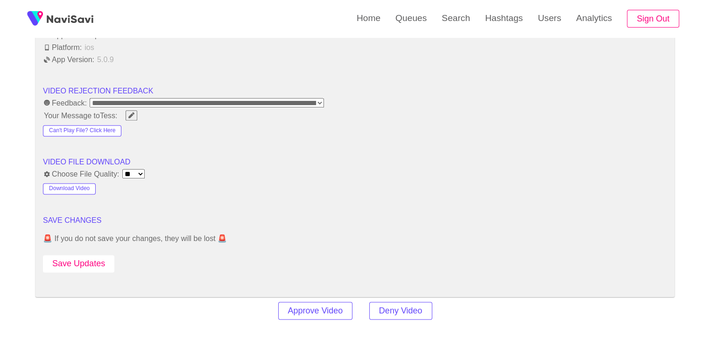
click at [84, 255] on button "Save Updates" at bounding box center [78, 263] width 71 height 17
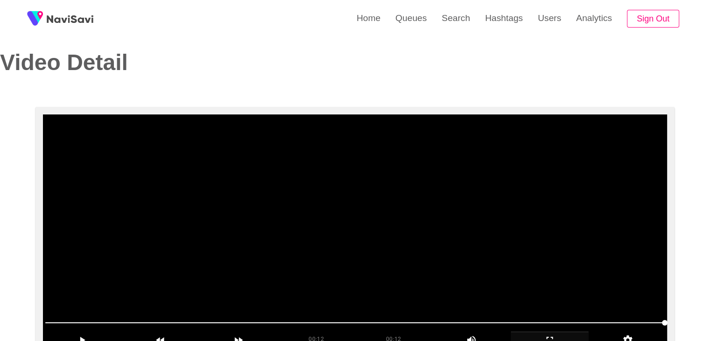
scroll to position [0, 0]
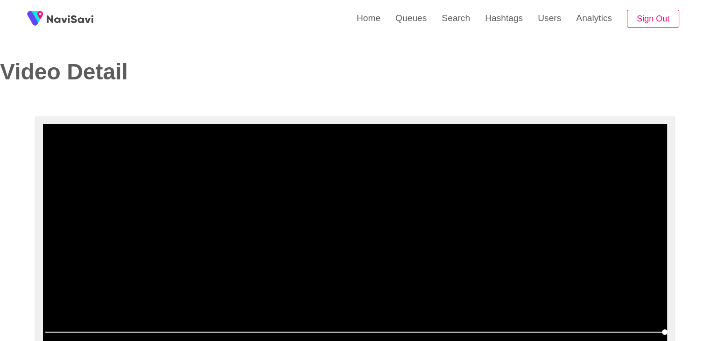
click at [266, 331] on span at bounding box center [354, 331] width 619 height 1
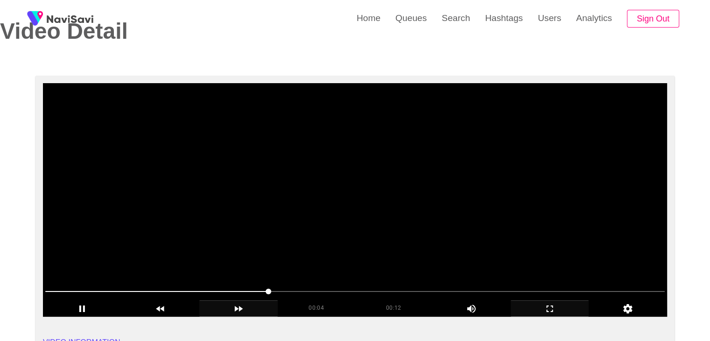
scroll to position [47, 0]
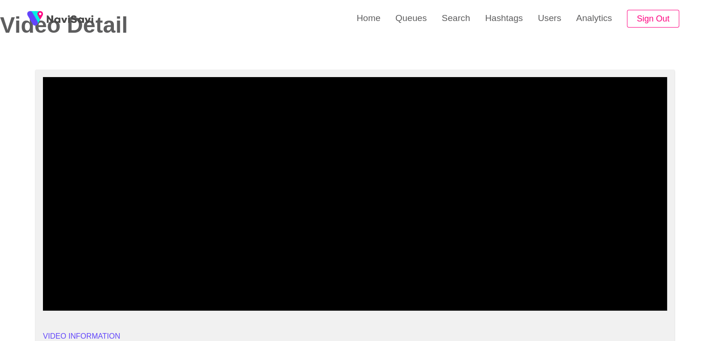
drag, startPoint x: 155, startPoint y: 285, endPoint x: 136, endPoint y: 286, distance: 19.2
click at [136, 286] on span at bounding box center [354, 285] width 619 height 15
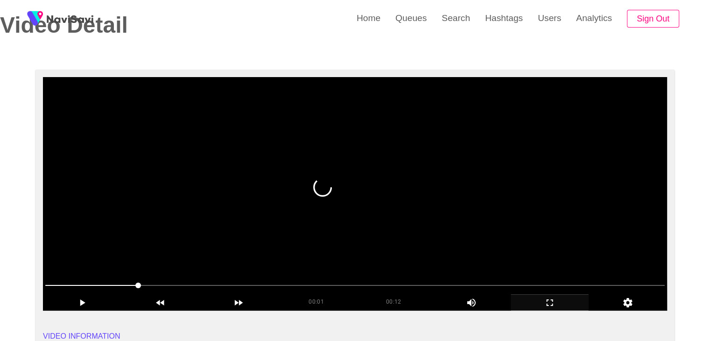
click at [409, 252] on video at bounding box center [355, 193] width 624 height 233
click at [469, 252] on video at bounding box center [355, 193] width 624 height 233
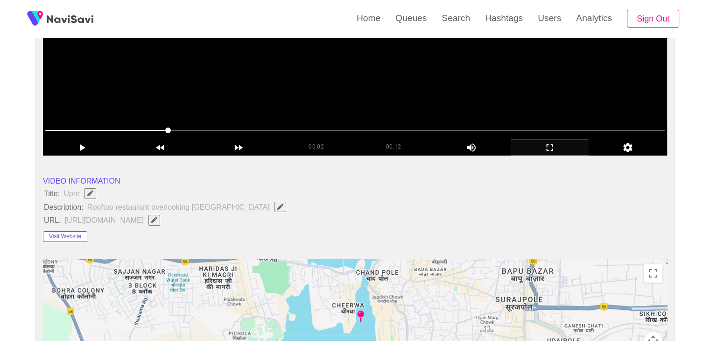
scroll to position [93, 0]
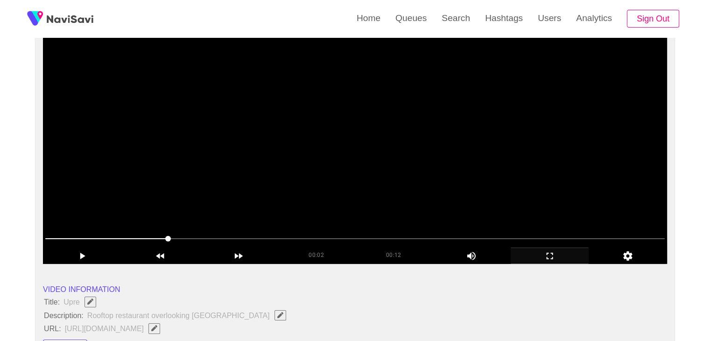
click at [384, 127] on video at bounding box center [355, 146] width 624 height 233
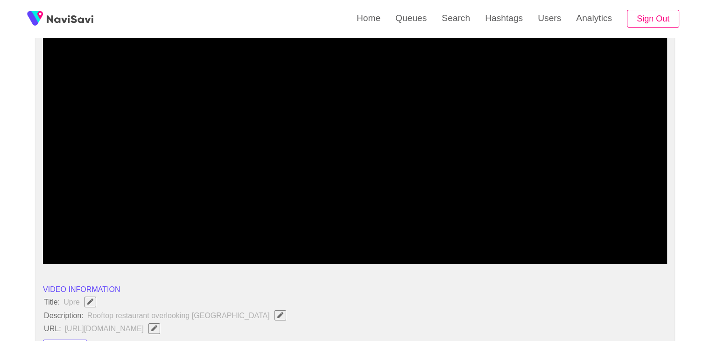
click at [482, 240] on span at bounding box center [354, 238] width 619 height 15
click at [618, 238] on span at bounding box center [354, 238] width 619 height 15
drag, startPoint x: 502, startPoint y: 241, endPoint x: 455, endPoint y: 237, distance: 47.3
click at [455, 237] on span at bounding box center [354, 238] width 619 height 15
drag, startPoint x: 299, startPoint y: 240, endPoint x: 287, endPoint y: 240, distance: 11.2
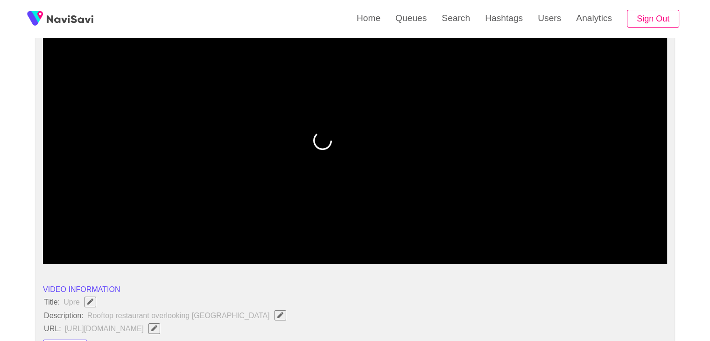
click at [287, 240] on span at bounding box center [354, 238] width 619 height 15
click at [209, 233] on span at bounding box center [354, 238] width 619 height 15
drag, startPoint x: 105, startPoint y: 236, endPoint x: 87, endPoint y: 234, distance: 17.4
click at [87, 234] on span at bounding box center [354, 238] width 619 height 15
drag, startPoint x: 75, startPoint y: 236, endPoint x: 51, endPoint y: 235, distance: 24.3
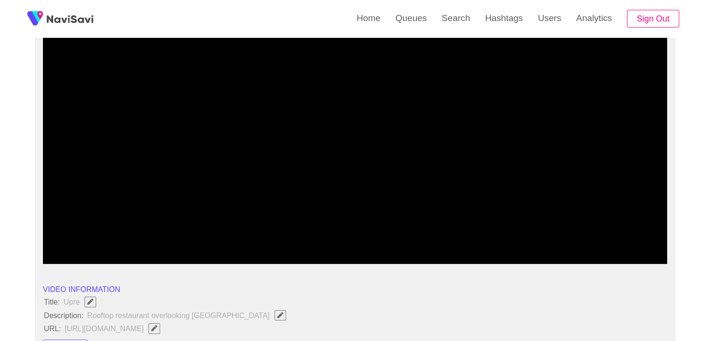
click at [51, 235] on span at bounding box center [354, 238] width 619 height 15
click at [224, 238] on span at bounding box center [354, 238] width 619 height 15
click at [279, 239] on span at bounding box center [354, 238] width 619 height 15
click at [348, 238] on span at bounding box center [354, 238] width 619 height 1
click at [424, 239] on span at bounding box center [354, 238] width 619 height 15
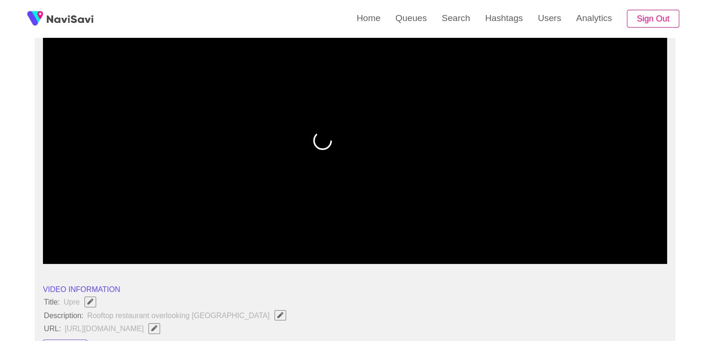
click at [460, 242] on span at bounding box center [354, 238] width 619 height 15
drag, startPoint x: 460, startPoint y: 242, endPoint x: 478, endPoint y: 242, distance: 17.7
click at [478, 242] on span at bounding box center [354, 238] width 619 height 15
click at [510, 242] on span at bounding box center [354, 238] width 619 height 15
click at [512, 239] on span at bounding box center [510, 239] width 6 height 6
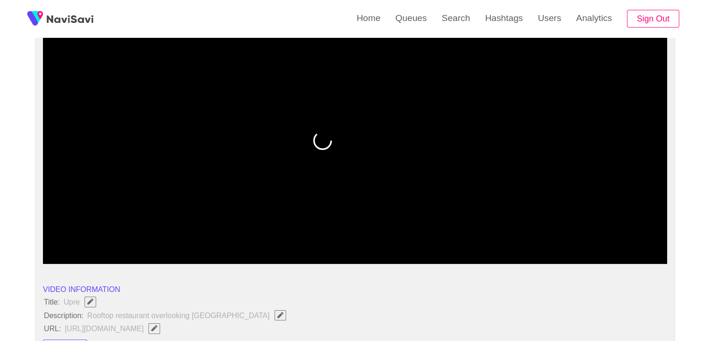
click at [538, 238] on span at bounding box center [354, 238] width 619 height 1
click at [552, 239] on span at bounding box center [354, 238] width 619 height 15
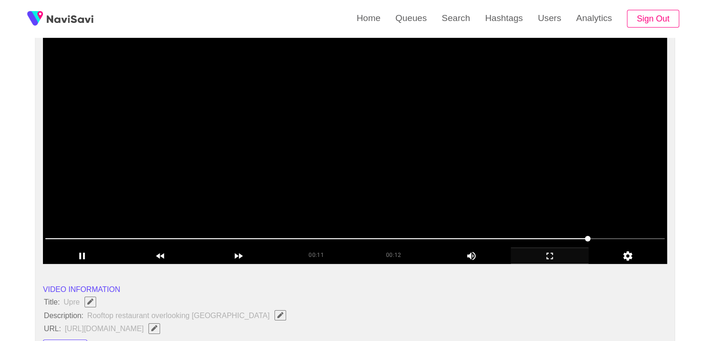
click at [342, 163] on video at bounding box center [355, 146] width 624 height 233
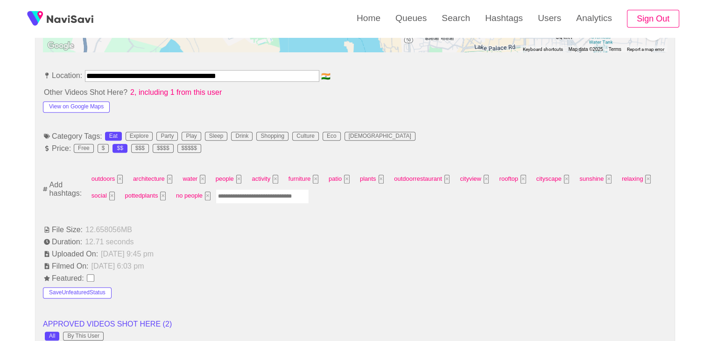
scroll to position [513, 0]
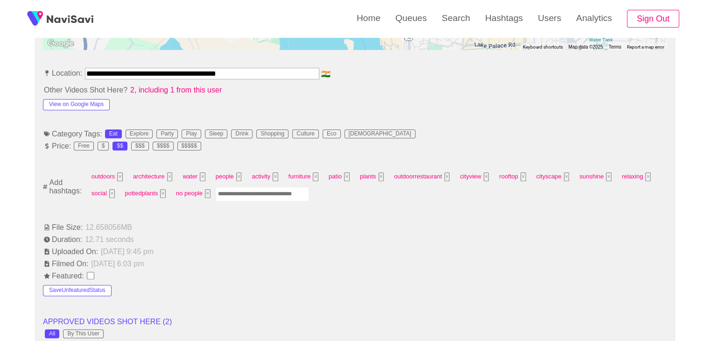
click at [246, 194] on input "Enter tag here and press return" at bounding box center [262, 194] width 93 height 14
type input "*********"
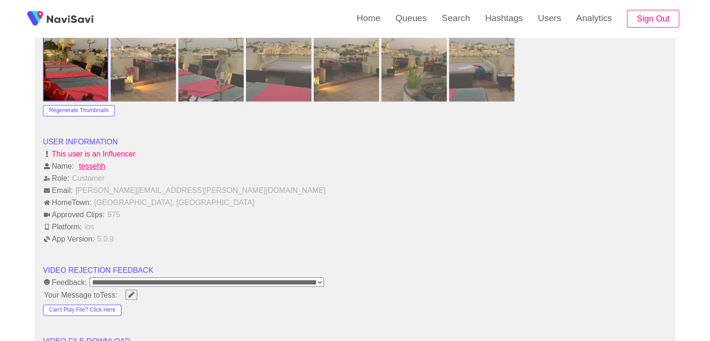
scroll to position [1213, 0]
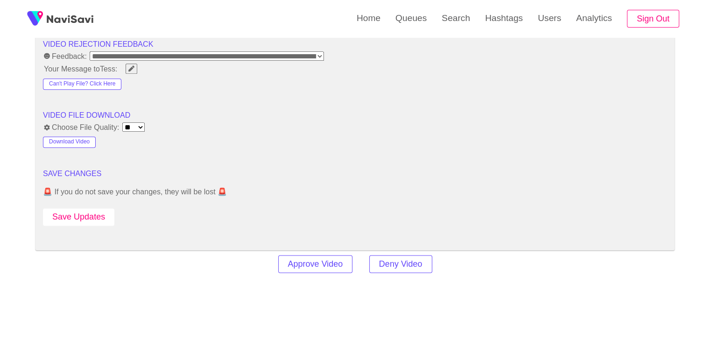
click at [93, 217] on button "Save Updates" at bounding box center [78, 216] width 71 height 17
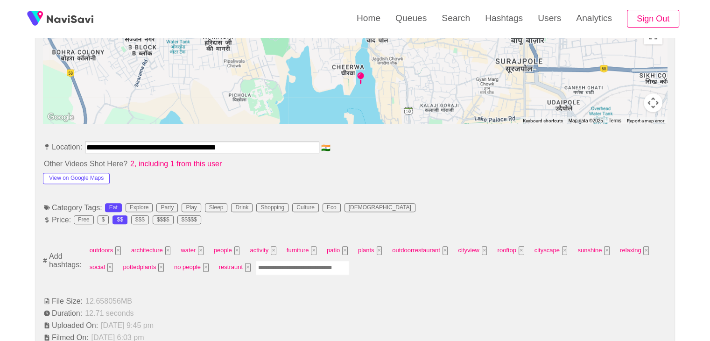
scroll to position [373, 0]
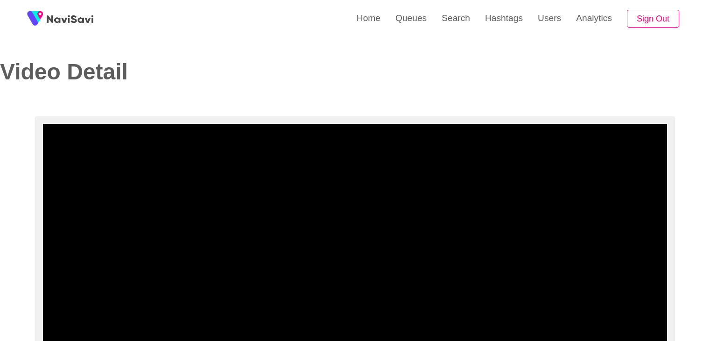
select select "**********"
select select "**"
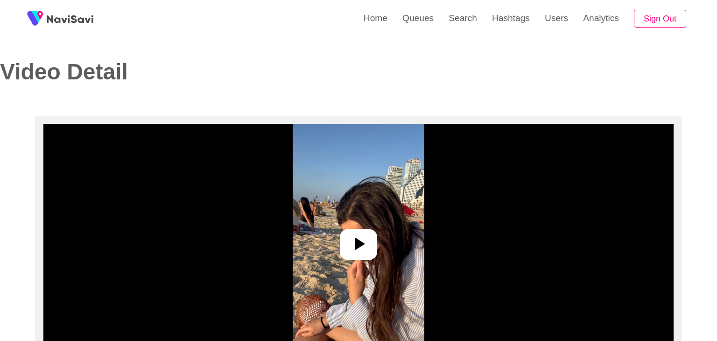
select select "**"
select select "**********"
click at [374, 259] on img at bounding box center [354, 240] width 131 height 233
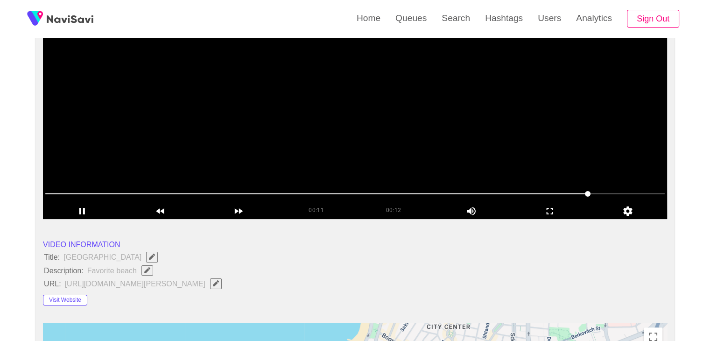
scroll to position [140, 0]
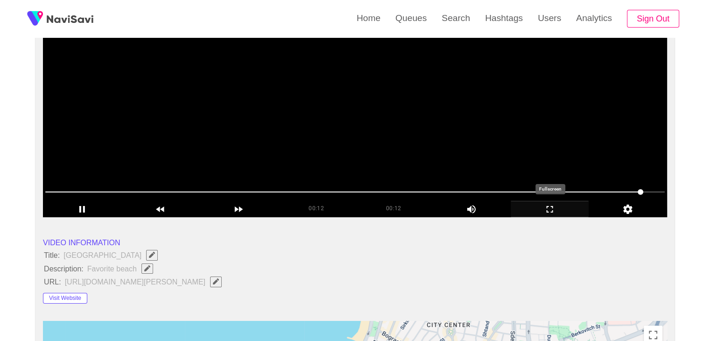
click at [549, 215] on div "add" at bounding box center [549, 209] width 78 height 16
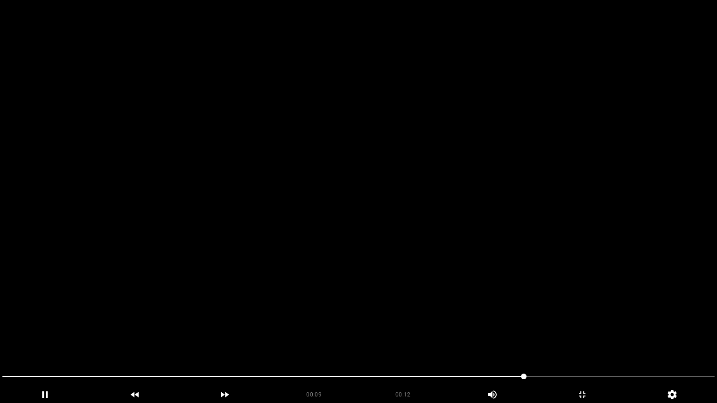
click at [459, 312] on video at bounding box center [358, 201] width 717 height 403
click at [460, 312] on video at bounding box center [358, 201] width 717 height 403
click at [461, 312] on video at bounding box center [358, 201] width 717 height 403
click at [462, 312] on video at bounding box center [358, 201] width 717 height 403
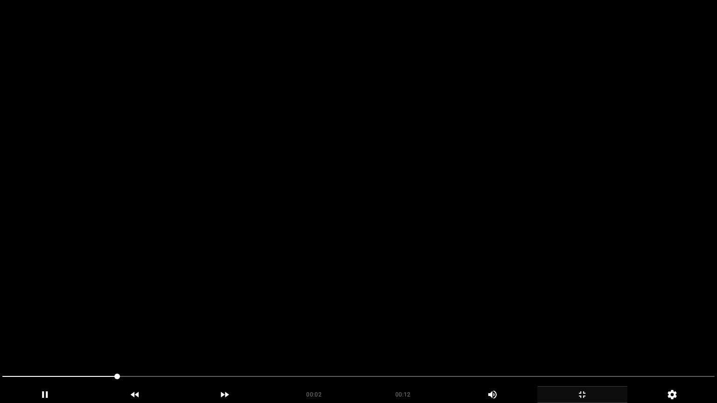
click at [586, 340] on div "add" at bounding box center [582, 394] width 90 height 17
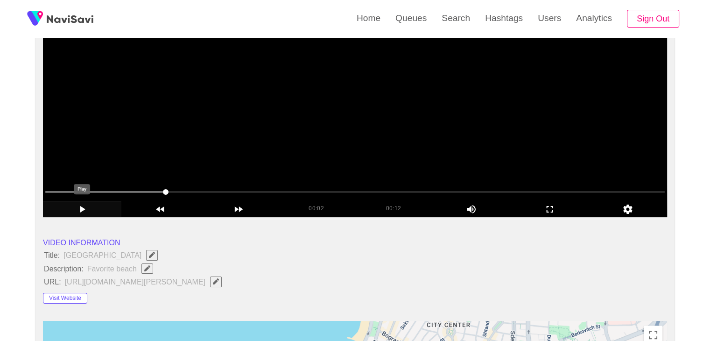
click at [88, 206] on icon "add" at bounding box center [81, 208] width 77 height 11
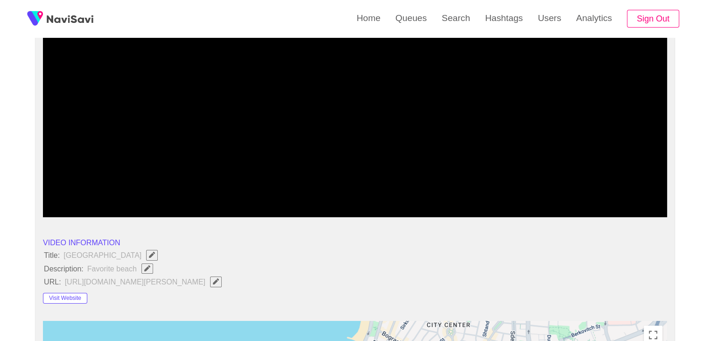
drag, startPoint x: 109, startPoint y: 199, endPoint x: 15, endPoint y: 188, distance: 94.8
click at [250, 249] on li "Title: [GEOGRAPHIC_DATA]" at bounding box center [355, 255] width 624 height 12
drag, startPoint x: 93, startPoint y: 260, endPoint x: 138, endPoint y: 263, distance: 45.3
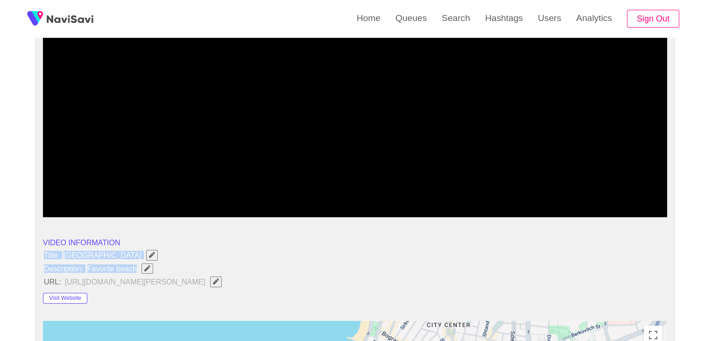
copy ul "Title: [GEOGRAPHIC_DATA] Description: Favorite beach"
click at [150, 265] on span "Edit Field" at bounding box center [147, 268] width 8 height 6
type input "**********"
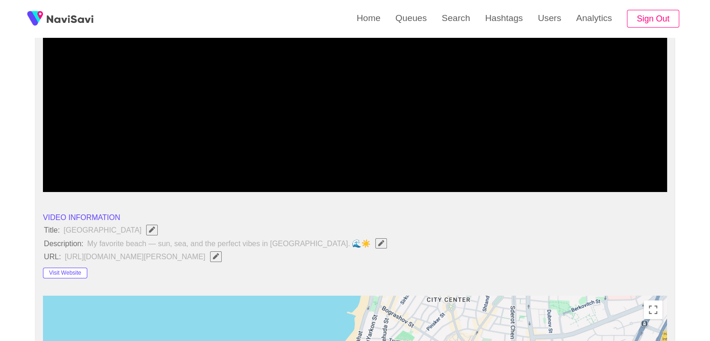
scroll to position [233, 0]
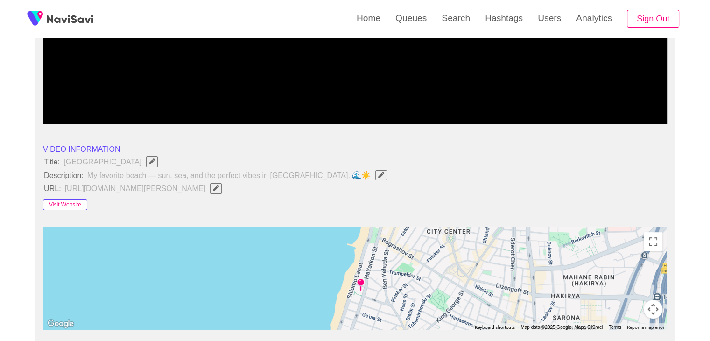
click at [80, 203] on button "Visit Website" at bounding box center [65, 204] width 44 height 11
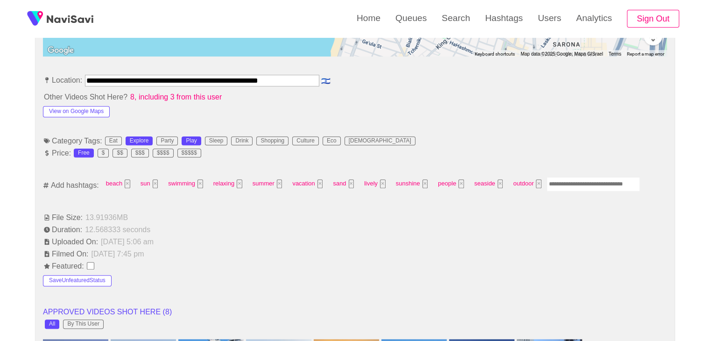
scroll to position [513, 0]
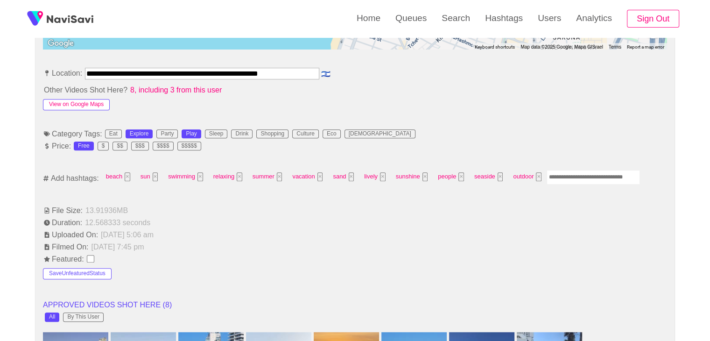
click at [97, 103] on button "View on Google Maps" at bounding box center [76, 104] width 67 height 11
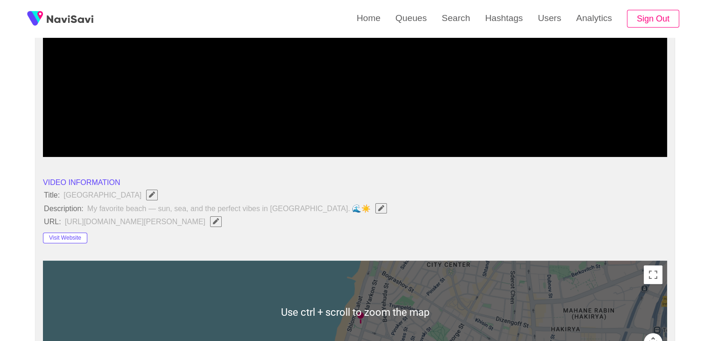
scroll to position [93, 0]
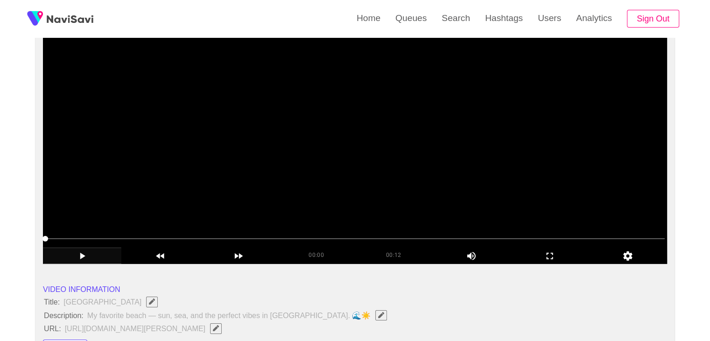
click at [426, 185] on video at bounding box center [355, 146] width 624 height 233
click at [454, 181] on video at bounding box center [355, 146] width 624 height 233
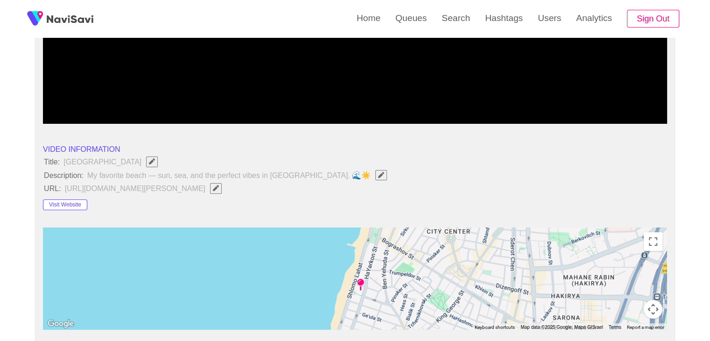
scroll to position [467, 0]
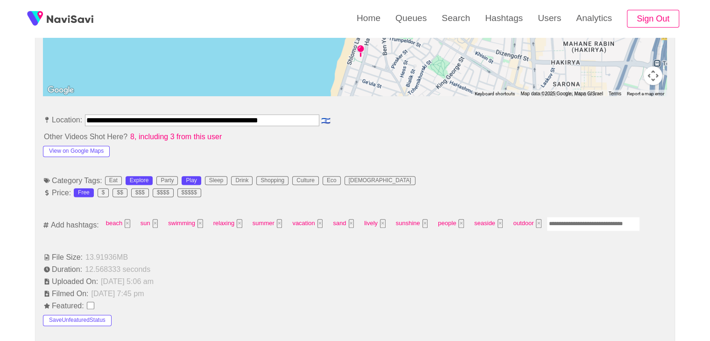
click at [559, 221] on input "Enter tag here and press return" at bounding box center [592, 223] width 93 height 14
type input "*******"
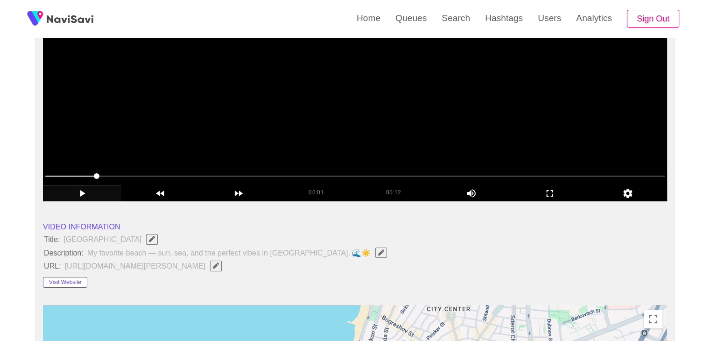
scroll to position [140, 0]
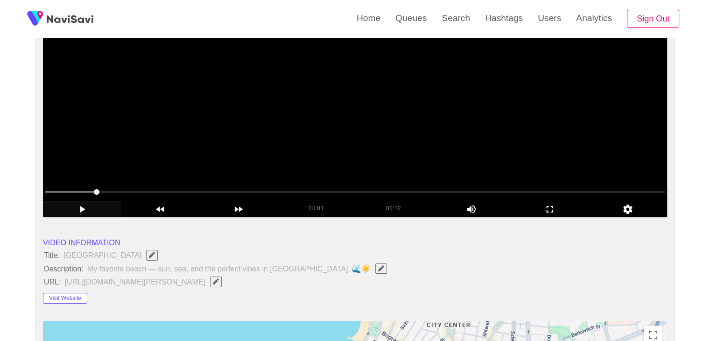
click at [480, 149] on video at bounding box center [355, 100] width 624 height 233
click at [538, 206] on icon "add" at bounding box center [549, 208] width 77 height 11
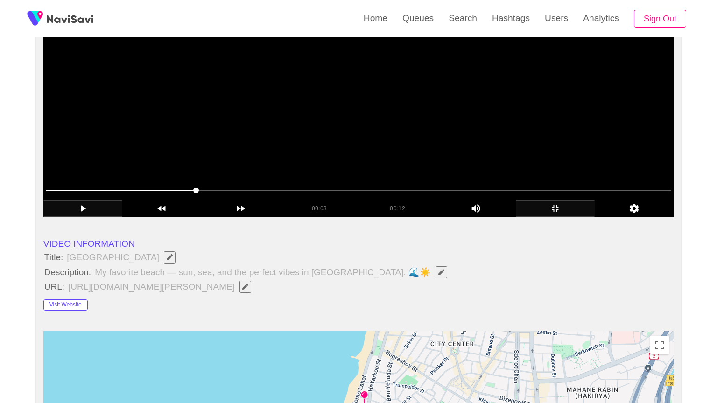
click at [543, 217] on video at bounding box center [358, 100] width 630 height 233
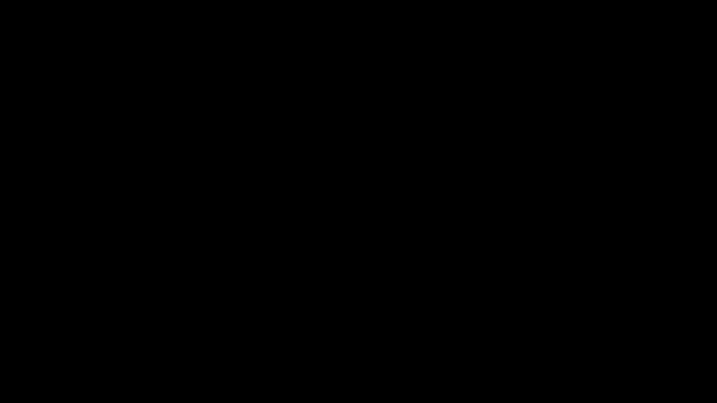
click at [587, 340] on icon "add" at bounding box center [581, 394] width 89 height 11
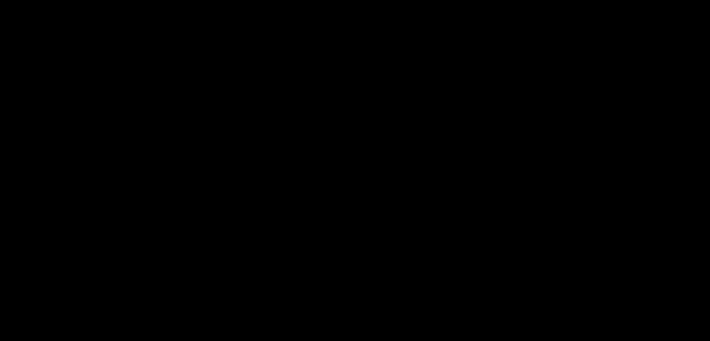
scroll to position [1213, 0]
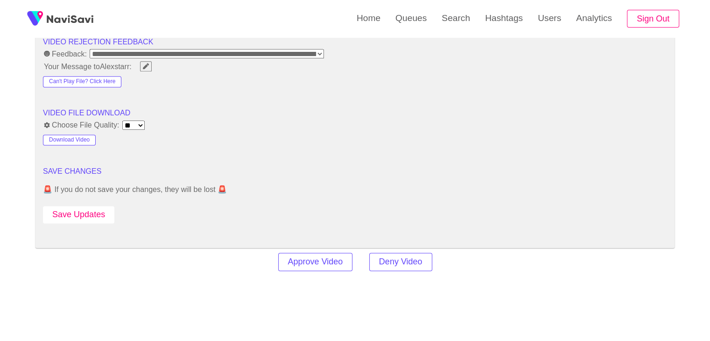
click at [86, 211] on button "Save Updates" at bounding box center [78, 214] width 71 height 17
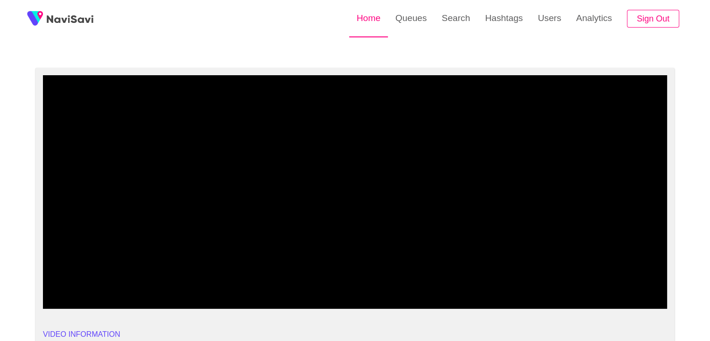
scroll to position [47, 0]
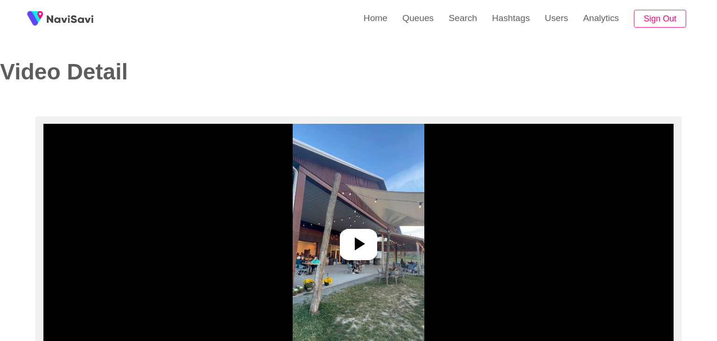
select select "**********"
select select "**"
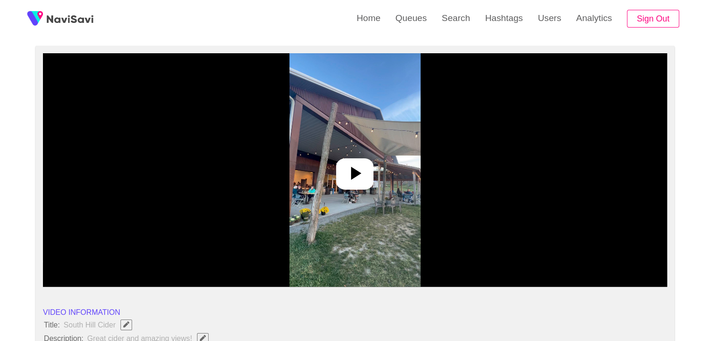
scroll to position [93, 0]
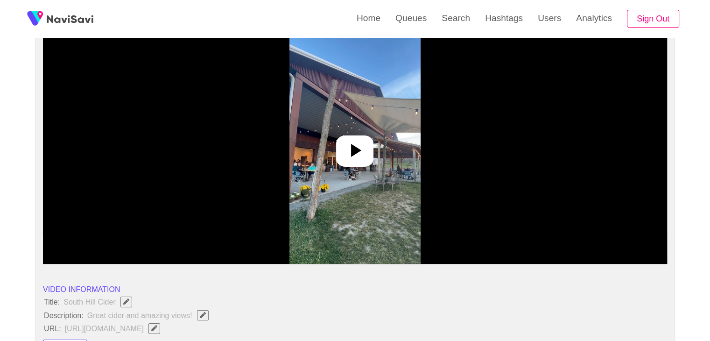
click at [356, 150] on icon at bounding box center [356, 150] width 10 height 13
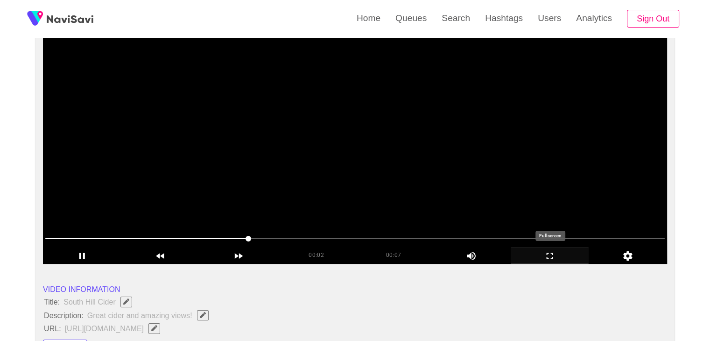
click at [542, 253] on icon "add" at bounding box center [549, 255] width 77 height 11
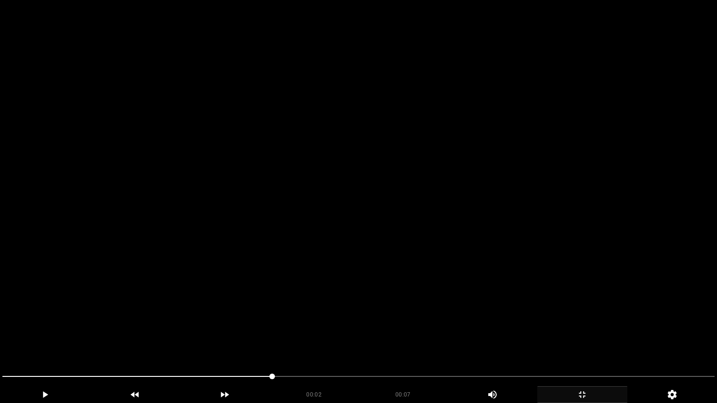
click at [420, 272] on video at bounding box center [358, 201] width 717 height 403
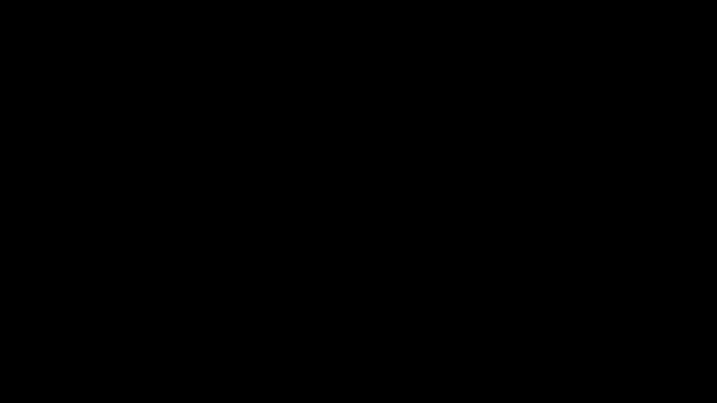
click at [612, 340] on icon "add" at bounding box center [581, 394] width 89 height 11
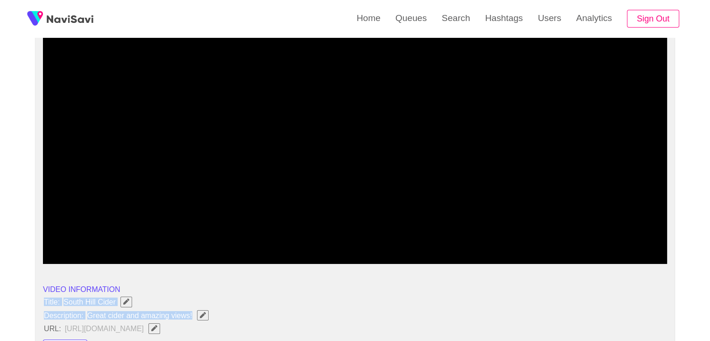
drag, startPoint x: 45, startPoint y: 301, endPoint x: 196, endPoint y: 308, distance: 151.4
copy ul "Title: South Hill Cider Description: Great cider and amazing views!"
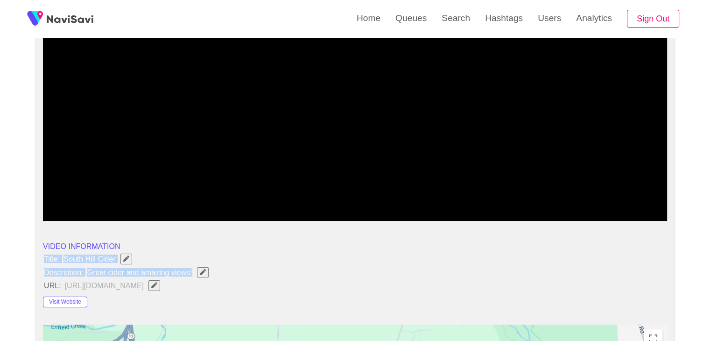
scroll to position [140, 0]
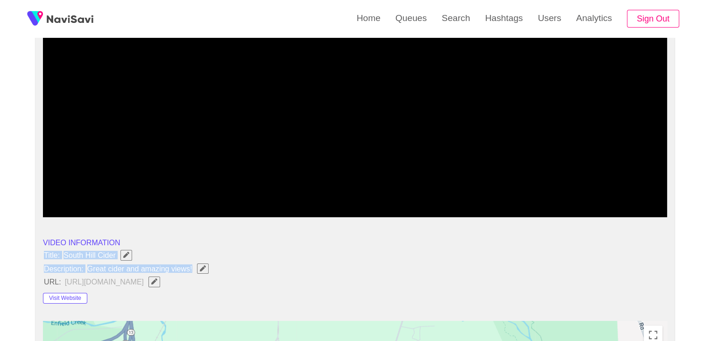
click at [206, 268] on span "Edit Field" at bounding box center [203, 268] width 8 height 6
type input "**********"
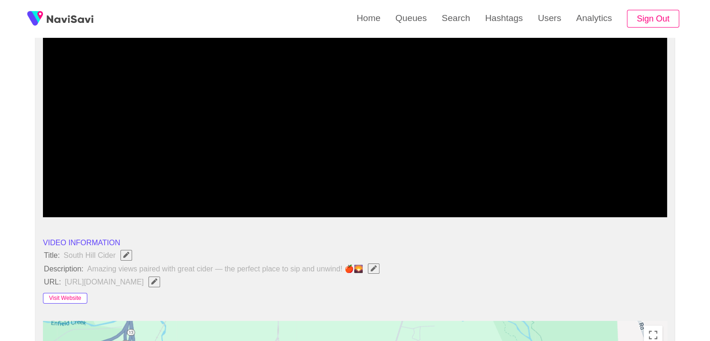
click at [80, 299] on button "Visit Website" at bounding box center [65, 298] width 44 height 11
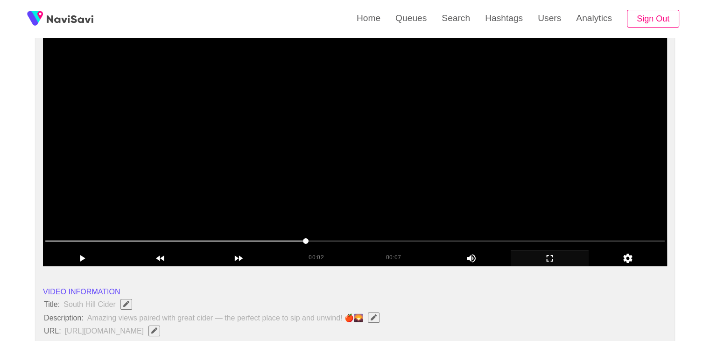
scroll to position [93, 0]
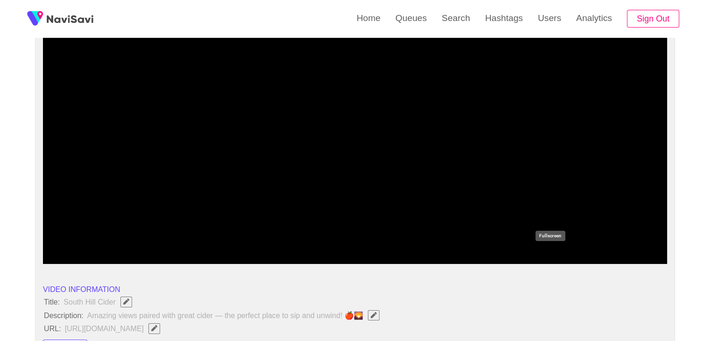
drag, startPoint x: 558, startPoint y: 255, endPoint x: 549, endPoint y: 298, distance: 44.0
click at [558, 255] on icon "add" at bounding box center [549, 255] width 77 height 11
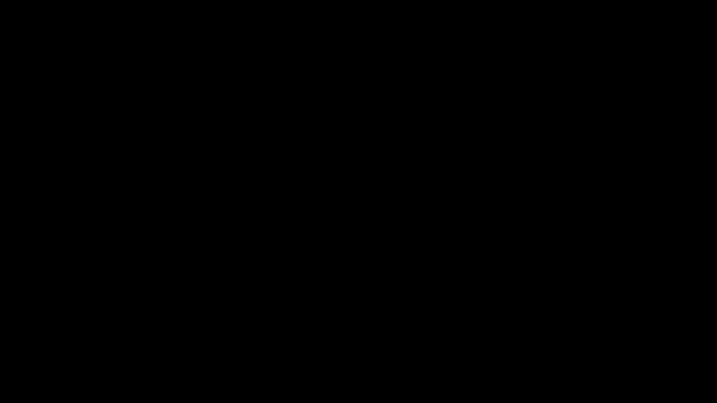
drag, startPoint x: 185, startPoint y: 330, endPoint x: 181, endPoint y: 340, distance: 10.9
click at [185, 330] on video at bounding box center [358, 201] width 717 height 403
click at [147, 340] on video at bounding box center [358, 201] width 717 height 403
drag, startPoint x: 56, startPoint y: 372, endPoint x: 2, endPoint y: 356, distance: 56.7
click at [0, 340] on section "00:03 00:07 Picture In Picture 1 Error: Failed to load Video" at bounding box center [358, 201] width 717 height 403
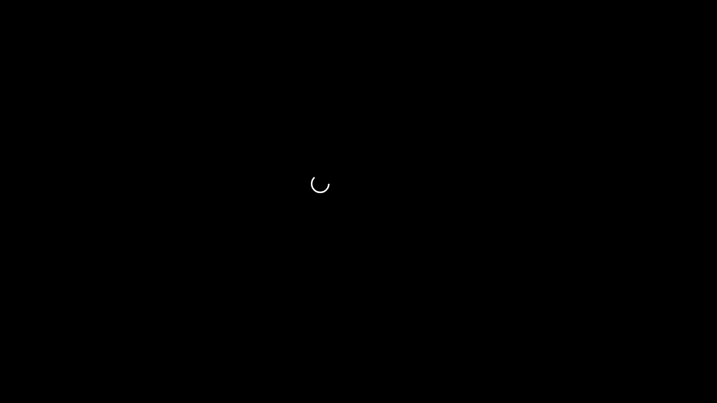
click at [330, 278] on video at bounding box center [358, 201] width 717 height 403
click at [587, 340] on div "add" at bounding box center [582, 394] width 90 height 17
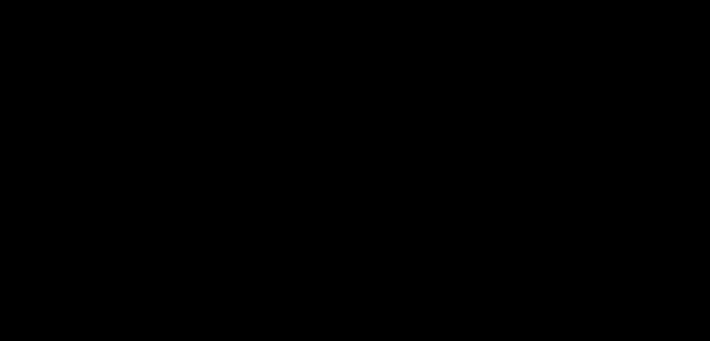
scroll to position [140, 0]
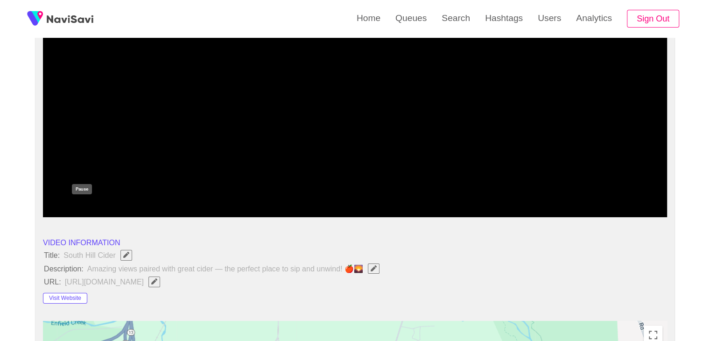
click at [87, 207] on icon "add" at bounding box center [81, 208] width 77 height 11
click at [70, 297] on button "Visit Website" at bounding box center [65, 298] width 44 height 11
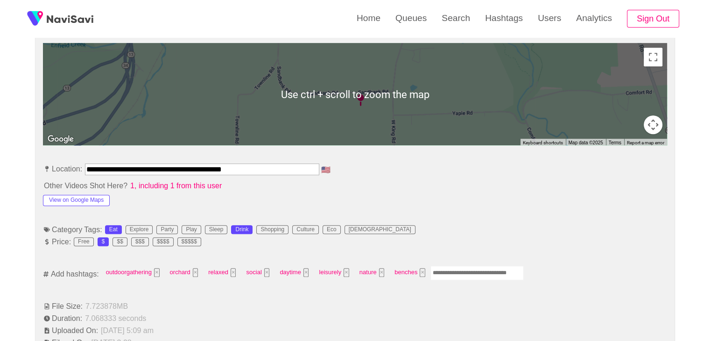
scroll to position [420, 0]
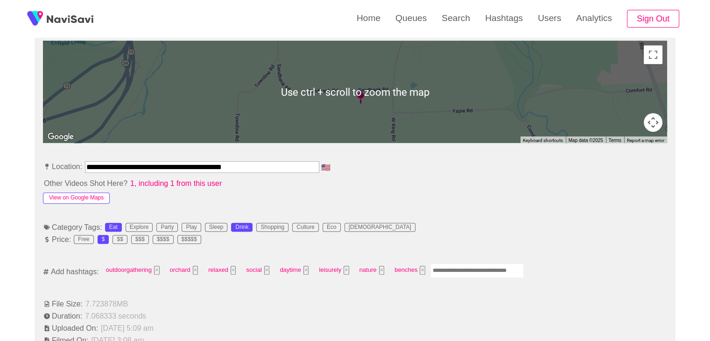
click at [88, 201] on button "View on Google Maps" at bounding box center [76, 197] width 67 height 11
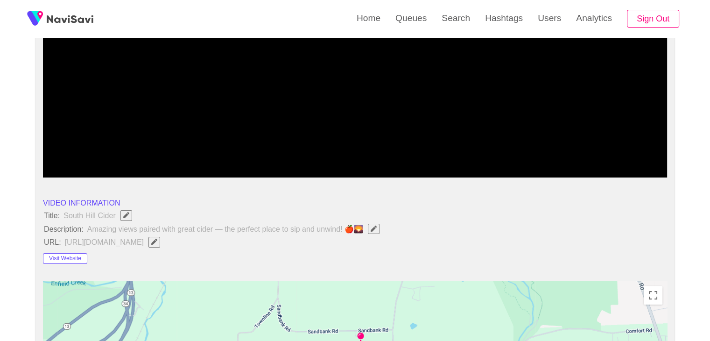
scroll to position [0, 0]
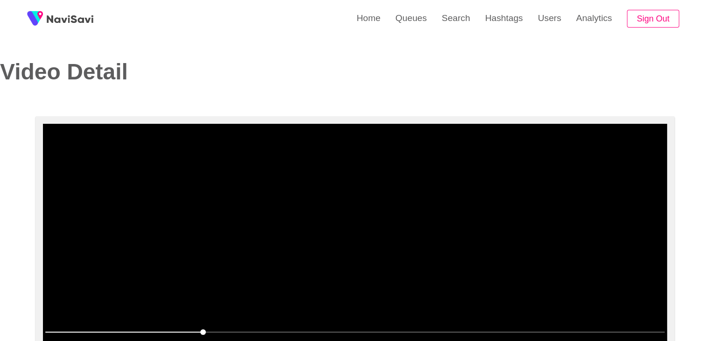
click at [424, 265] on video at bounding box center [355, 240] width 624 height 233
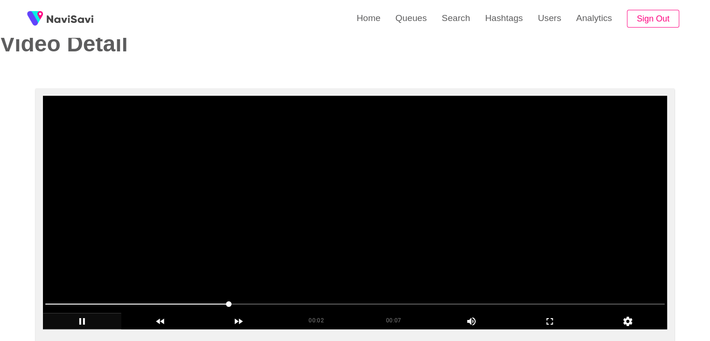
scroll to position [93, 0]
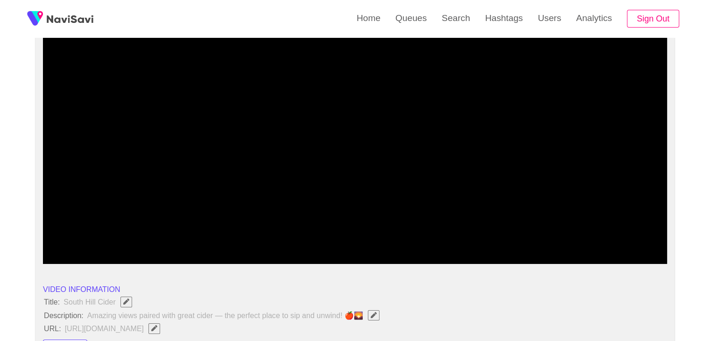
click at [420, 235] on span at bounding box center [354, 238] width 619 height 15
click at [515, 239] on span at bounding box center [354, 238] width 619 height 15
click at [620, 240] on span at bounding box center [354, 238] width 619 height 15
drag, startPoint x: 35, startPoint y: 242, endPoint x: 28, endPoint y: 241, distance: 7.5
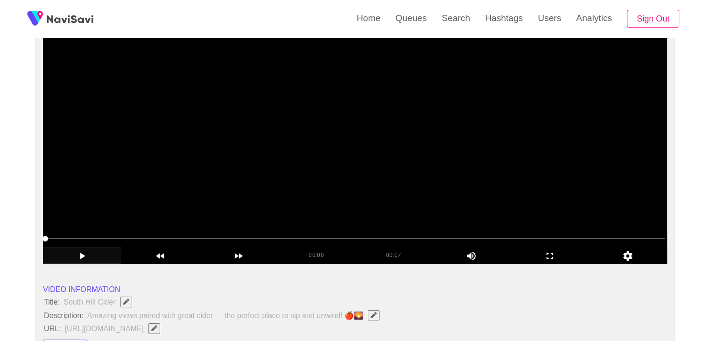
click at [360, 189] on video at bounding box center [355, 146] width 624 height 233
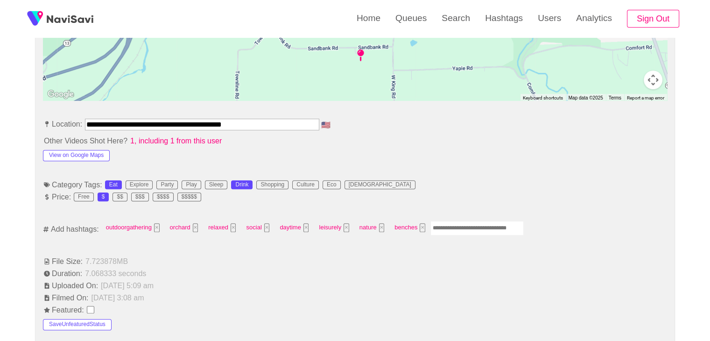
scroll to position [467, 0]
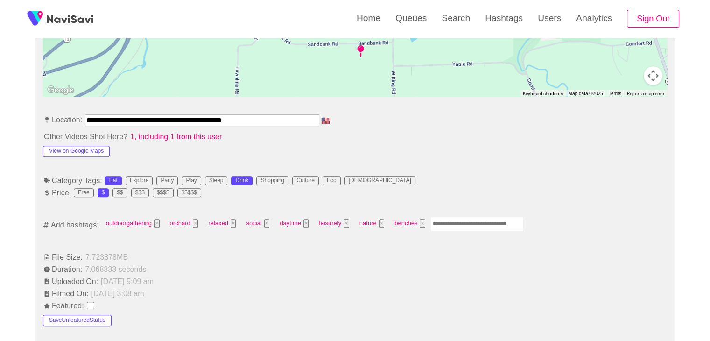
click at [473, 223] on input "Enter tag here and press return" at bounding box center [476, 223] width 93 height 14
type input "*********"
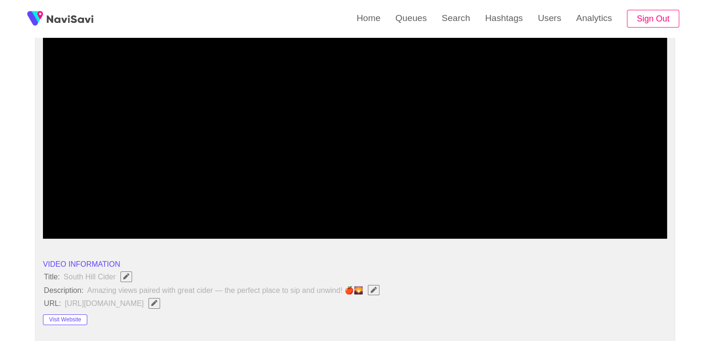
scroll to position [93, 0]
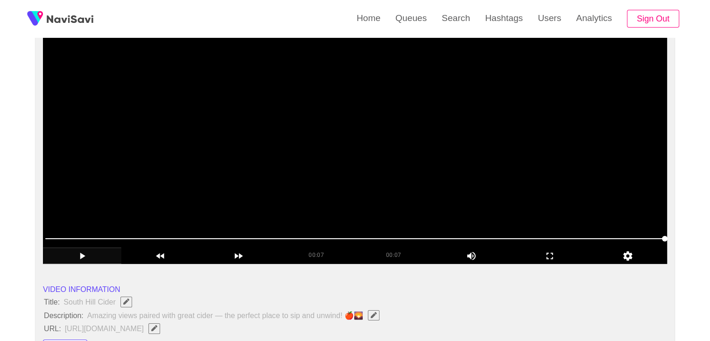
click at [426, 182] on video at bounding box center [355, 146] width 624 height 233
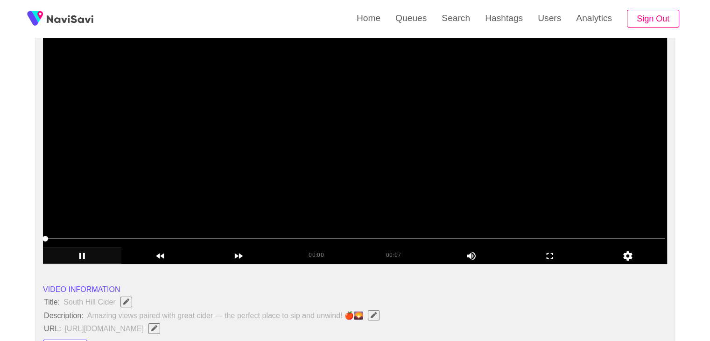
click at [379, 181] on video at bounding box center [355, 146] width 624 height 233
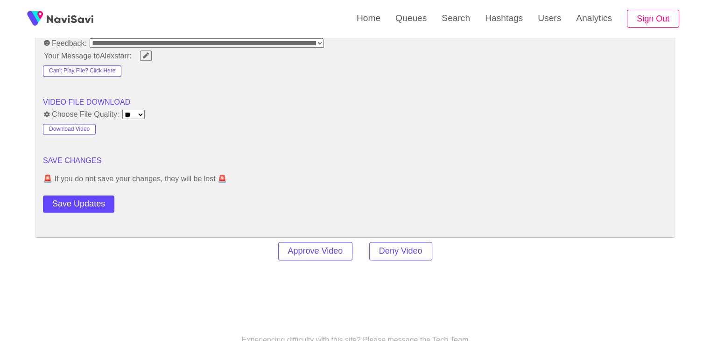
scroll to position [1213, 0]
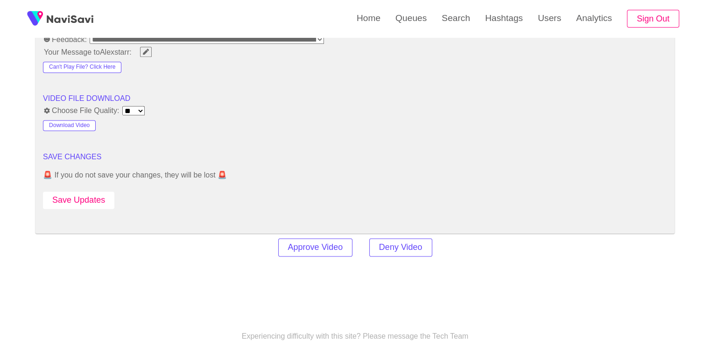
click at [94, 201] on button "Save Updates" at bounding box center [78, 199] width 71 height 17
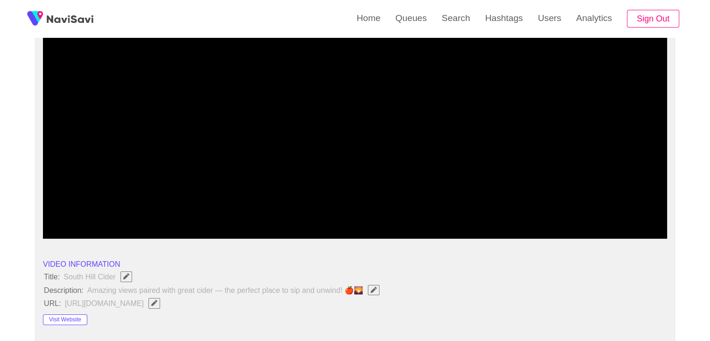
scroll to position [0, 0]
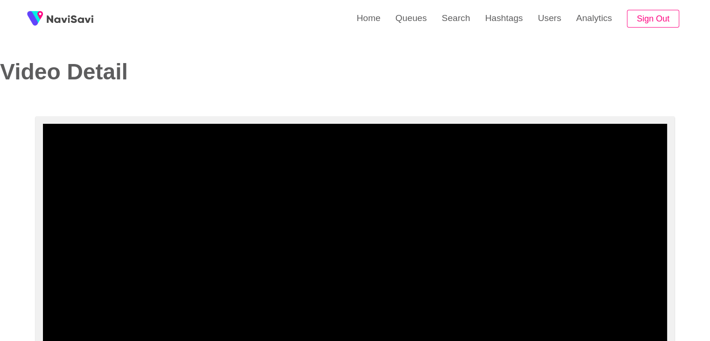
click at [390, 215] on video at bounding box center [355, 240] width 624 height 233
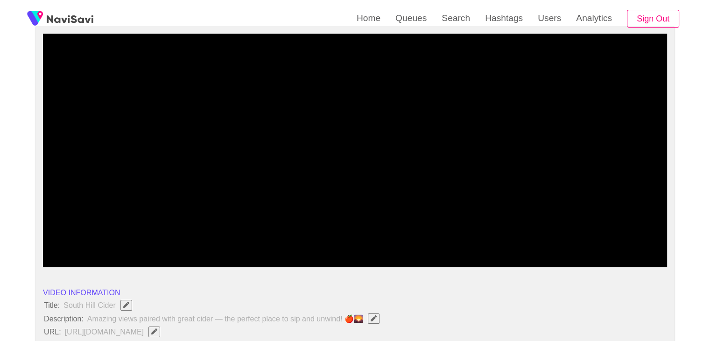
scroll to position [93, 0]
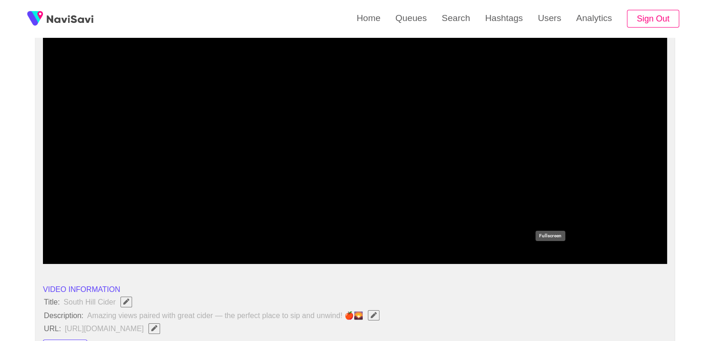
click at [555, 257] on icon "add" at bounding box center [549, 255] width 77 height 11
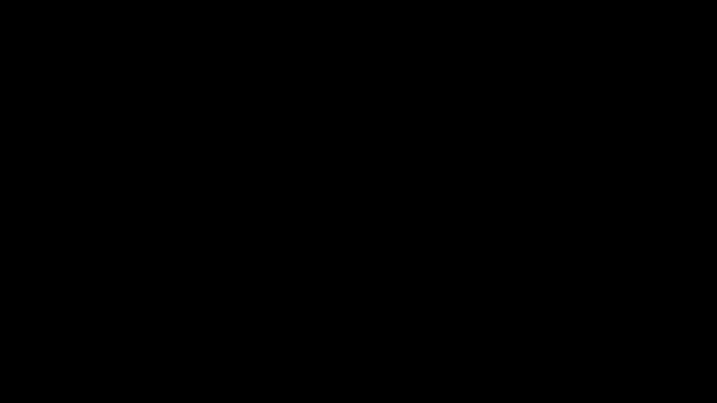
click at [465, 254] on video at bounding box center [358, 201] width 717 height 403
click at [574, 340] on icon "add" at bounding box center [581, 394] width 89 height 11
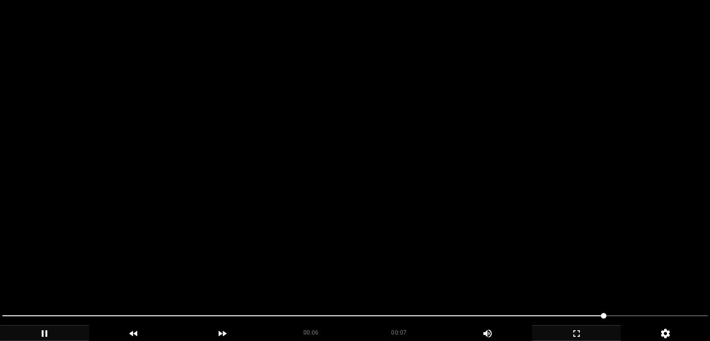
scroll to position [0, 0]
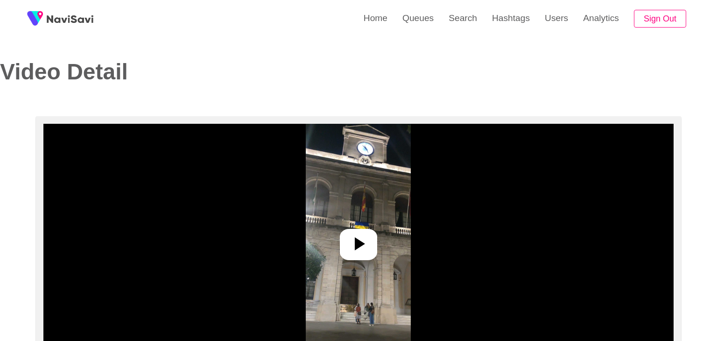
select select "**********"
select select "**"
click at [356, 240] on icon at bounding box center [354, 243] width 22 height 22
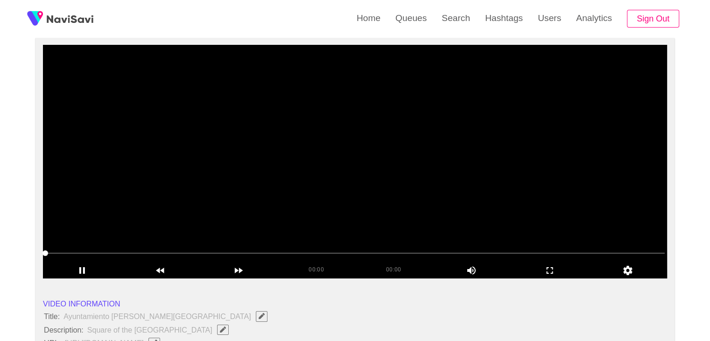
scroll to position [93, 0]
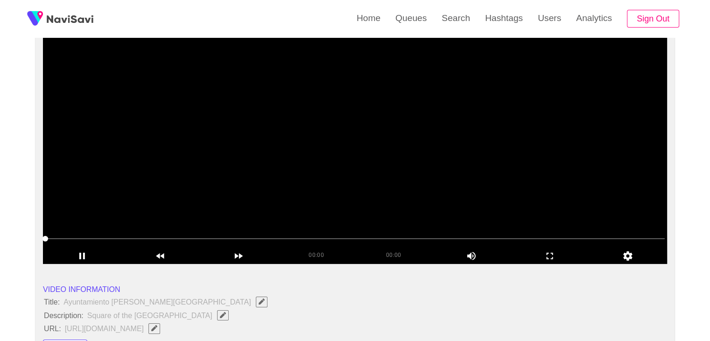
click at [269, 187] on video at bounding box center [355, 146] width 624 height 233
click at [187, 213] on video at bounding box center [355, 146] width 624 height 233
click at [84, 256] on icon "add" at bounding box center [82, 255] width 6 height 7
click at [84, 256] on icon "add" at bounding box center [81, 255] width 77 height 11
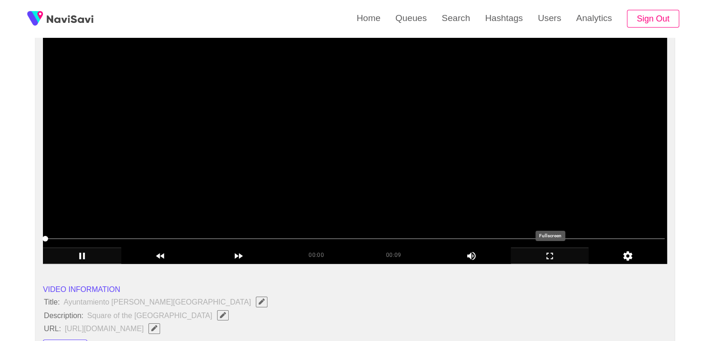
click at [573, 257] on icon "add" at bounding box center [549, 255] width 77 height 11
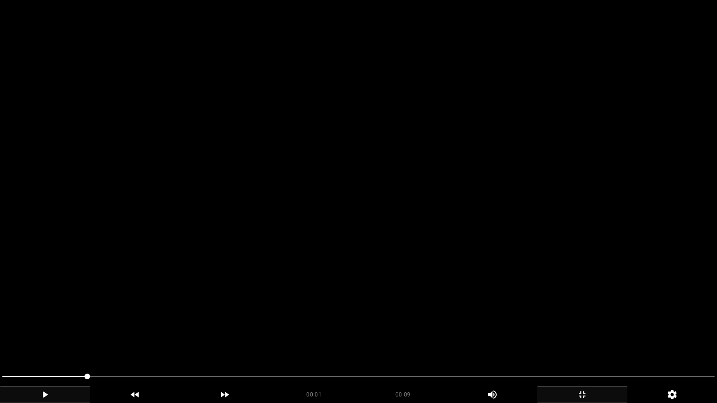
click at [344, 294] on video at bounding box center [358, 201] width 717 height 403
click at [433, 285] on video at bounding box center [358, 201] width 717 height 403
click at [253, 313] on video at bounding box center [358, 201] width 717 height 403
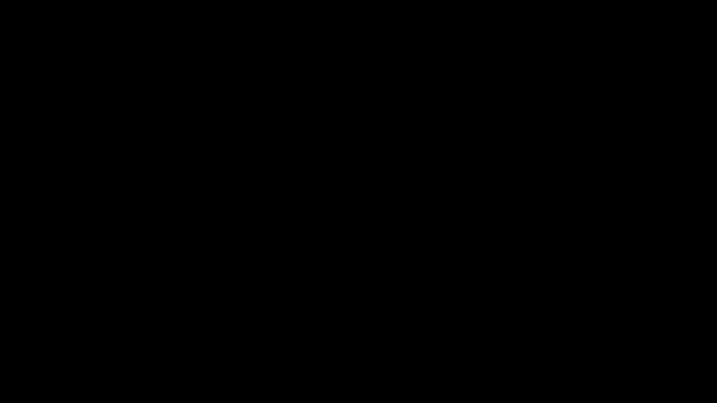
click at [592, 340] on icon "add" at bounding box center [581, 394] width 89 height 11
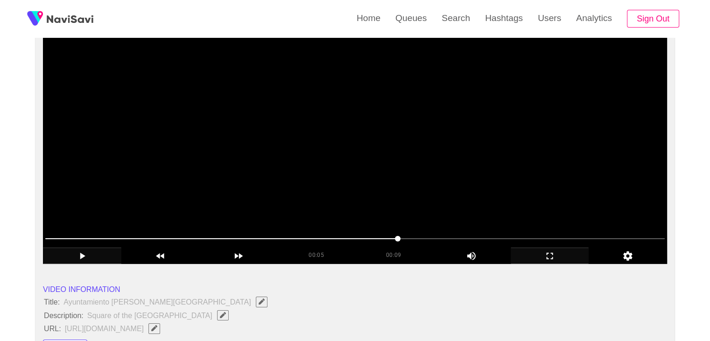
click at [464, 194] on video at bounding box center [355, 146] width 624 height 233
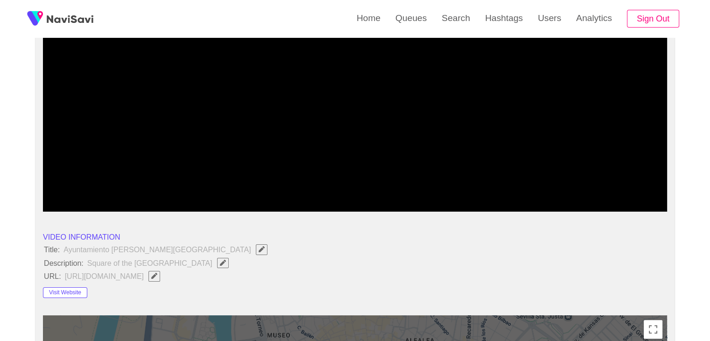
scroll to position [280, 0]
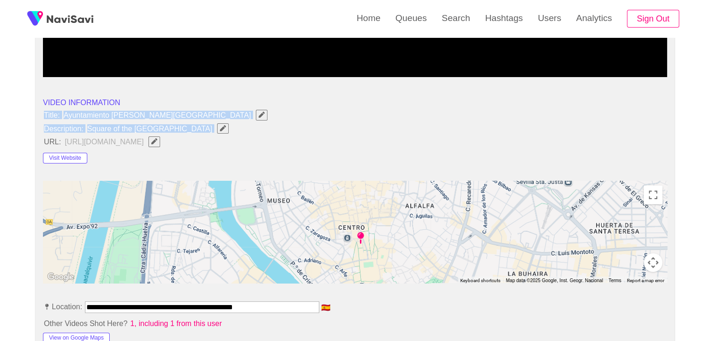
drag, startPoint x: 42, startPoint y: 112, endPoint x: 172, endPoint y: 129, distance: 131.8
copy ul "Title: Ayuntamiento de Sevilla Description: Square of the city hall"
click at [220, 125] on icon "Edit Field" at bounding box center [223, 128] width 6 height 6
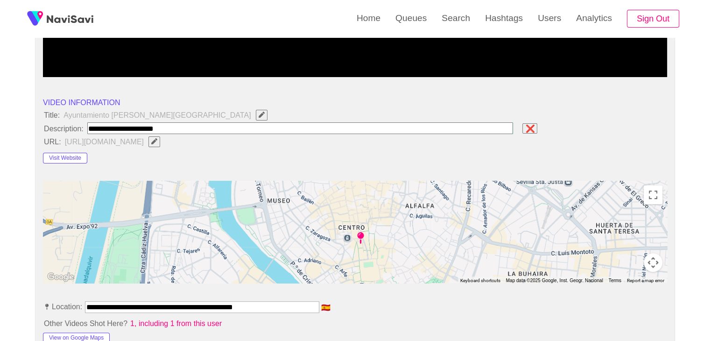
type input "**********"
click at [73, 154] on button "Visit Website" at bounding box center [65, 158] width 44 height 11
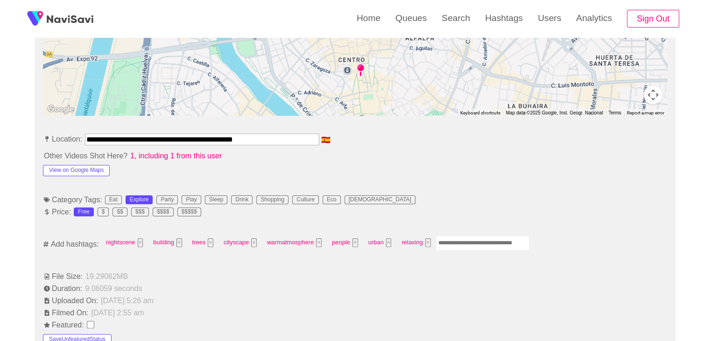
scroll to position [467, 0]
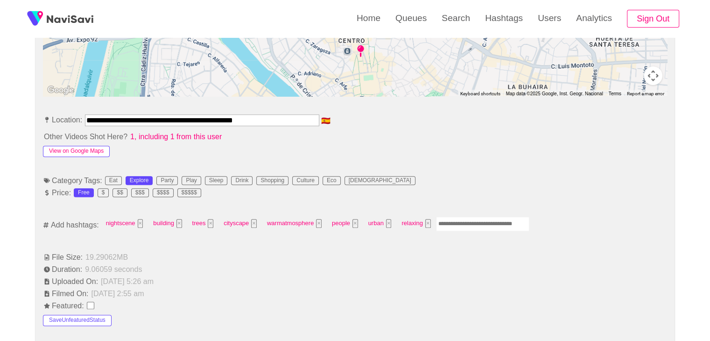
click at [91, 148] on button "View on Google Maps" at bounding box center [76, 151] width 67 height 11
click at [460, 223] on input "Enter tag here and press return" at bounding box center [482, 223] width 93 height 14
type input "*********"
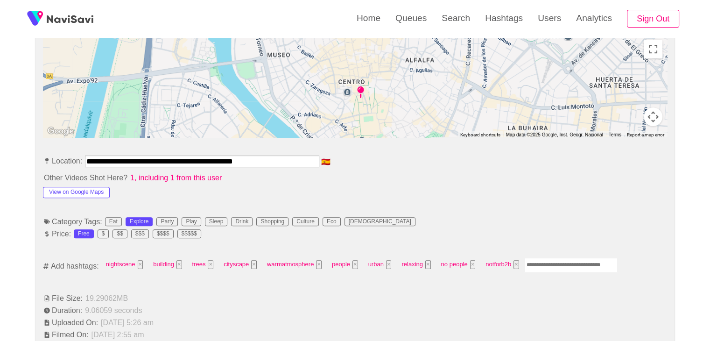
scroll to position [93, 0]
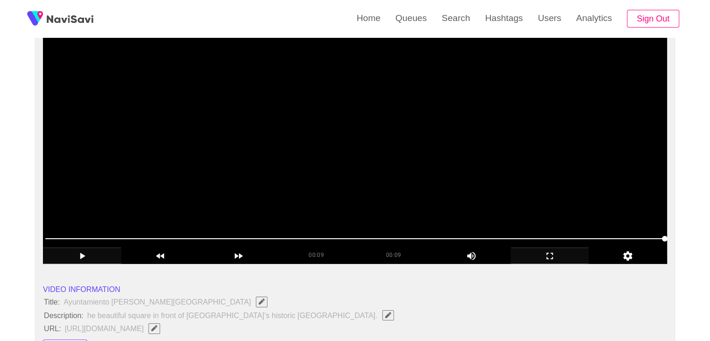
click at [442, 185] on video at bounding box center [355, 146] width 624 height 233
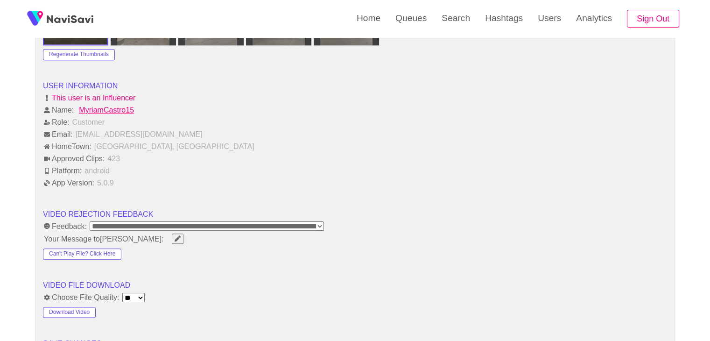
scroll to position [1213, 0]
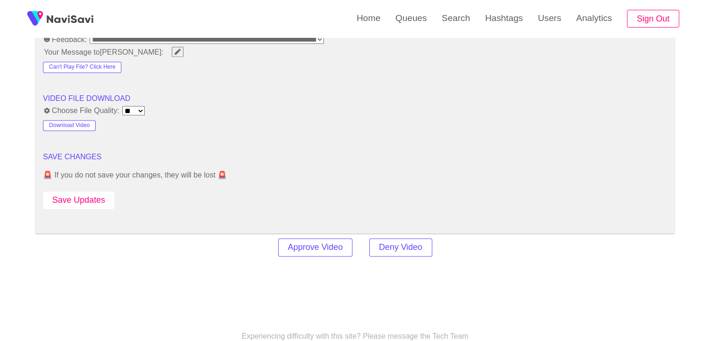
click at [91, 200] on button "Save Updates" at bounding box center [78, 199] width 71 height 17
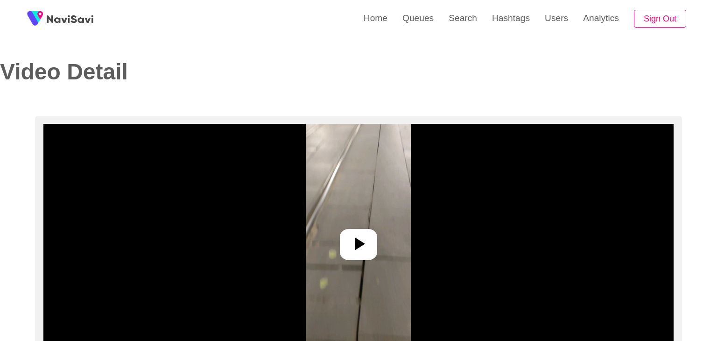
select select "**********"
select select "**"
click at [357, 233] on icon at bounding box center [354, 243] width 22 height 22
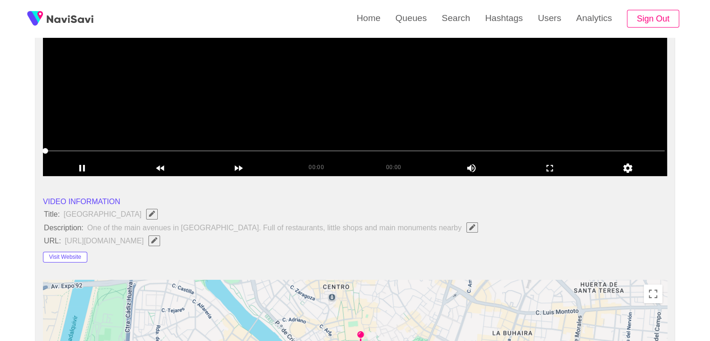
scroll to position [187, 0]
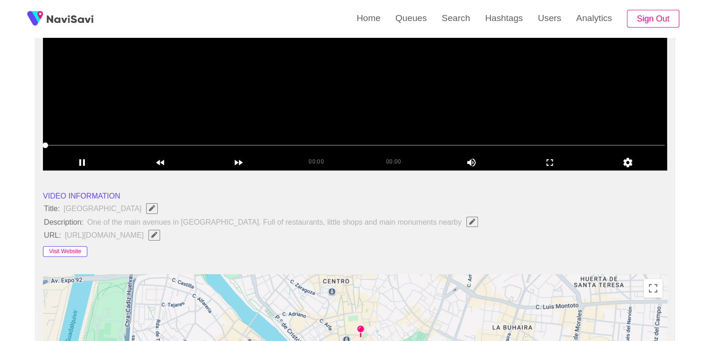
click at [75, 247] on button "Visit Website" at bounding box center [65, 251] width 44 height 11
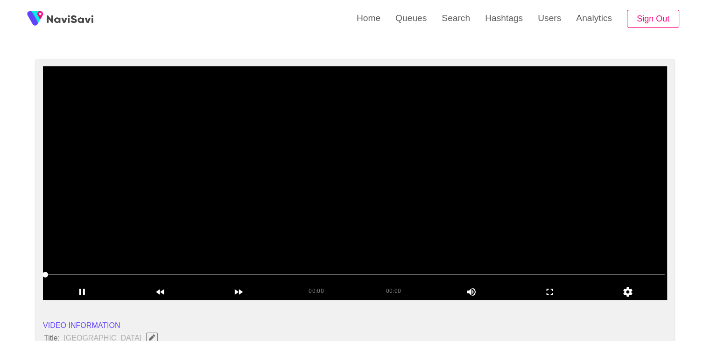
scroll to position [47, 0]
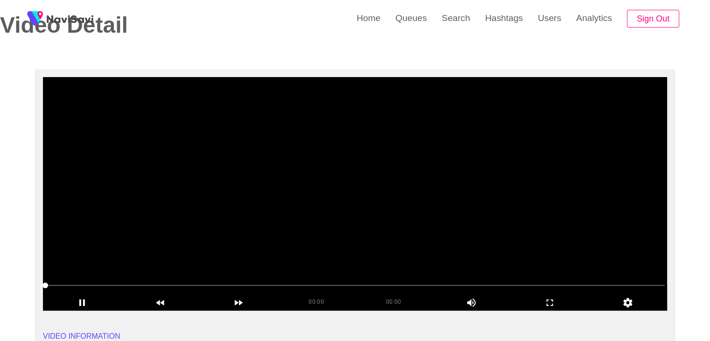
click at [322, 204] on video at bounding box center [355, 193] width 624 height 233
click at [322, 209] on video at bounding box center [355, 193] width 624 height 233
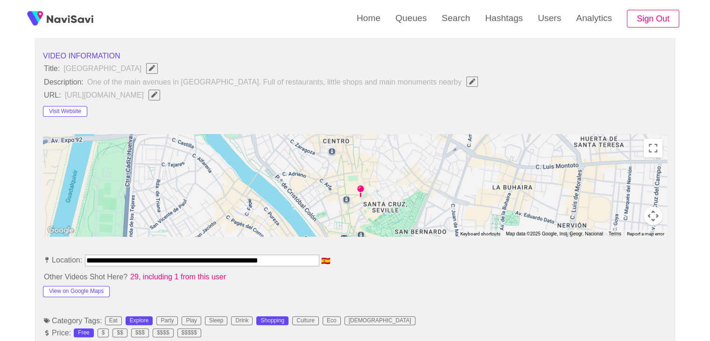
scroll to position [467, 0]
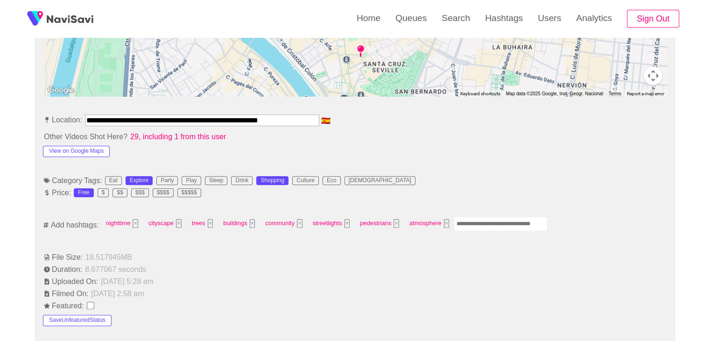
click at [474, 224] on input "Enter tag here and press return" at bounding box center [500, 223] width 93 height 14
type input "*********"
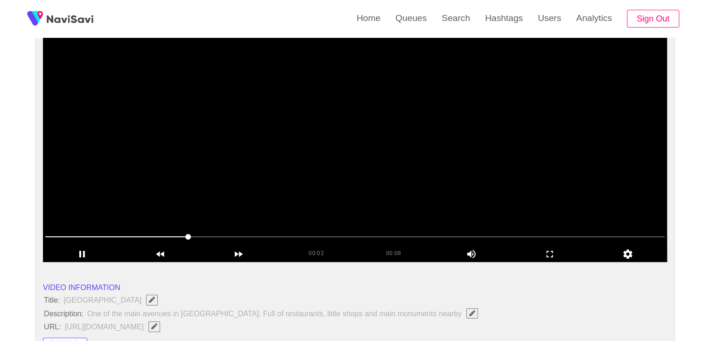
scroll to position [0, 0]
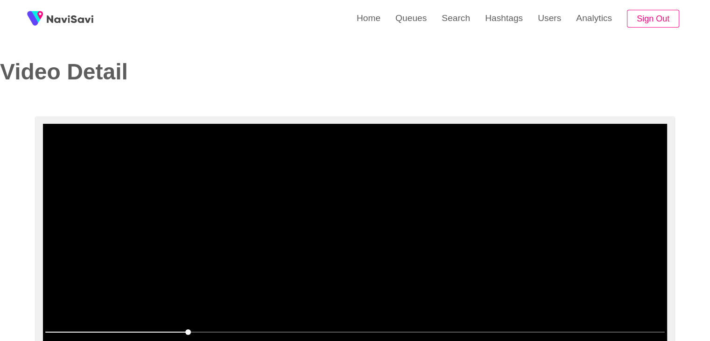
click at [432, 196] on video at bounding box center [355, 240] width 624 height 233
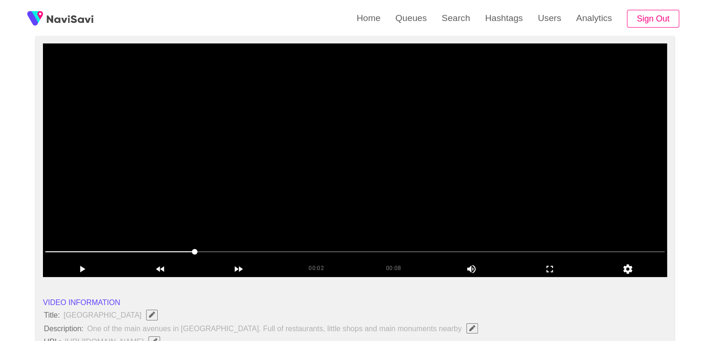
scroll to position [93, 0]
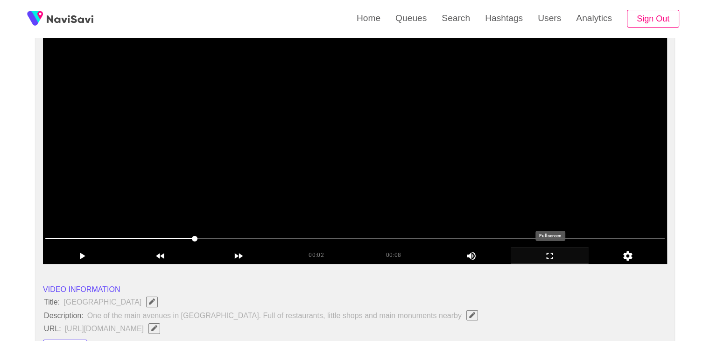
drag, startPoint x: 567, startPoint y: 253, endPoint x: 455, endPoint y: 300, distance: 121.1
click at [565, 253] on icon "add" at bounding box center [549, 255] width 77 height 11
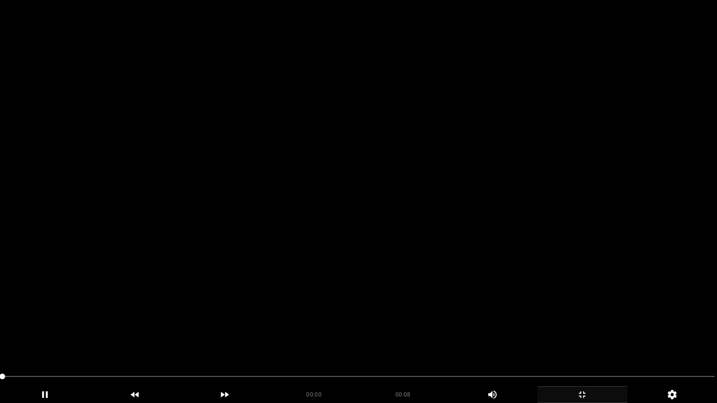
click at [21, 340] on span at bounding box center [358, 376] width 712 height 15
click at [35, 340] on icon "add" at bounding box center [44, 394] width 89 height 11
click at [361, 340] on video at bounding box center [358, 201] width 717 height 403
click at [410, 340] on video at bounding box center [358, 201] width 717 height 403
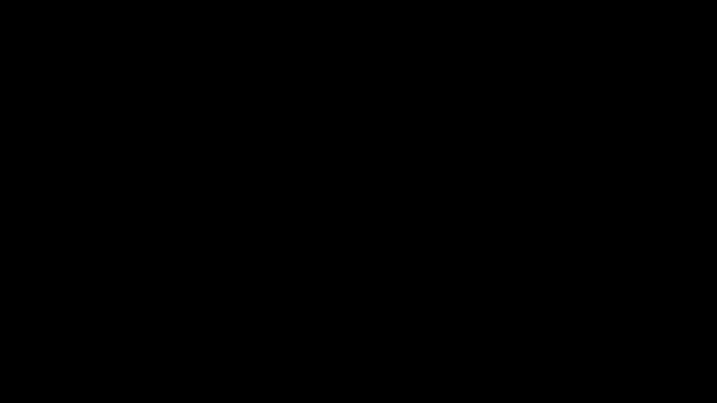
click at [309, 340] on span at bounding box center [358, 376] width 712 height 15
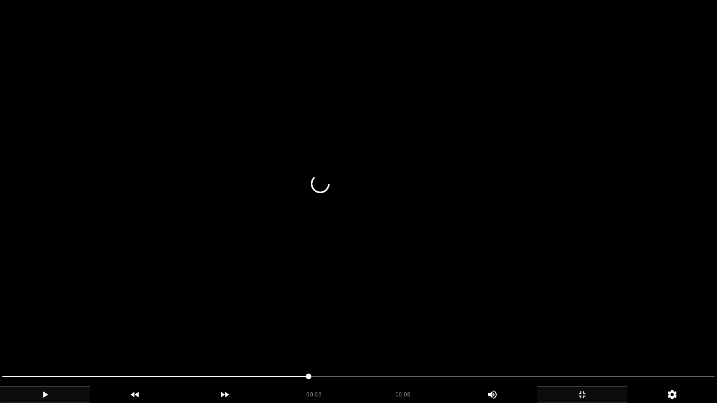
click at [407, 310] on video at bounding box center [358, 201] width 717 height 403
click at [407, 309] on video at bounding box center [358, 201] width 717 height 403
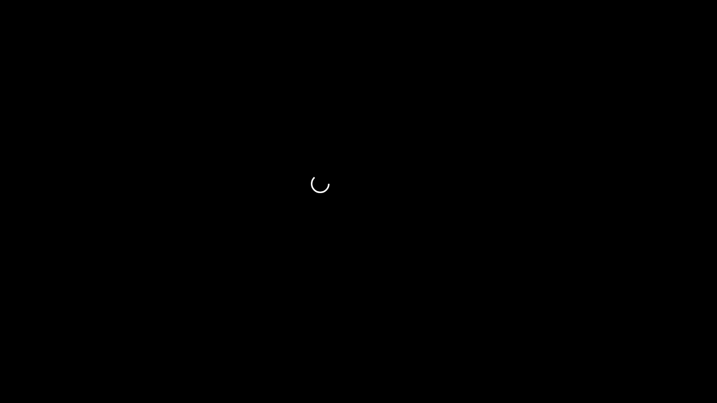
click at [588, 340] on icon "add" at bounding box center [581, 394] width 89 height 11
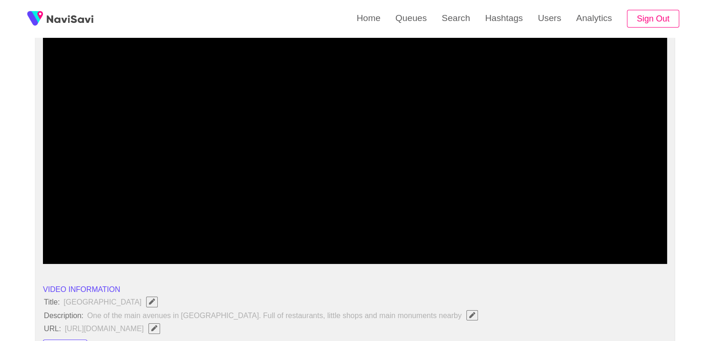
click at [406, 237] on span at bounding box center [354, 238] width 619 height 15
click at [536, 248] on div "add" at bounding box center [549, 255] width 78 height 16
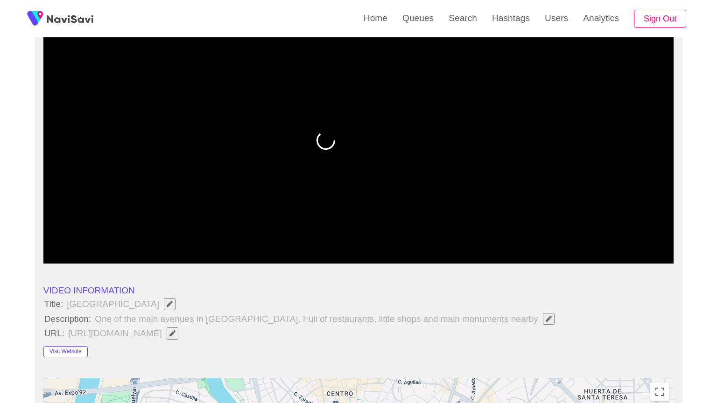
click at [518, 264] on video at bounding box center [358, 146] width 630 height 233
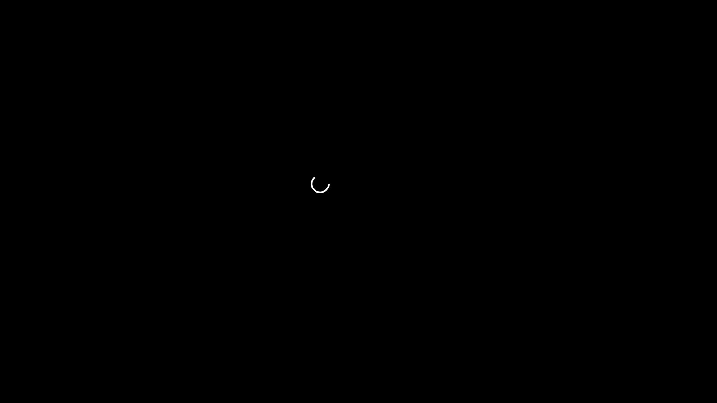
click at [519, 331] on video at bounding box center [358, 201] width 717 height 403
click at [519, 328] on video at bounding box center [358, 201] width 717 height 403
click at [520, 327] on video at bounding box center [358, 201] width 717 height 403
click at [37, 340] on icon "add" at bounding box center [44, 394] width 89 height 11
click at [43, 340] on icon "add" at bounding box center [44, 394] width 89 height 11
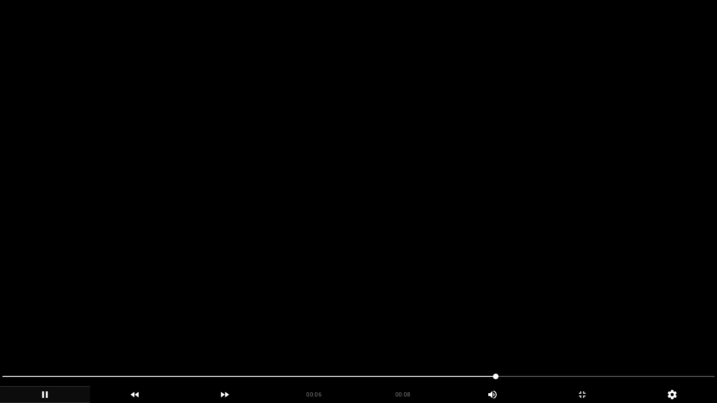
click at [549, 340] on video at bounding box center [358, 201] width 717 height 403
click at [550, 340] on video at bounding box center [358, 201] width 717 height 403
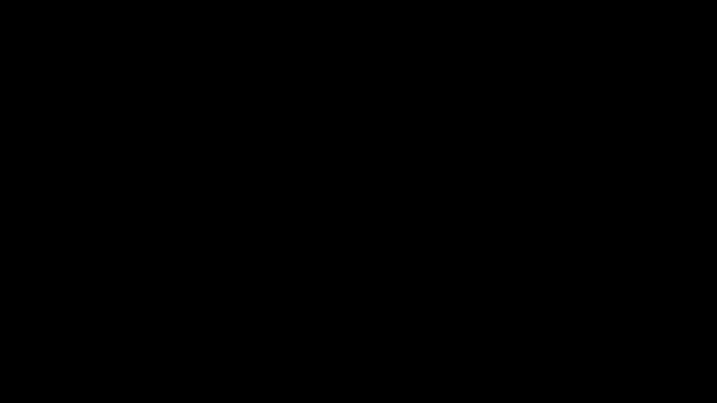
click at [556, 340] on span at bounding box center [358, 376] width 712 height 15
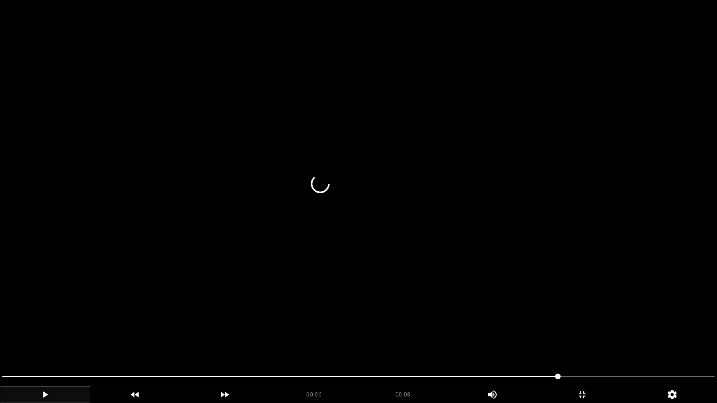
click at [591, 340] on video at bounding box center [358, 201] width 717 height 403
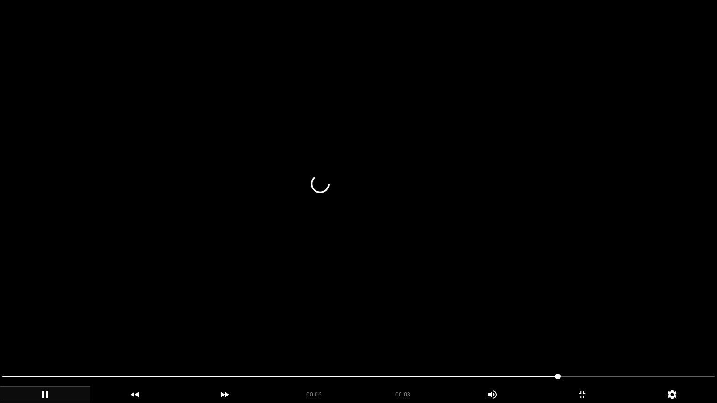
click at [591, 340] on video at bounding box center [358, 201] width 717 height 403
click at [597, 308] on video at bounding box center [358, 201] width 717 height 403
click at [606, 287] on video at bounding box center [358, 201] width 717 height 403
click at [603, 340] on video at bounding box center [358, 201] width 717 height 403
click at [596, 340] on video at bounding box center [358, 201] width 717 height 403
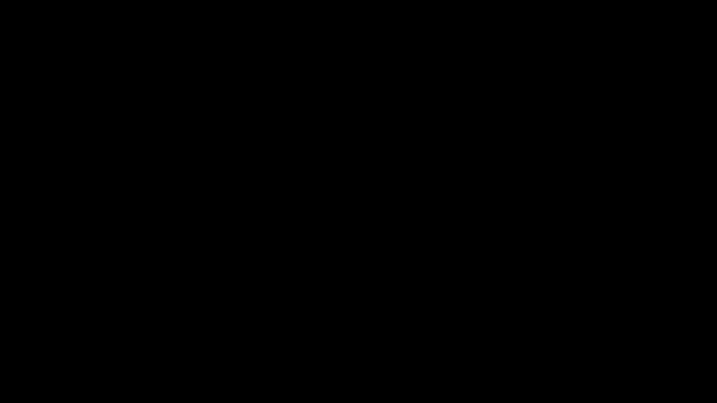
click at [56, 340] on icon "add" at bounding box center [44, 394] width 89 height 11
click at [614, 340] on span at bounding box center [358, 376] width 712 height 15
click at [640, 340] on span at bounding box center [358, 376] width 712 height 15
click at [646, 340] on span at bounding box center [643, 377] width 6 height 6
click at [684, 340] on span at bounding box center [358, 376] width 712 height 15
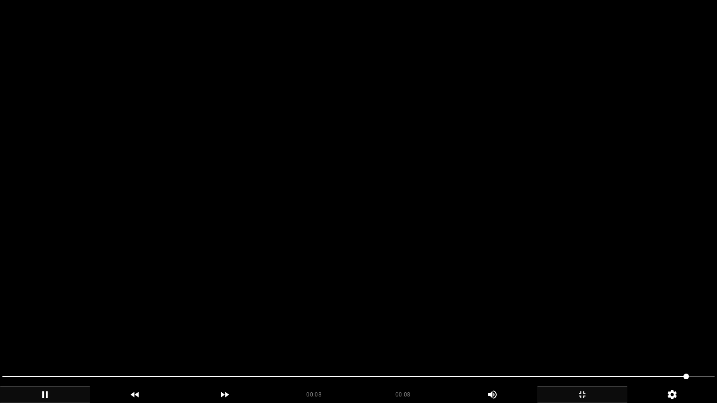
click at [581, 340] on icon "add" at bounding box center [581, 394] width 89 height 11
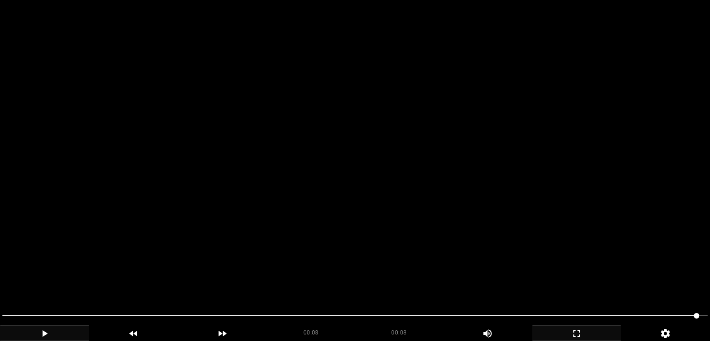
scroll to position [1213, 0]
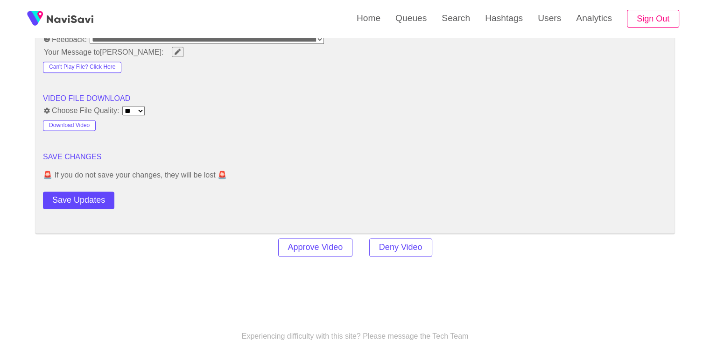
click at [83, 198] on button "Save Updates" at bounding box center [78, 199] width 71 height 17
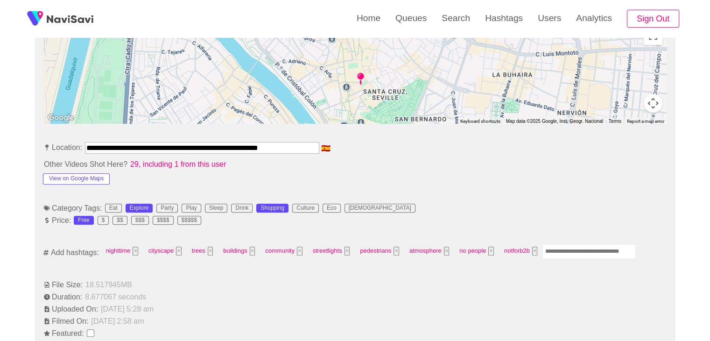
scroll to position [420, 0]
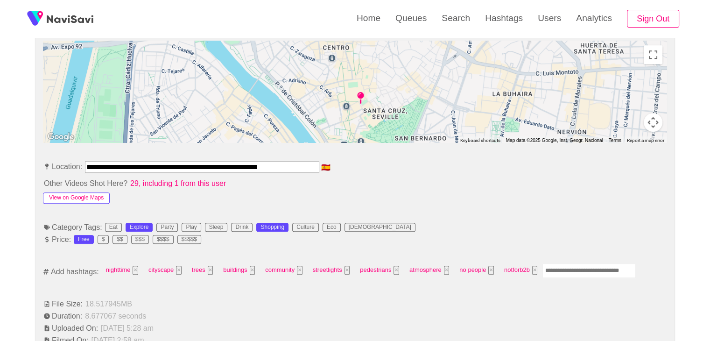
click at [93, 195] on button "View on Google Maps" at bounding box center [76, 197] width 67 height 11
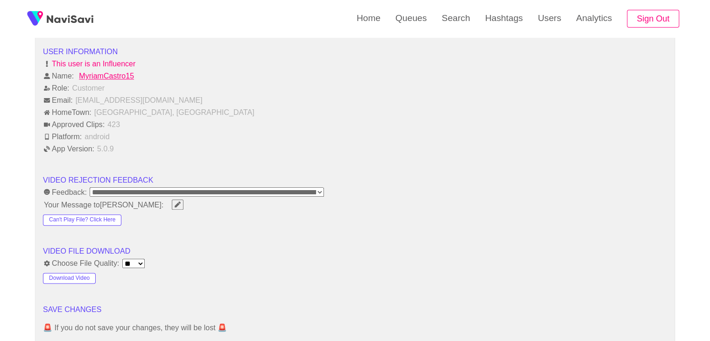
scroll to position [1120, 0]
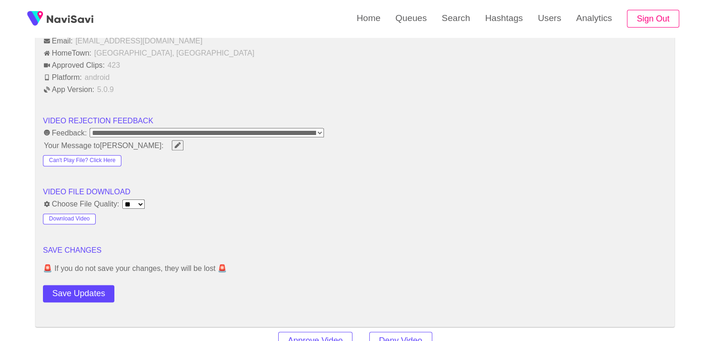
drag, startPoint x: 91, startPoint y: 291, endPoint x: 91, endPoint y: 284, distance: 6.5
click at [91, 291] on button "Save Updates" at bounding box center [78, 293] width 71 height 17
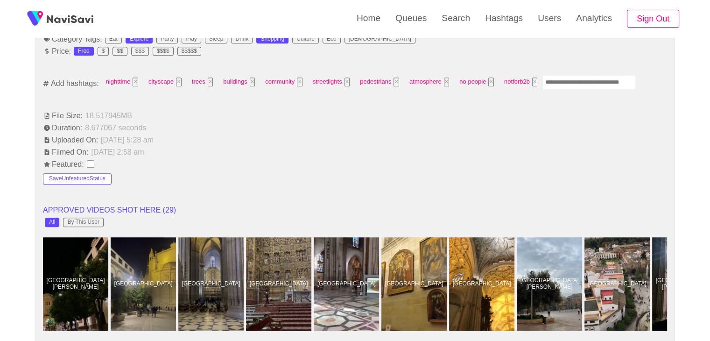
scroll to position [607, 0]
